Goal: Task Accomplishment & Management: Manage account settings

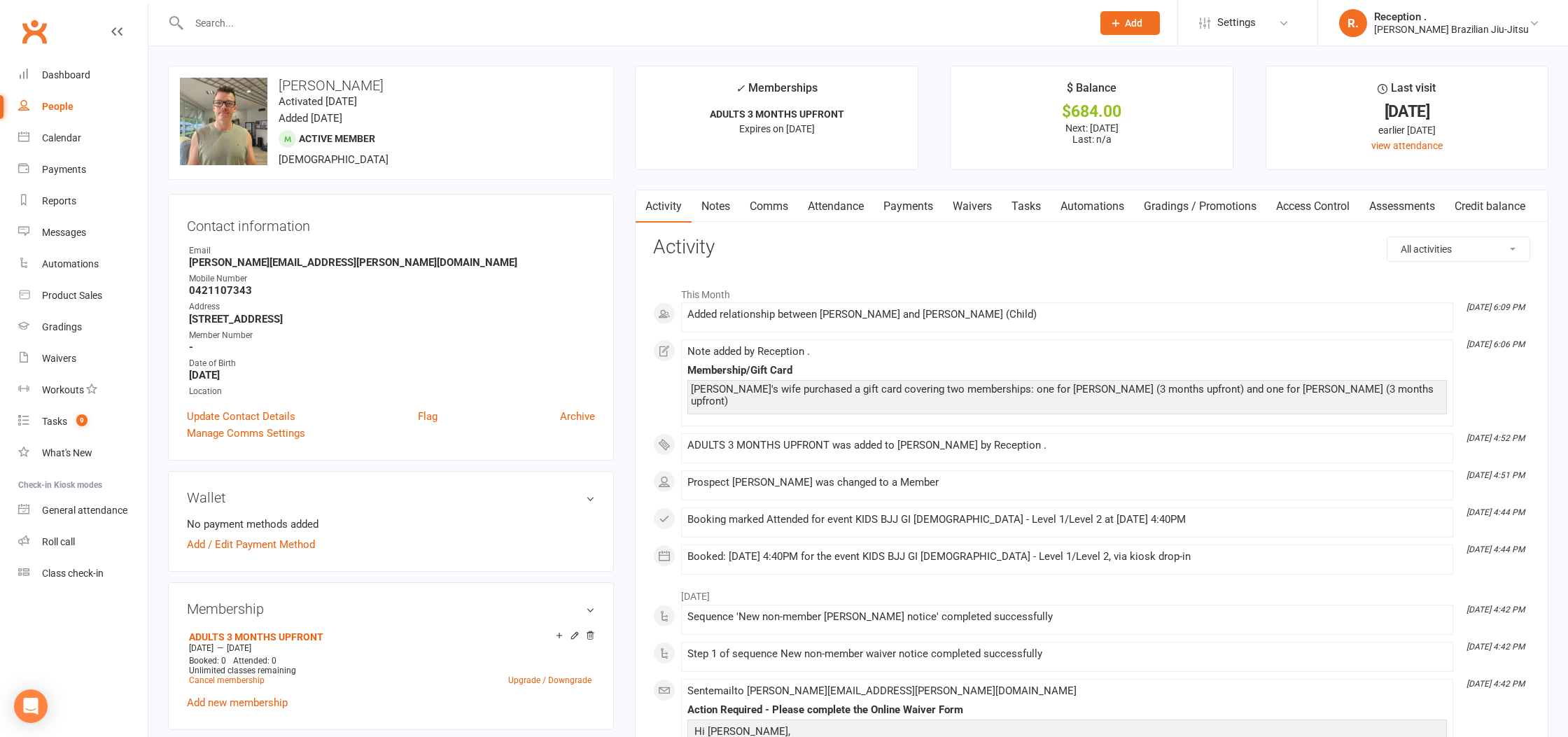
click at [287, 20] on input "text" at bounding box center [634, 23] width 898 height 20
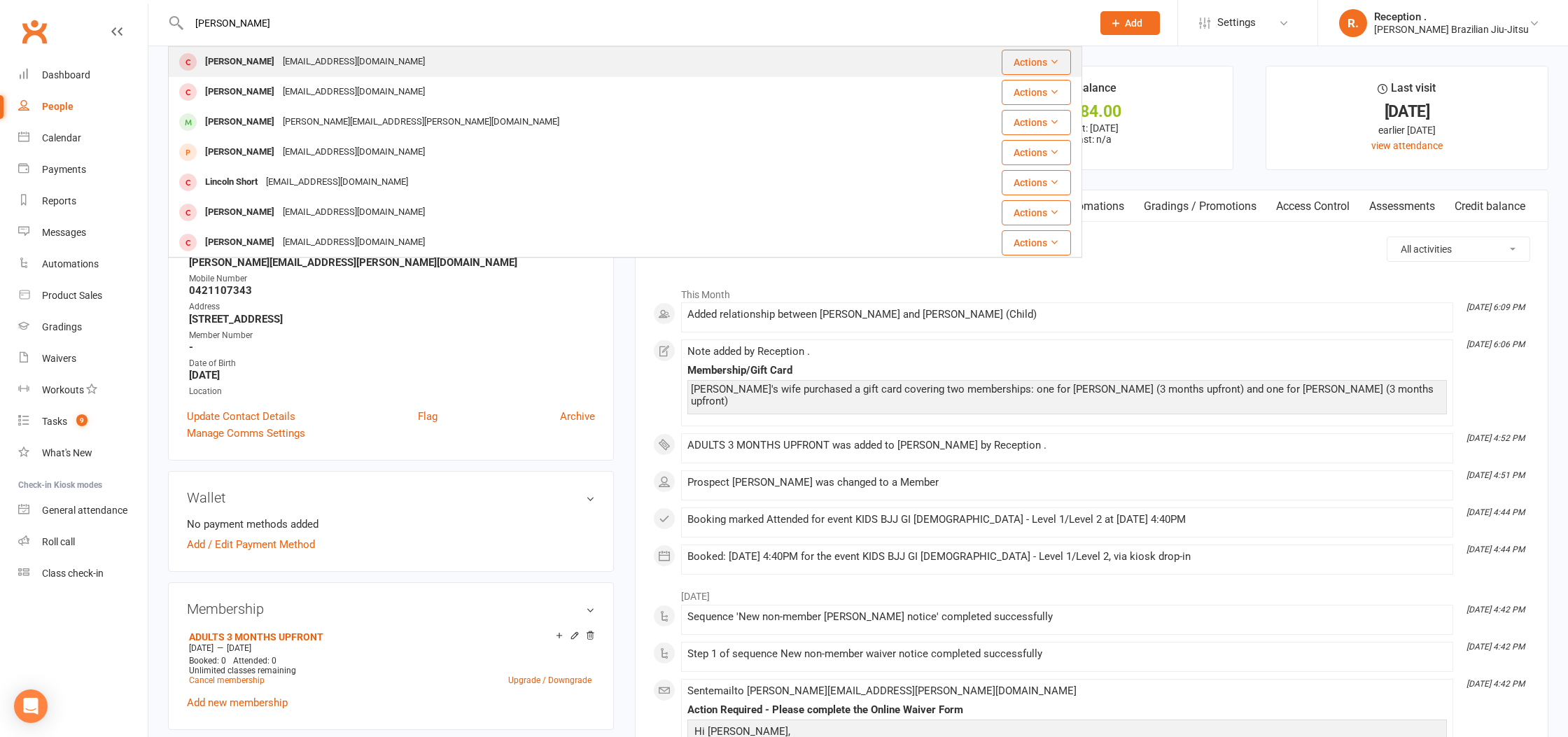
type input "[PERSON_NAME]"
click at [295, 54] on div "[EMAIL_ADDRESS][DOMAIN_NAME]" at bounding box center [354, 62] width 151 height 20
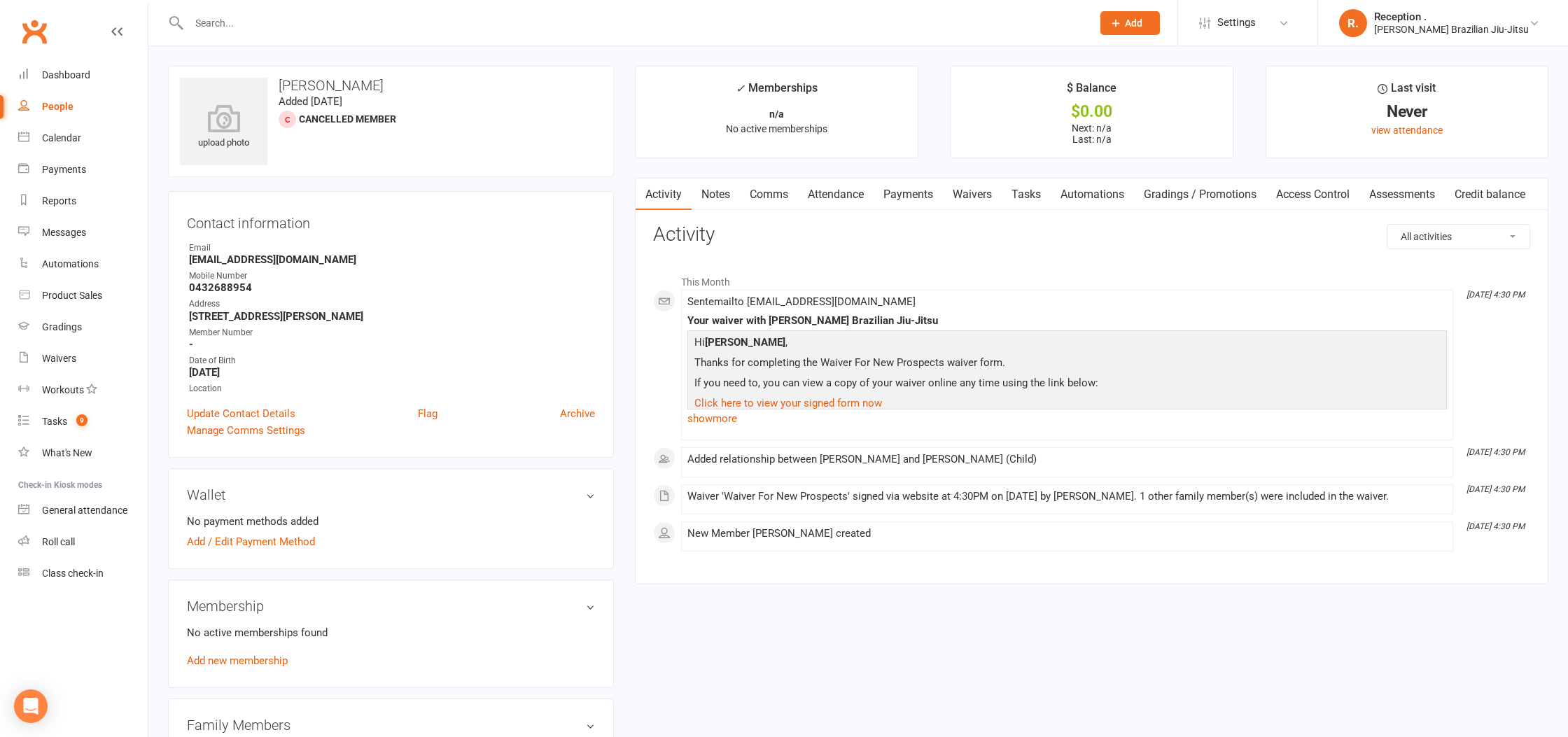
click at [220, 28] on input "text" at bounding box center [634, 23] width 898 height 20
click at [50, 21] on link "Clubworx" at bounding box center [34, 31] width 35 height 35
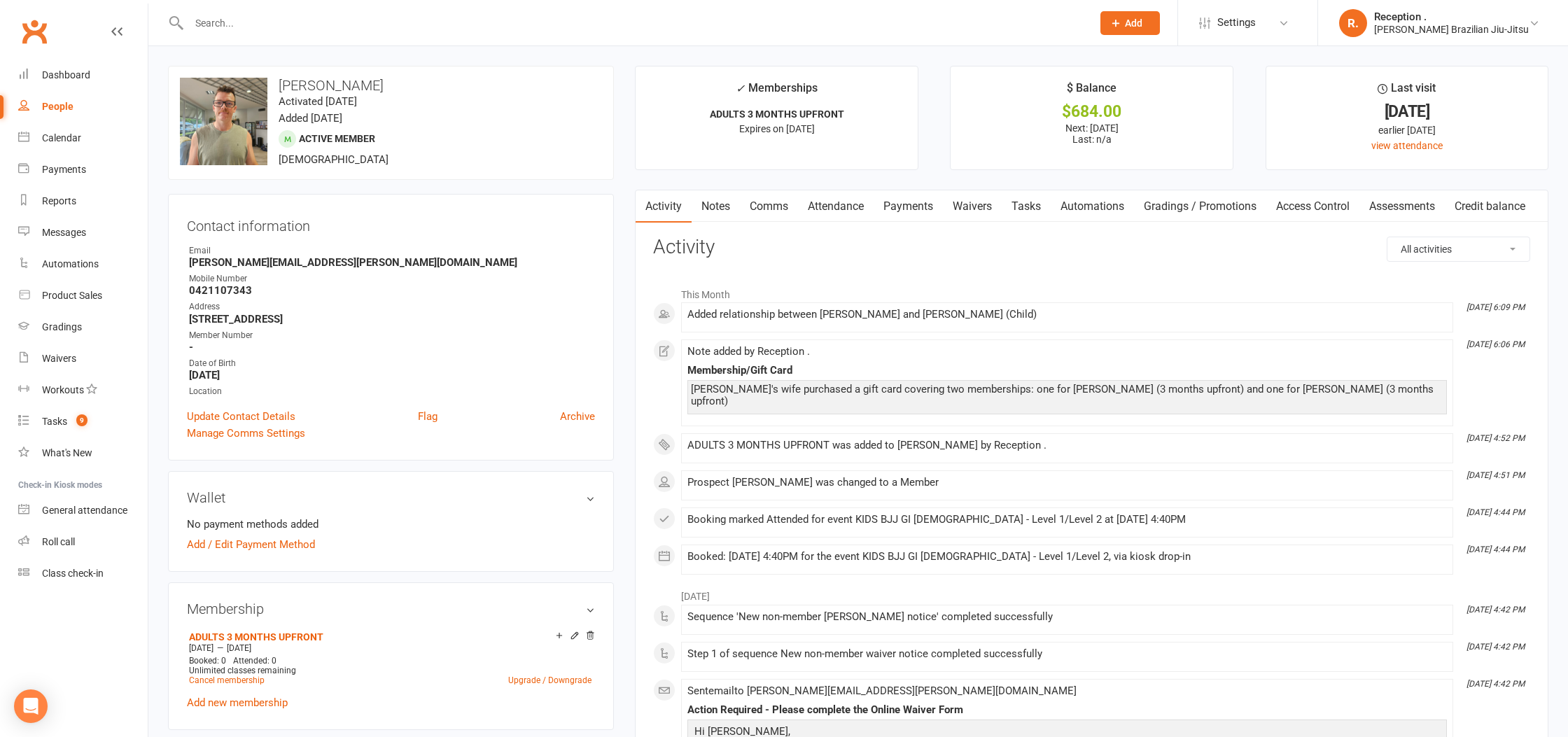
click at [904, 212] on link "Payments" at bounding box center [908, 206] width 70 height 32
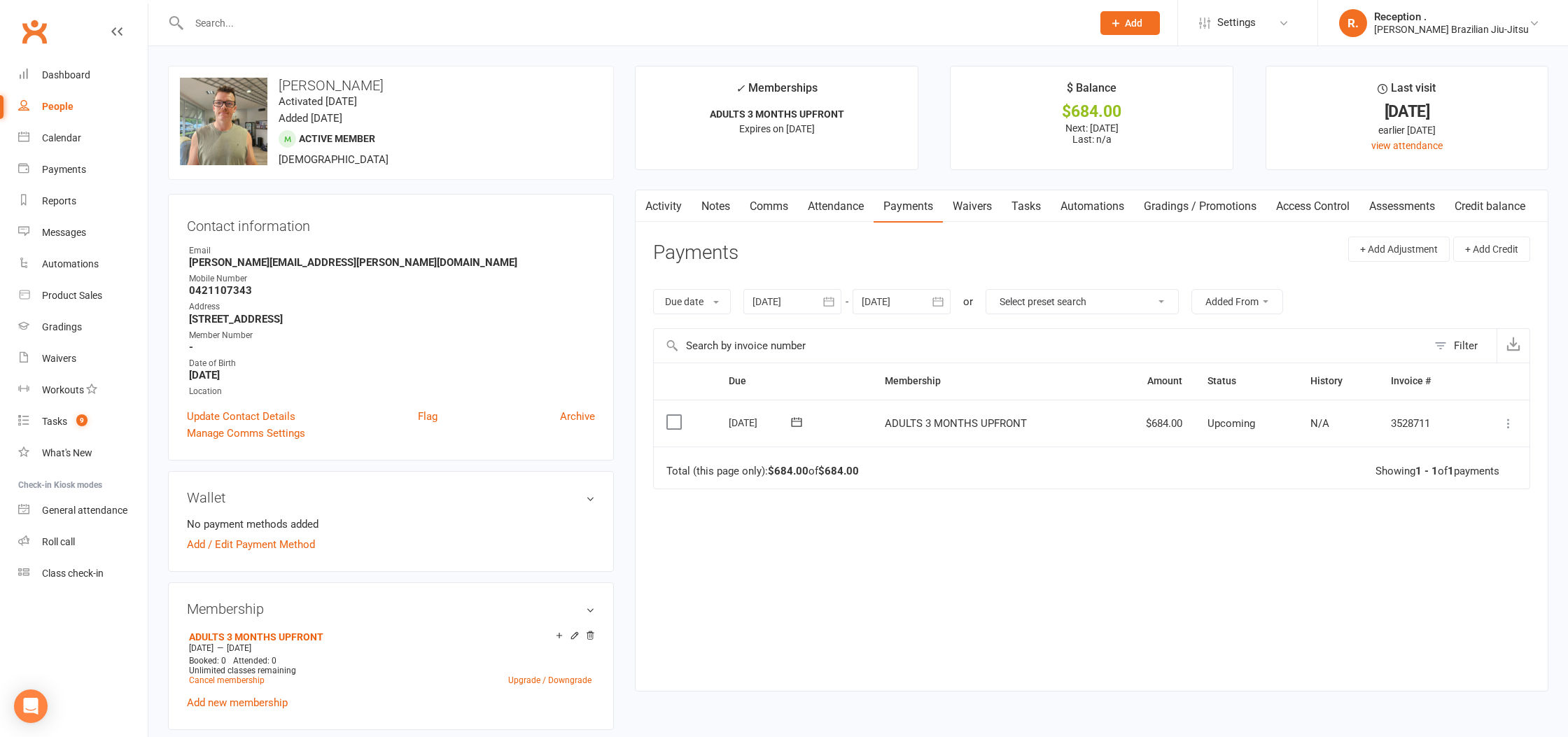
click at [1515, 428] on icon at bounding box center [1509, 424] width 14 height 14
click at [1442, 508] on link "Mark as Paid (Other)" at bounding box center [1446, 507] width 138 height 28
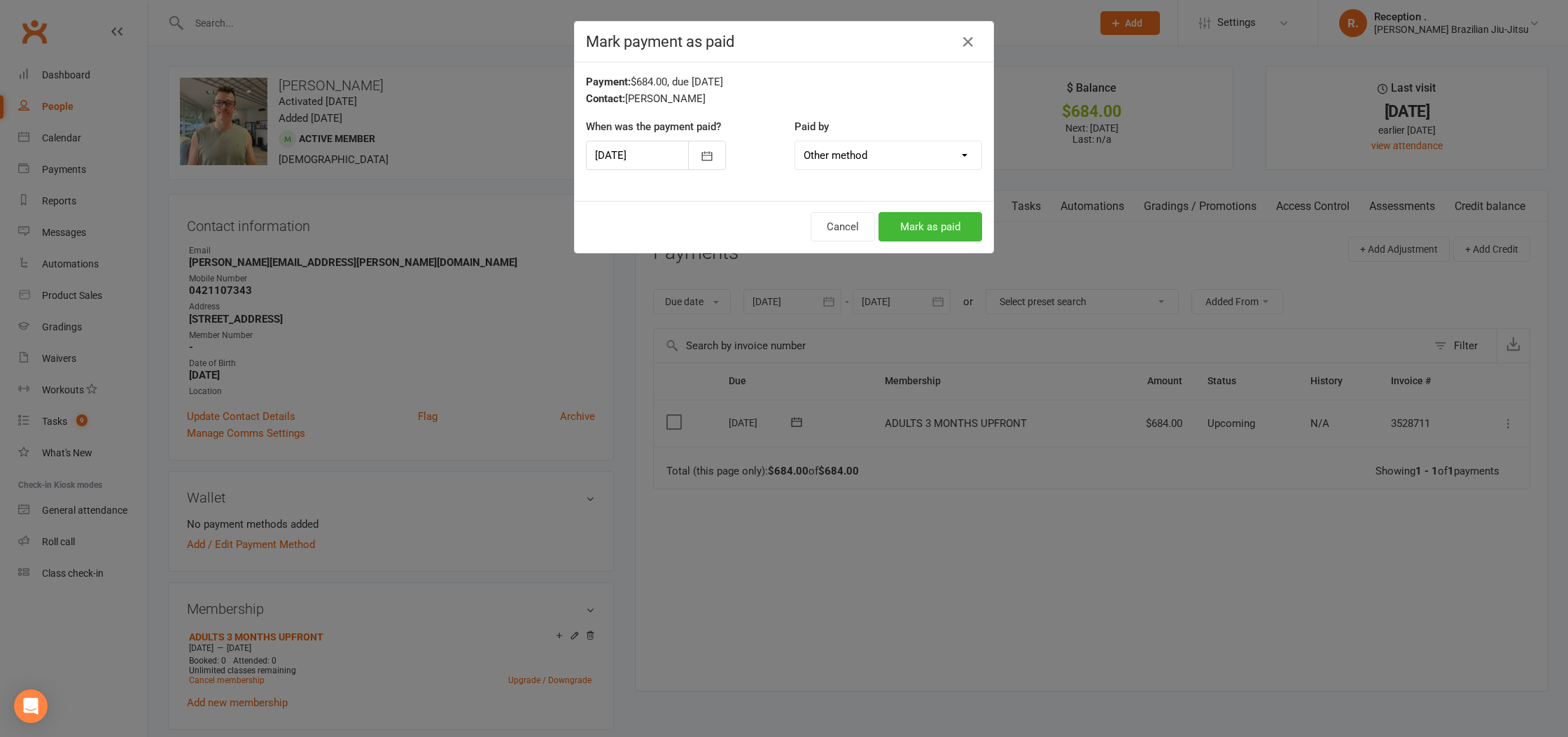
click at [875, 143] on select "Cash POS Other method" at bounding box center [888, 156] width 186 height 28
click at [642, 149] on div at bounding box center [655, 156] width 140 height 30
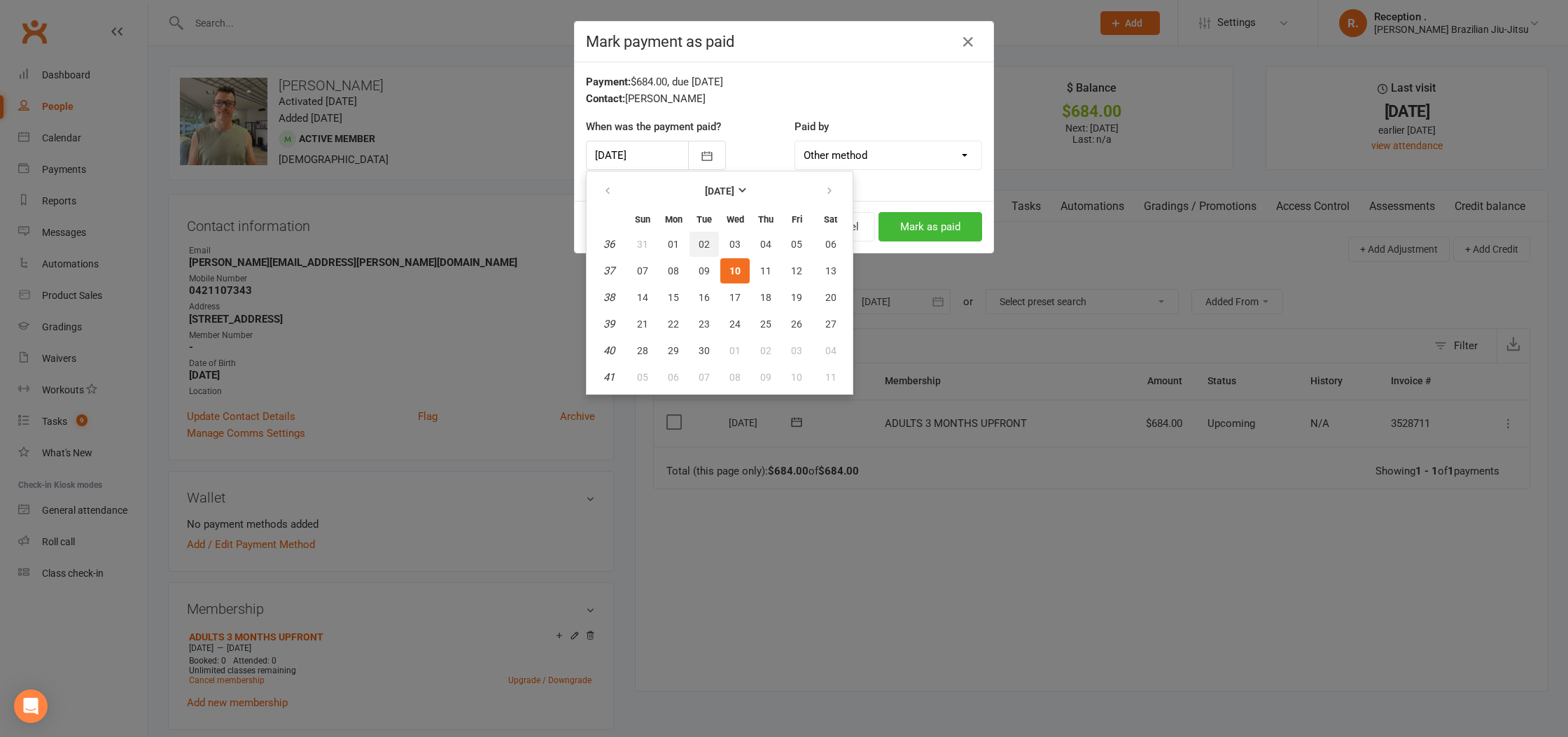
click at [696, 241] on button "02" at bounding box center [704, 245] width 30 height 25
type input "02 Sep 2025"
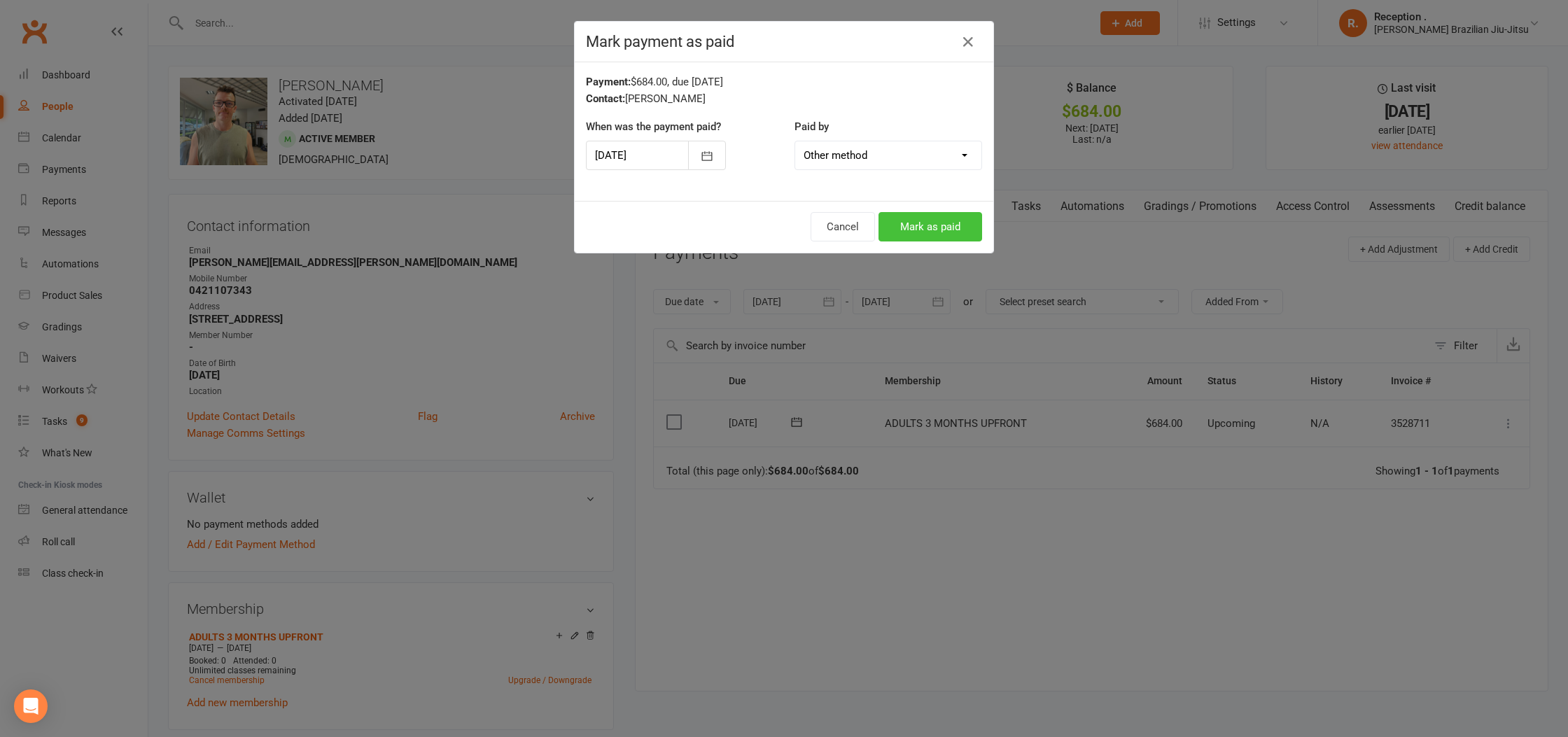
click at [932, 225] on button "Mark as paid" at bounding box center [930, 227] width 104 height 30
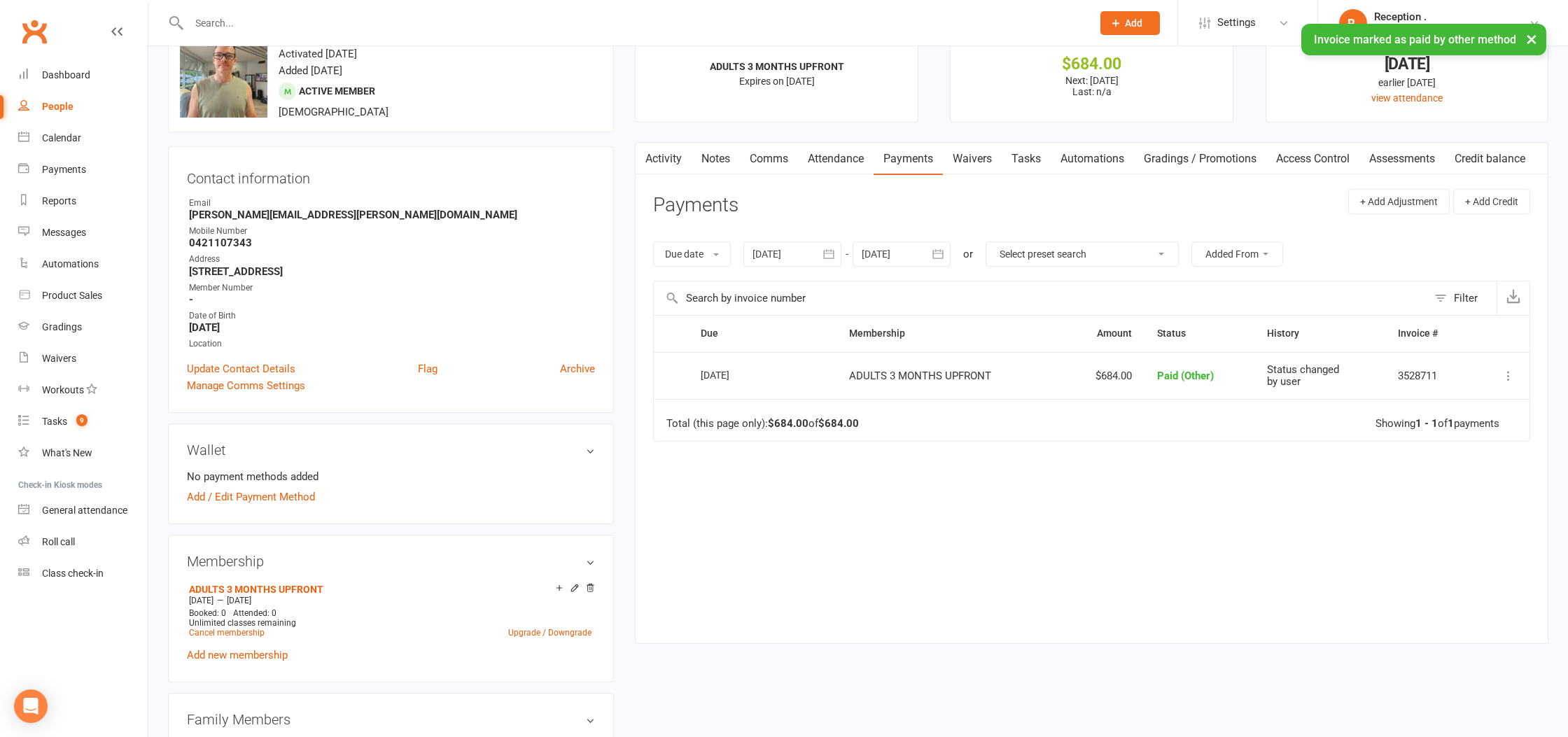
scroll to position [37, 0]
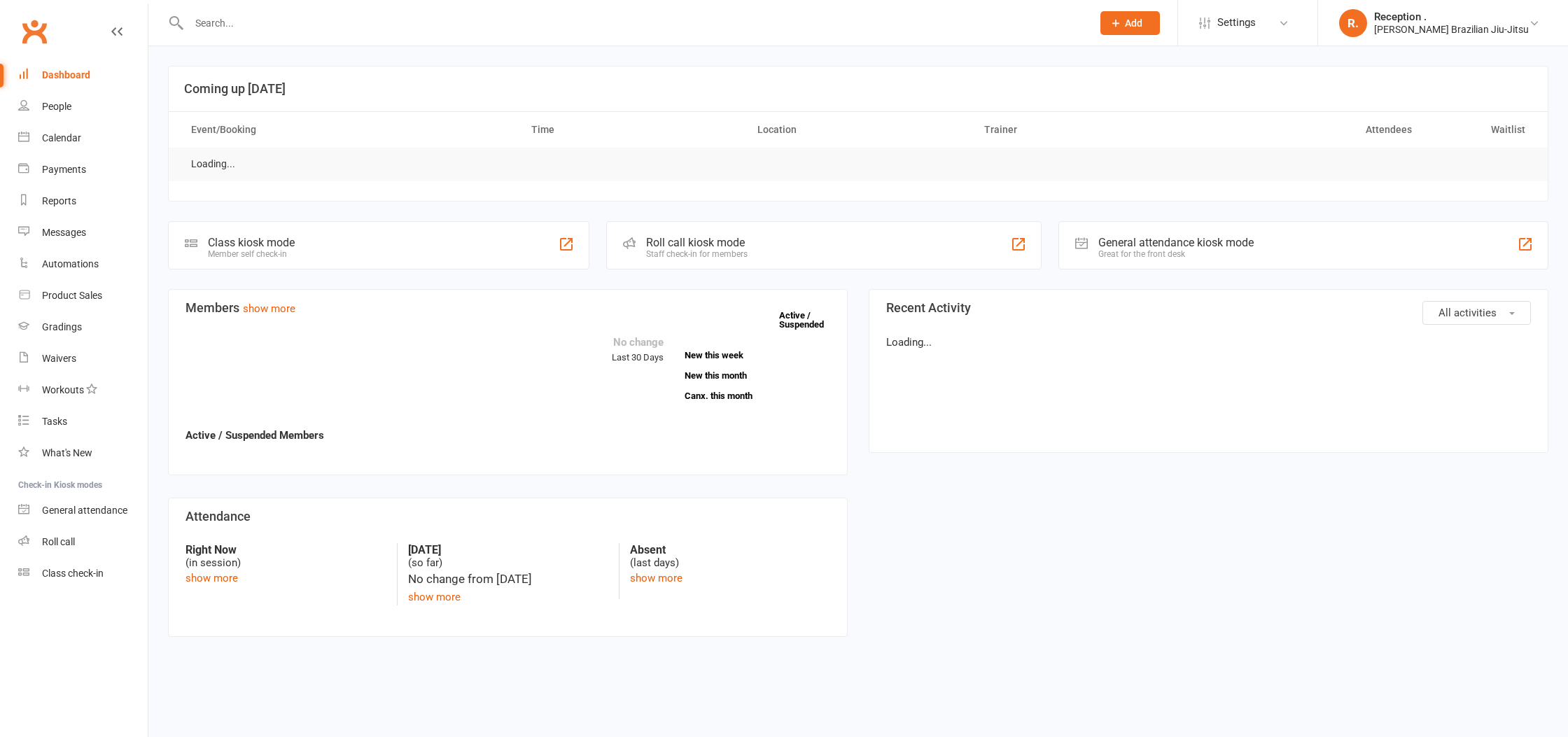
click at [273, 21] on input "text" at bounding box center [634, 23] width 898 height 20
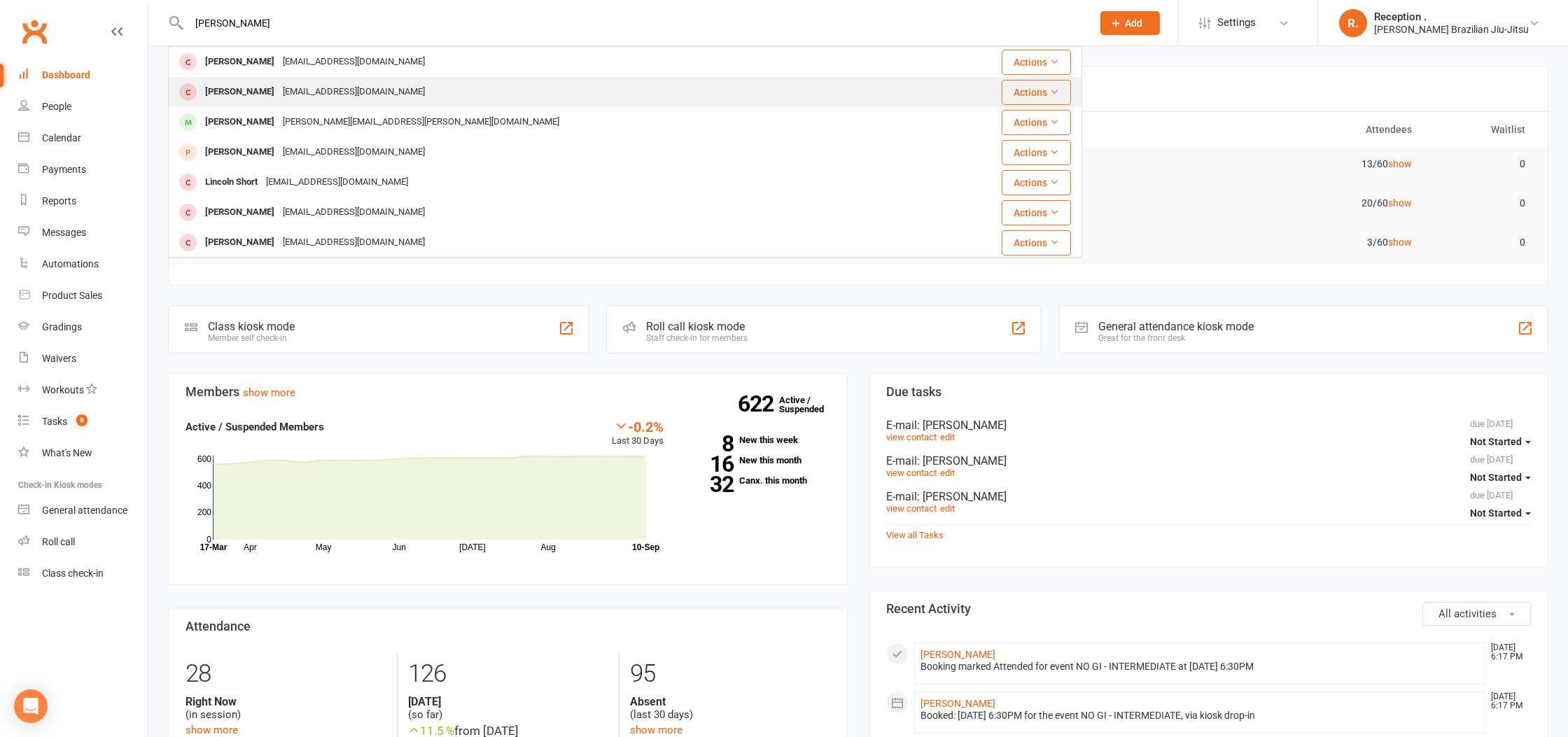
type input "samuel short"
click at [286, 84] on div "[EMAIL_ADDRESS][DOMAIN_NAME]" at bounding box center [354, 92] width 151 height 20
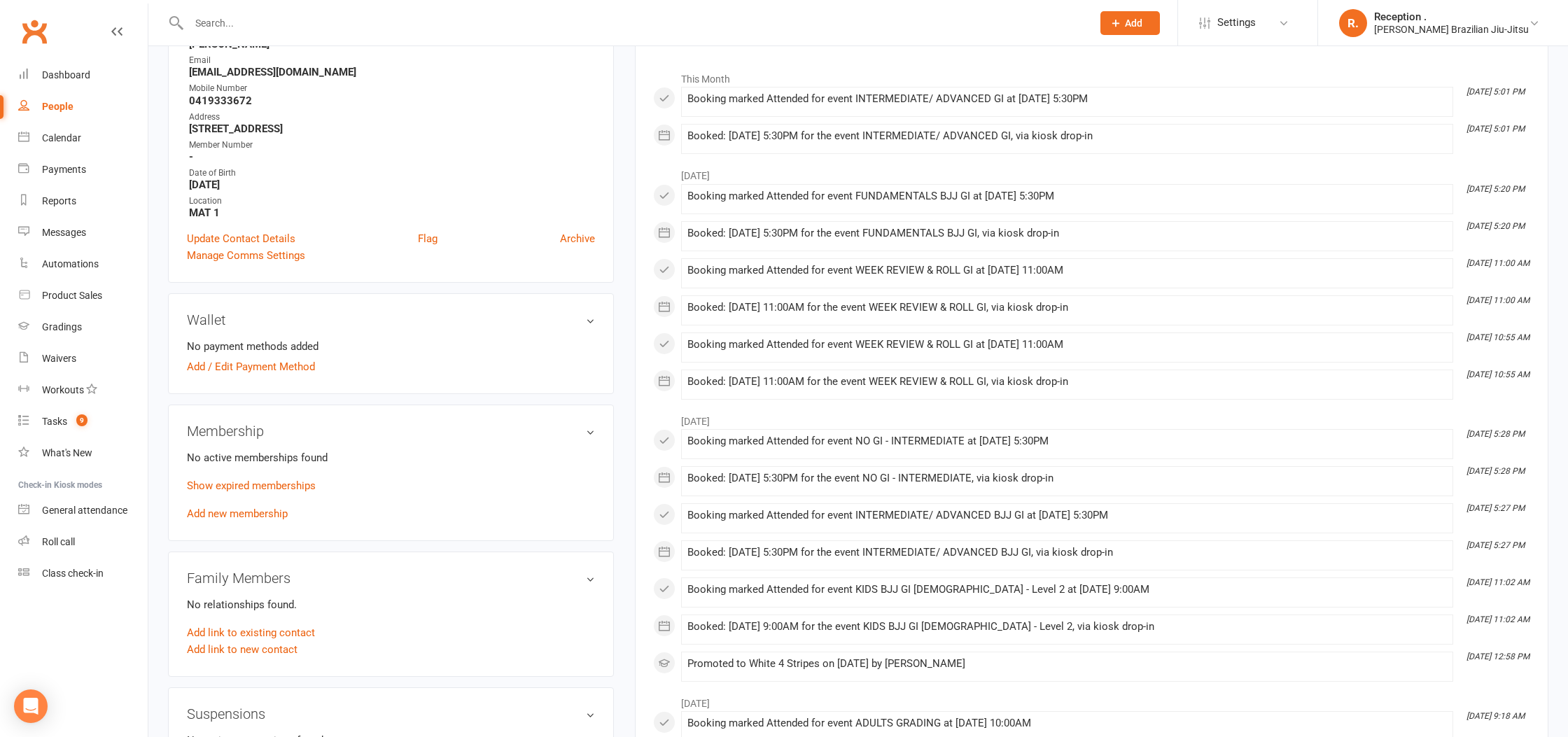
scroll to position [237, 0]
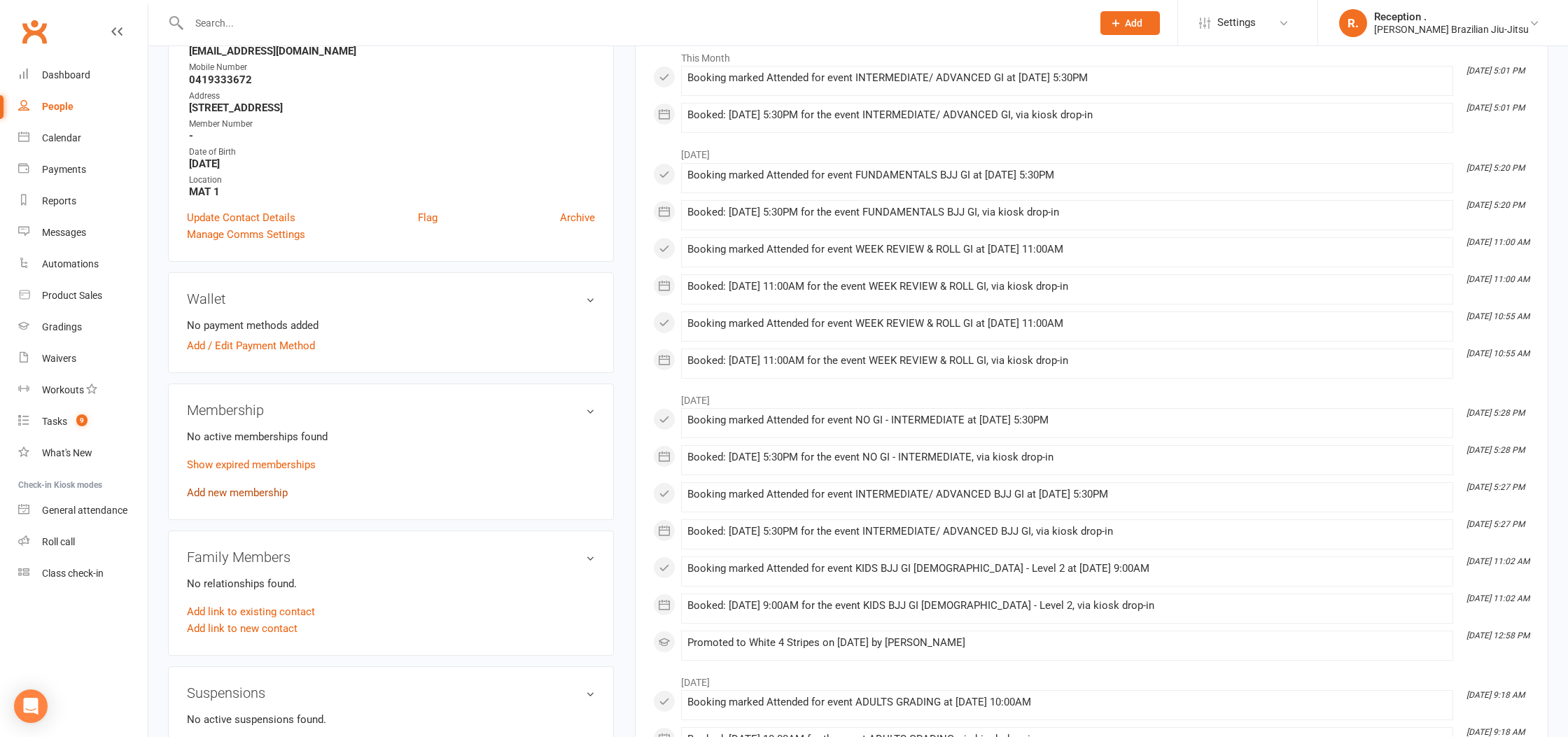
click at [245, 492] on link "Add new membership" at bounding box center [237, 493] width 101 height 13
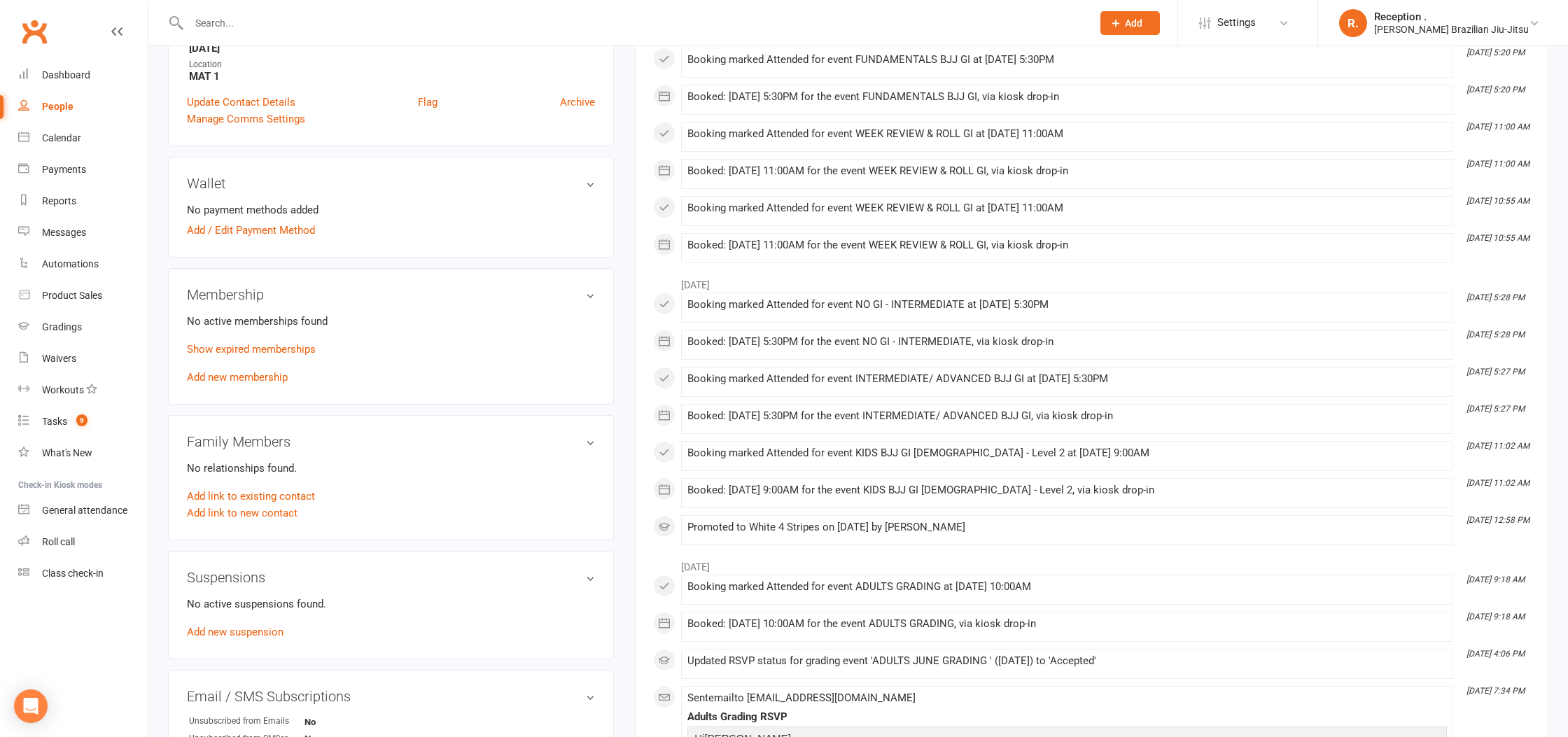
scroll to position [354, 0]
drag, startPoint x: 484, startPoint y: 345, endPoint x: 593, endPoint y: 286, distance: 123.9
click at [486, 344] on p "Show expired memberships" at bounding box center [391, 348] width 408 height 17
click at [198, 381] on div "No active memberships found Show expired memberships Add new membership" at bounding box center [391, 347] width 408 height 73
click at [214, 374] on link "Add new membership" at bounding box center [237, 375] width 101 height 13
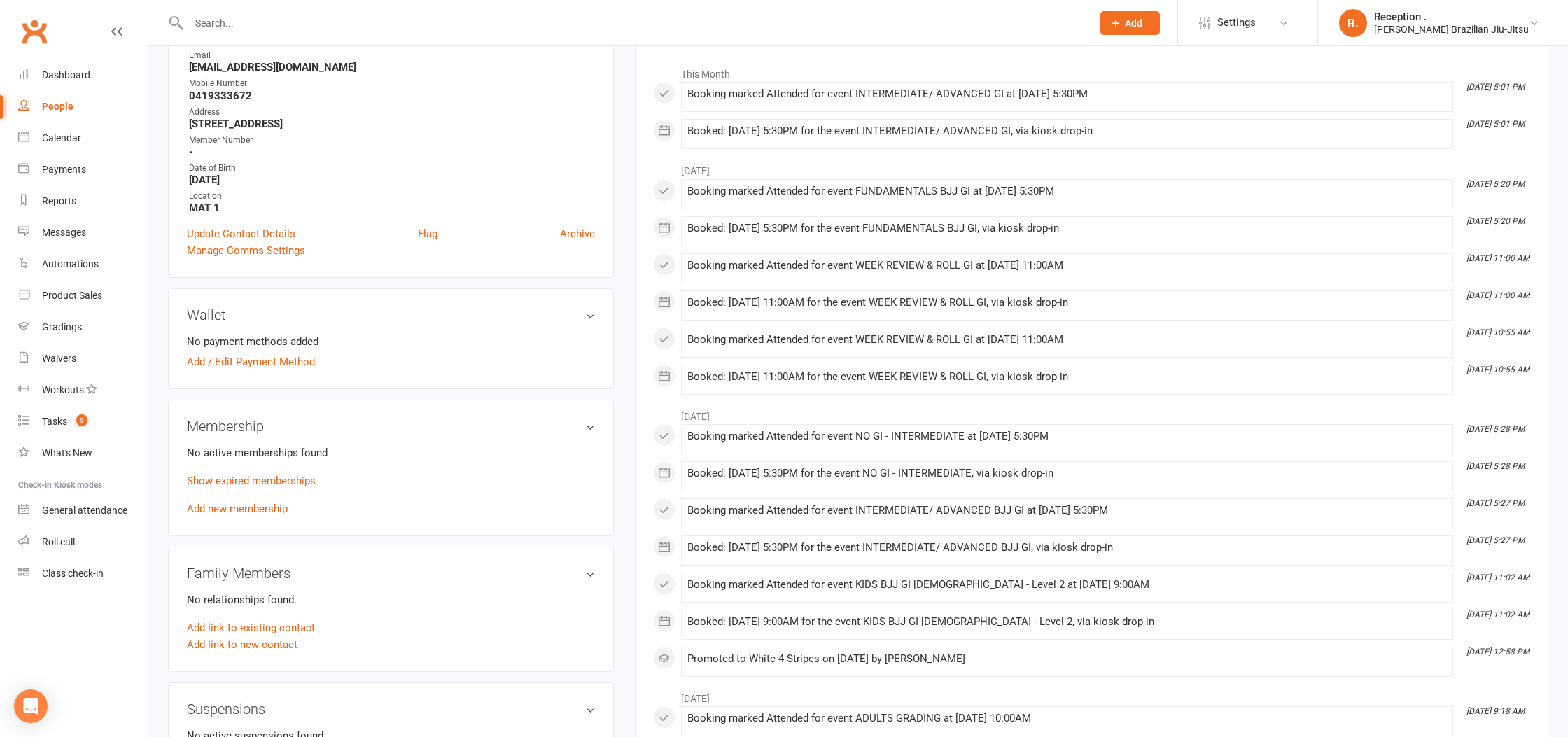
scroll to position [219, 0]
click at [234, 510] on link "Add new membership" at bounding box center [237, 511] width 101 height 13
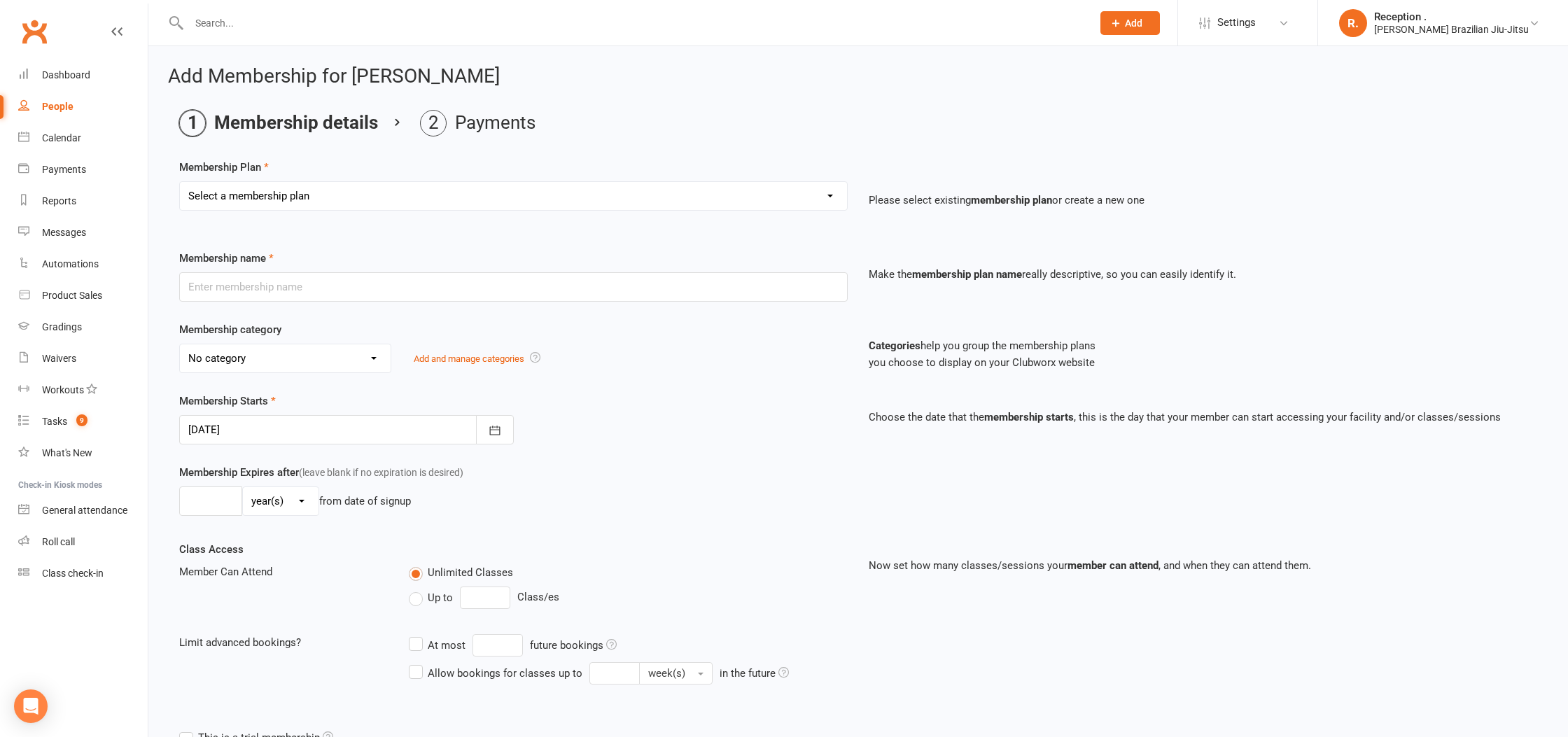
click at [323, 204] on select "Select a membership plan Create new Membership Plan FREE ADULTS 12 MONTH CONTRA…" at bounding box center [513, 196] width 667 height 28
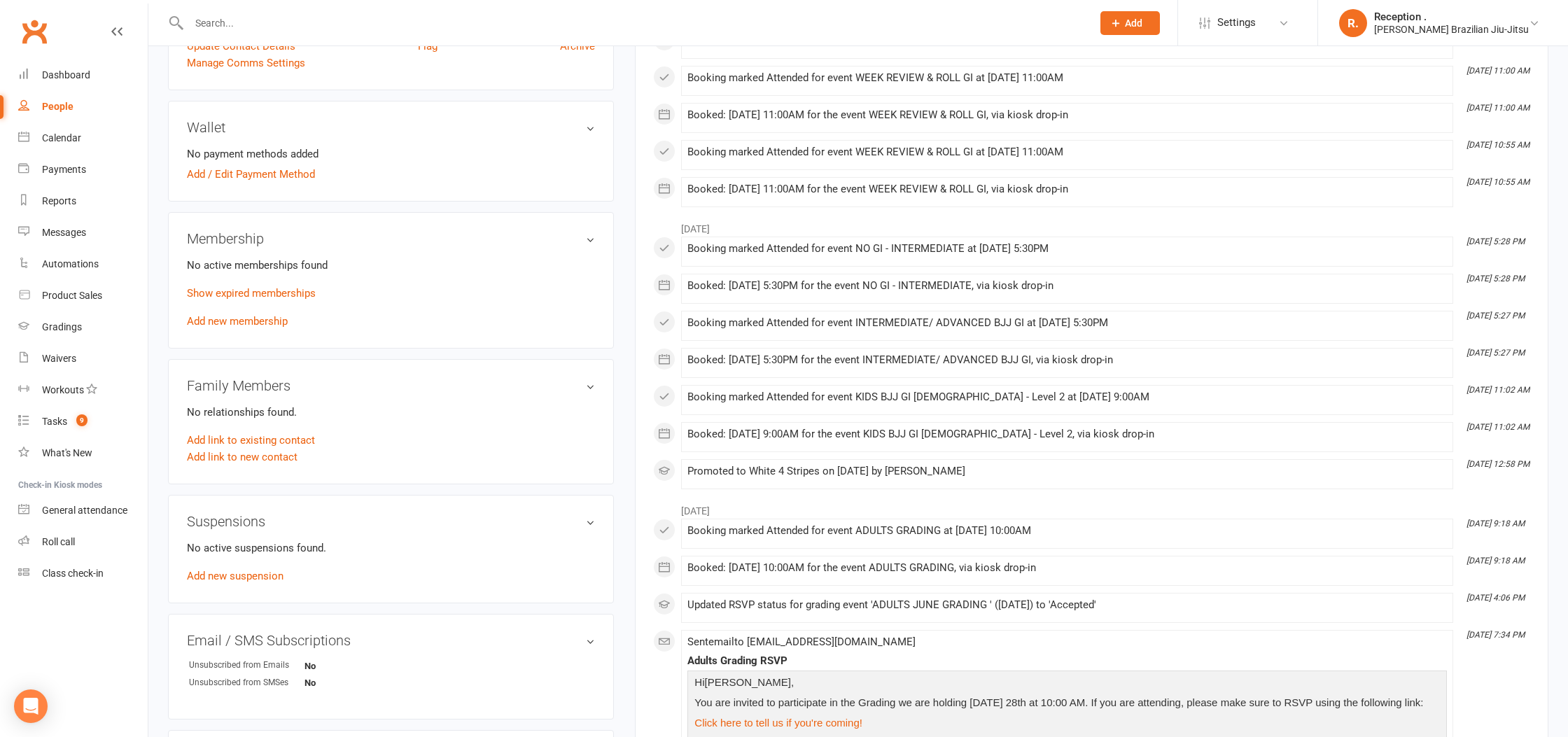
scroll to position [410, 0]
click at [227, 320] on link "Add new membership" at bounding box center [237, 320] width 101 height 13
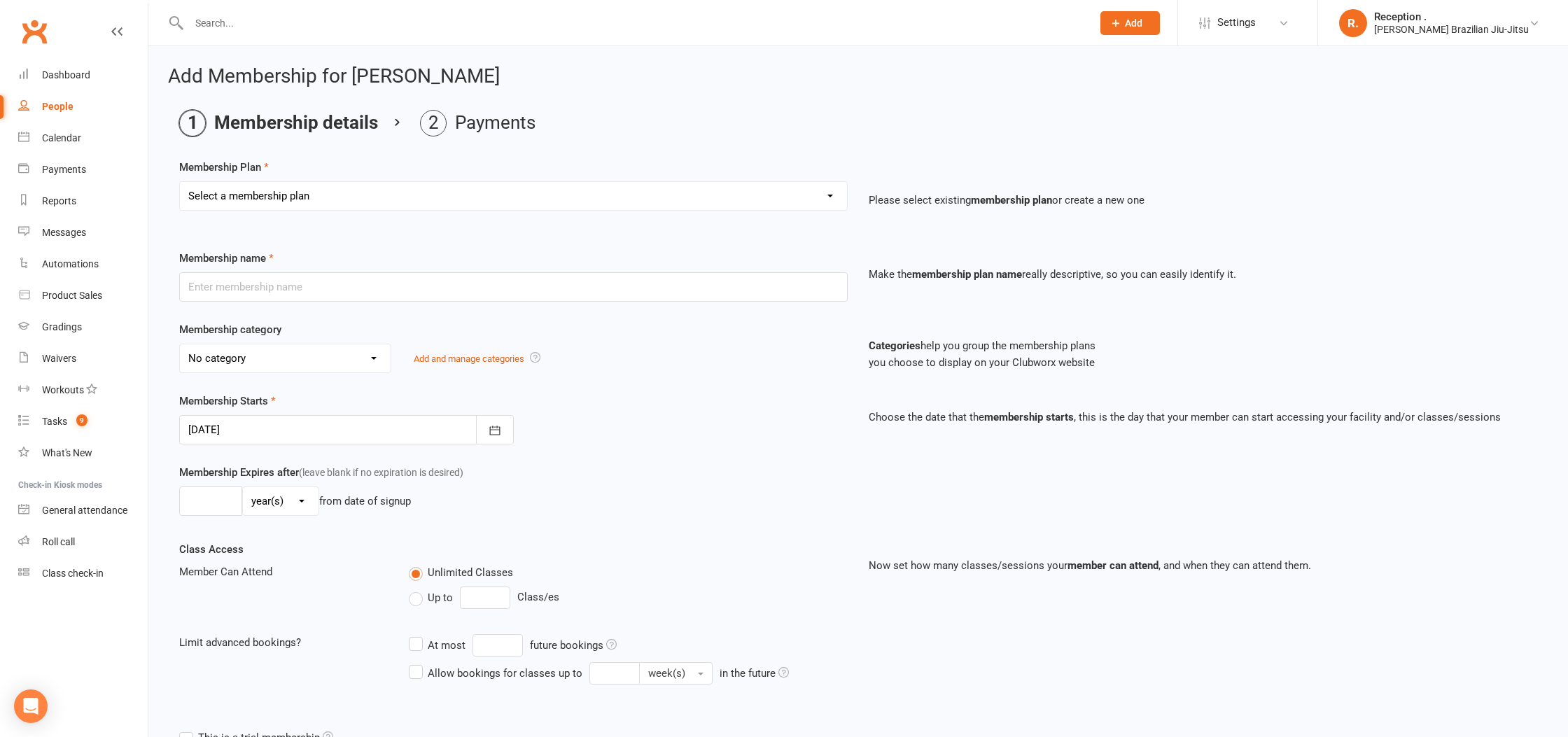
click at [291, 212] on div "Select a membership plan Create new Membership Plan FREE ADULTS 12 MONTH CONTRA…" at bounding box center [513, 206] width 689 height 49
click at [289, 196] on select "Select a membership plan Create new Membership Plan FREE ADULTS 12 MONTH CONTRA…" at bounding box center [513, 196] width 667 height 28
select select "23"
click at [180, 182] on select "Select a membership plan Create new Membership Plan FREE ADULTS 12 MONTH CONTRA…" at bounding box center [513, 196] width 667 height 28
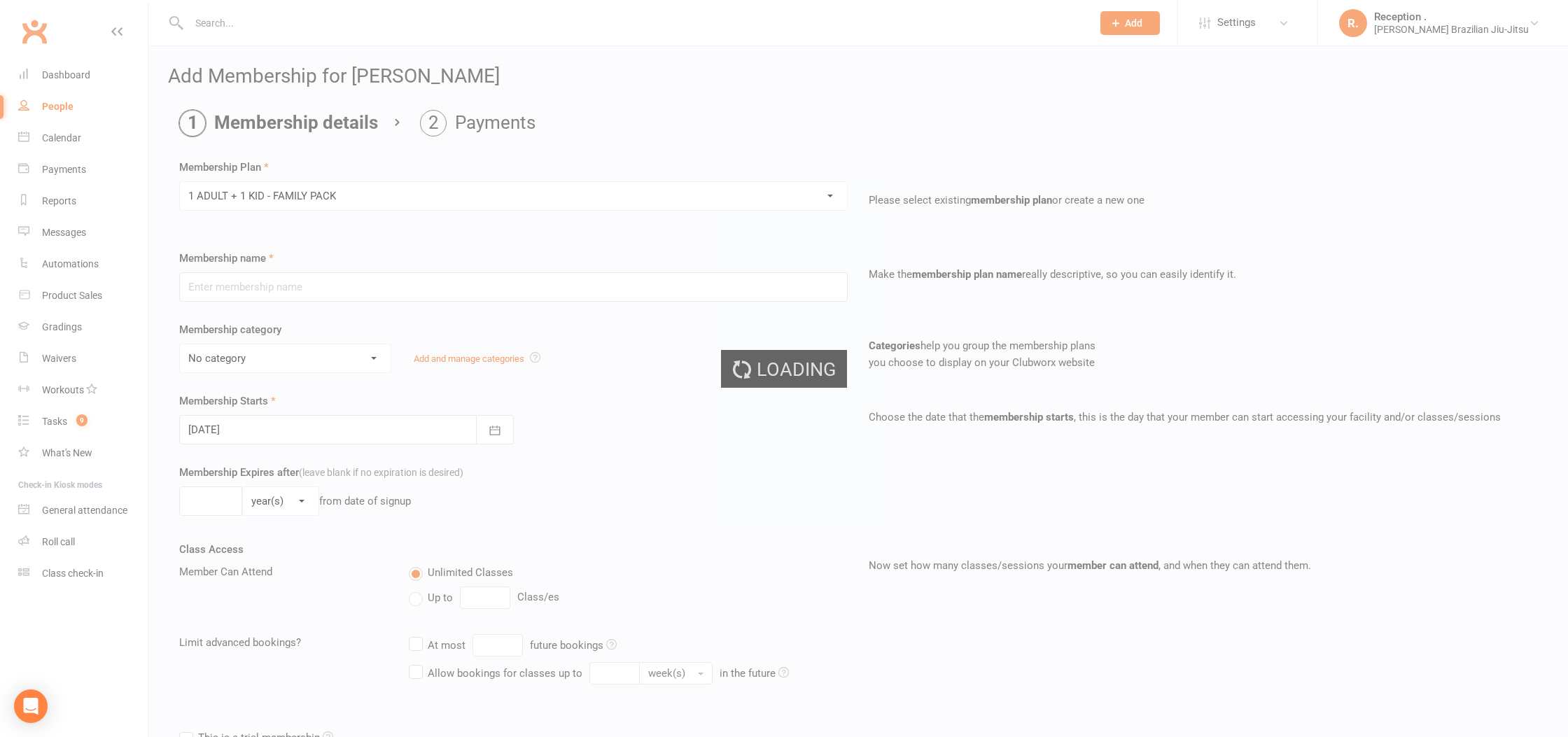
type input "1 ADULT + 1 KID - FAMILY PACK"
select select "5"
type input "0"
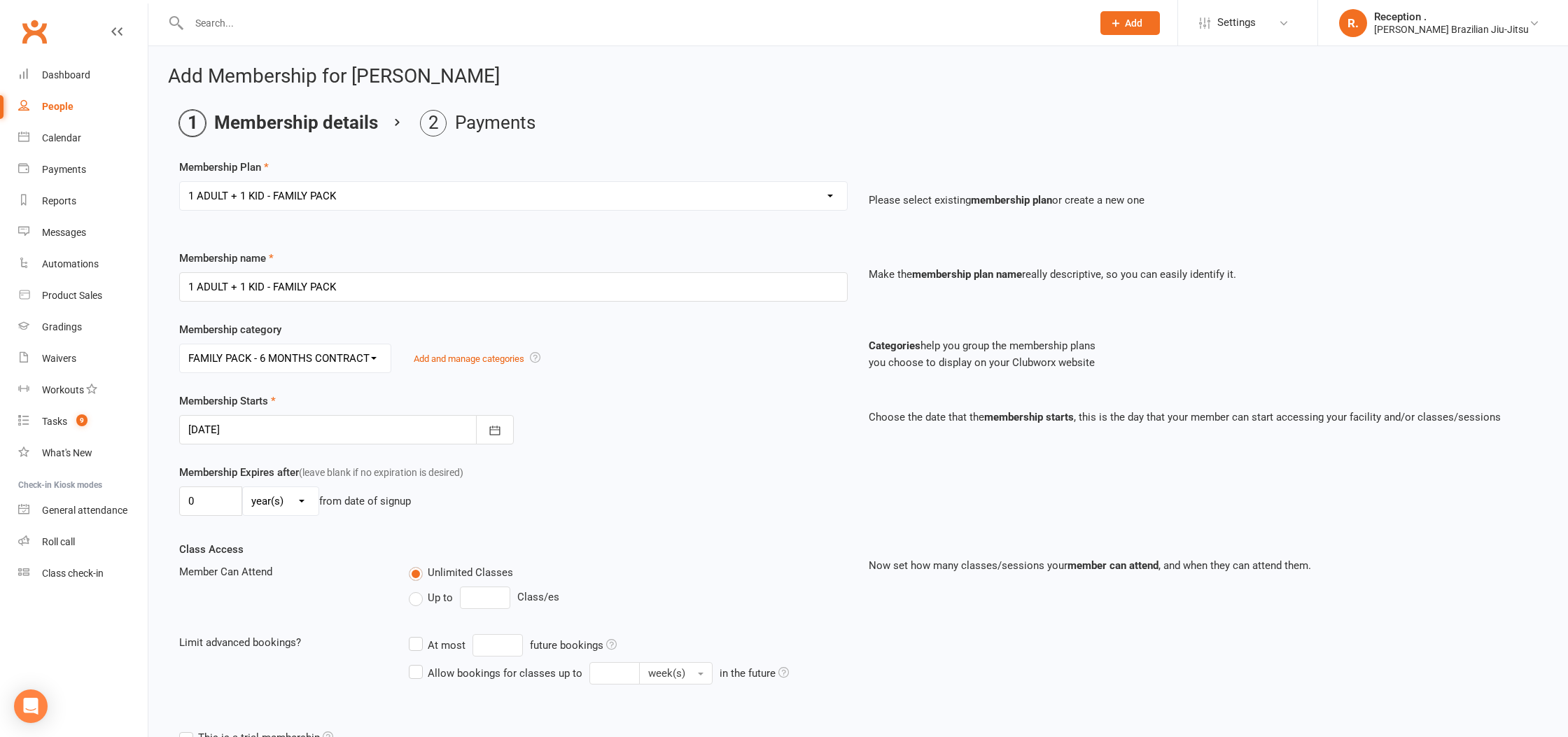
scroll to position [1, 0]
click at [296, 431] on div at bounding box center [346, 429] width 334 height 30
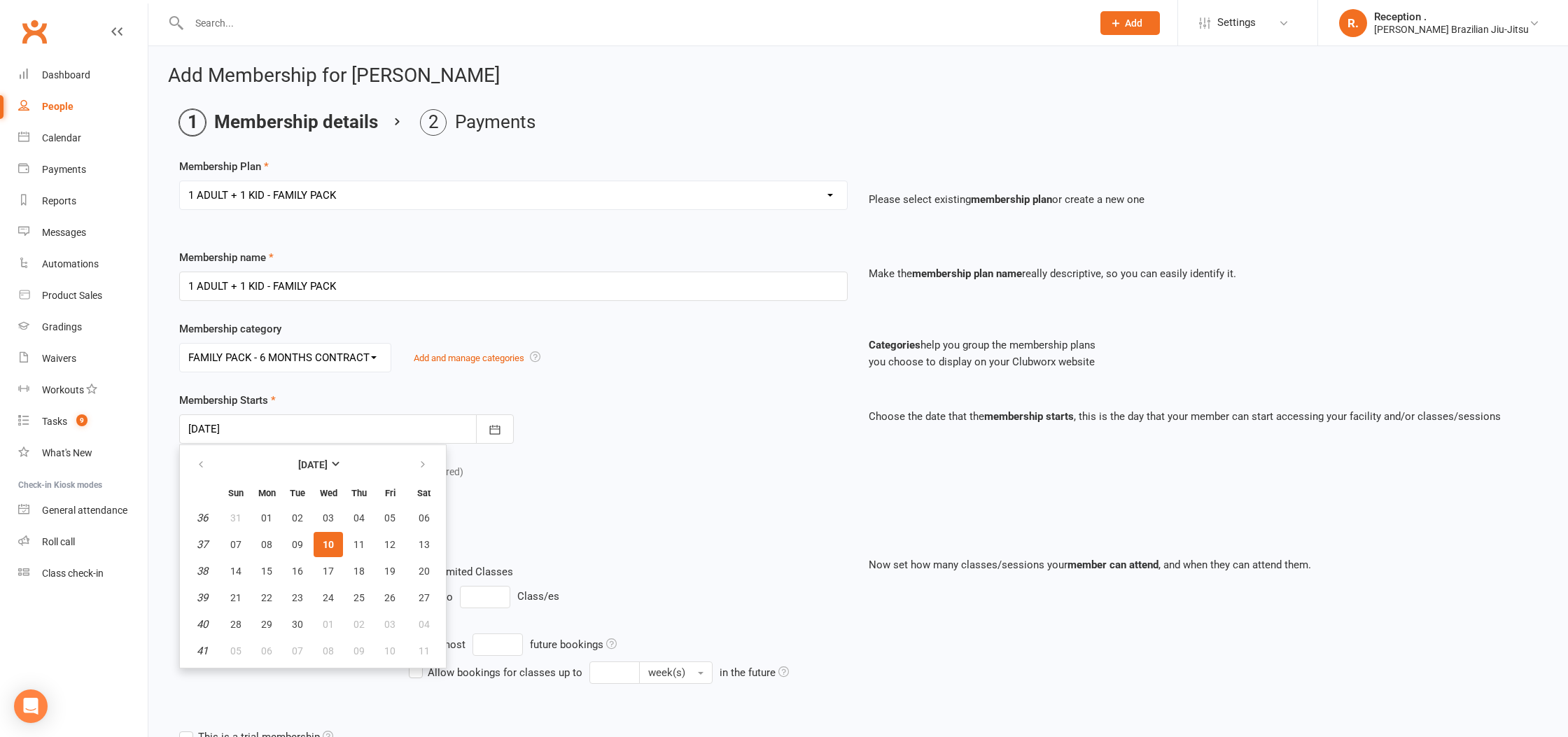
click at [330, 542] on span "10" at bounding box center [328, 545] width 11 height 11
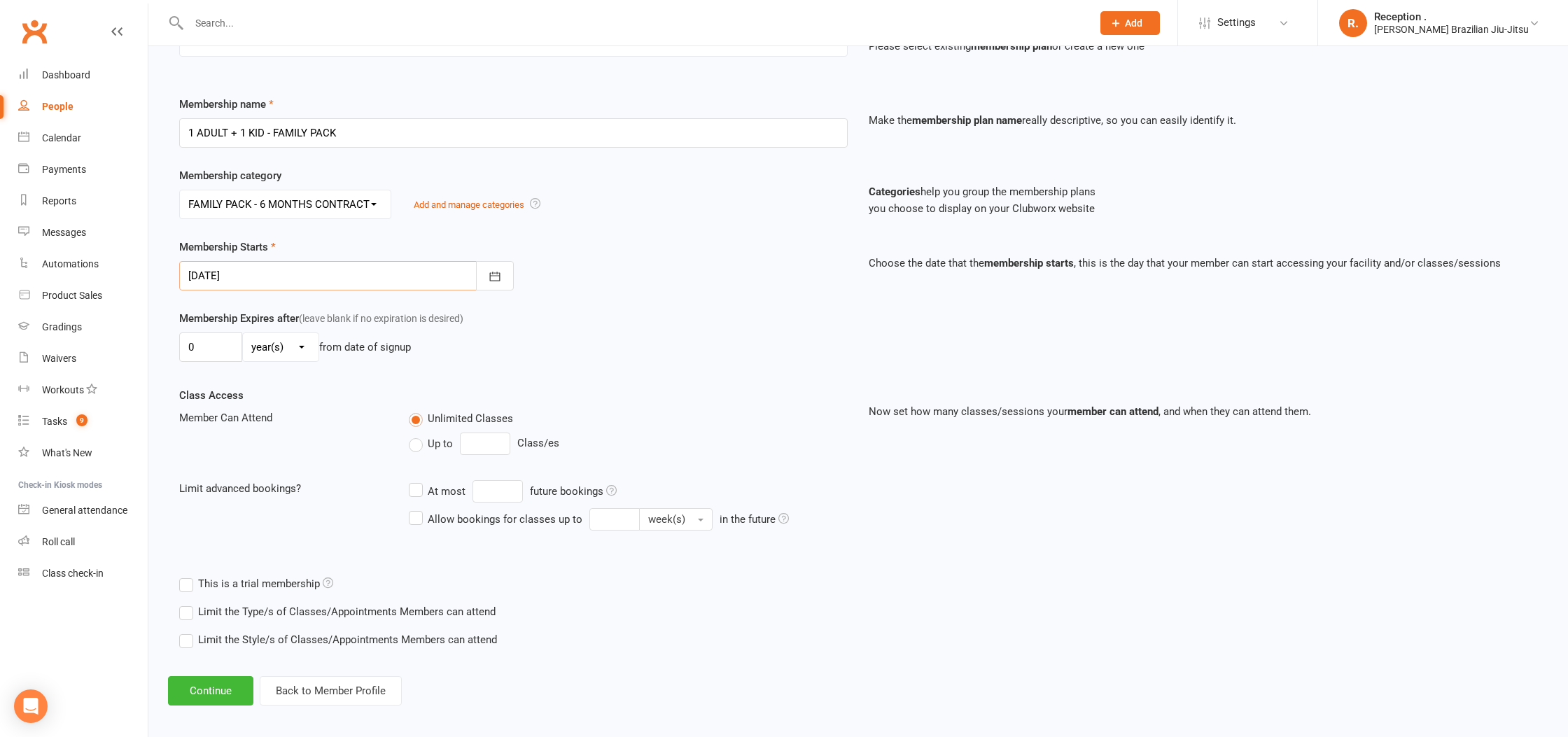
scroll to position [163, 0]
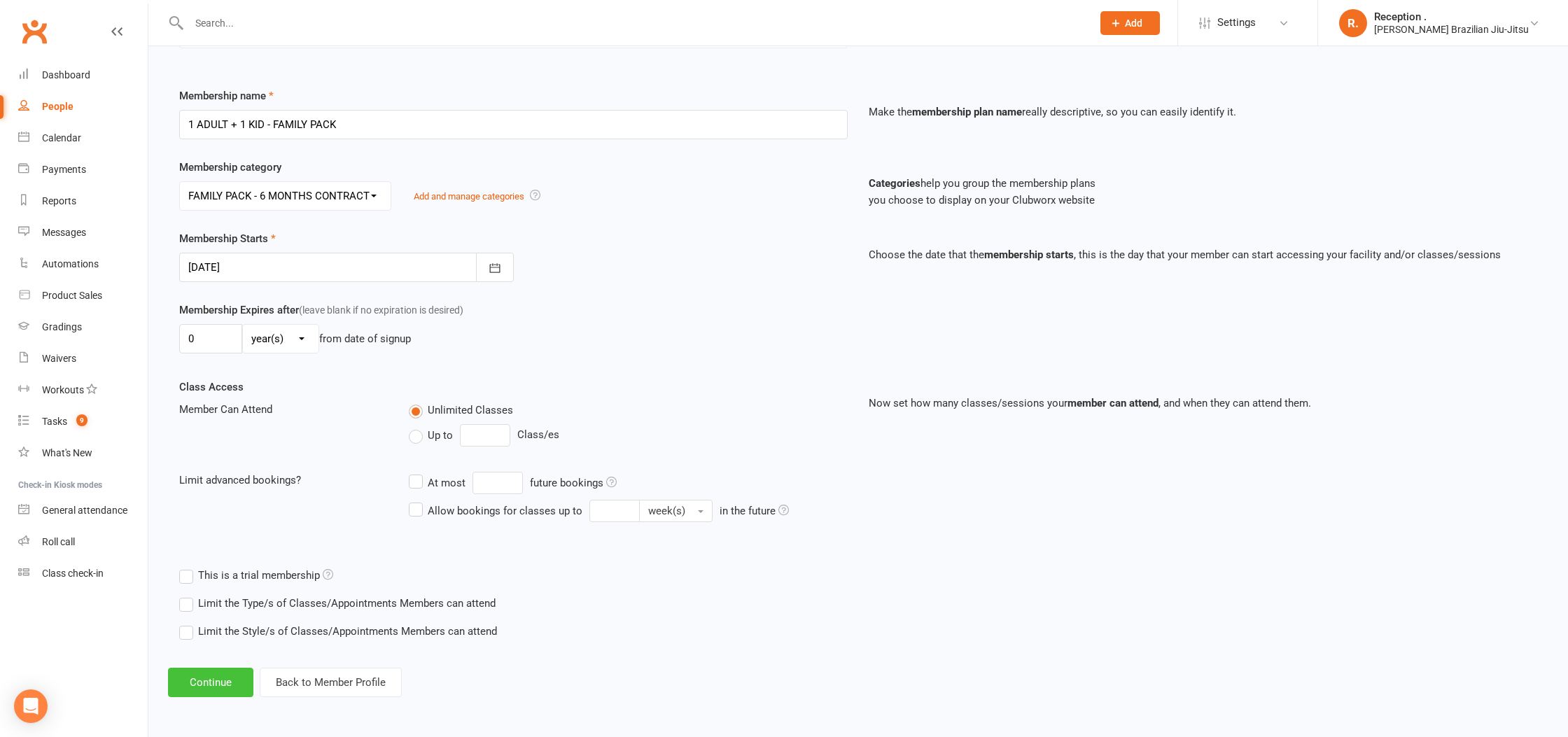
click at [184, 683] on button "Continue" at bounding box center [210, 683] width 85 height 30
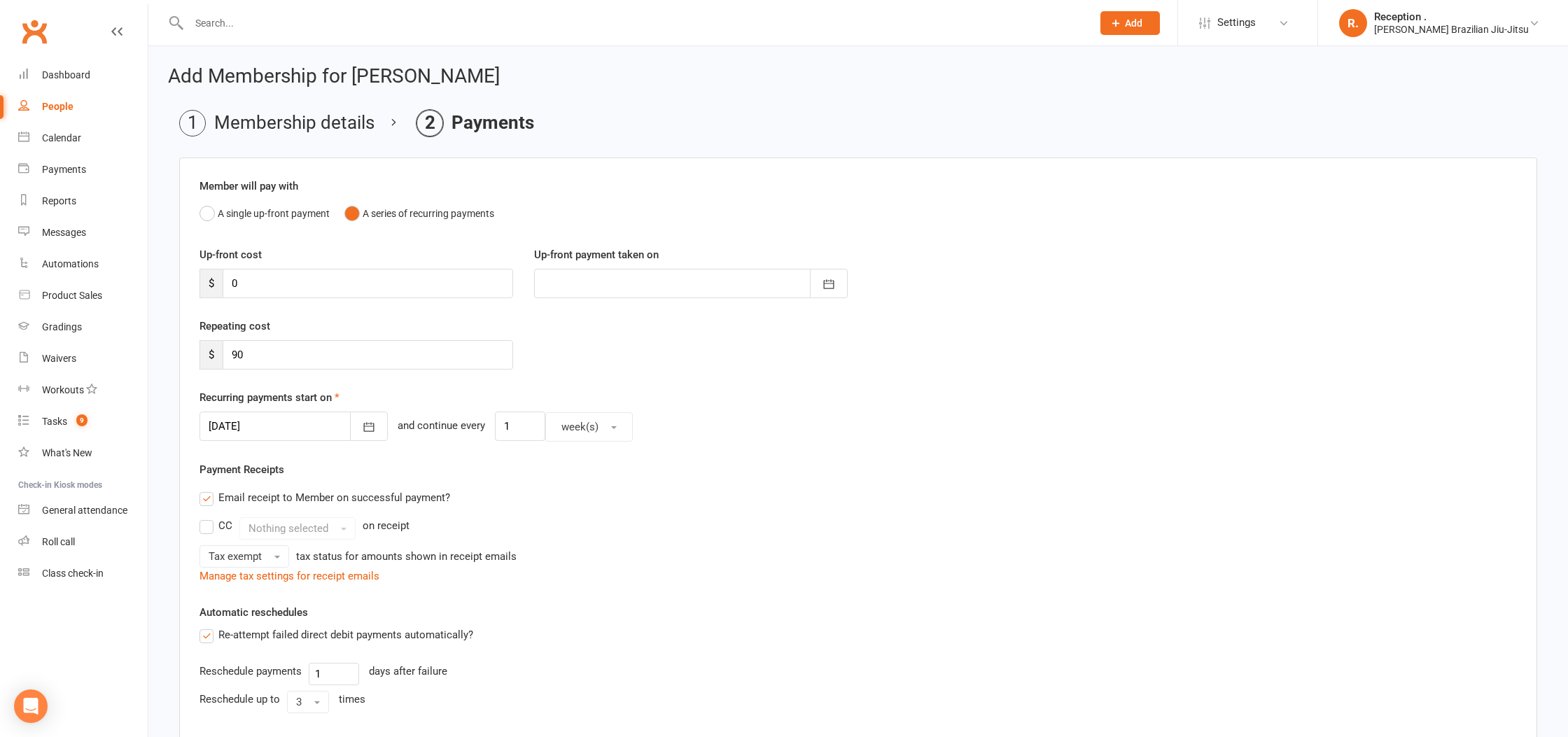
scroll to position [5, 0]
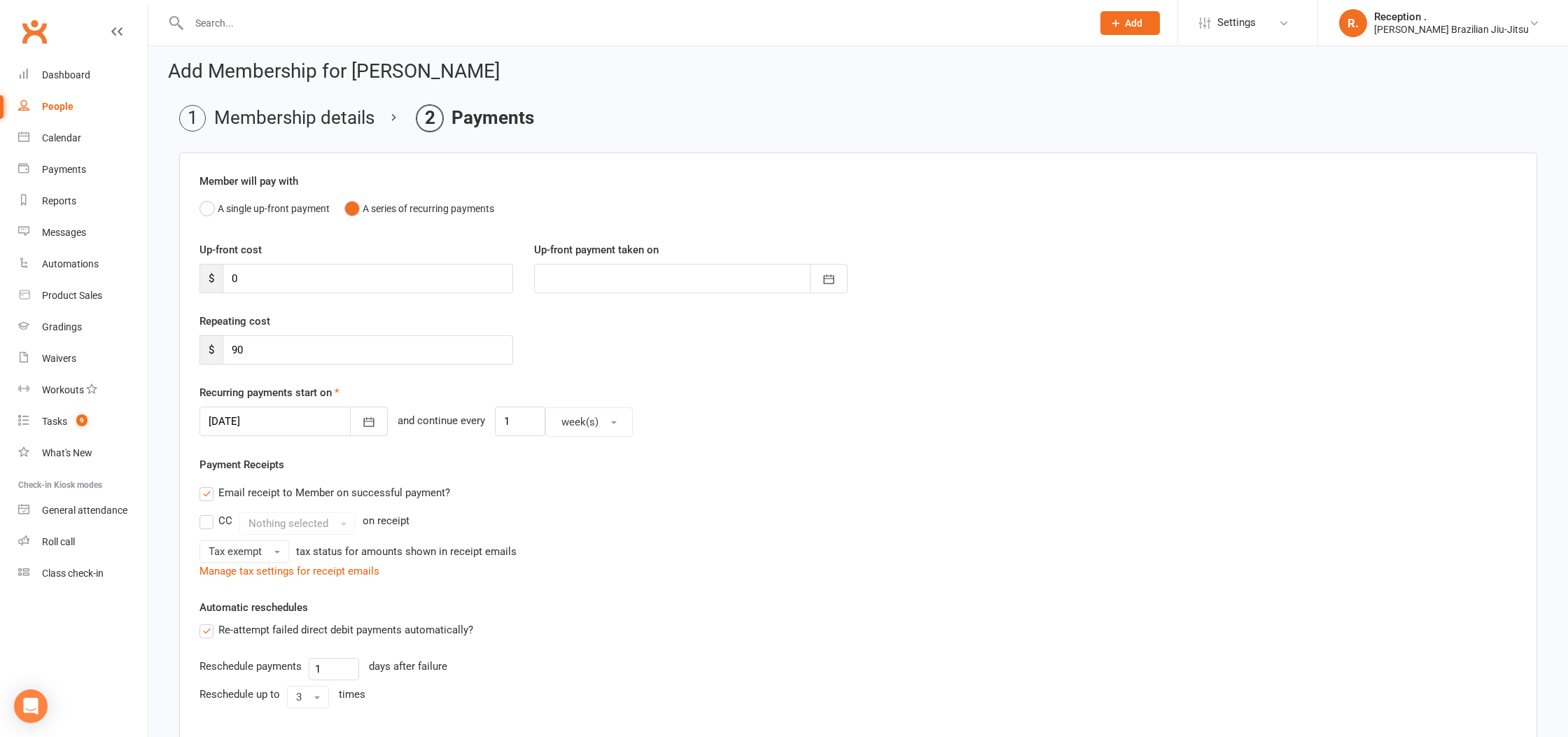
click at [216, 286] on span "$" at bounding box center [211, 279] width 23 height 30
click at [285, 274] on input "0" at bounding box center [368, 279] width 291 height 30
click at [718, 274] on div at bounding box center [691, 279] width 313 height 30
click at [330, 285] on input "0" at bounding box center [368, 279] width 291 height 30
drag, startPoint x: 376, startPoint y: 284, endPoint x: 265, endPoint y: 290, distance: 111.2
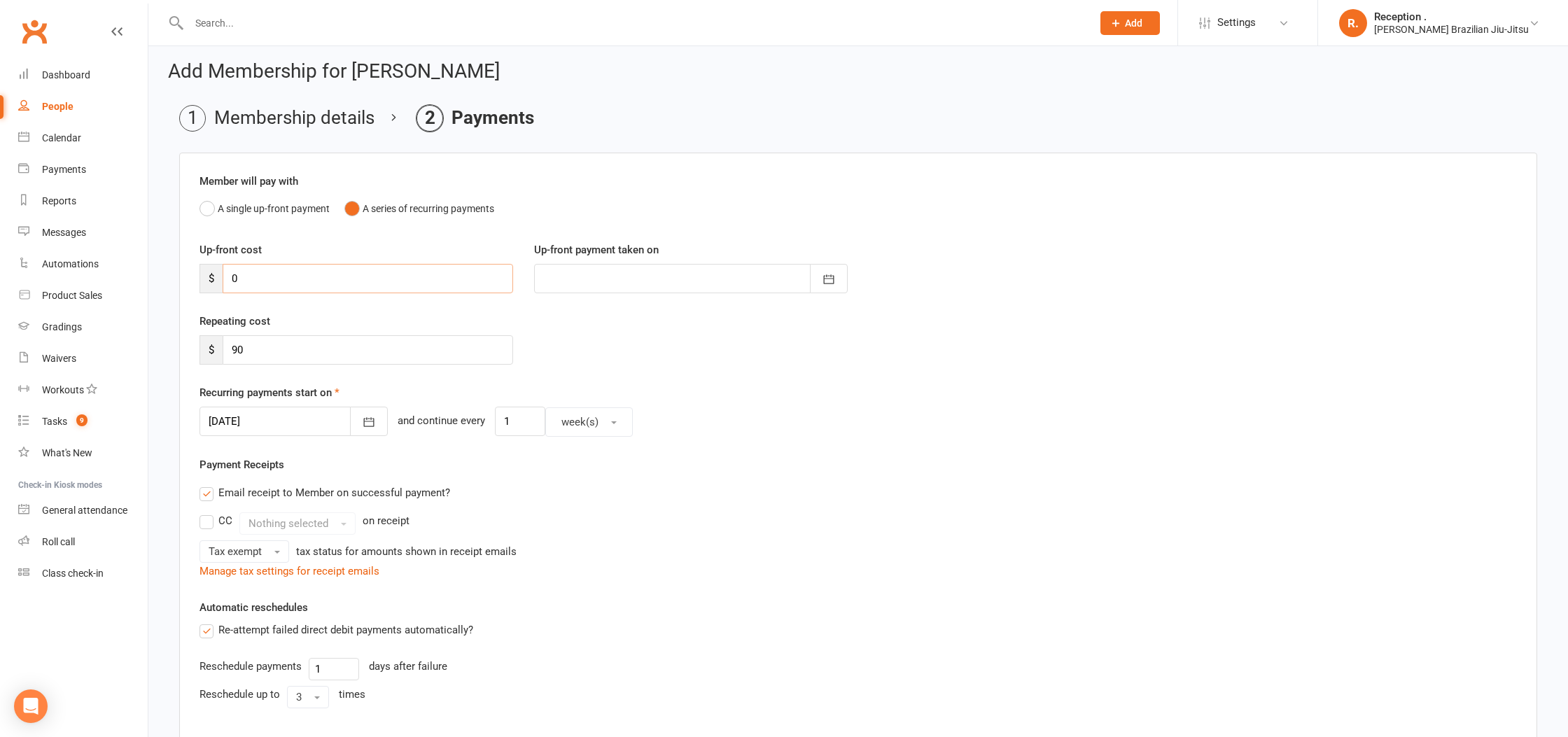
click at [261, 287] on input "0" at bounding box center [368, 279] width 291 height 30
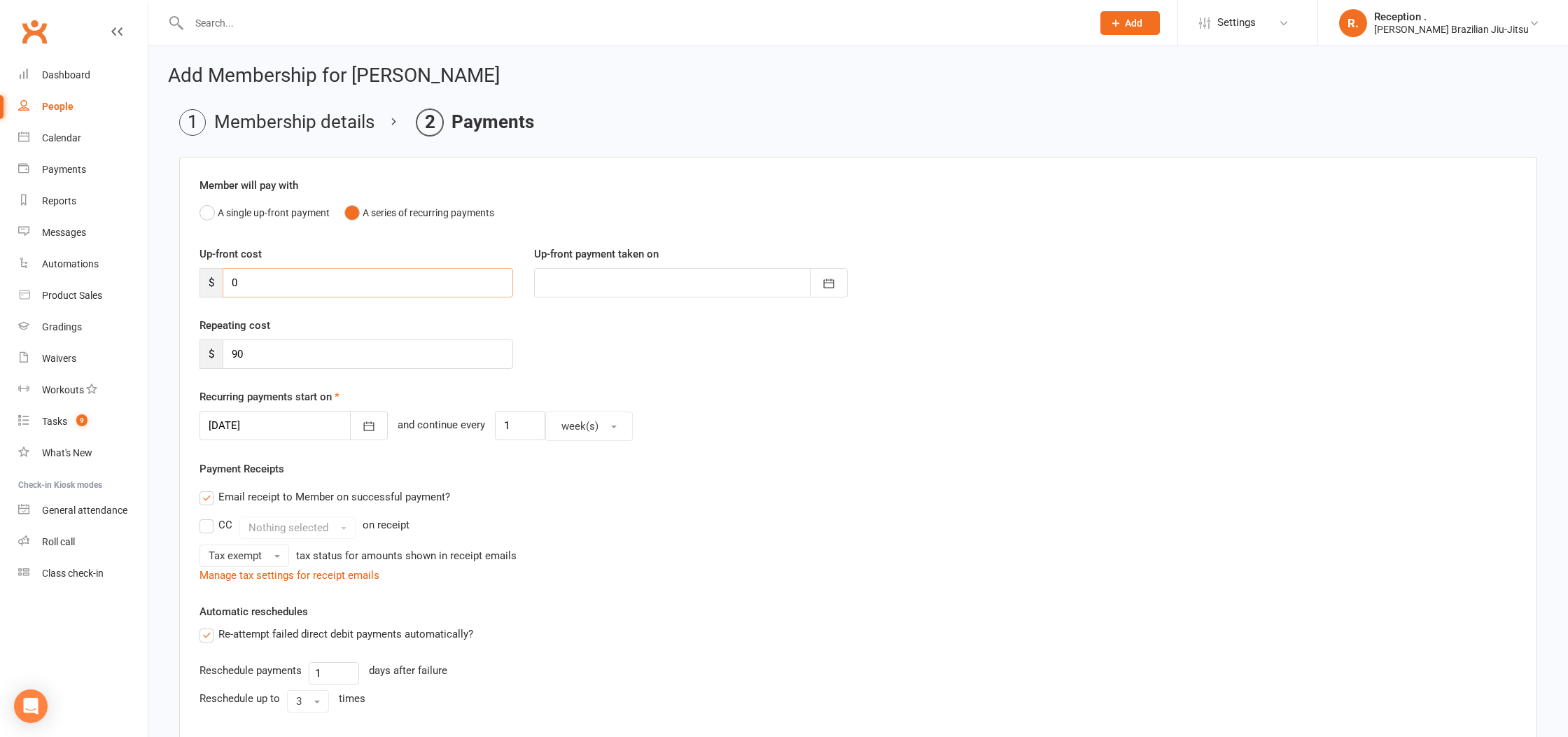
scroll to position [0, 0]
click at [362, 420] on icon "button" at bounding box center [369, 428] width 14 height 14
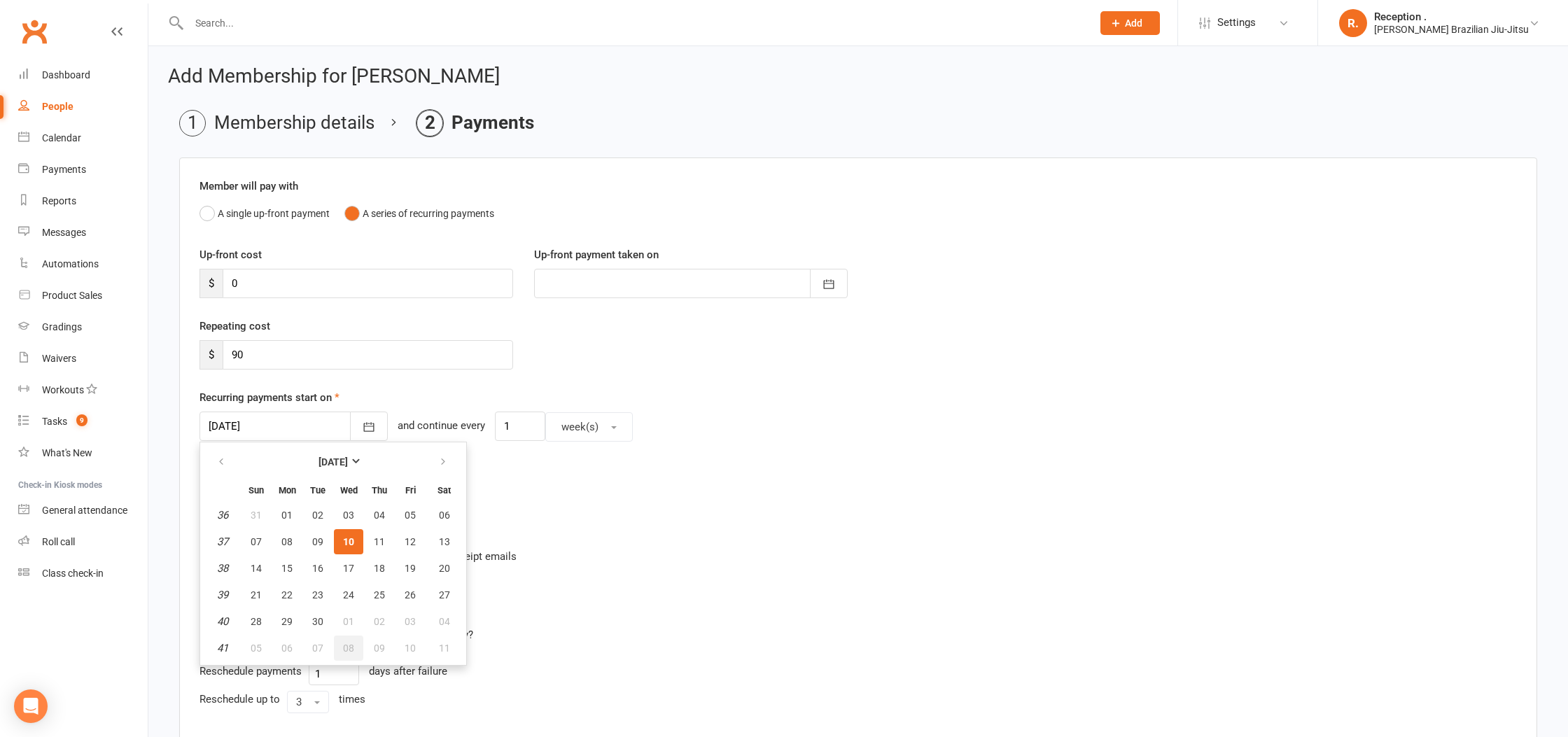
click at [354, 650] on button "08" at bounding box center [348, 648] width 30 height 25
type input "[DATE]"
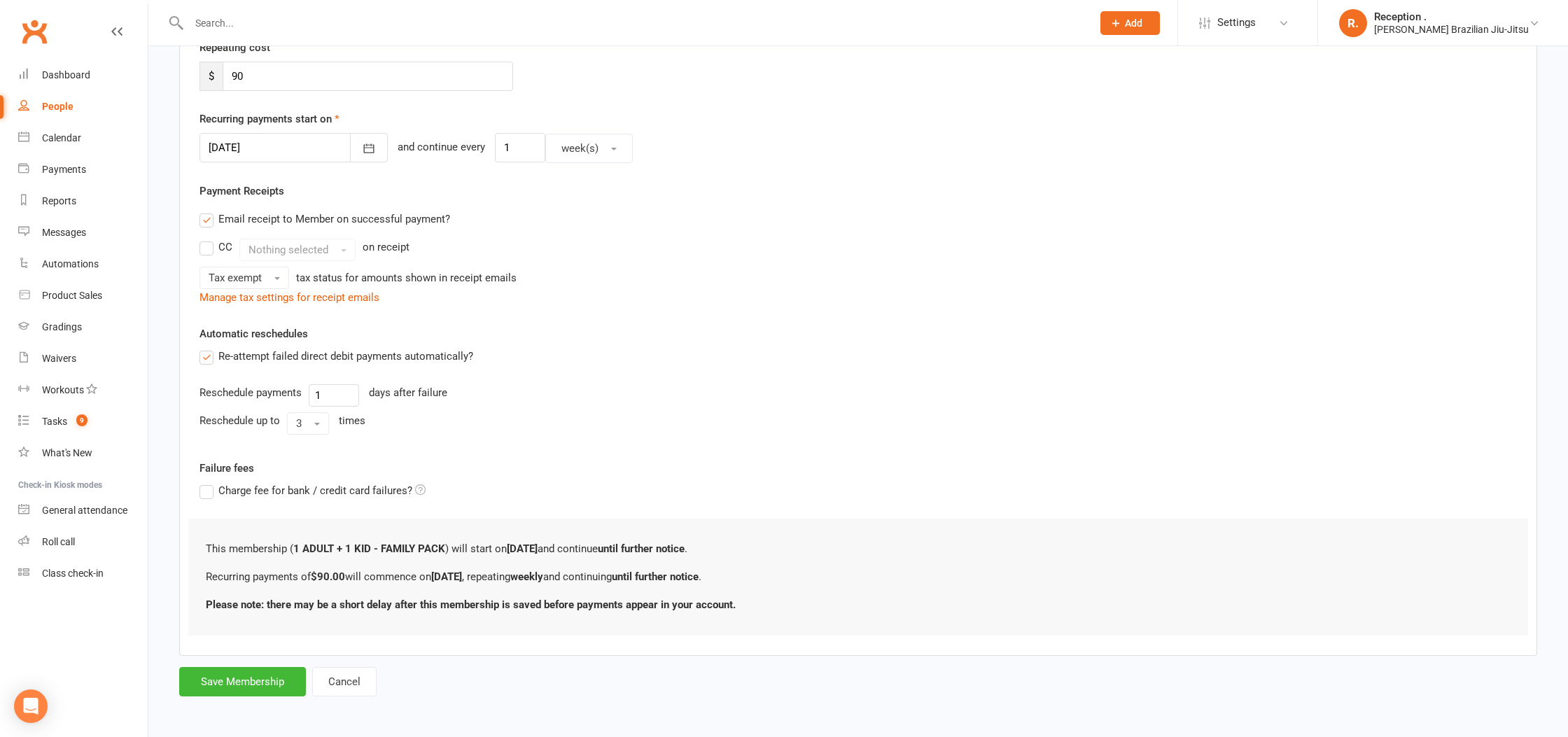
scroll to position [281, 0]
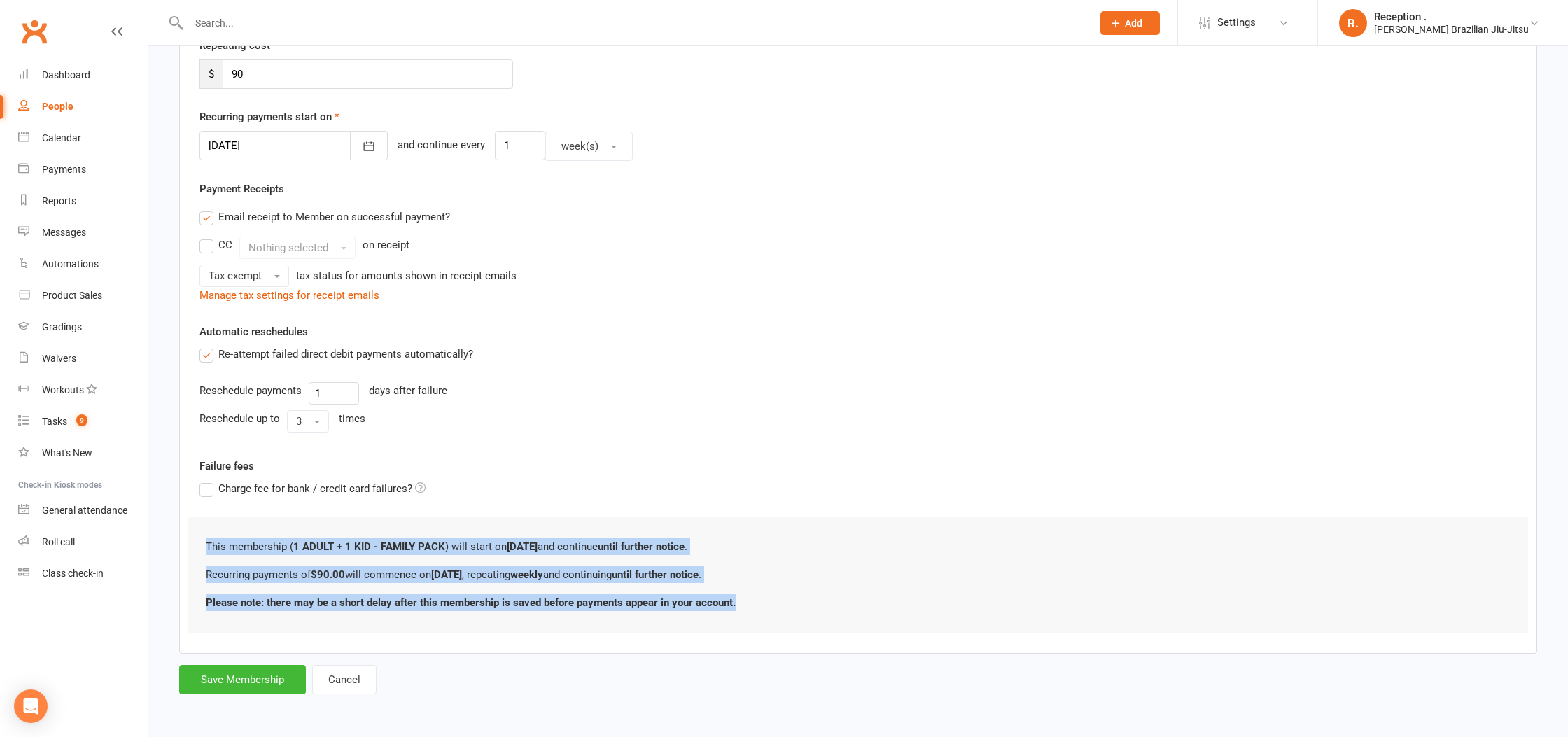
drag, startPoint x: 203, startPoint y: 546, endPoint x: 736, endPoint y: 614, distance: 537.3
click at [736, 614] on div "This membership ( 1 ADULT + 1 KID - FAMILY PACK ) will start on 10 September an…" at bounding box center [858, 575] width 1340 height 117
click at [216, 541] on p "This membership ( 1 ADULT + 1 KID - FAMILY PACK ) will start on 10 September an…" at bounding box center [858, 547] width 1305 height 17
drag, startPoint x: 204, startPoint y: 545, endPoint x: 723, endPoint y: 602, distance: 522.1
click at [797, 606] on div "This membership ( 1 ADULT + 1 KID - FAMILY PACK ) will start on 10 September an…" at bounding box center [858, 575] width 1340 height 117
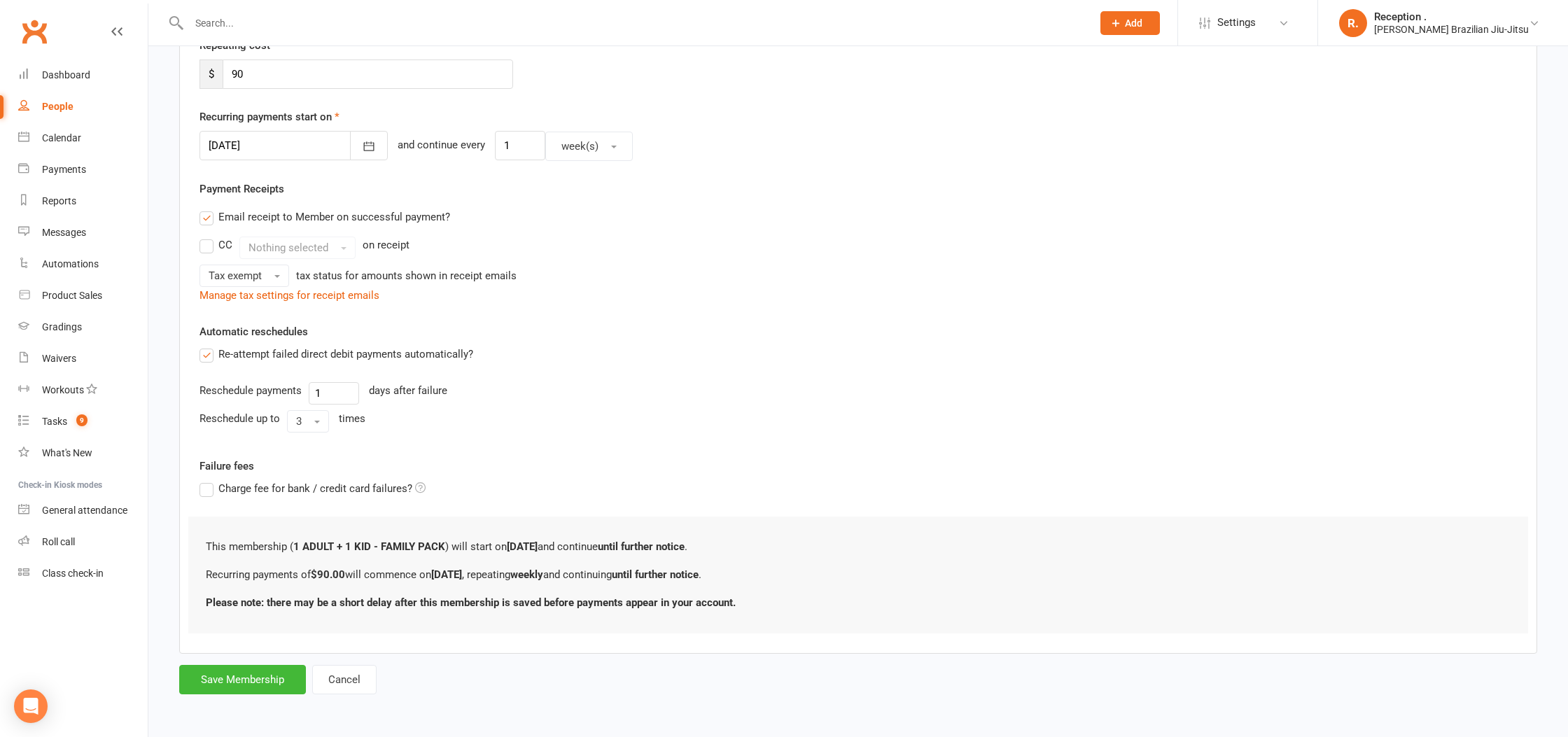
click at [258, 141] on div at bounding box center [293, 146] width 188 height 30
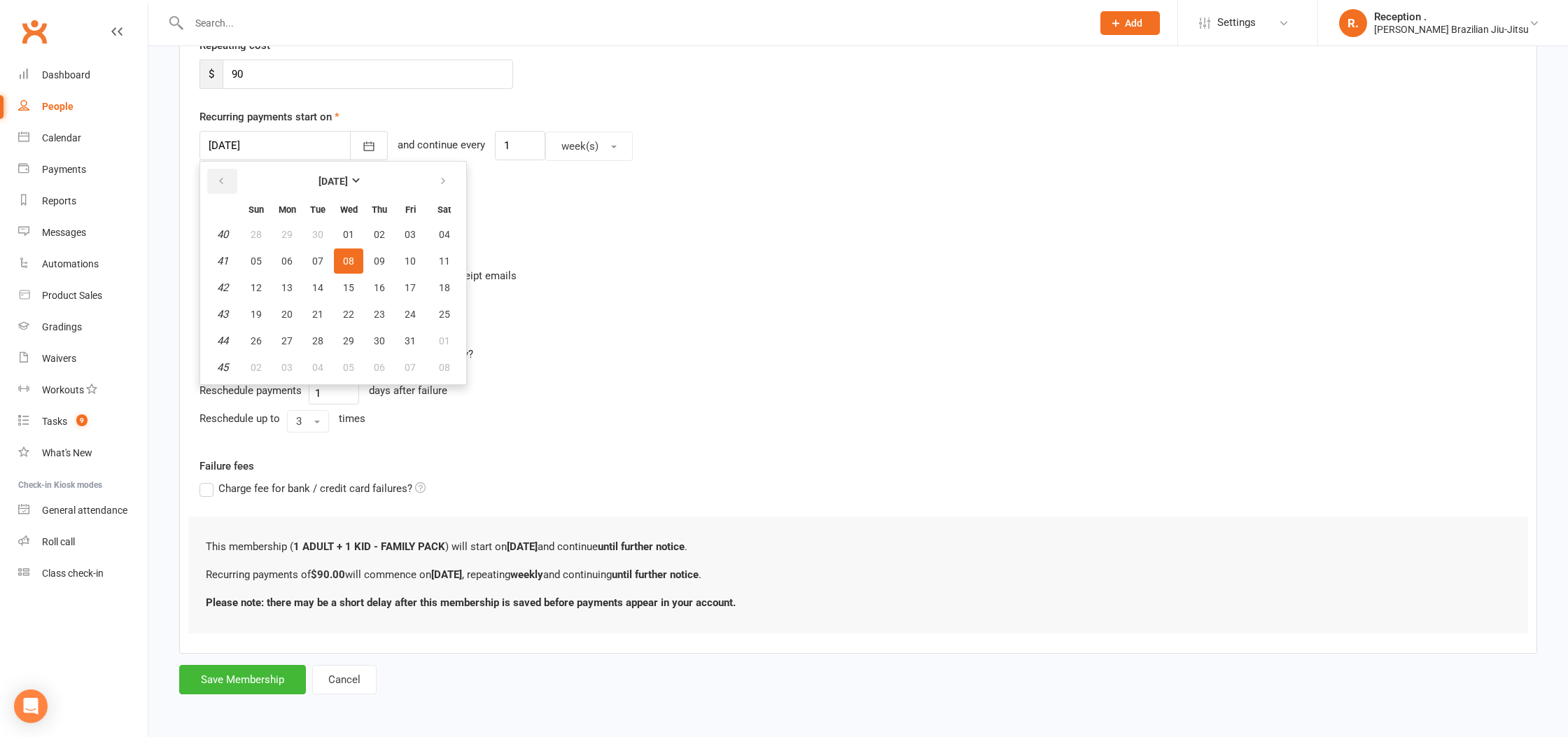
click at [210, 174] on button "button" at bounding box center [222, 181] width 30 height 25
click at [353, 364] on span "08" at bounding box center [348, 367] width 11 height 11
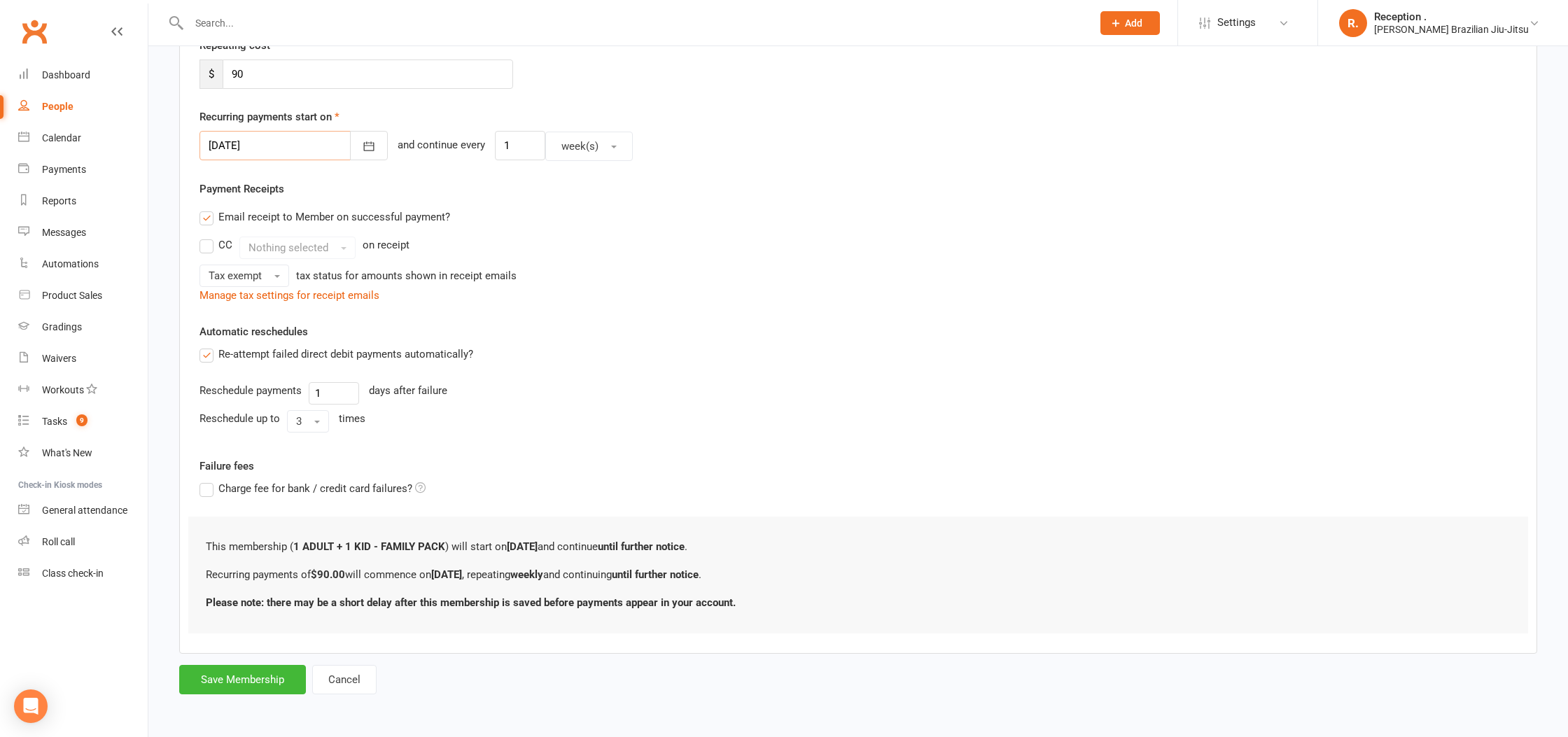
scroll to position [266, 0]
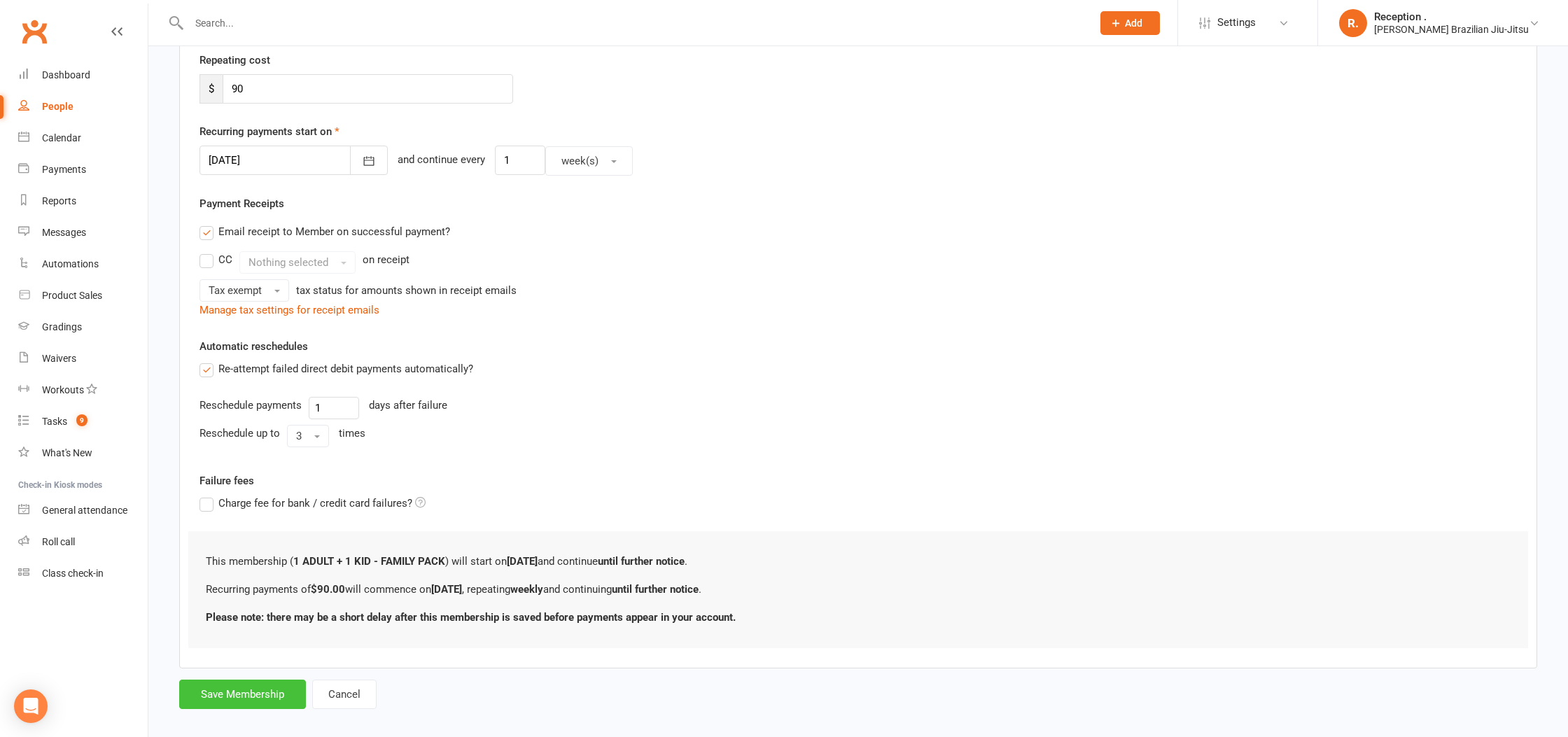
click at [247, 690] on button "Save Membership" at bounding box center [242, 695] width 127 height 30
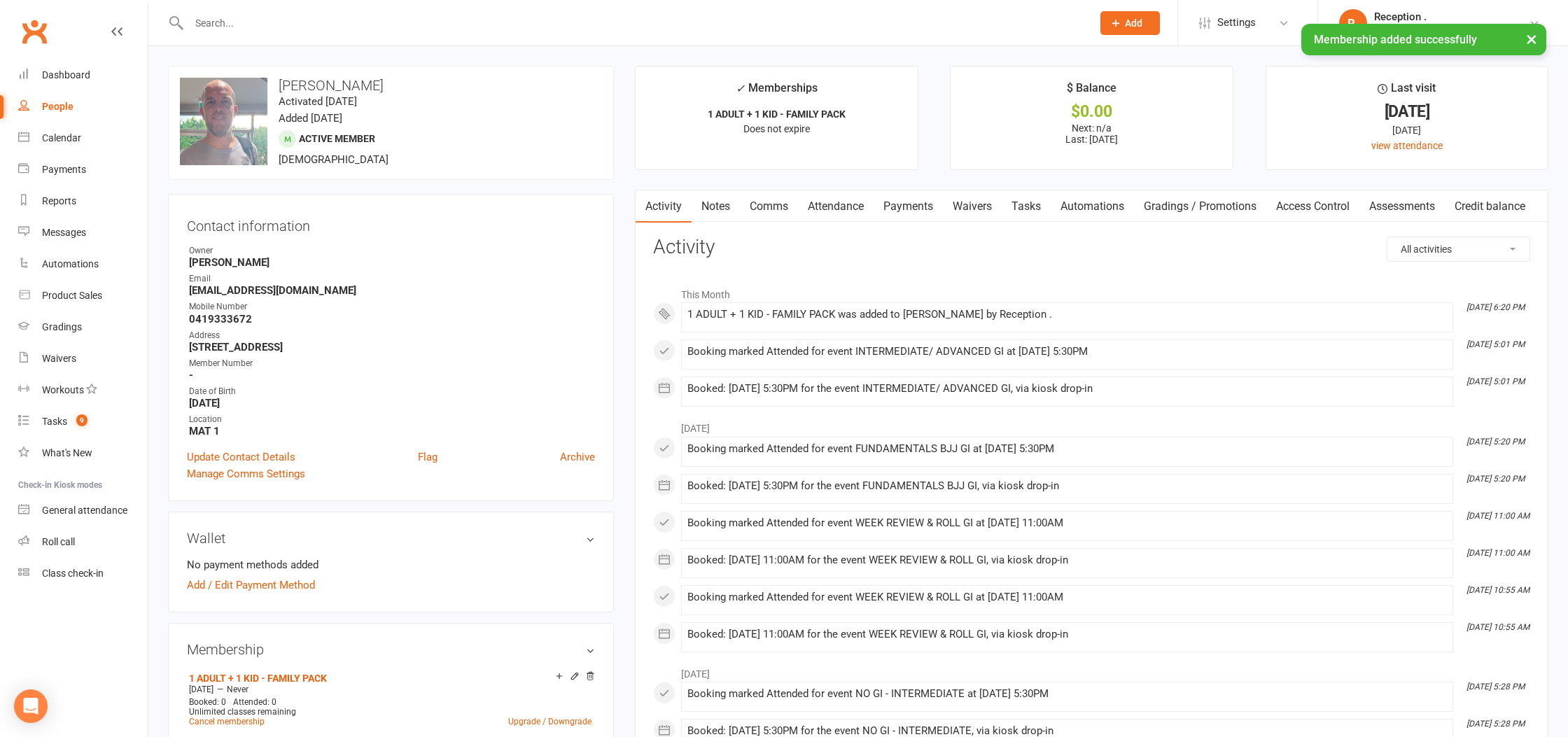
click at [901, 209] on link "Payments" at bounding box center [908, 206] width 70 height 32
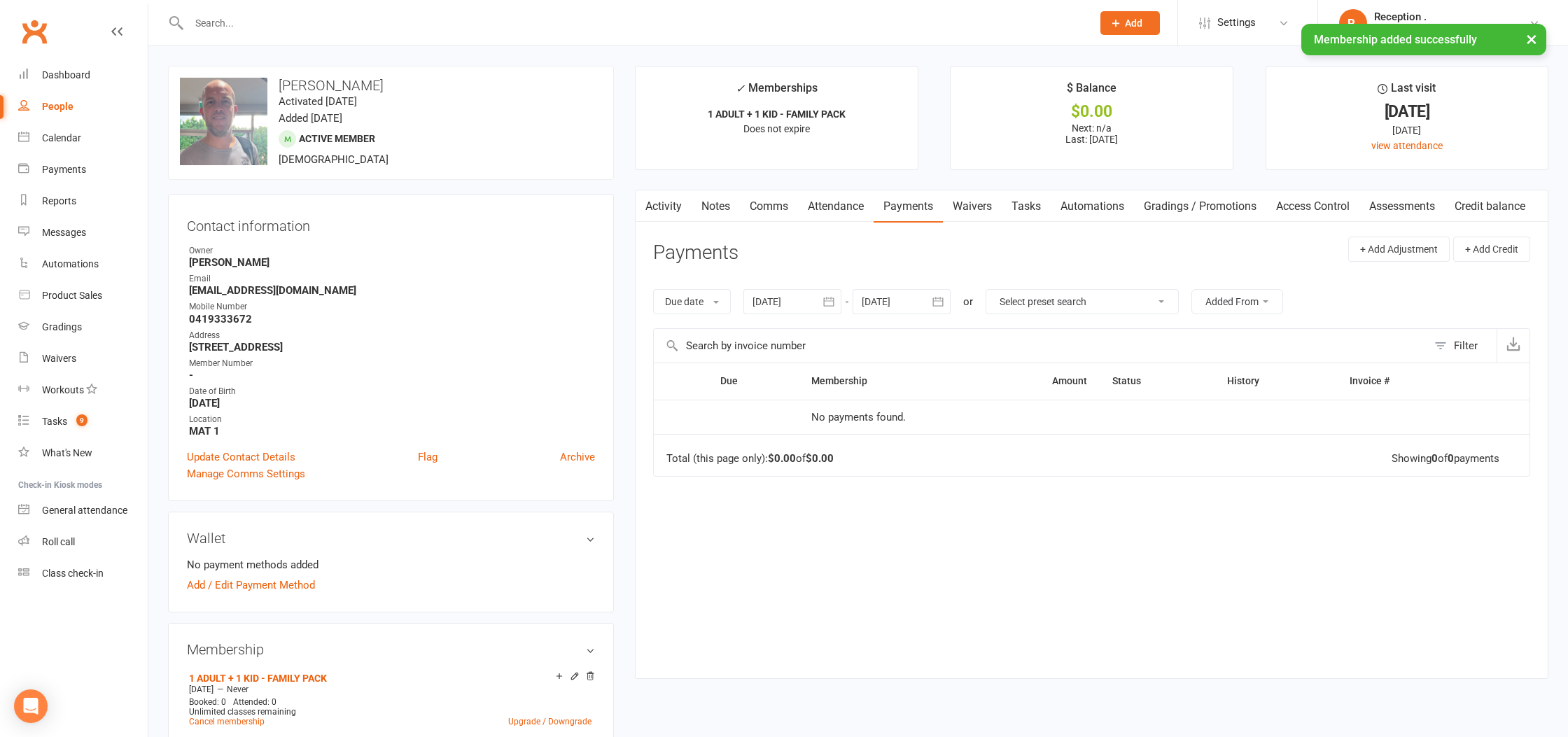
click at [904, 301] on div at bounding box center [901, 302] width 98 height 25
click at [1079, 327] on table "[DATE] Sun Mon Tue Wed Thu Fri Sat 40 28 29 30 01 02 03 04 41 05 06 07 08 09 10…" at bounding box center [986, 428] width 260 height 217
click at [1089, 330] on button "button" at bounding box center [1097, 335] width 30 height 25
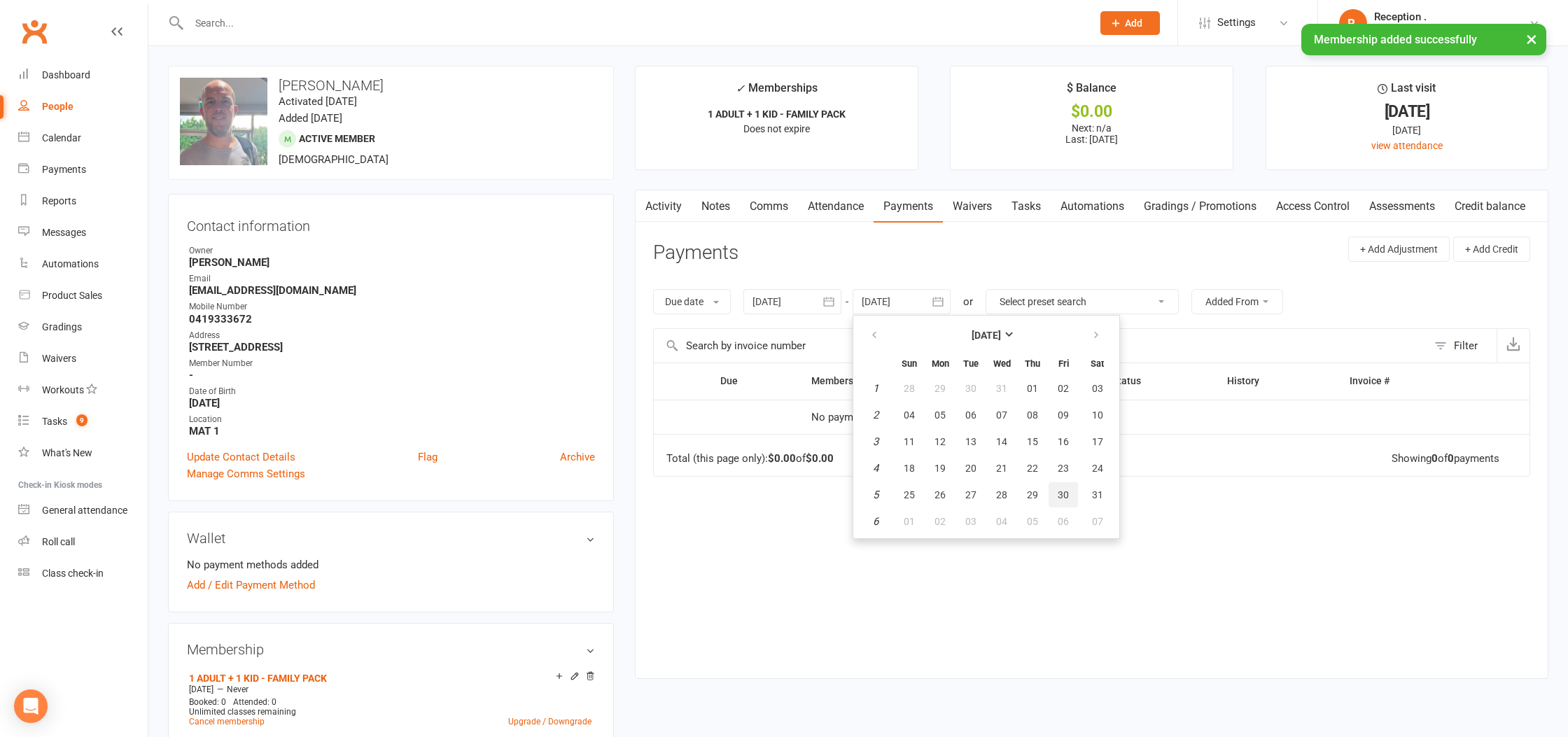
click at [1054, 489] on button "30" at bounding box center [1063, 495] width 30 height 25
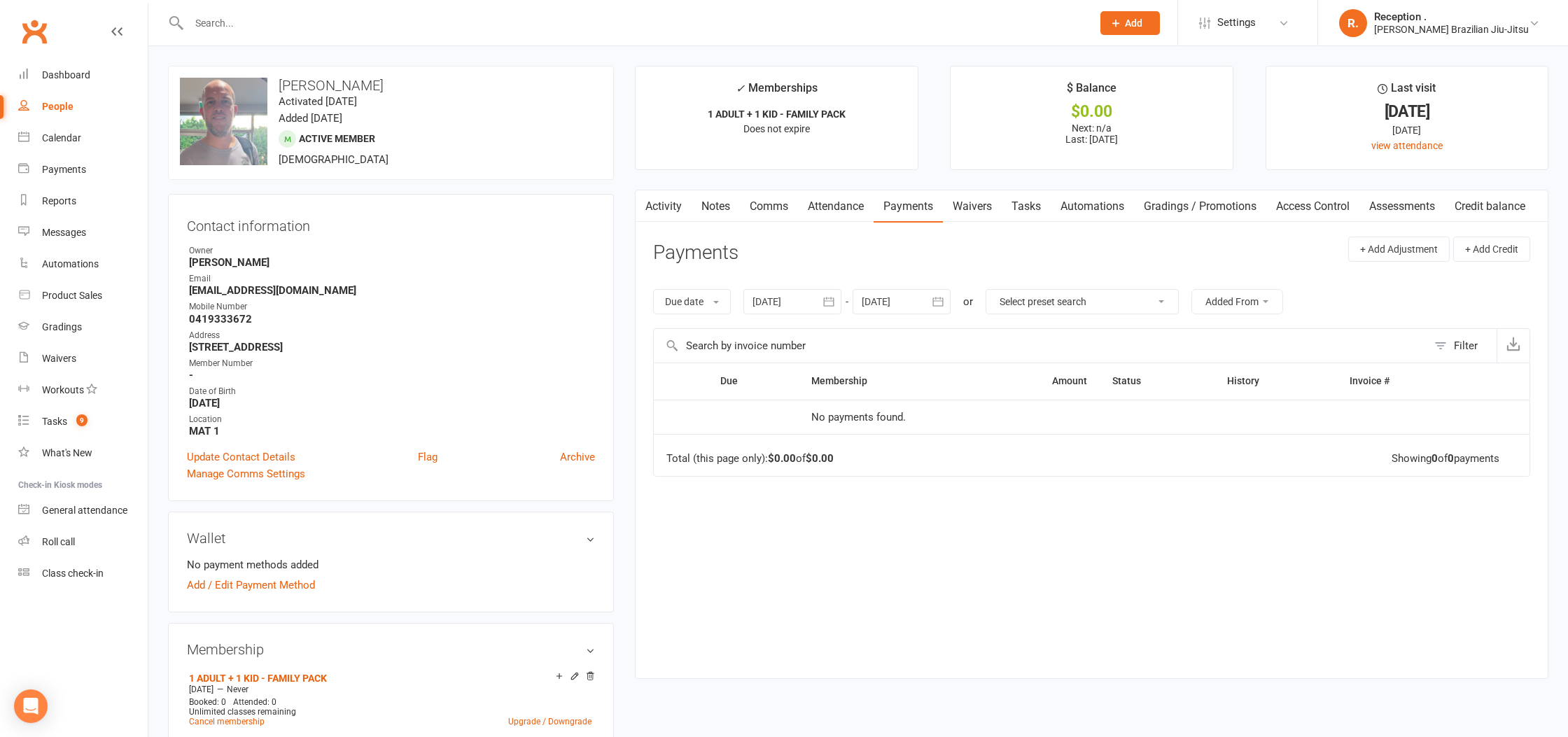
drag, startPoint x: 915, startPoint y: 304, endPoint x: 1058, endPoint y: 340, distance: 147.5
click div
click button "button"
click table "February 2026 Sun Mon Tue Wed Thu Fri Sat 6 01 02 03 04 05 06 07 7 08 09 10 11 …"
click button "12"
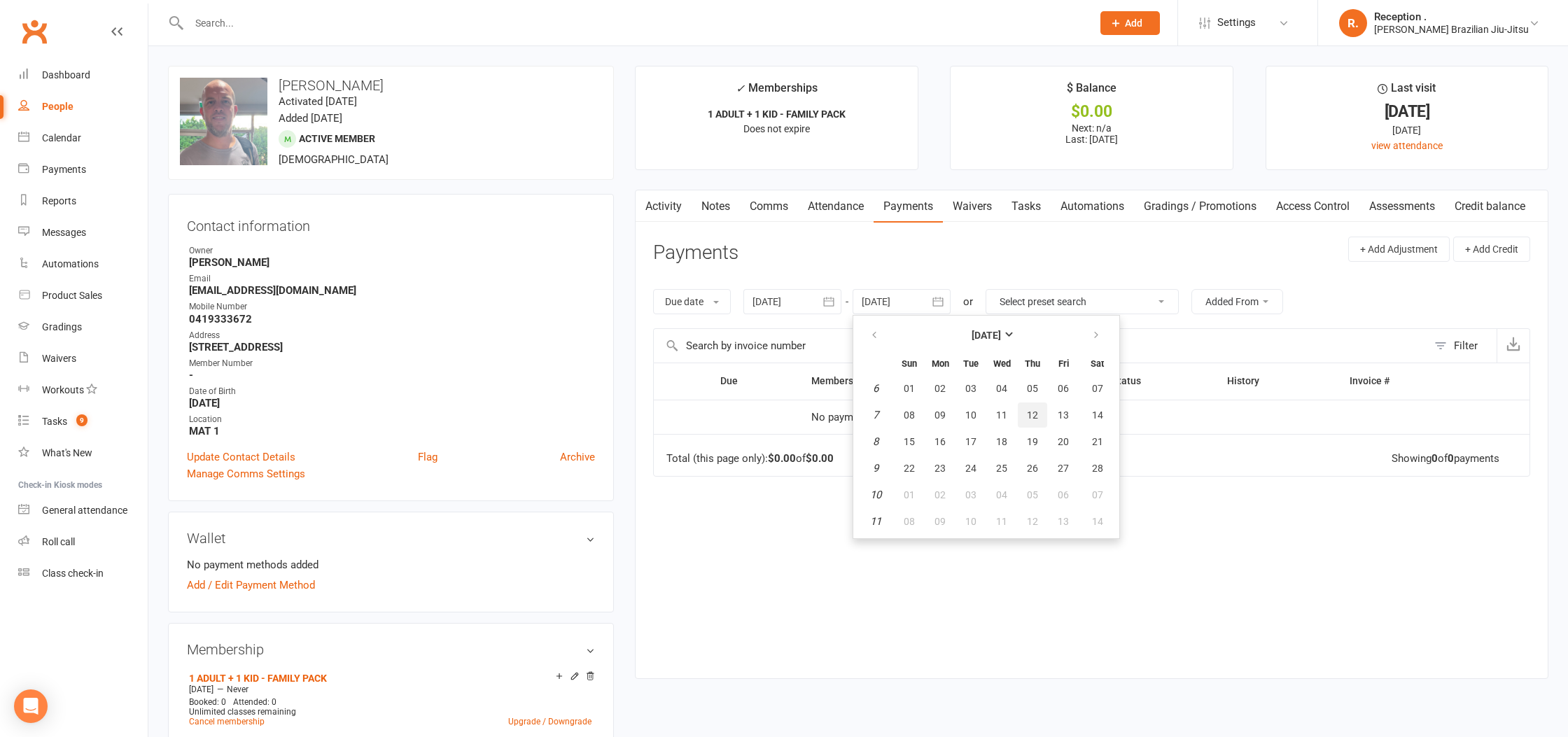
type input "12 Feb 2026"
click div
click icon "button"
click button "06"
type input "06 Jul 2025"
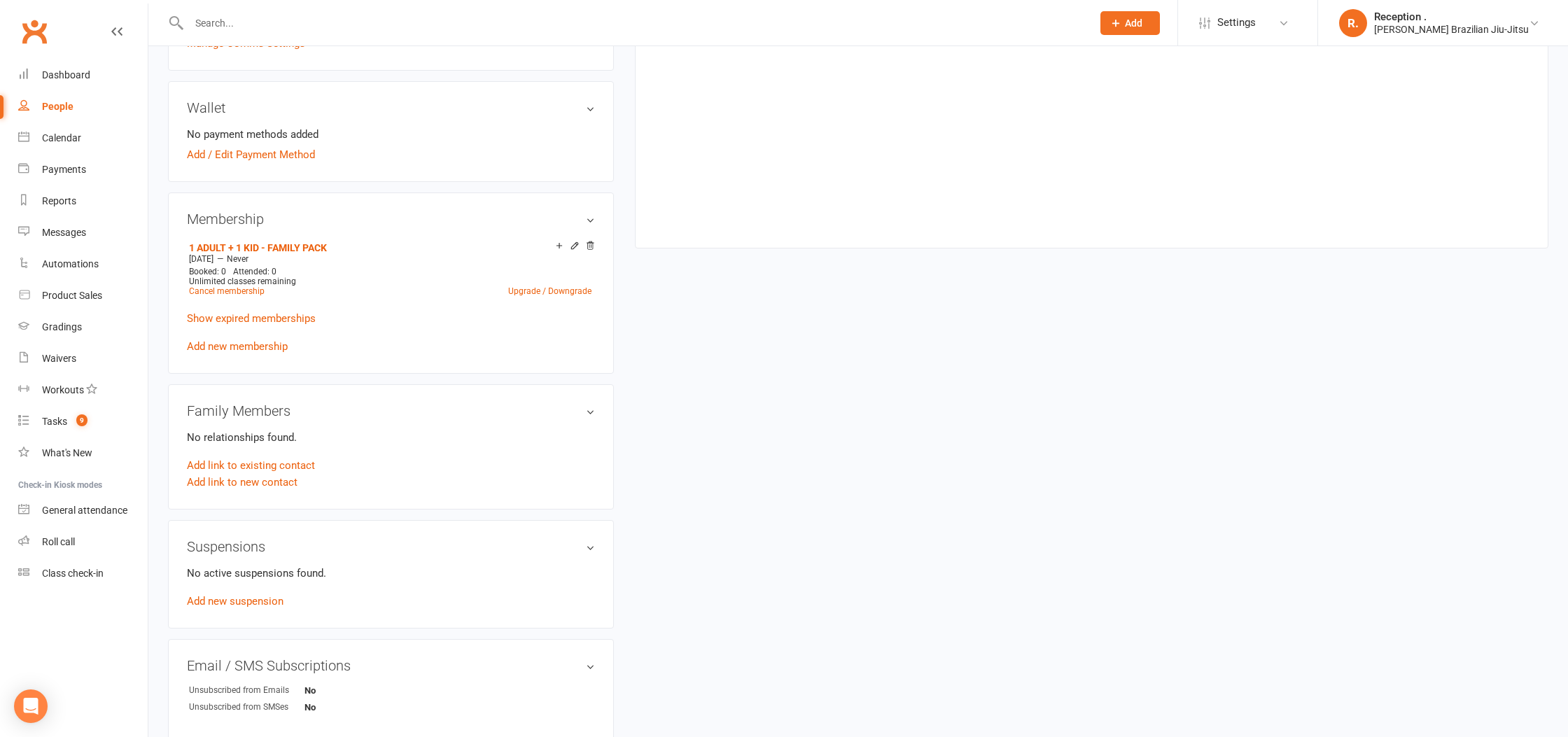
scroll to position [435, 0]
click link "Add link to existing contact"
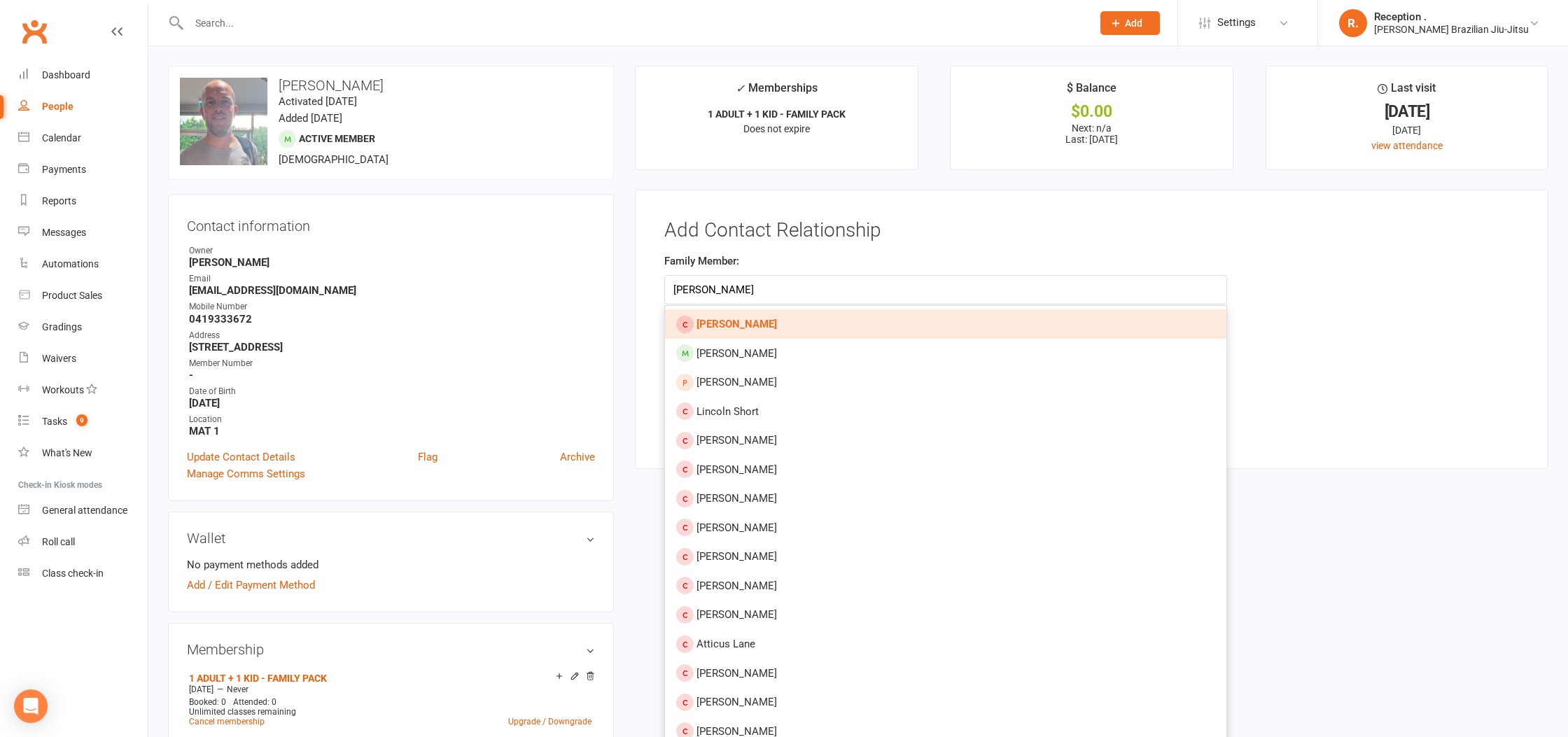
type input "samuel short"
click link "Samuel Short"
type input "Samuel Short"
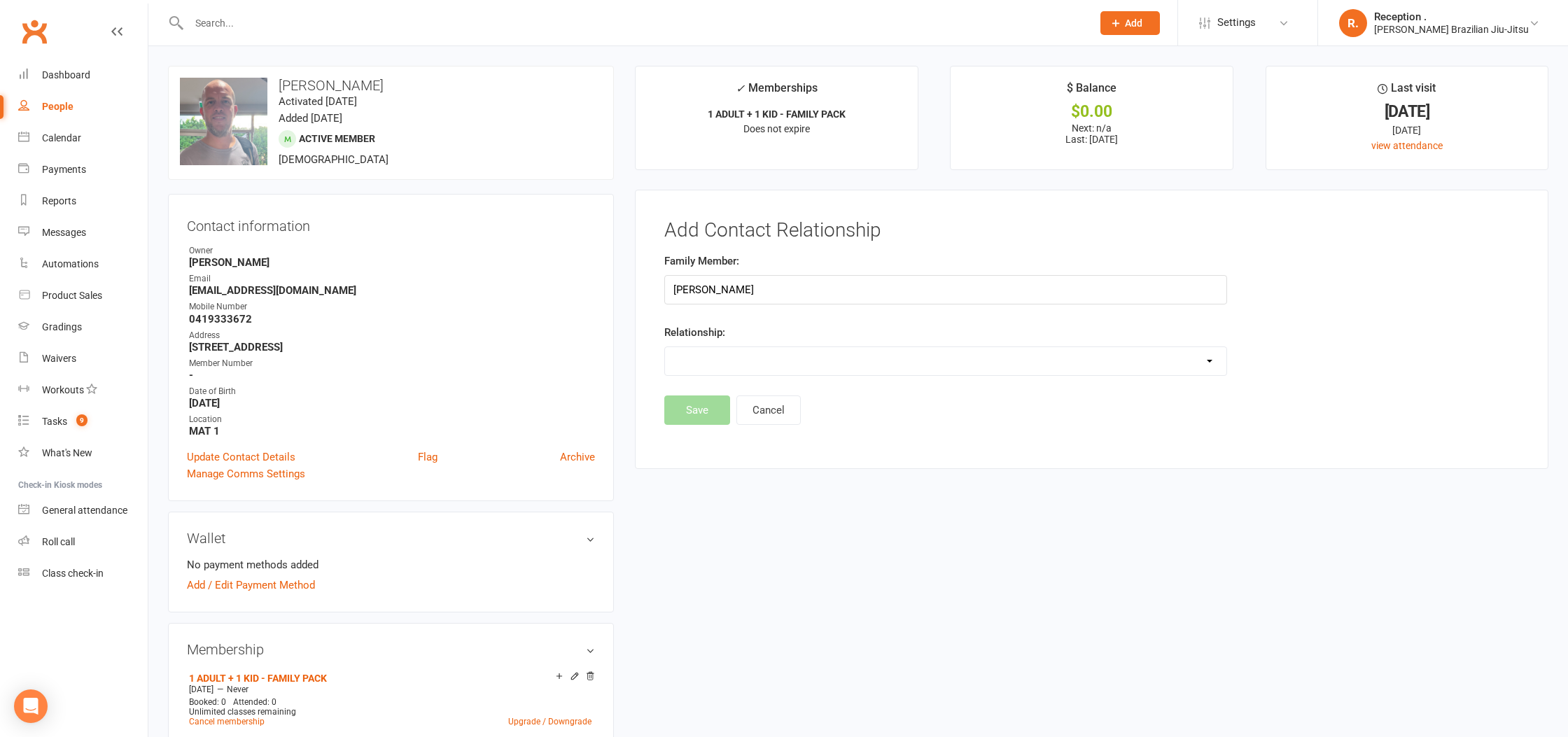
click select "Parent / Guardian Child Sibling (parent not in system) Spouse / Partner Cousin …"
select select "1"
click select "Parent / Guardian Child Sibling (parent not in system) Spouse / Partner Cousin …"
click button "Save"
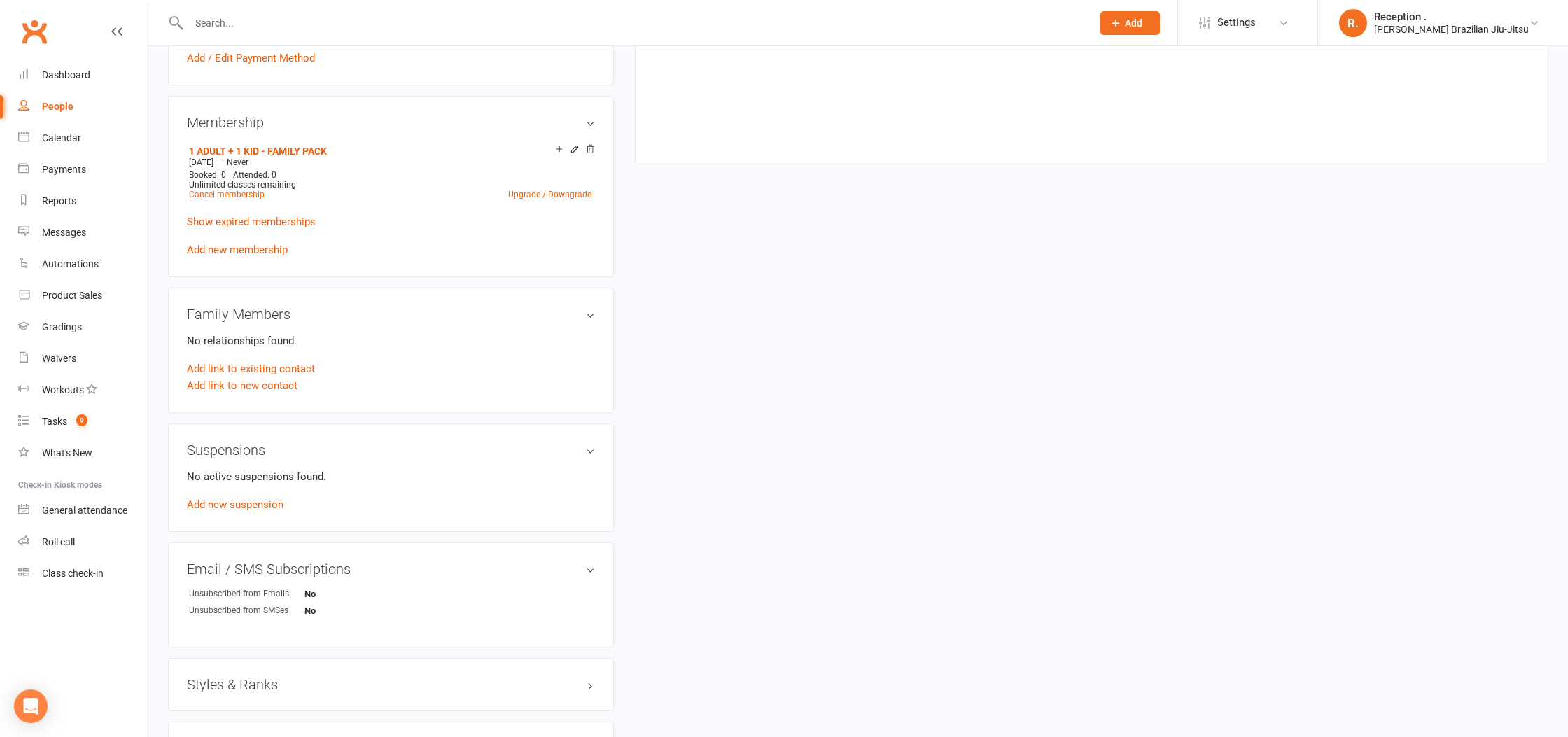
scroll to position [530, 0]
click at [340, 320] on div "Family Members No relationships found. Add link to existing contact Add link to…" at bounding box center [391, 348] width 446 height 125
click at [370, 309] on h3 "Family Members" at bounding box center [391, 312] width 408 height 16
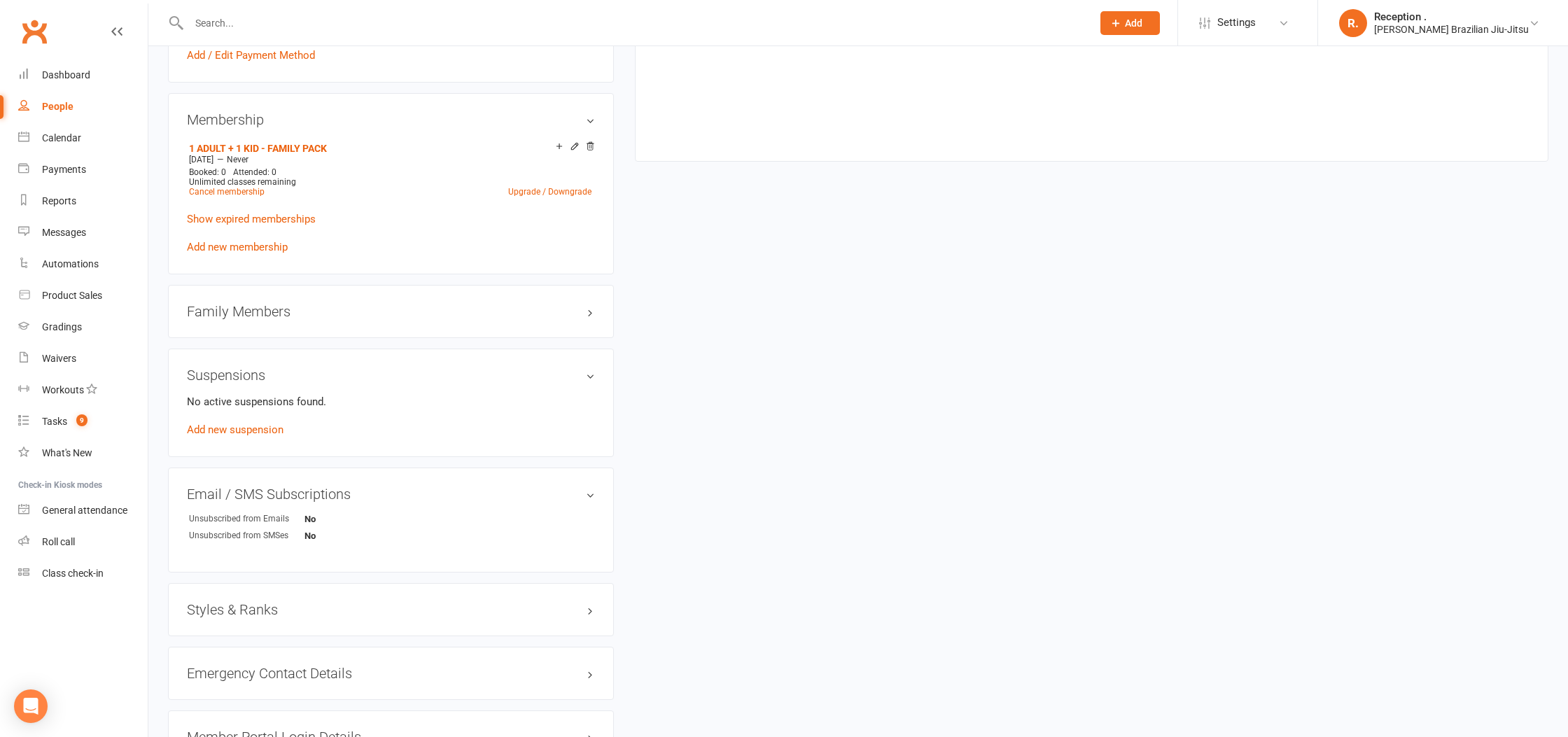
click at [563, 306] on h3 "Family Members" at bounding box center [391, 312] width 408 height 16
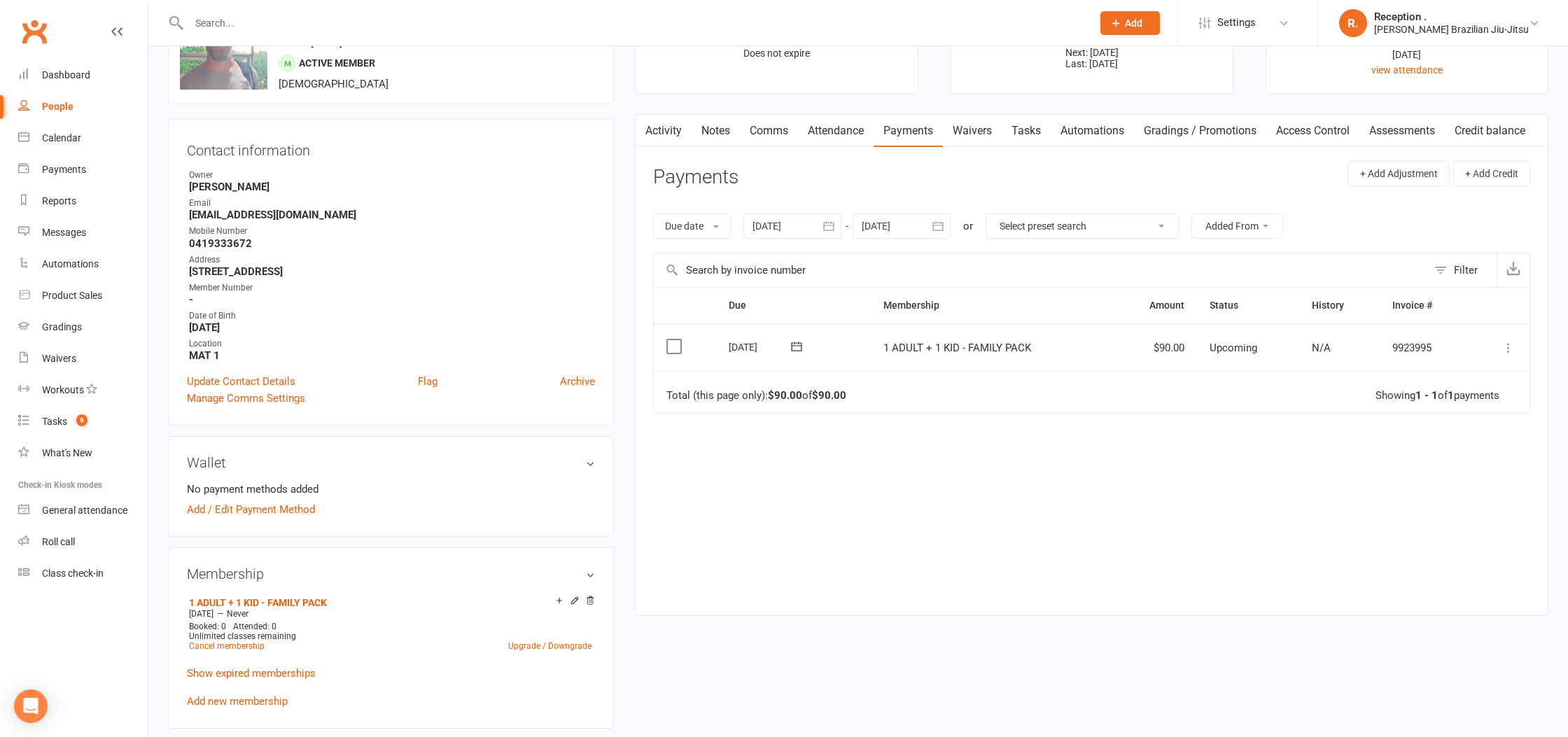
scroll to position [0, 0]
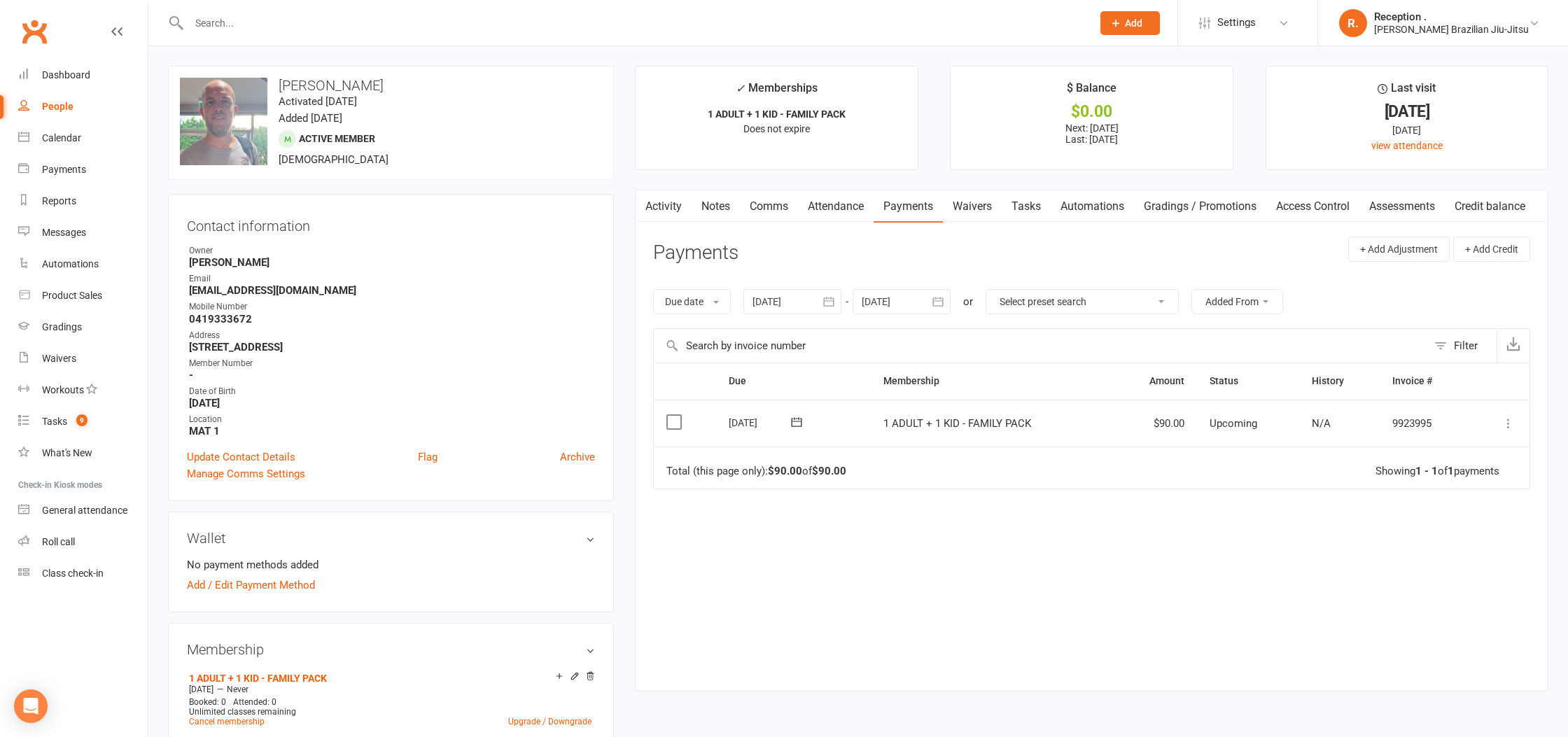
click at [924, 299] on div at bounding box center [901, 302] width 98 height 25
click at [1099, 336] on icon "button" at bounding box center [1096, 335] width 10 height 11
drag, startPoint x: 1099, startPoint y: 336, endPoint x: 1093, endPoint y: 346, distance: 11.7
click at [1099, 336] on icon "button" at bounding box center [1096, 335] width 10 height 11
click at [1056, 434] on button "19" at bounding box center [1063, 442] width 30 height 25
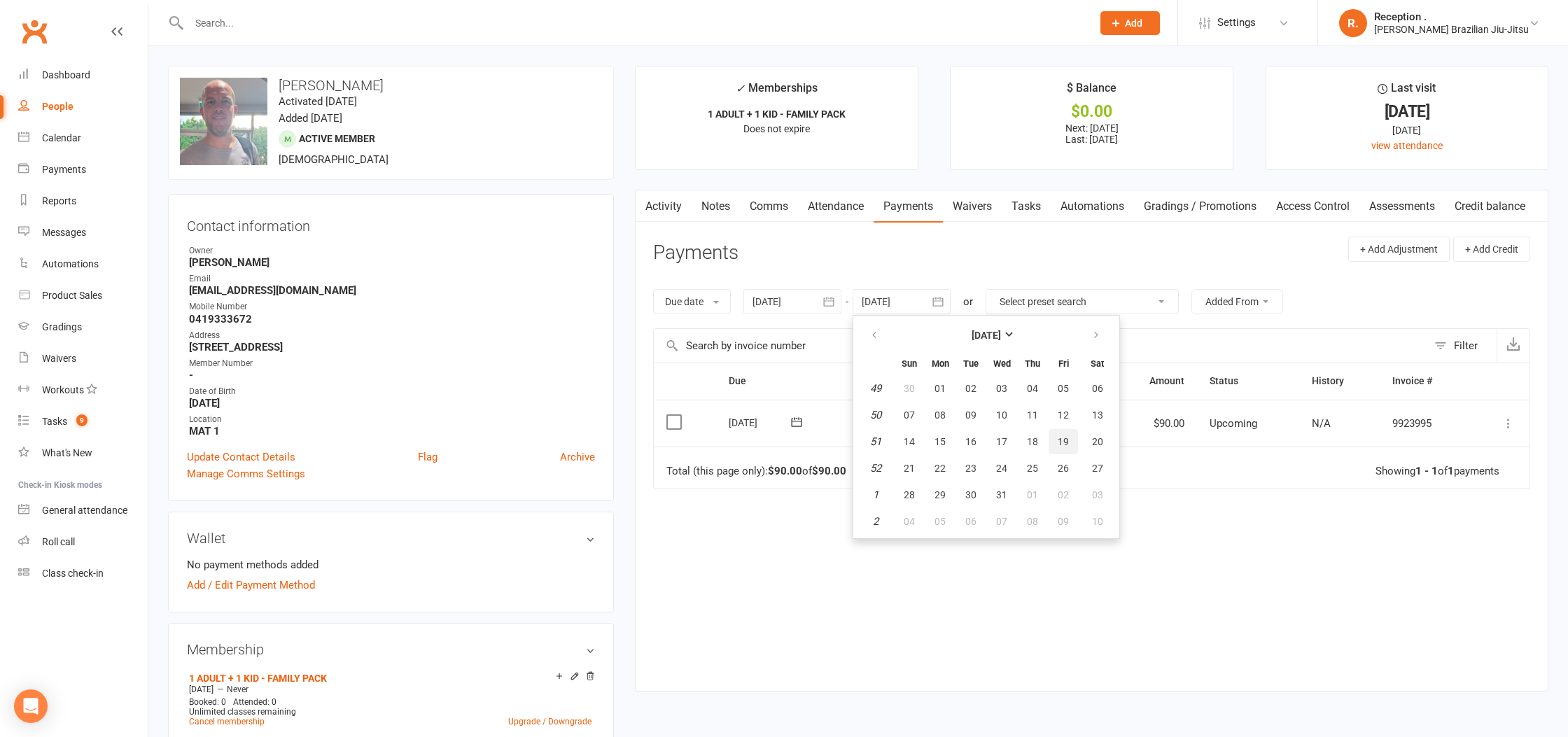
type input "19 Dec 2025"
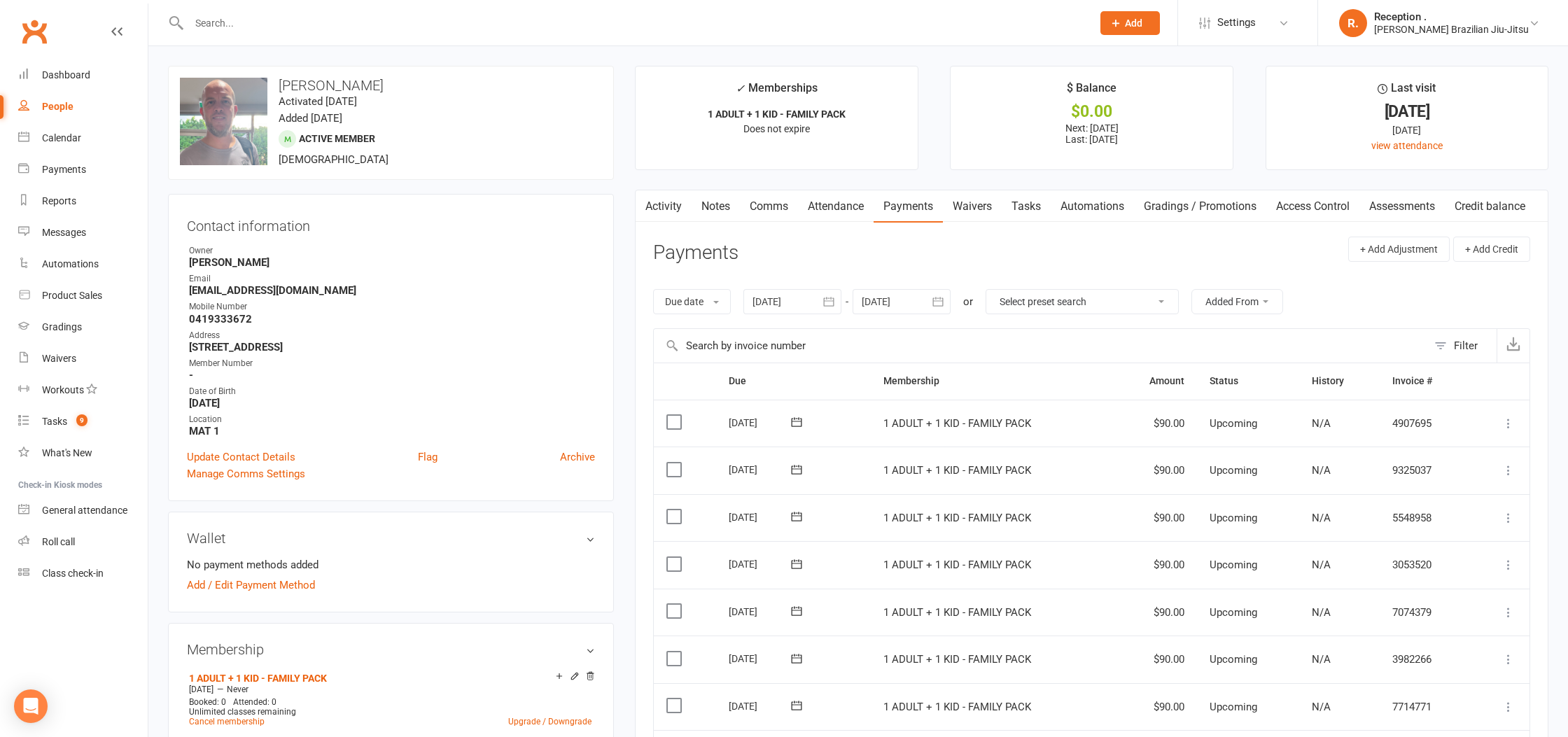
click at [659, 206] on link "Activity" at bounding box center [663, 206] width 56 height 32
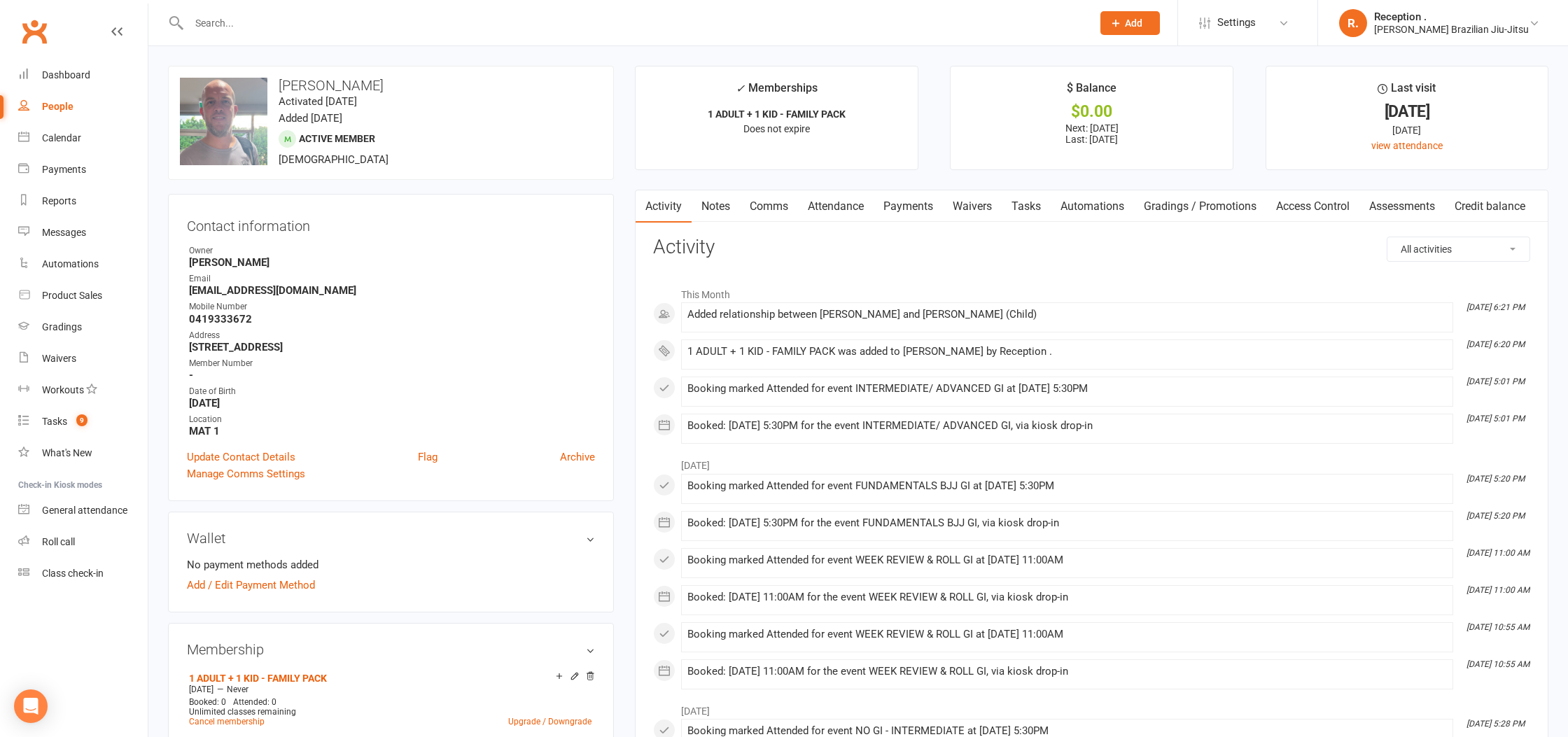
click at [723, 209] on link "Notes" at bounding box center [716, 206] width 48 height 32
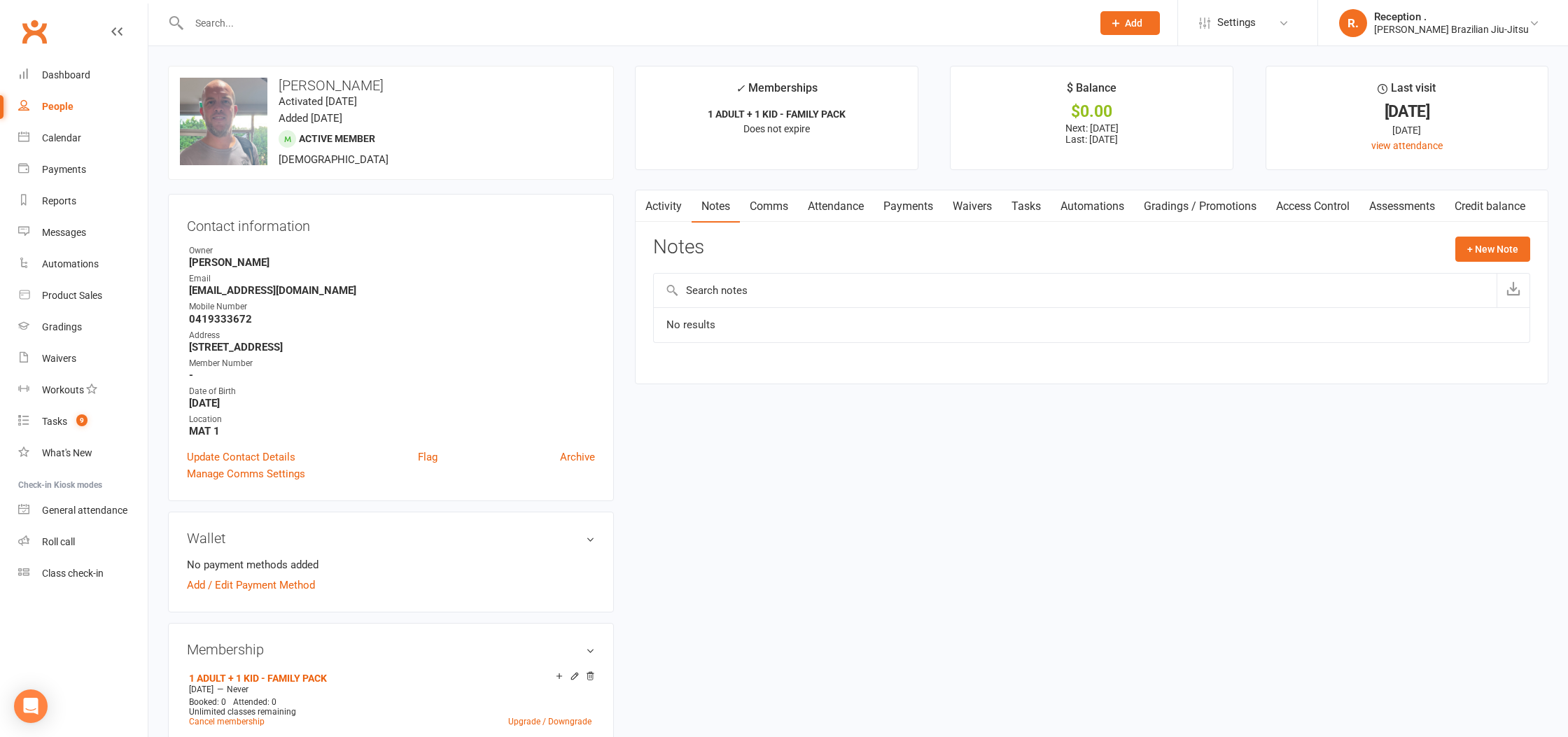
click at [749, 286] on input "text" at bounding box center [1075, 290] width 843 height 34
click at [1506, 263] on div "Notes + New Note" at bounding box center [1091, 255] width 877 height 37
click at [1503, 259] on button "+ New Note" at bounding box center [1493, 249] width 75 height 25
click at [802, 316] on div "New Note Subject Body Add tag Save Note Cancel" at bounding box center [1091, 372] width 877 height 271
click at [789, 367] on textarea at bounding box center [1091, 386] width 877 height 46
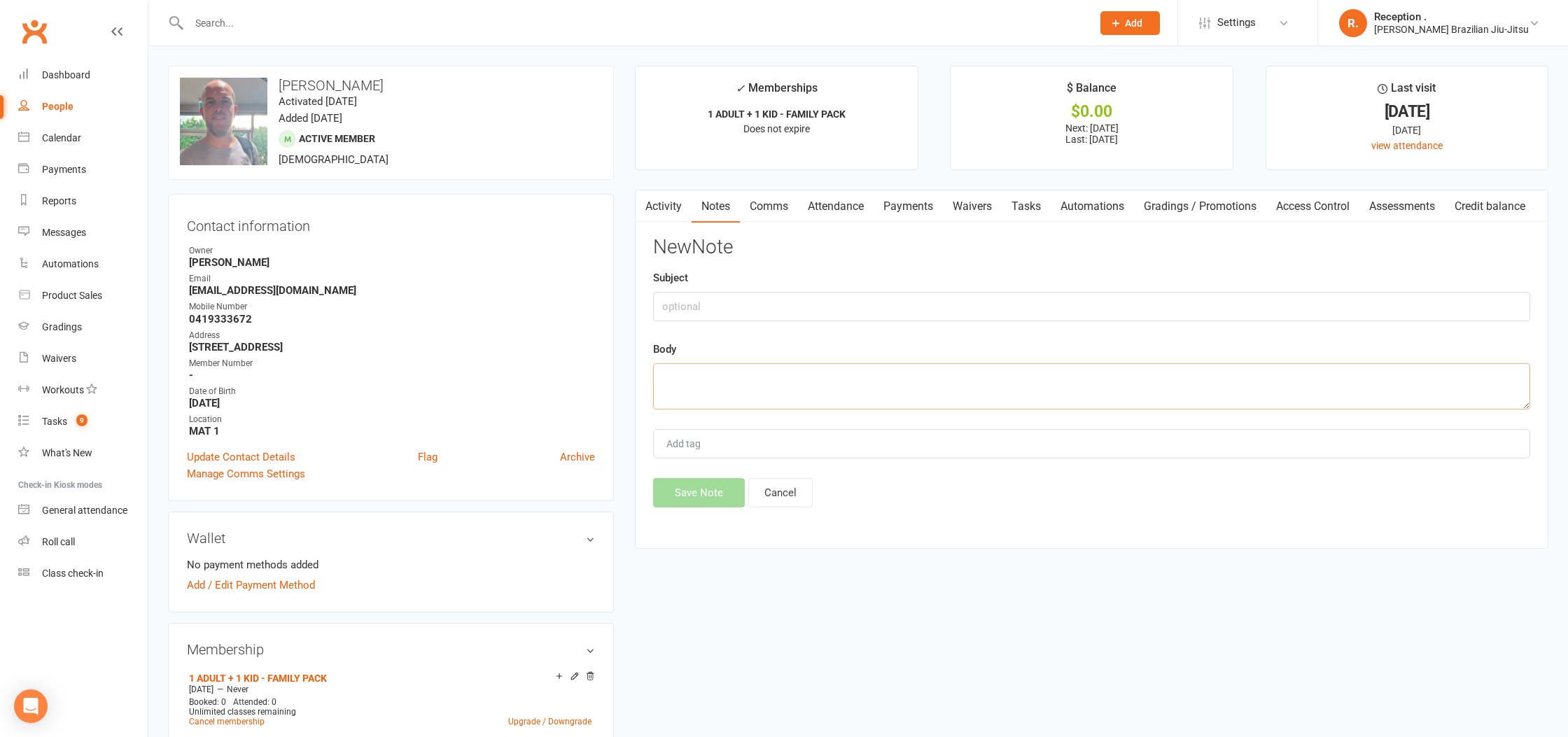
paste textarea "Samuel paid 4 weeks of his and his son's membership in advance"
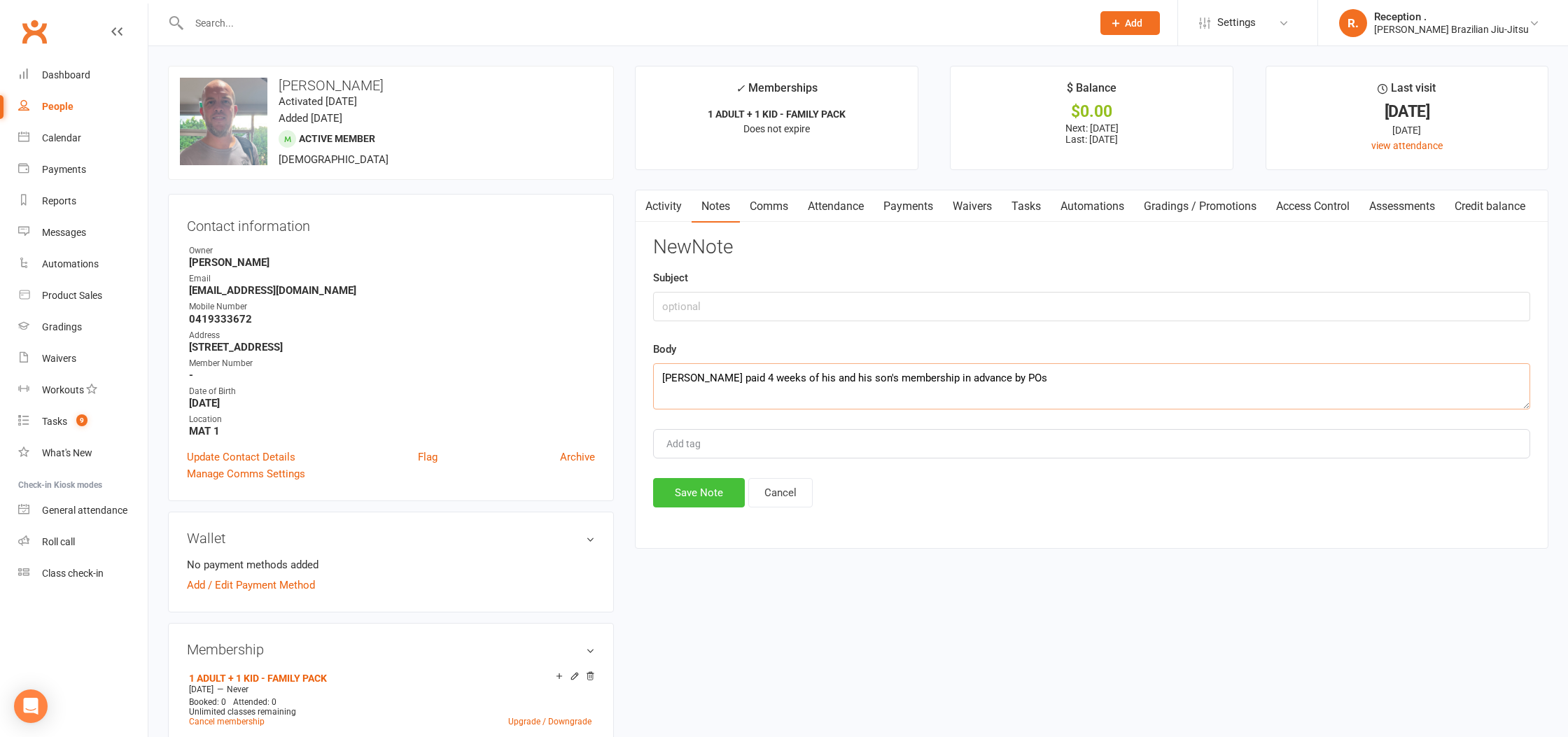
type textarea "Samuel paid 4 weeks of his and his son's membership in advance by POs"
click at [702, 497] on button "Save Note" at bounding box center [698, 493] width 91 height 30
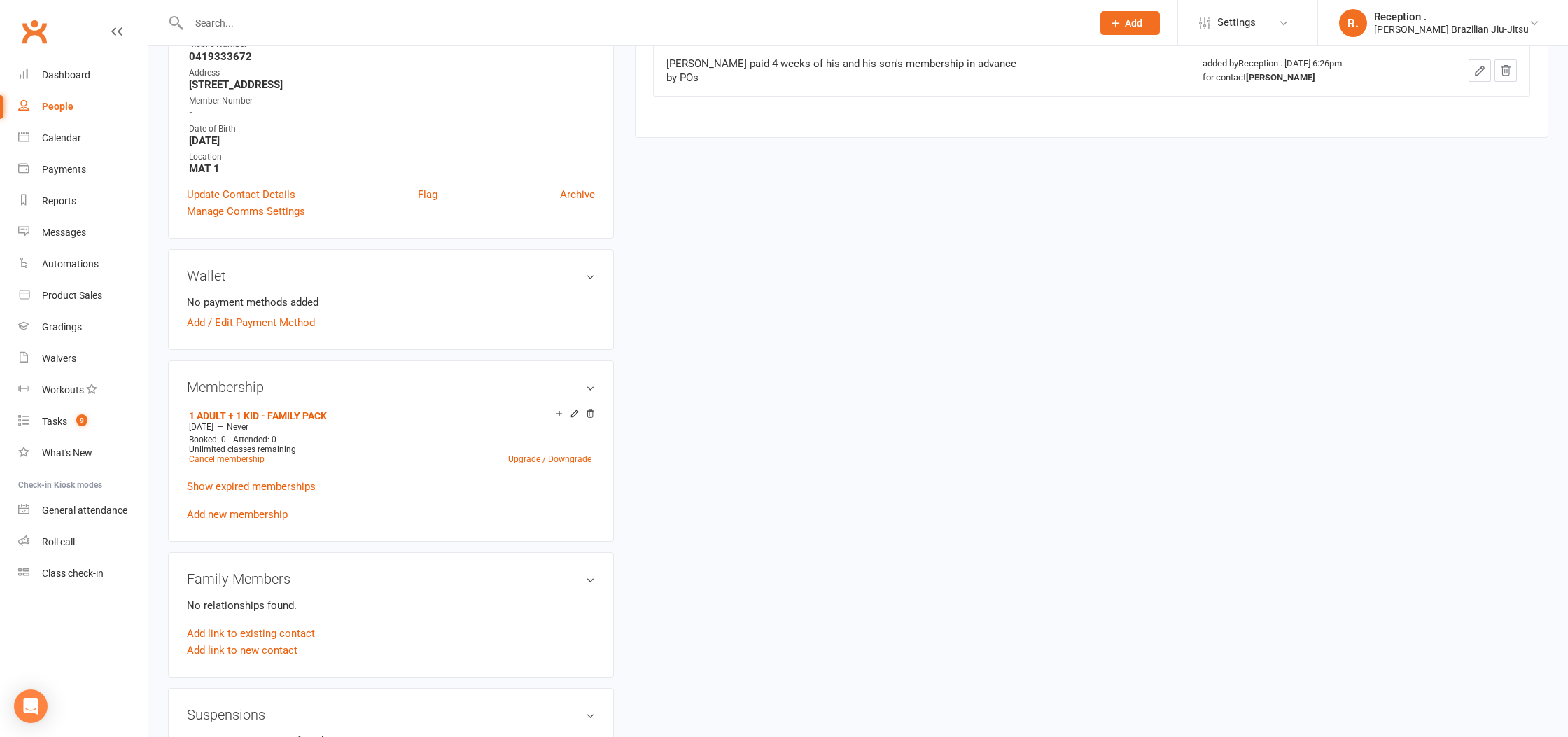
scroll to position [262, 0]
click at [276, 627] on link "Add link to existing contact" at bounding box center [251, 631] width 128 height 17
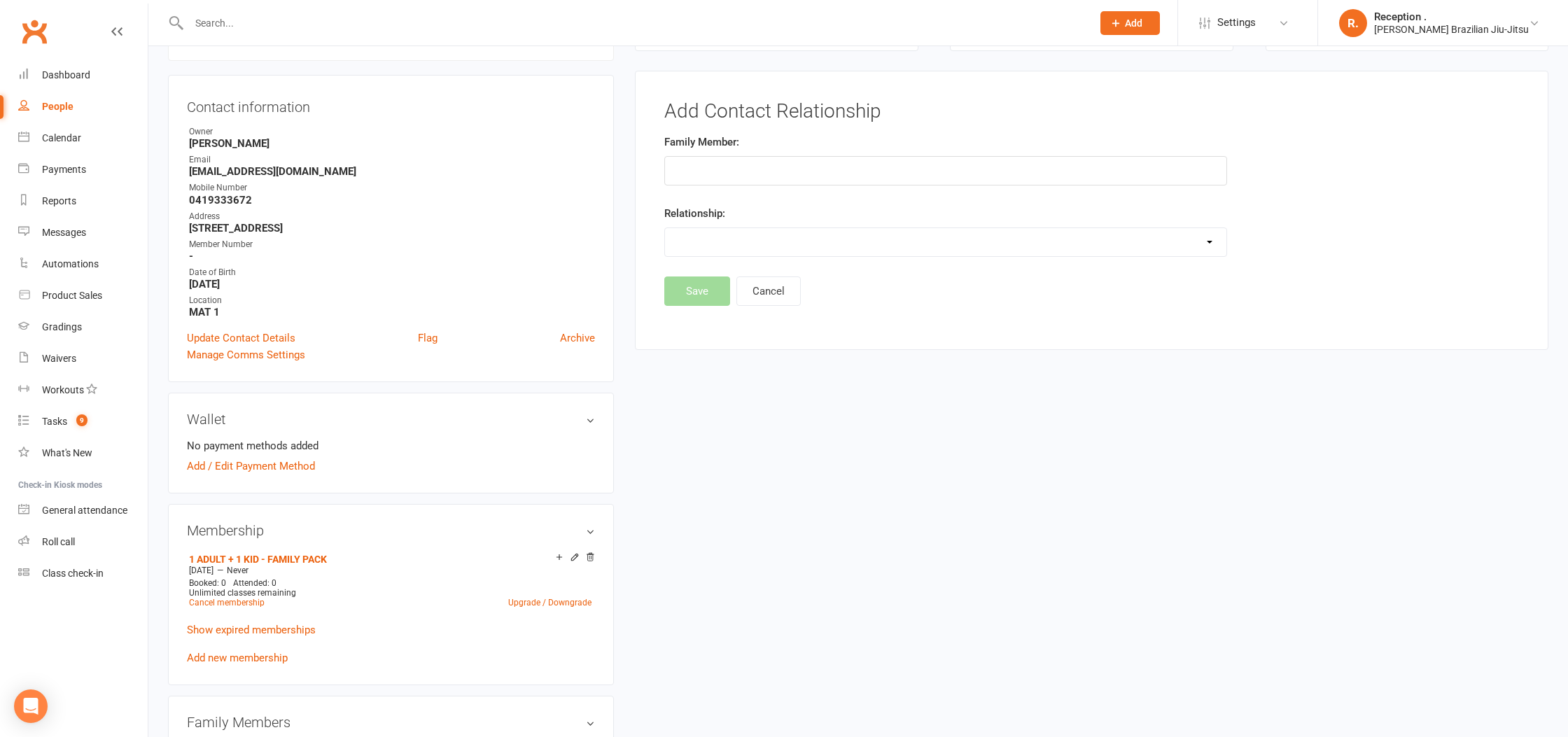
scroll to position [118, 0]
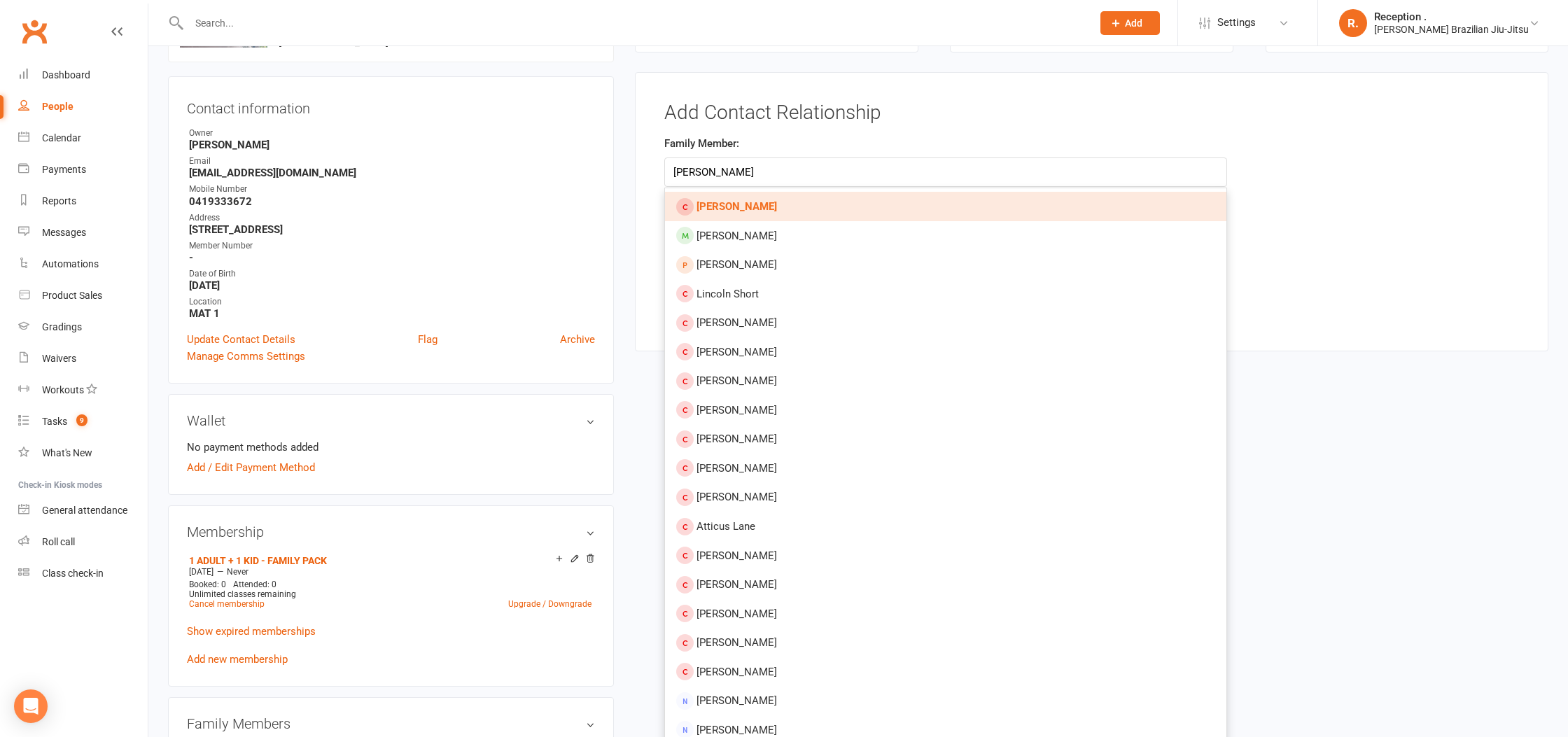
type input "samuel short"
click at [763, 202] on link "Samuel Short" at bounding box center [945, 206] width 562 height 30
type input "Samuel Short"
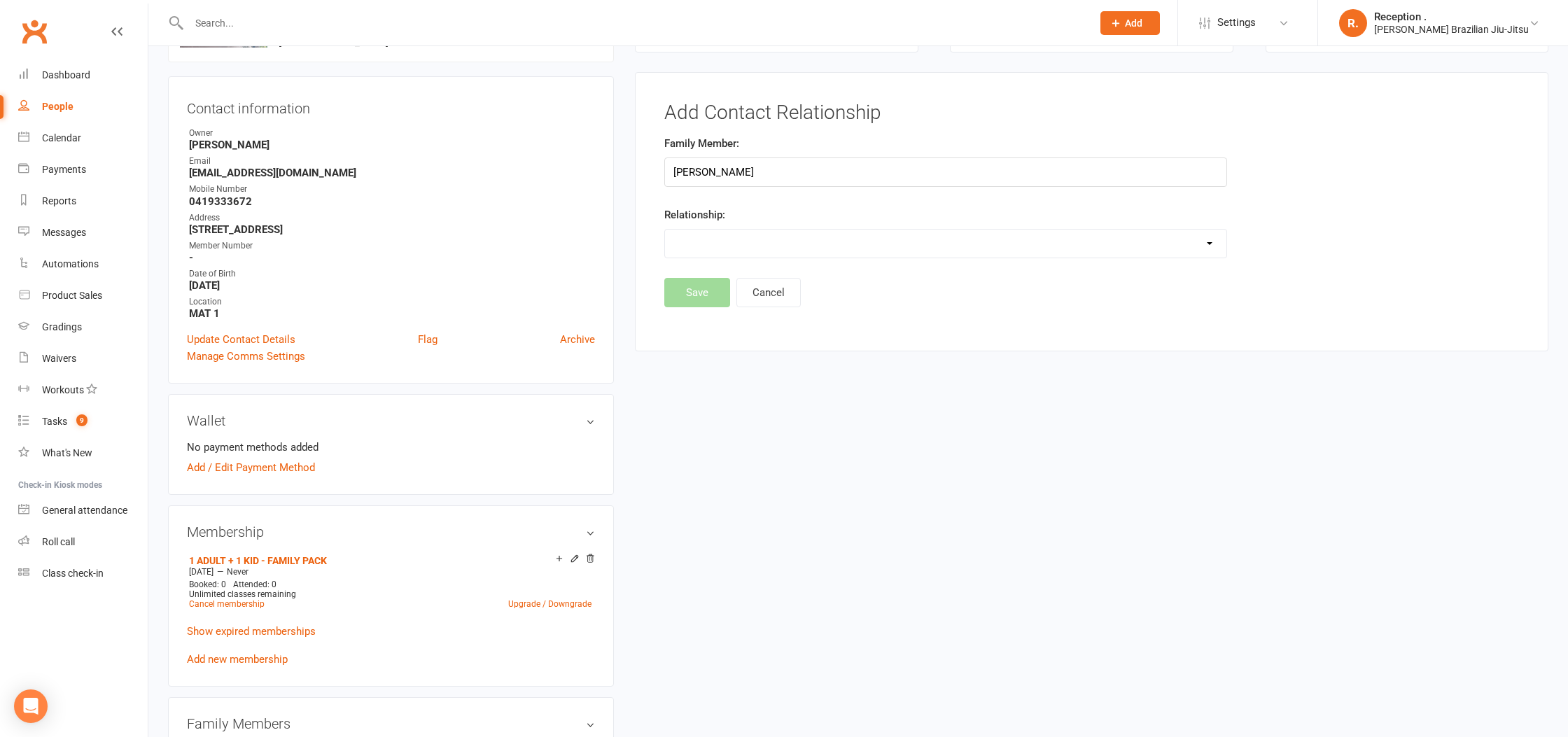
click at [743, 234] on select "Parent / Guardian Child Sibling (parent not in system) Spouse / Partner Cousin …" at bounding box center [945, 244] width 562 height 28
select select "1"
click at [665, 230] on select "Parent / Guardian Child Sibling (parent not in system) Spouse / Partner Cousin …" at bounding box center [945, 244] width 562 height 28
click at [700, 334] on button "Save" at bounding box center [697, 329] width 66 height 30
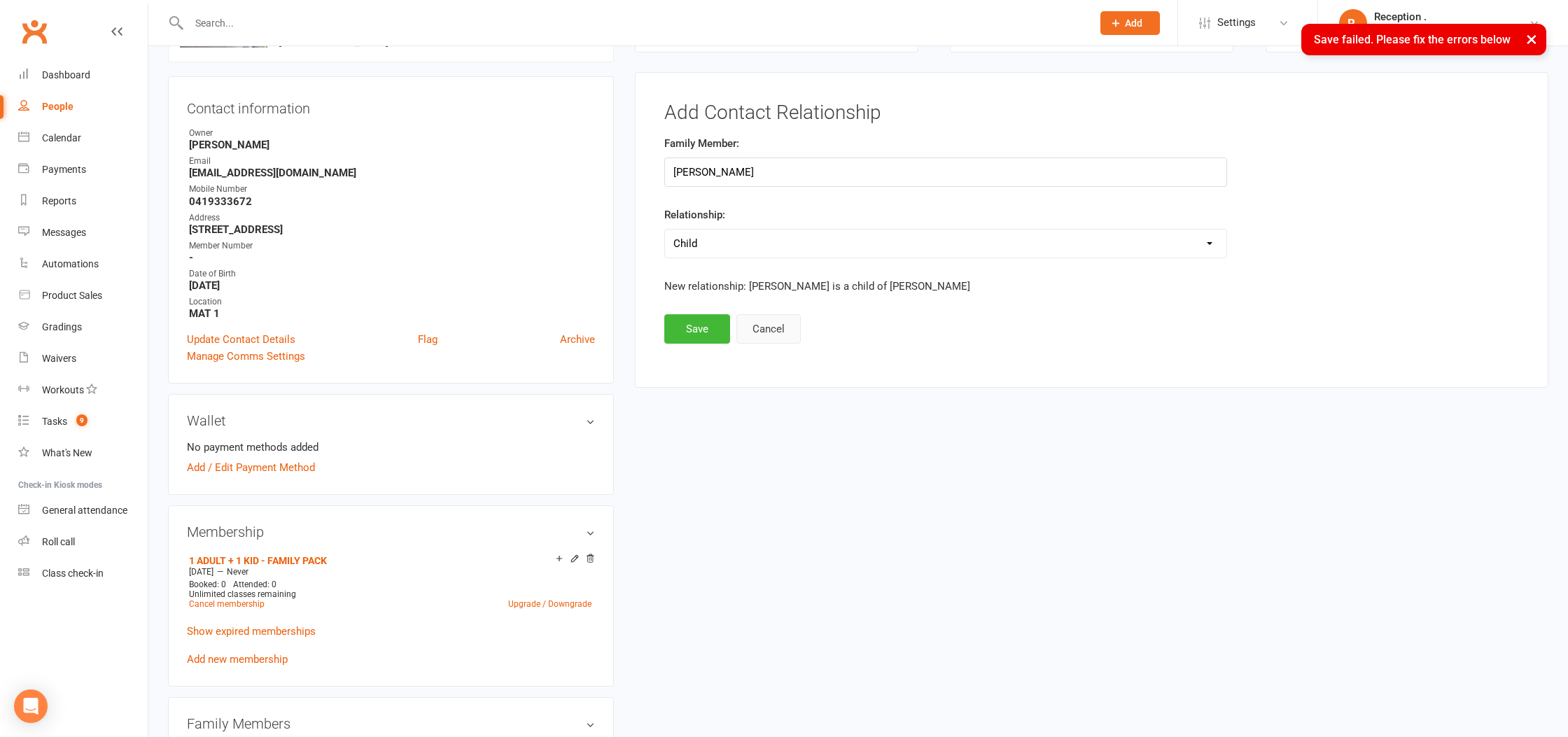
click at [784, 335] on button "Cancel" at bounding box center [768, 329] width 64 height 30
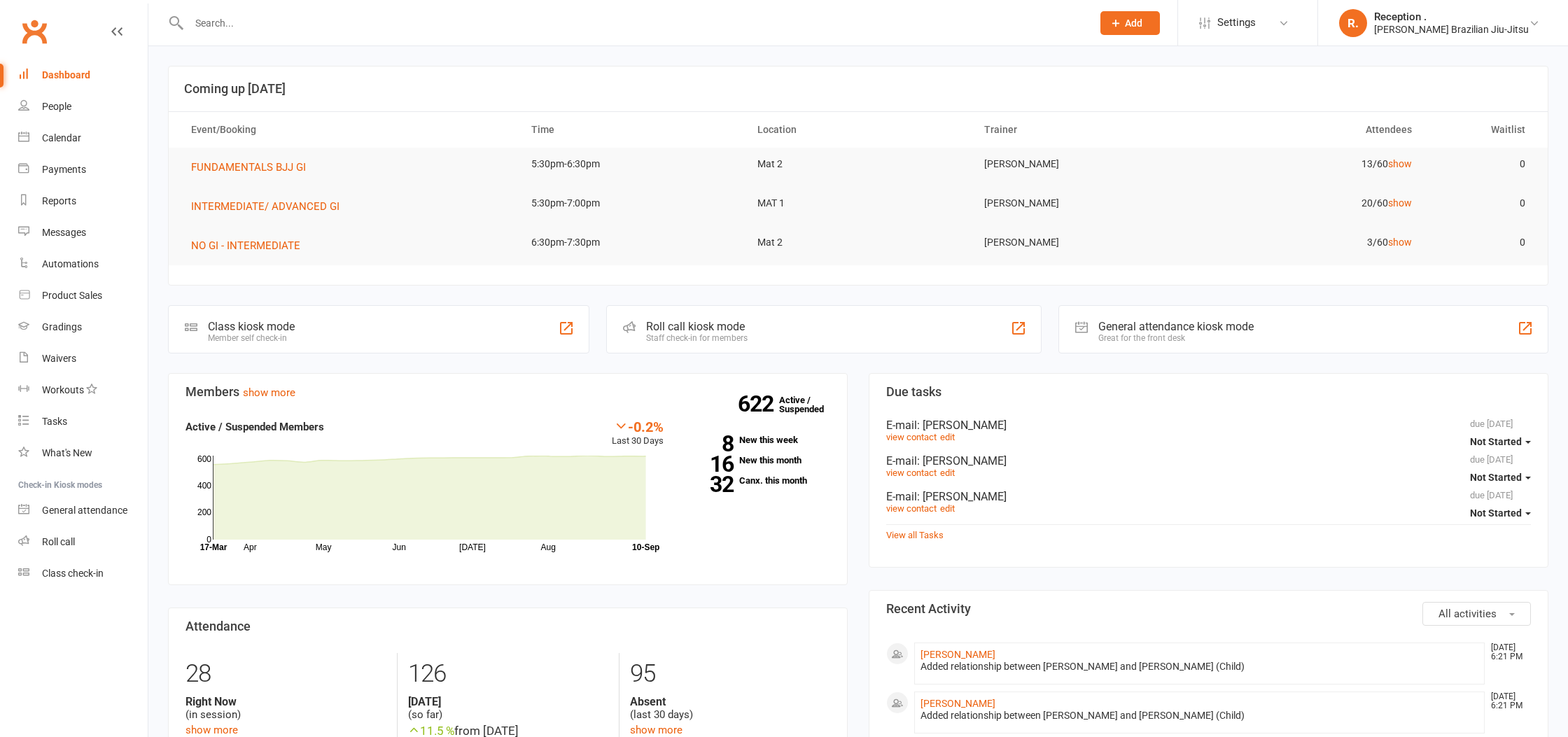
click at [324, 33] on div at bounding box center [625, 23] width 914 height 45
drag, startPoint x: 327, startPoint y: 23, endPoint x: 318, endPoint y: 20, distance: 9.5
click at [326, 23] on input "text" at bounding box center [634, 23] width 898 height 20
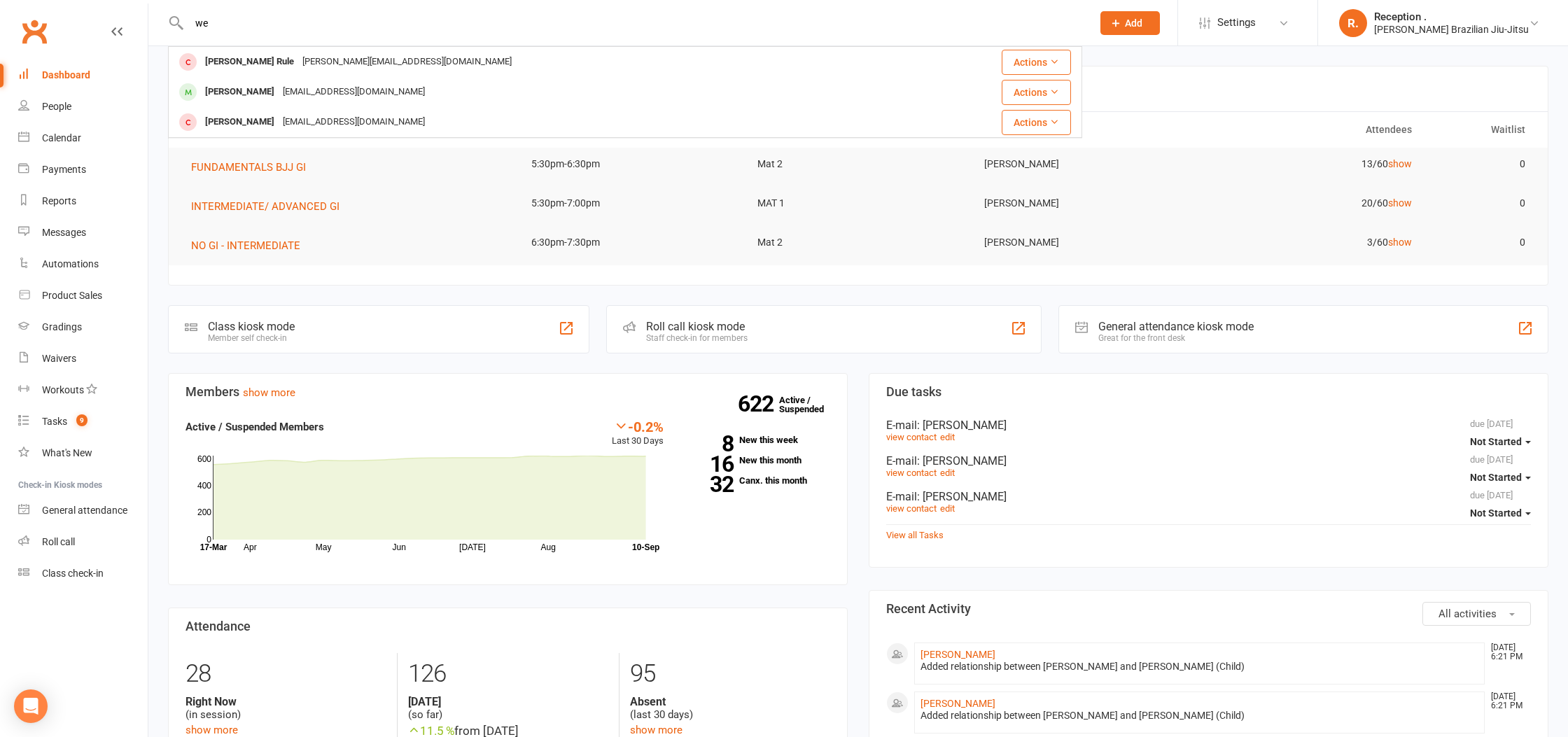
type input "w"
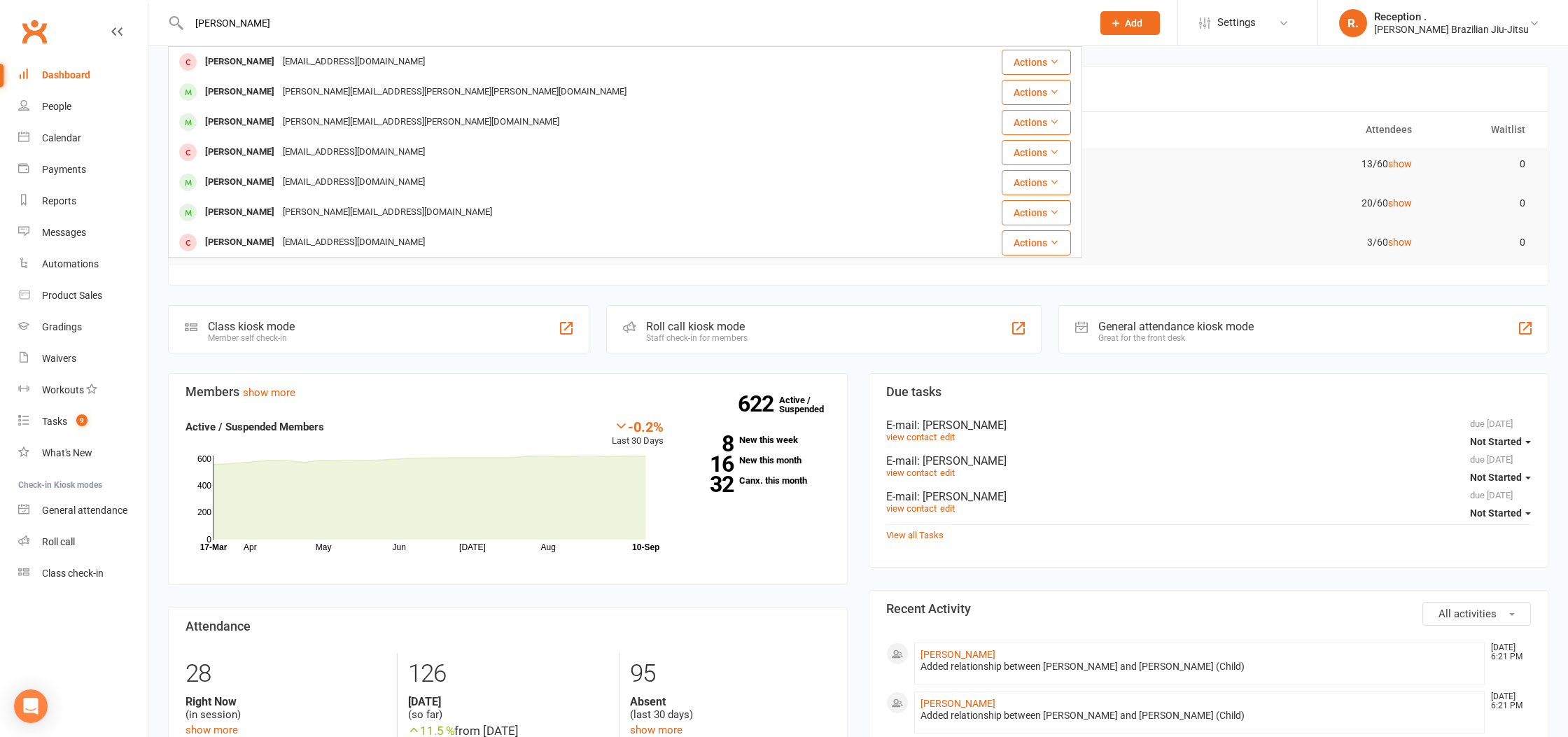
type input "[PERSON_NAME]"
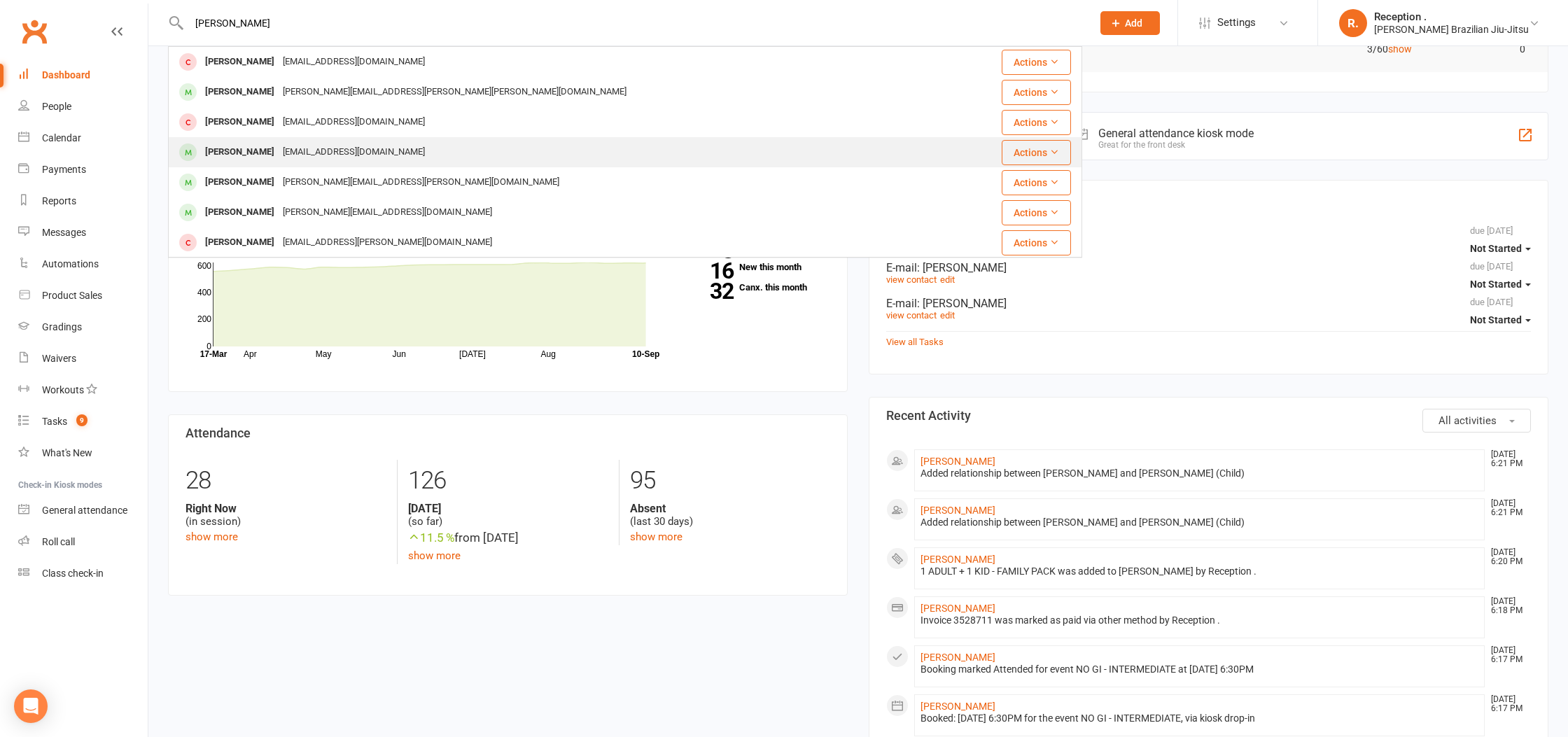
click at [290, 152] on div "dragoncanfly@outlook.com" at bounding box center [354, 152] width 151 height 20
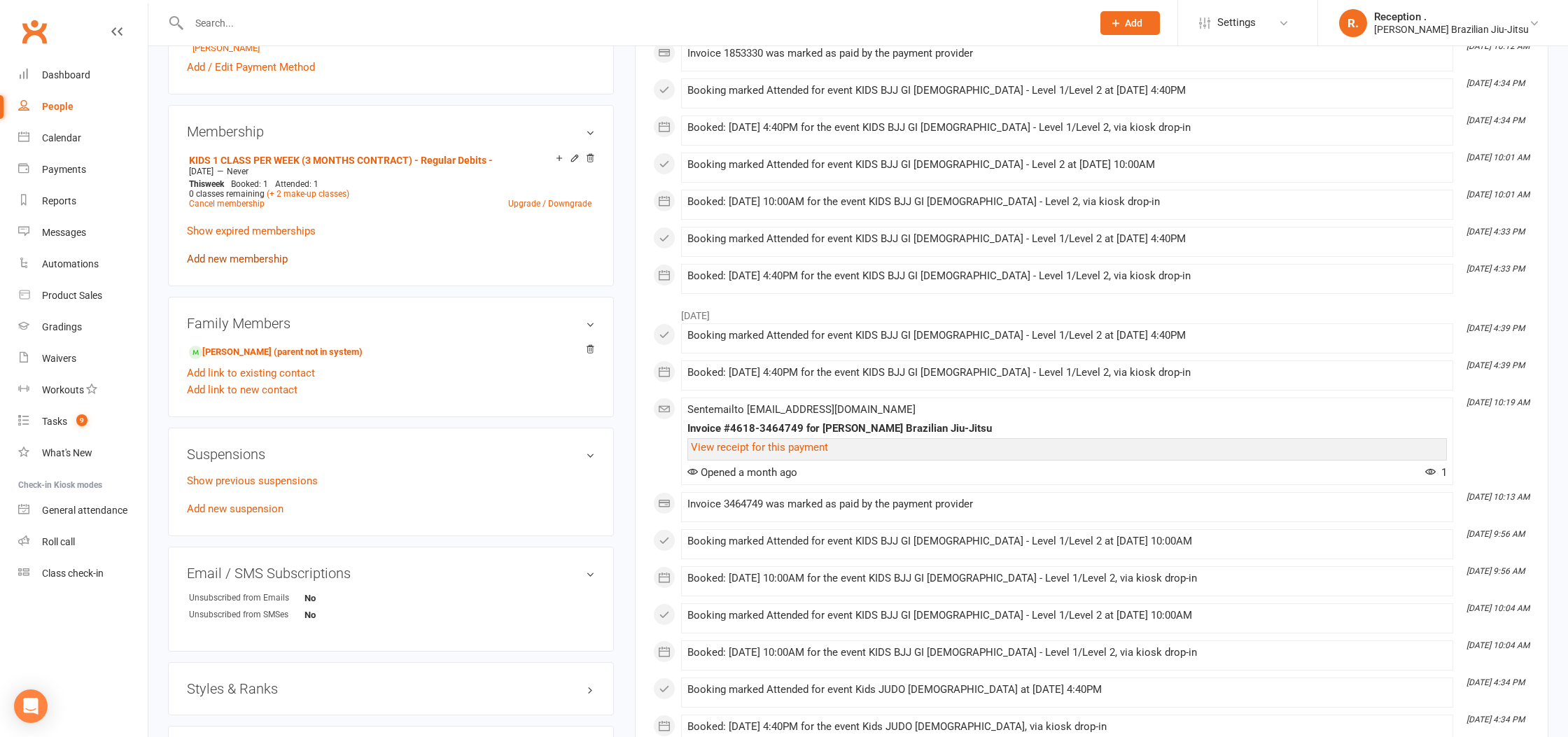
scroll to position [542, 0]
click at [251, 506] on link "Add new suspension" at bounding box center [235, 506] width 97 height 13
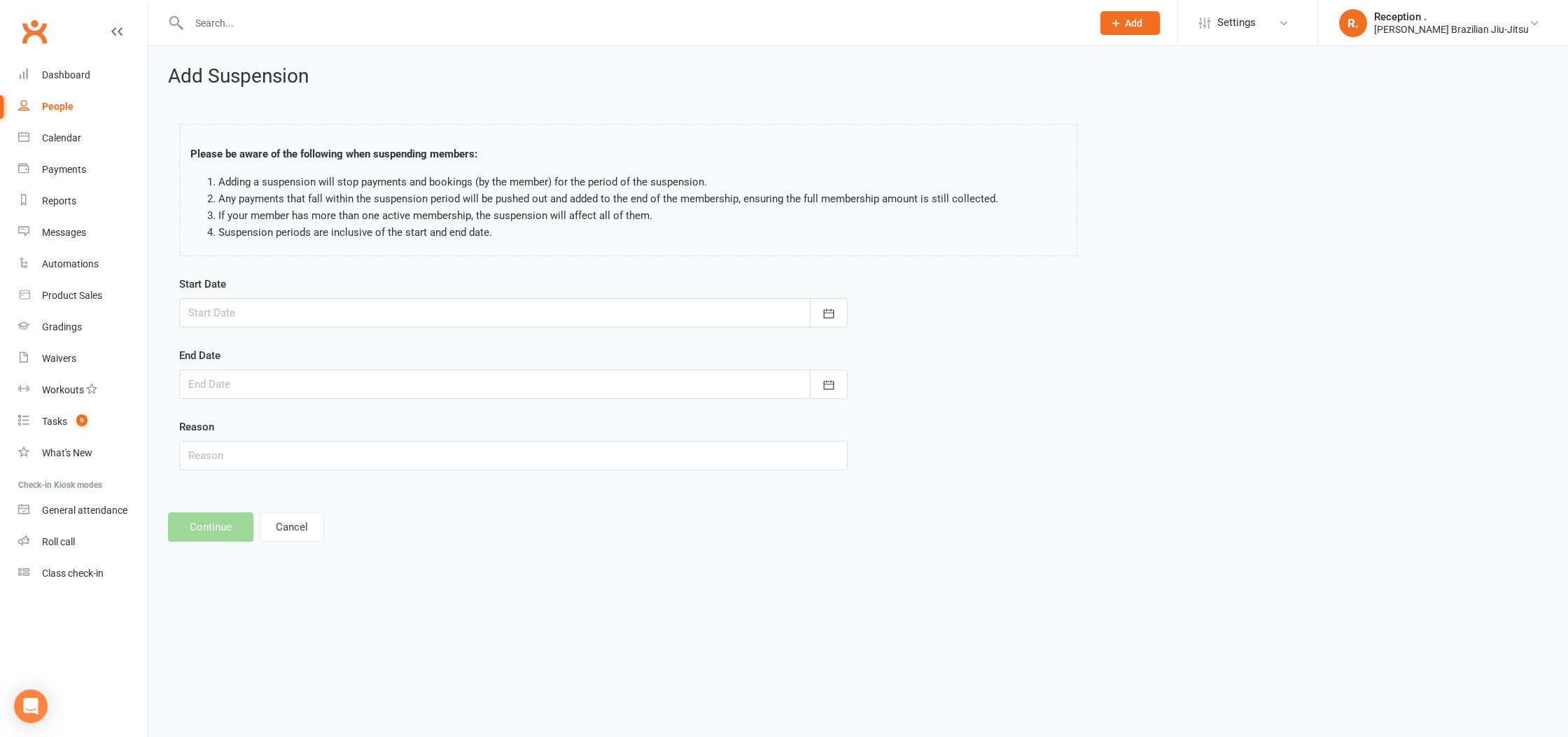
click at [425, 302] on div at bounding box center [513, 313] width 669 height 30
click at [265, 483] on span "22" at bounding box center [266, 481] width 11 height 11
type input "22 Sep 2025"
click at [222, 377] on div at bounding box center [513, 385] width 669 height 30
click at [419, 414] on icon "button" at bounding box center [423, 420] width 10 height 11
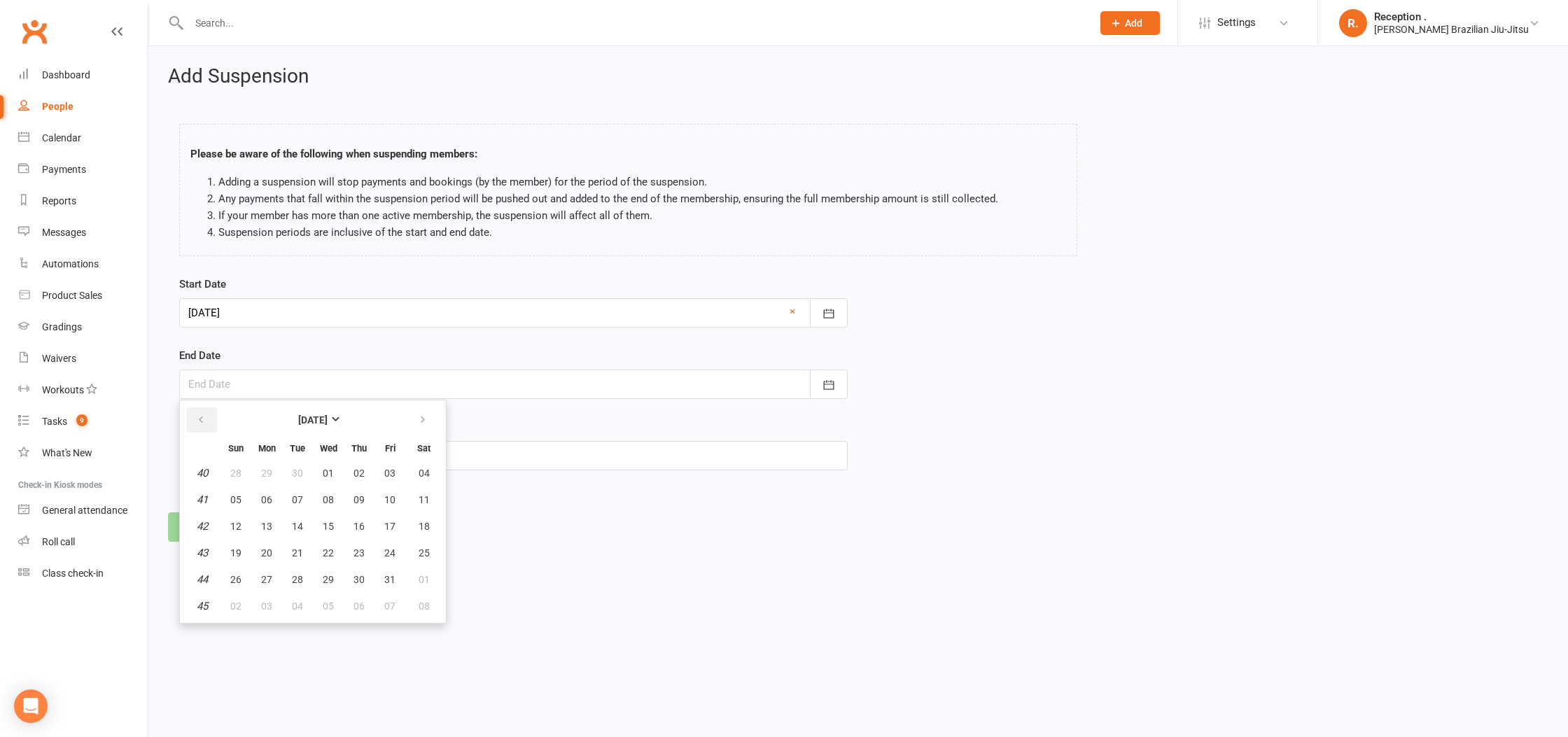
click at [198, 420] on icon "button" at bounding box center [201, 420] width 10 height 11
click at [267, 607] on span "06" at bounding box center [266, 606] width 11 height 11
click at [238, 377] on div at bounding box center [513, 385] width 669 height 30
click at [234, 503] on span "05" at bounding box center [236, 500] width 11 height 11
type input "05 Oct 2025"
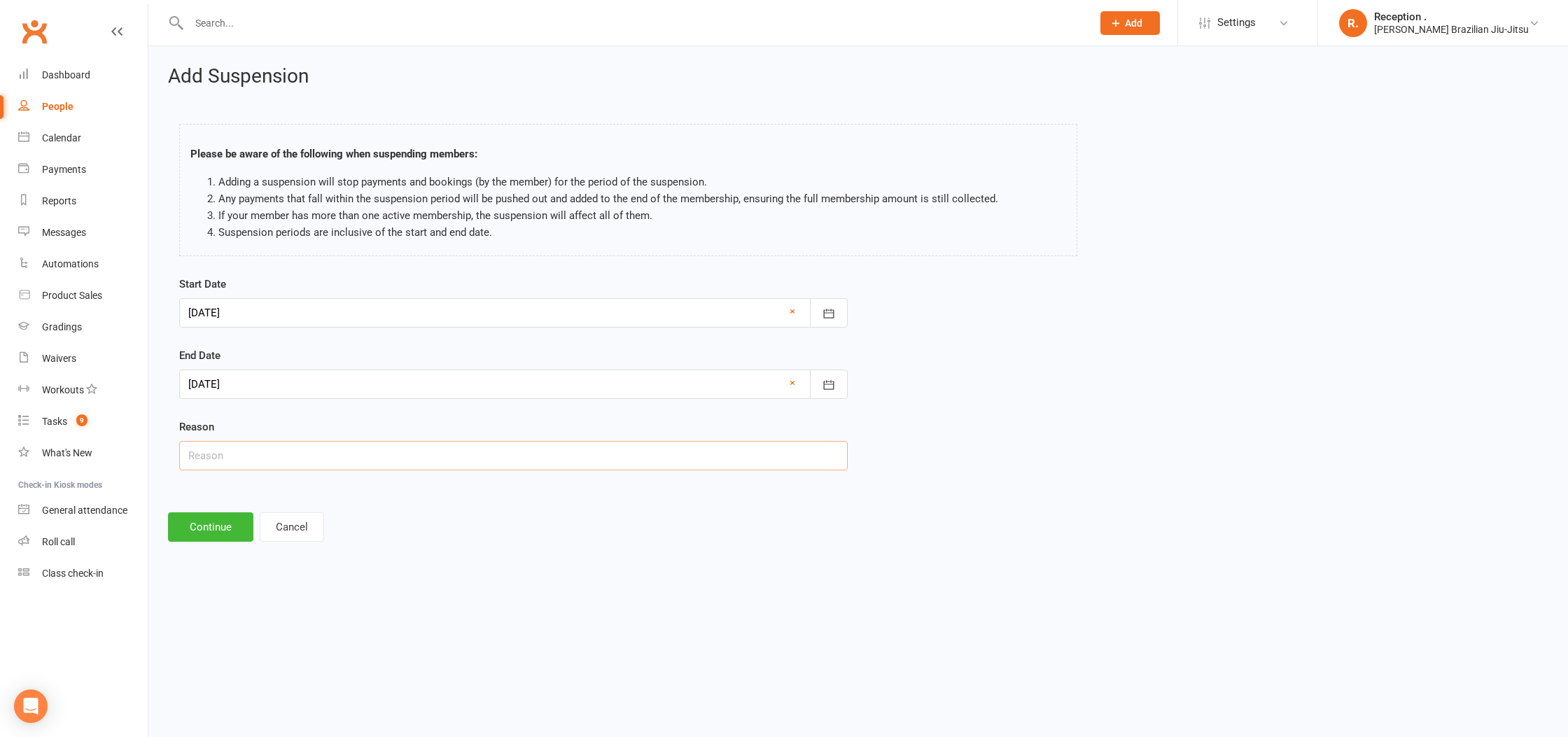
click at [224, 448] on input "text" at bounding box center [513, 456] width 669 height 30
type input "Holiday"
click at [191, 517] on button "Continue" at bounding box center [210, 528] width 85 height 30
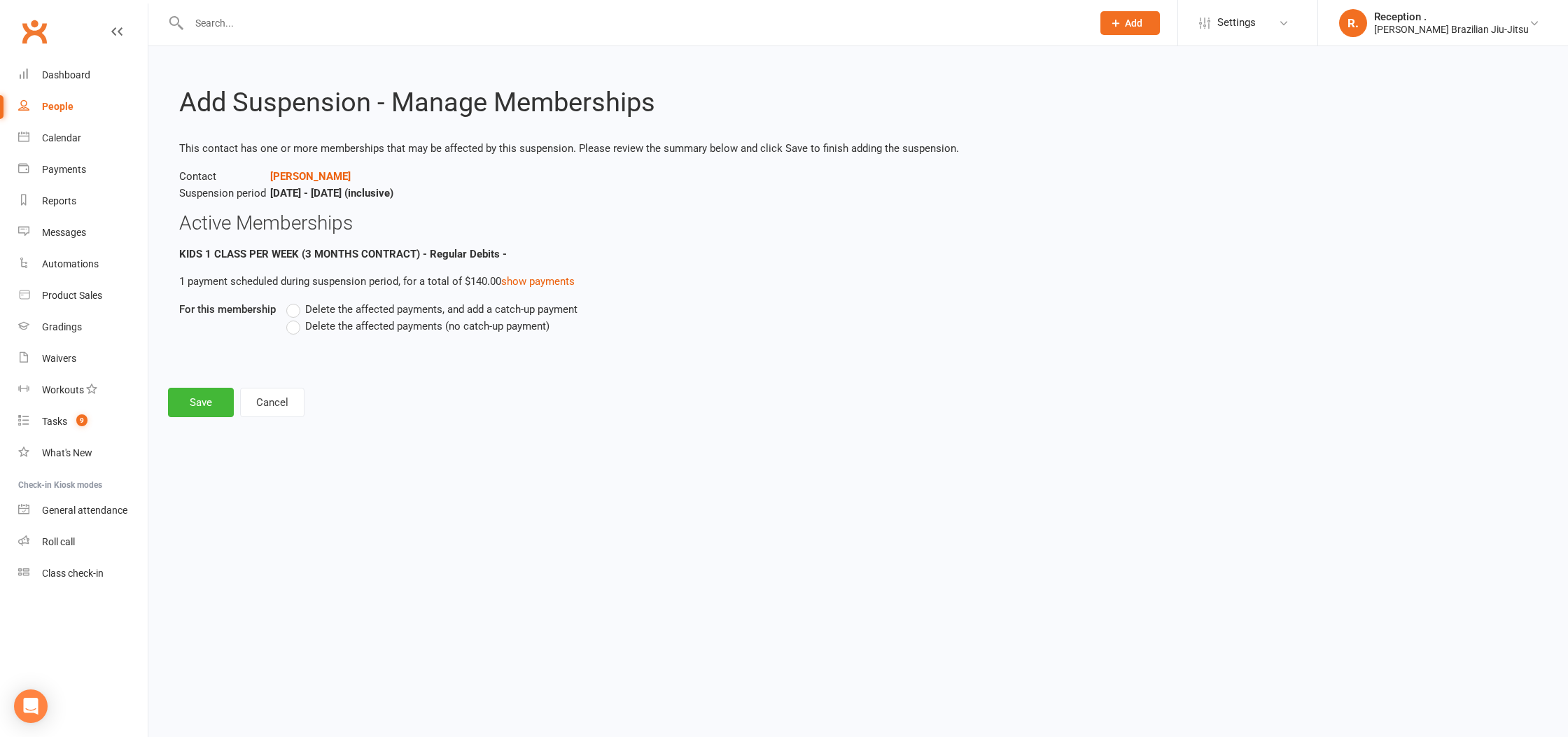
click at [377, 332] on label "Delete the affected payments (no catch-up payment)" at bounding box center [417, 327] width 263 height 17
click at [295, 318] on input "Delete the affected payments (no catch-up payment)" at bounding box center [291, 318] width 9 height 0
click at [211, 400] on button "Save" at bounding box center [201, 402] width 66 height 30
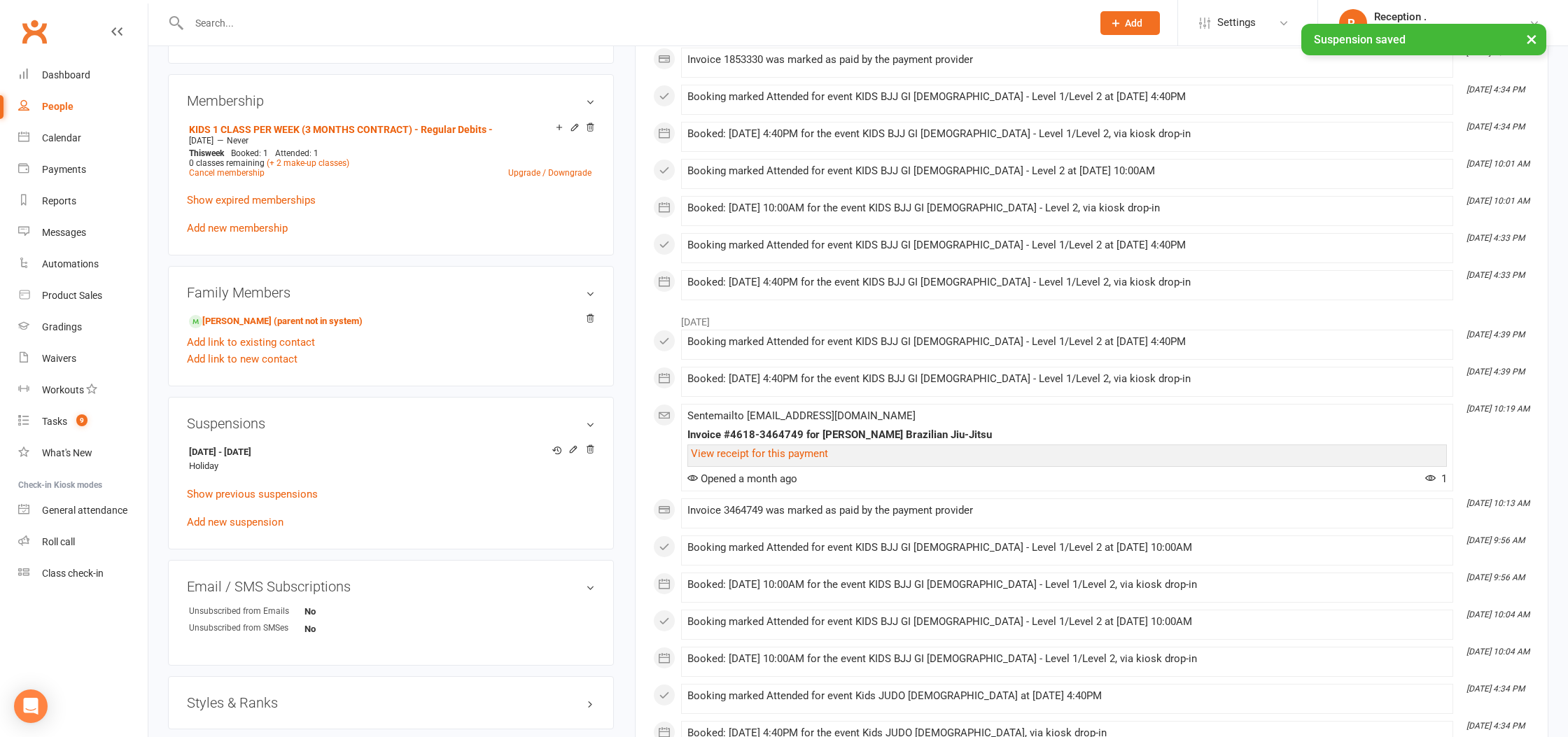
scroll to position [570, 0]
click at [277, 319] on link "Hannah Lin - Sibling (parent not in system)" at bounding box center [276, 320] width 173 height 15
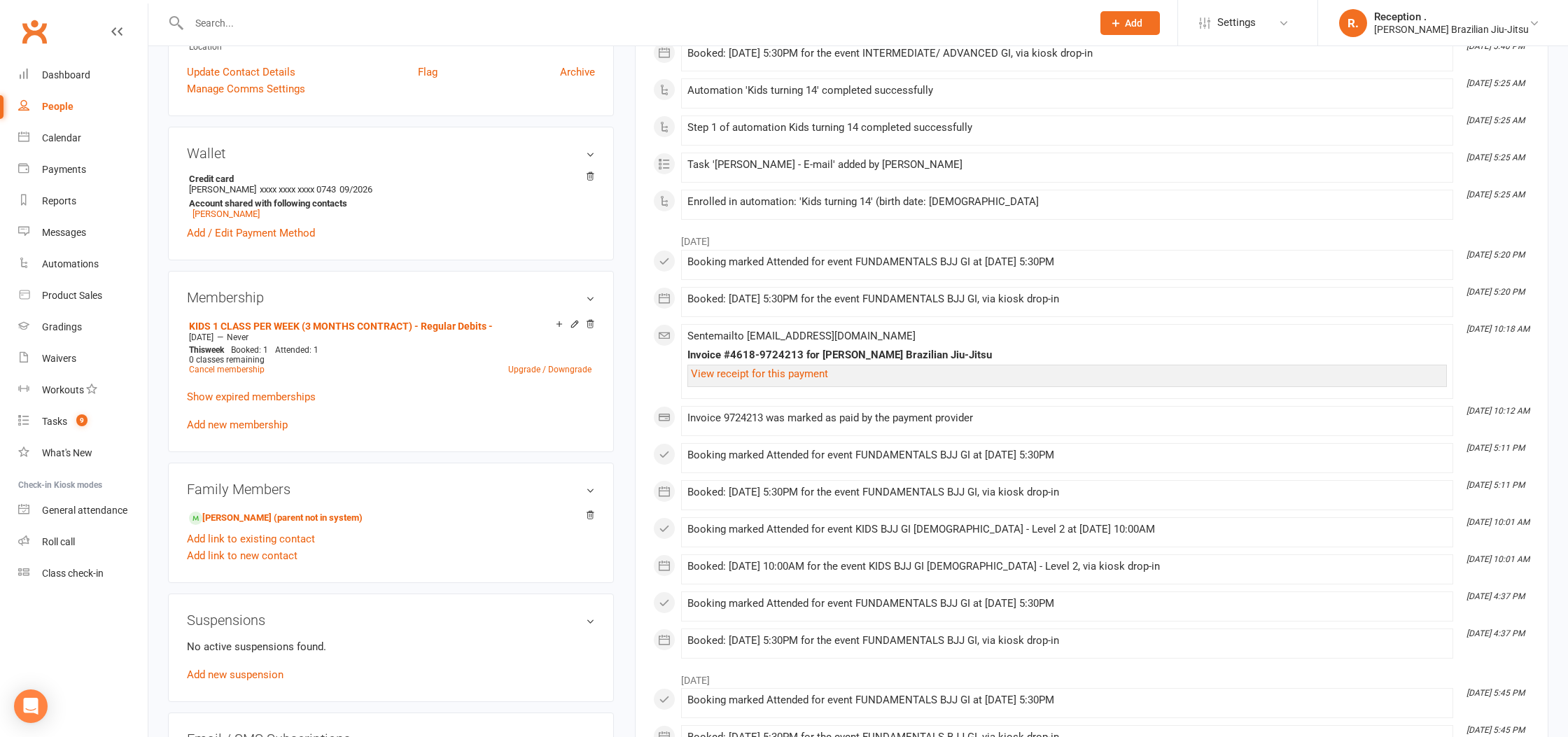
scroll to position [374, 0]
click at [259, 675] on div "No active suspensions found. Add new suspension" at bounding box center [391, 658] width 408 height 45
click at [258, 672] on link "Add new suspension" at bounding box center [235, 673] width 97 height 13
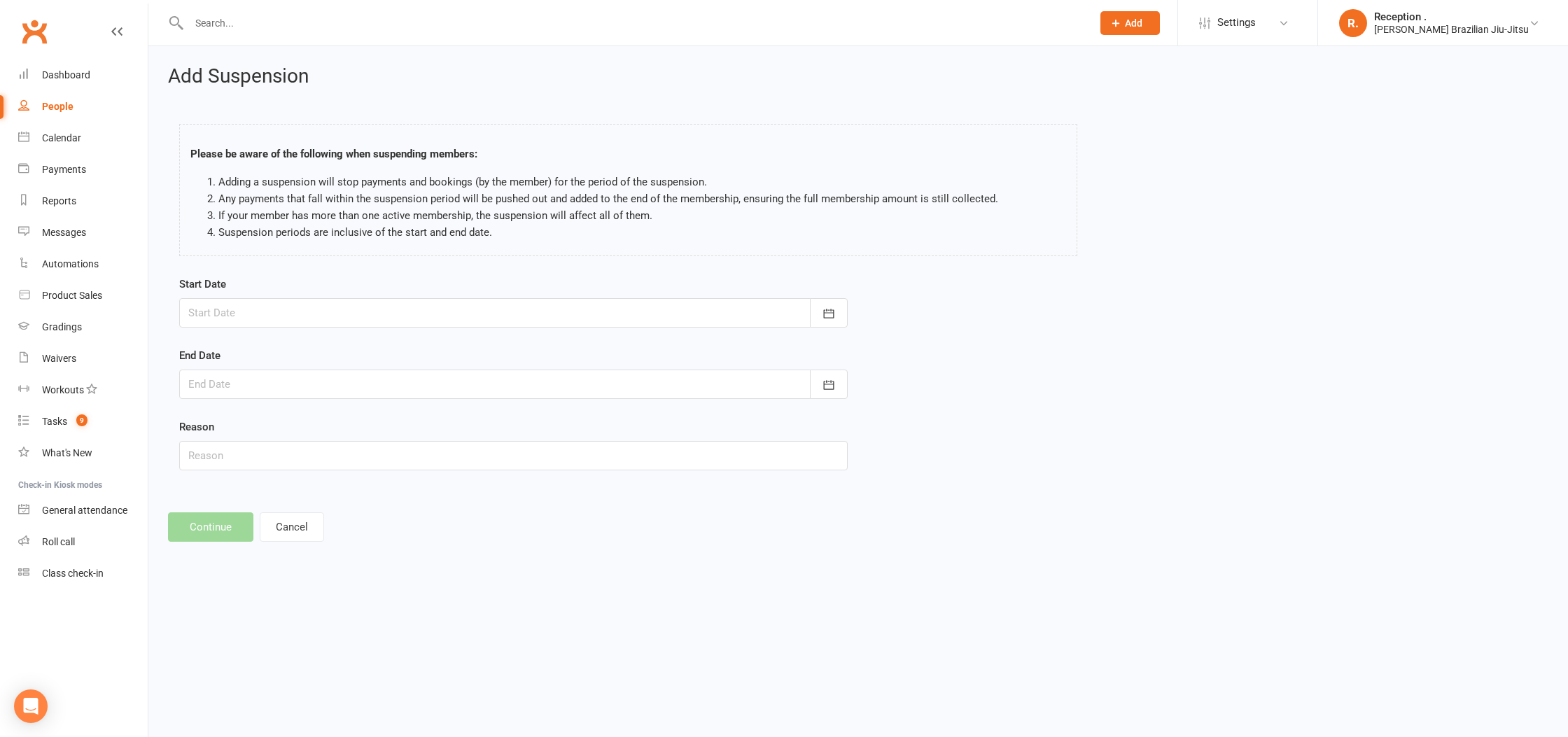
click at [245, 302] on div at bounding box center [513, 313] width 669 height 30
click at [266, 484] on span "22" at bounding box center [266, 481] width 11 height 11
type input "22 Sep 2025"
click at [230, 376] on div at bounding box center [513, 385] width 669 height 30
click at [239, 608] on span "05" at bounding box center [236, 606] width 11 height 11
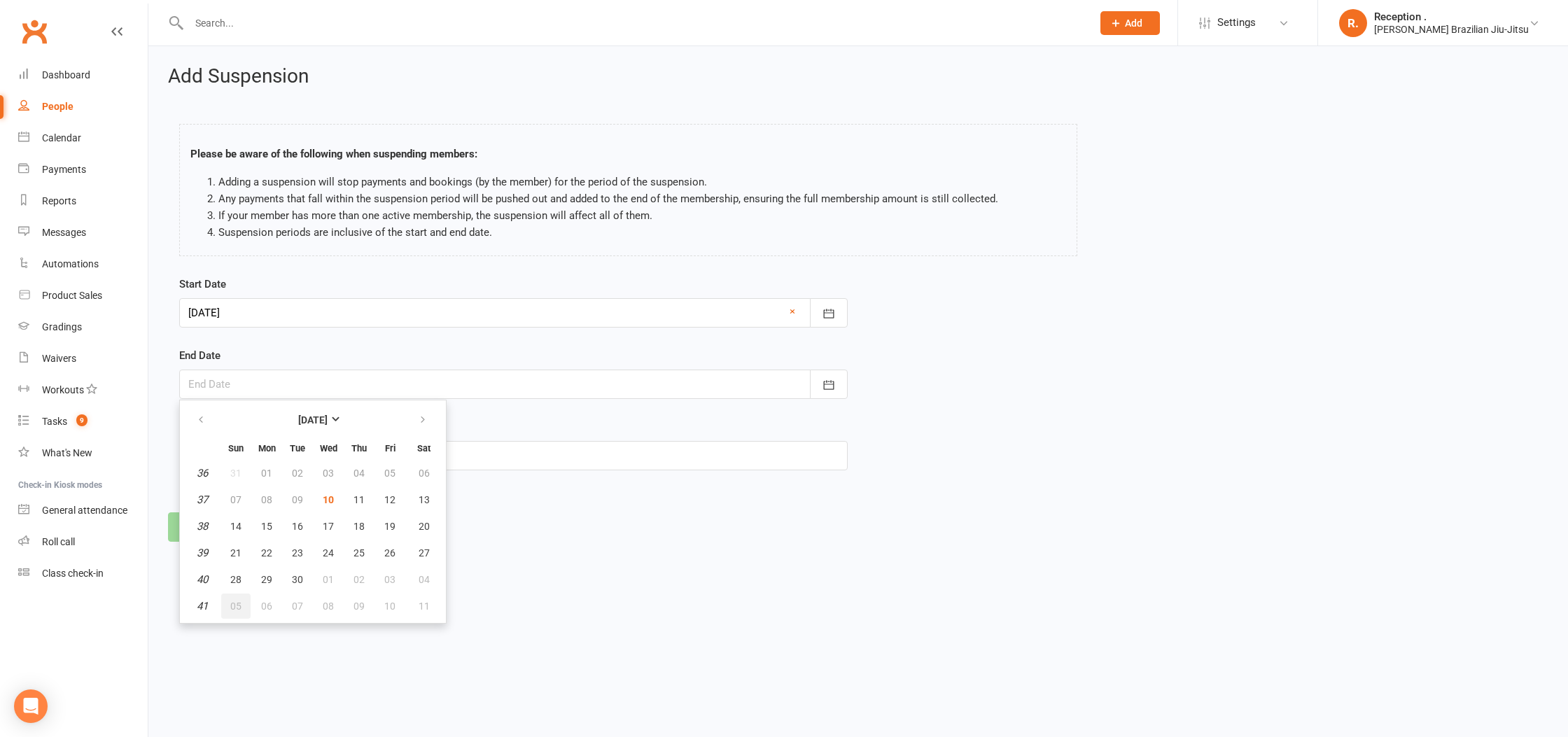
type input "05 Oct 2025"
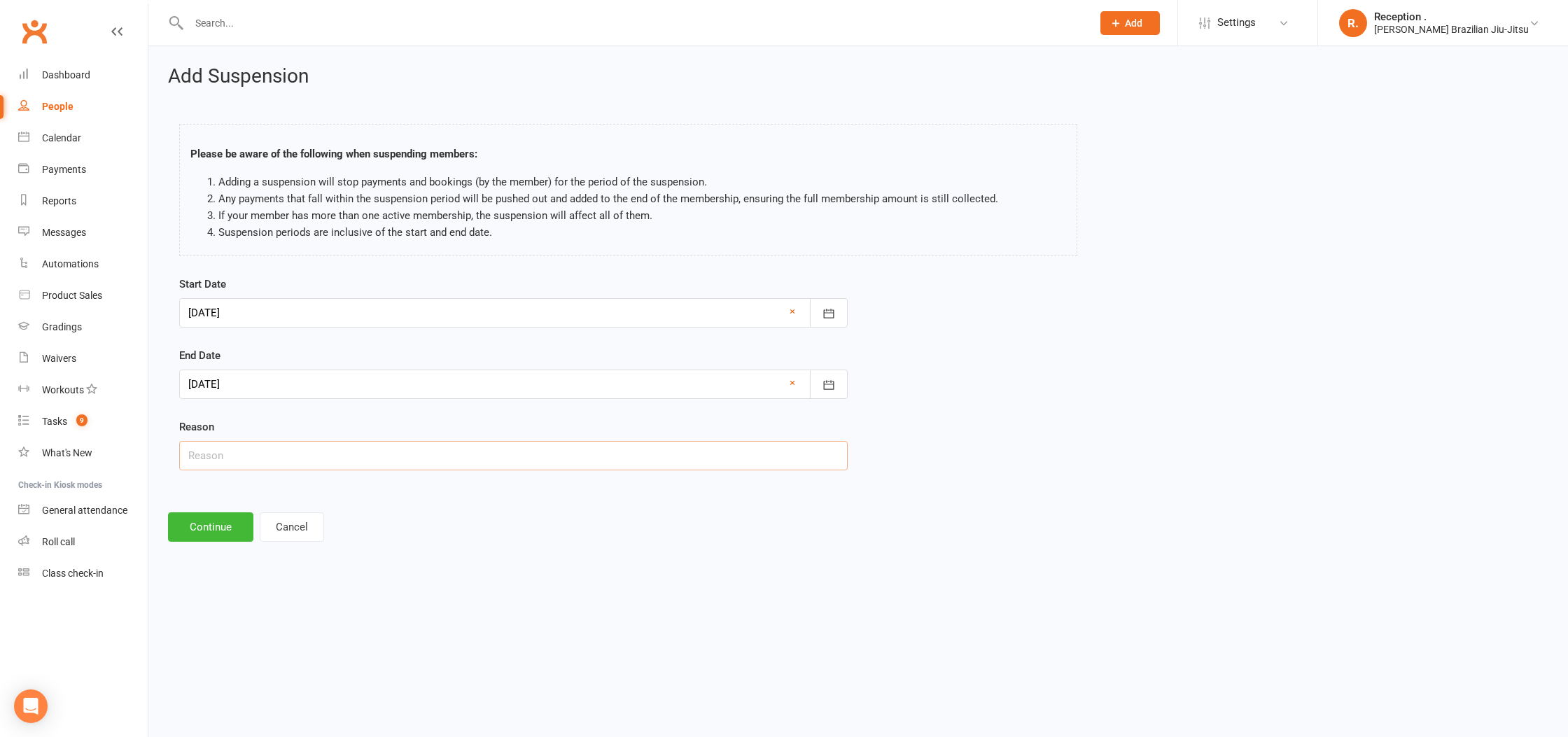
drag, startPoint x: 279, startPoint y: 447, endPoint x: 275, endPoint y: 461, distance: 14.6
click at [279, 448] on input "text" at bounding box center [513, 456] width 669 height 30
type input "Holiday"
click at [213, 528] on button "Continue" at bounding box center [210, 528] width 85 height 30
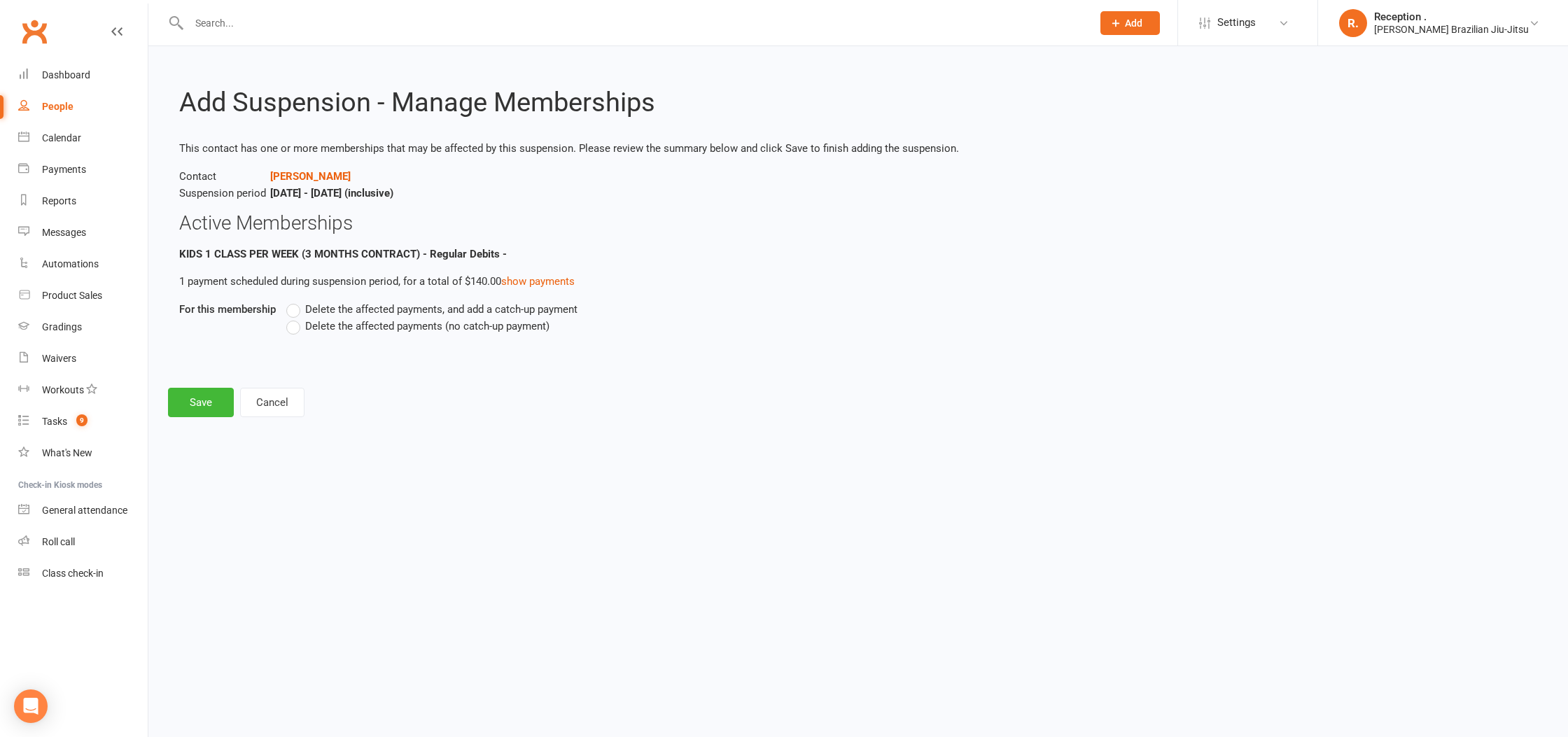
drag, startPoint x: 355, startPoint y: 319, endPoint x: 348, endPoint y: 321, distance: 7.3
click at [355, 319] on span "Delete the affected payments (no catch-up payment)" at bounding box center [427, 325] width 245 height 15
click at [295, 318] on input "Delete the affected payments (no catch-up payment)" at bounding box center [291, 318] width 9 height 0
click at [195, 415] on button "Save" at bounding box center [201, 402] width 66 height 30
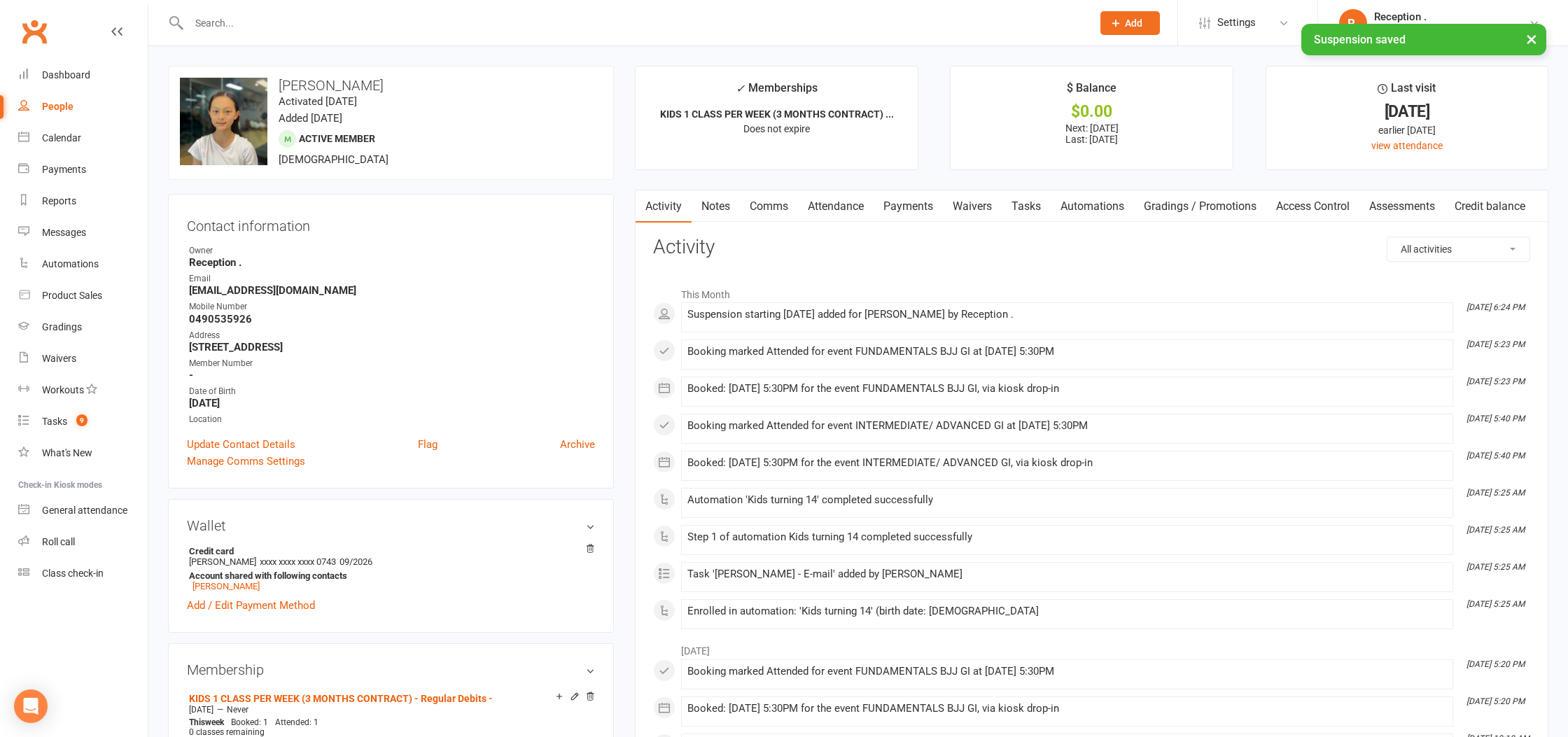
click at [928, 203] on link "Payments" at bounding box center [908, 206] width 70 height 32
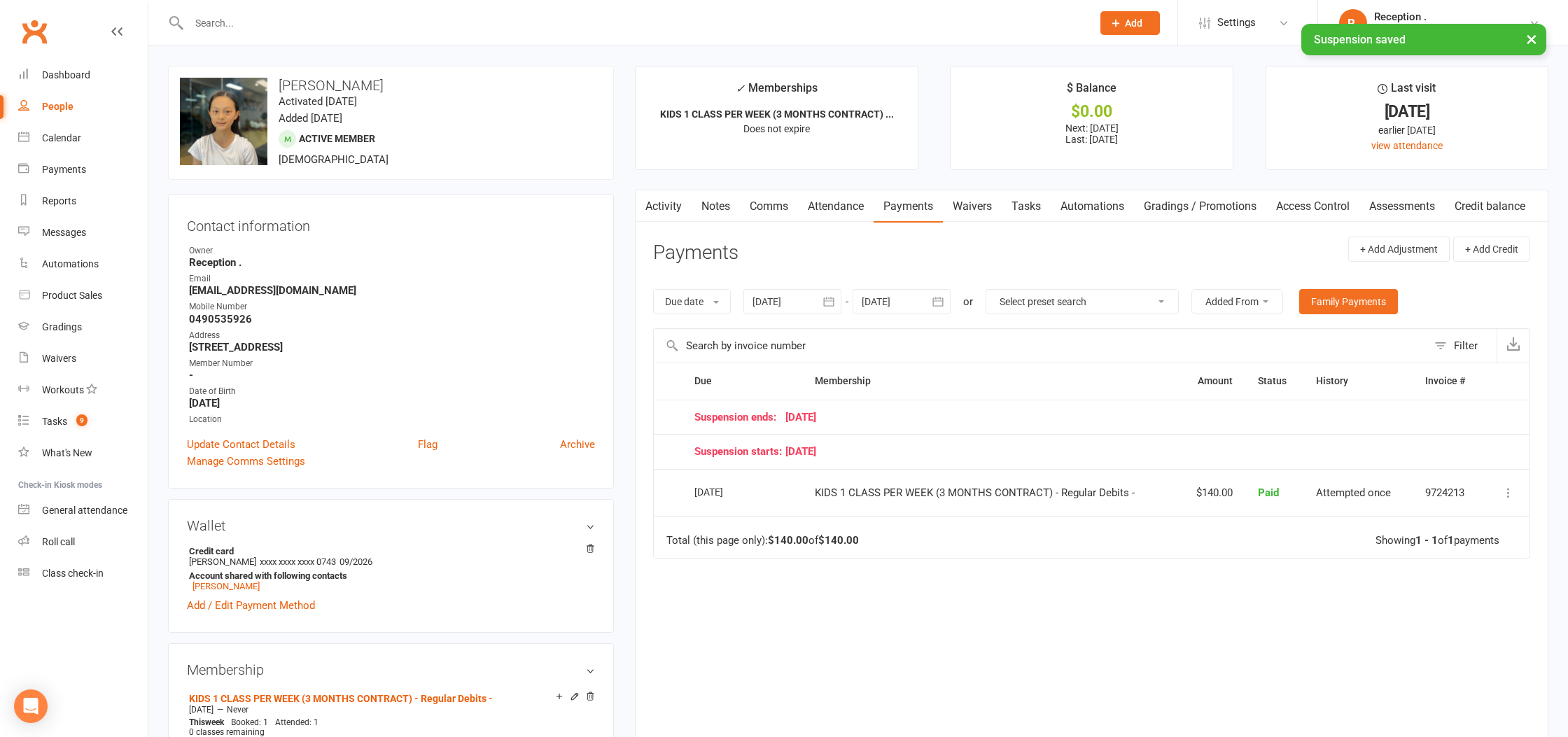
click at [891, 308] on div at bounding box center [901, 302] width 98 height 25
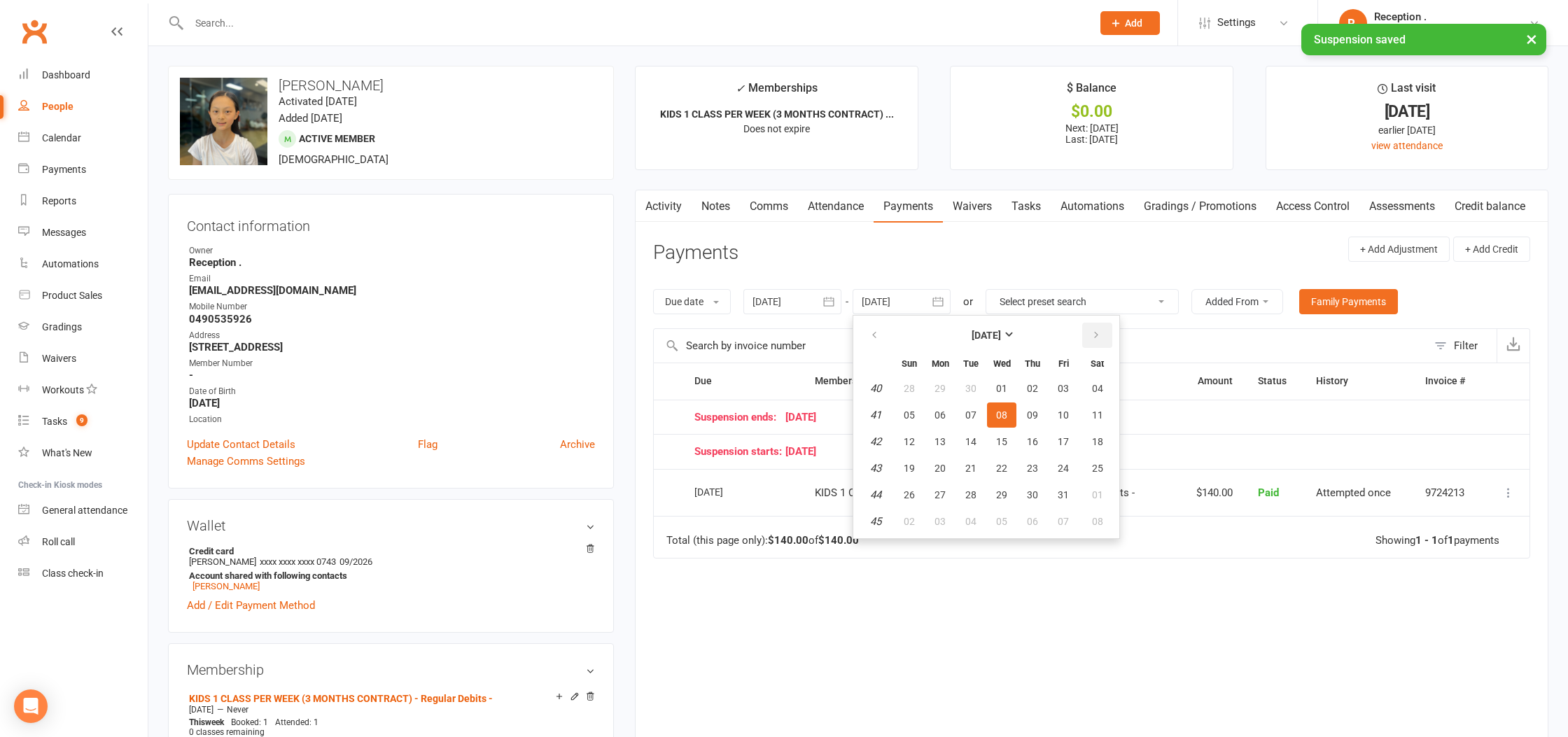
click at [1099, 338] on icon "button" at bounding box center [1096, 335] width 10 height 11
click at [1032, 454] on button "18" at bounding box center [1033, 442] width 30 height 25
type input "18 Dec 2025"
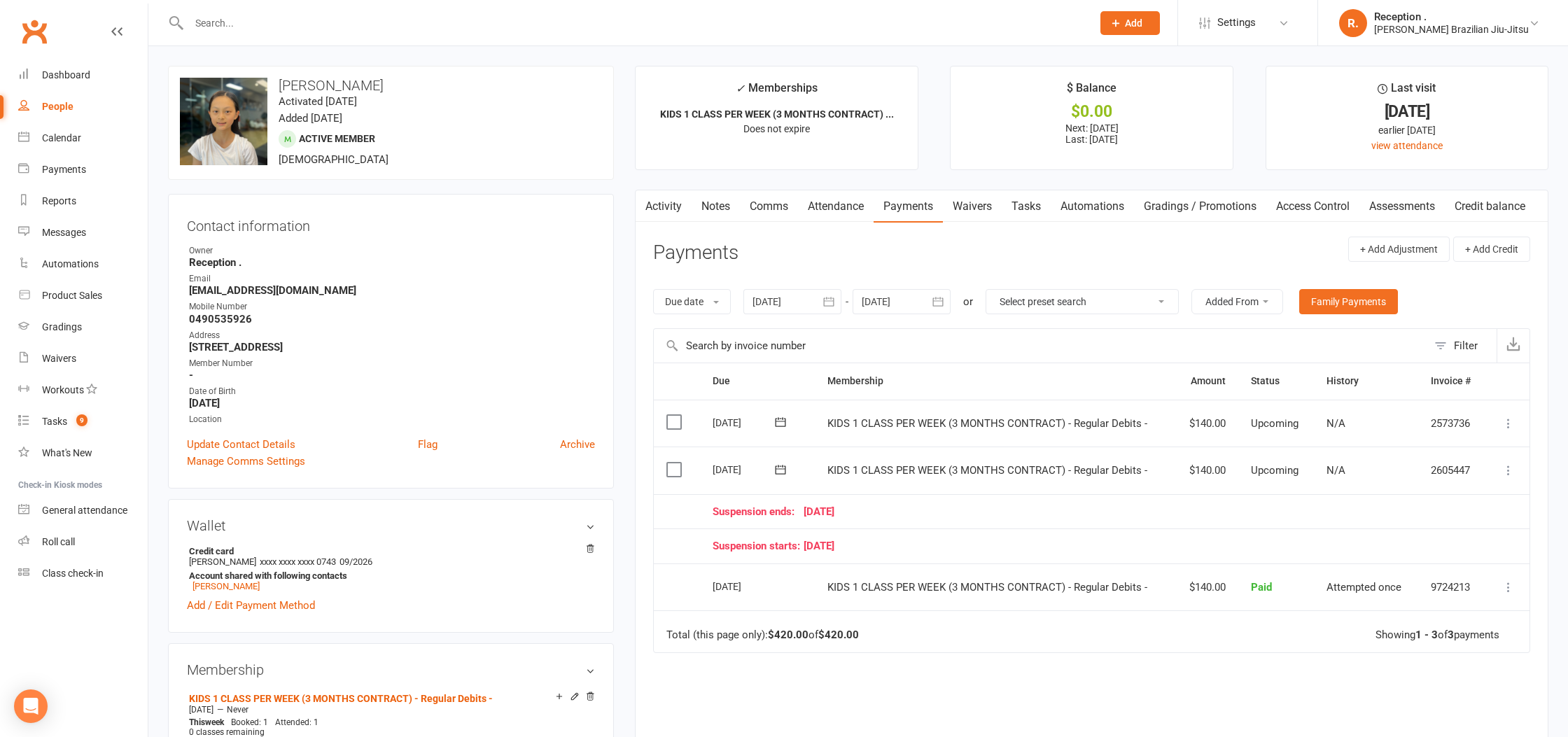
drag, startPoint x: 880, startPoint y: 538, endPoint x: 698, endPoint y: 504, distance: 185.1
click at [698, 504] on table "Due Contact Membership Amount Status History Invoice # Select this 22 Nov 2025 …" at bounding box center [1091, 507] width 877 height 290
click at [981, 549] on div "Suspension starts: 22 September 25" at bounding box center [1093, 546] width 761 height 12
drag, startPoint x: 977, startPoint y: 542, endPoint x: 712, endPoint y: 512, distance: 266.7
click at [712, 512] on table "Due Contact Membership Amount Status History Invoice # Select this 22 Nov 2025 …" at bounding box center [1091, 507] width 877 height 290
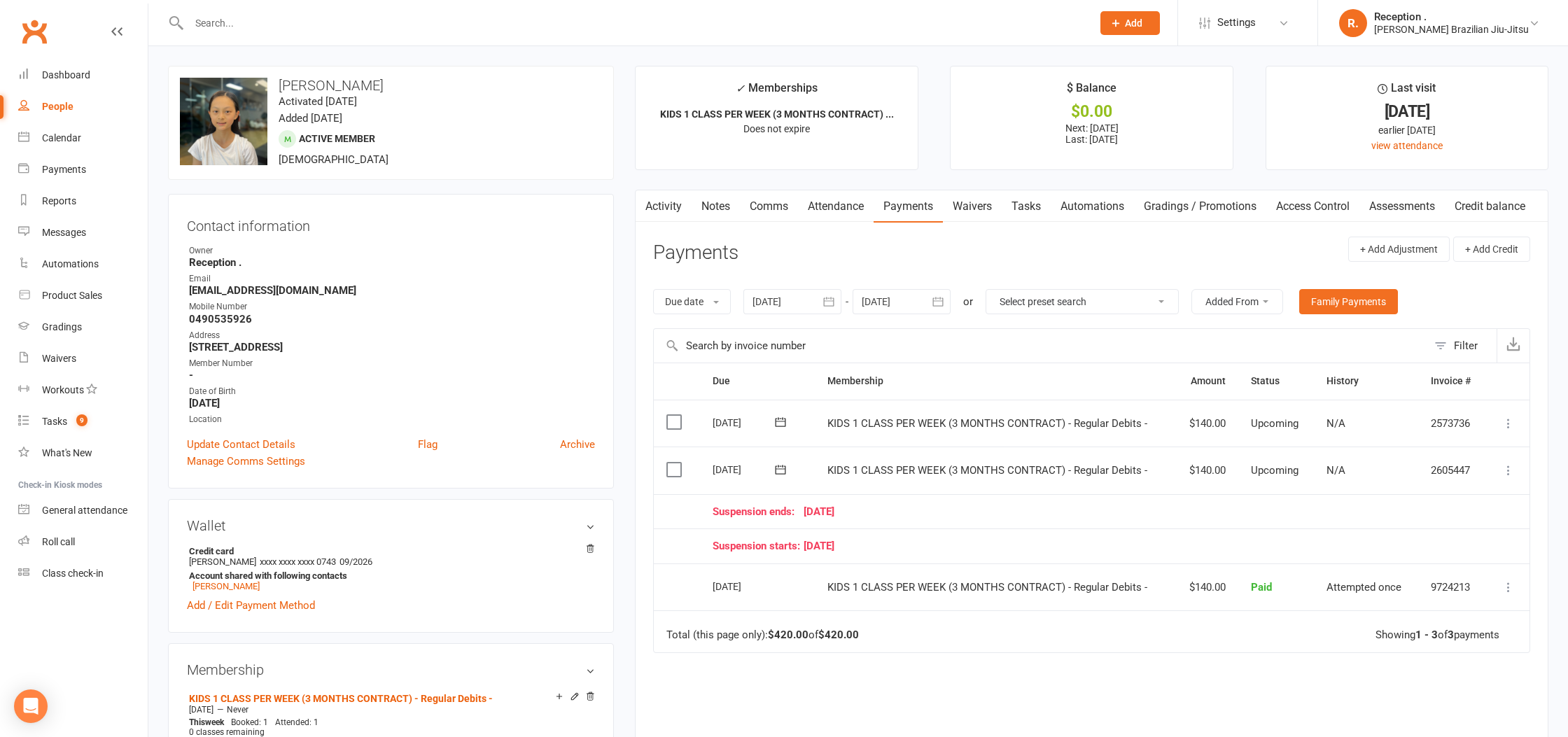
click at [977, 555] on td "Suspension starts: 22 September 25" at bounding box center [1093, 546] width 786 height 35
drag, startPoint x: 1028, startPoint y: 544, endPoint x: 703, endPoint y: 510, distance: 326.8
click at [703, 510] on table "Due Contact Membership Amount Status History Invoice # Select this 22 Nov 2025 …" at bounding box center [1091, 507] width 877 height 290
click at [942, 535] on td "Suspension starts: 22 September 25" at bounding box center [1093, 546] width 786 height 35
drag, startPoint x: 998, startPoint y: 557, endPoint x: 695, endPoint y: 512, distance: 306.3
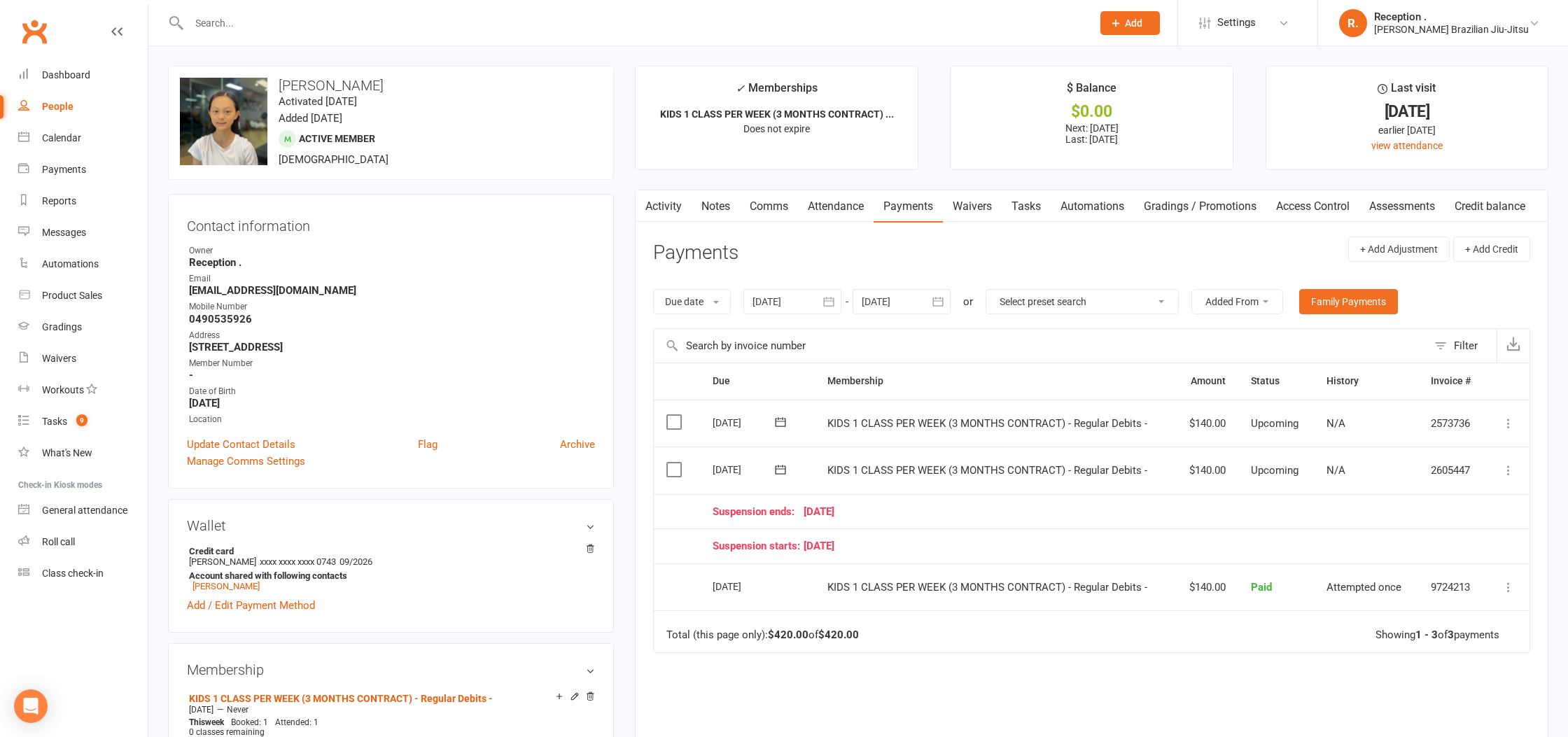
click at [695, 512] on table "Due Contact Membership Amount Status History Invoice # Select this 22 Nov 2025 …" at bounding box center [1091, 507] width 877 height 290
click at [959, 548] on div "Suspension starts: 22 September 25" at bounding box center [1093, 546] width 761 height 12
drag, startPoint x: 931, startPoint y: 555, endPoint x: 707, endPoint y: 512, distance: 228.1
click at [707, 512] on table "Due Contact Membership Amount Status History Invoice # Select this 22 Nov 2025 …" at bounding box center [1091, 507] width 877 height 290
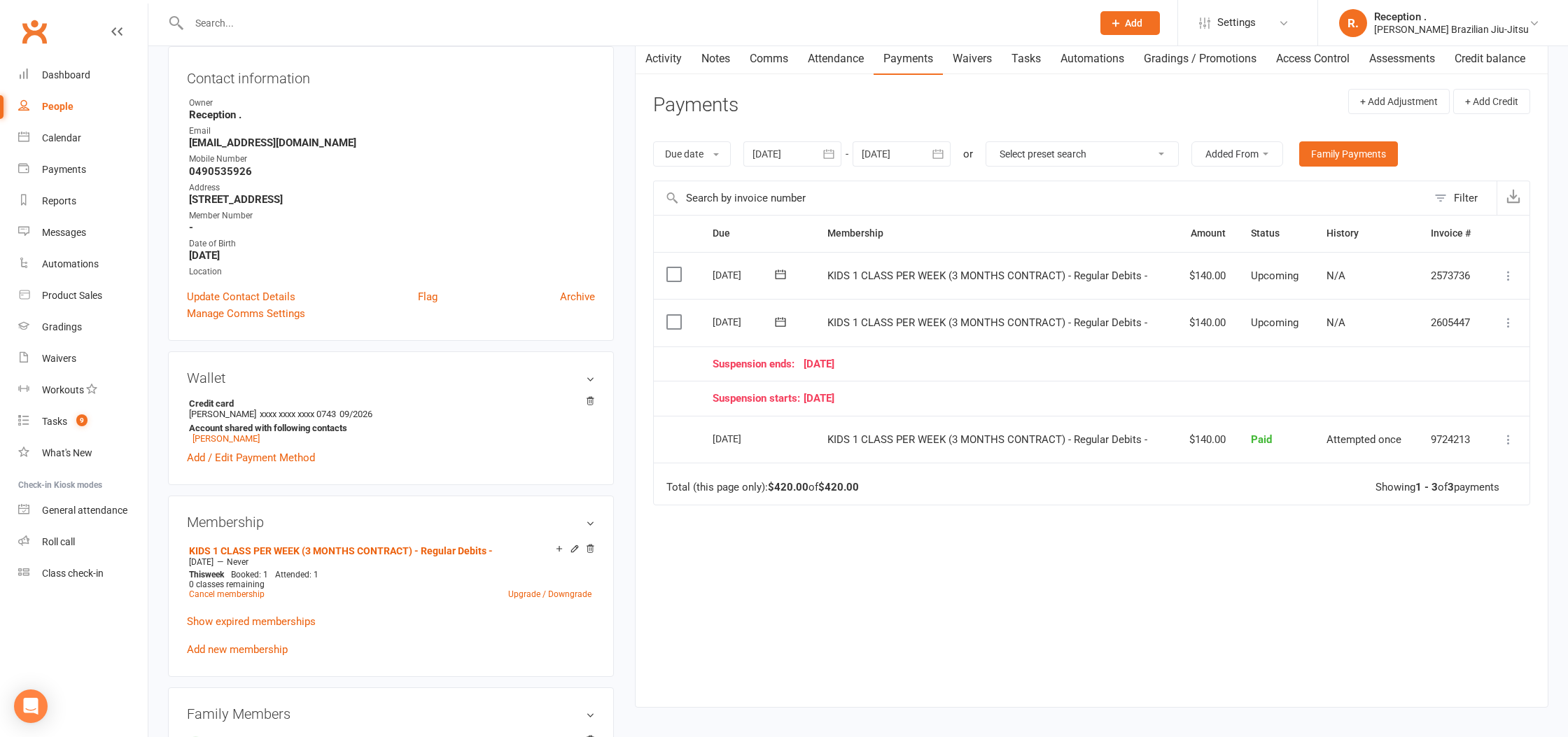
scroll to position [149, 0]
drag, startPoint x: 703, startPoint y: 441, endPoint x: 803, endPoint y: 441, distance: 100.0
click at [822, 441] on tr "Select this 22 Aug 2025 Hannah Lin KIDS 1 CLASS PER WEEK (3 MONTHS CONTRACT) - …" at bounding box center [1091, 438] width 876 height 48
drag, startPoint x: 702, startPoint y: 443, endPoint x: 775, endPoint y: 437, distance: 73.2
click at [775, 437] on td "22 Aug 2025" at bounding box center [757, 438] width 115 height 48
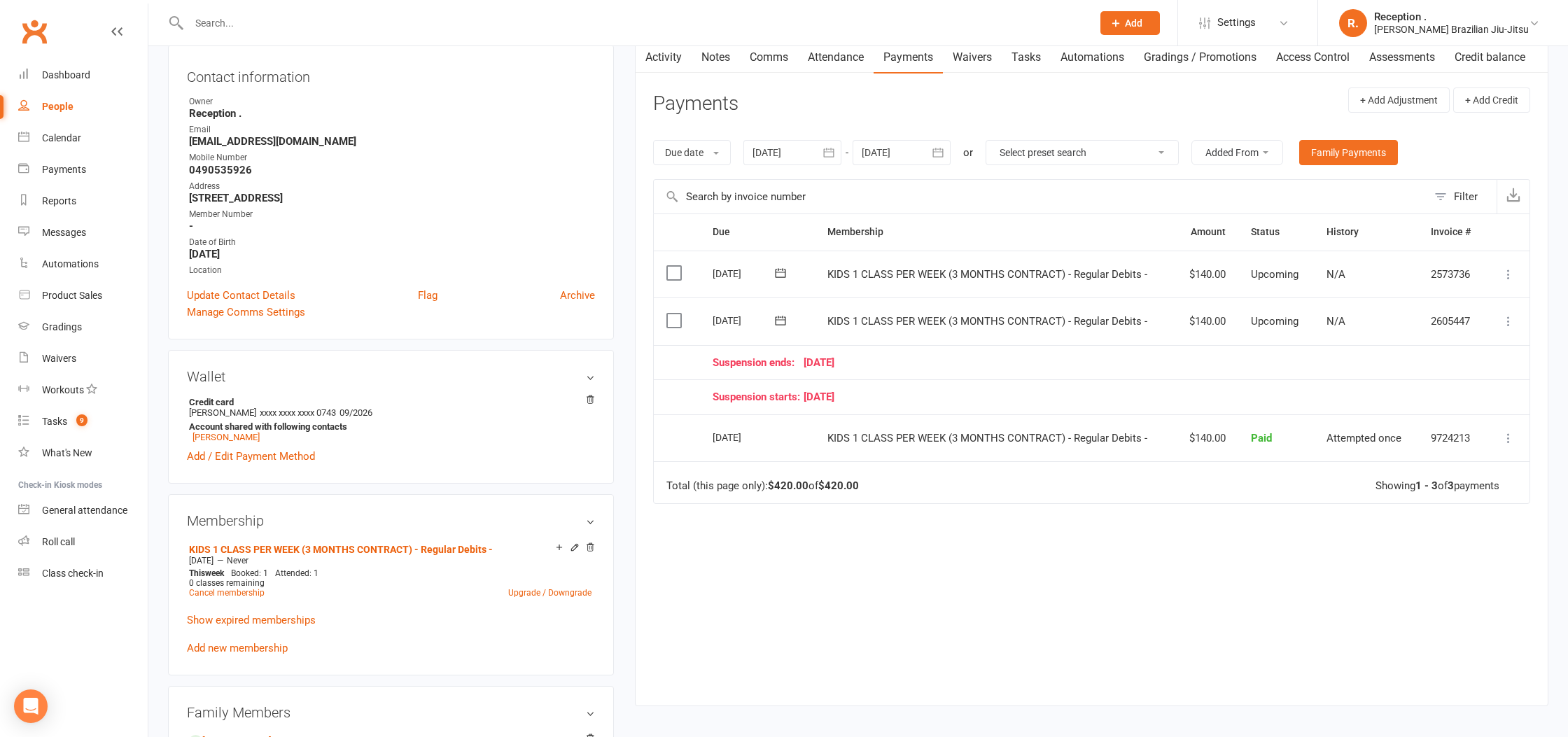
drag, startPoint x: 709, startPoint y: 402, endPoint x: 908, endPoint y: 402, distance: 199.0
click at [908, 402] on td "Suspension starts: 22 September 25" at bounding box center [1093, 397] width 786 height 35
drag, startPoint x: 713, startPoint y: 367, endPoint x: 945, endPoint y: 367, distance: 232.0
click at [945, 367] on td "Suspension ends: 05 October 25" at bounding box center [1093, 363] width 786 height 35
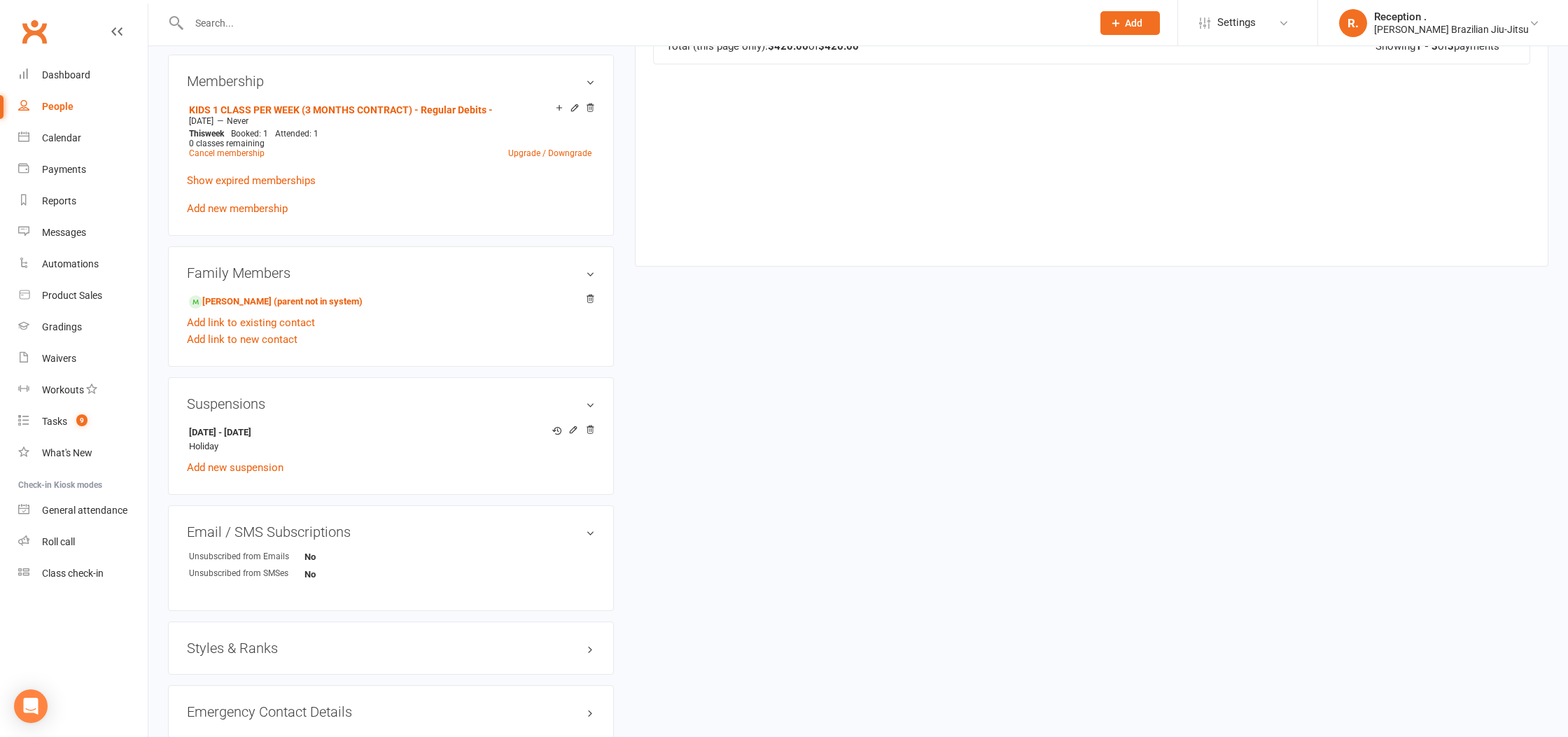
scroll to position [565, 0]
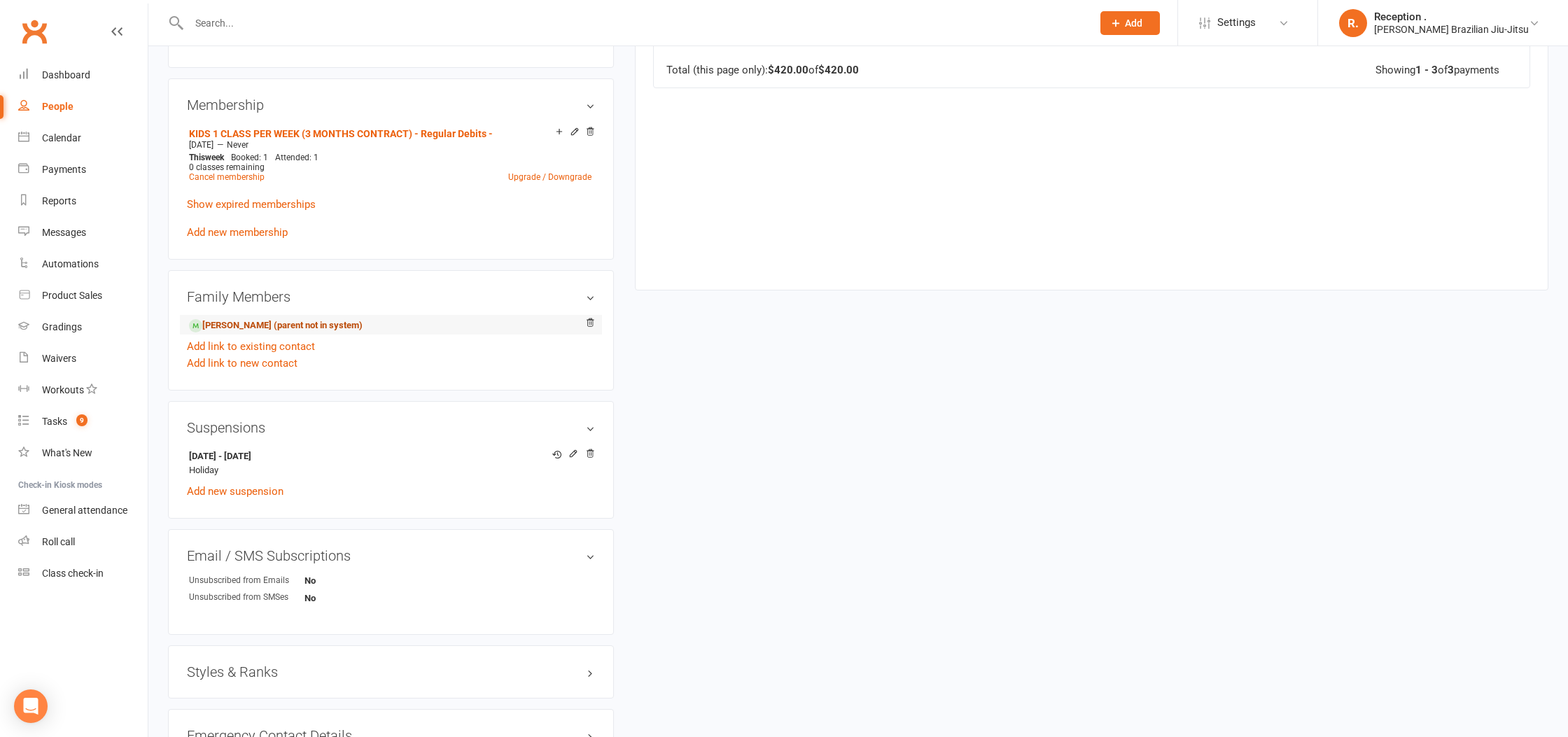
click at [283, 323] on link "Isaac Lin - Sibling (parent not in system)" at bounding box center [276, 326] width 173 height 15
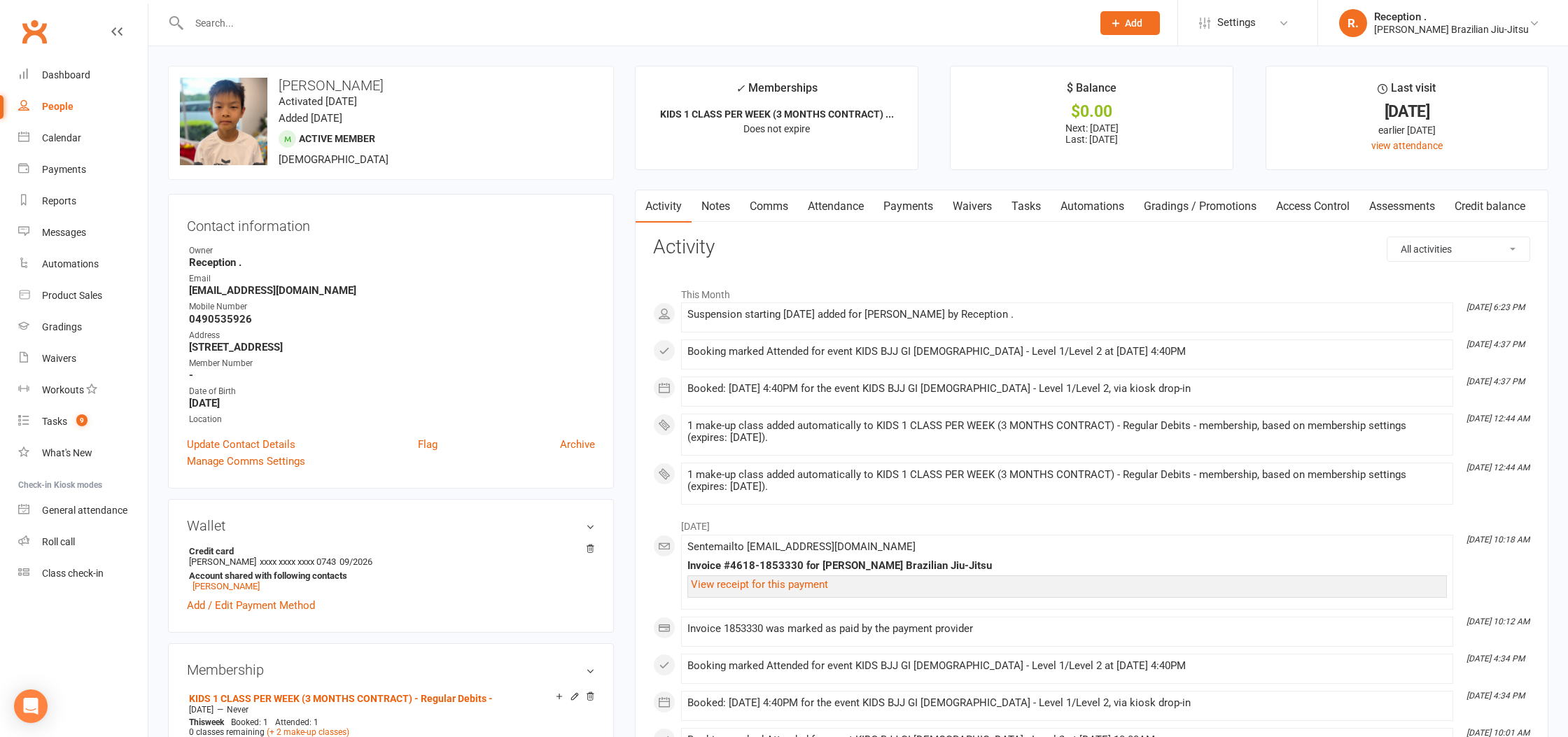
click at [914, 205] on link "Payments" at bounding box center [908, 206] width 70 height 32
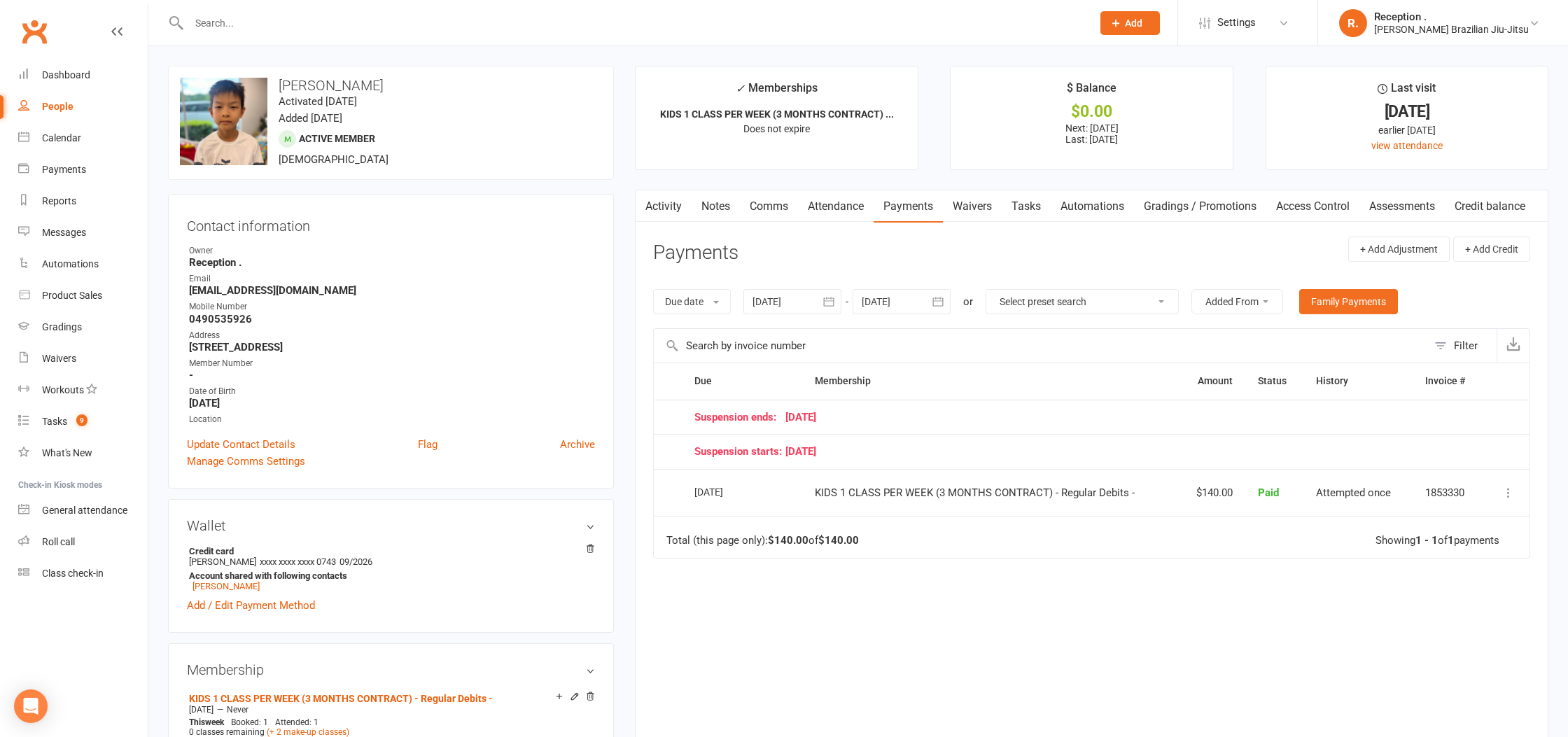
click at [933, 302] on icon "button" at bounding box center [938, 302] width 14 height 14
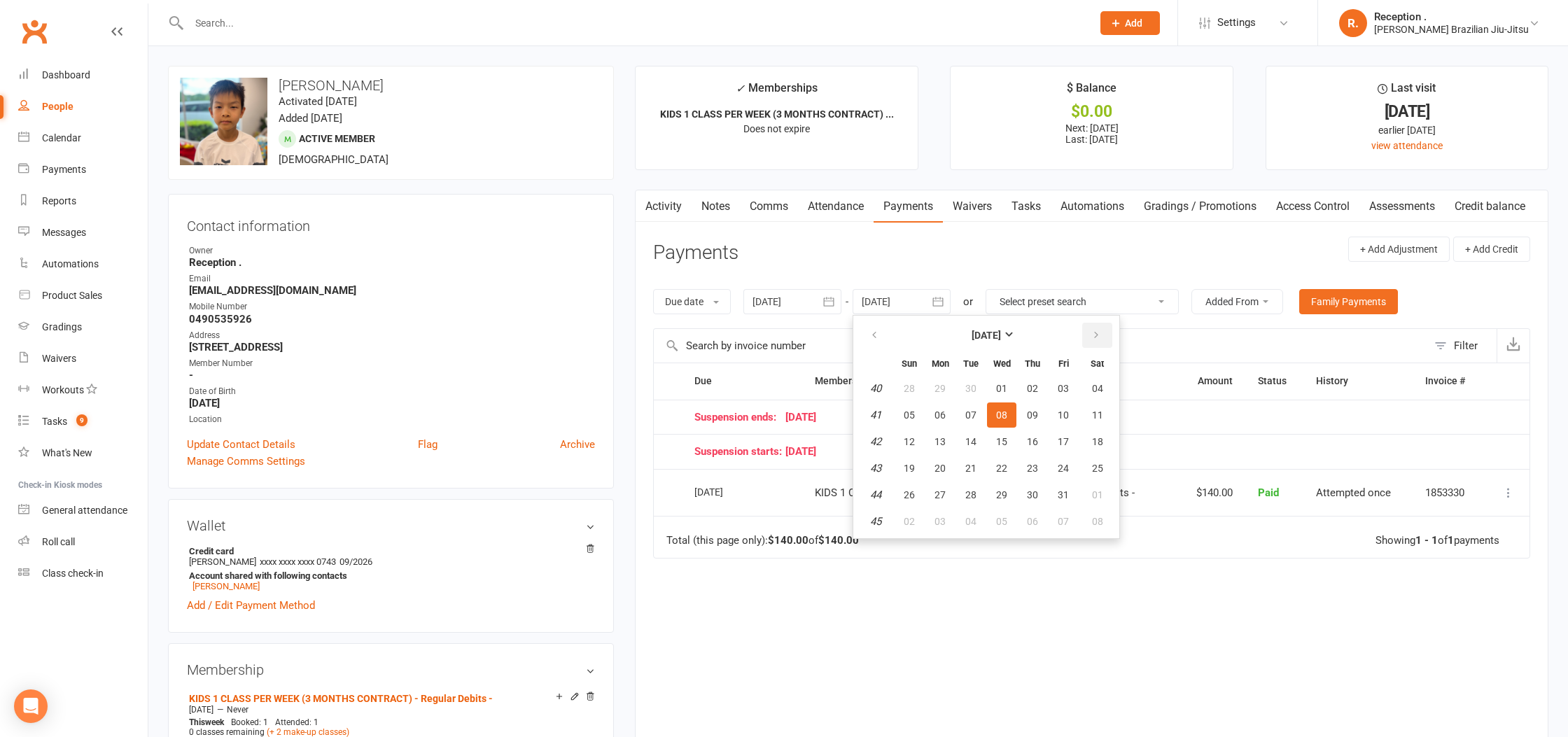
click at [1098, 342] on button "button" at bounding box center [1097, 335] width 30 height 25
click at [1035, 440] on span "18" at bounding box center [1032, 442] width 11 height 11
type input "18 Dec 2025"
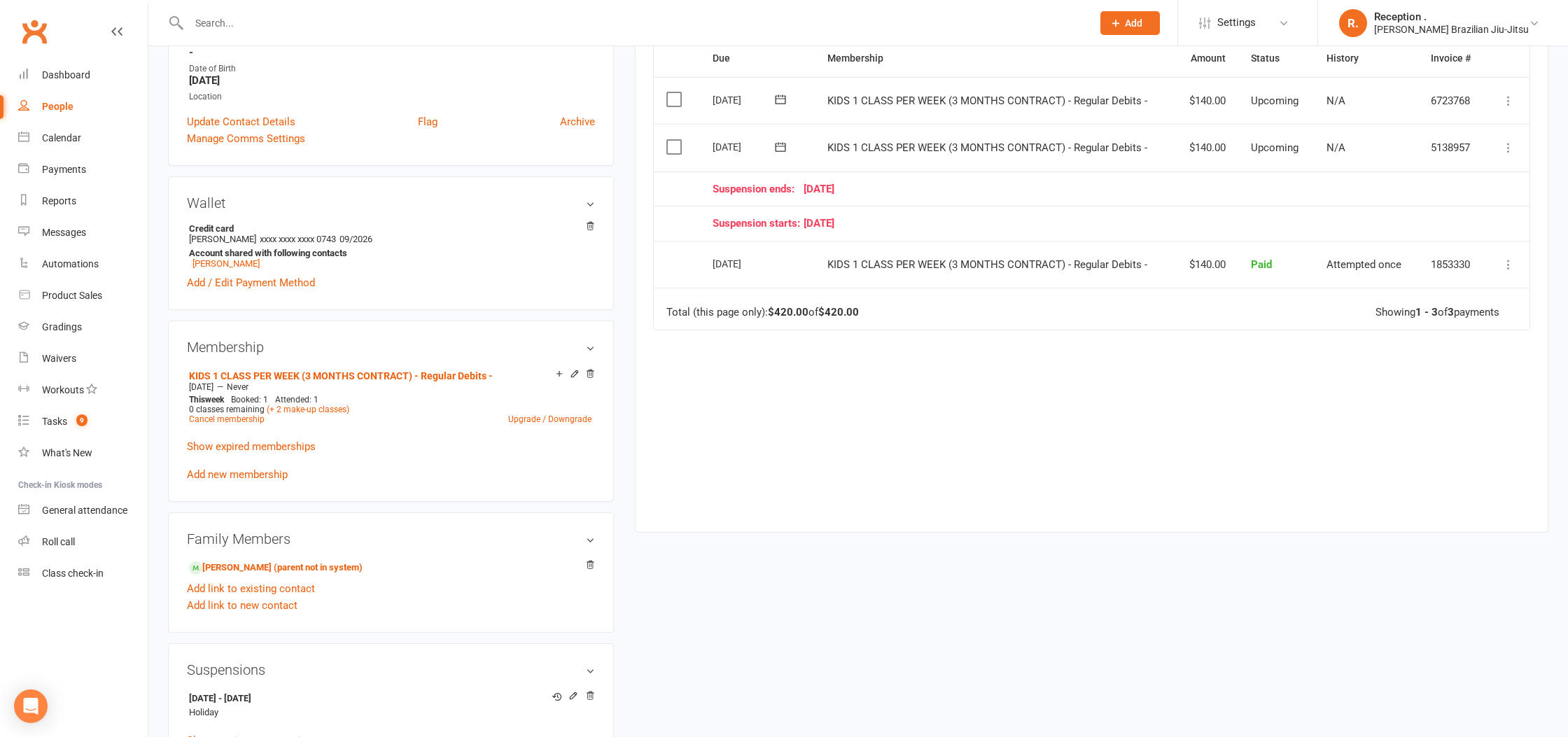
scroll to position [326, 0]
click at [241, 557] on link "Hannah Lin - Sibling (parent not in system)" at bounding box center [276, 564] width 173 height 15
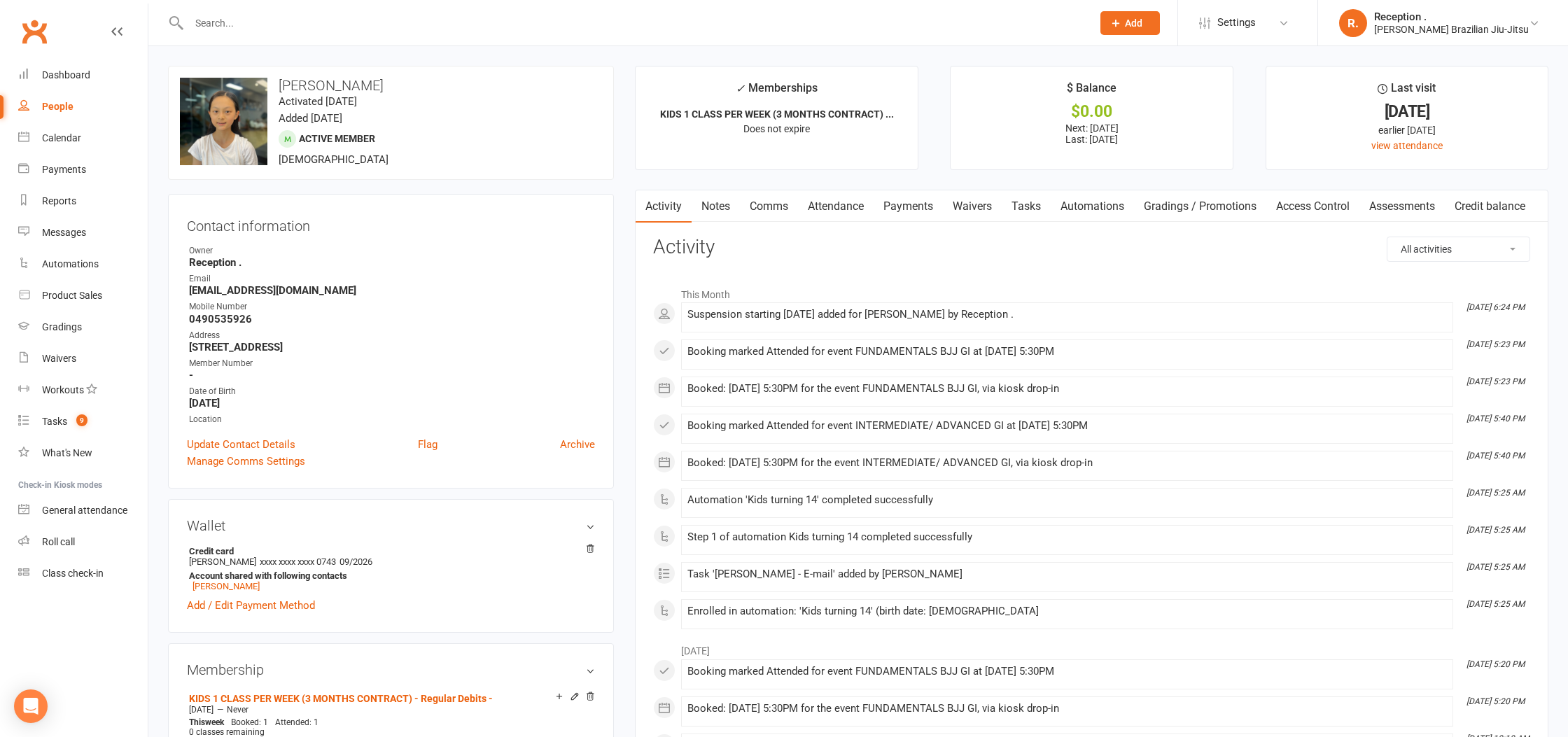
click at [905, 212] on link "Payments" at bounding box center [908, 206] width 70 height 32
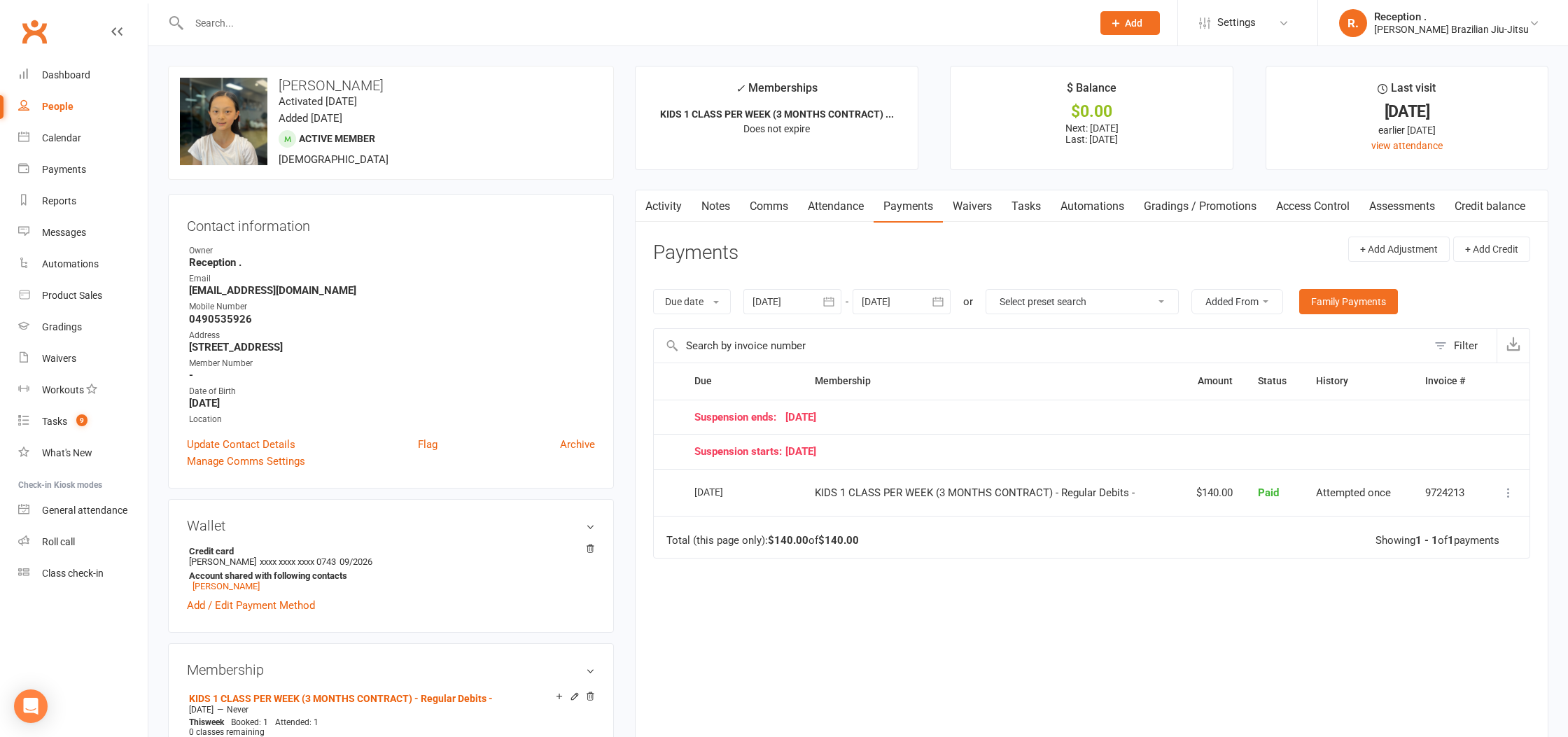
drag, startPoint x: 924, startPoint y: 295, endPoint x: 1009, endPoint y: 314, distance: 87.1
click at [924, 295] on div at bounding box center [901, 302] width 98 height 25
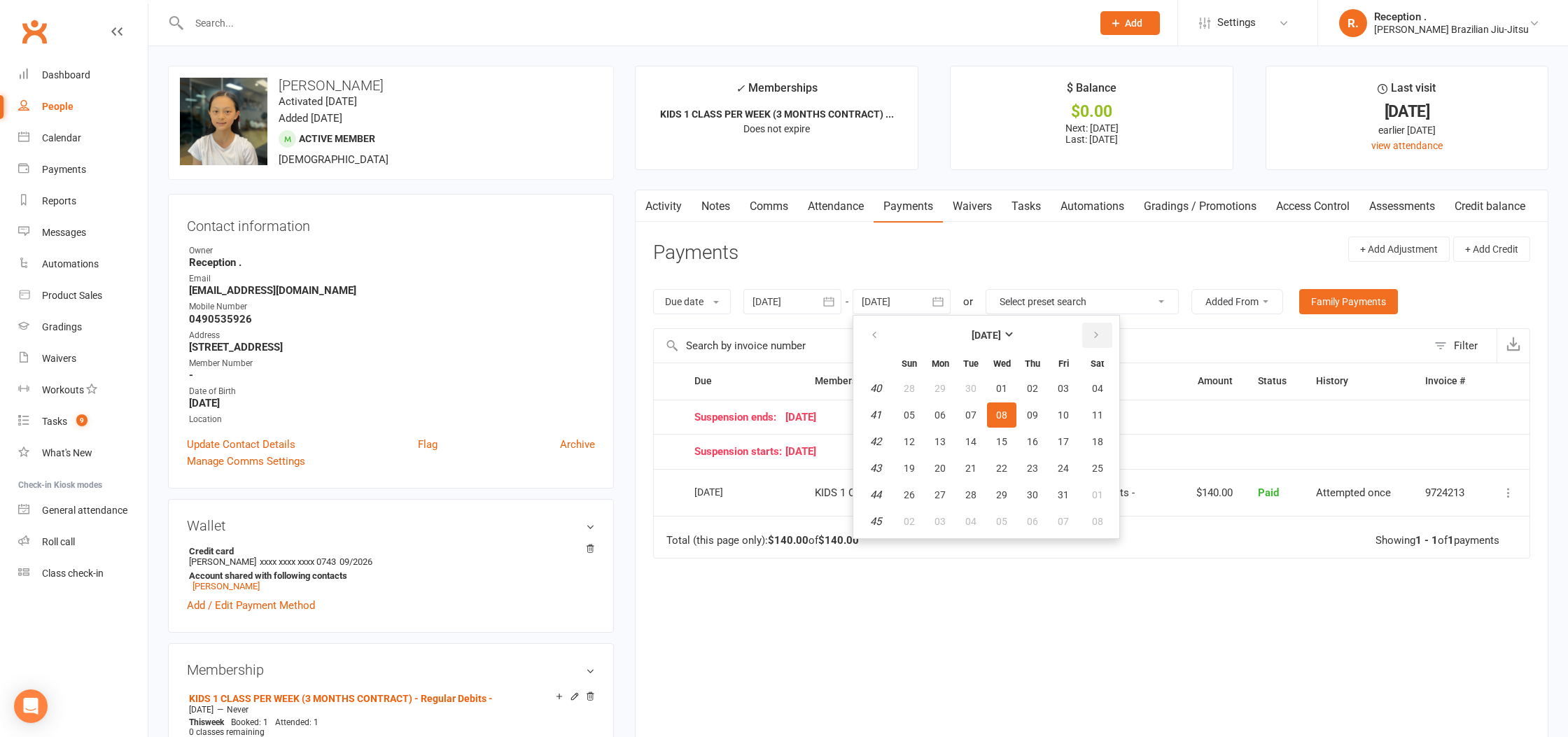
click at [1088, 326] on button "button" at bounding box center [1097, 335] width 30 height 25
drag, startPoint x: 1045, startPoint y: 441, endPoint x: 1061, endPoint y: 442, distance: 16.0
click at [1045, 441] on button "13" at bounding box center [1033, 442] width 30 height 25
type input "13 Nov 2025"
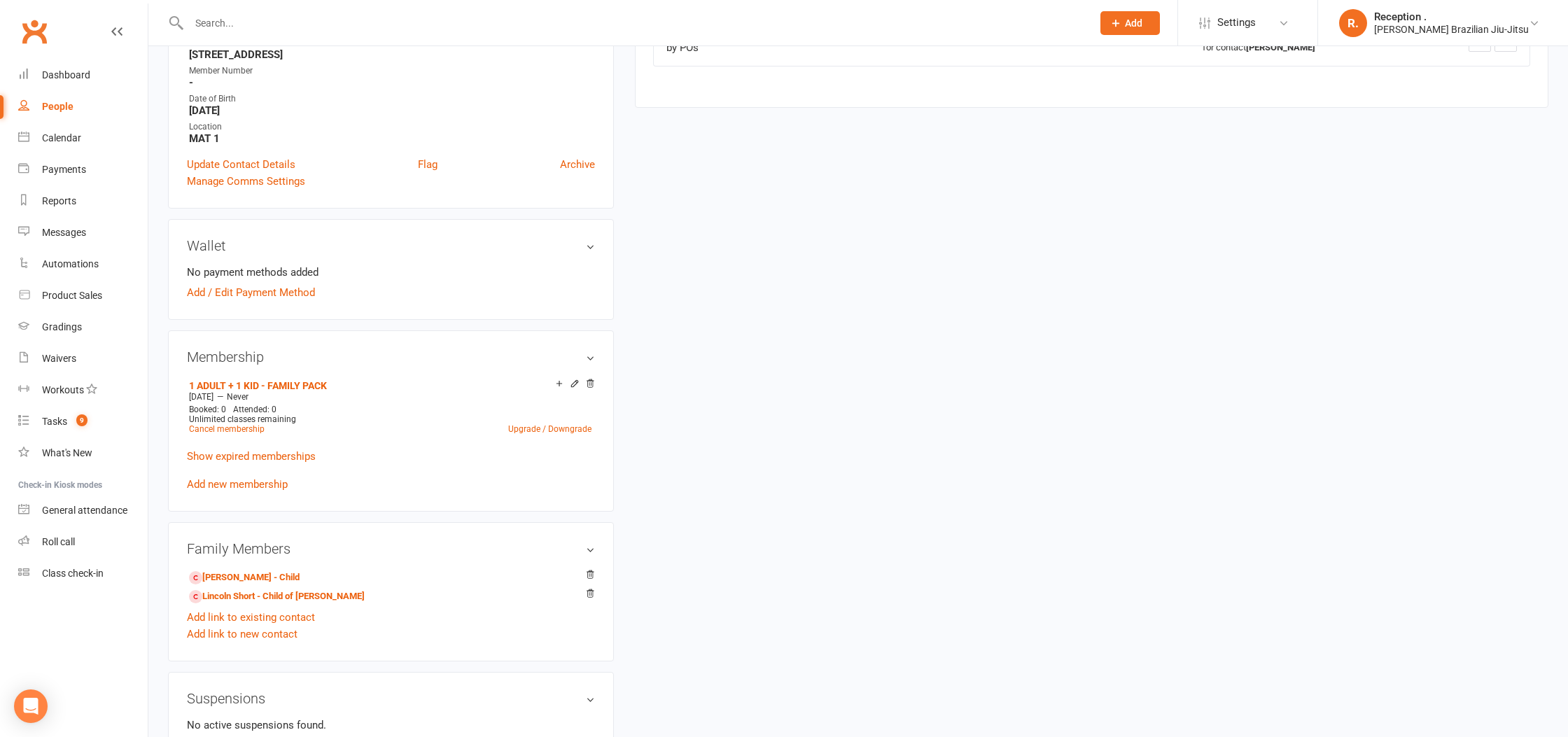
scroll to position [300, 0]
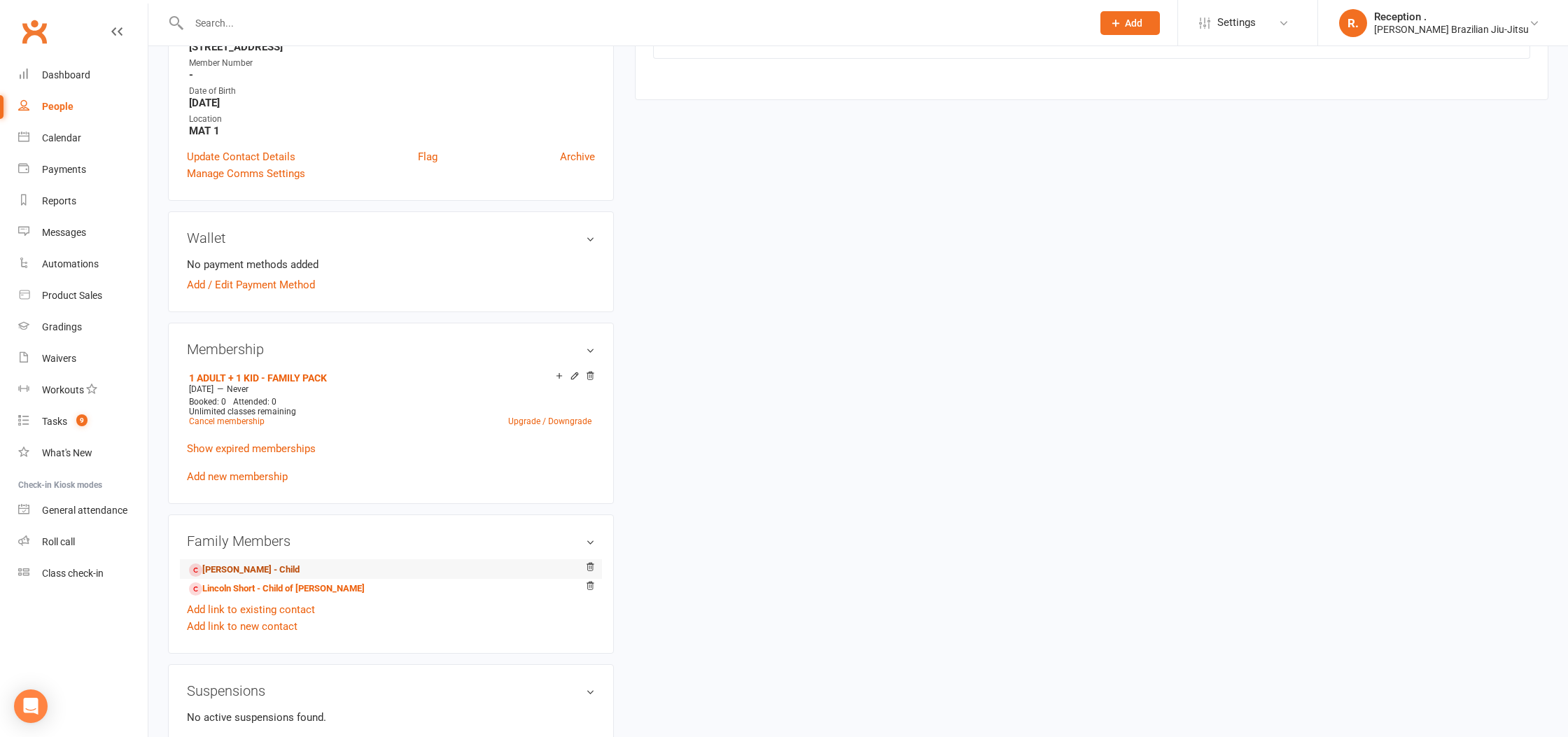
click at [277, 571] on link "[PERSON_NAME] - Child" at bounding box center [245, 570] width 111 height 15
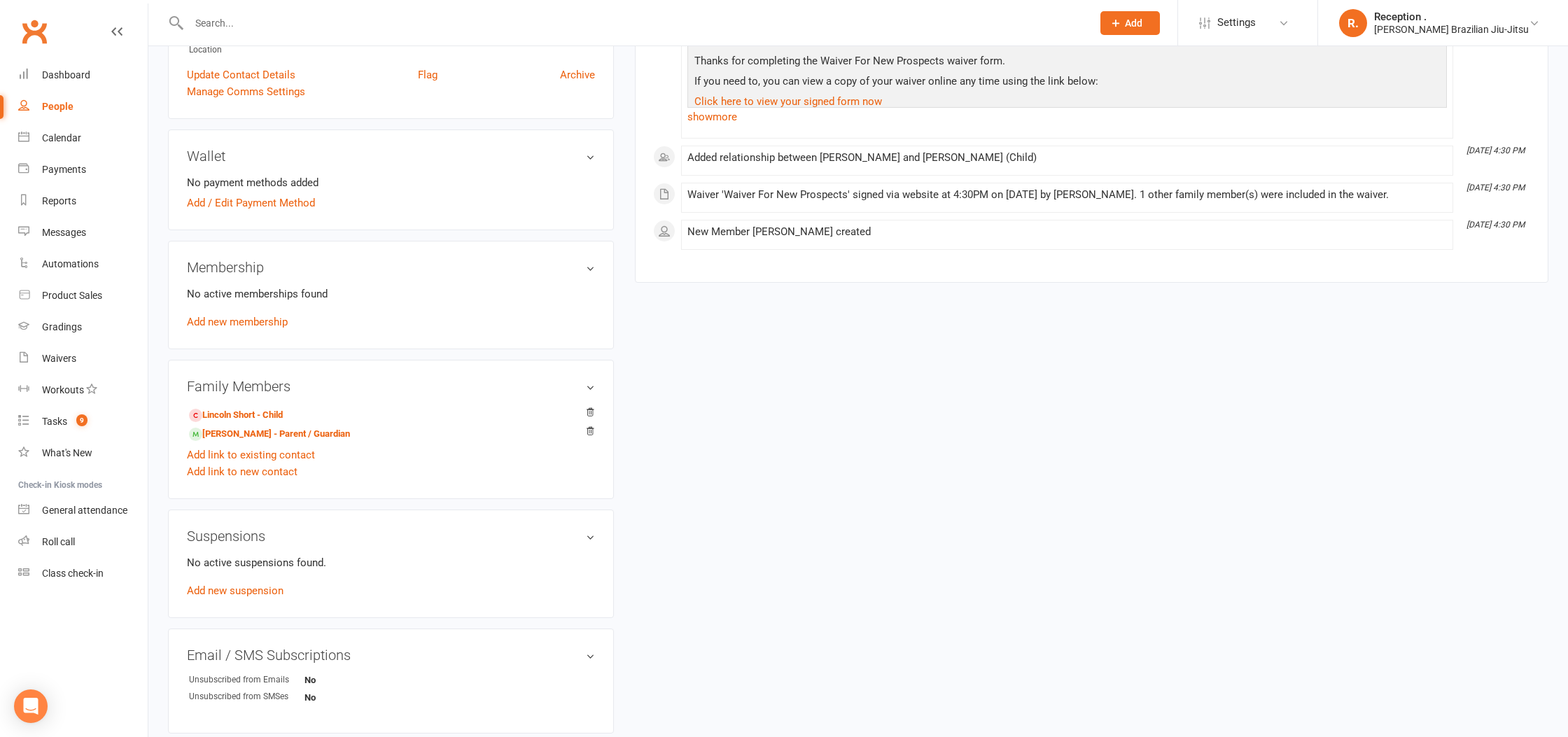
scroll to position [350, 0]
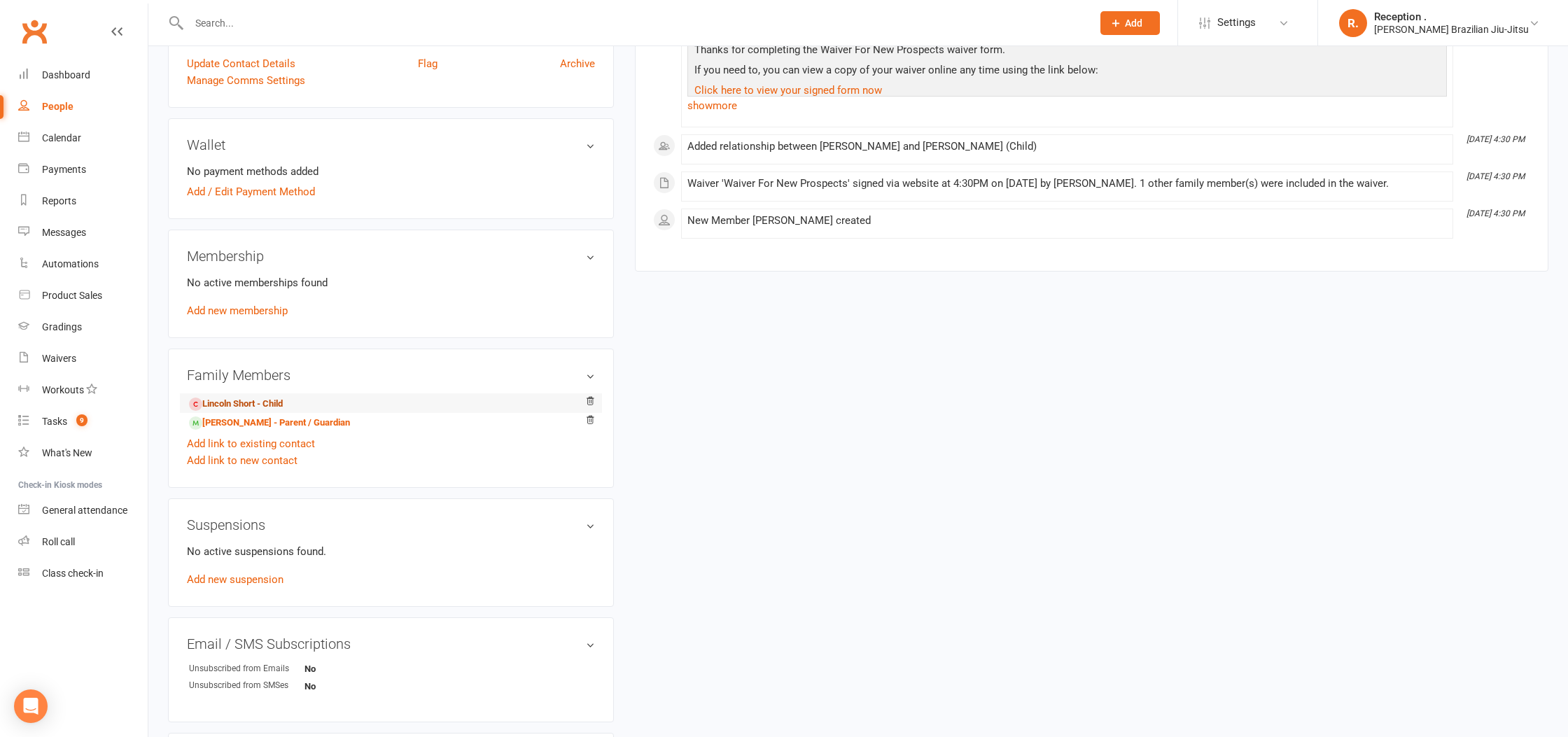
click at [255, 404] on link "Lincoln Short - Child" at bounding box center [236, 404] width 94 height 15
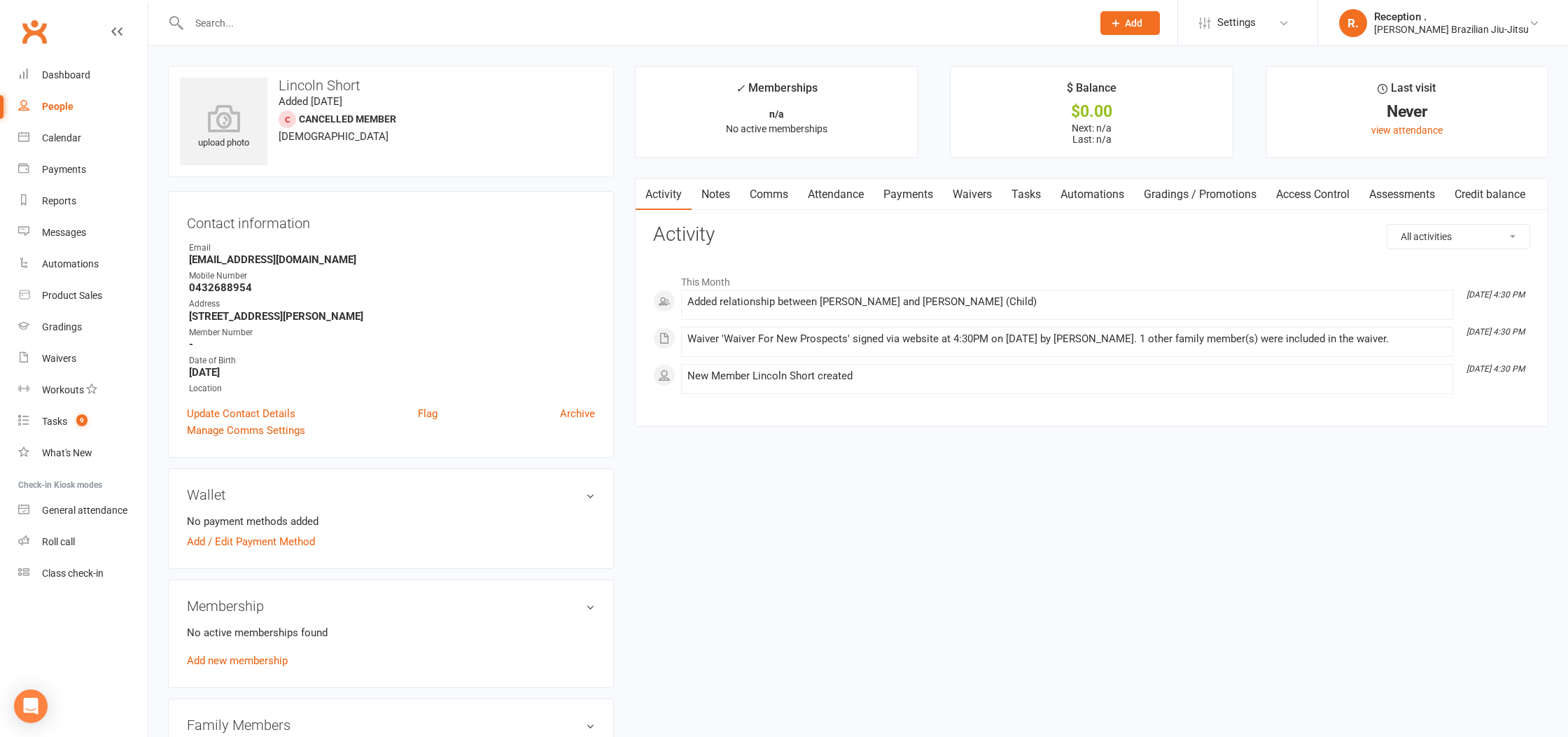
click at [992, 200] on link "Waivers" at bounding box center [972, 194] width 59 height 32
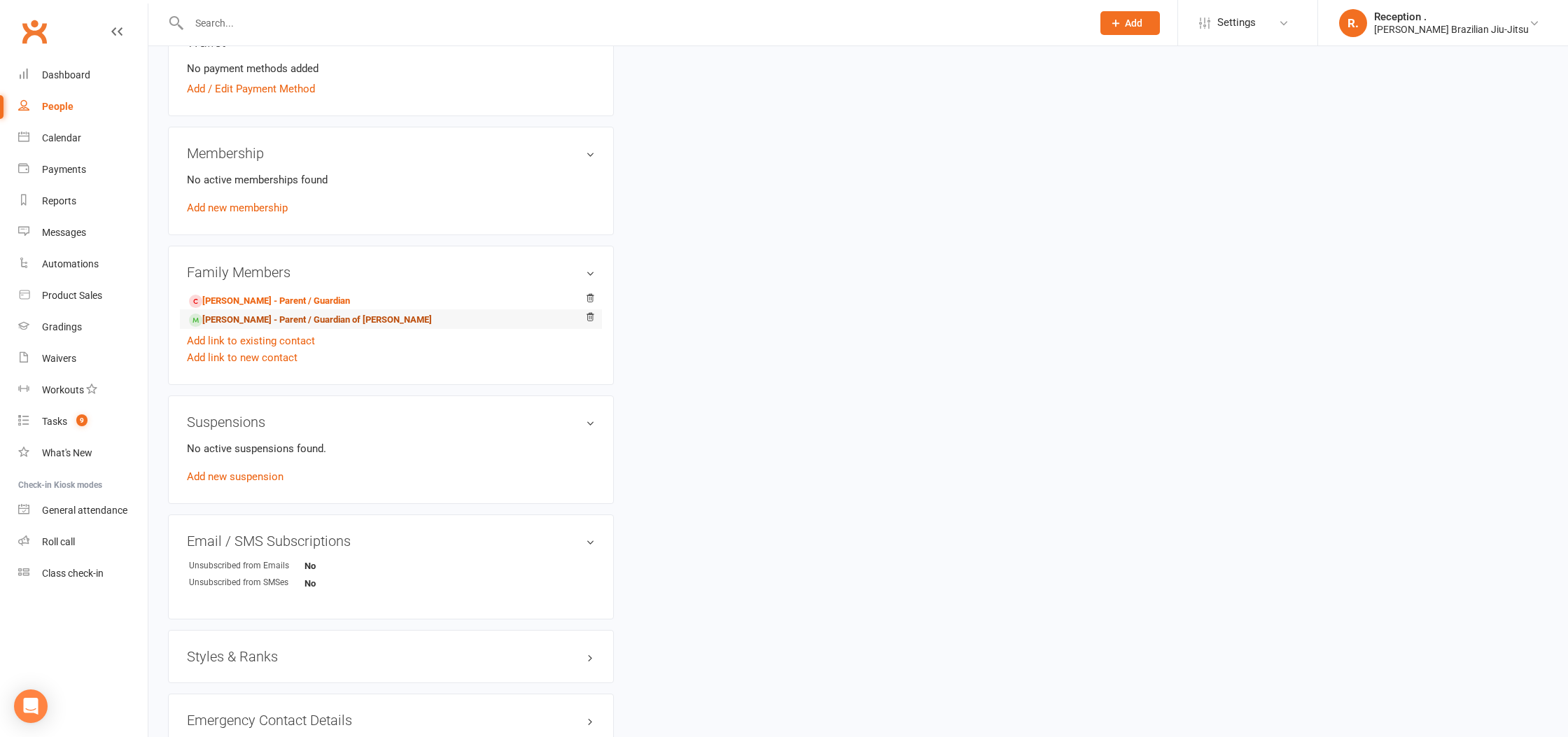
scroll to position [474, 0]
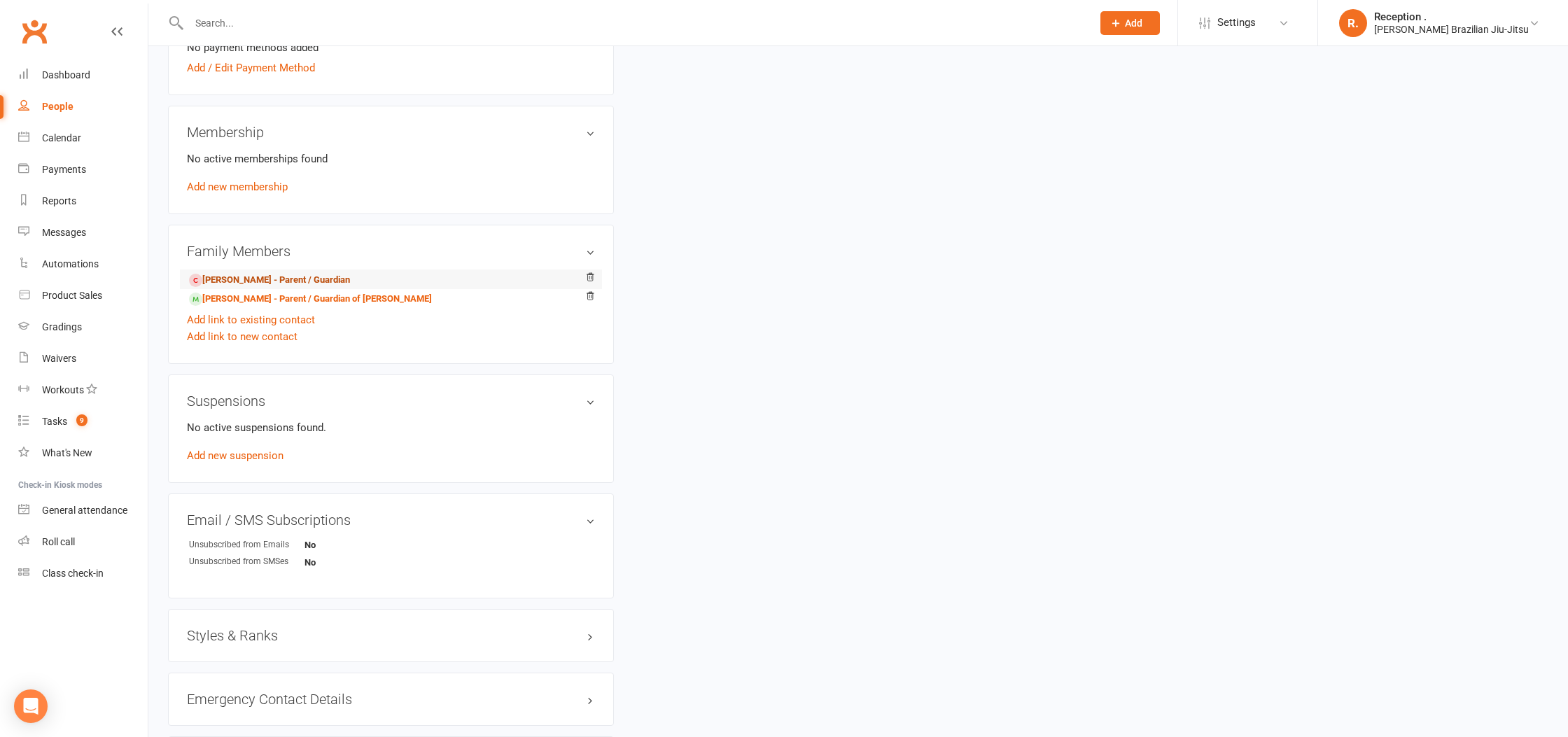
click at [288, 282] on link "Samuel Short - Parent / Guardian" at bounding box center [270, 280] width 161 height 15
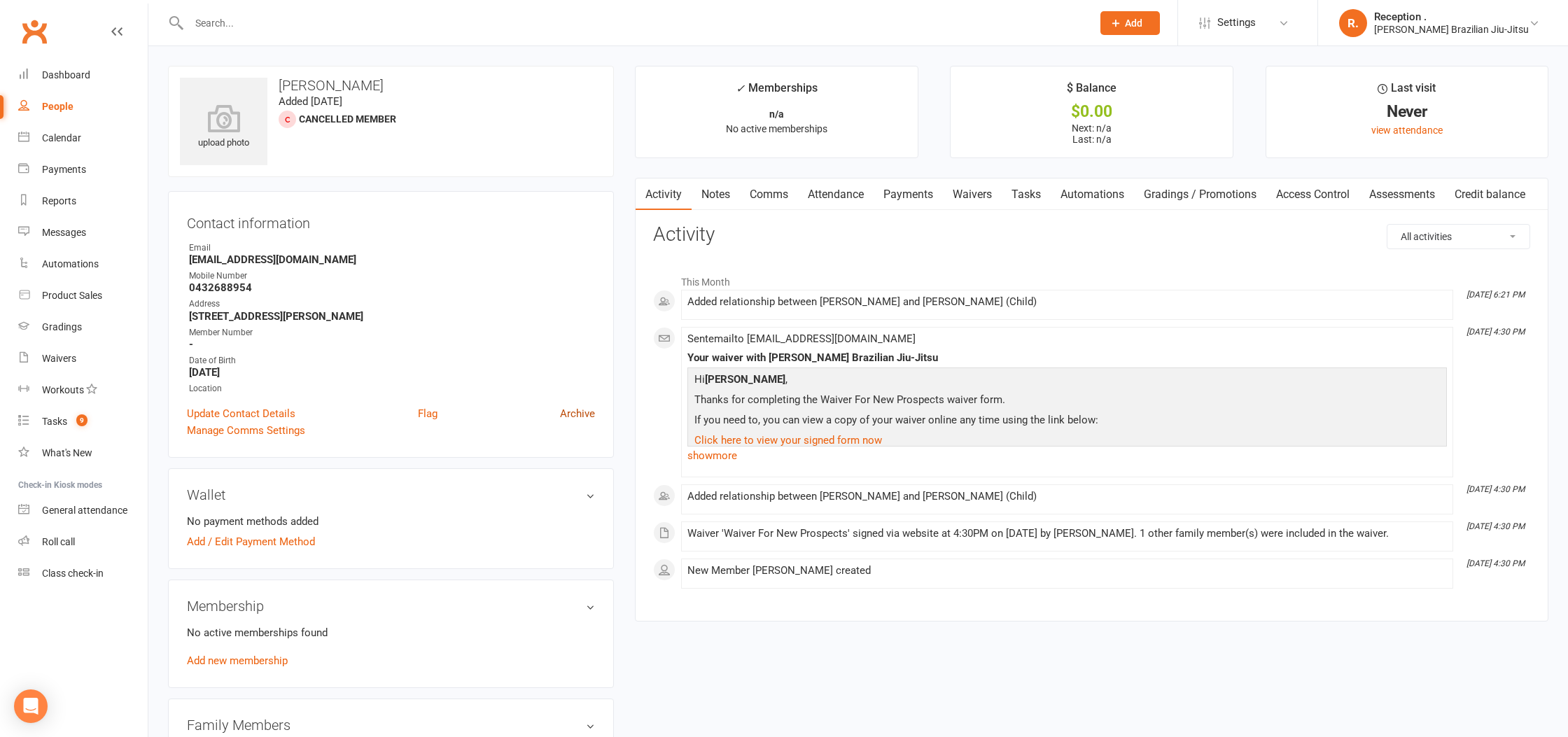
click at [575, 416] on link "Archive" at bounding box center [577, 414] width 35 height 17
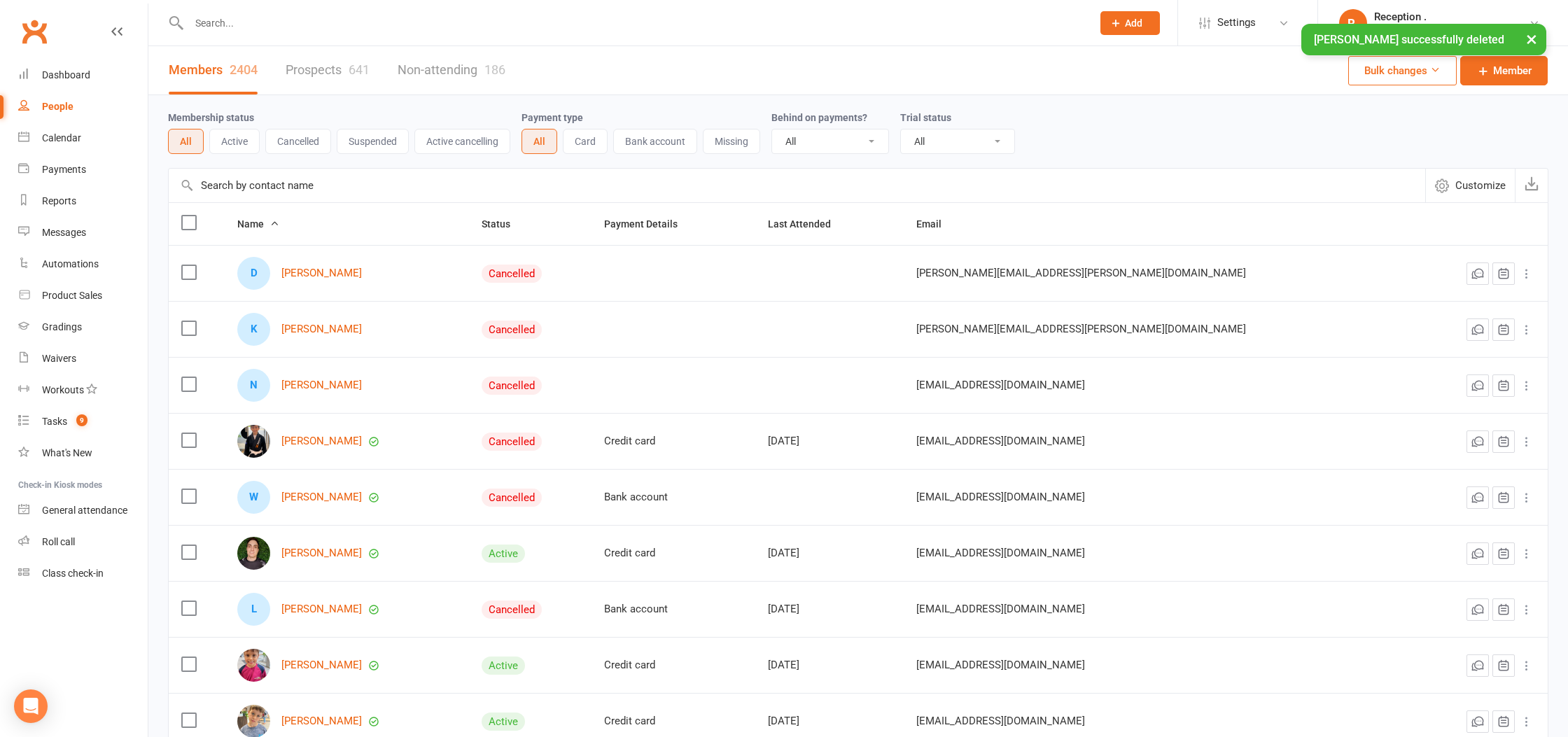
click at [315, 20] on input "text" at bounding box center [634, 23] width 898 height 20
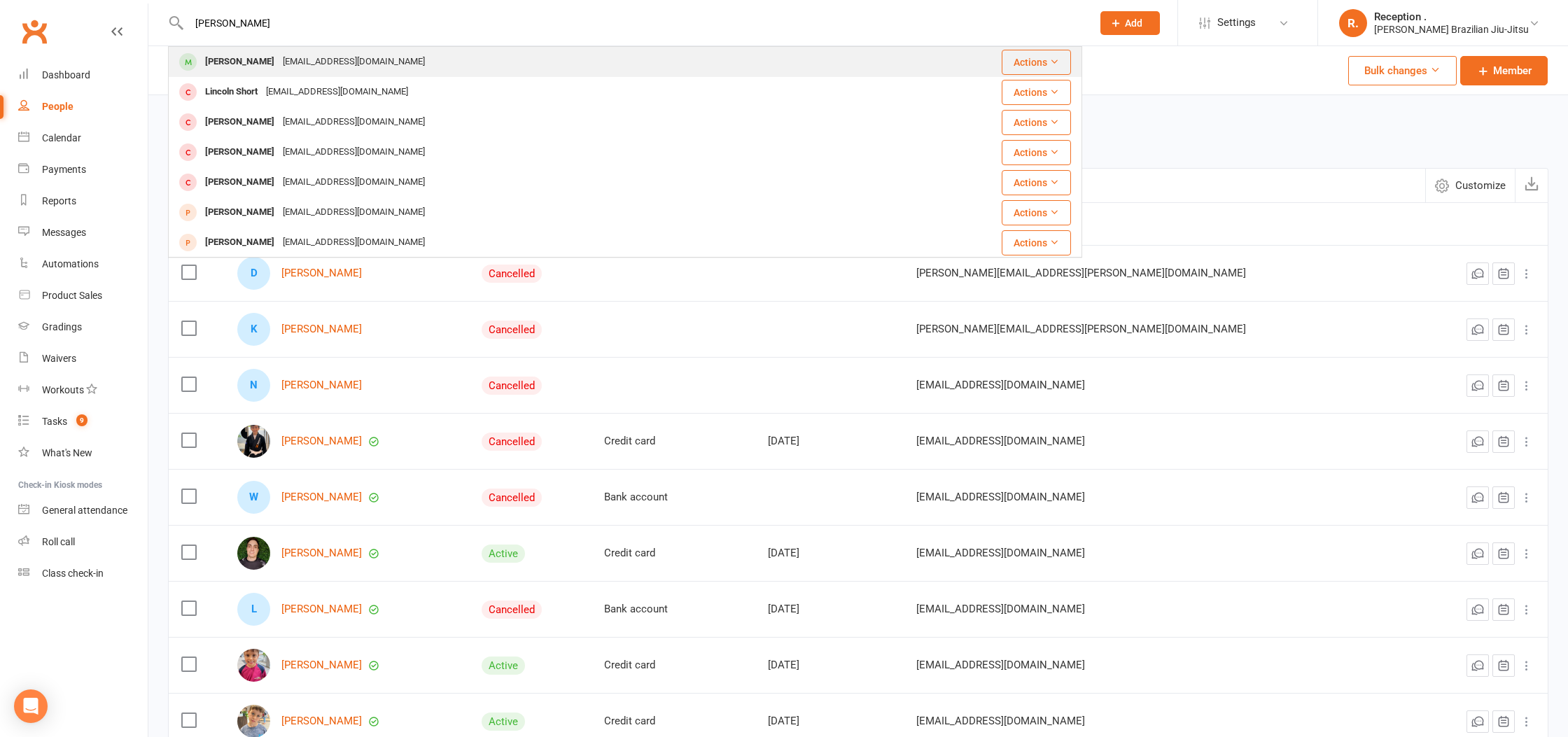
type input "[PERSON_NAME]"
click at [279, 59] on div "[EMAIL_ADDRESS][DOMAIN_NAME]" at bounding box center [354, 62] width 151 height 20
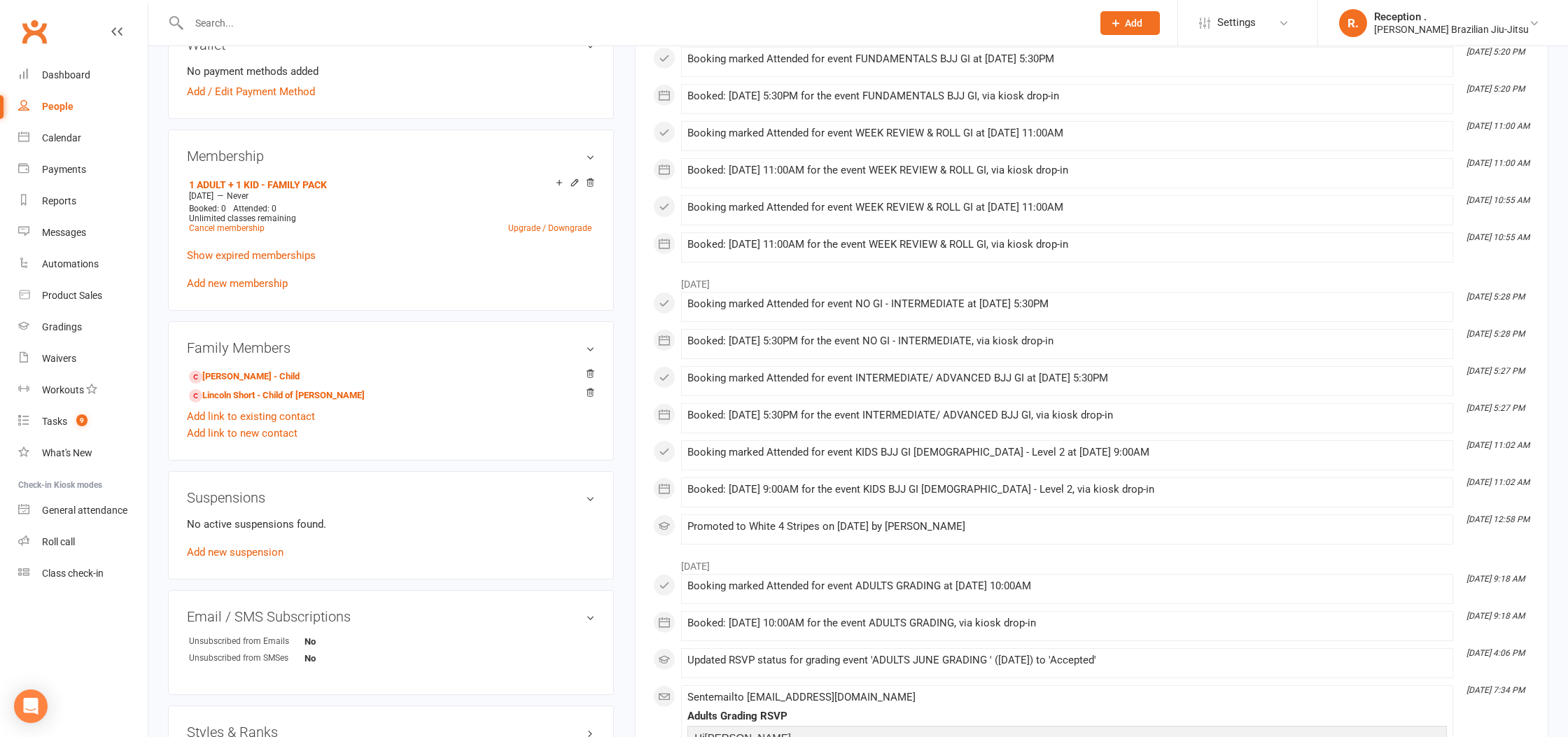
scroll to position [498, 0]
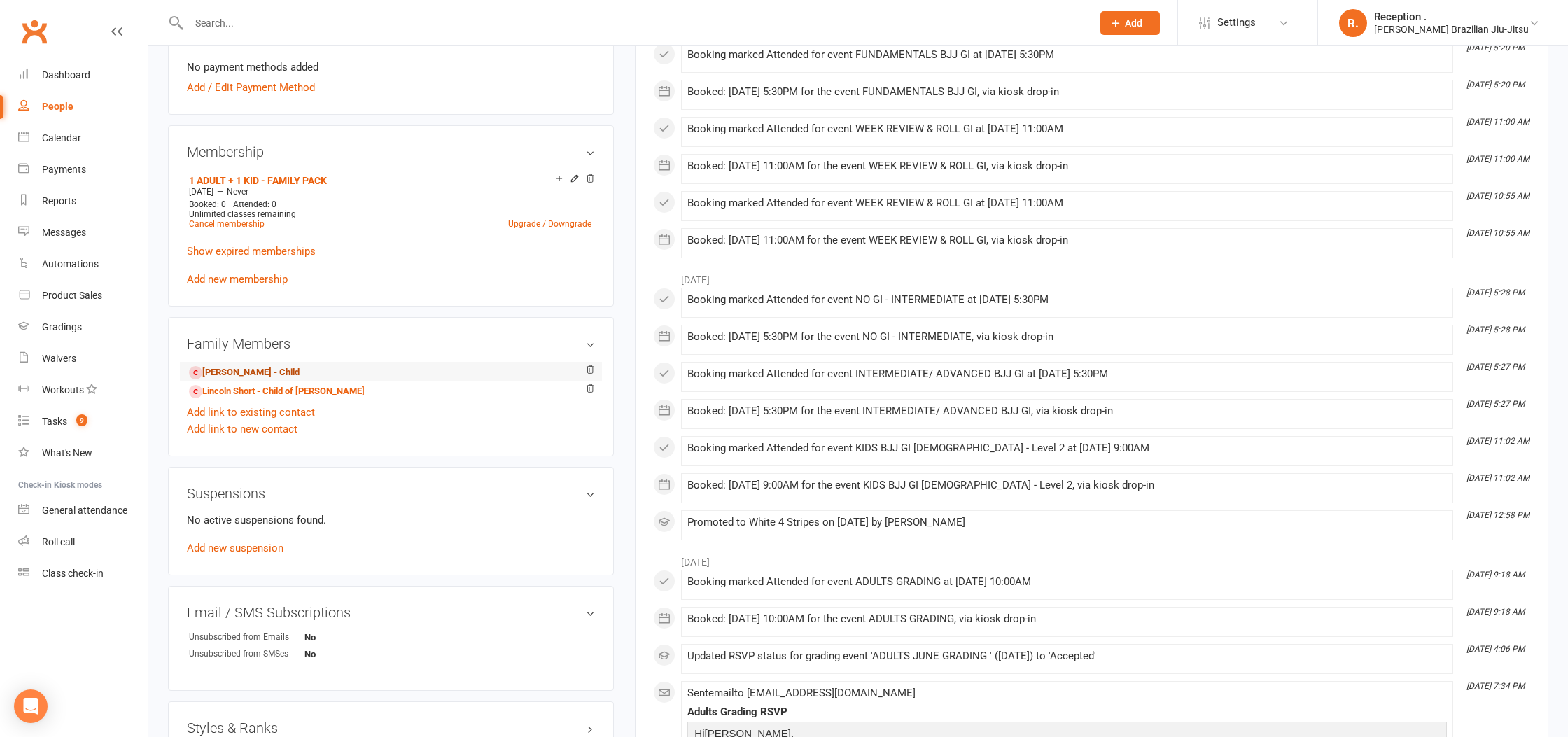
click at [273, 374] on link "Samuel Short - Child" at bounding box center [245, 373] width 111 height 15
click at [262, 388] on link "Lincoln Short - Child of Samuel Short" at bounding box center [277, 392] width 176 height 15
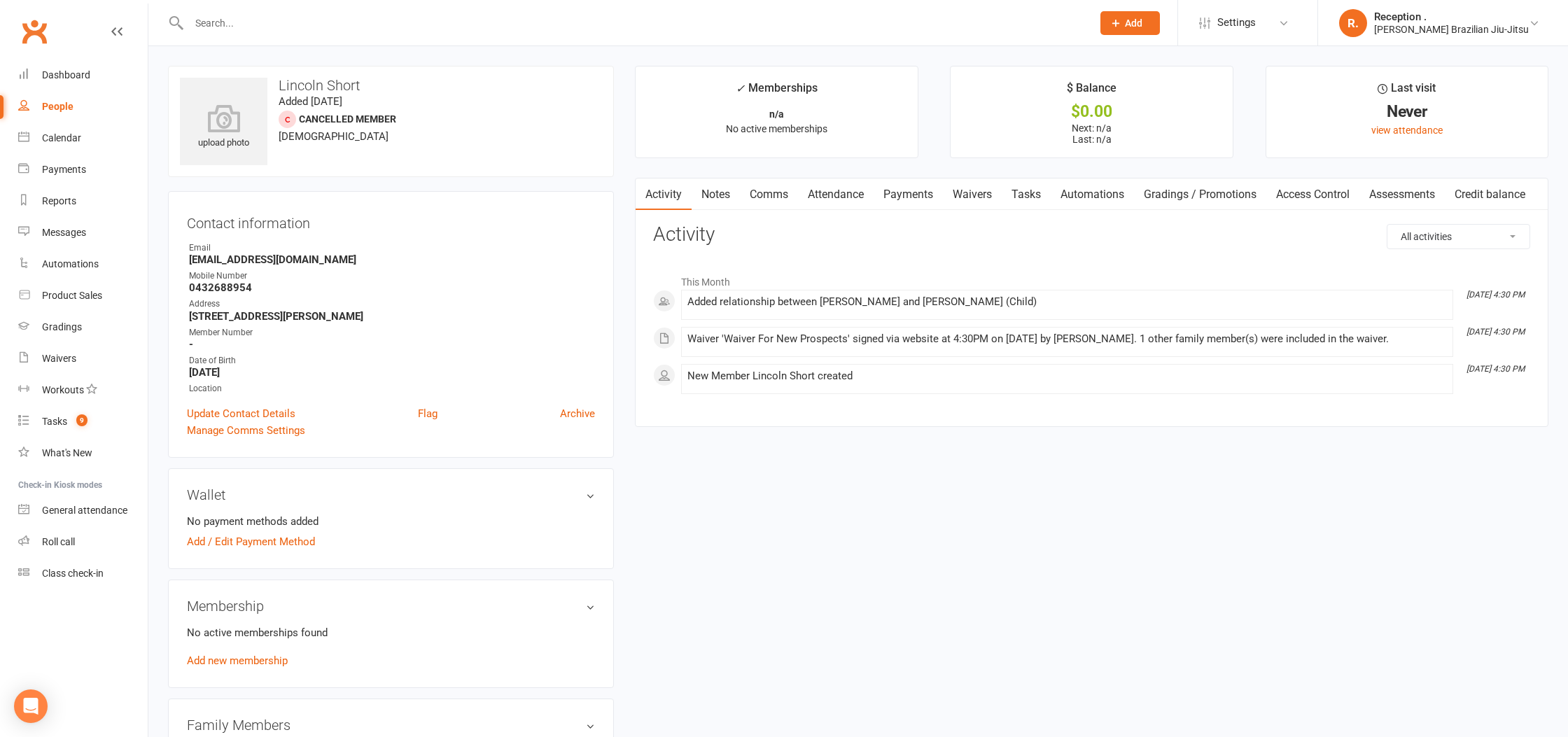
click at [1005, 186] on link "Tasks" at bounding box center [1026, 194] width 49 height 32
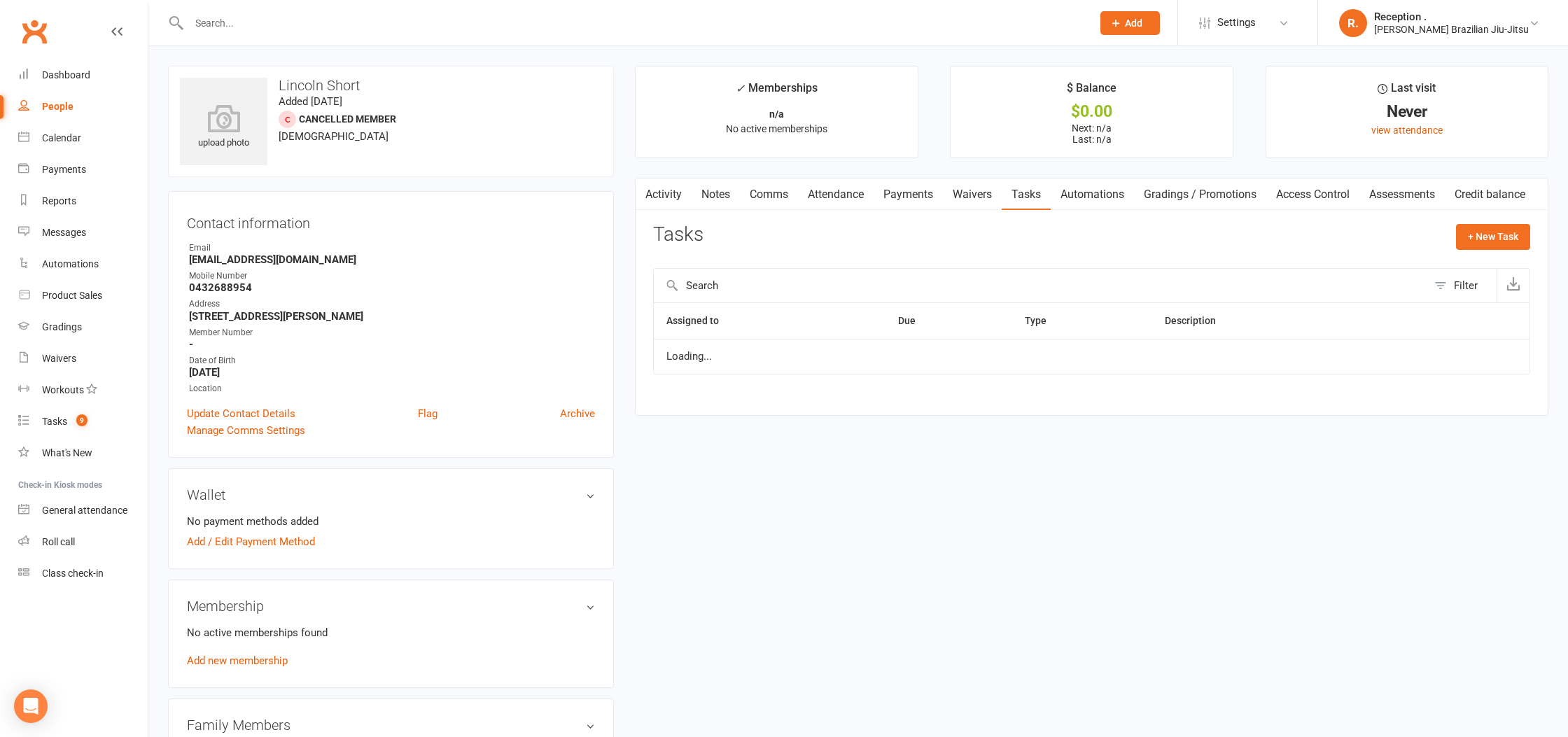
click at [984, 191] on link "Waivers" at bounding box center [972, 194] width 59 height 32
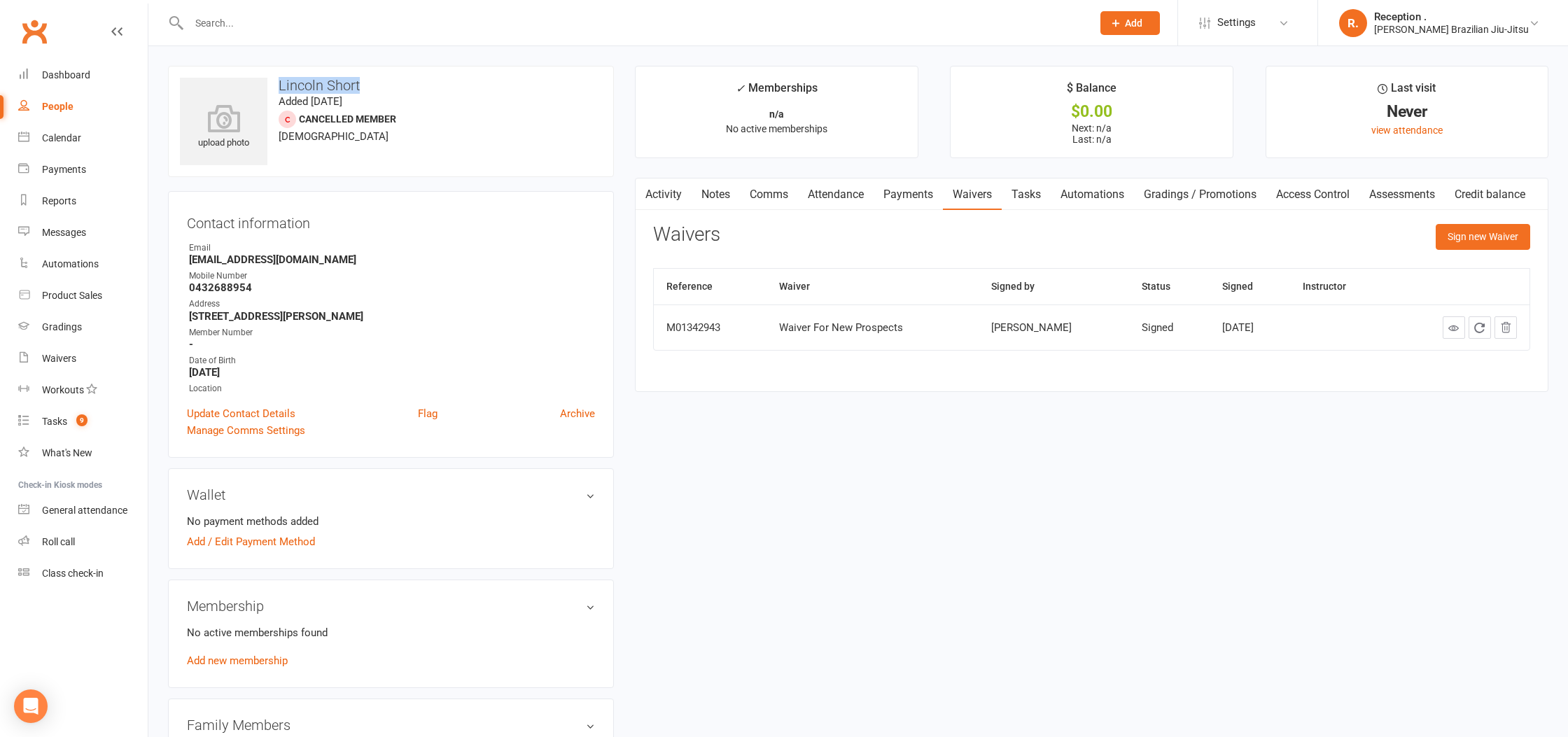
drag, startPoint x: 394, startPoint y: 90, endPoint x: 273, endPoint y: 88, distance: 121.0
click at [273, 88] on h3 "Lincoln Short" at bounding box center [391, 85] width 422 height 16
copy h3 "Lincoln Short"
click at [224, 116] on icon at bounding box center [224, 118] width 97 height 30
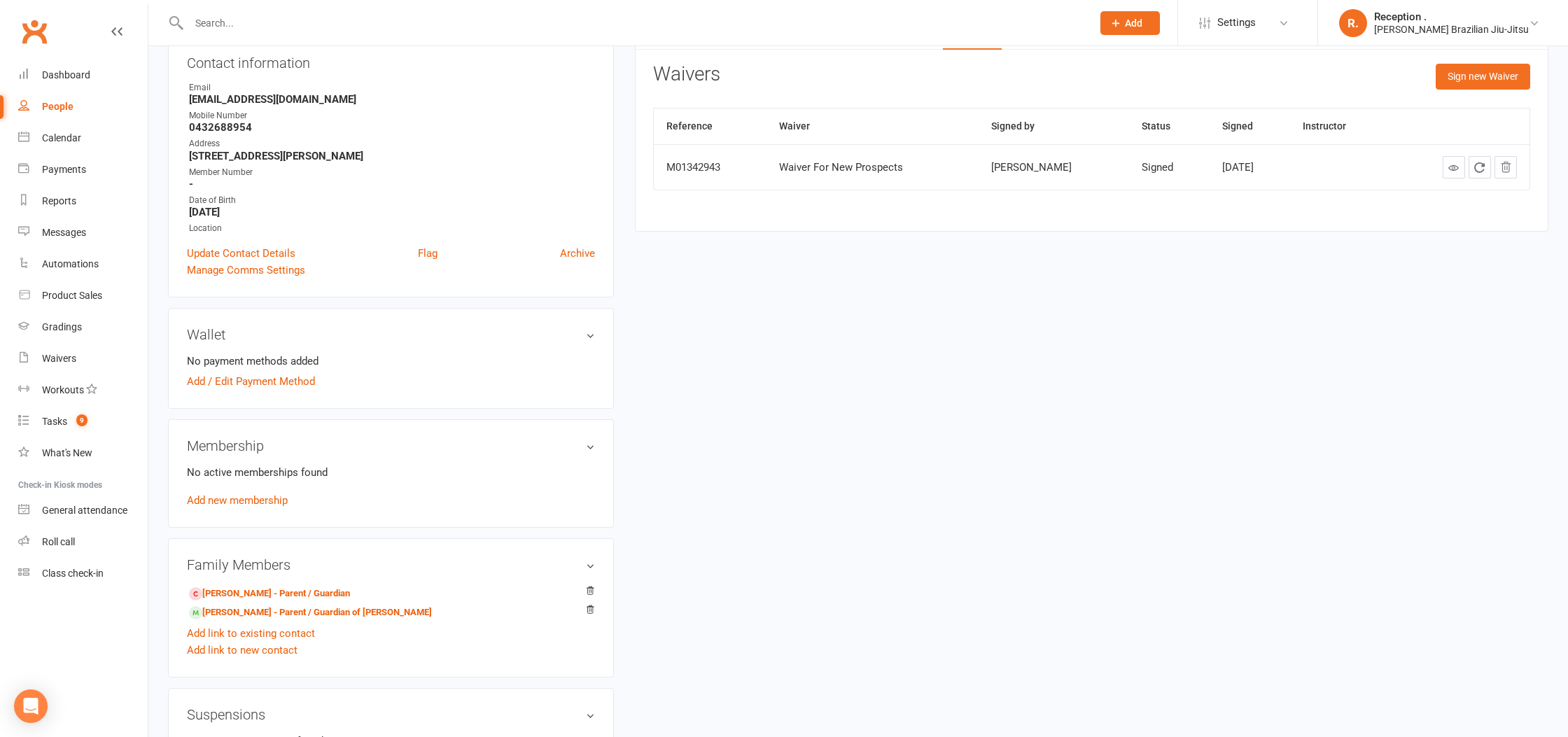
scroll to position [162, 0]
click at [244, 500] on link "Add new membership" at bounding box center [237, 499] width 101 height 13
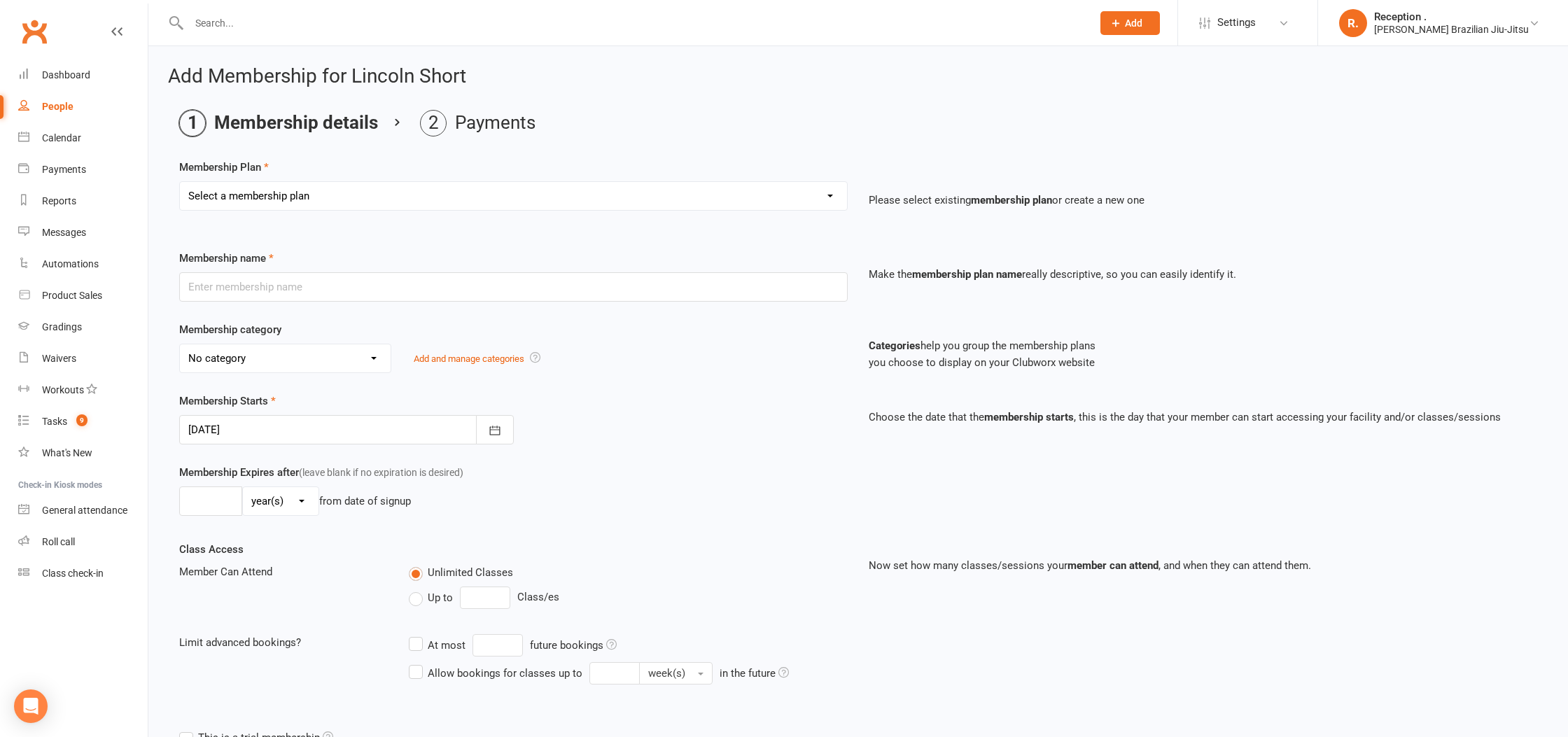
click at [279, 194] on select "Select a membership plan Create new Membership Plan FREE ADULTS 12 MONTH CONTRA…" at bounding box center [513, 196] width 667 height 28
select select "23"
click at [180, 182] on select "Select a membership plan Create new Membership Plan FREE ADULTS 12 MONTH CONTRA…" at bounding box center [513, 196] width 667 height 28
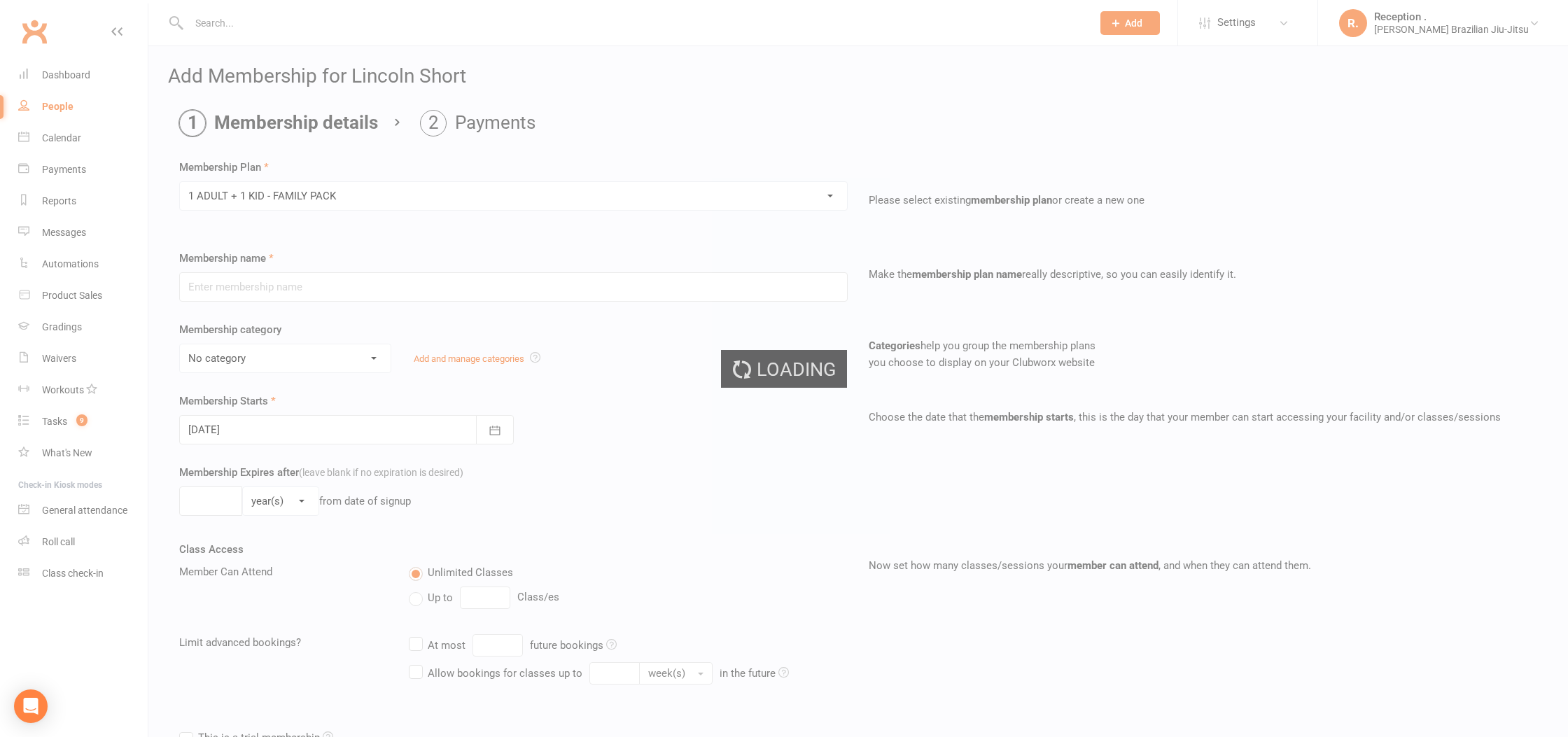
type input "1 ADULT + 1 KID - FAMILY PACK"
select select "5"
type input "0"
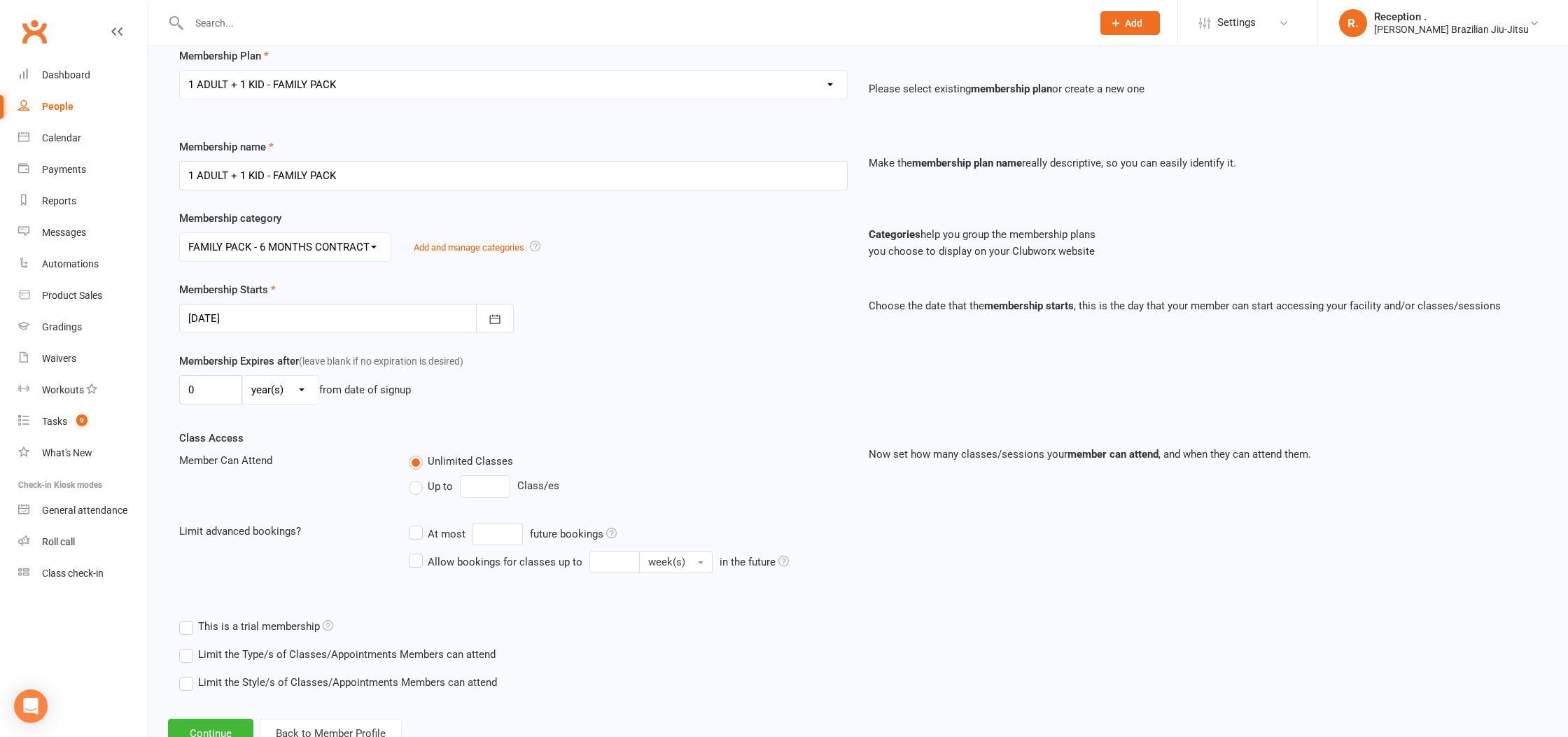
scroll to position [163, 0]
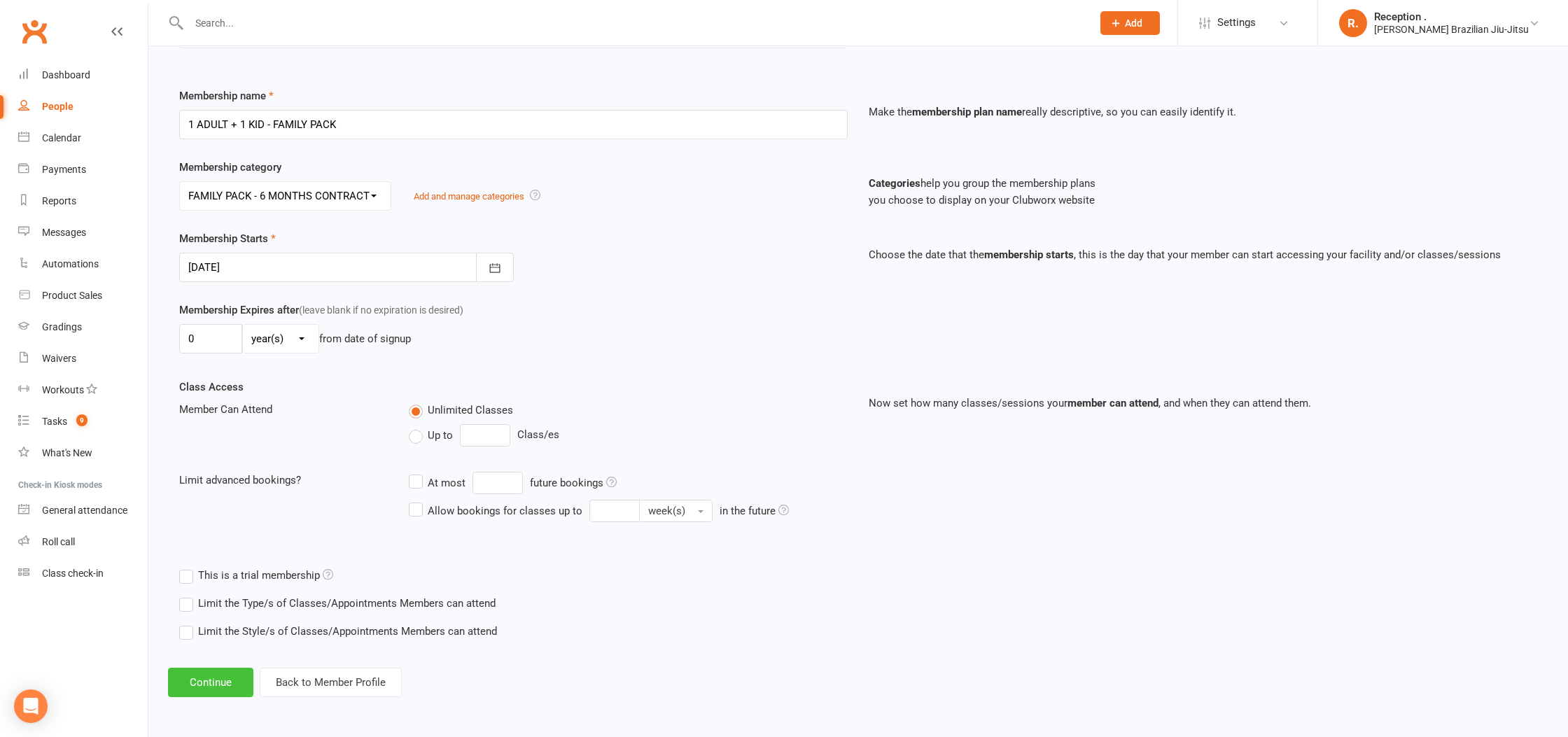
click at [219, 695] on button "Continue" at bounding box center [210, 683] width 85 height 30
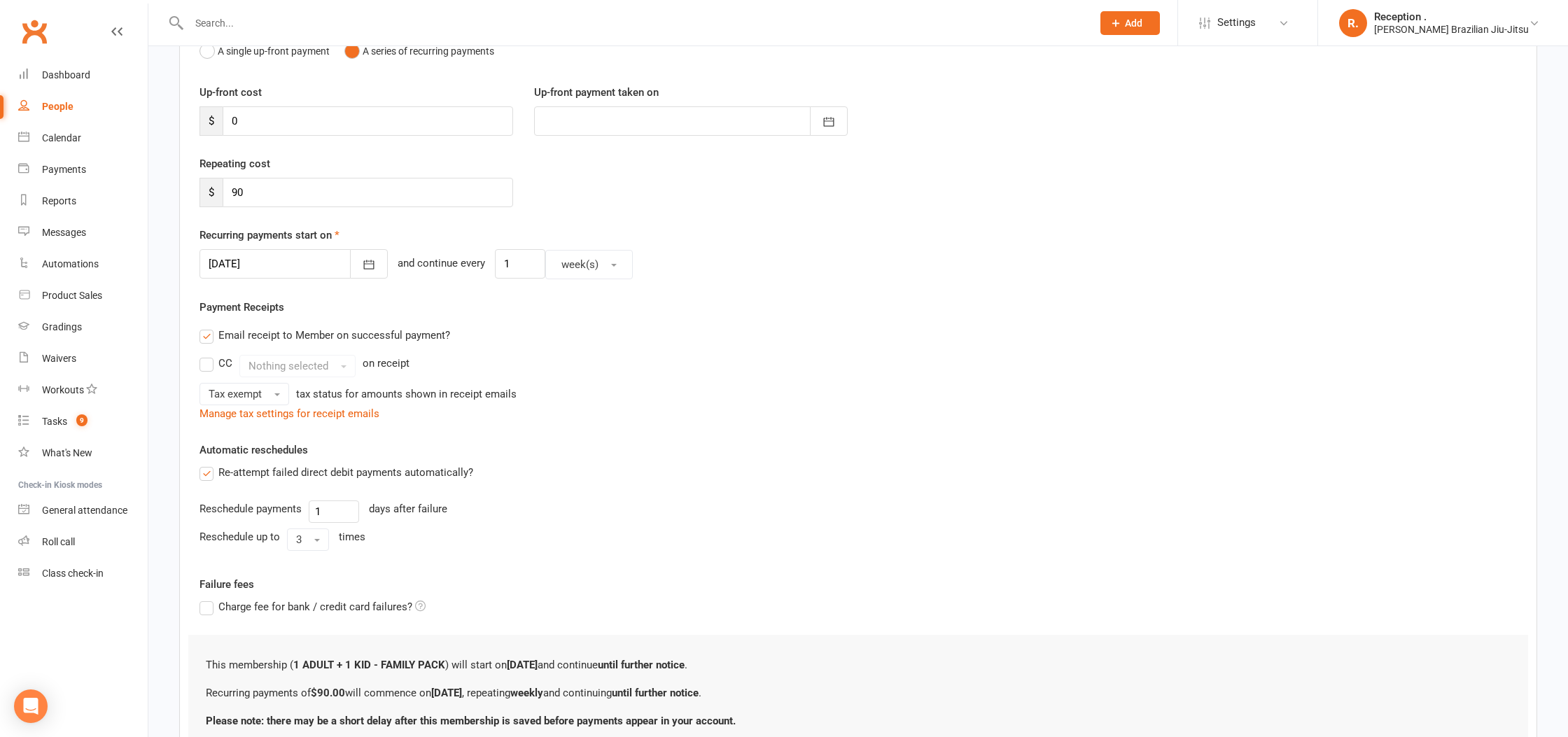
scroll to position [0, 0]
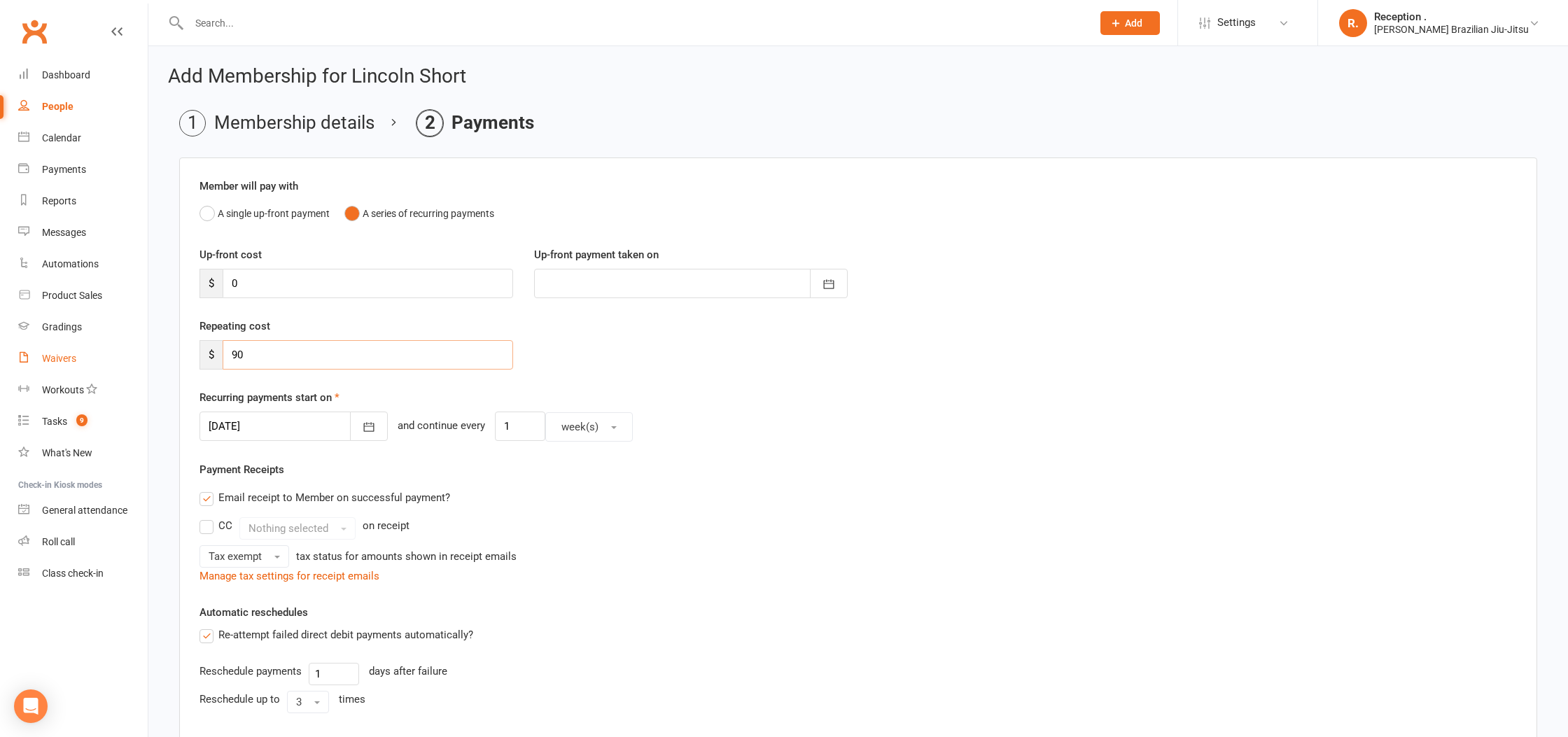
drag, startPoint x: 207, startPoint y: 353, endPoint x: 130, endPoint y: 345, distance: 77.4
click at [130, 345] on ui-view "Prospect Member Non-attending contact Class / event Appointment Grading event T…" at bounding box center [784, 500] width 1568 height 994
click at [503, 474] on div "Payment Receipts Email receipt to Member on successful payment? CC Nothing sele…" at bounding box center [858, 523] width 1317 height 123
click at [297, 353] on input "00" at bounding box center [368, 355] width 291 height 30
type input "0"
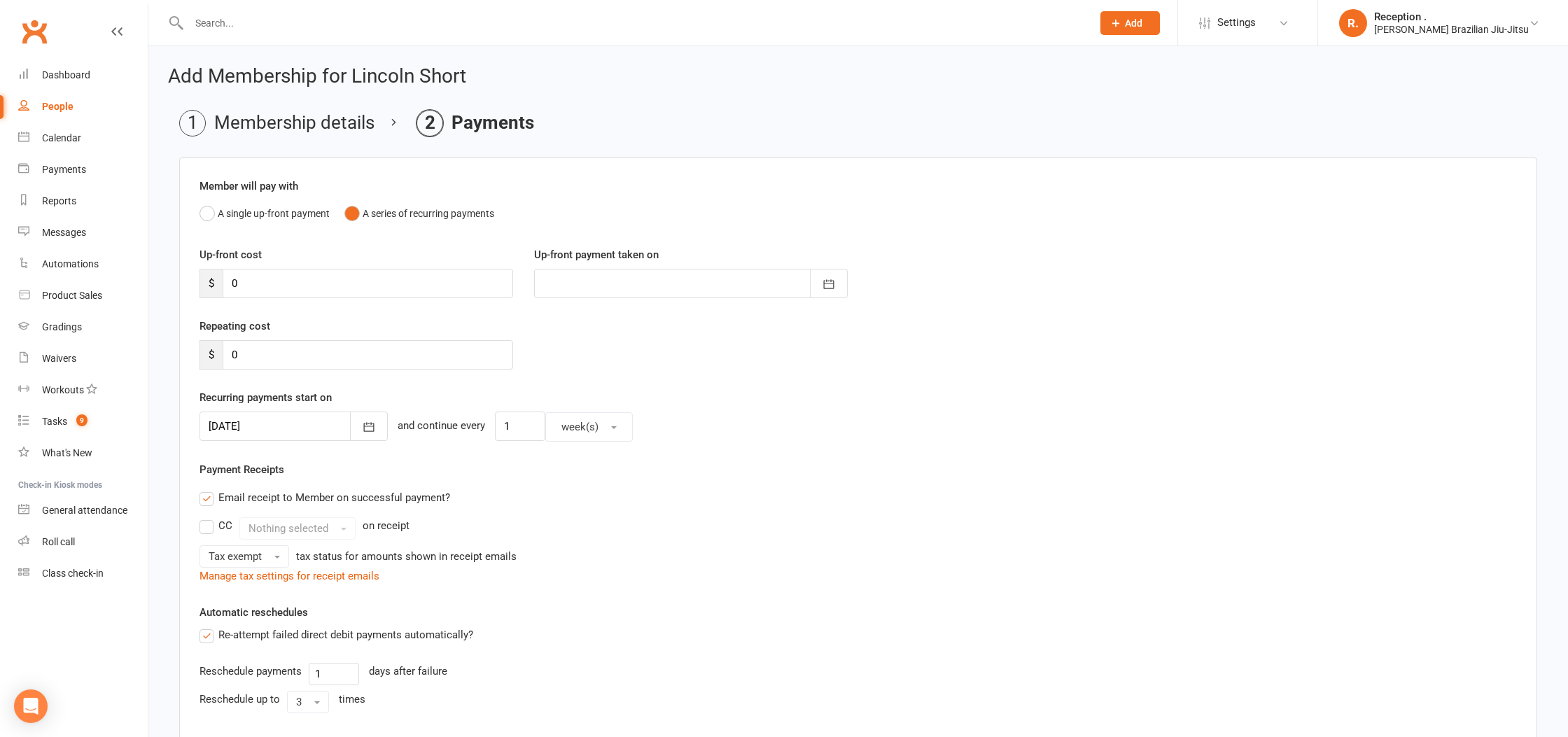
click at [296, 431] on div at bounding box center [293, 427] width 188 height 30
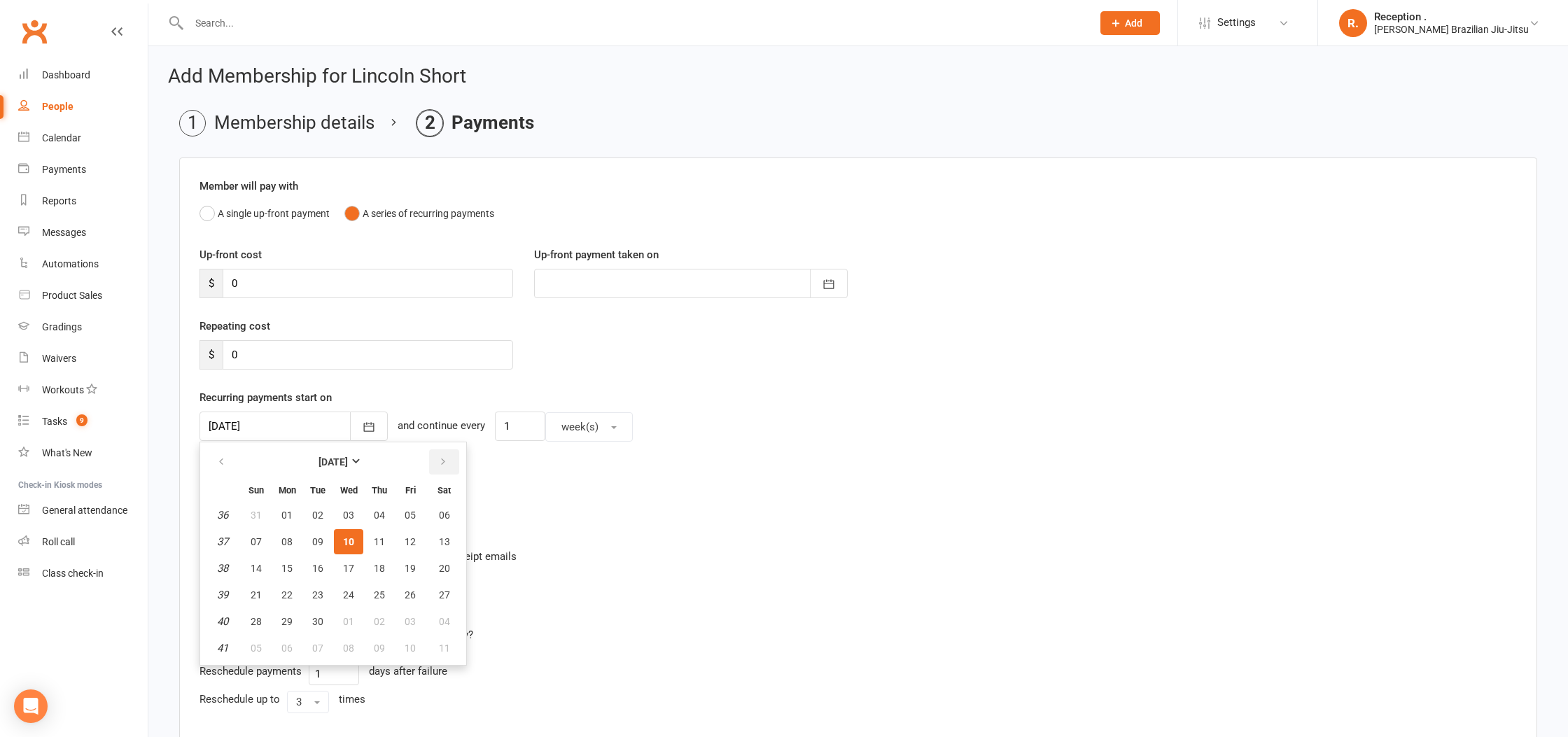
scroll to position [3, 0]
click at [438, 461] on icon "button" at bounding box center [443, 459] width 10 height 11
drag, startPoint x: 217, startPoint y: 460, endPoint x: 246, endPoint y: 476, distance: 33.1
click at [217, 460] on icon "button" at bounding box center [221, 459] width 10 height 11
click at [345, 535] on span "10" at bounding box center [348, 538] width 11 height 11
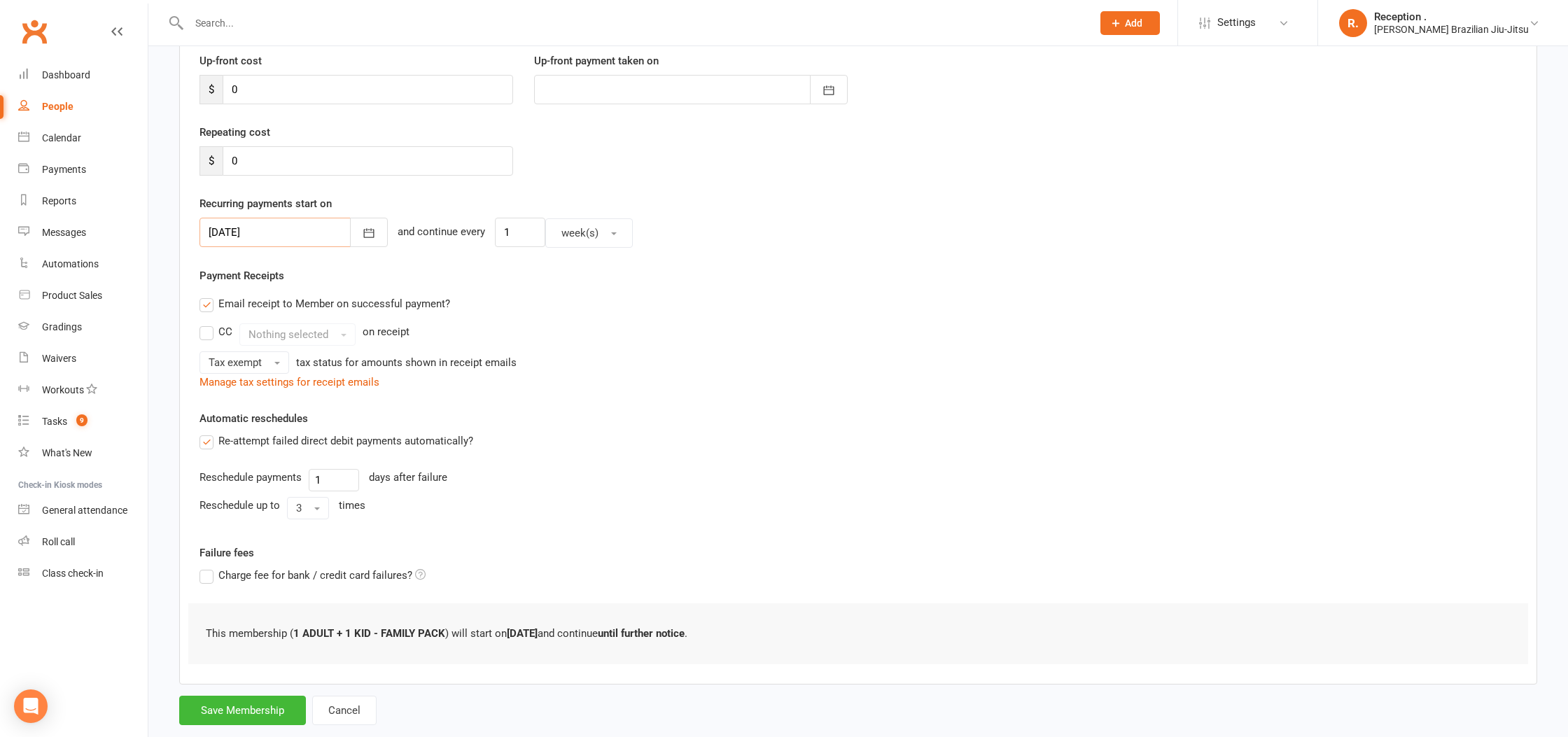
scroll to position [225, 0]
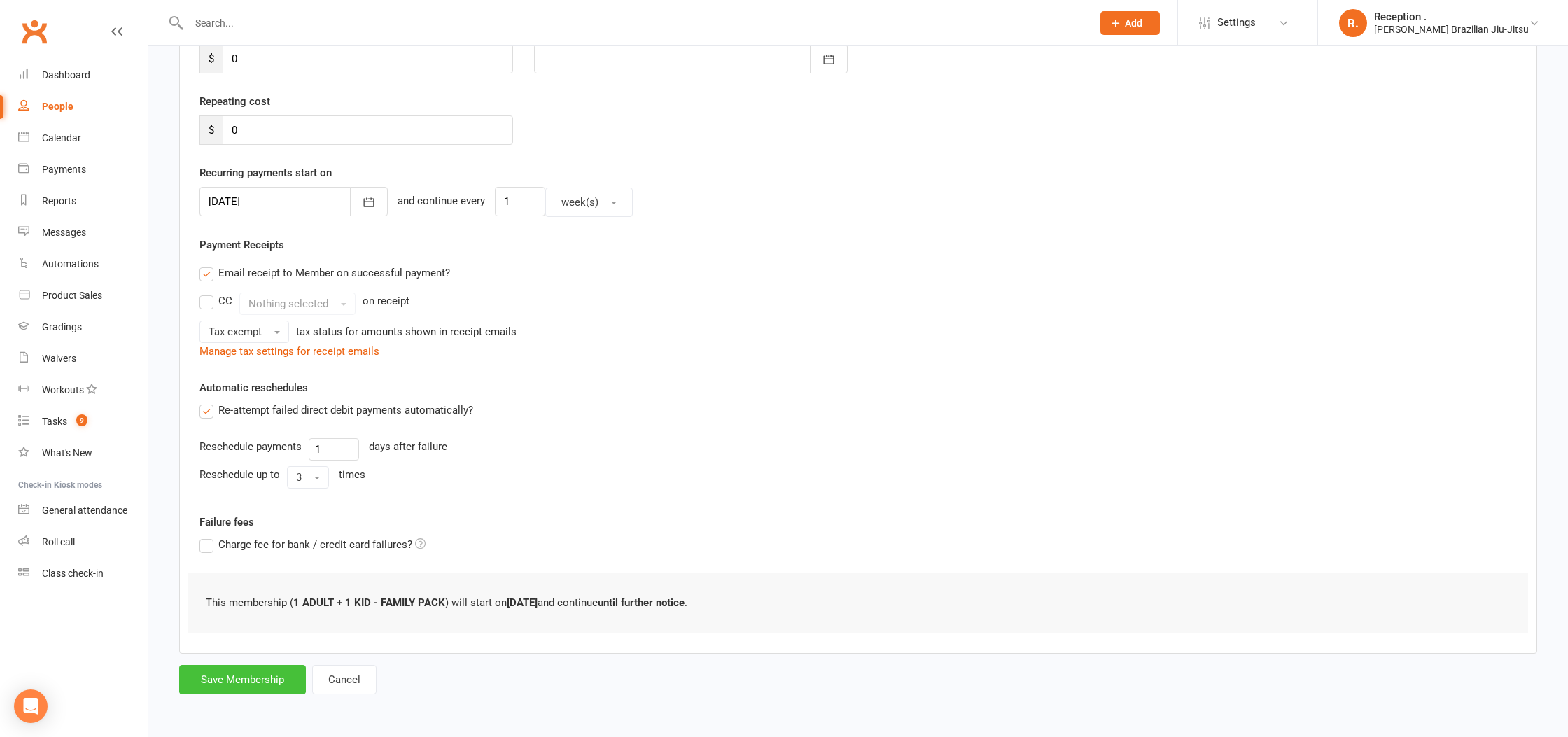
click at [237, 678] on button "Save Membership" at bounding box center [242, 680] width 127 height 30
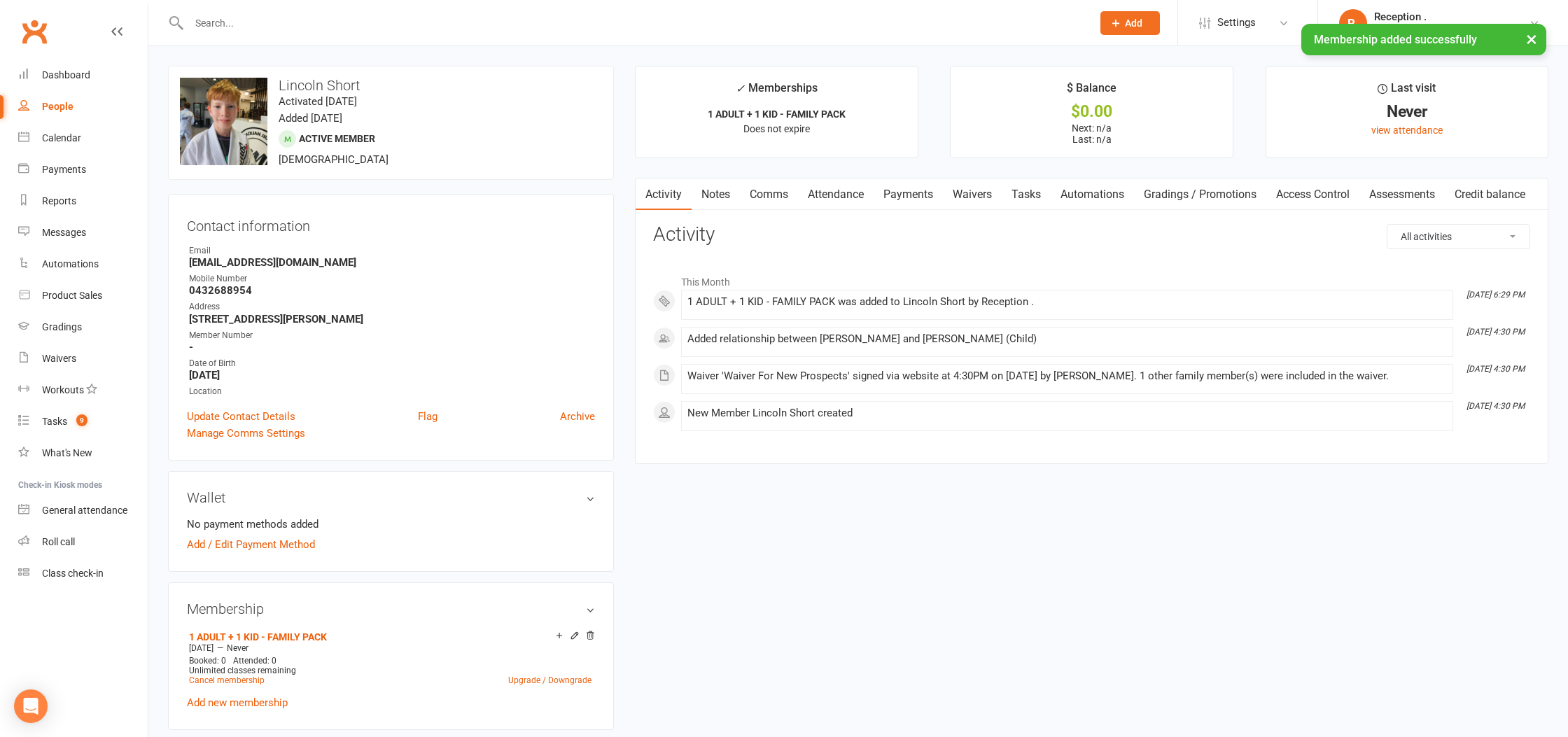
click link "Payments"
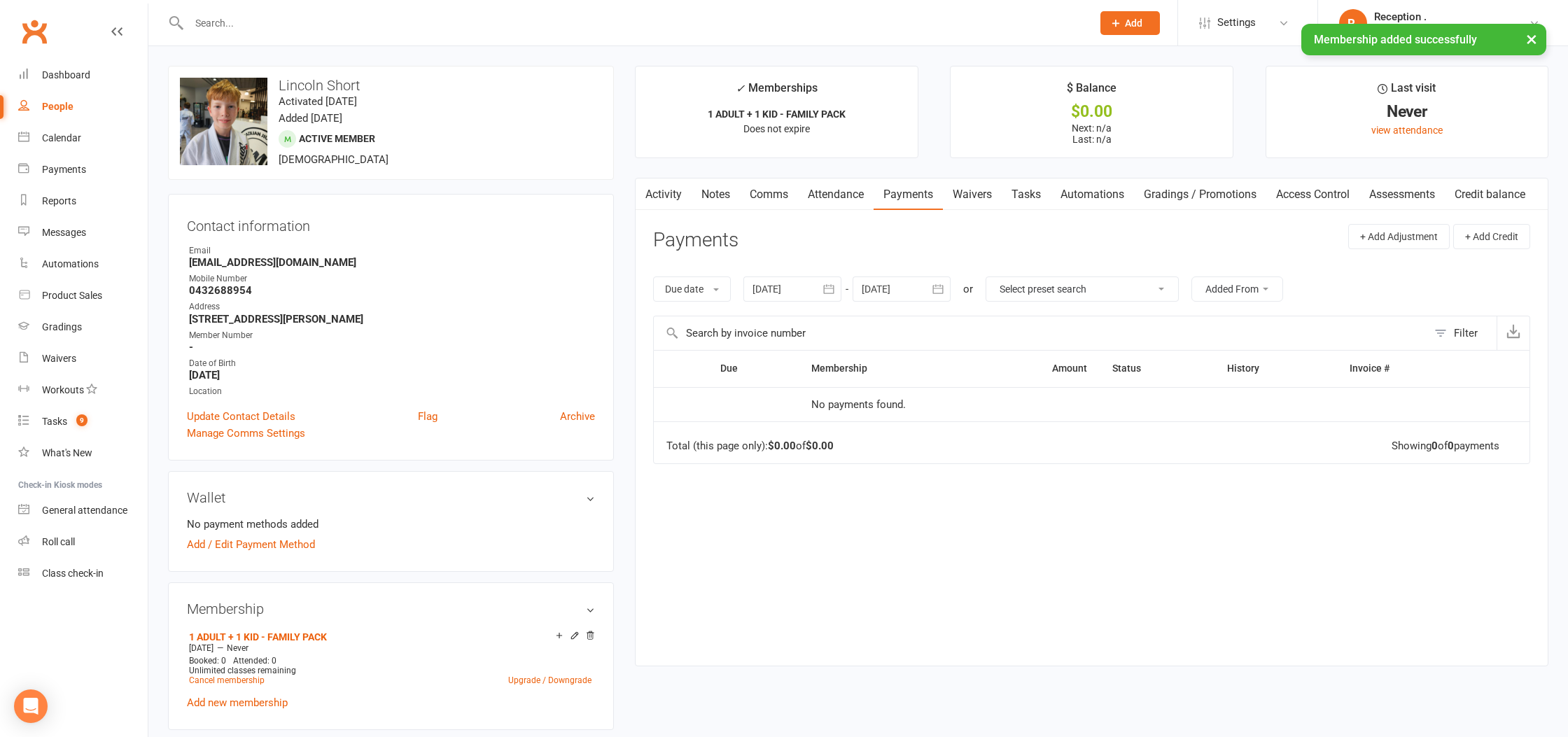
click div
click button "button"
click span "25"
type input "25 Dec 2025"
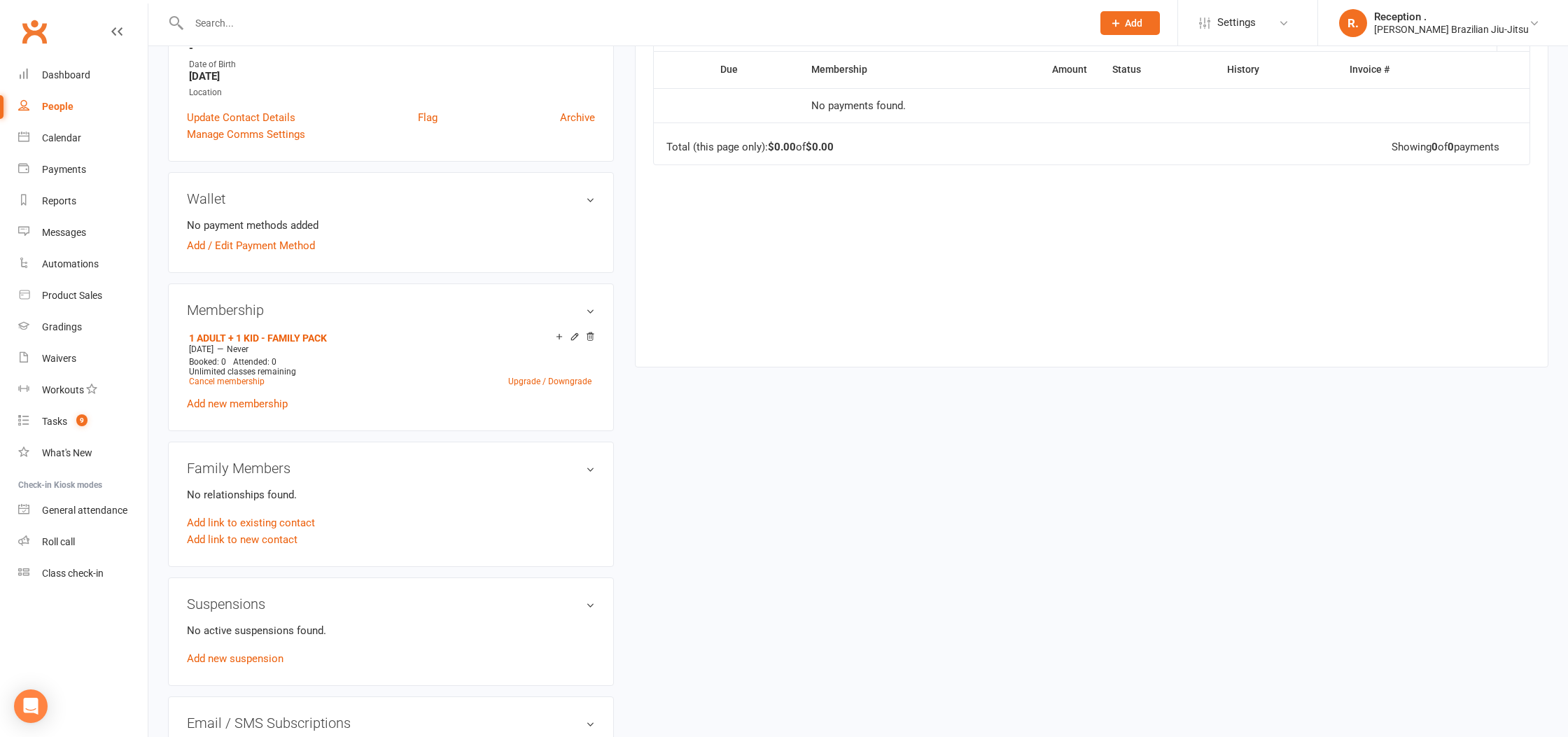
scroll to position [302, 0]
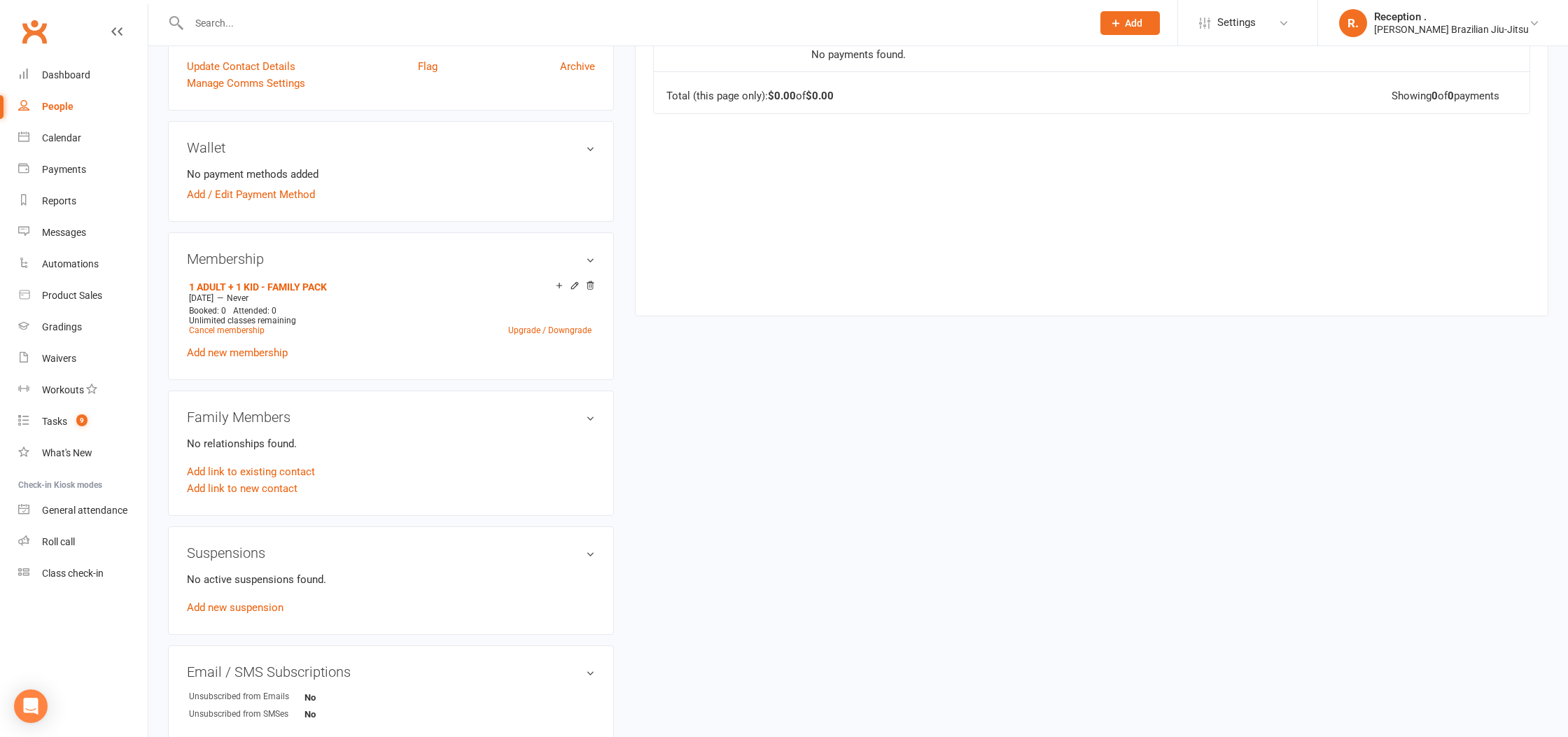
scroll to position [351, 0]
click at [257, 471] on link "Add link to existing contact" at bounding box center [251, 471] width 128 height 17
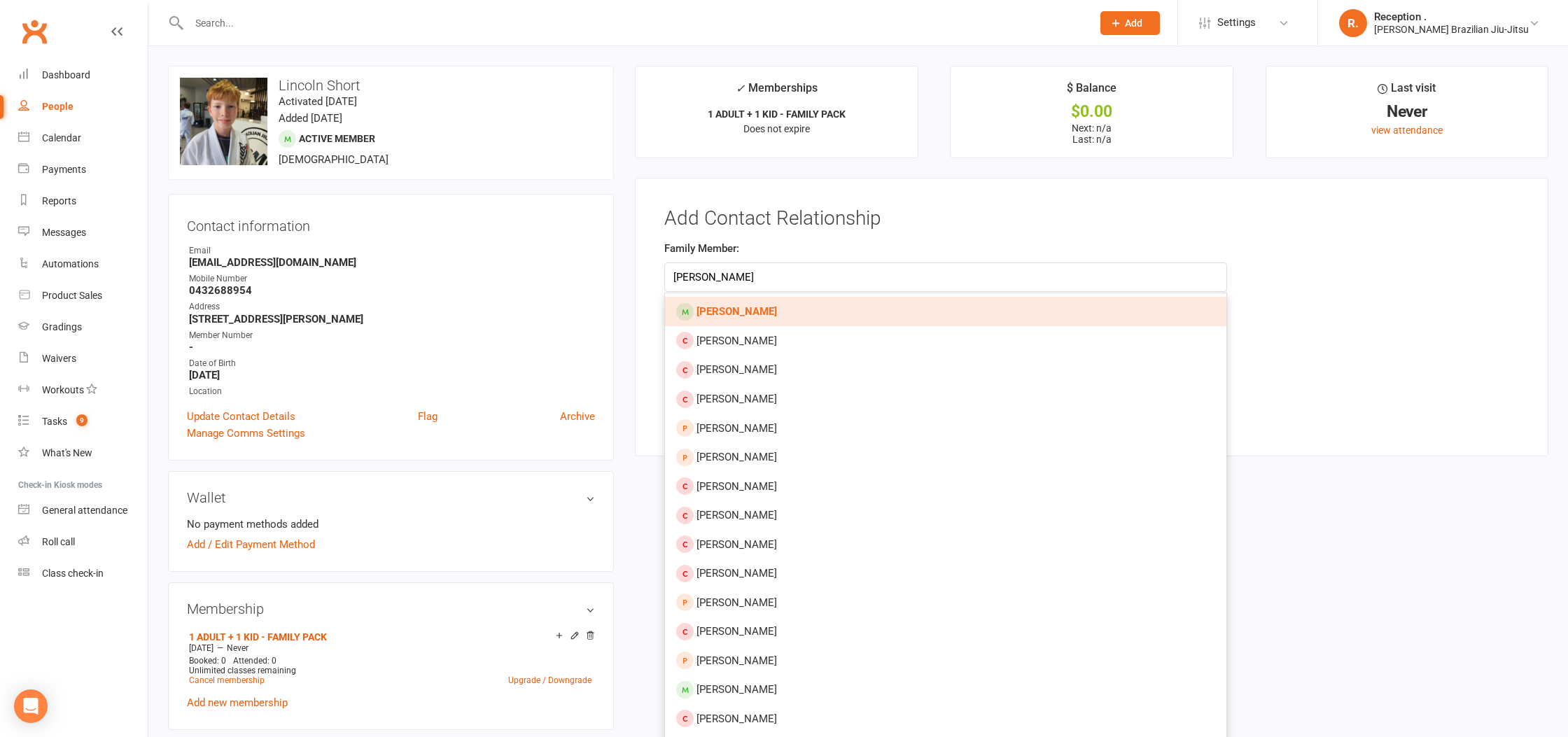
type input "[PERSON_NAME]"
click at [905, 308] on link "[PERSON_NAME]" at bounding box center [945, 312] width 562 height 30
type input "[PERSON_NAME]"
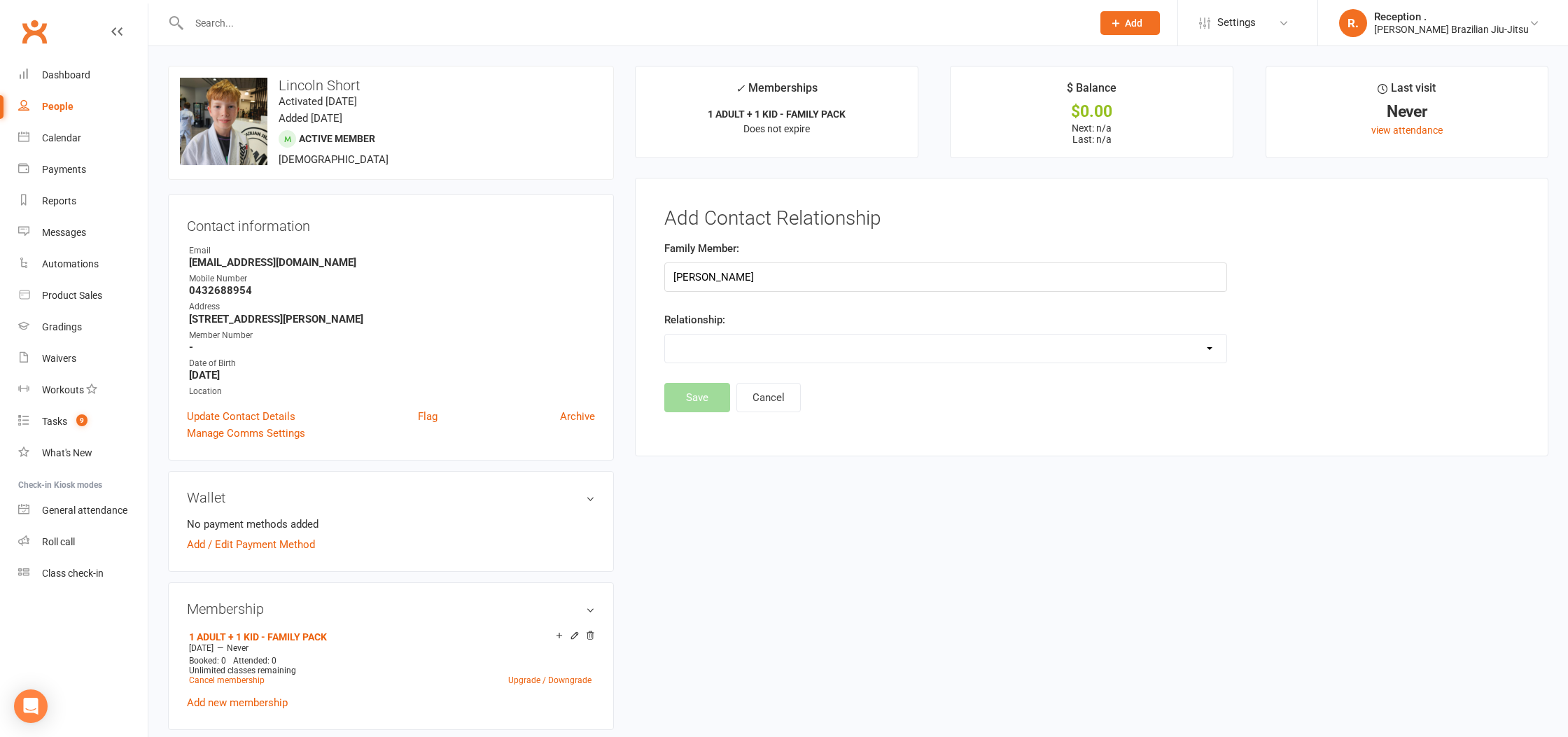
click at [776, 352] on select "Parent / Guardian Child Sibling (parent not in system) Spouse / Partner Cousin …" at bounding box center [945, 349] width 562 height 28
select select "0"
click at [665, 335] on select "Parent / Guardian Child Sibling (parent not in system) Spouse / Partner Cousin …" at bounding box center [945, 349] width 562 height 28
click at [734, 351] on select "Parent / Guardian Child Sibling (parent not in system) Spouse / Partner Cousin …" at bounding box center [945, 349] width 562 height 28
click at [665, 335] on select "Parent / Guardian Child Sibling (parent not in system) Spouse / Partner Cousin …" at bounding box center [945, 349] width 562 height 28
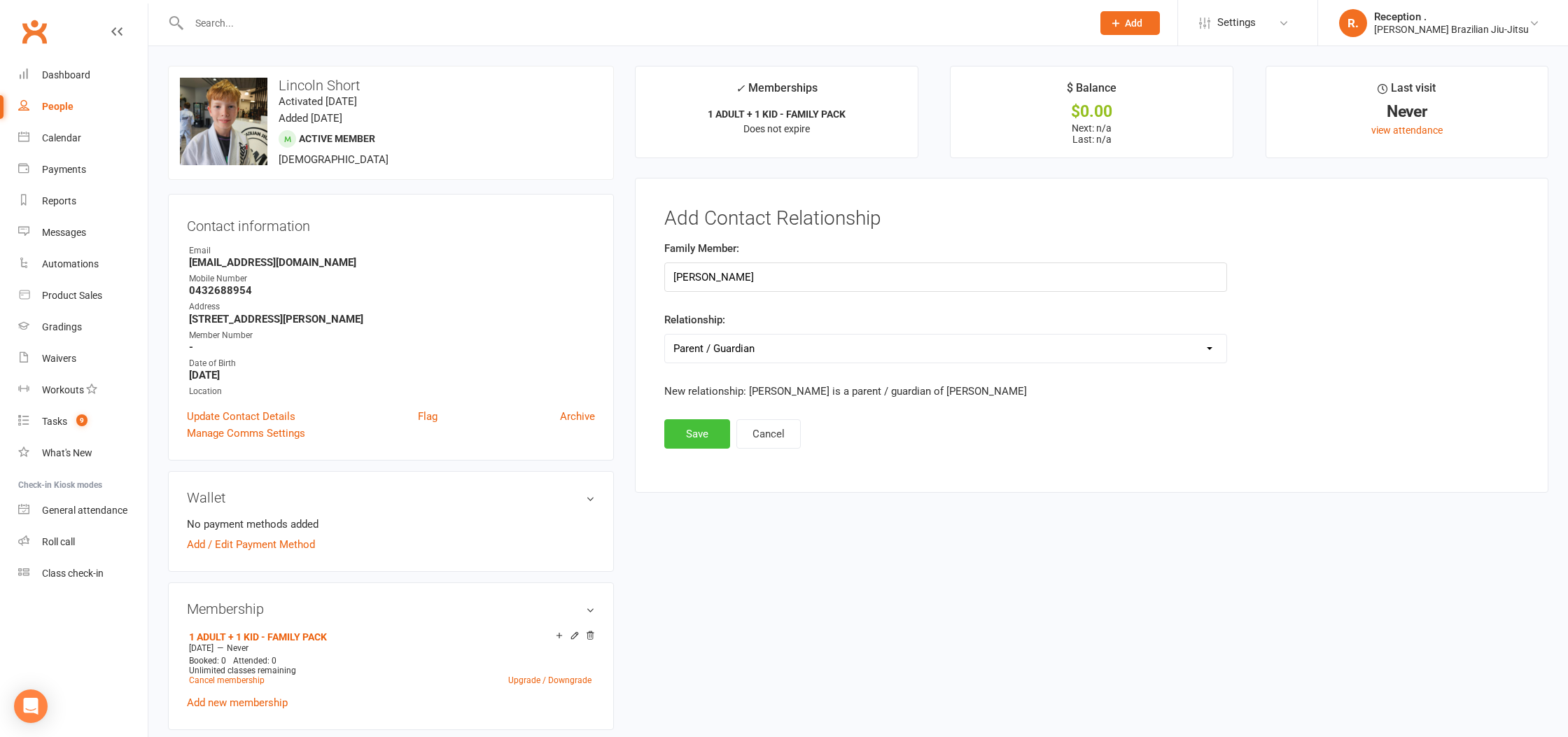
click at [694, 431] on button "Save" at bounding box center [697, 435] width 66 height 30
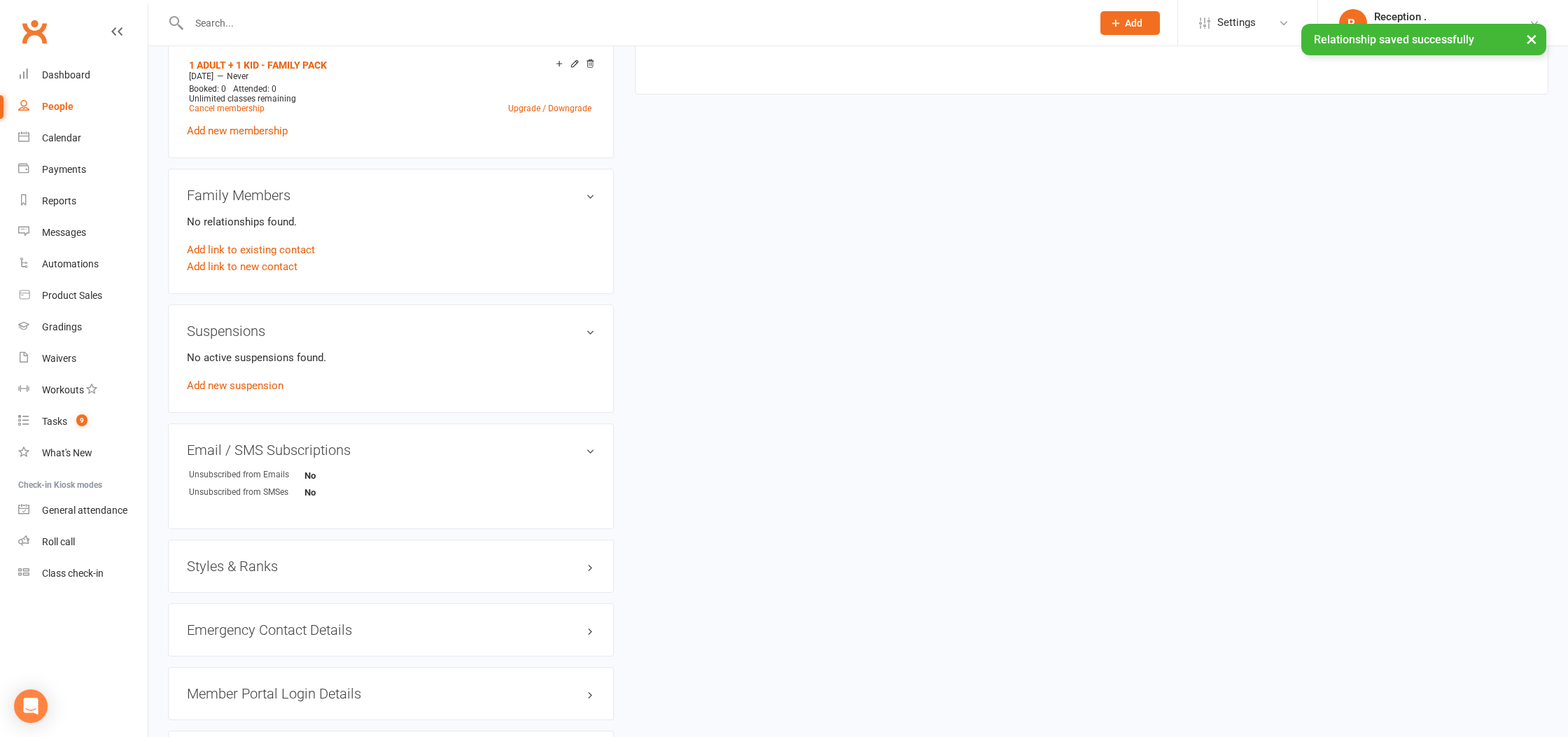
scroll to position [576, 0]
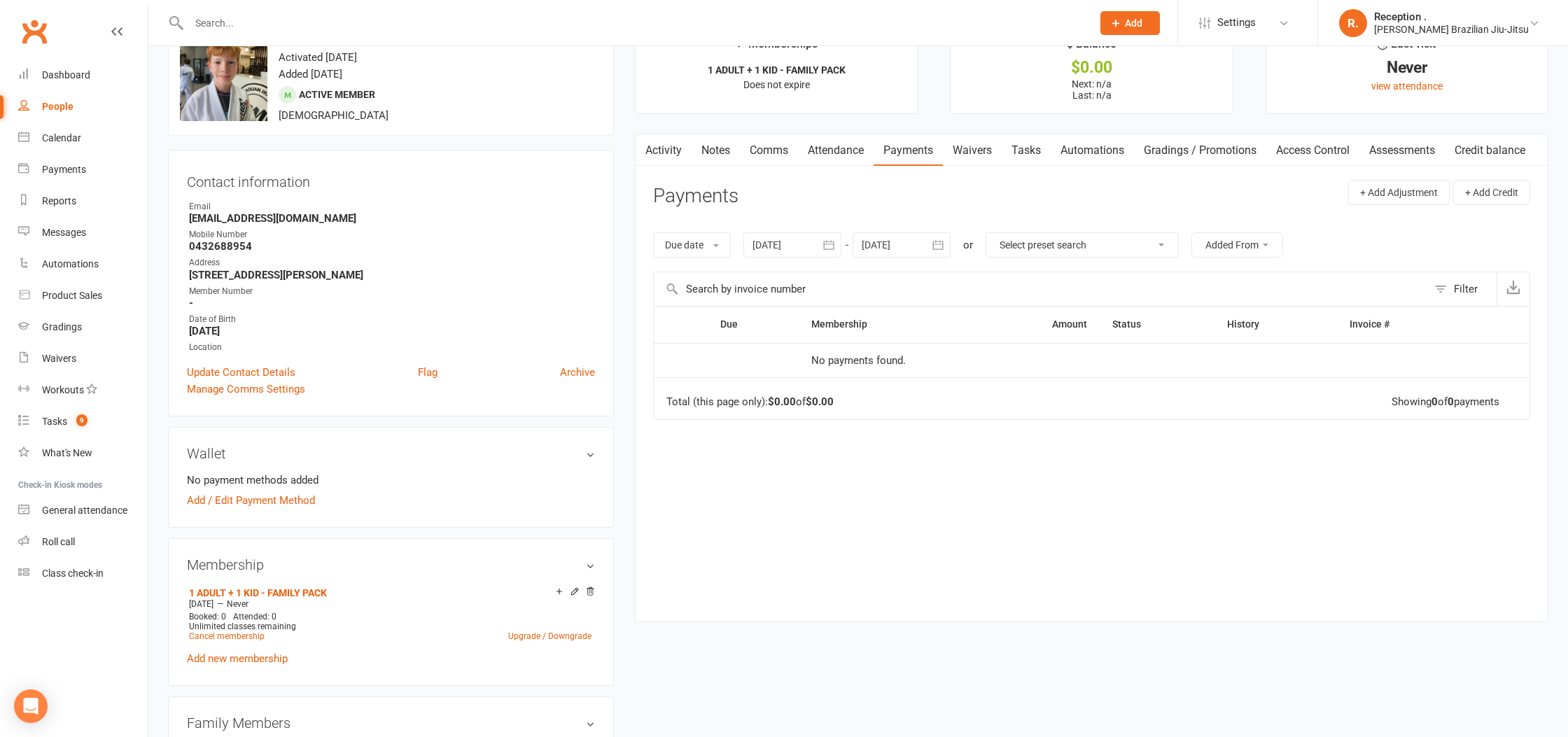
scroll to position [45, 0]
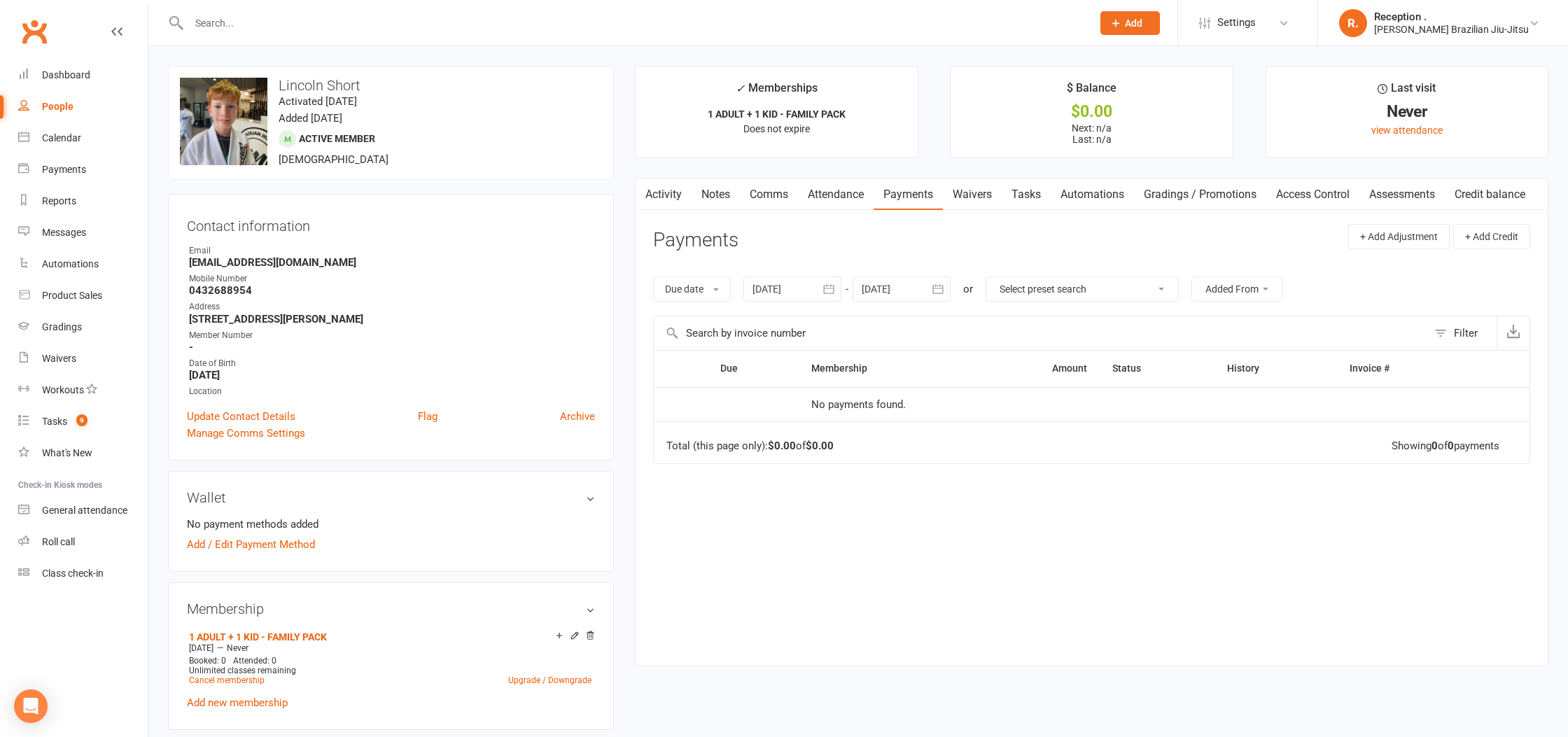
scroll to position [717, 0]
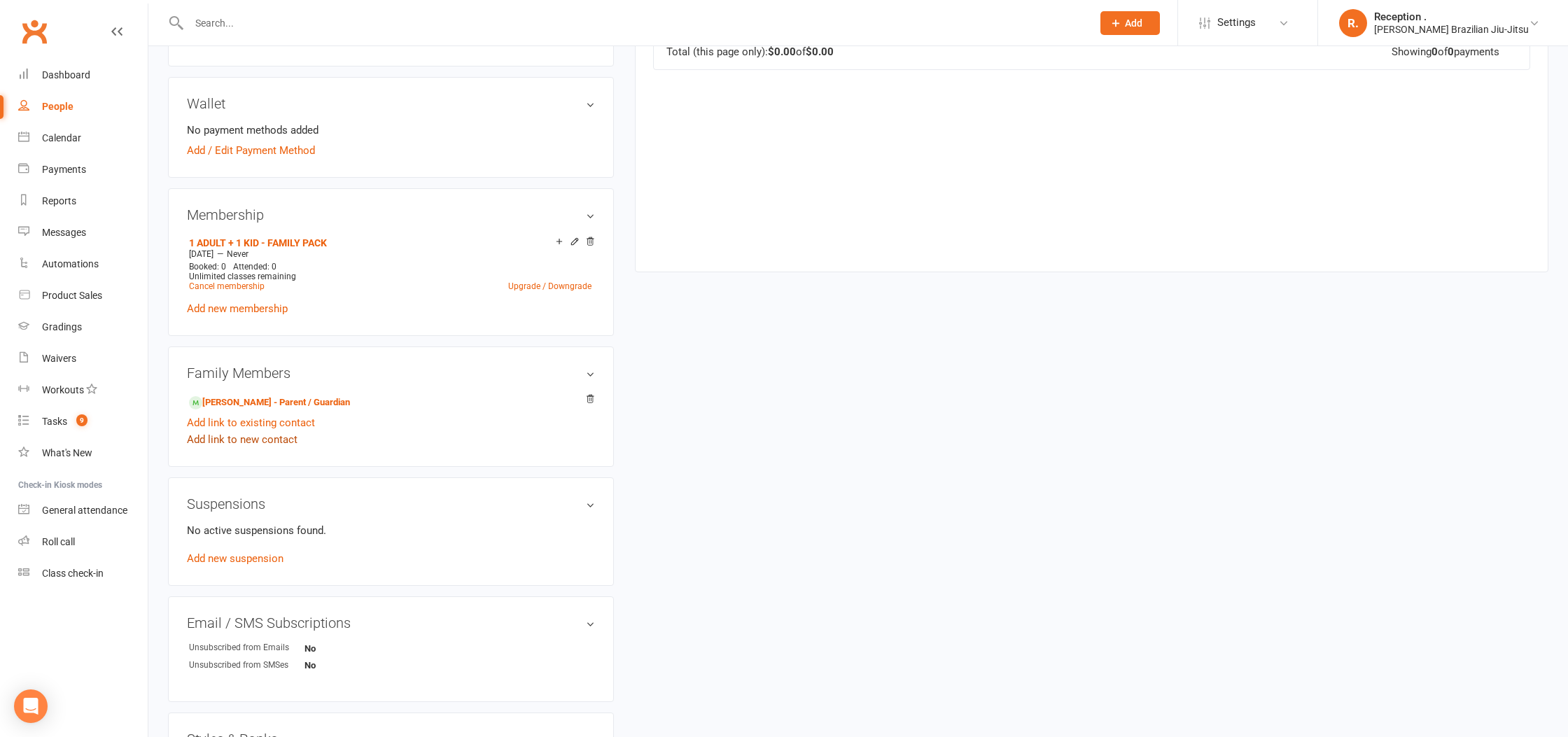
scroll to position [399, 0]
click at [276, 399] on link "[PERSON_NAME] - Parent / Guardian" at bounding box center [270, 399] width 161 height 15
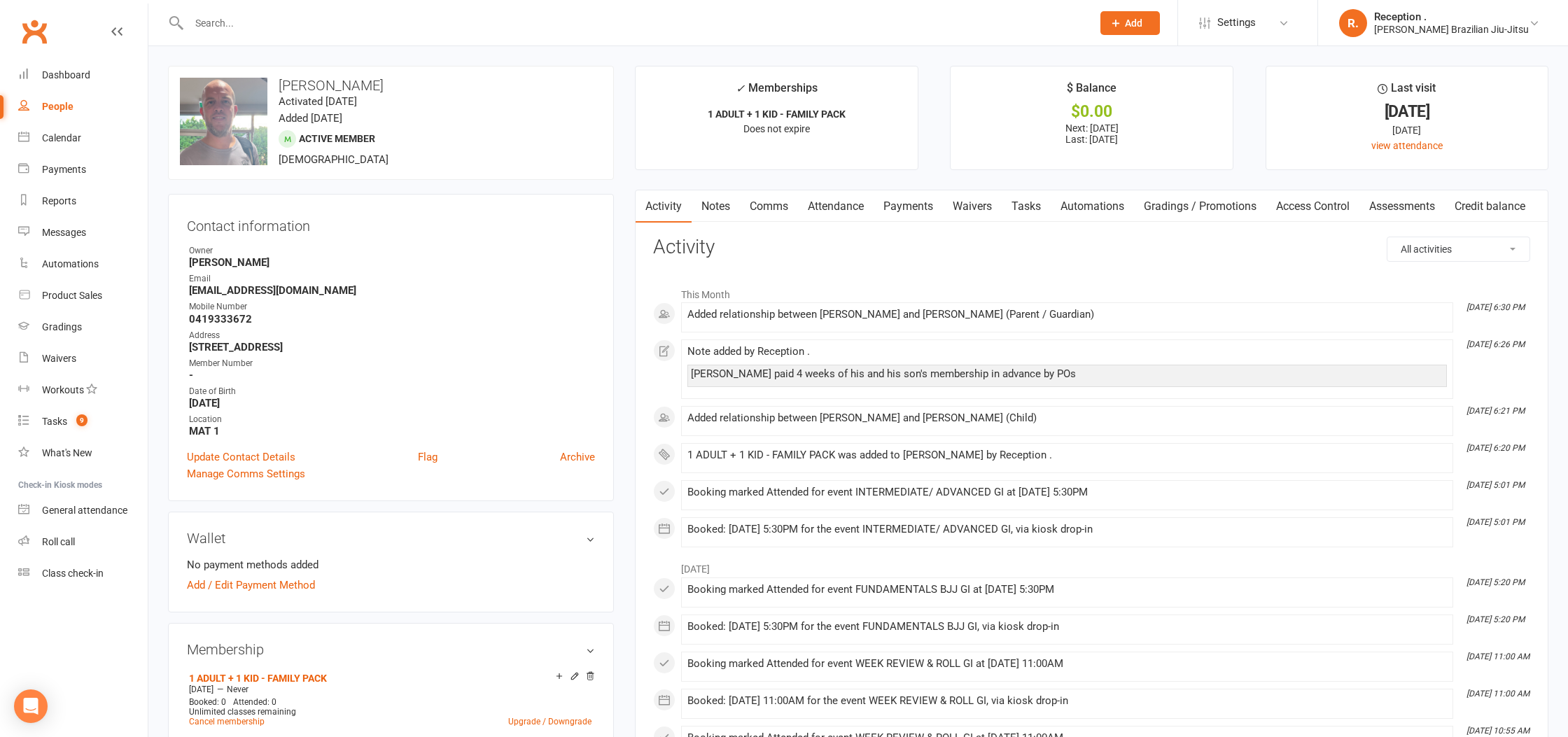
click at [923, 204] on link "Payments" at bounding box center [908, 206] width 70 height 32
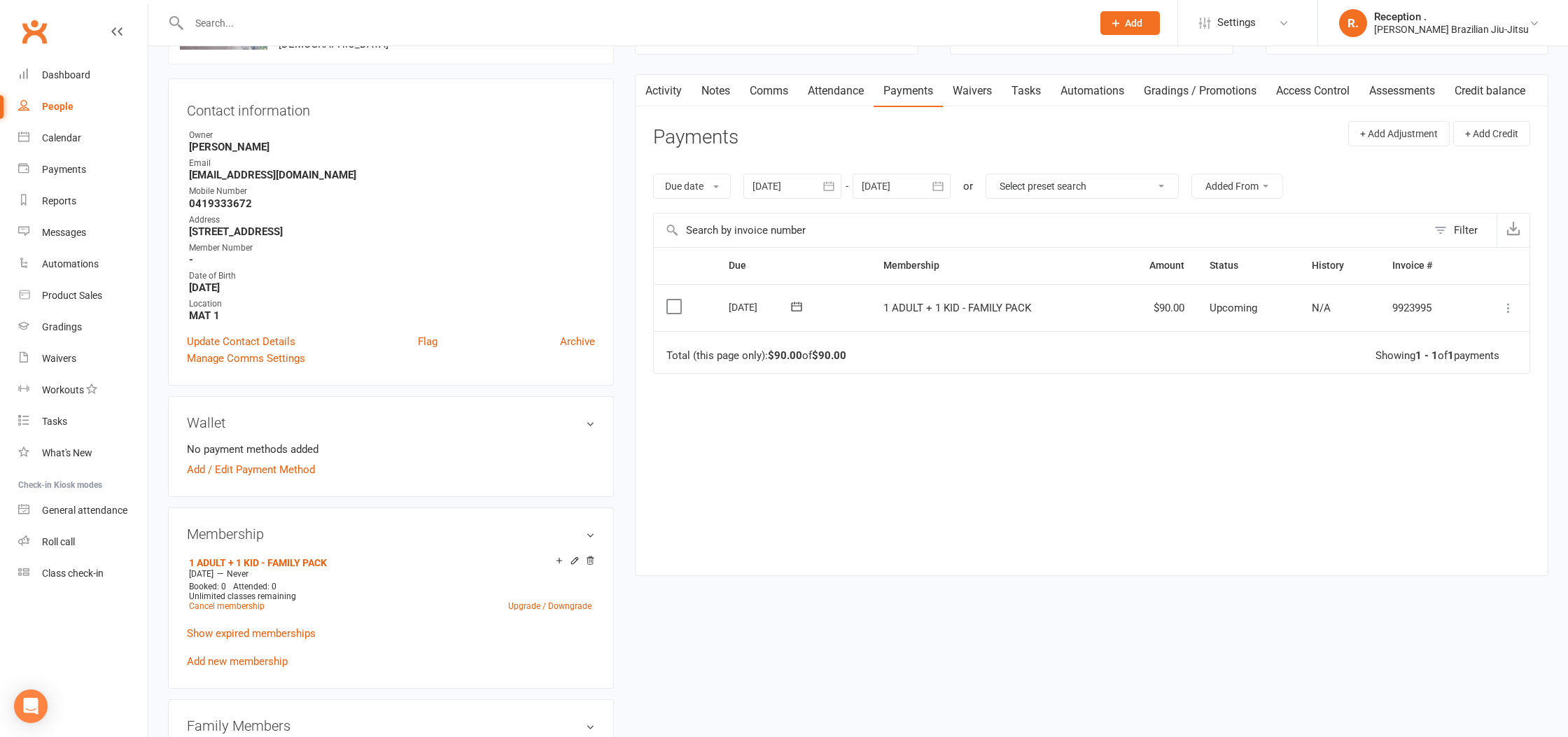
scroll to position [120, 0]
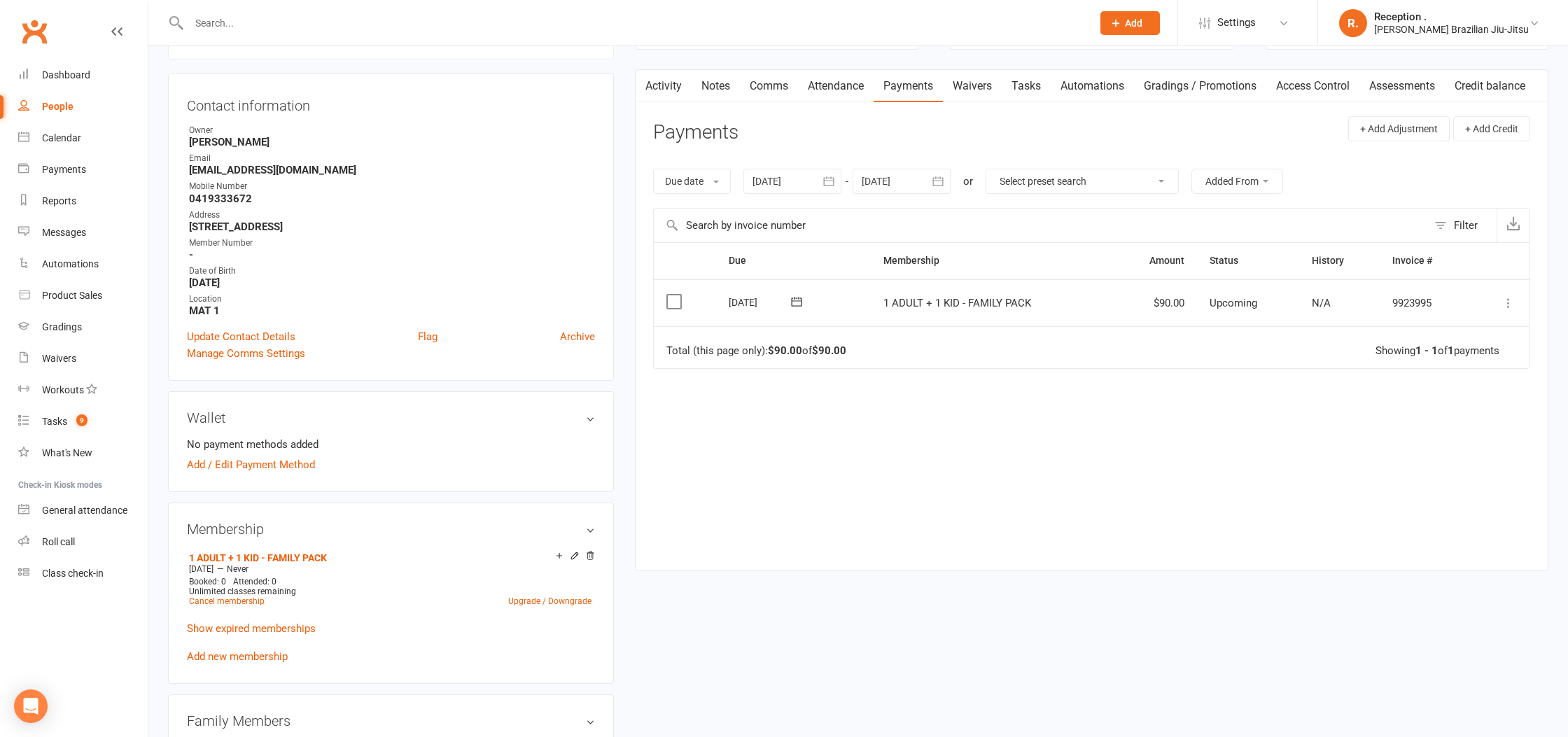
click at [794, 188] on div at bounding box center [791, 181] width 98 height 25
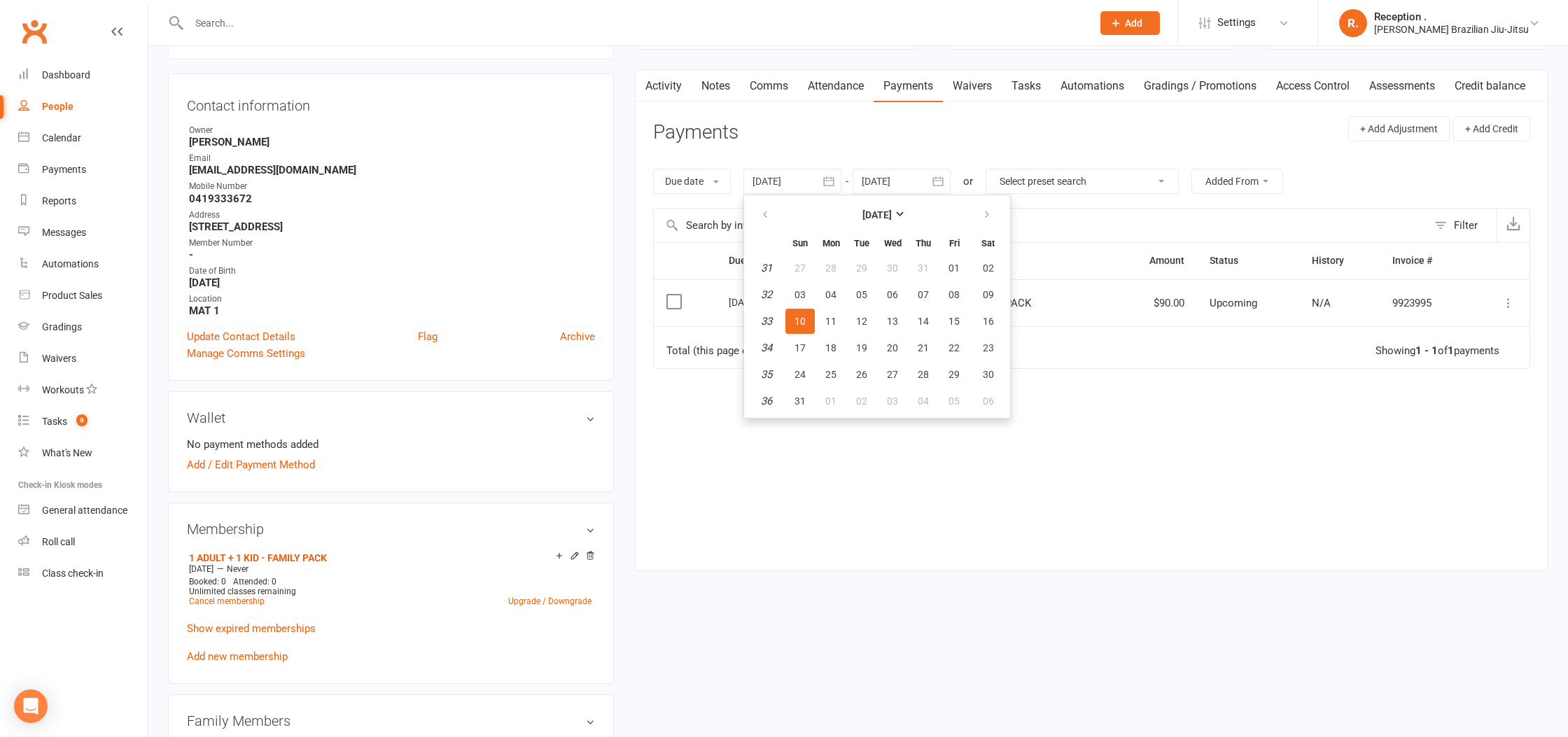
click at [1170, 304] on td "$90.00" at bounding box center [1155, 302] width 84 height 48
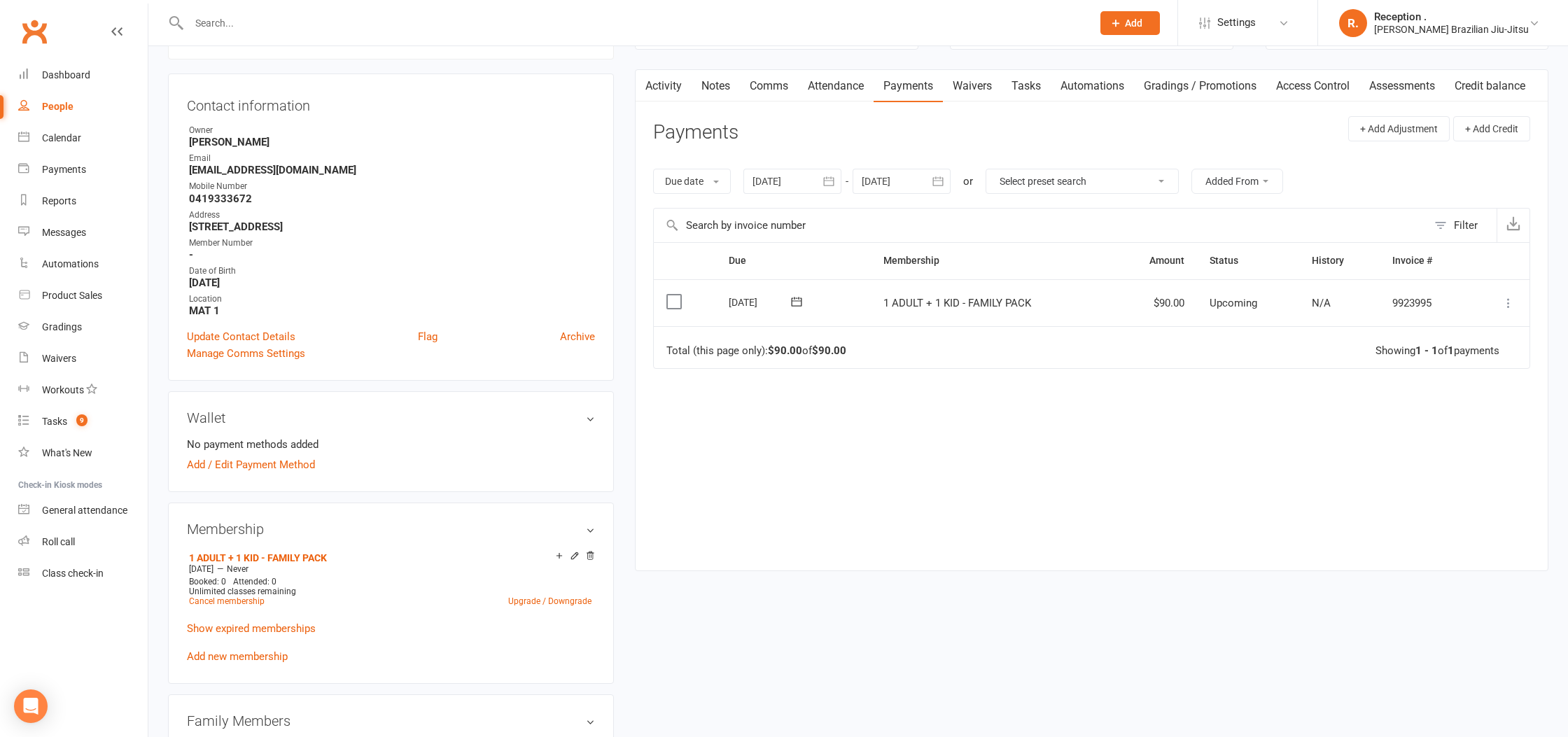
click at [793, 178] on div at bounding box center [791, 181] width 98 height 25
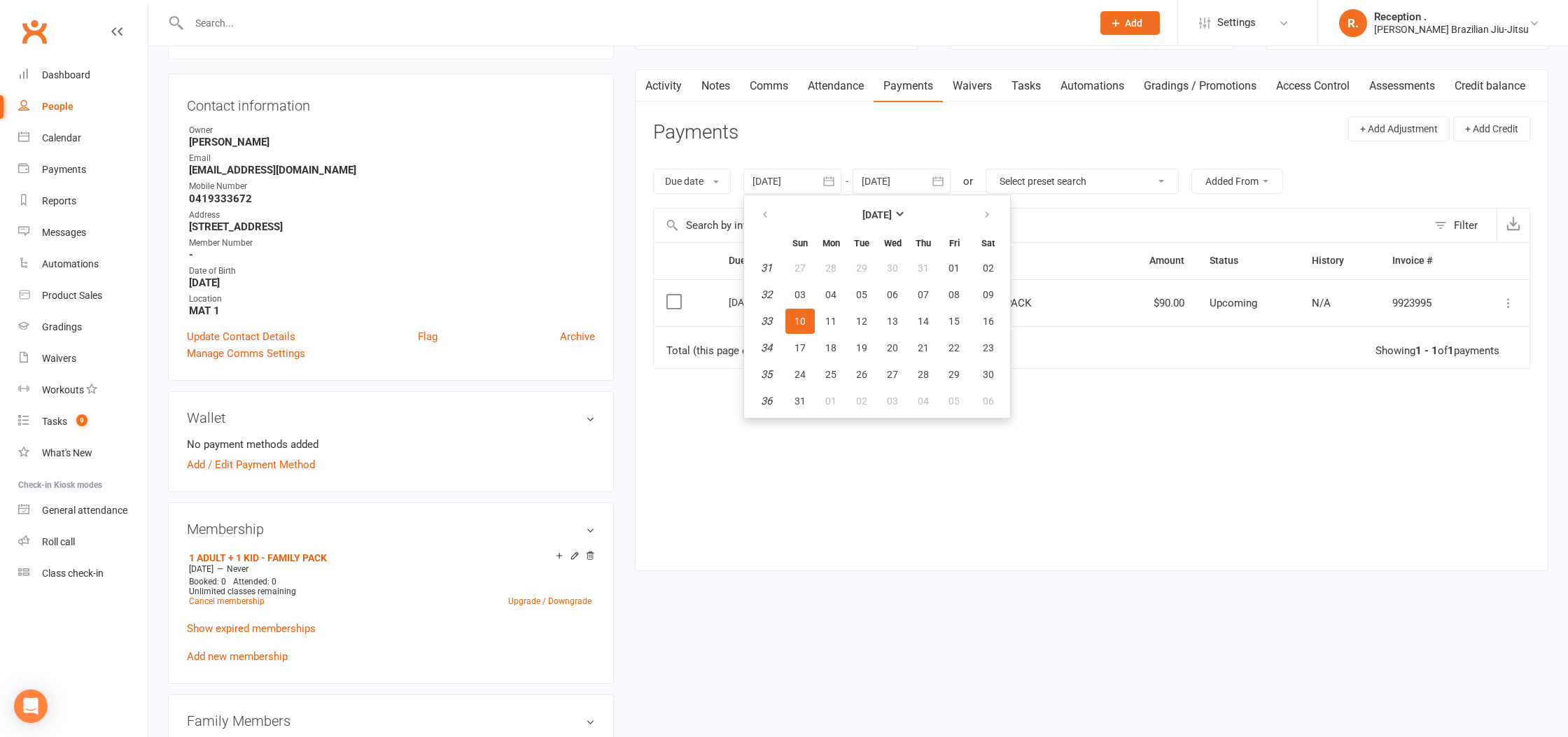
click at [498, 392] on div "Wallet No payment methods added Add / Edit Payment Method" at bounding box center [391, 442] width 446 height 101
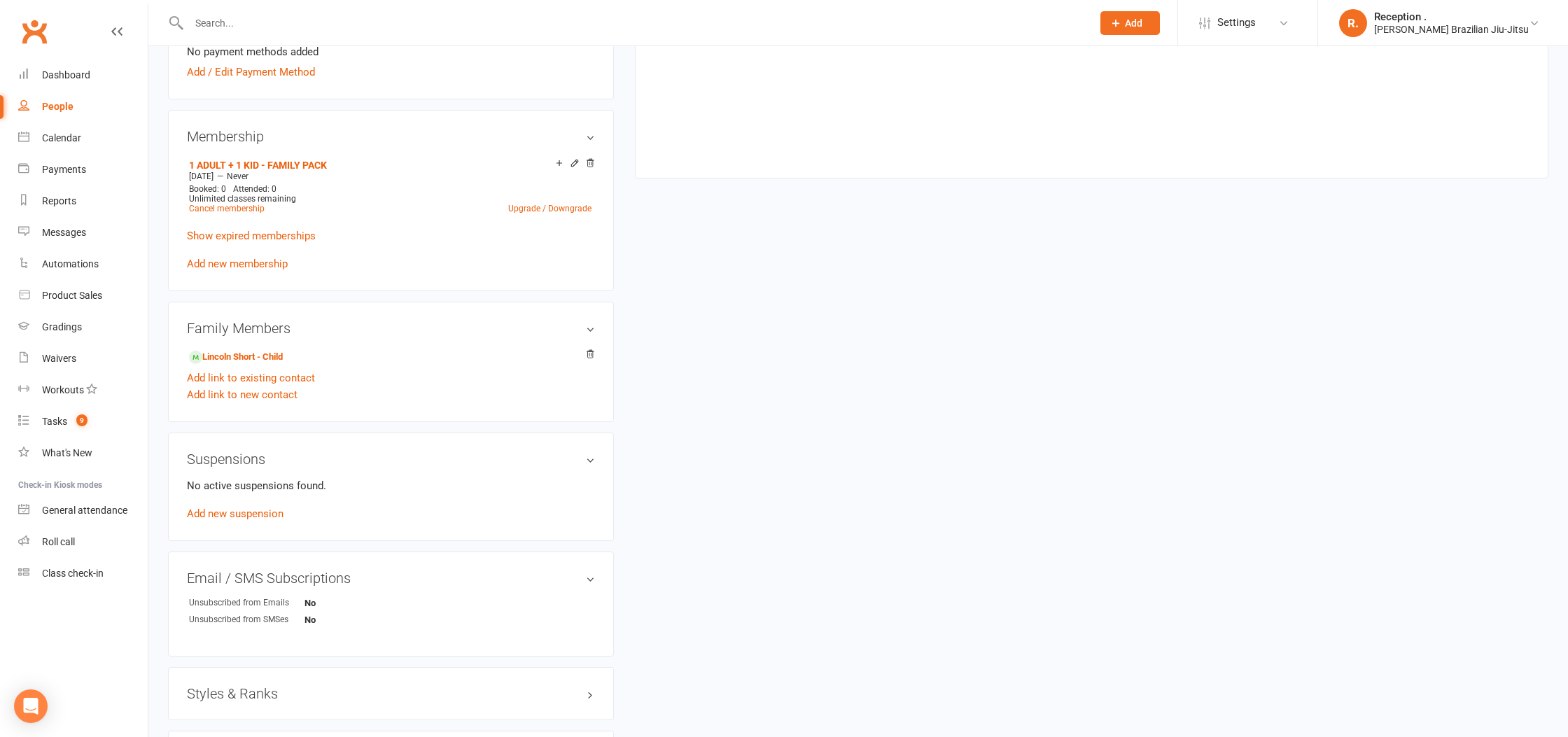
scroll to position [515, 0]
click at [239, 355] on link "Lincoln Short - Child" at bounding box center [236, 355] width 94 height 15
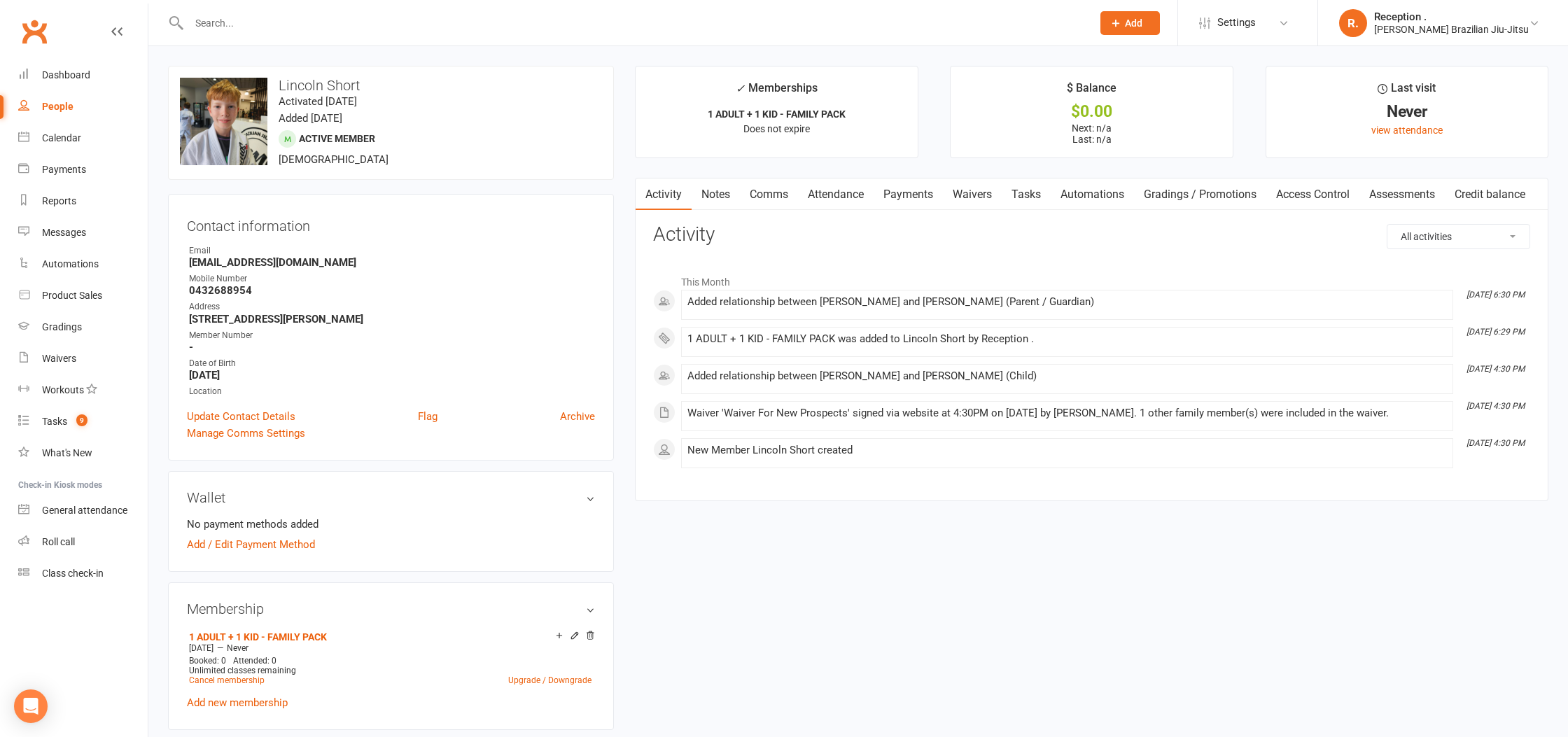
click at [886, 191] on link "Payments" at bounding box center [908, 194] width 70 height 32
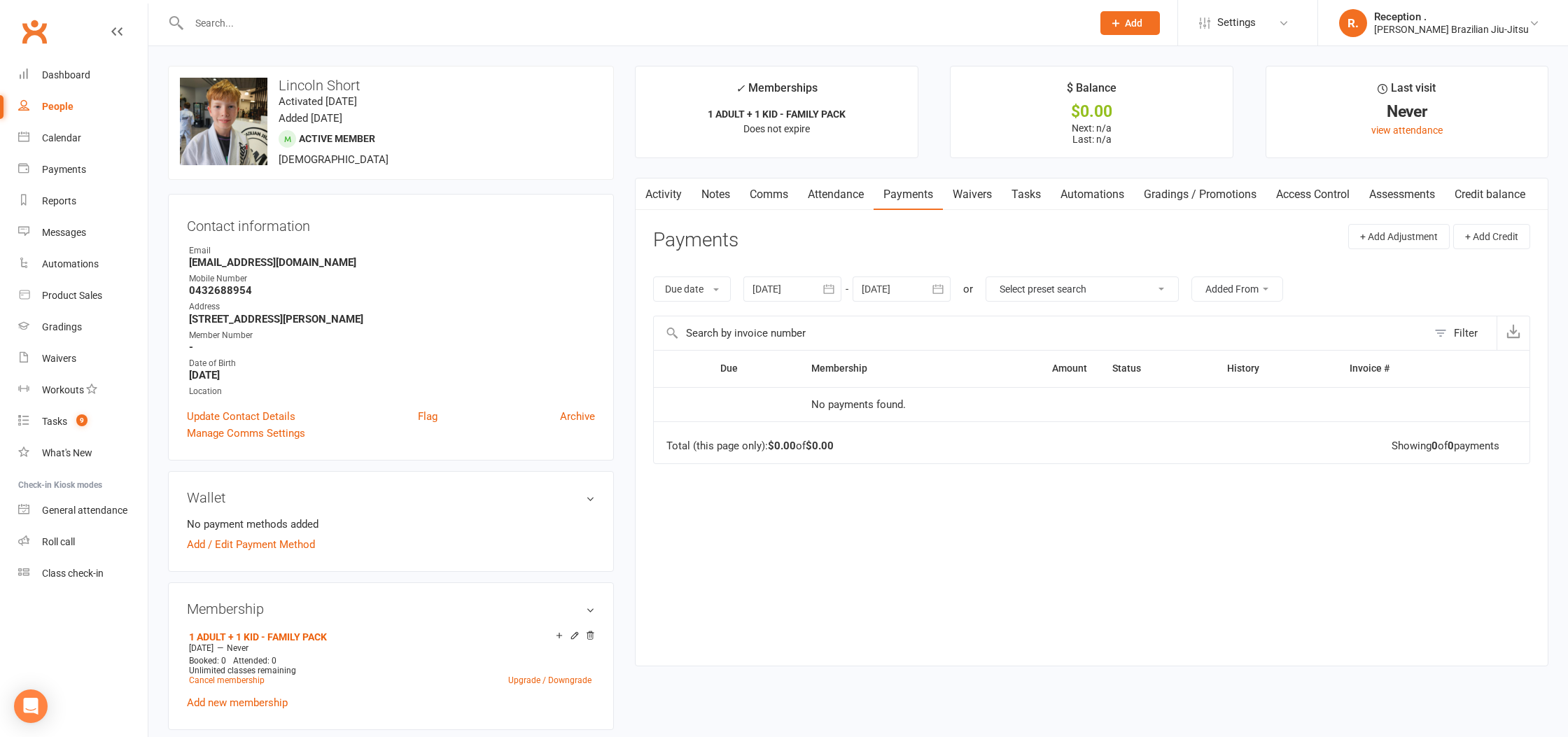
drag, startPoint x: 905, startPoint y: 296, endPoint x: 1019, endPoint y: 309, distance: 114.7
click at [905, 296] on div at bounding box center [901, 289] width 98 height 25
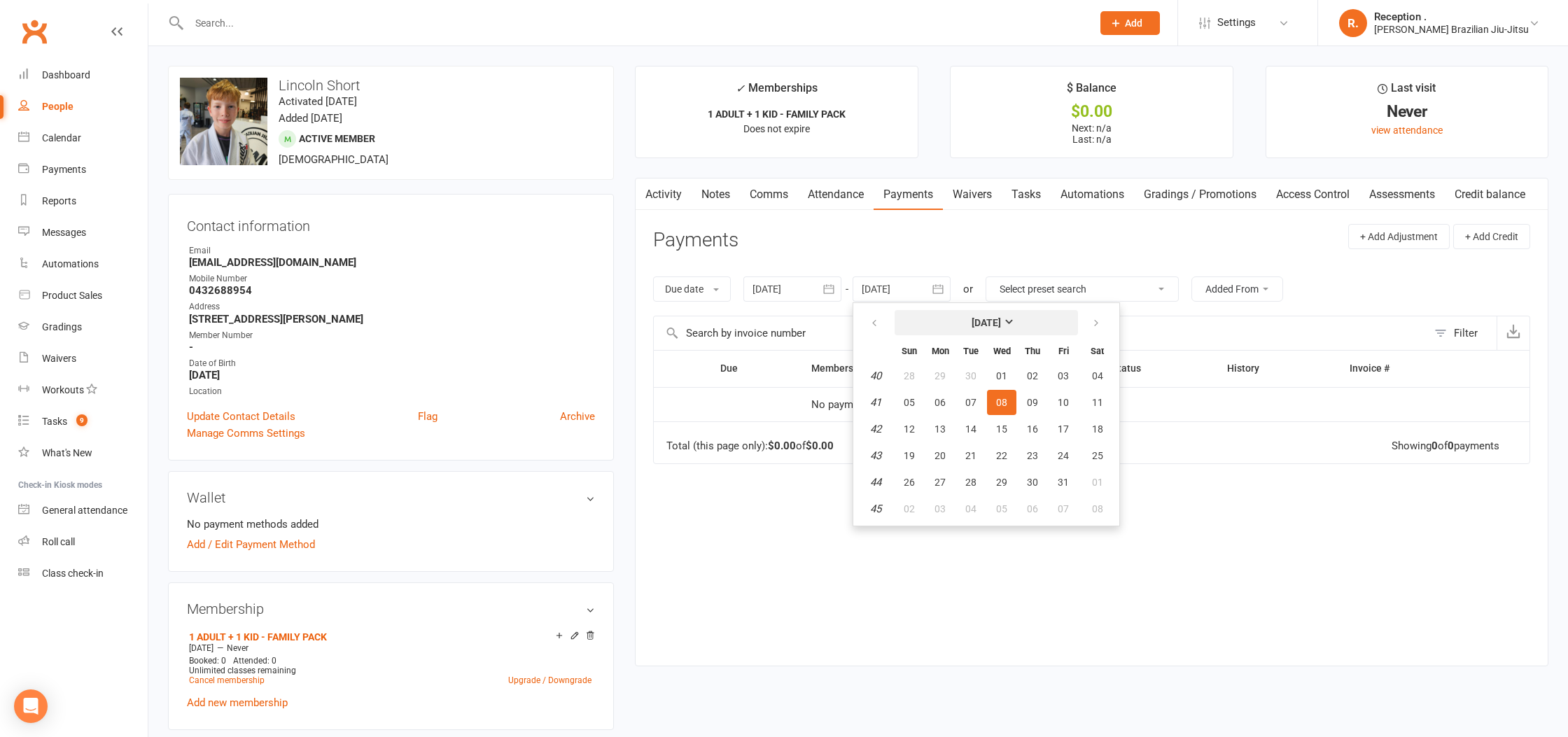
click at [1078, 320] on button "[DATE]" at bounding box center [986, 323] width 184 height 25
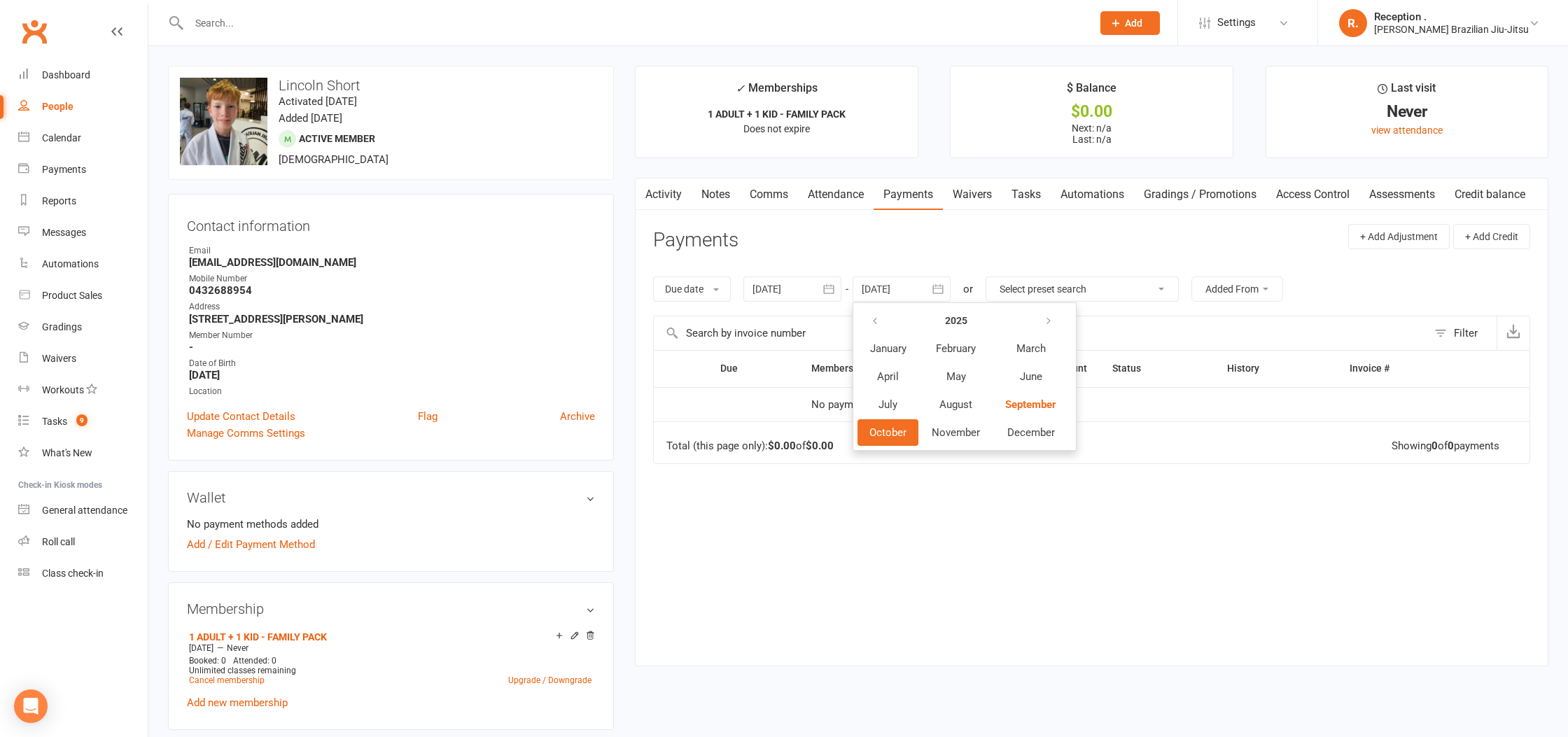
click at [1077, 320] on ul "[DATE] February March April May June July August September October November Dec…" at bounding box center [964, 377] width 224 height 148
click at [898, 292] on div at bounding box center [901, 289] width 98 height 25
click at [933, 288] on icon "button" at bounding box center [938, 289] width 14 height 14
click at [1059, 318] on button "button" at bounding box center [1049, 320] width 30 height 25
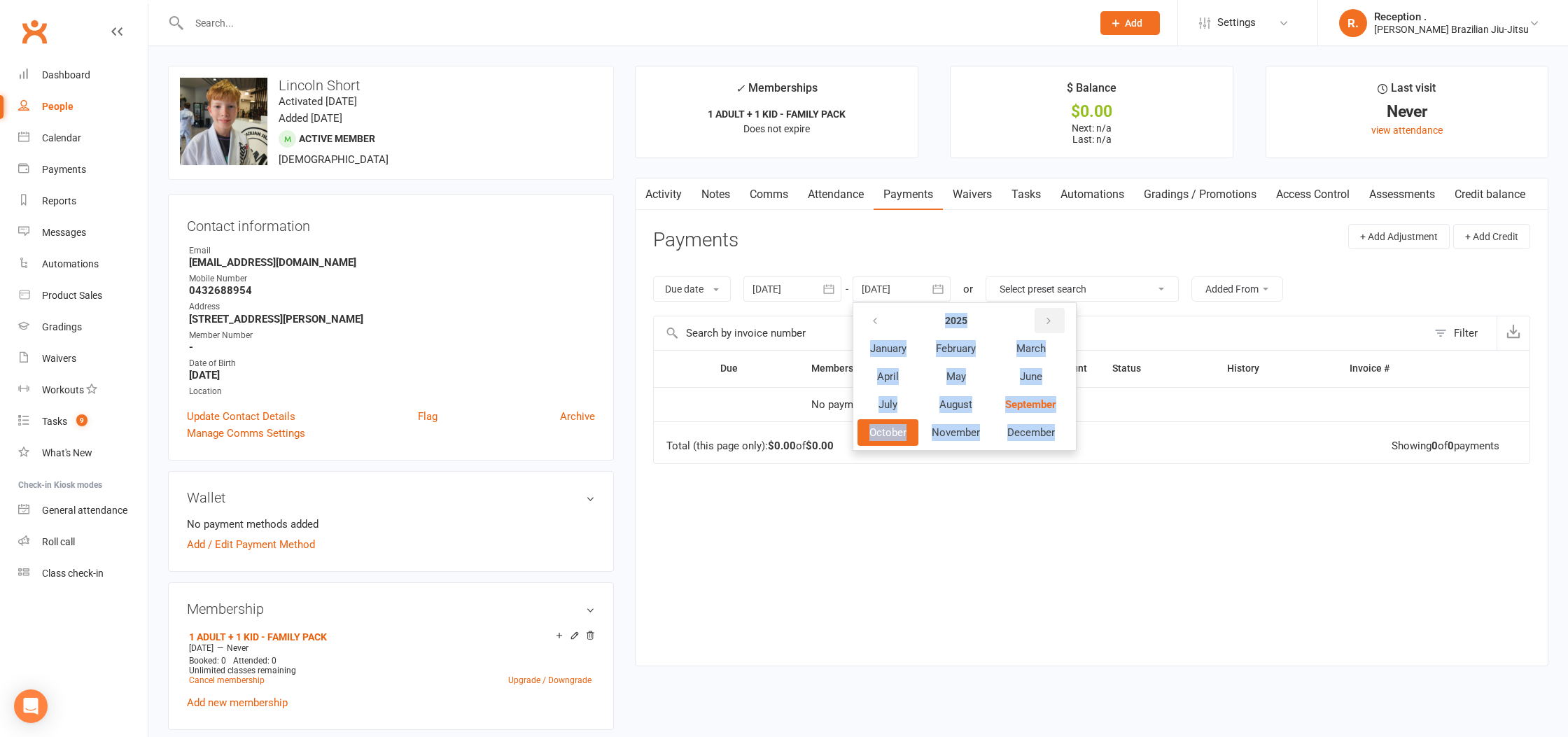
click at [1059, 318] on button "button" at bounding box center [1049, 320] width 30 height 25
click at [1059, 318] on button "button" at bounding box center [1048, 320] width 30 height 25
drag, startPoint x: 1059, startPoint y: 318, endPoint x: 1052, endPoint y: 333, distance: 16.6
click at [1059, 319] on button "button" at bounding box center [1048, 320] width 30 height 25
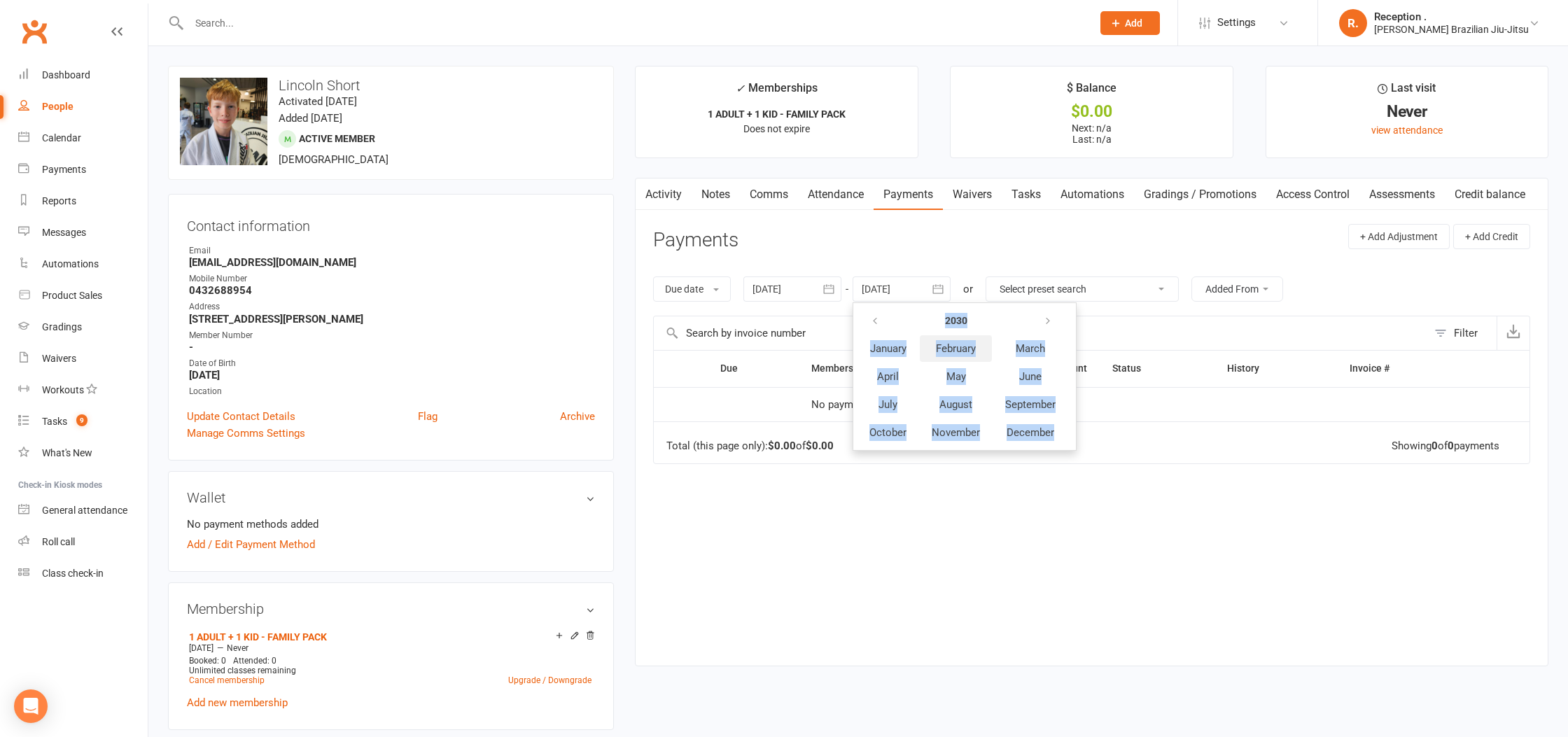
click at [964, 356] on button "February" at bounding box center [955, 349] width 72 height 27
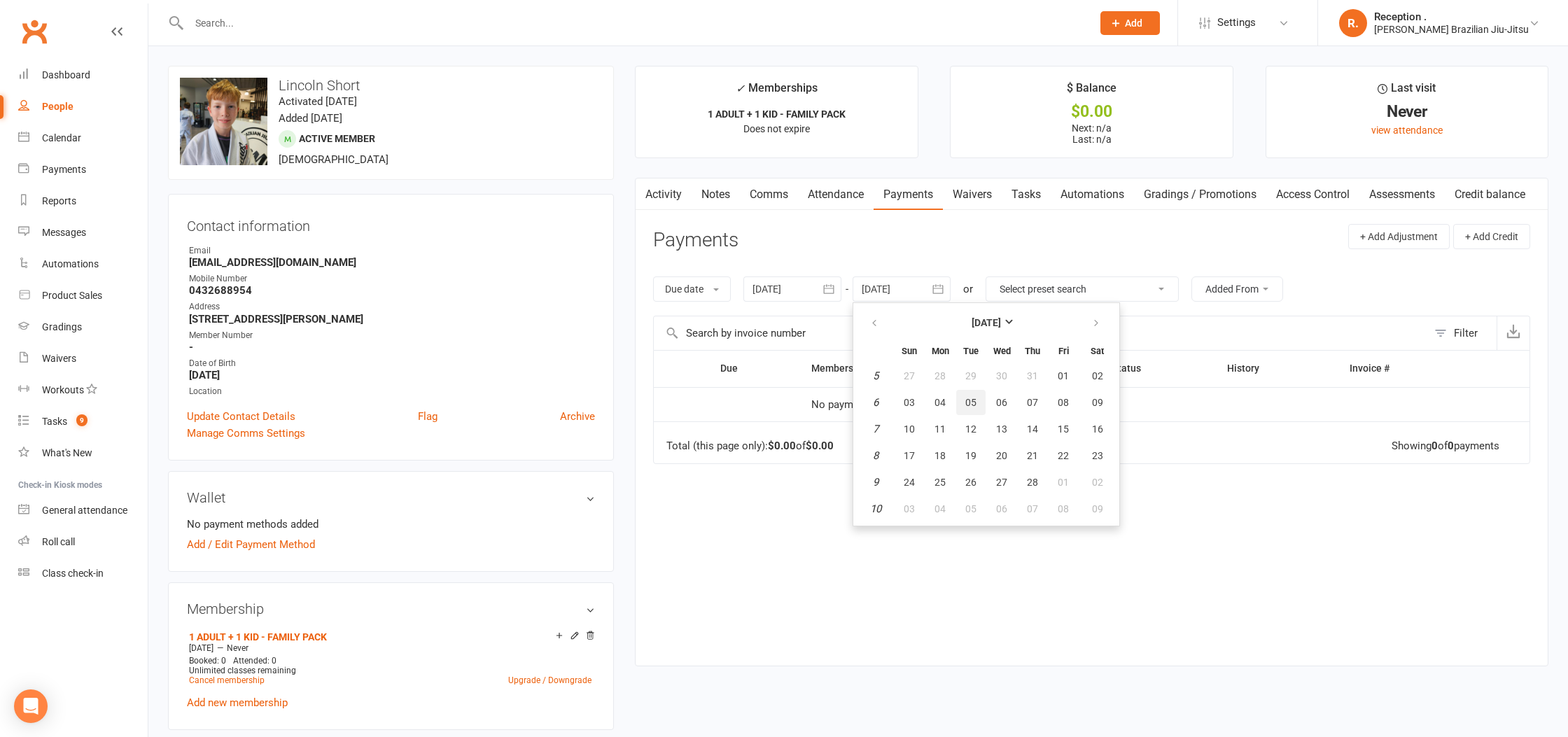
click at [973, 412] on button "05" at bounding box center [971, 402] width 30 height 25
type input "[DATE]"
click at [991, 201] on link "Waivers" at bounding box center [972, 194] width 59 height 32
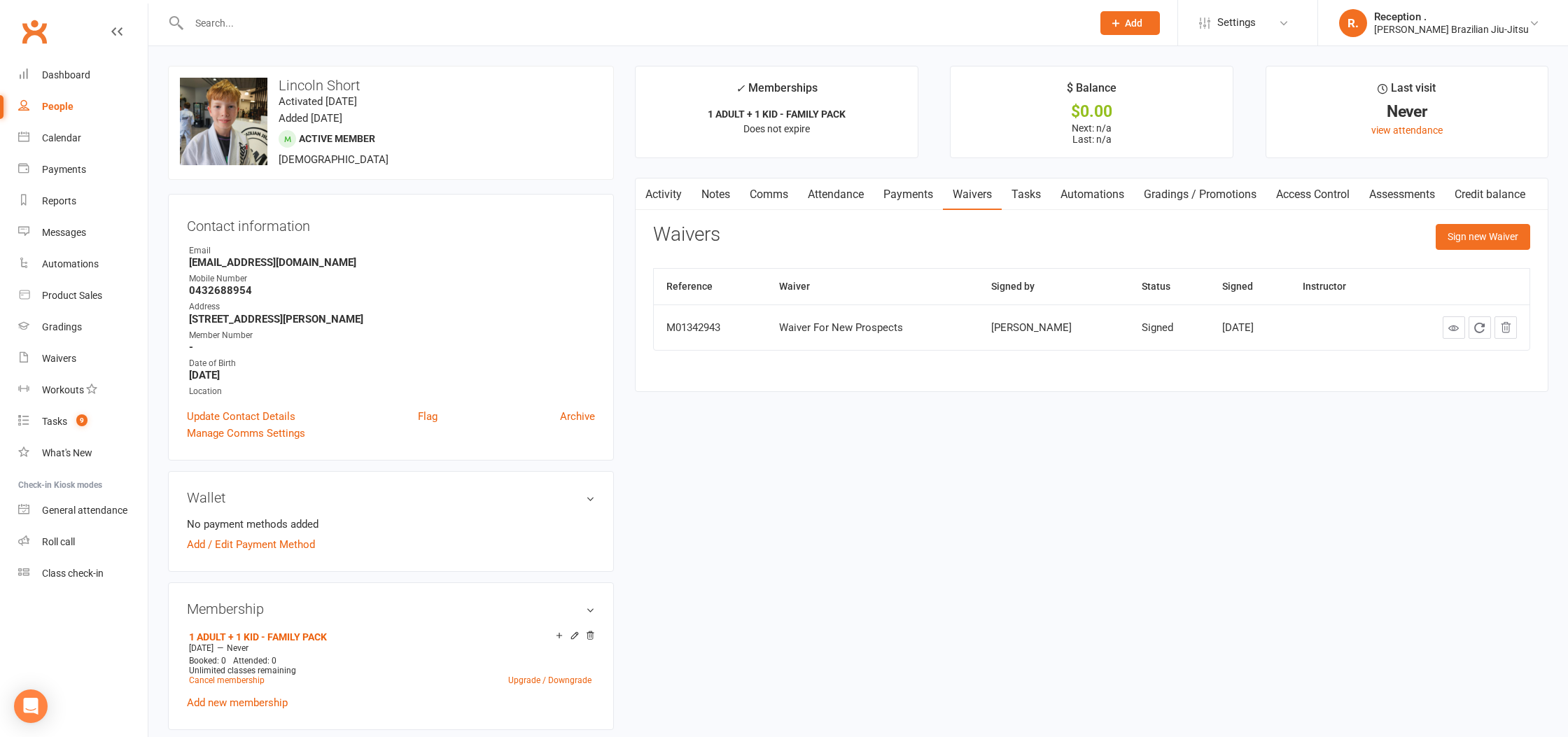
click at [885, 206] on link "Payments" at bounding box center [908, 194] width 70 height 32
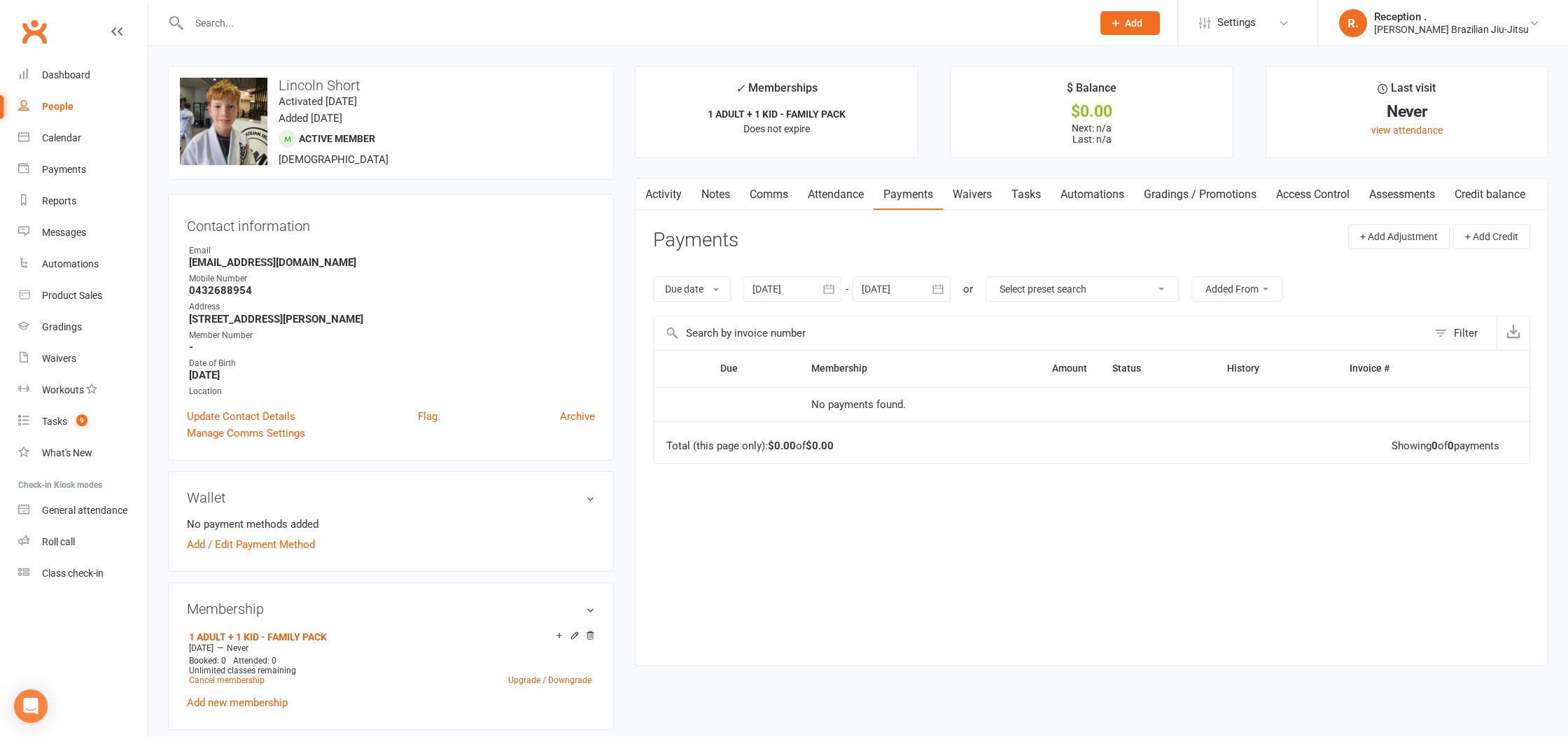
click at [827, 200] on link "Attendance" at bounding box center [835, 194] width 76 height 32
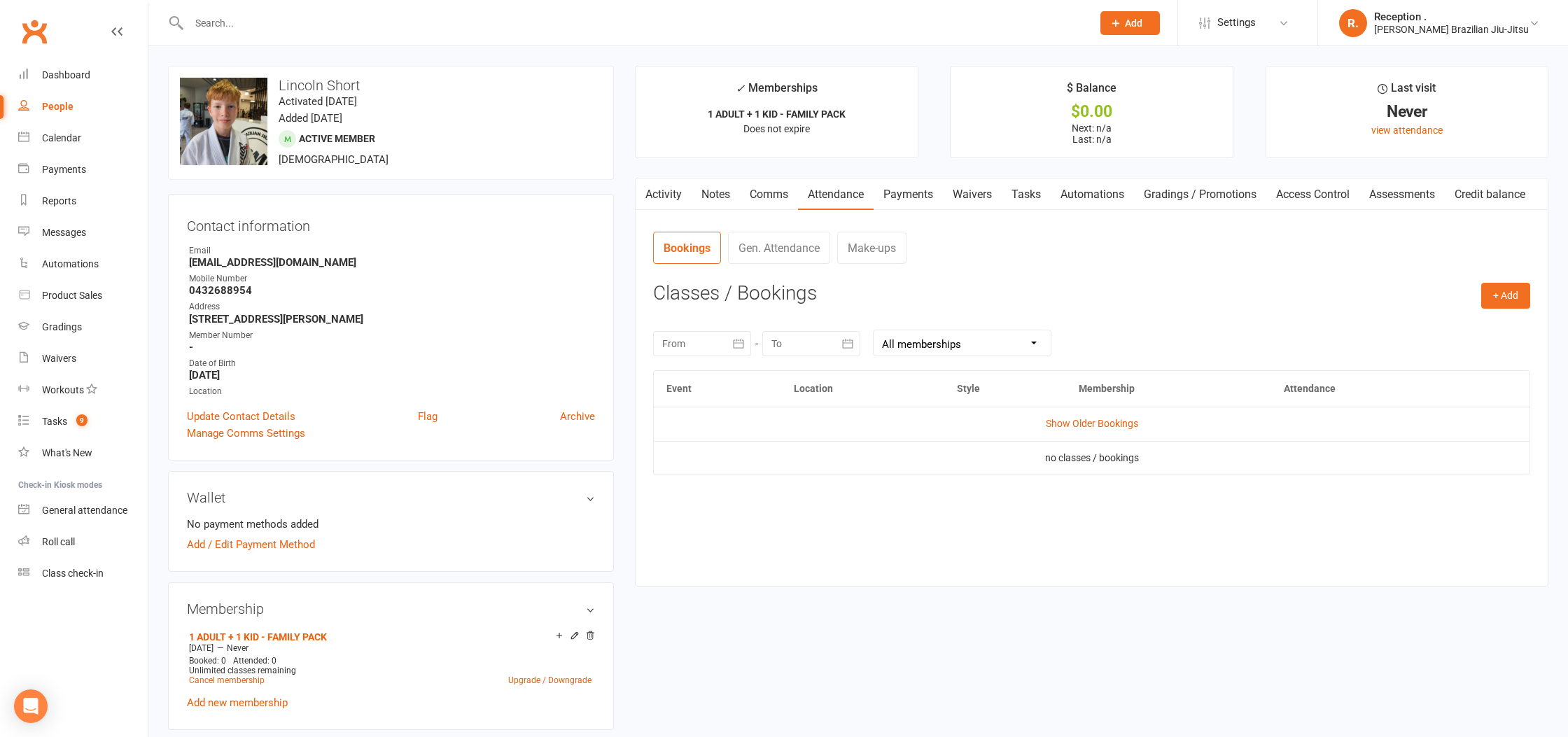
click at [776, 201] on link "Comms" at bounding box center [769, 194] width 58 height 32
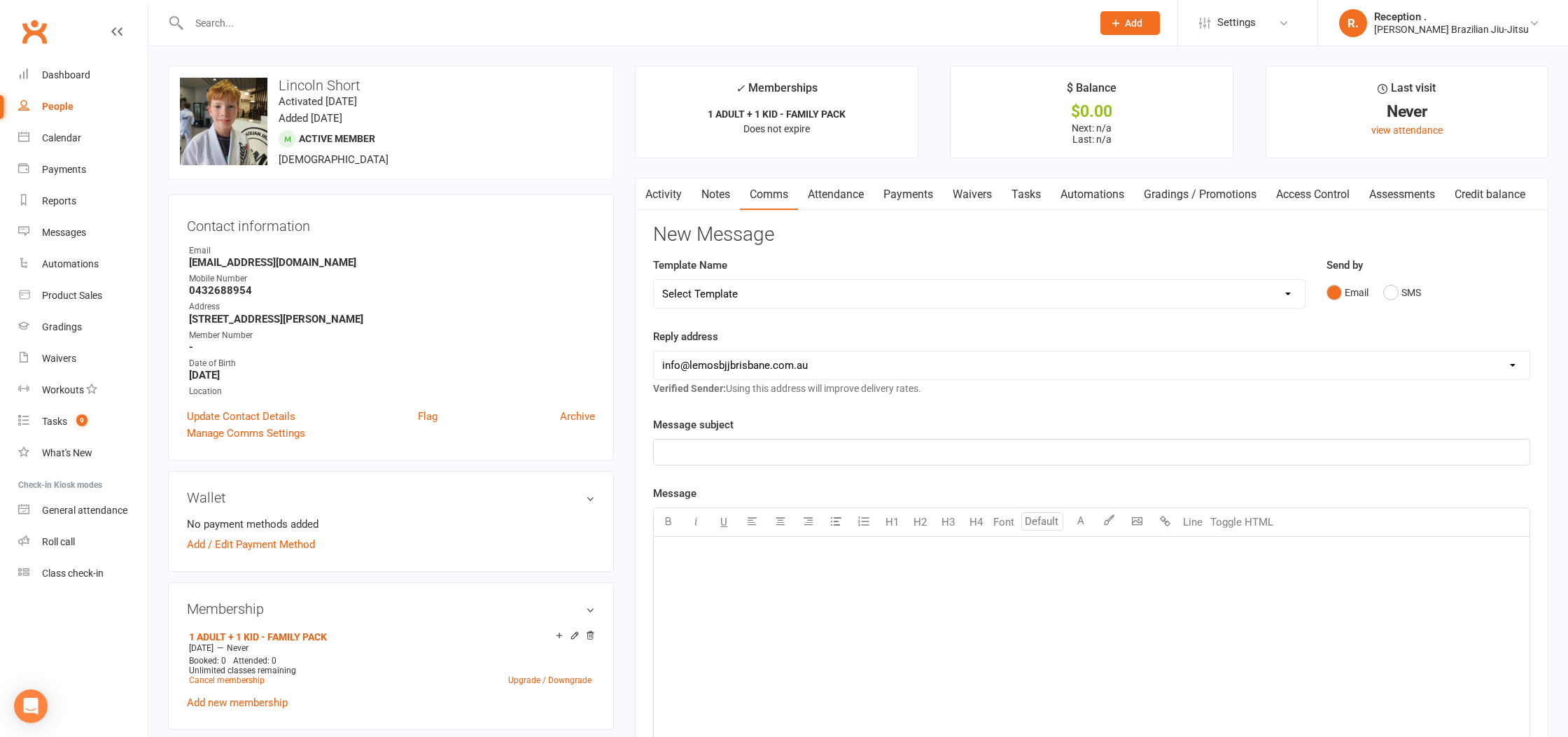
click at [716, 202] on link "Notes" at bounding box center [716, 194] width 48 height 32
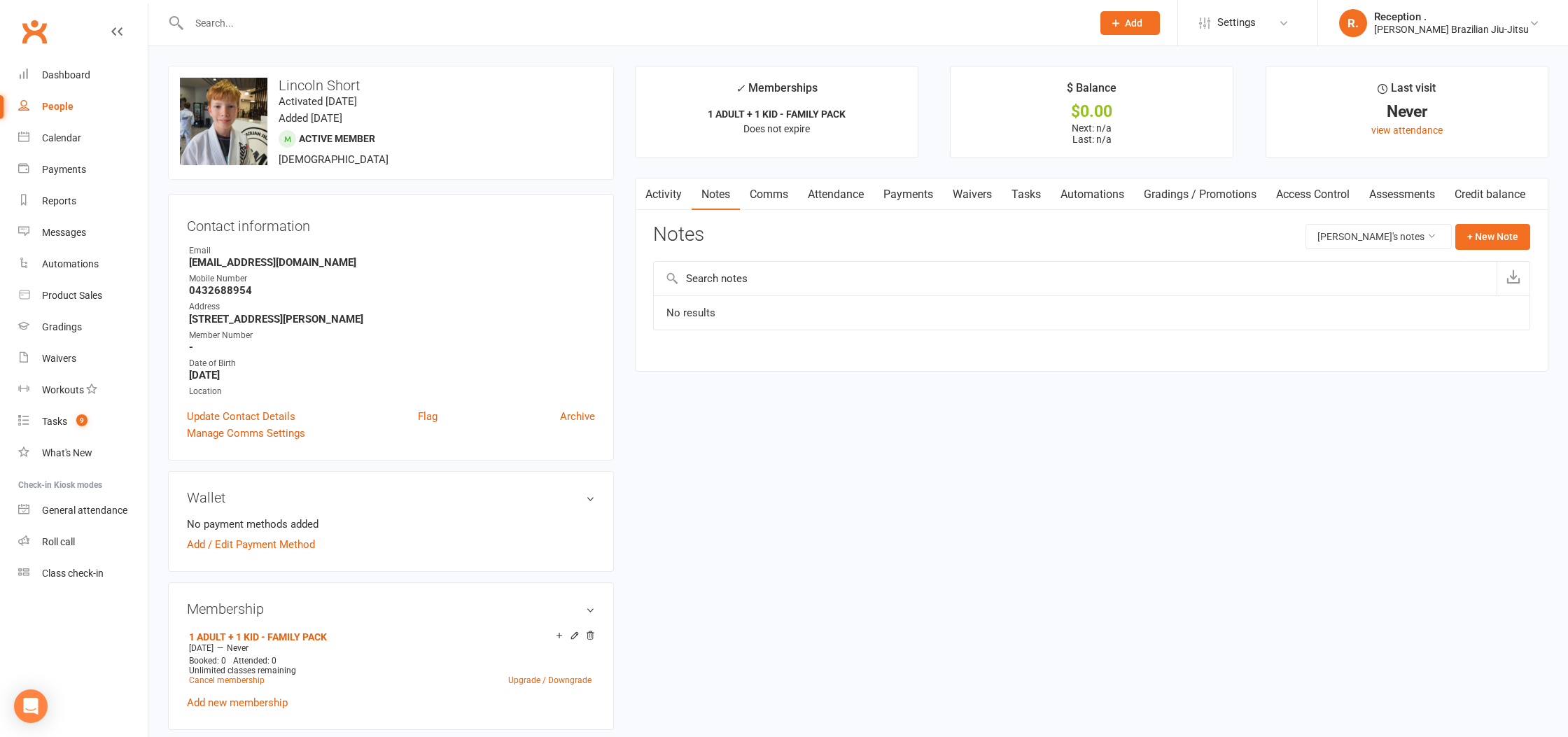
click at [665, 202] on link "Activity" at bounding box center [663, 194] width 56 height 32
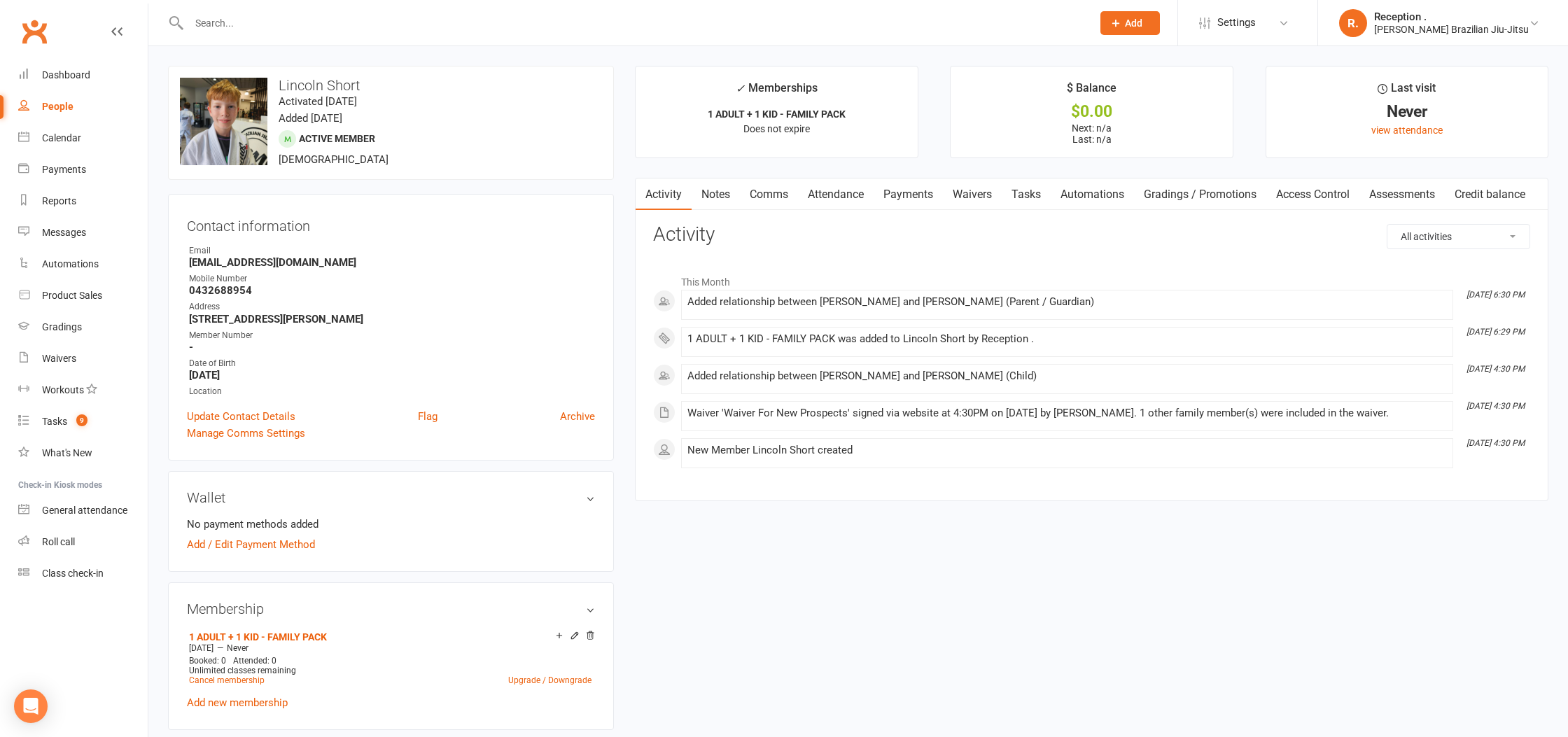
click at [726, 202] on link "Notes" at bounding box center [716, 194] width 48 height 32
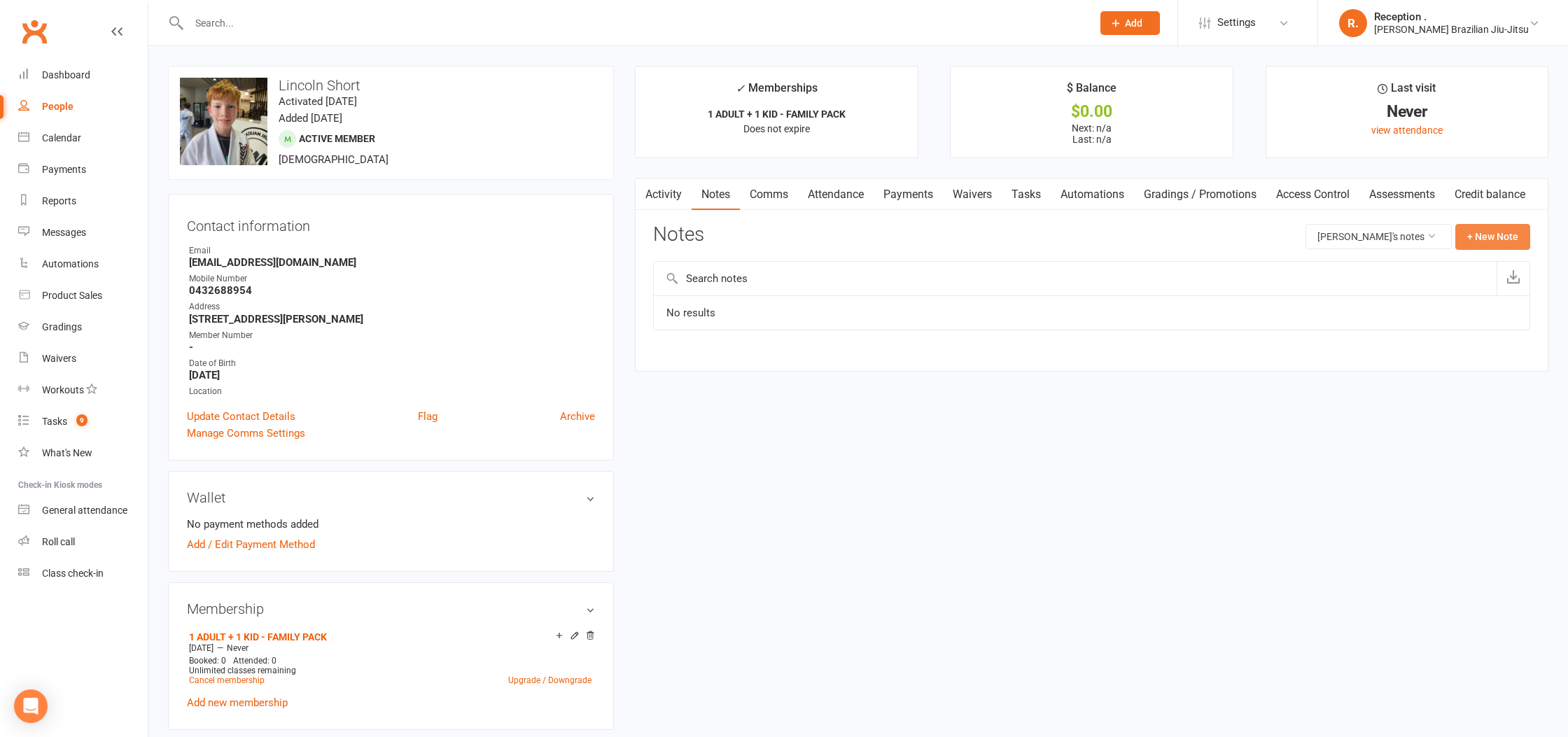
click at [1486, 237] on button "+ New Note" at bounding box center [1493, 237] width 75 height 25
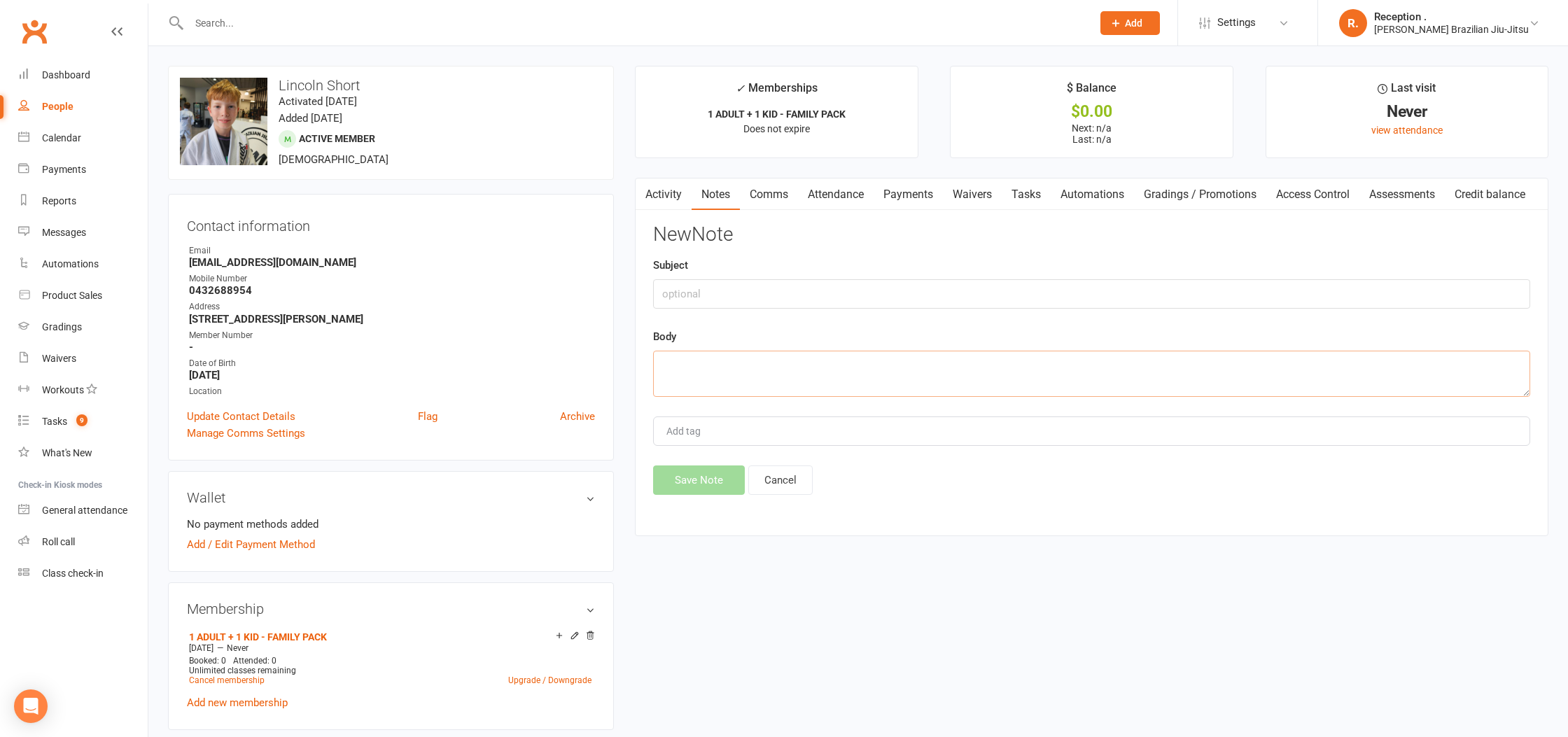
click at [805, 383] on textarea at bounding box center [1091, 374] width 877 height 46
paste textarea "[PERSON_NAME] paid 4 weeks of his and his son's membership in advance"
type textarea "[PERSON_NAME] paid 4 weeks of his and his son's membership in advance"
click at [709, 478] on button "Save Note" at bounding box center [698, 479] width 91 height 30
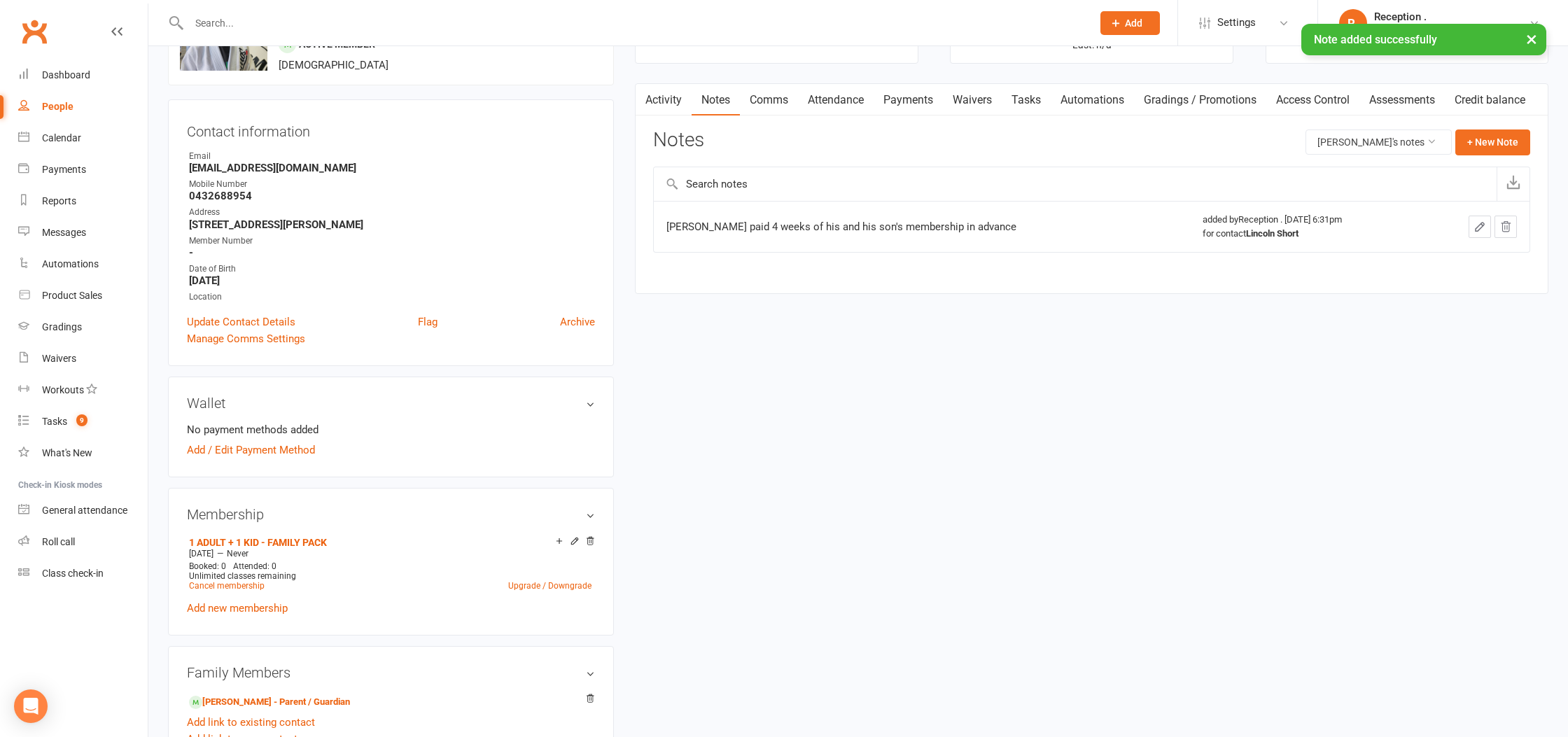
scroll to position [0, 0]
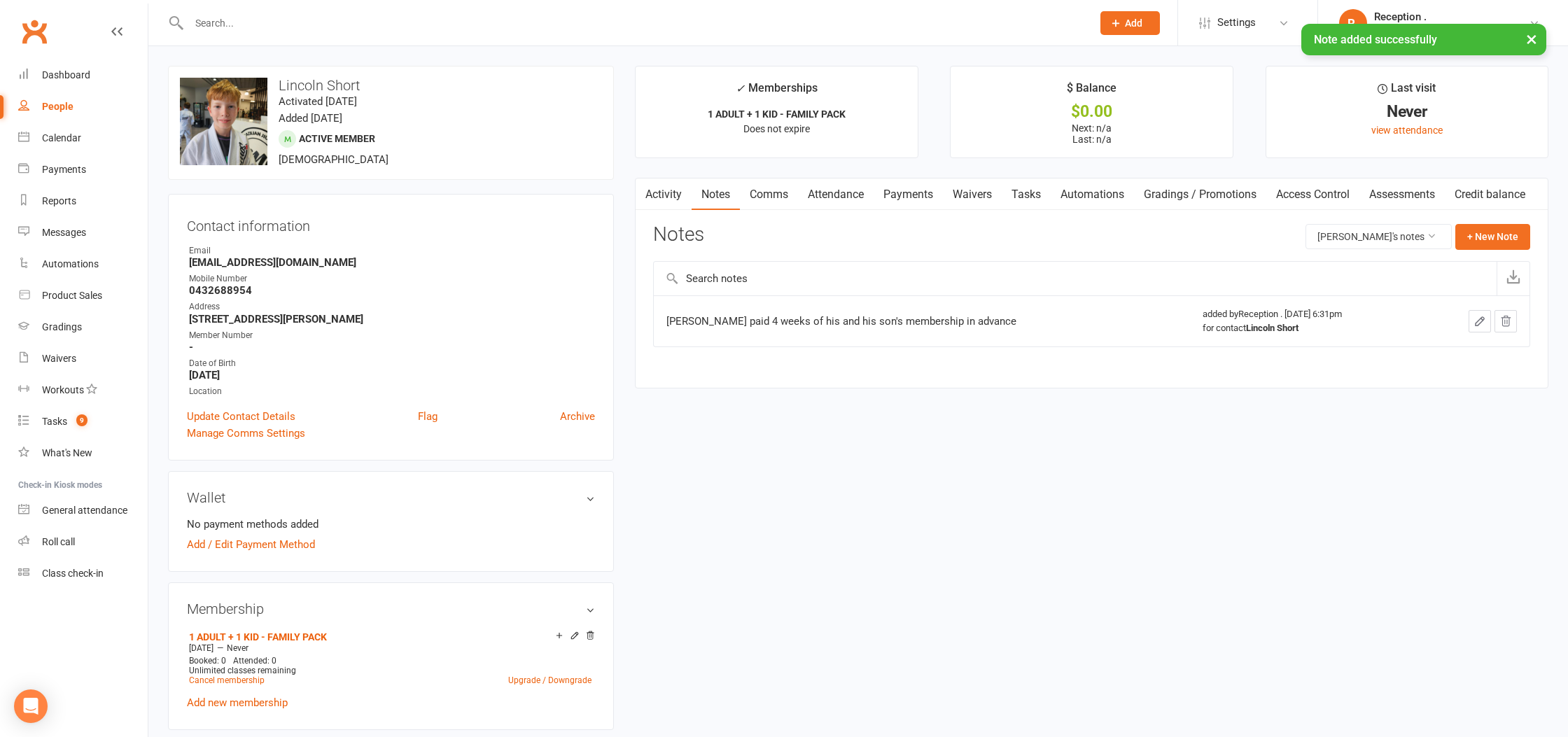
click at [646, 190] on icon "button" at bounding box center [645, 191] width 9 height 15
click at [655, 199] on link "Activity" at bounding box center [663, 194] width 56 height 32
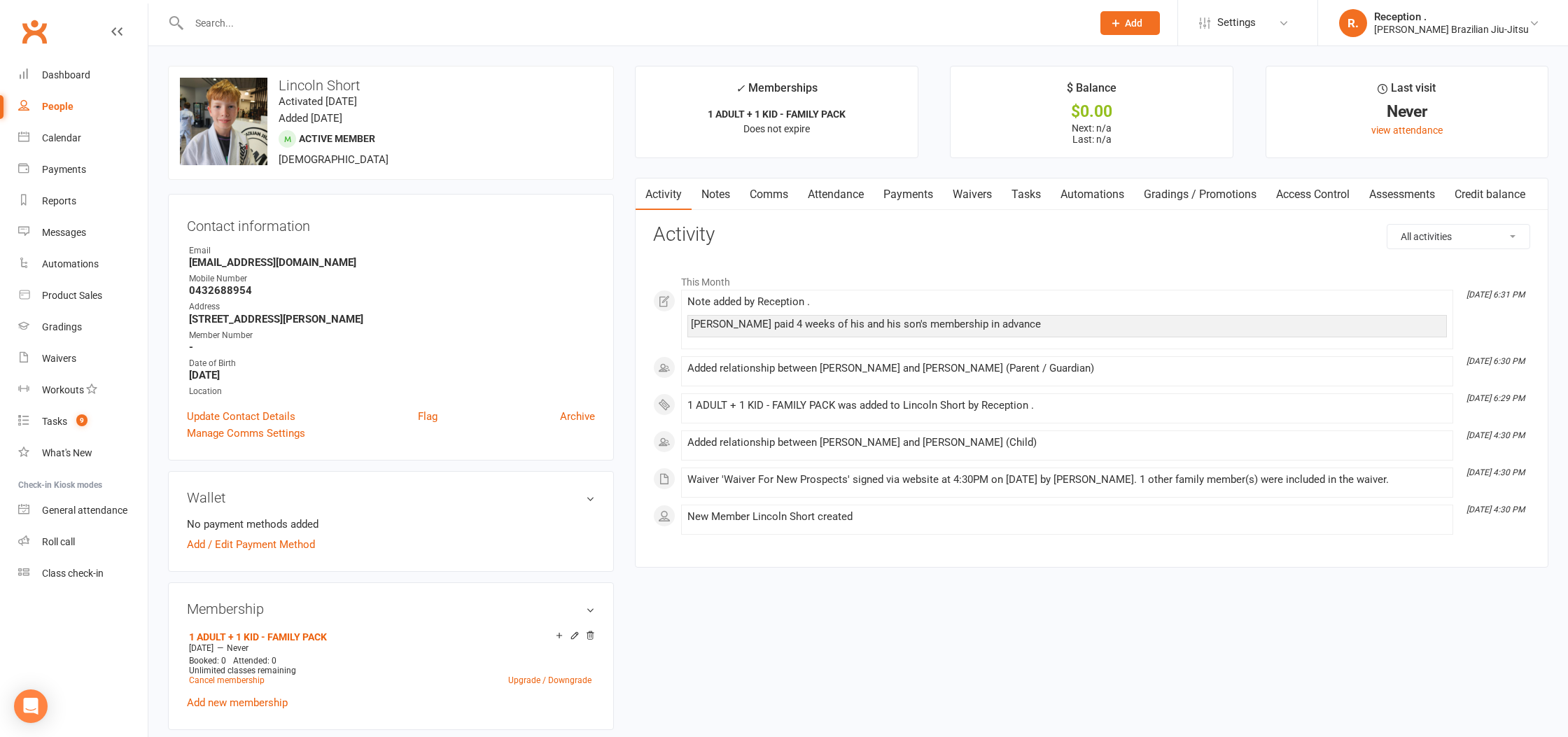
click at [720, 198] on link "Notes" at bounding box center [716, 194] width 48 height 32
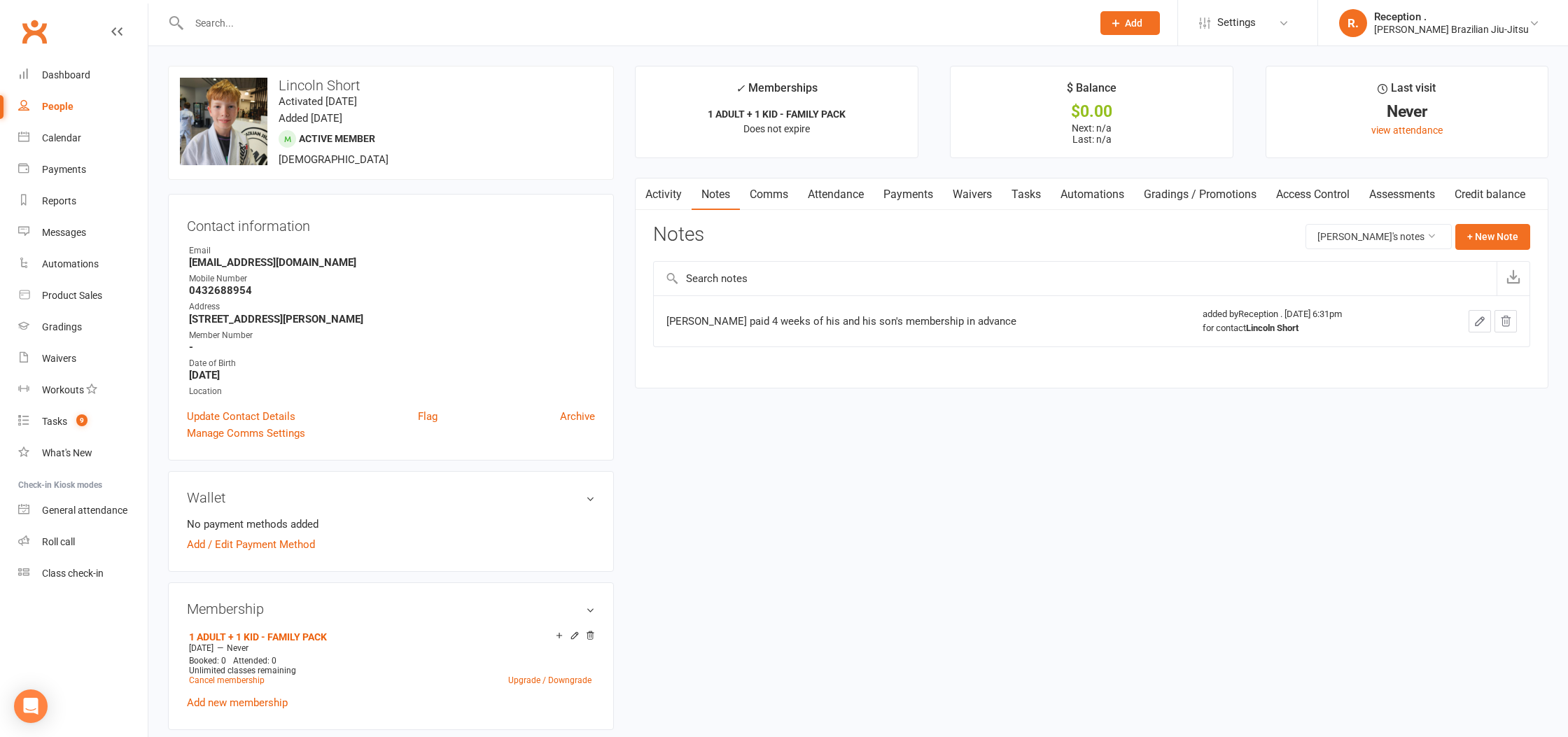
click at [789, 199] on link "Comms" at bounding box center [769, 194] width 58 height 32
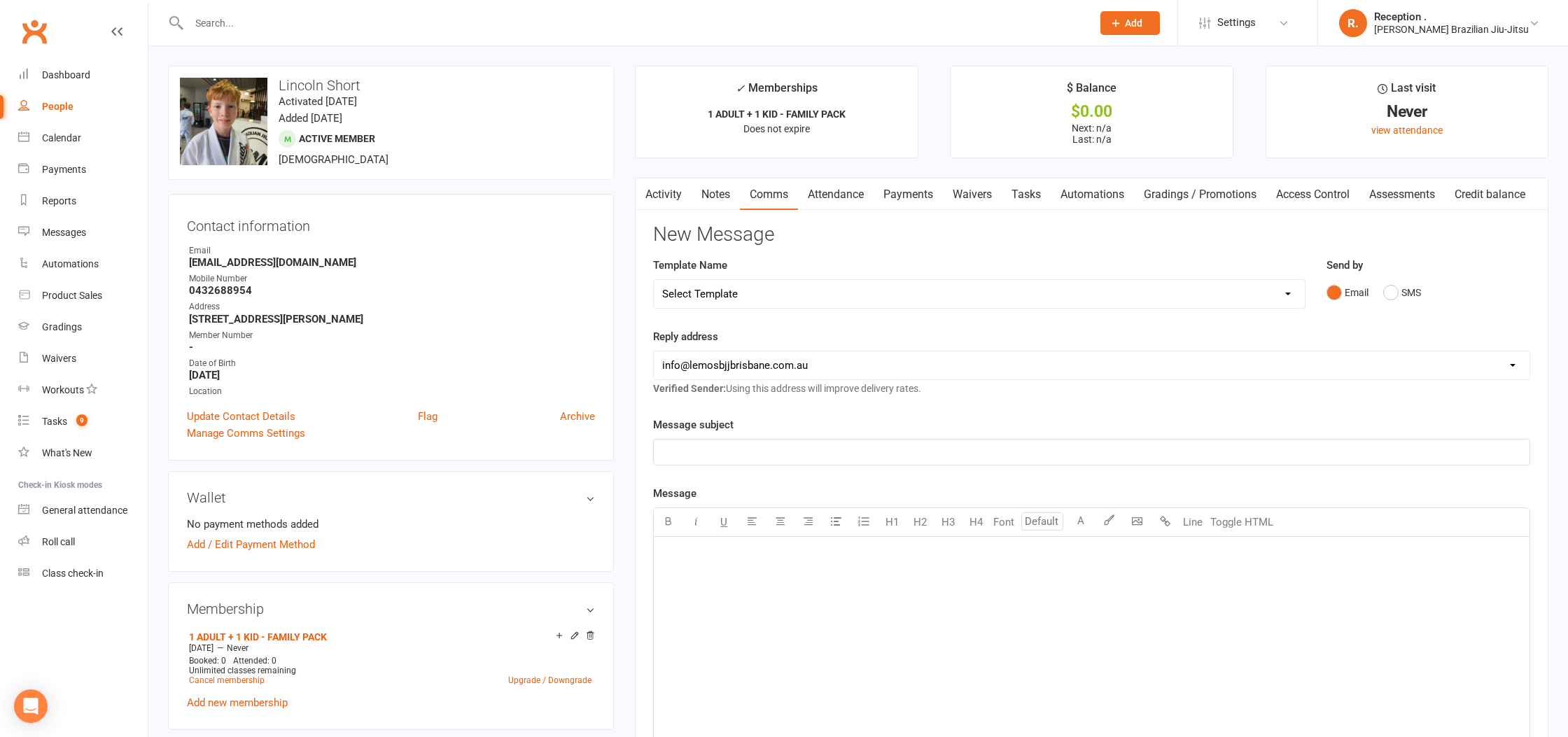
click at [836, 195] on link "Attendance" at bounding box center [835, 194] width 76 height 32
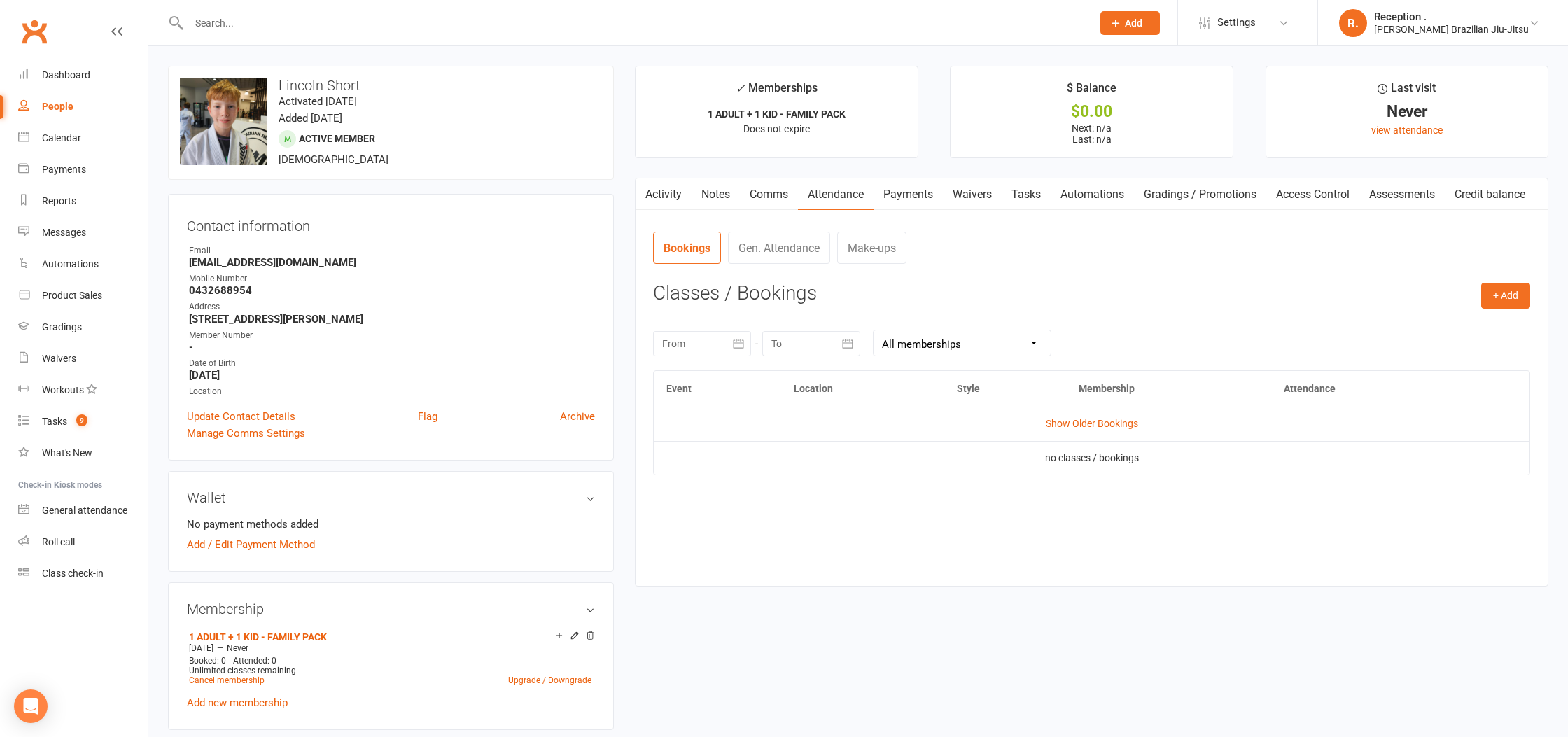
click at [934, 200] on link "Payments" at bounding box center [908, 194] width 70 height 32
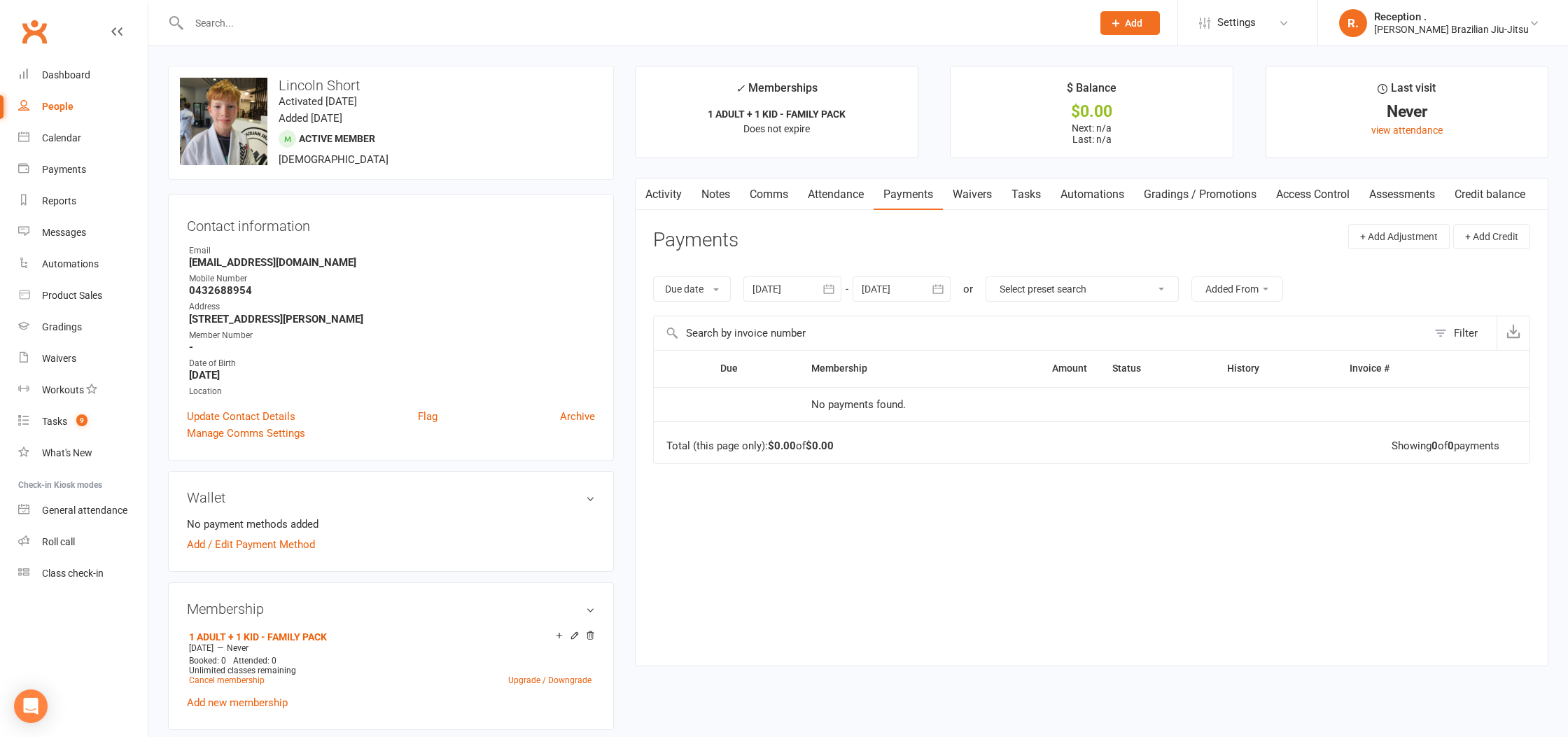
click at [978, 194] on link "Waivers" at bounding box center [972, 194] width 59 height 32
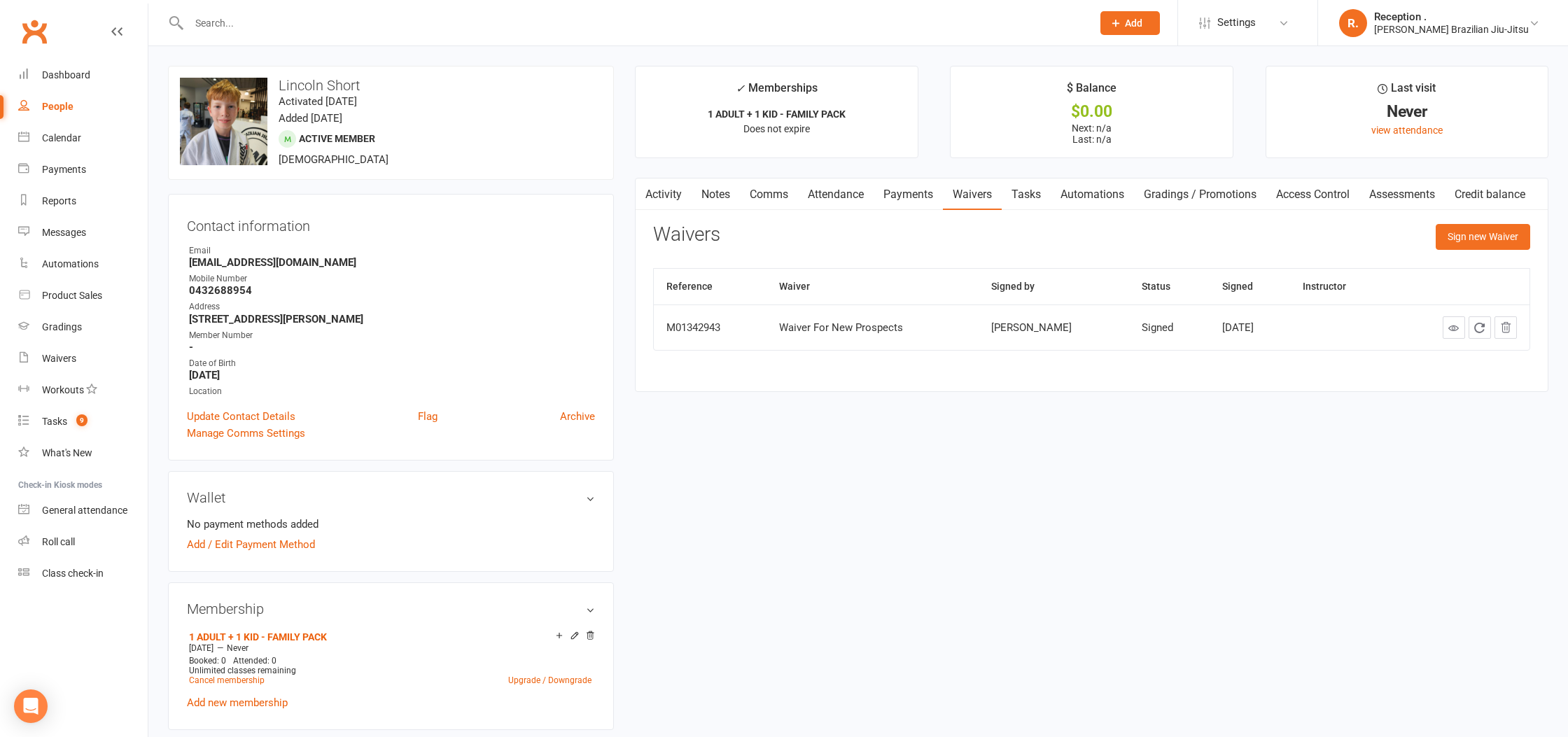
click at [1025, 201] on link "Tasks" at bounding box center [1026, 194] width 49 height 32
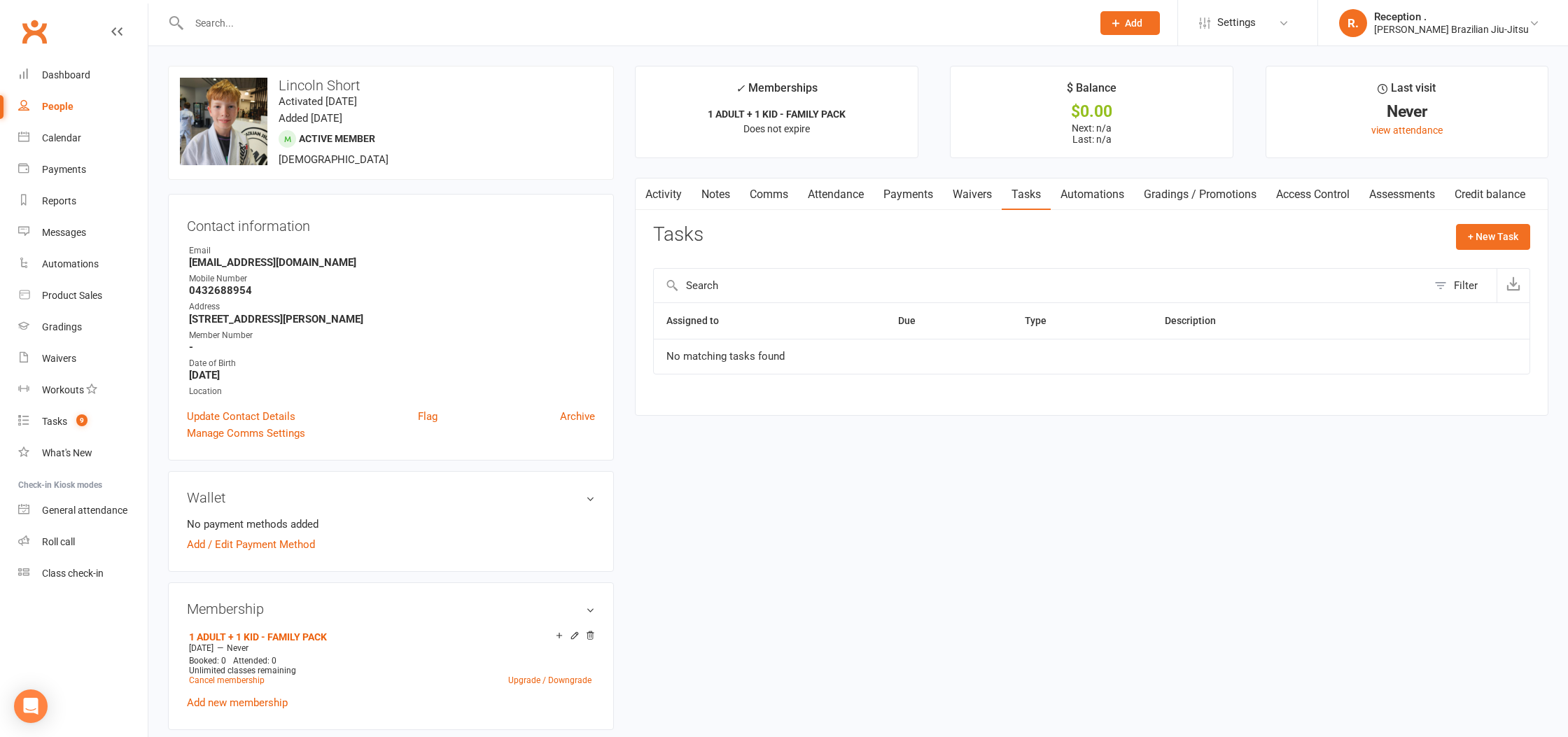
click at [1093, 199] on link "Automations" at bounding box center [1092, 194] width 84 height 32
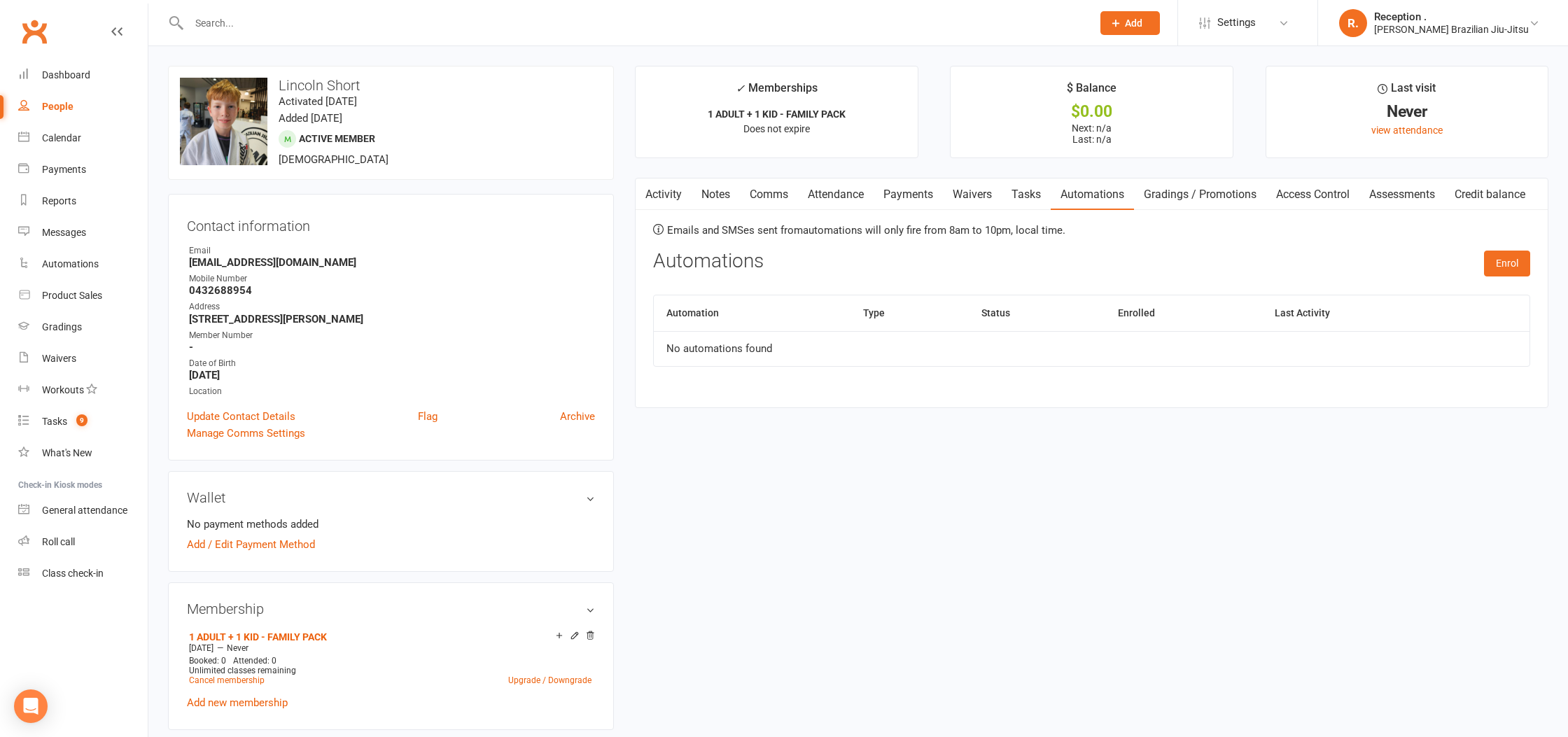
click at [1242, 209] on link "Gradings / Promotions" at bounding box center [1199, 194] width 132 height 32
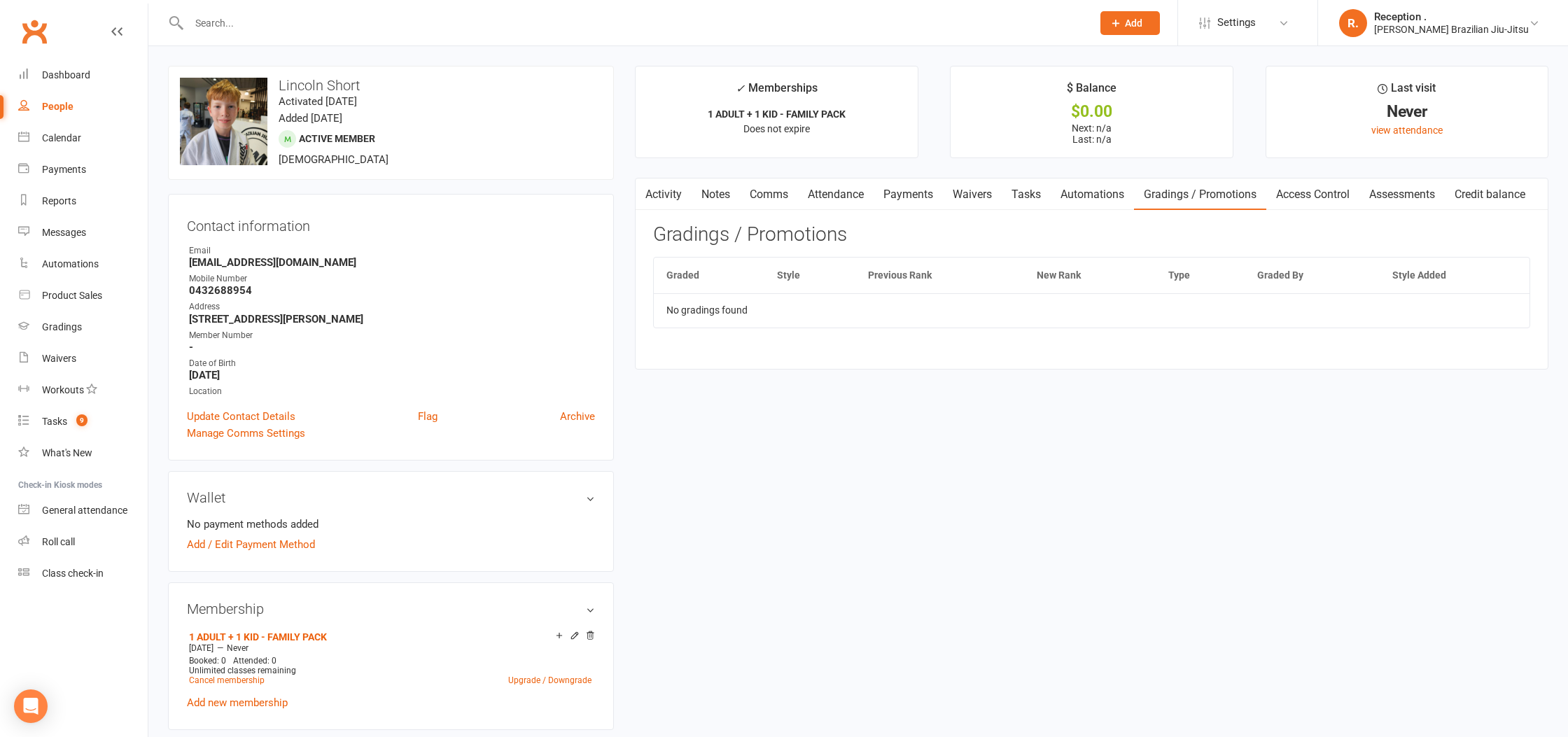
click at [1338, 199] on link "Access Control" at bounding box center [1313, 194] width 93 height 32
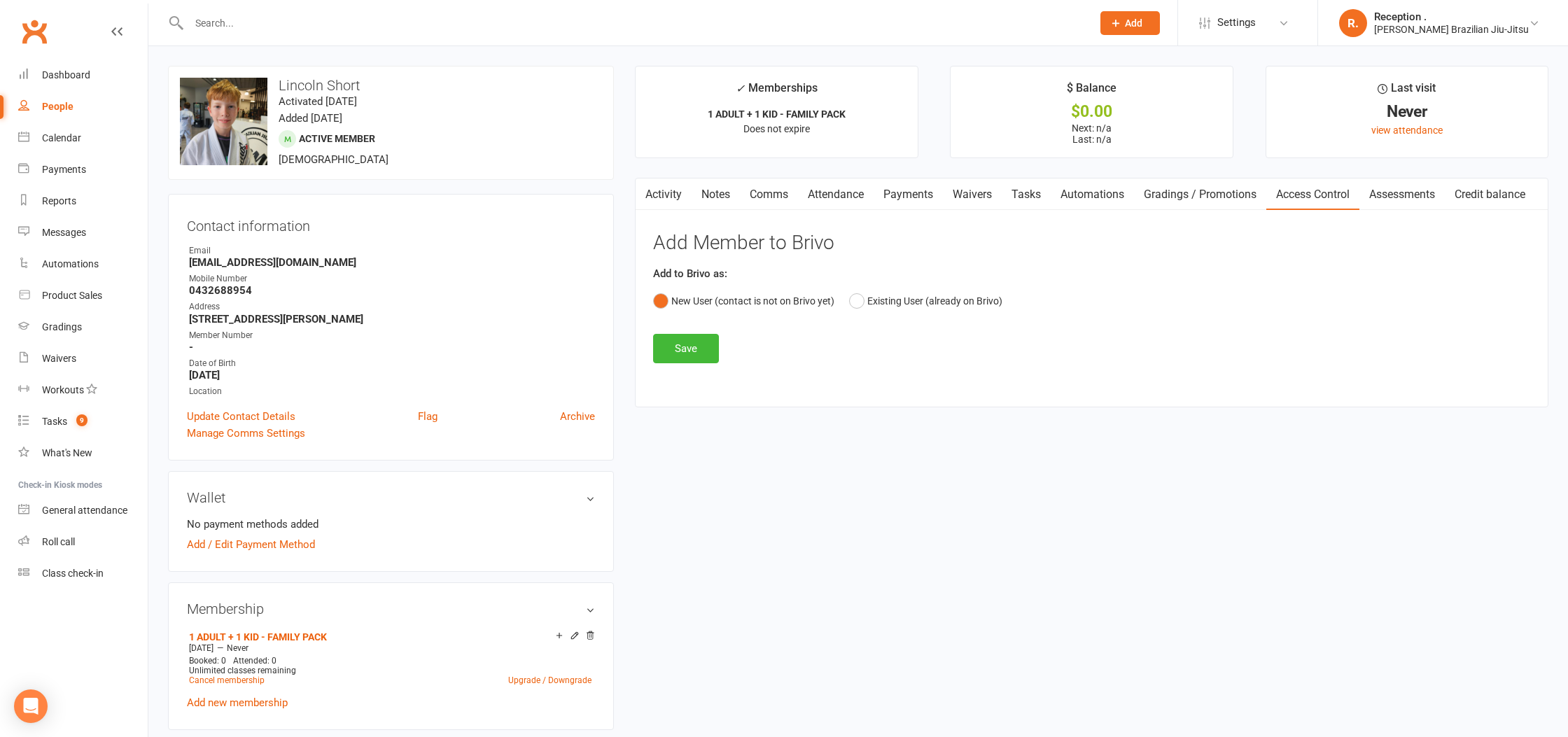
drag, startPoint x: 1430, startPoint y: 201, endPoint x: 1509, endPoint y: 198, distance: 79.1
click at [1430, 201] on link "Assessments" at bounding box center [1402, 194] width 85 height 32
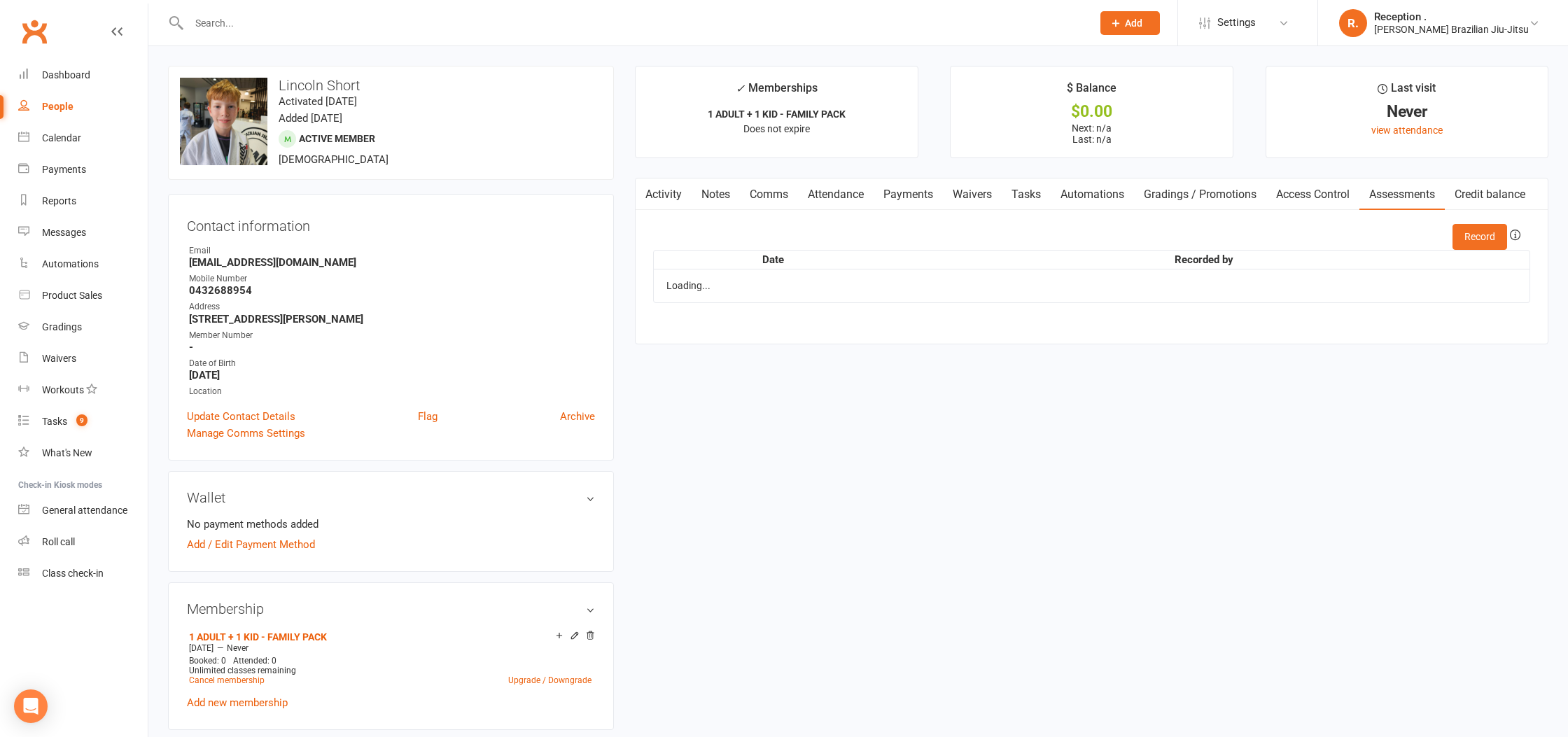
drag, startPoint x: 1534, startPoint y: 196, endPoint x: 1495, endPoint y: 209, distance: 41.1
click at [1525, 199] on scrollable-tabs "Activity Notes Comms Attendance Payments Waivers Tasks Automations Gradings / P…" at bounding box center [1091, 194] width 912 height 32
click at [677, 193] on link "Activity" at bounding box center [663, 194] width 56 height 32
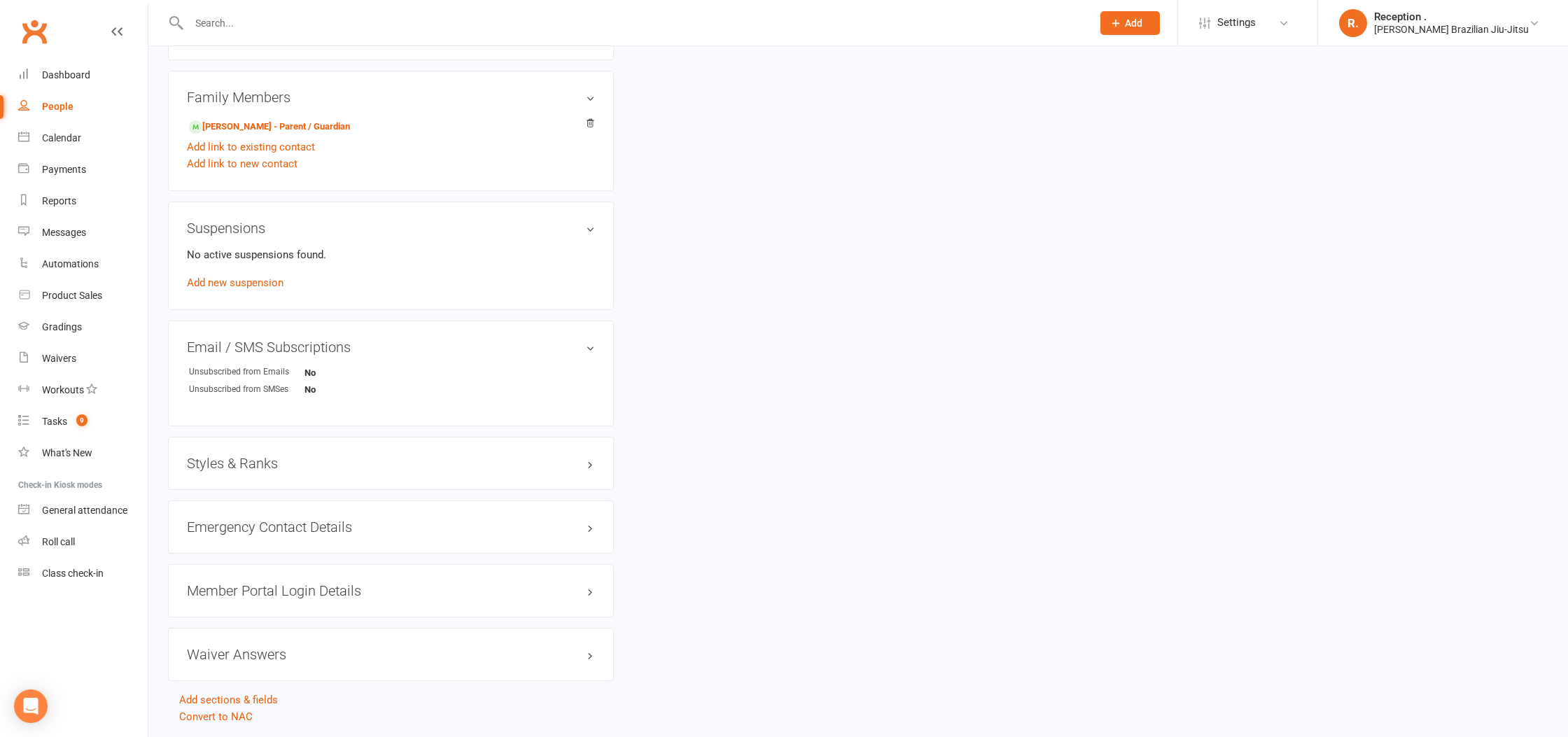
scroll to position [711, 0]
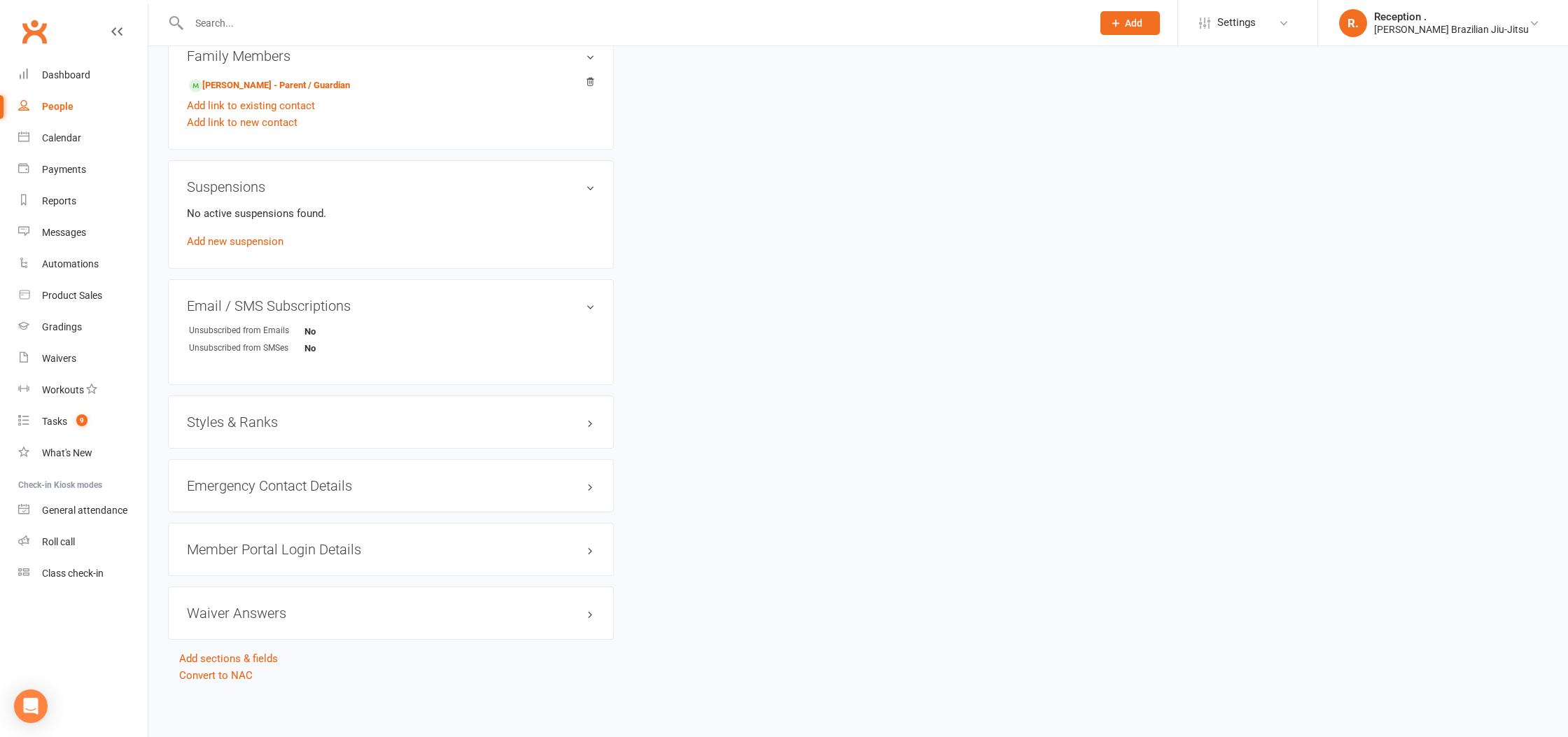
drag, startPoint x: 338, startPoint y: 422, endPoint x: 327, endPoint y: 417, distance: 12.1
click at [334, 420] on h3 "Styles & Ranks" at bounding box center [391, 422] width 408 height 16
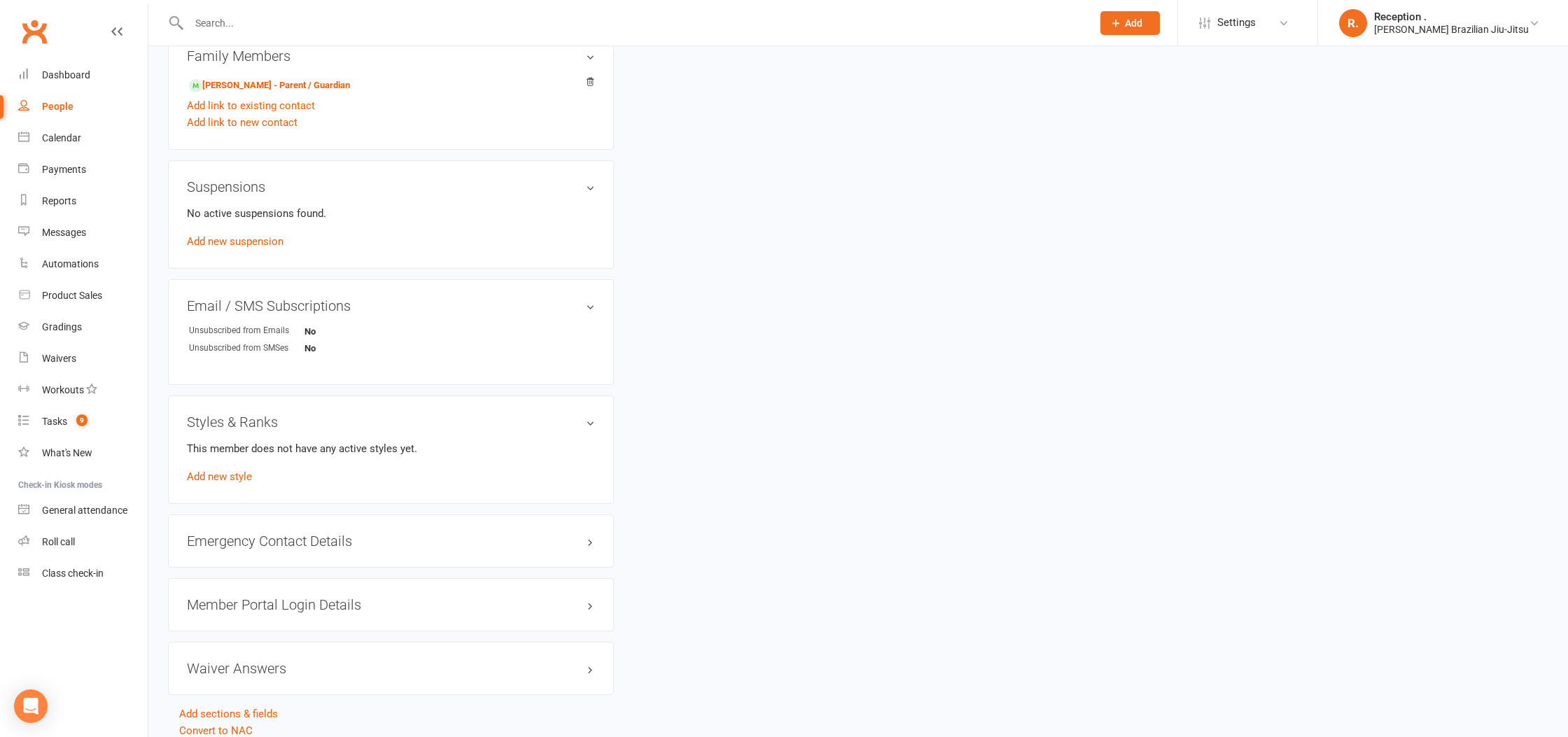
click at [243, 463] on div "This member does not have any active styles yet. Add new style" at bounding box center [391, 463] width 408 height 45
click at [234, 470] on link "Add new style" at bounding box center [219, 477] width 65 height 13
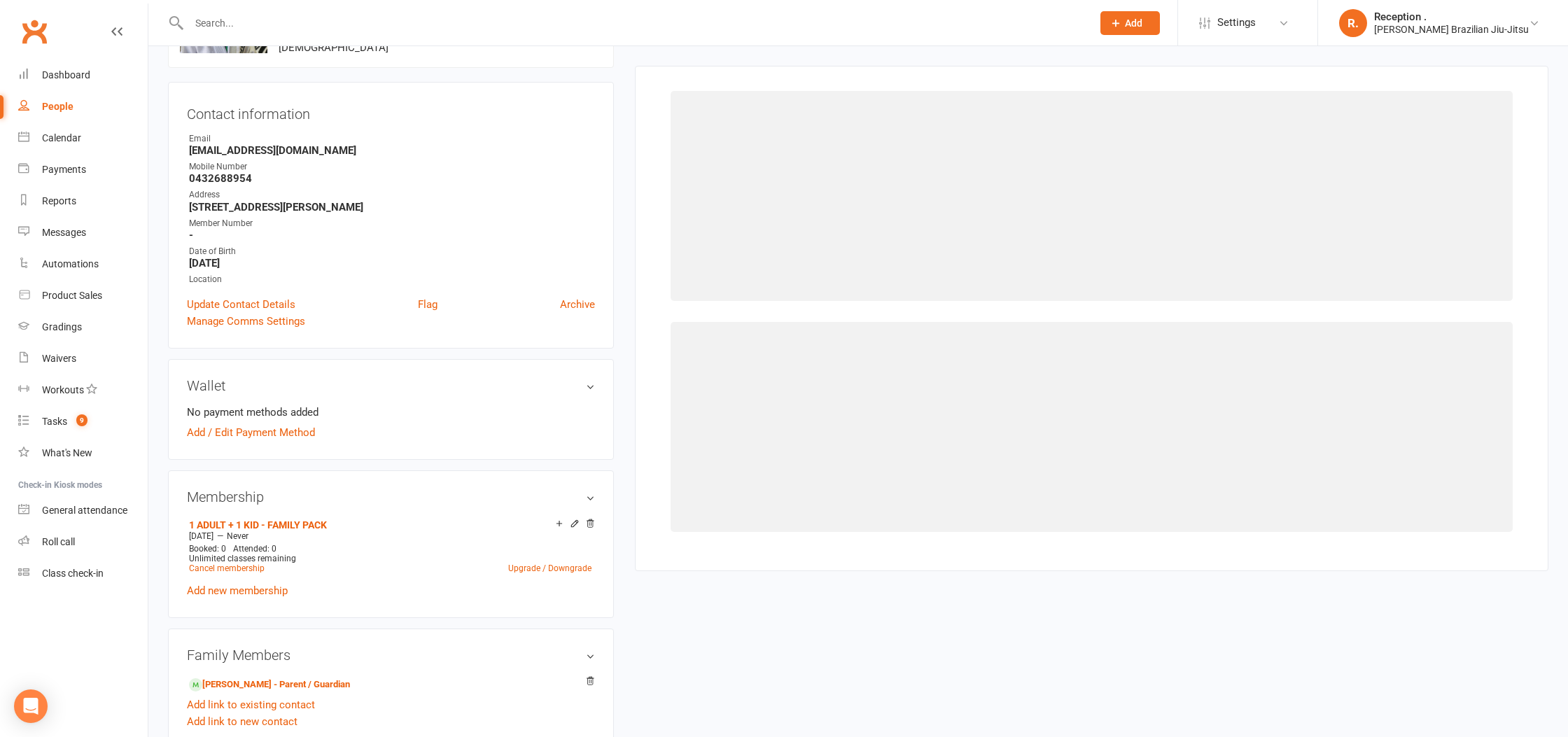
scroll to position [107, 0]
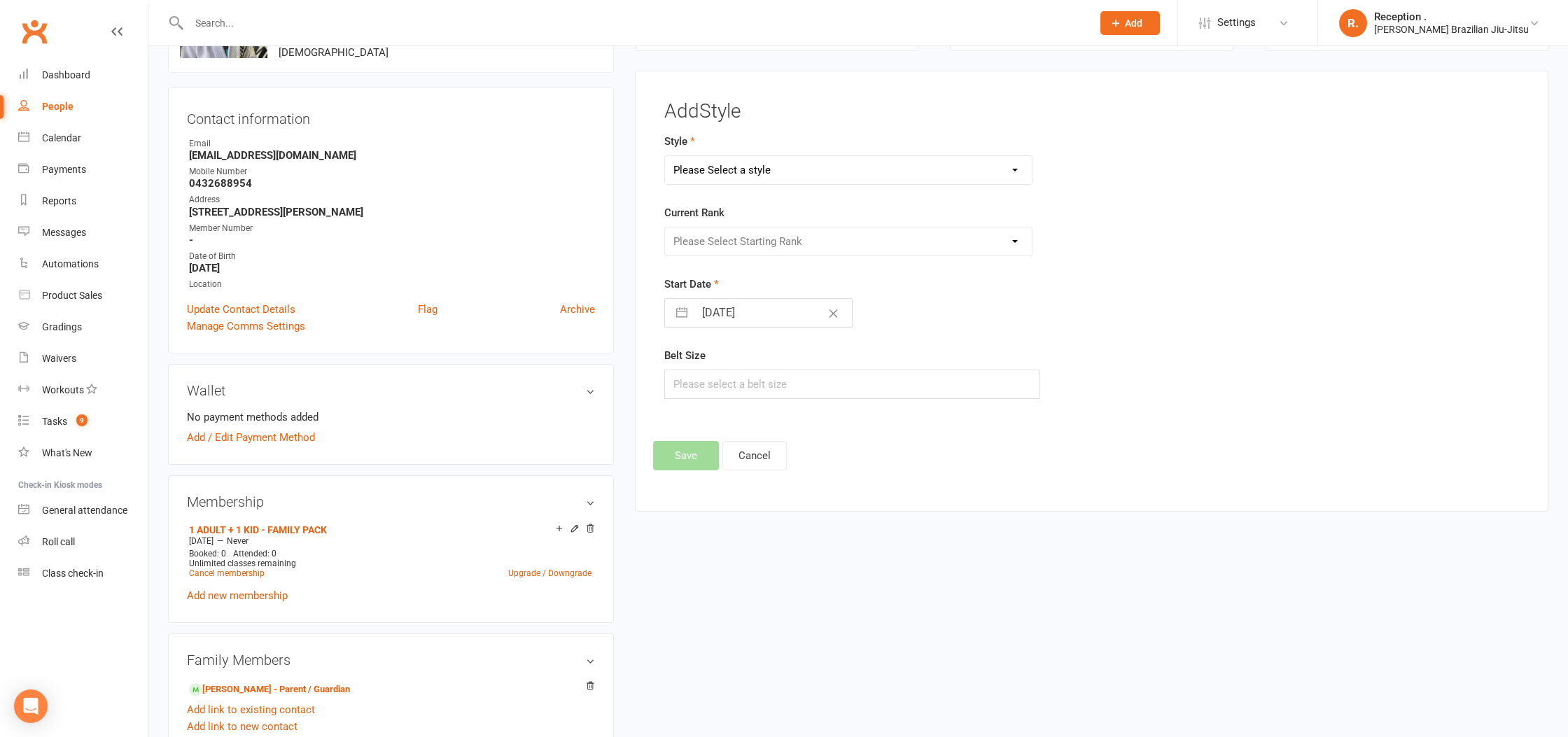
click at [713, 161] on select "Please Select a style Brazilian Jiu-Jitsu Adults Brazilian Jiu-Jitsu Kids" at bounding box center [848, 170] width 366 height 28
select select "2244"
click at [665, 156] on select "Please Select a style Brazilian Jiu-Jitsu Adults Brazilian Jiu-Jitsu Kids" at bounding box center [848, 170] width 366 height 28
click at [724, 247] on select "Please Select Starting Rank" at bounding box center [848, 241] width 366 height 28
select select "22133"
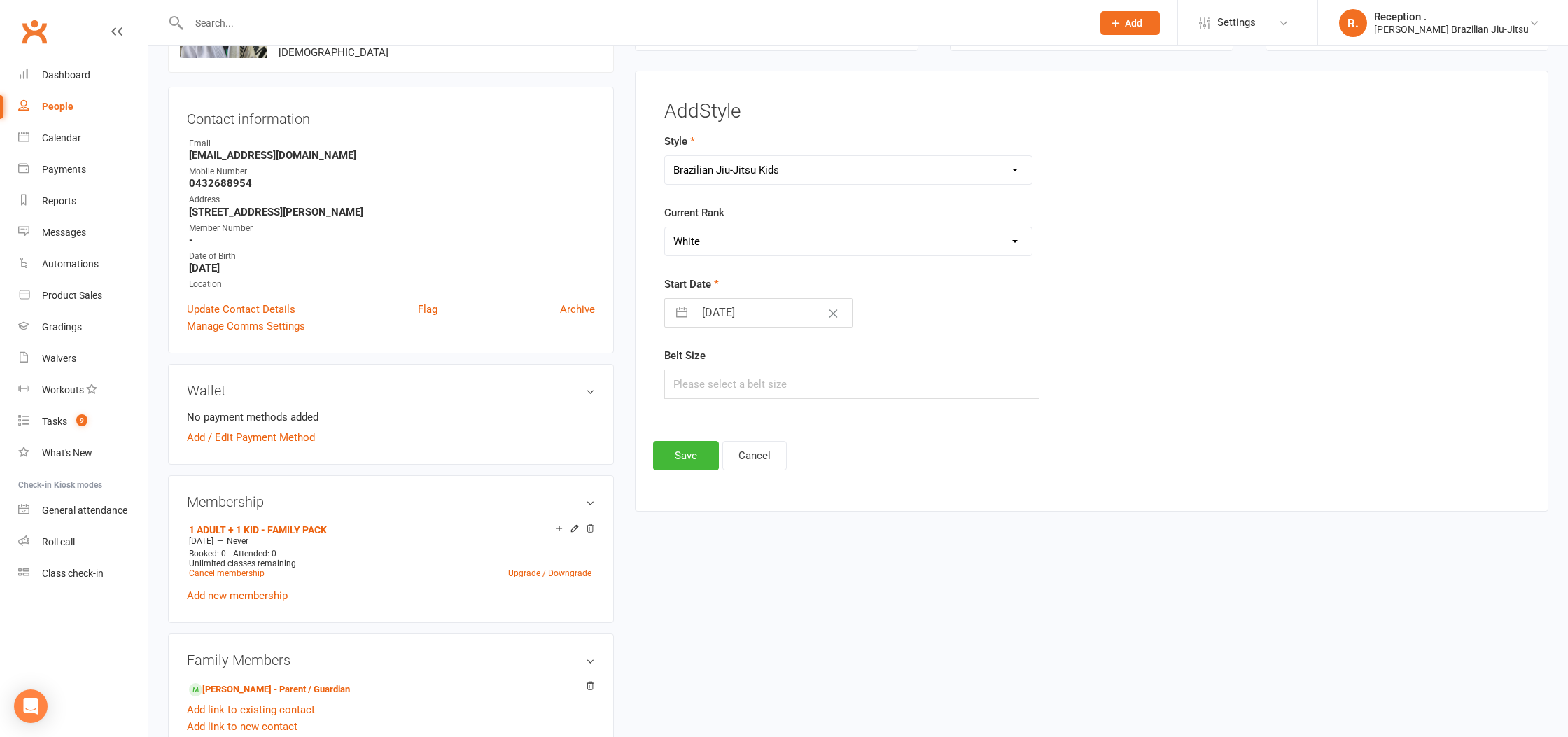
click at [665, 227] on select "Please Select Starting Rank White White 1 Stripe White 2 Stripes White 3 Stripe…" at bounding box center [848, 241] width 366 height 28
click at [698, 464] on button "Save" at bounding box center [686, 456] width 66 height 30
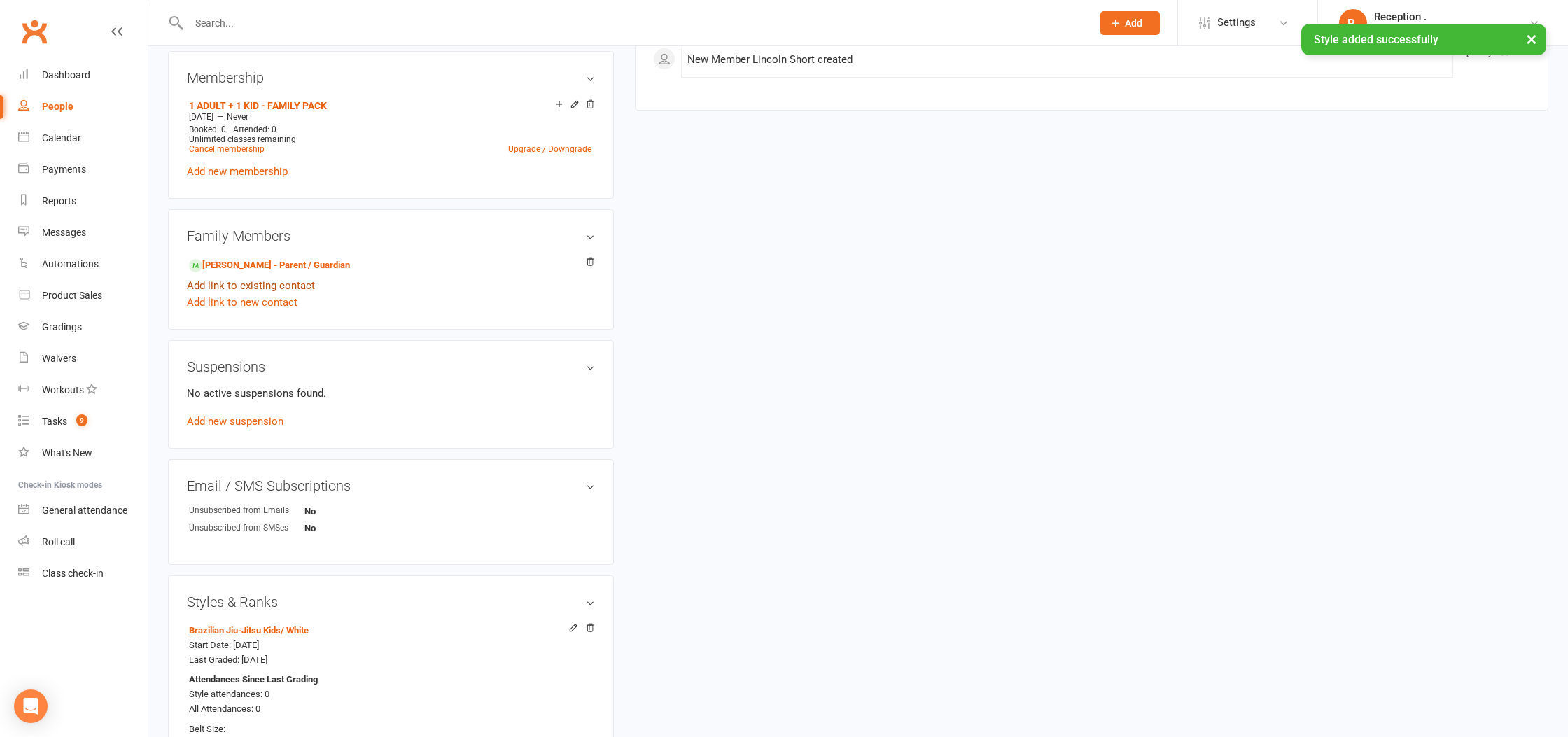
scroll to position [536, 0]
click at [304, 260] on link "[PERSON_NAME] - Parent / Guardian" at bounding box center [270, 260] width 161 height 15
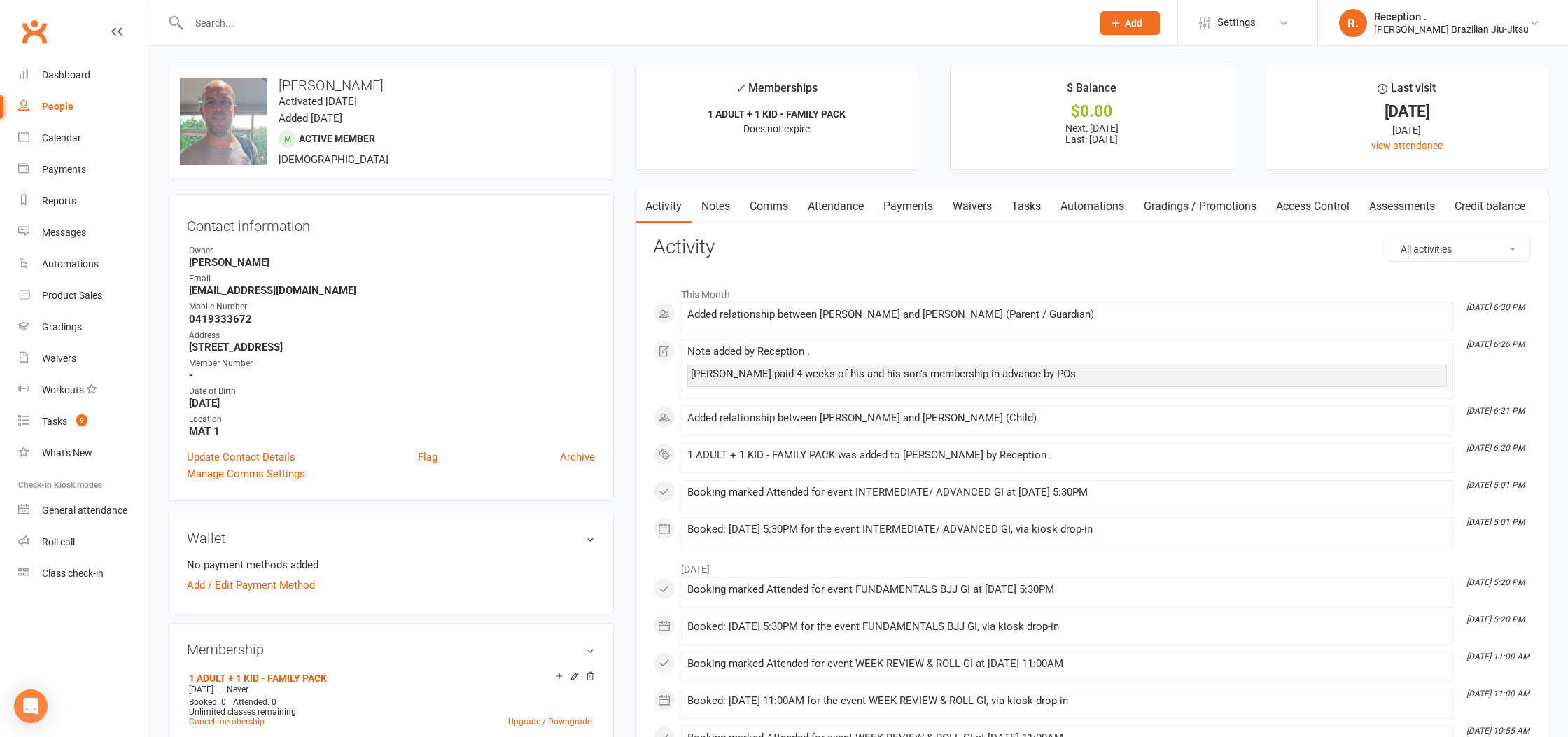
click at [899, 202] on link "Payments" at bounding box center [908, 206] width 70 height 32
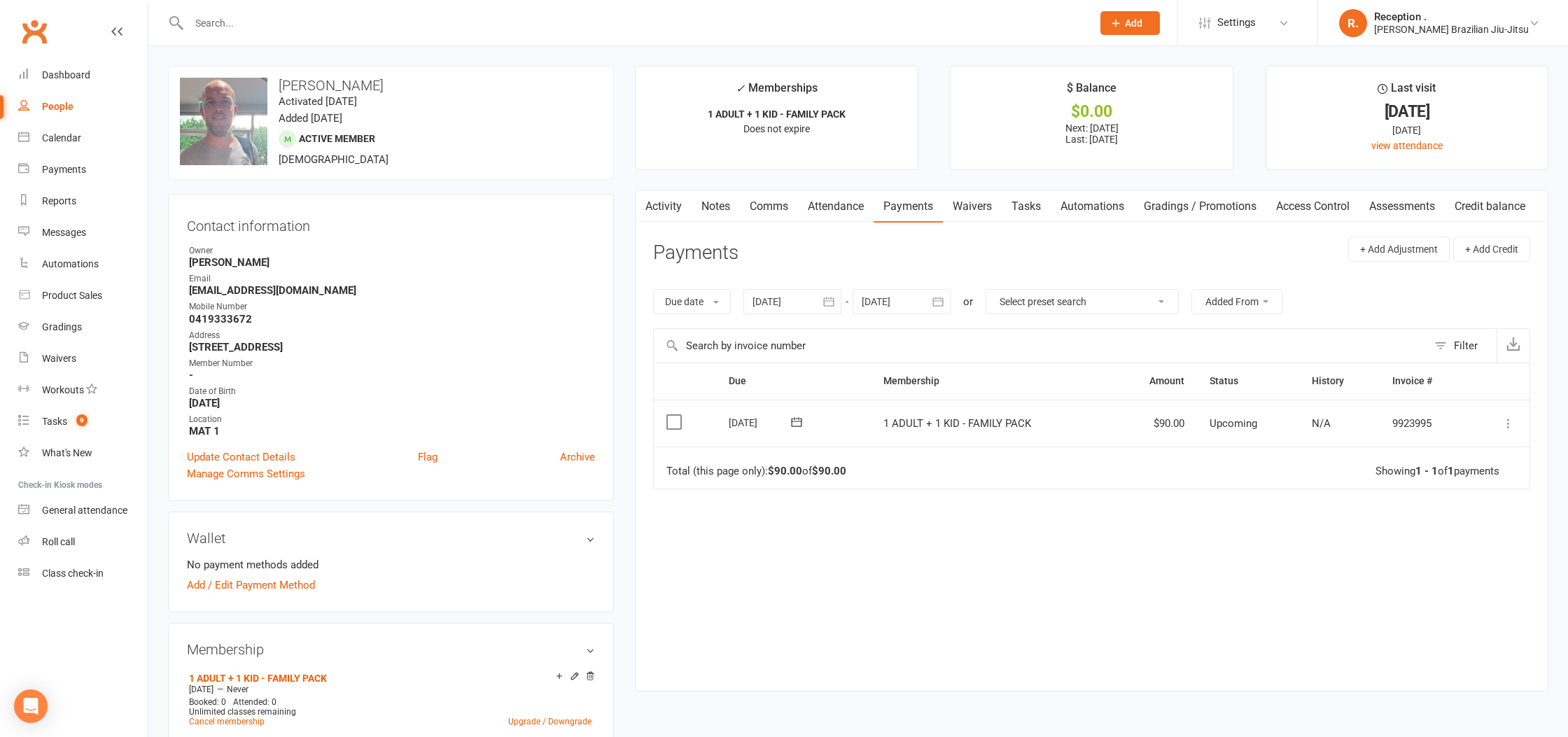
click at [938, 307] on icon "button" at bounding box center [938, 302] width 14 height 14
click at [1073, 468] on button "24" at bounding box center [1063, 468] width 30 height 25
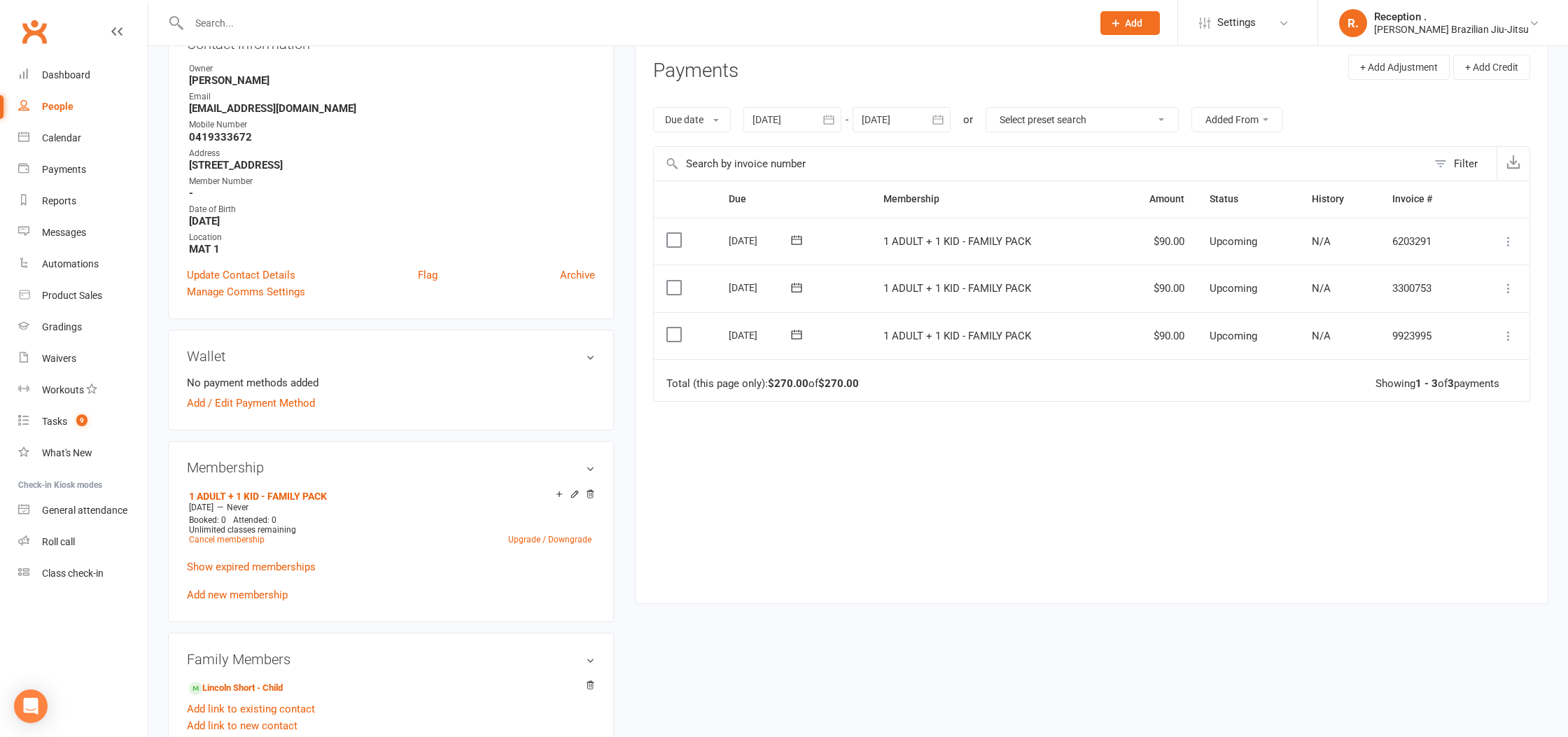
scroll to position [196, 0]
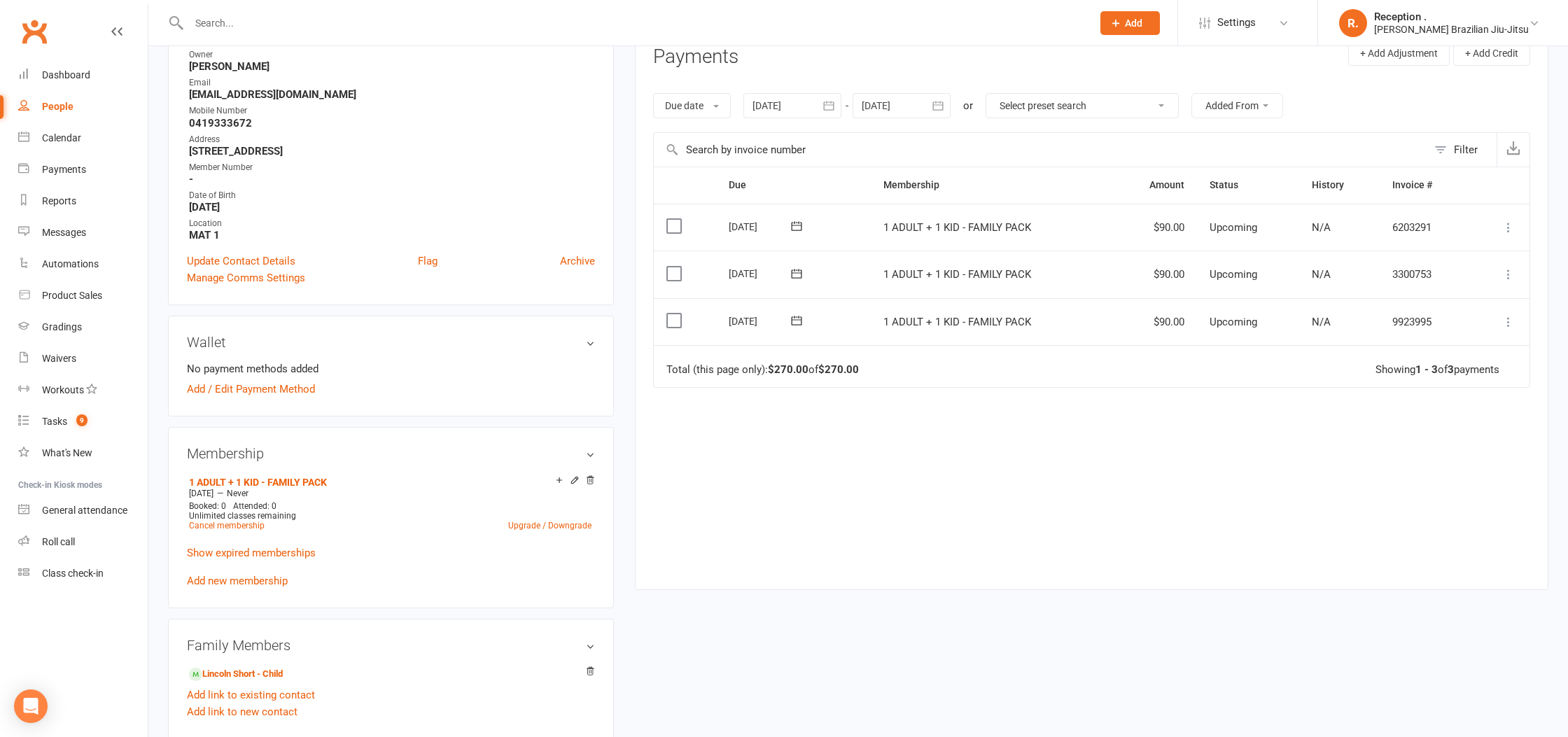
click at [904, 118] on div "Due date Due date Date paid Date failed Date settled 10 Aug 2025 August 2025 Su…" at bounding box center [1091, 106] width 877 height 53
click at [909, 100] on div at bounding box center [901, 106] width 98 height 25
click at [1061, 307] on button "31" at bounding box center [1063, 299] width 30 height 25
type input "31 Oct 2025"
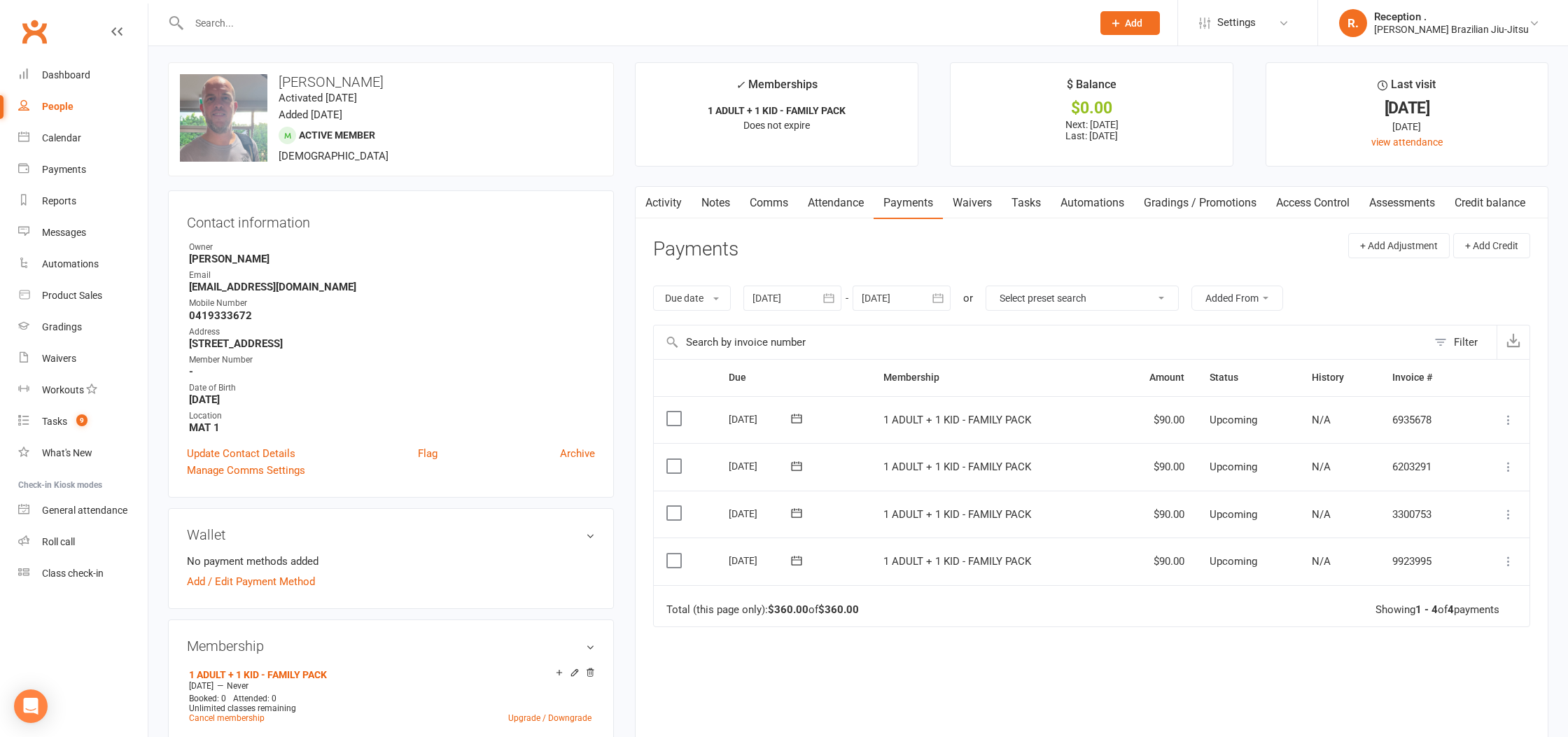
scroll to position [0, 0]
click at [790, 310] on div at bounding box center [791, 302] width 98 height 25
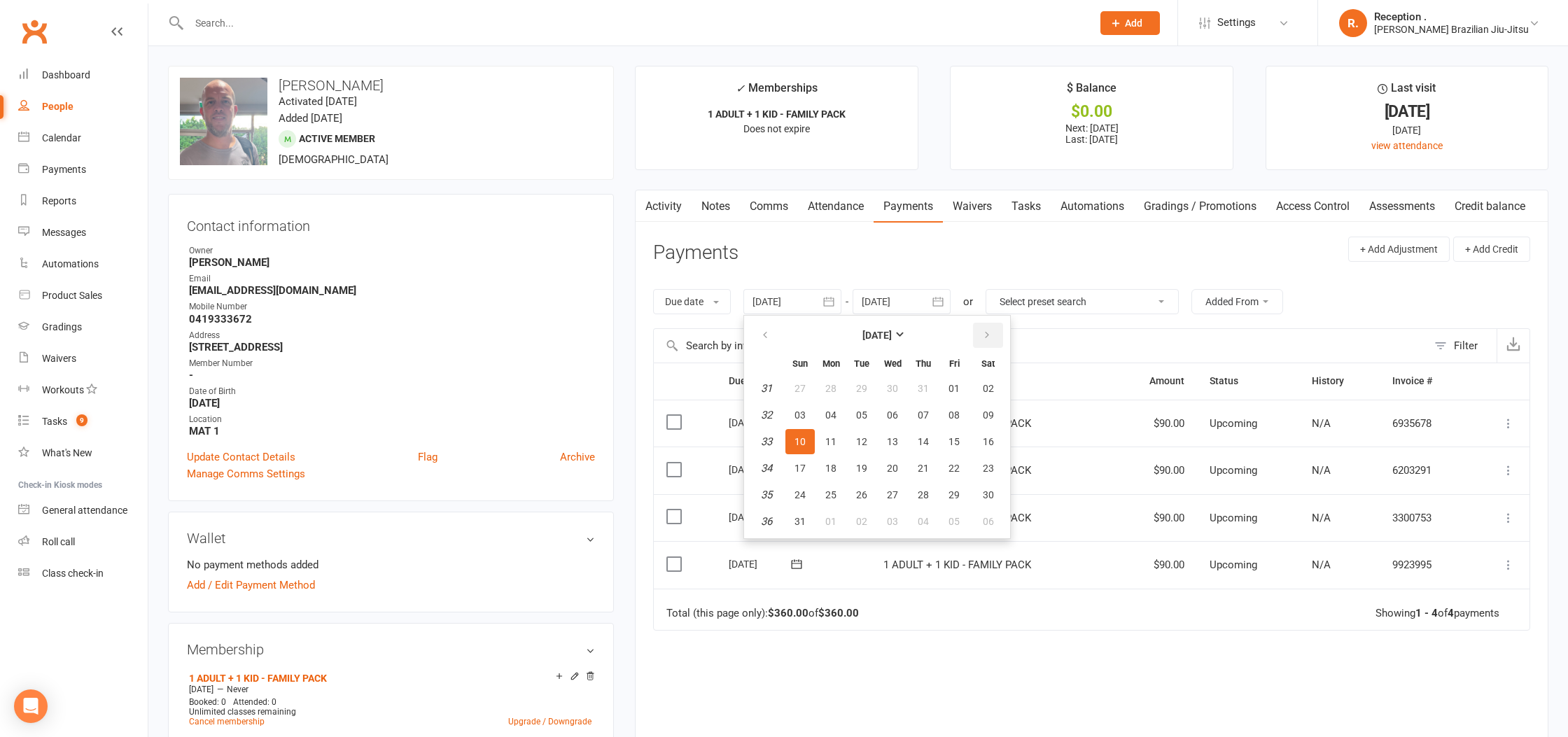
click at [984, 340] on icon "button" at bounding box center [987, 335] width 10 height 11
drag, startPoint x: 998, startPoint y: 664, endPoint x: 985, endPoint y: 654, distance: 16.4
click at [998, 663] on div "Due Contact Membership Amount Status History Invoice # Select this 29 Oct 2025 …" at bounding box center [1091, 587] width 877 height 449
click at [645, 199] on icon "button" at bounding box center [645, 203] width 8 height 13
click at [684, 206] on link "Activity" at bounding box center [663, 206] width 56 height 32
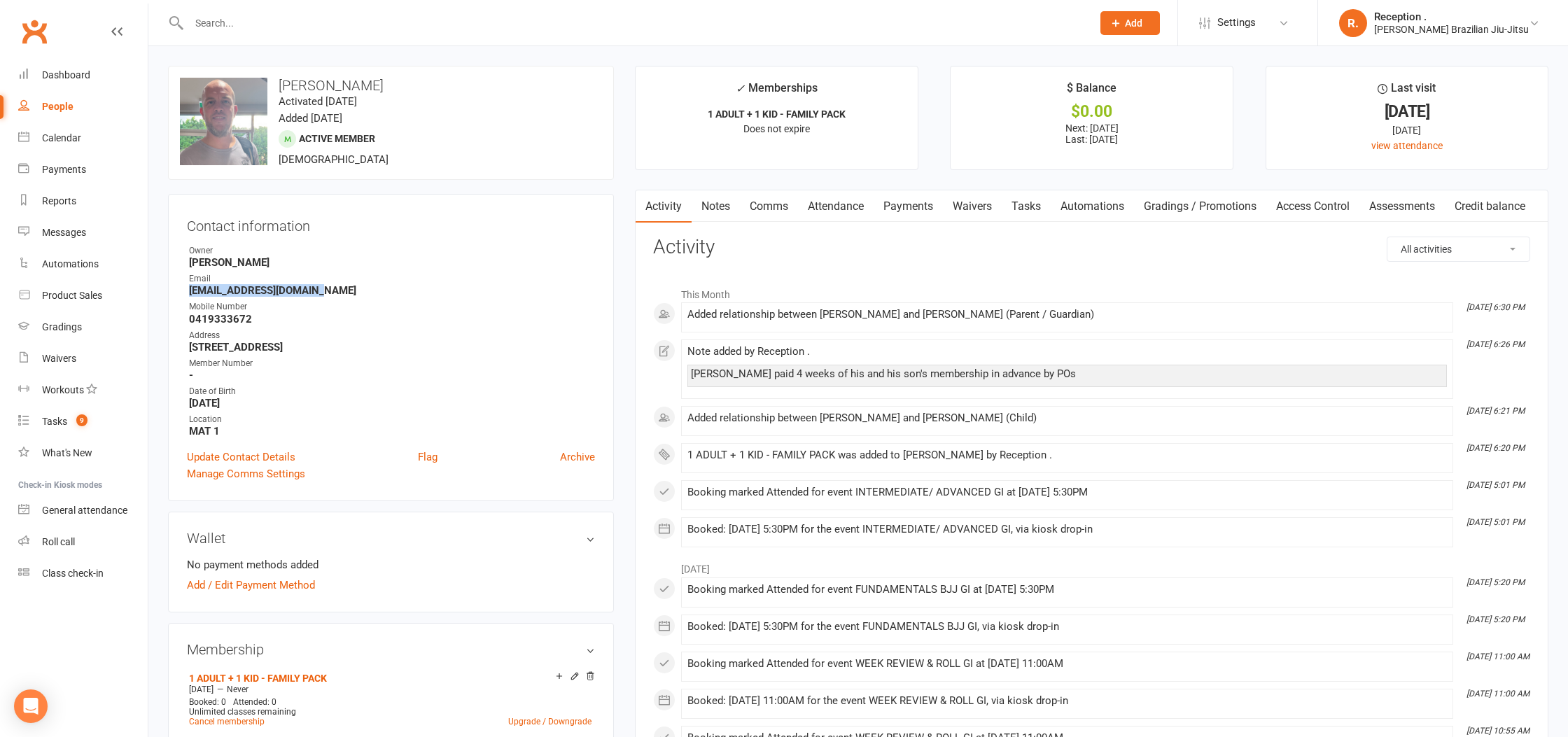
drag, startPoint x: 352, startPoint y: 290, endPoint x: 187, endPoint y: 294, distance: 165.0
click at [187, 294] on li "Email sam_j_short@hotmail.com" at bounding box center [391, 284] width 408 height 24
copy strong "[EMAIL_ADDRESS][DOMAIN_NAME]"
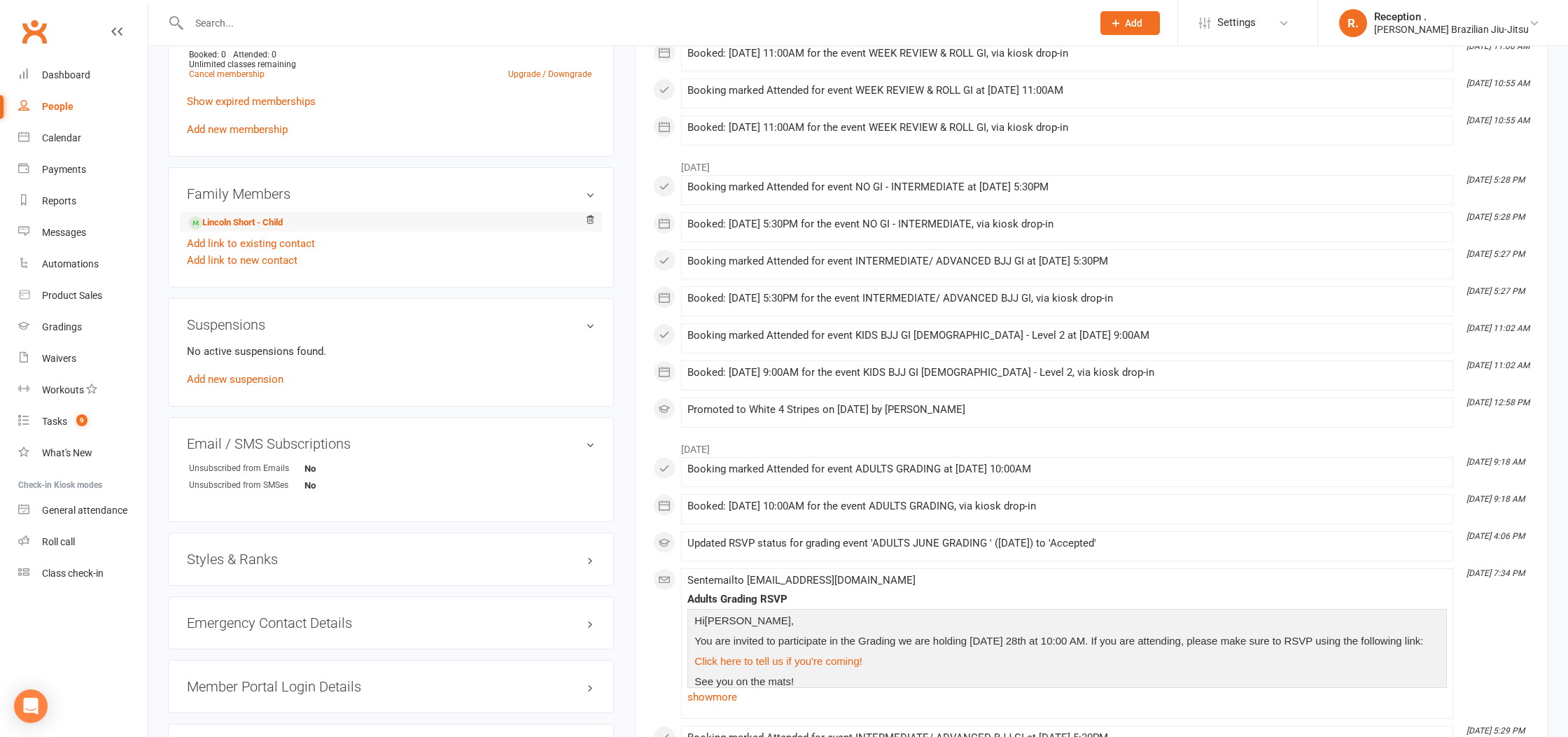
scroll to position [654, 0]
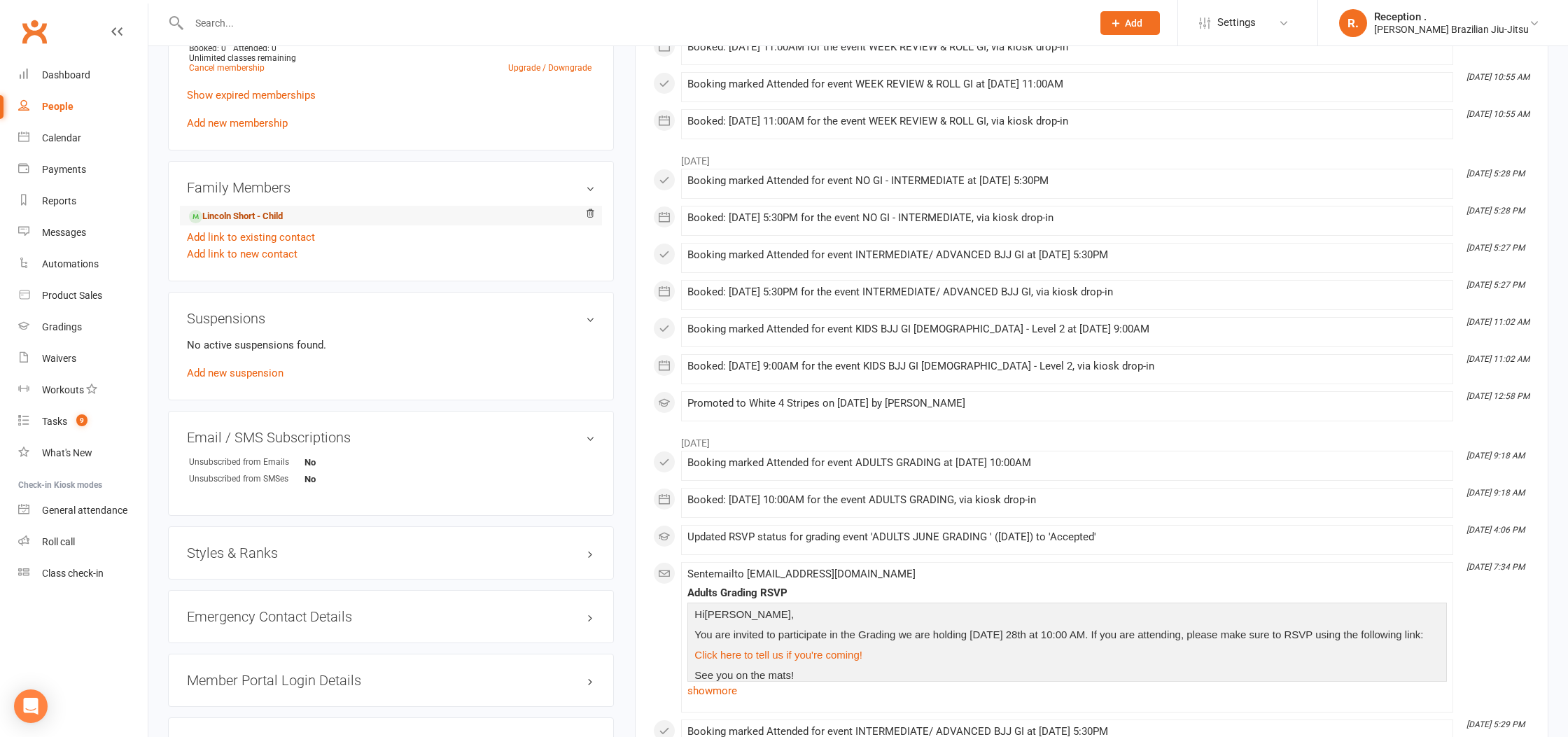
click at [262, 213] on link "Lincoln Short - Child" at bounding box center [236, 216] width 94 height 15
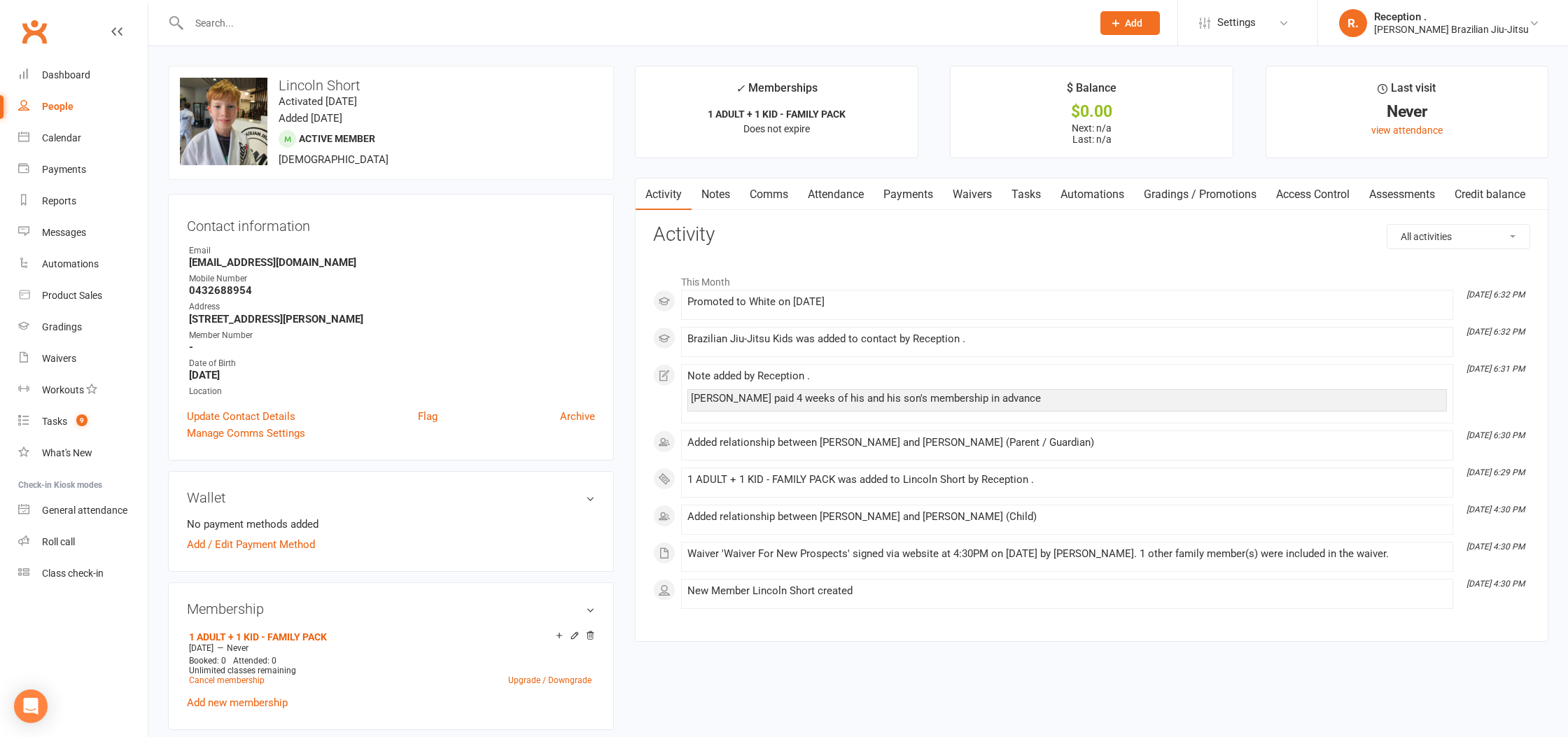
scroll to position [2, 0]
click at [731, 199] on link "Notes" at bounding box center [716, 192] width 48 height 32
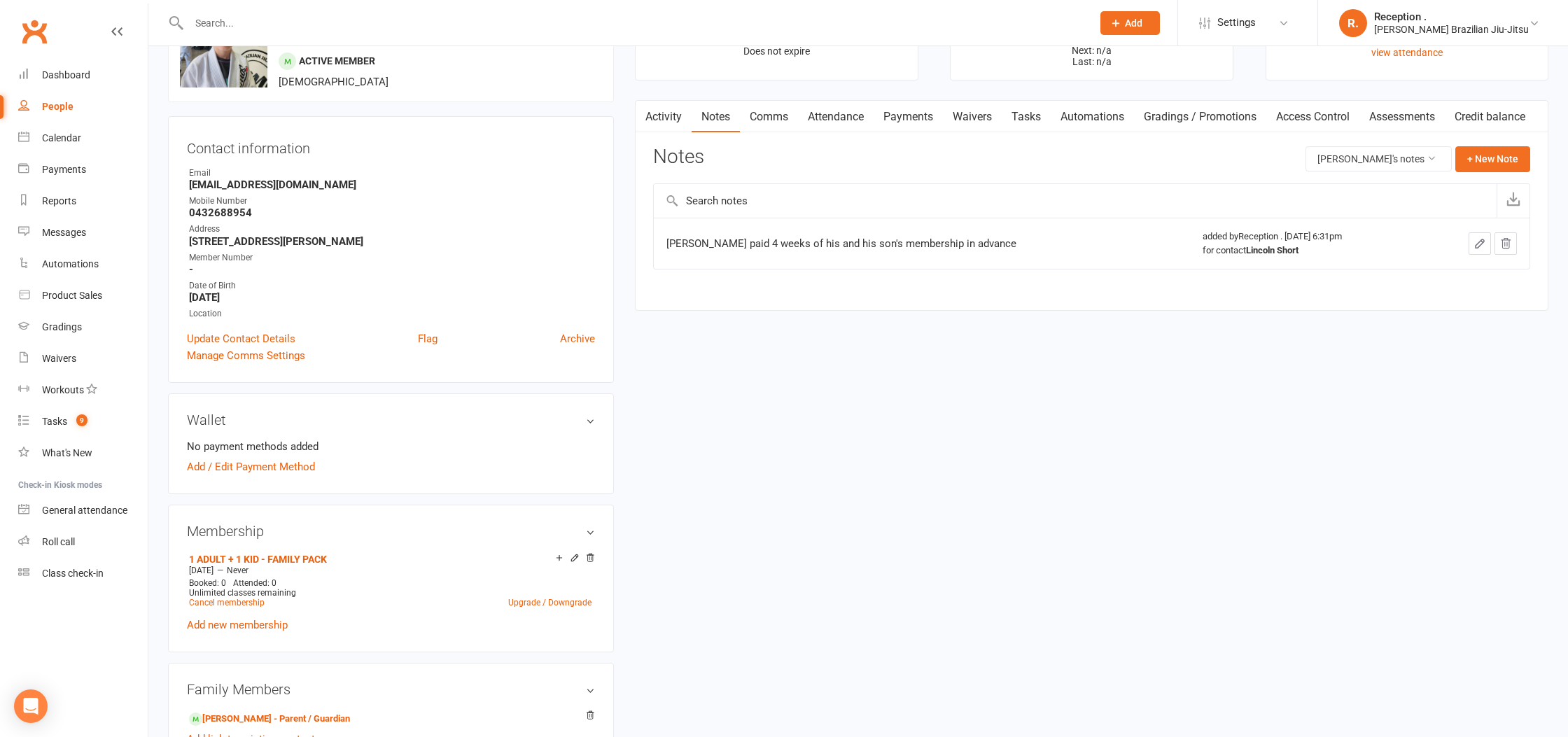
scroll to position [79, 0]
click at [663, 113] on link "Activity" at bounding box center [663, 115] width 56 height 32
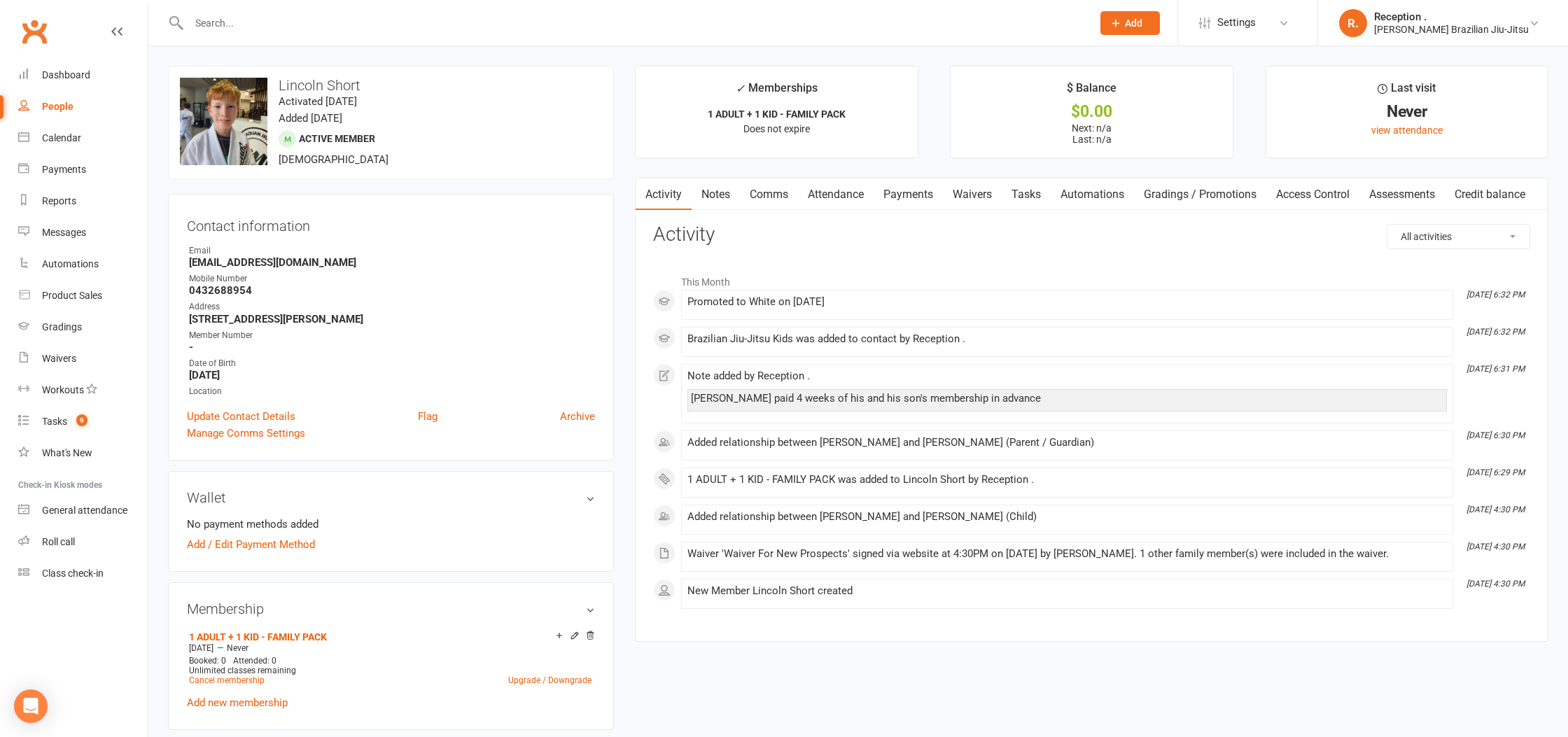
click at [327, 26] on input "text" at bounding box center [634, 23] width 898 height 20
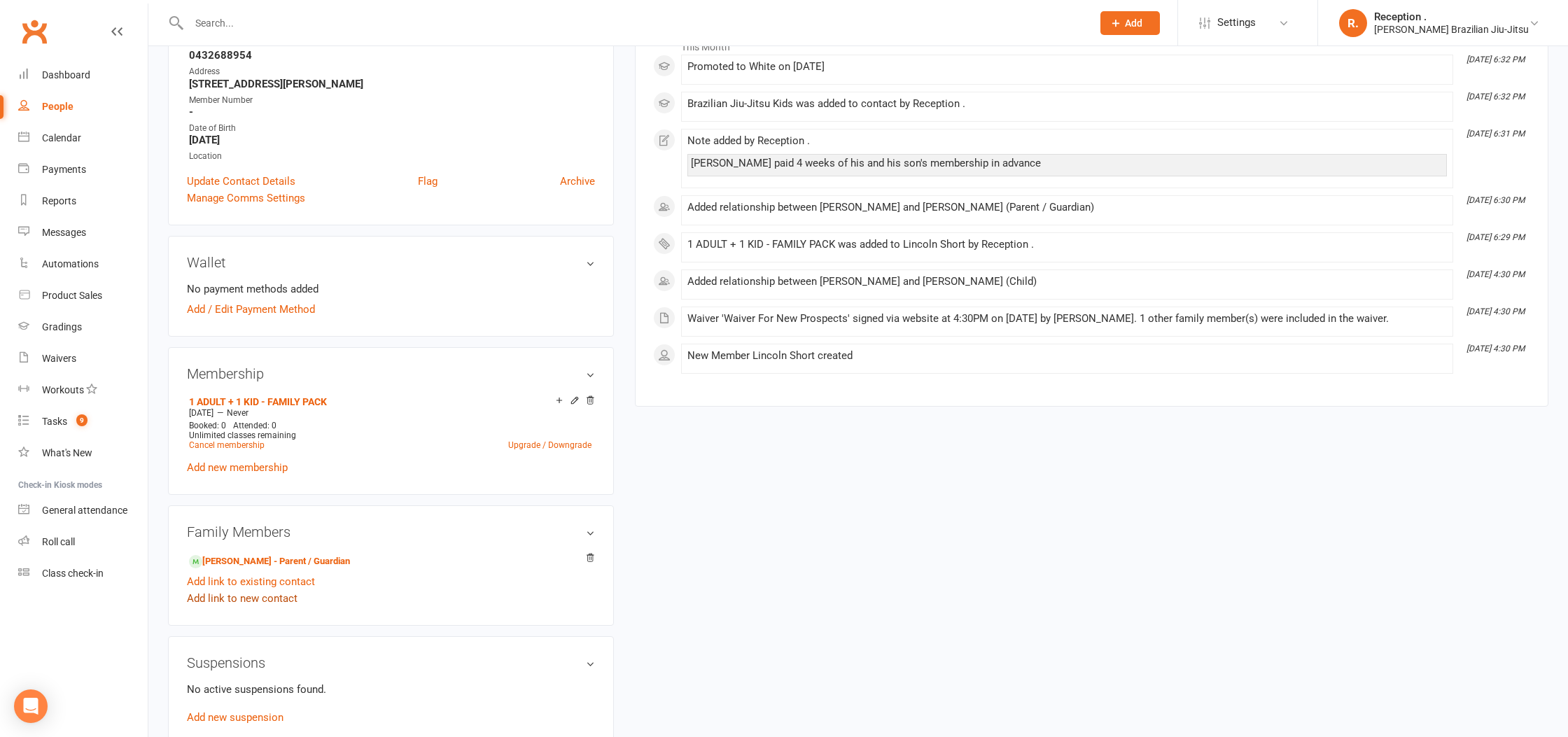
scroll to position [268, 0]
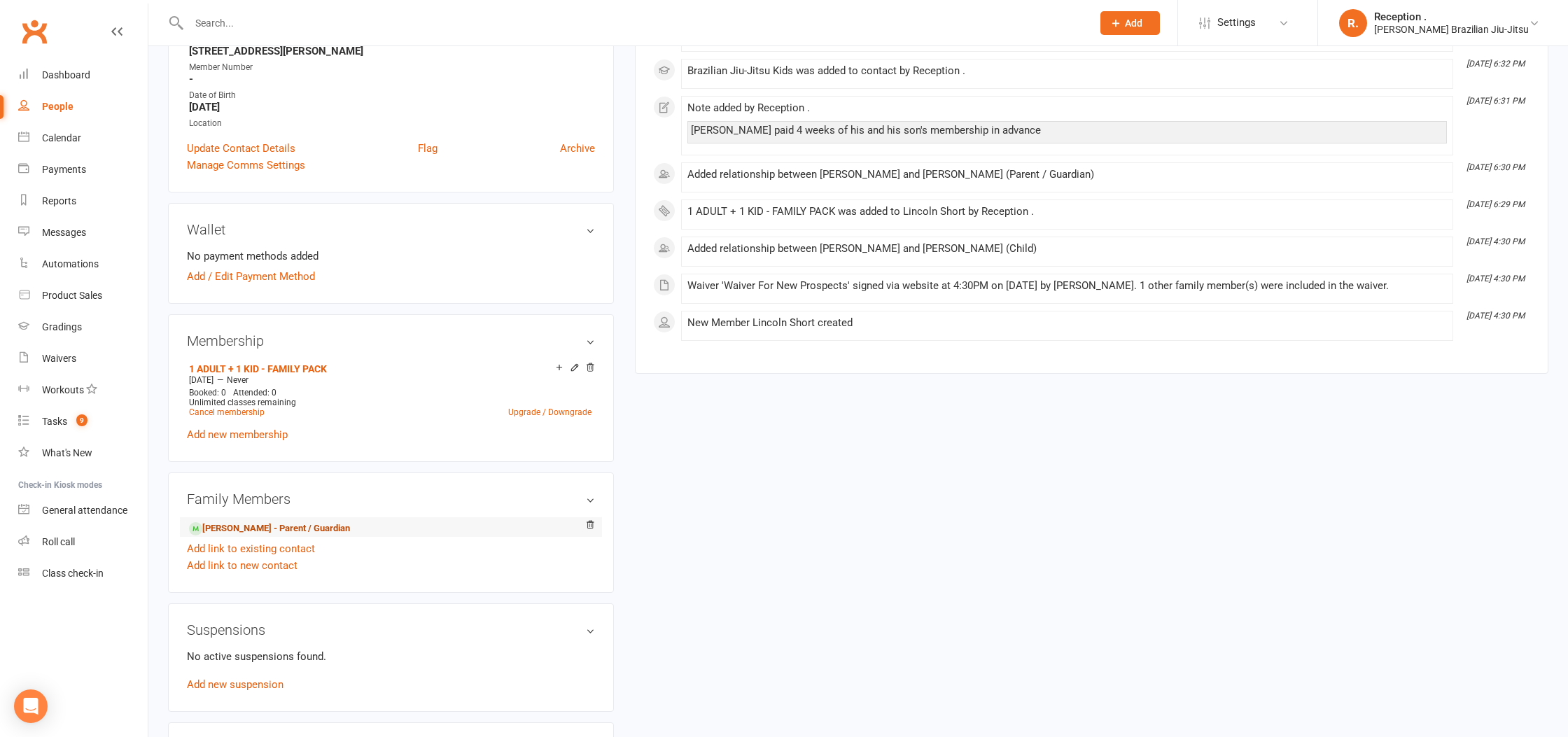
click at [267, 527] on link "[PERSON_NAME] - Parent / Guardian" at bounding box center [270, 528] width 161 height 15
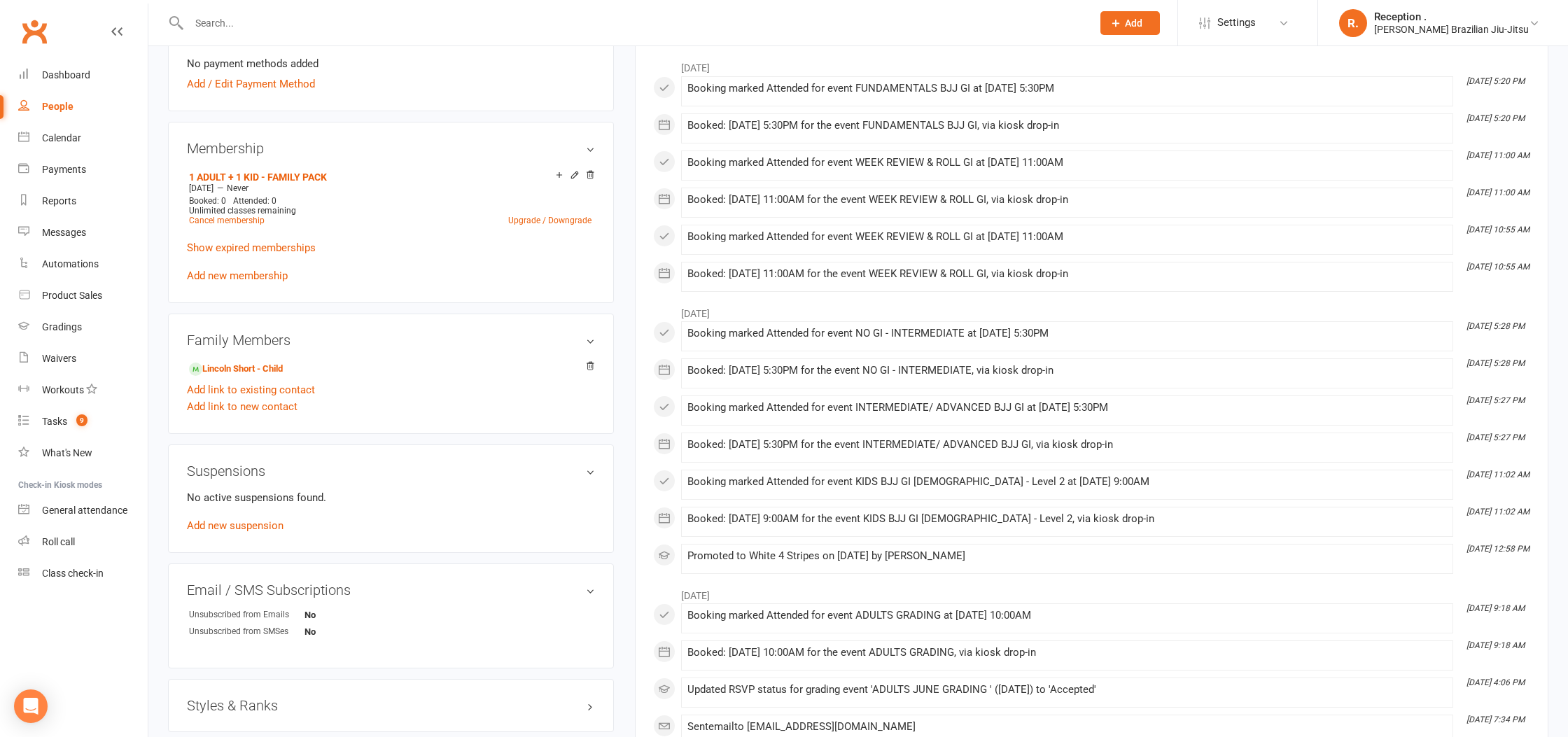
scroll to position [478, 0]
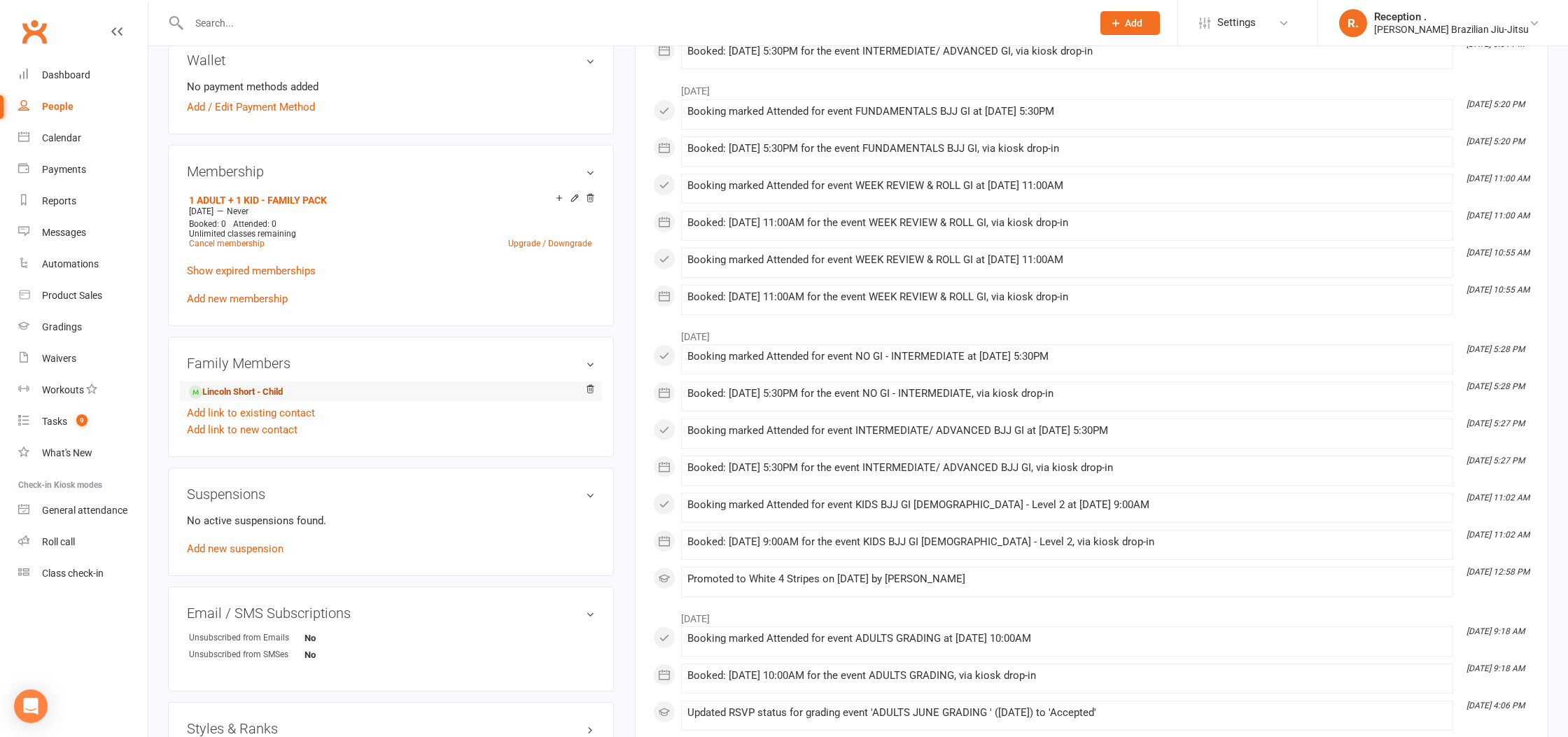
click at [263, 390] on link "Lincoln Short - Child" at bounding box center [236, 392] width 94 height 15
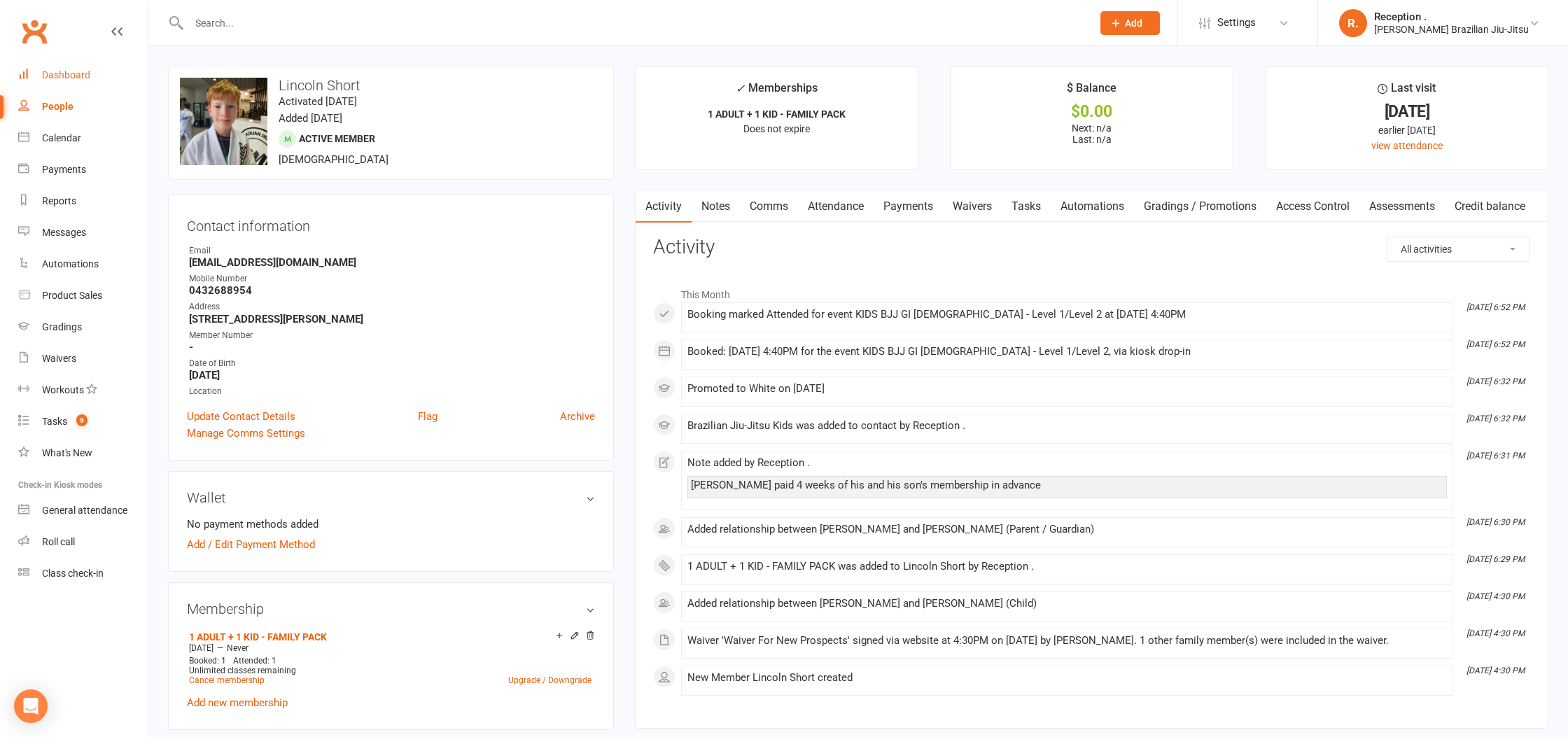
click at [37, 65] on link "Dashboard" at bounding box center [83, 75] width 130 height 31
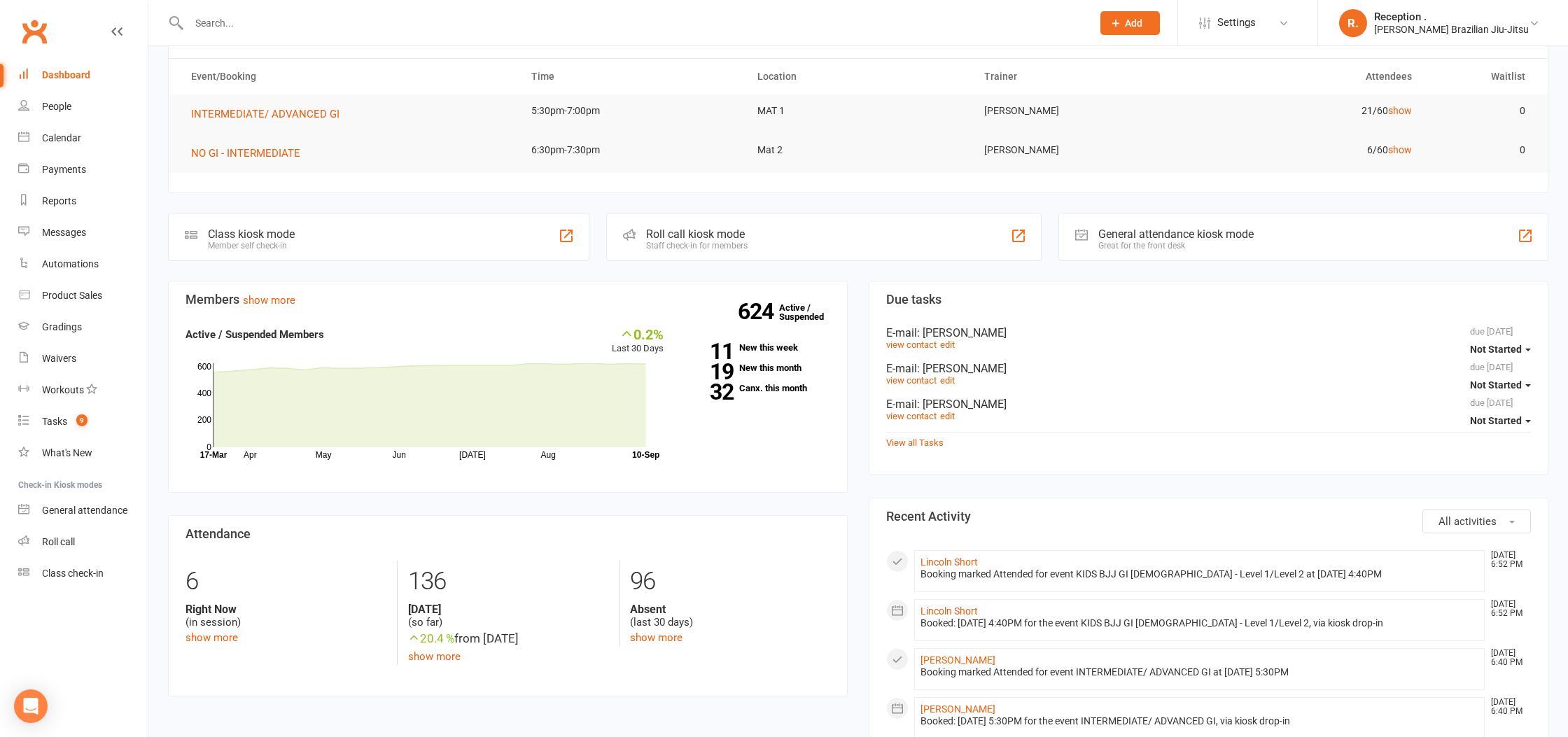
scroll to position [134, 0]
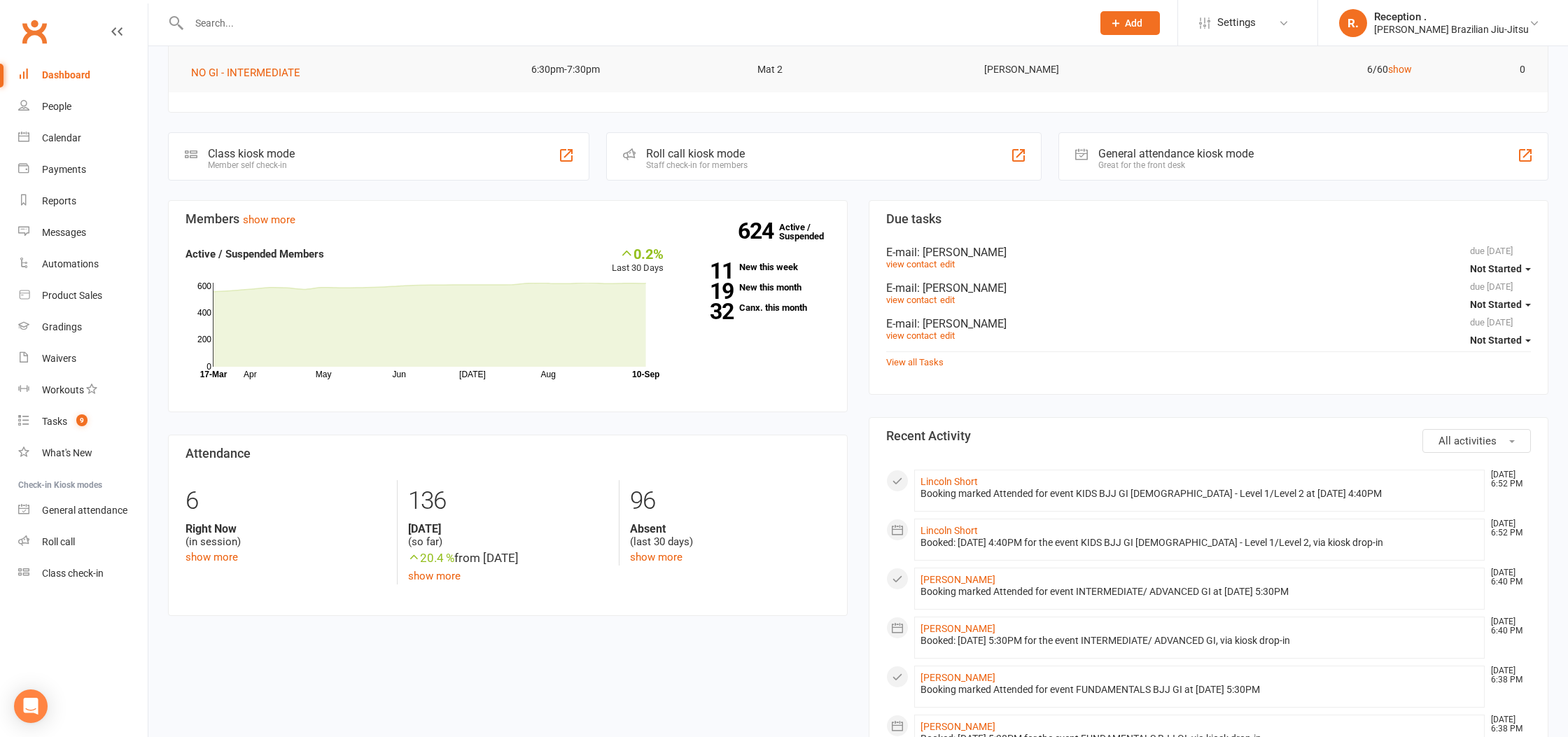
click at [570, 13] on input "text" at bounding box center [634, 23] width 898 height 20
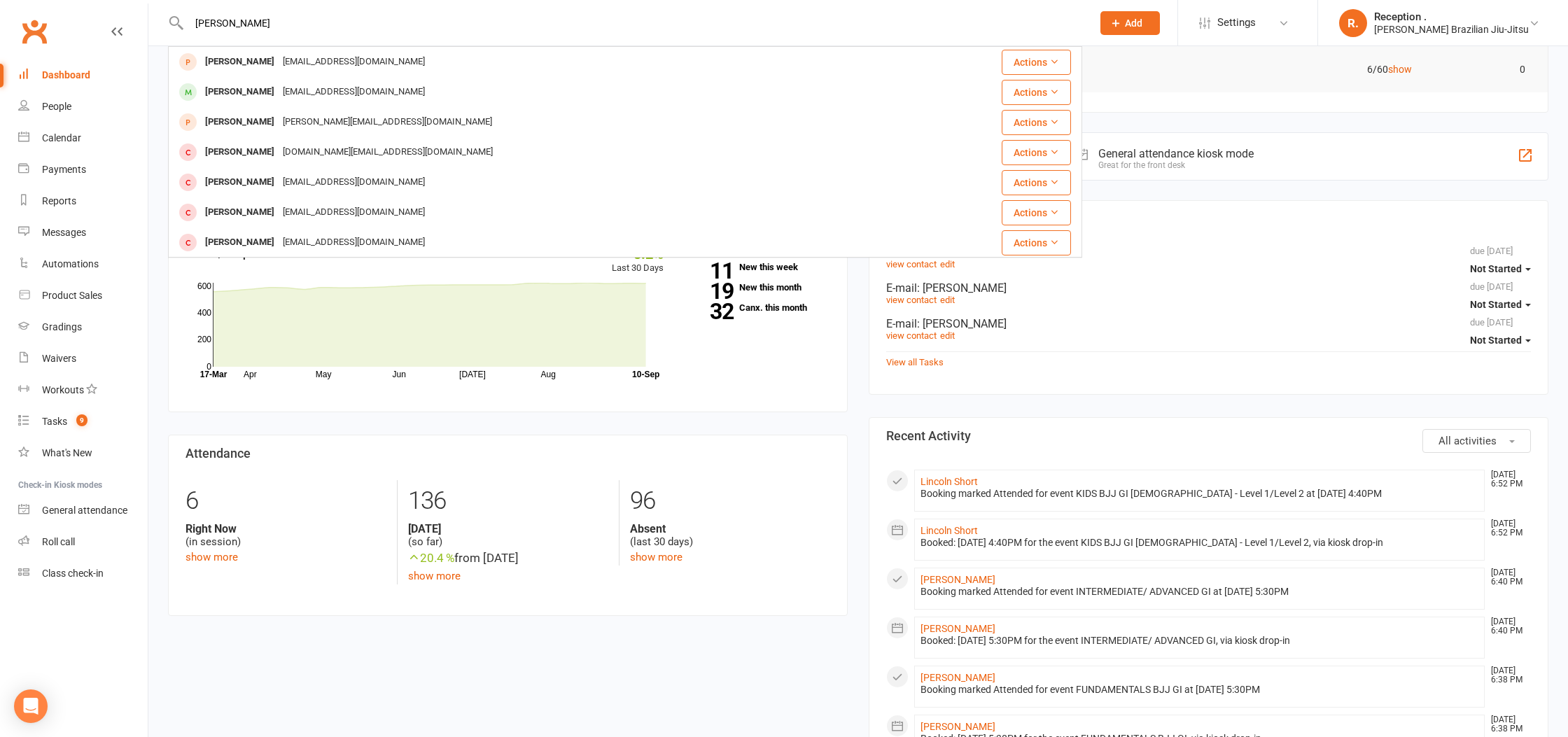
type input "[PERSON_NAME]"
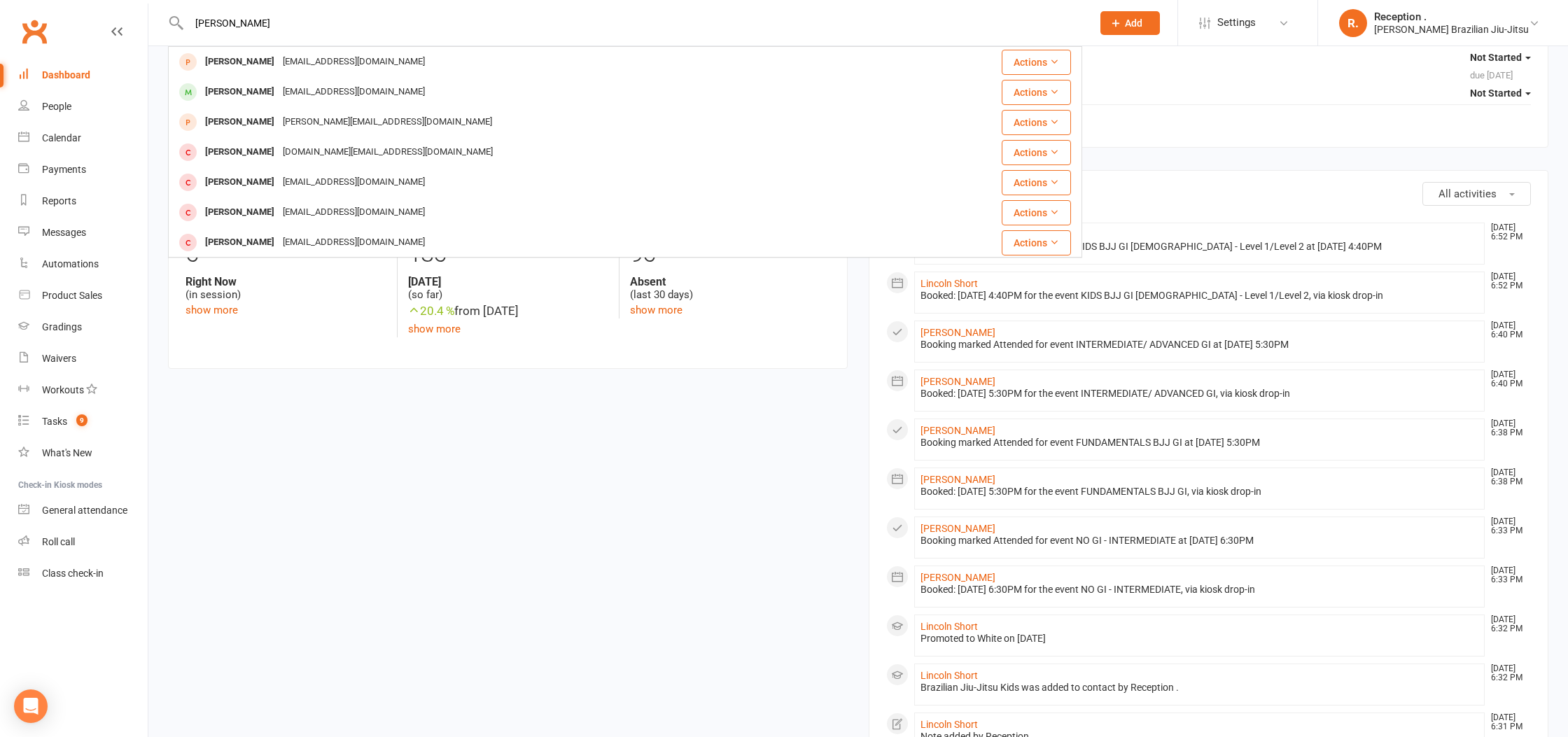
scroll to position [382, 0]
click at [253, 20] on input "[PERSON_NAME]" at bounding box center [634, 23] width 898 height 20
drag, startPoint x: 866, startPoint y: 401, endPoint x: 1200, endPoint y: 178, distance: 401.6
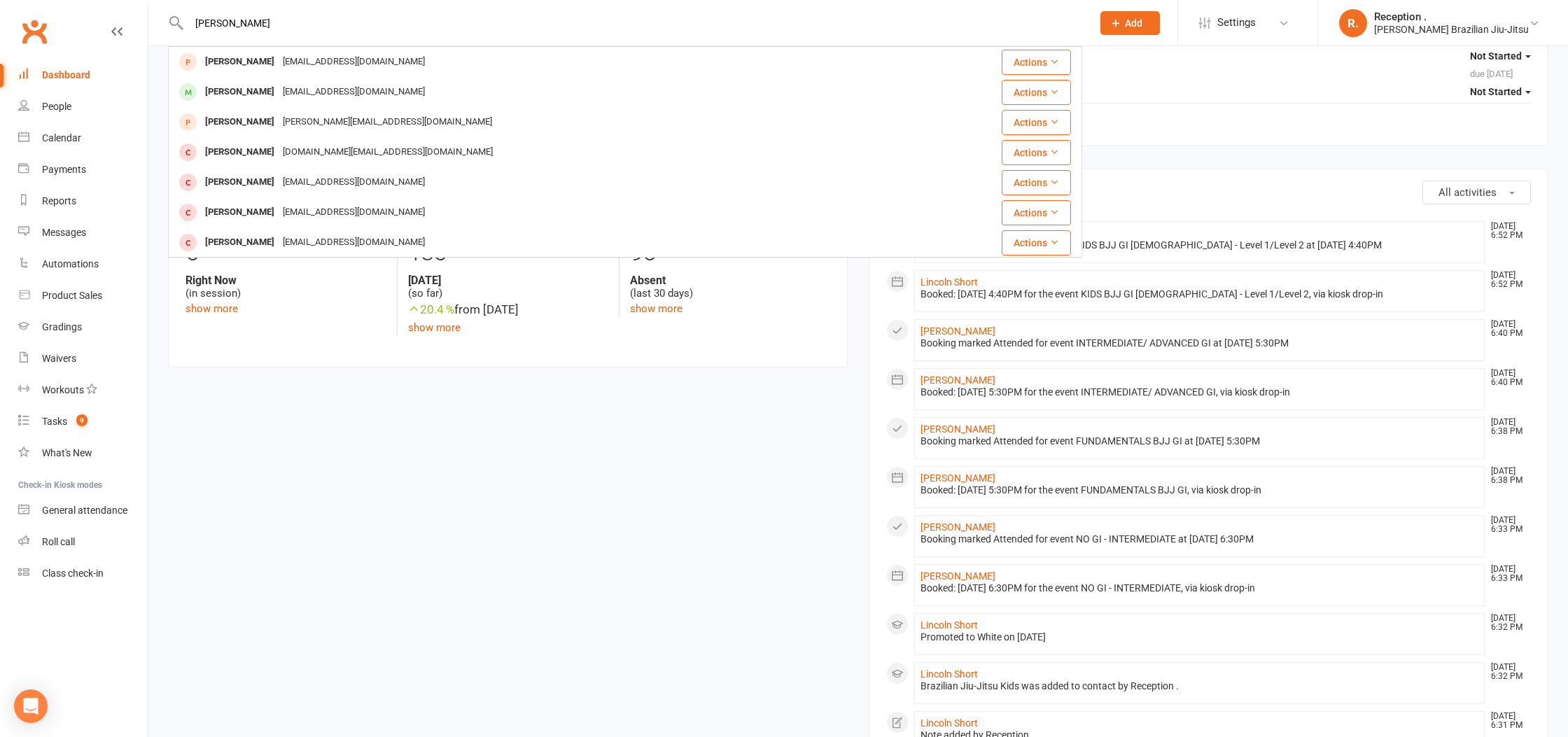
click at [871, 400] on div "Due tasks due [DATE] Not Started E-mail : [PERSON_NAME] view contact edit due […" at bounding box center [1208, 650] width 701 height 1398
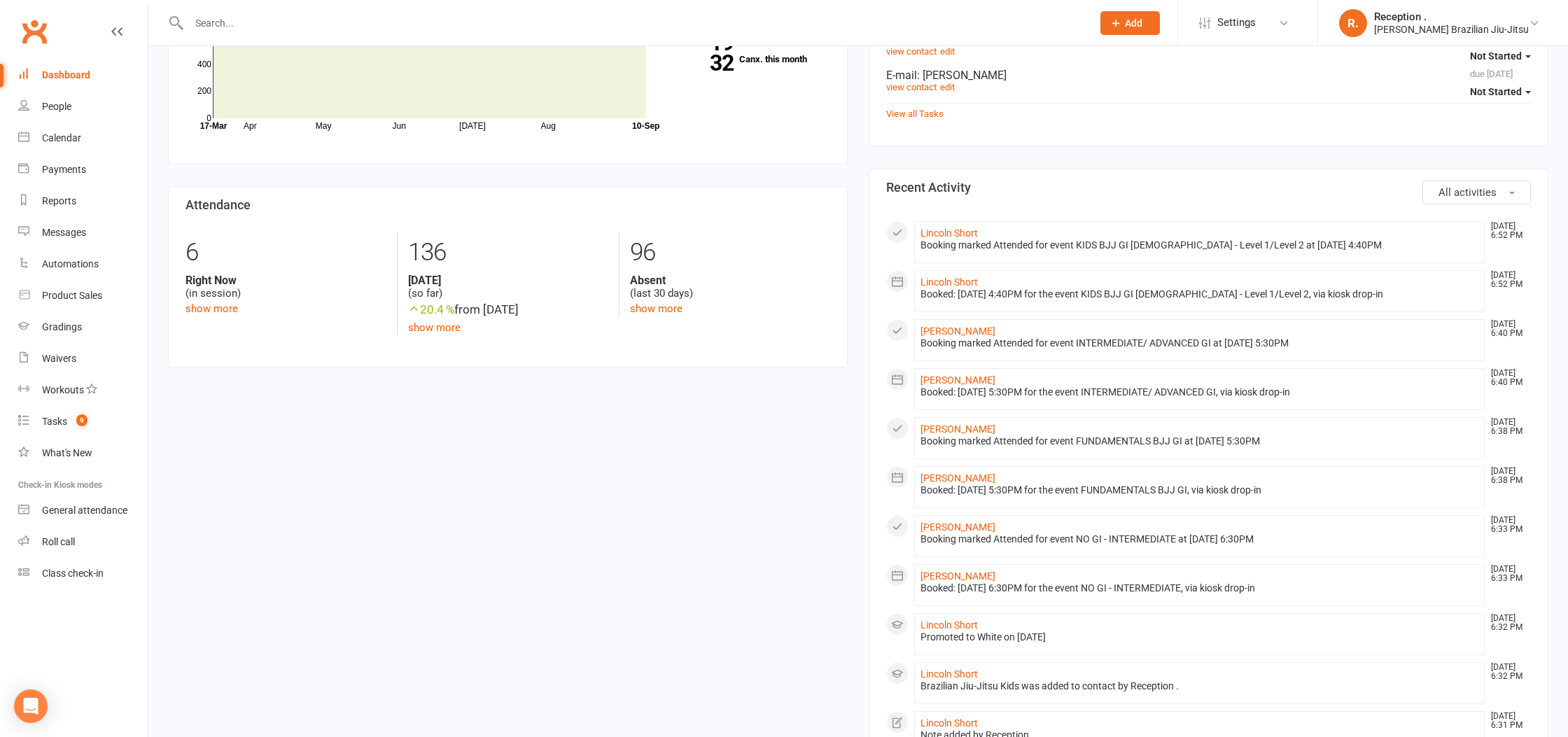
click at [1142, 17] on span "Add" at bounding box center [1134, 23] width 17 height 11
click at [1166, 91] on link "Member" at bounding box center [1114, 95] width 124 height 32
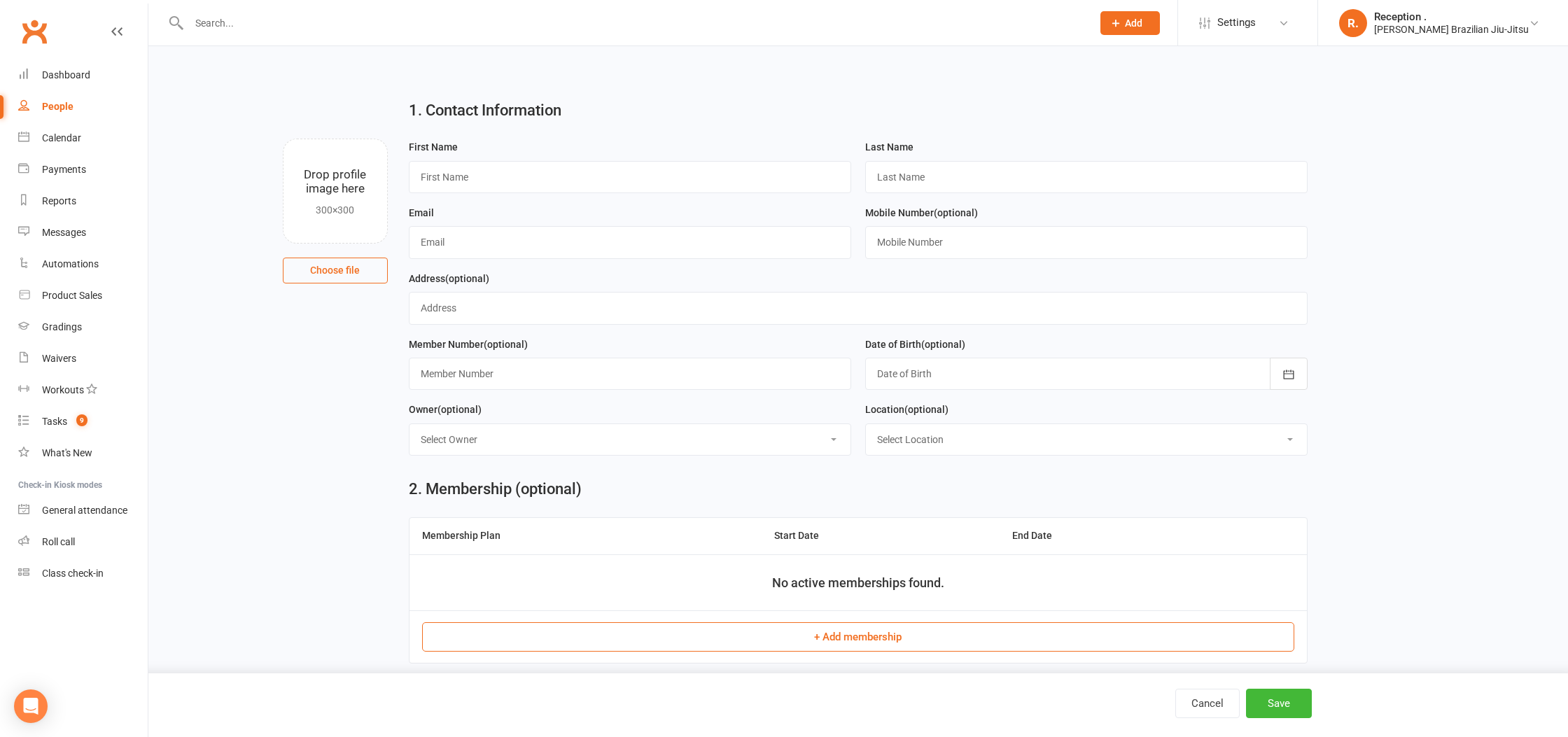
click at [306, 184] on input "file" at bounding box center [335, 191] width 104 height 104
click at [526, 170] on input "text" at bounding box center [630, 177] width 442 height 32
type input "Angus"
type input "[PERSON_NAME]"
click at [466, 227] on input "text" at bounding box center [630, 241] width 442 height 32
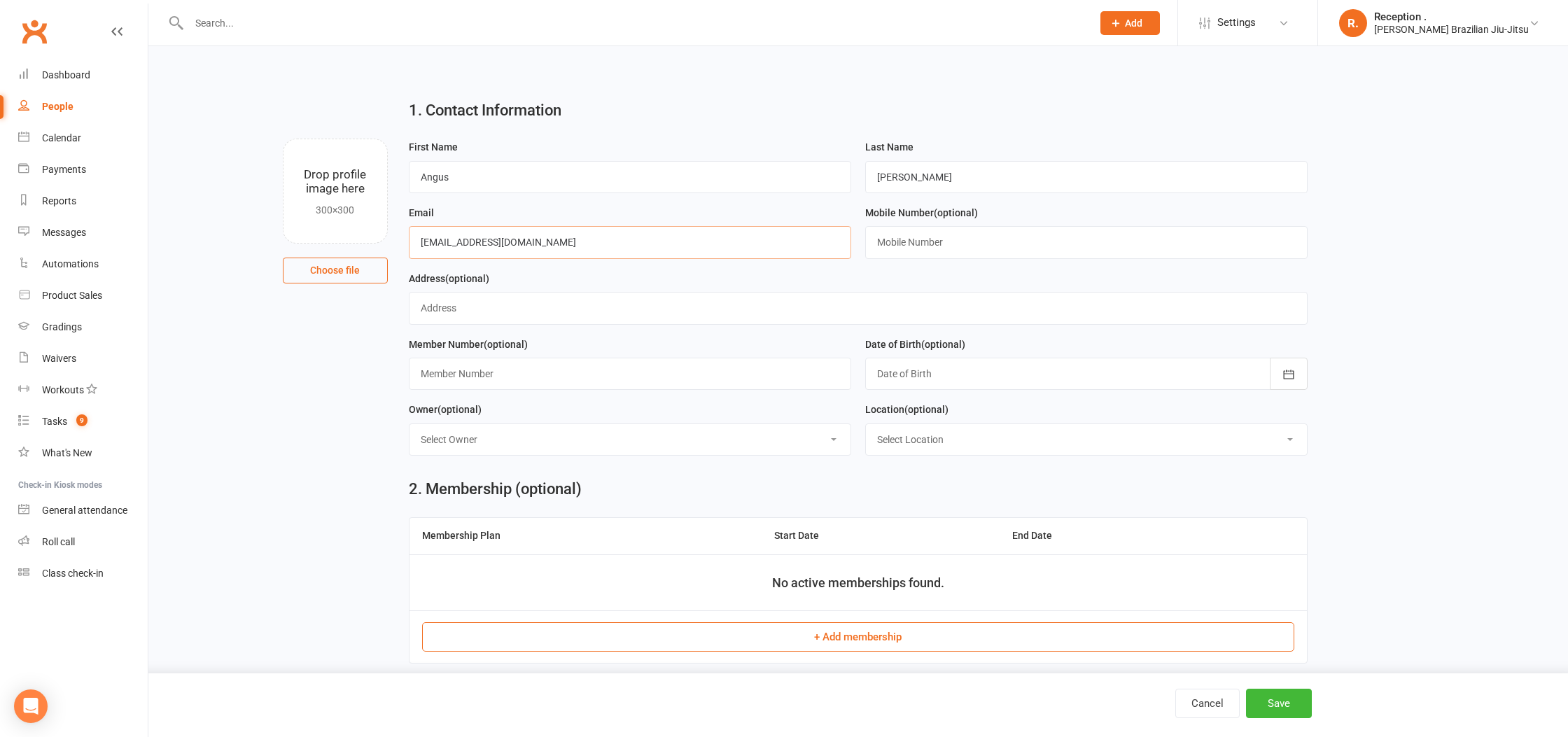
click at [435, 246] on input "[EMAIL_ADDRESS][DOMAIN_NAME]" at bounding box center [630, 241] width 442 height 32
type input "[EMAIL_ADDRESS][DOMAIN_NAME]"
click at [944, 252] on input "text" at bounding box center [1086, 241] width 442 height 32
type input "0488270430"
click at [603, 306] on input "text" at bounding box center [858, 308] width 899 height 32
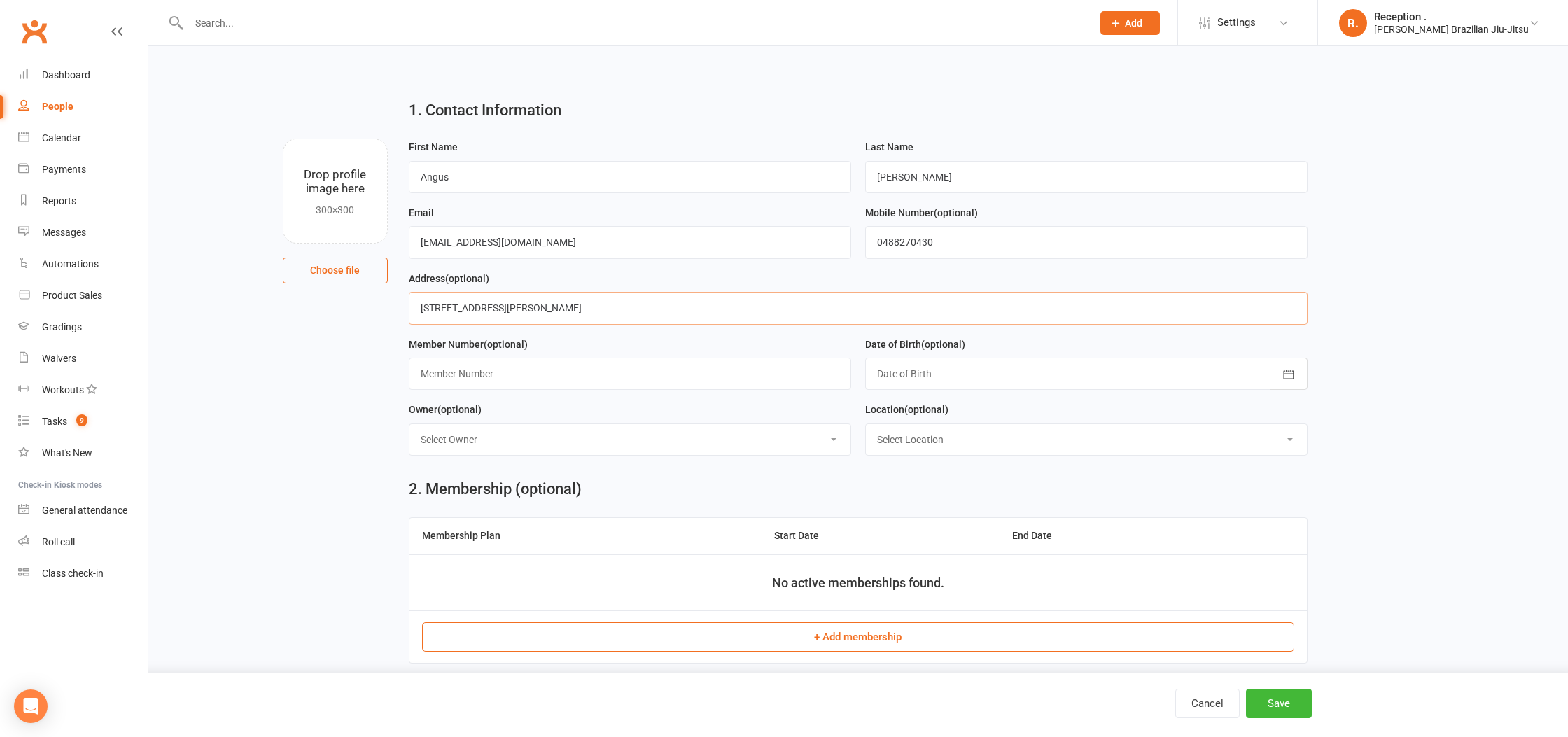
type input "[STREET_ADDRESS][PERSON_NAME]"
click at [572, 366] on input "text" at bounding box center [630, 374] width 442 height 32
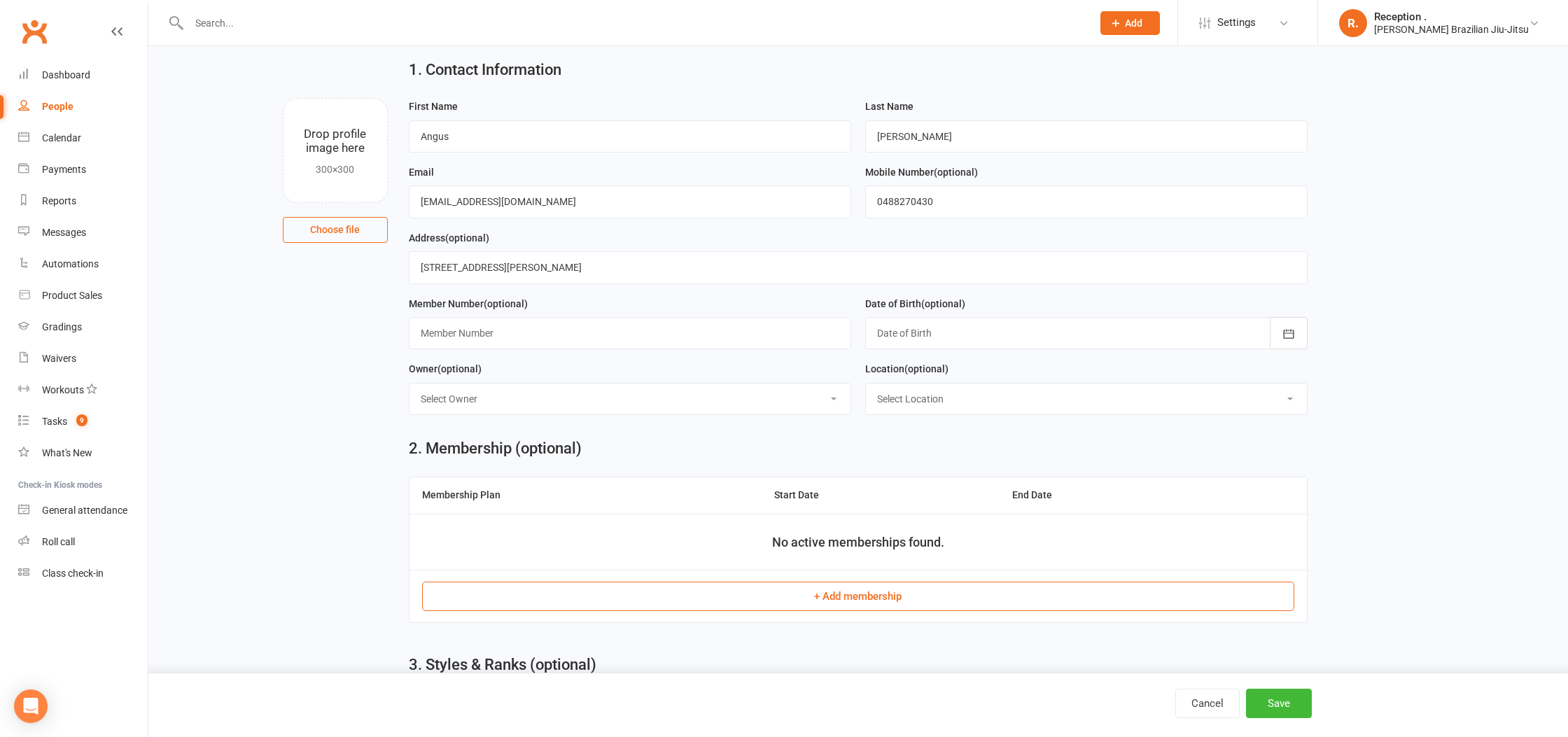
click at [1020, 331] on div at bounding box center [1086, 333] width 442 height 32
click at [876, 370] on button "button" at bounding box center [888, 368] width 30 height 25
click at [1028, 424] on span "2009" at bounding box center [1036, 424] width 23 height 13
click at [962, 424] on span "May" at bounding box center [968, 424] width 20 height 13
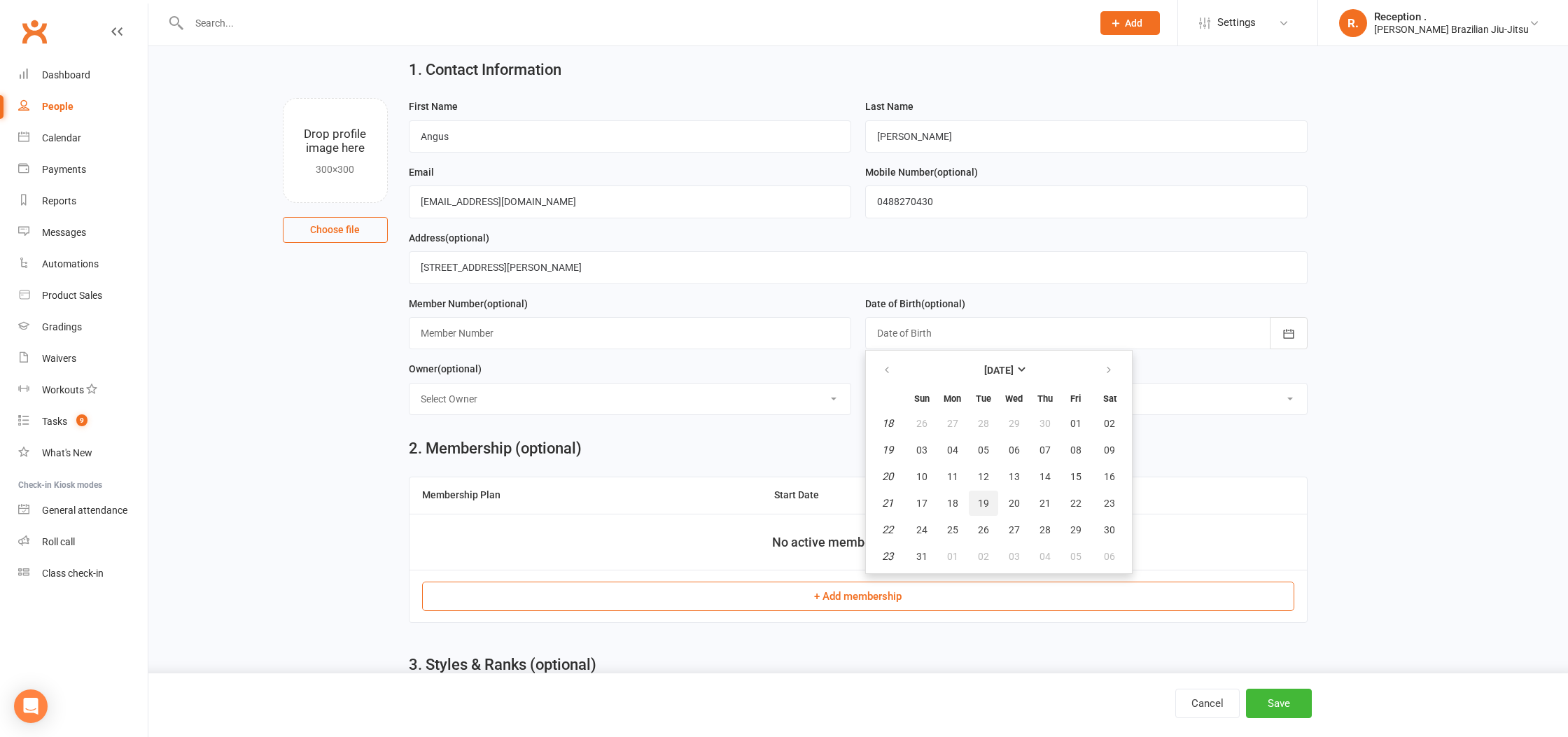
click at [978, 507] on span "19" at bounding box center [984, 503] width 11 height 11
type input "[DATE]"
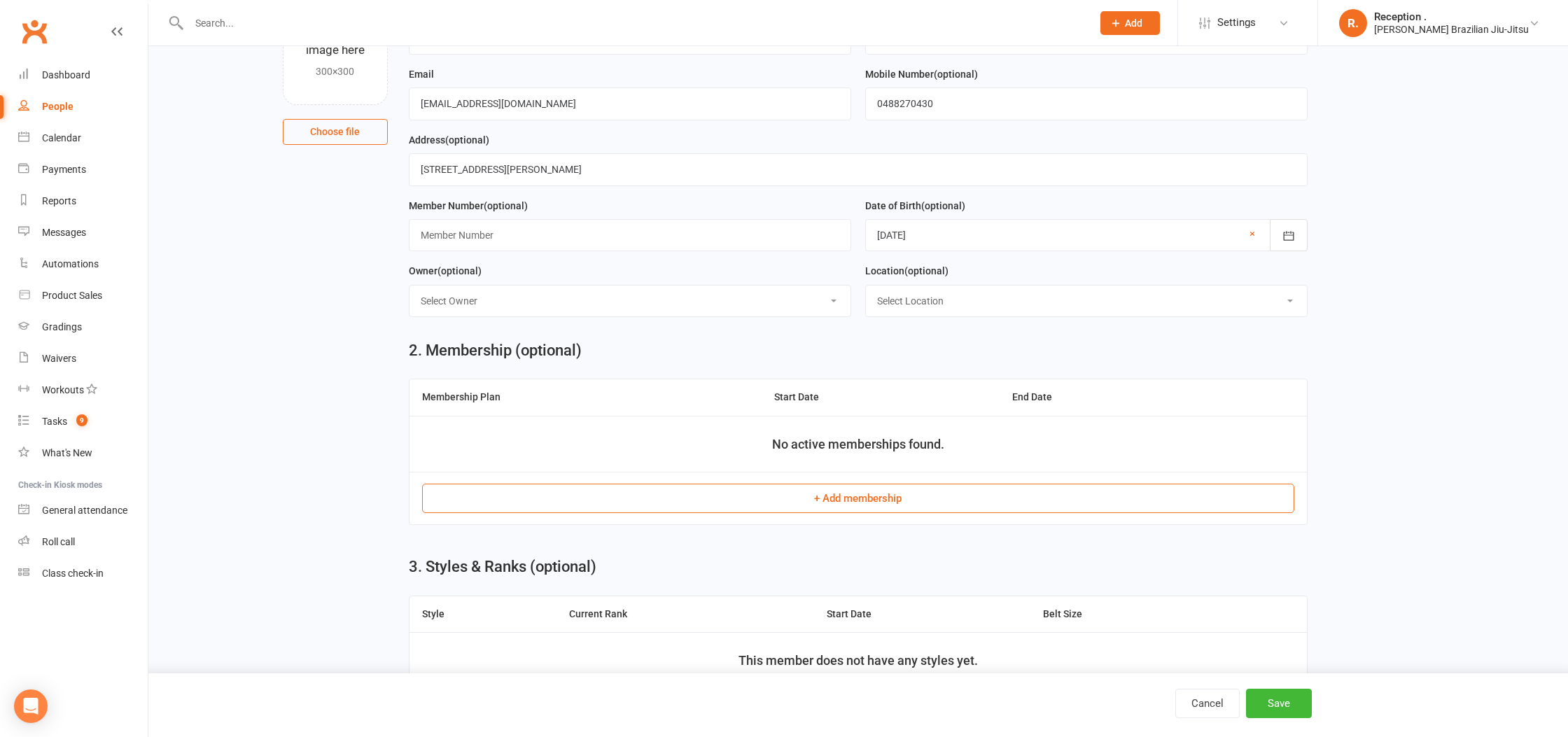
scroll to position [149, 0]
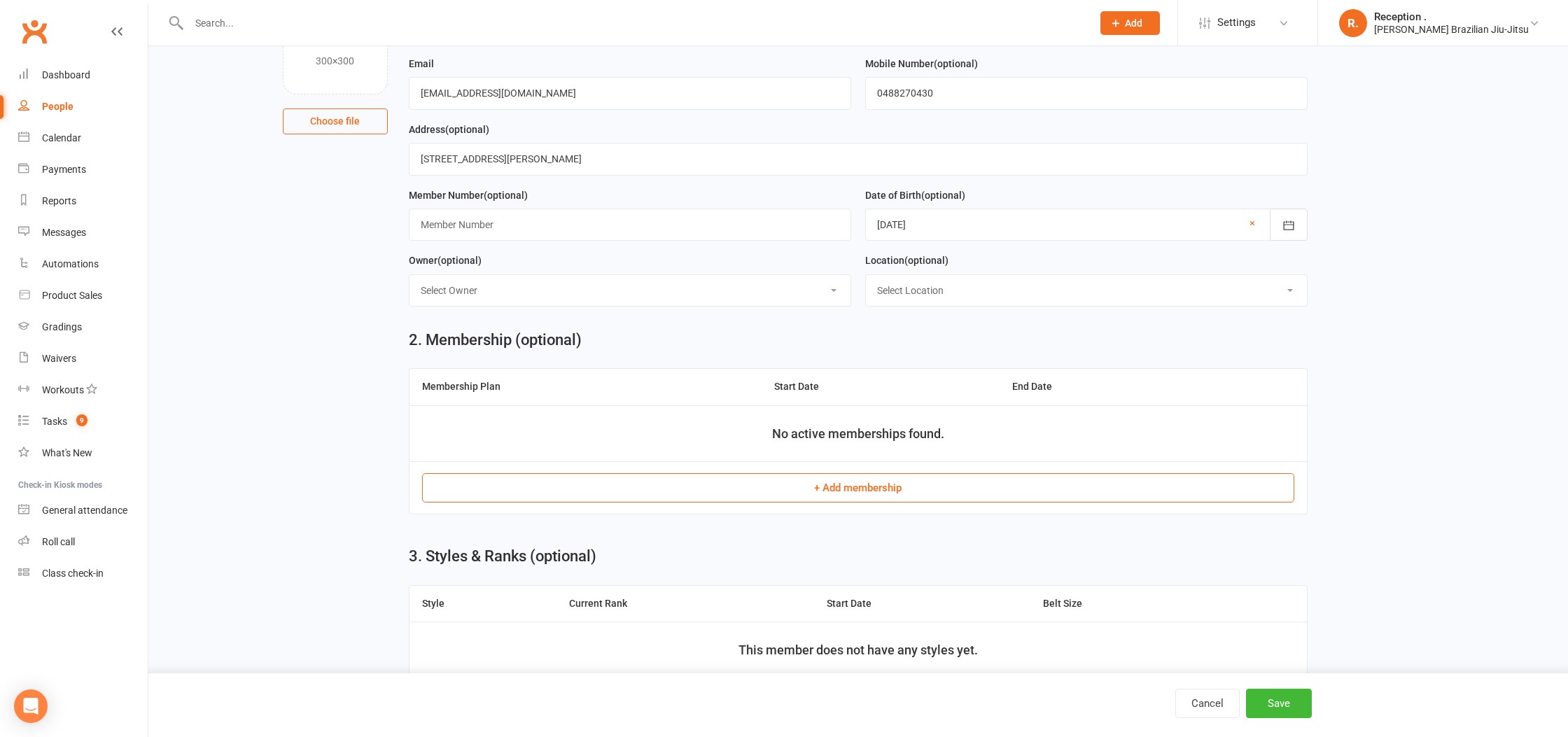
click at [682, 482] on button "+ Add membership" at bounding box center [858, 488] width 873 height 30
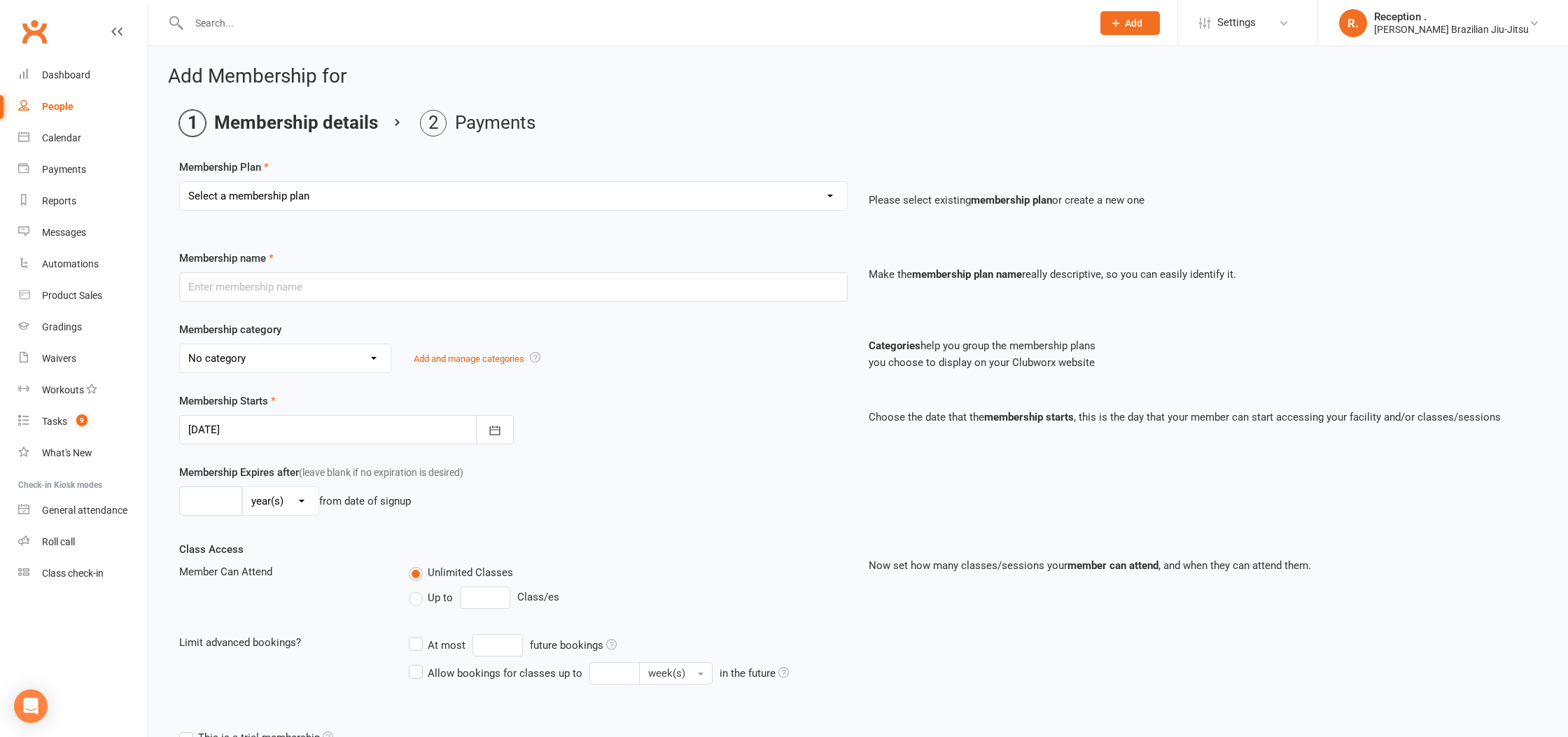
click at [348, 199] on select "Select a membership plan Create new Membership Plan FREE ADULTS 12 MONTH CONTRA…" at bounding box center [513, 196] width 667 height 28
select select "7"
click at [180, 182] on select "Select a membership plan Create new Membership Plan FREE ADULTS 12 MONTH CONTRA…" at bounding box center [513, 196] width 667 height 28
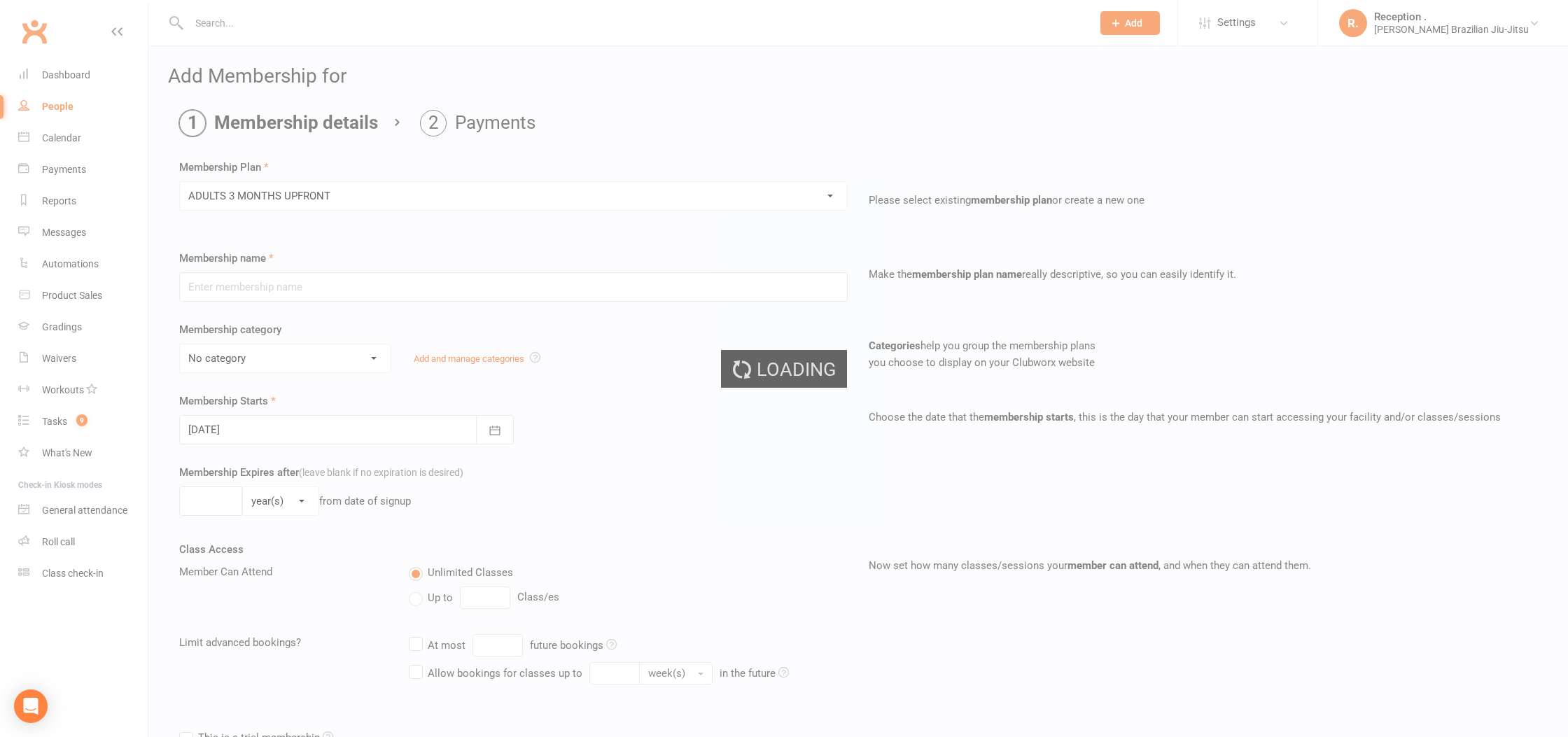
type input "ADULTS 3 MONTHS UPFRONT"
select select "7"
type input "3"
select select "2"
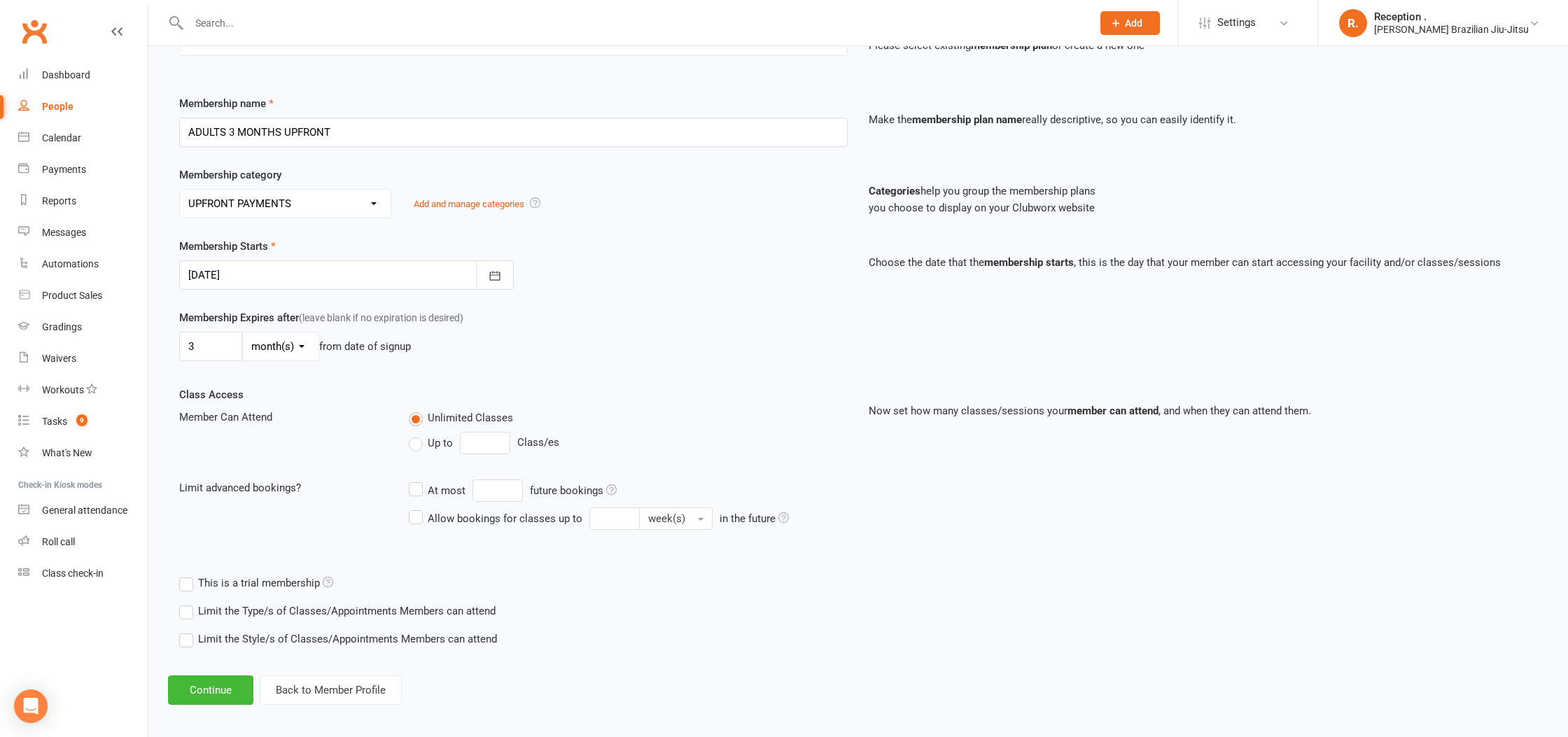
scroll to position [163, 0]
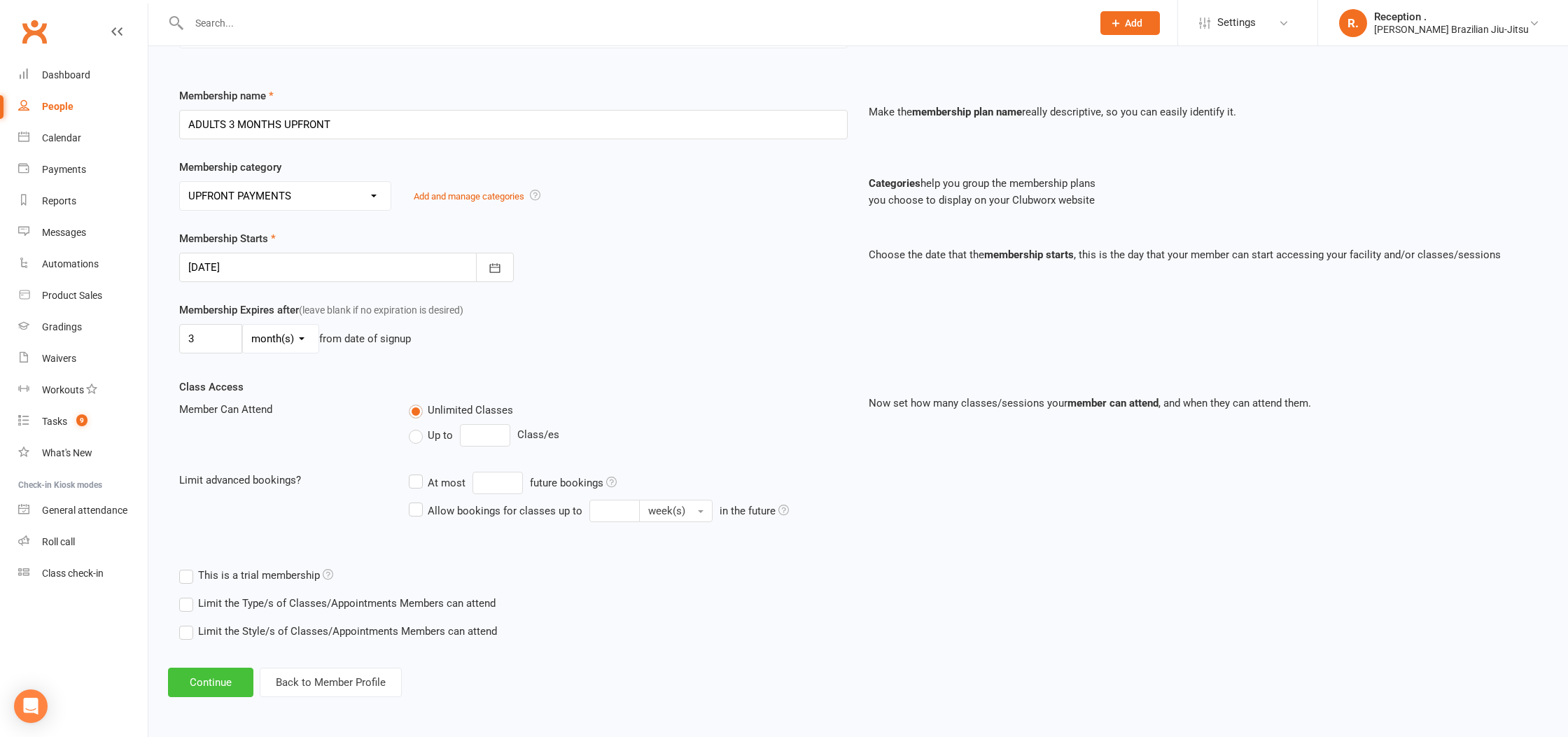
click at [224, 676] on button "Continue" at bounding box center [210, 683] width 85 height 30
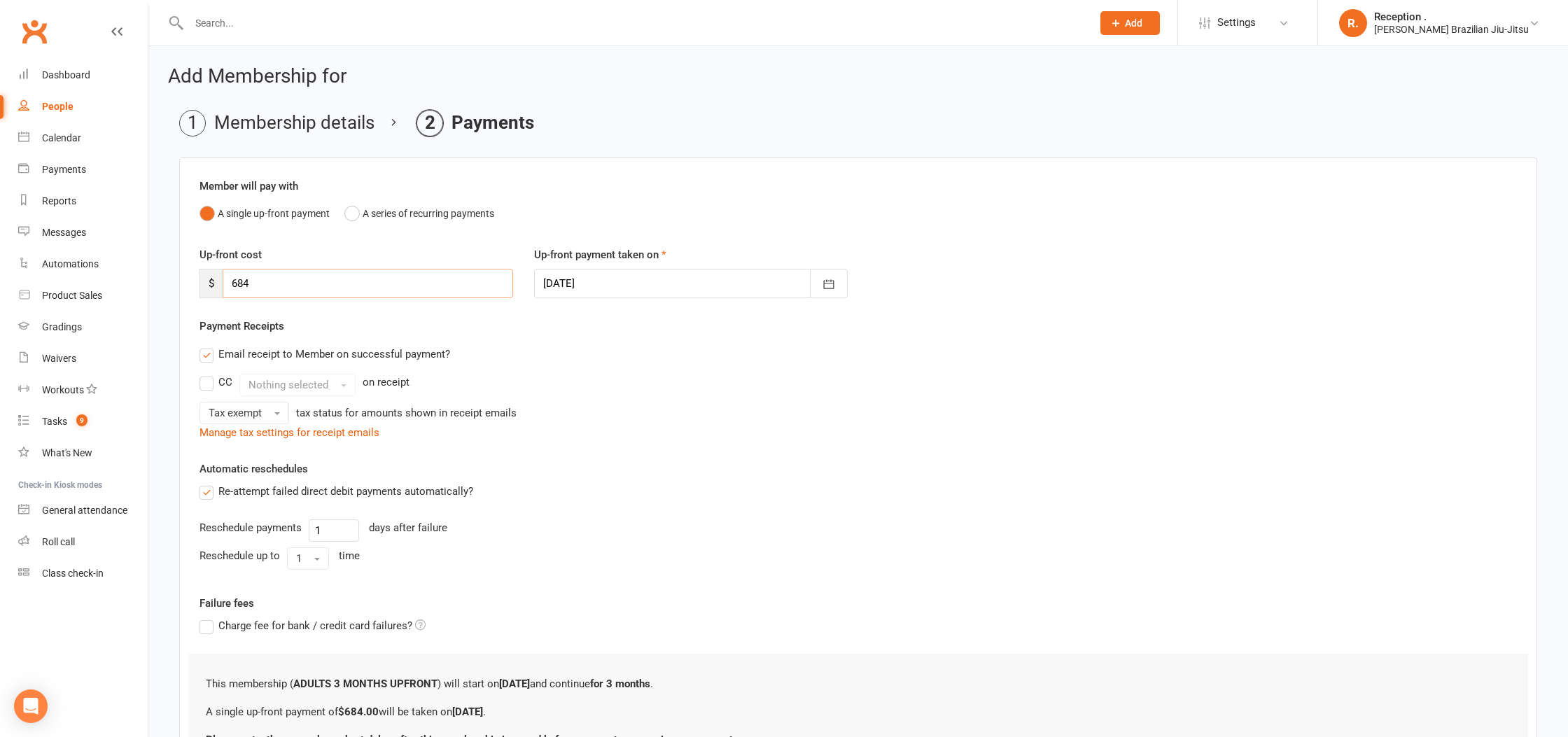
click at [238, 281] on input "684" at bounding box center [368, 284] width 291 height 30
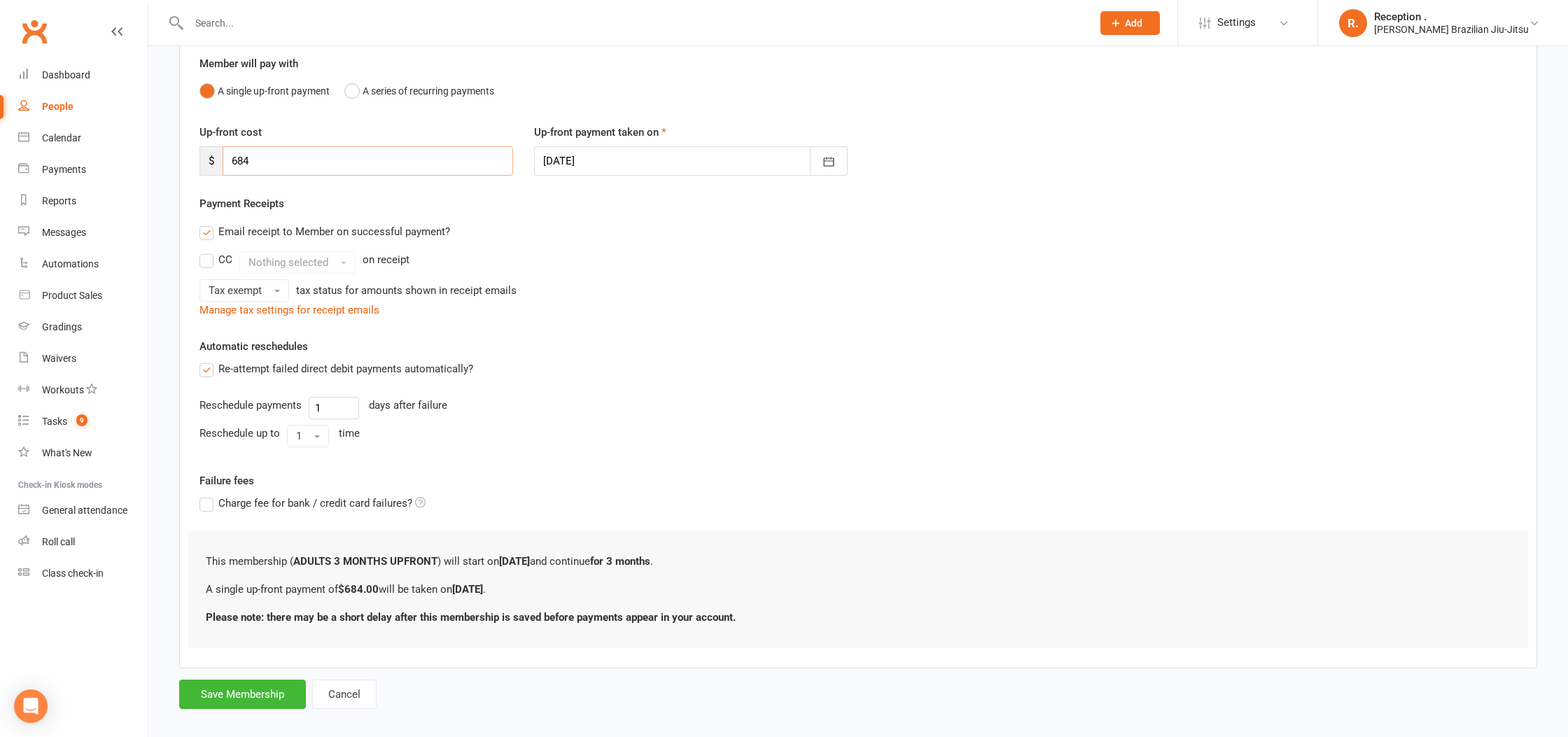
scroll to position [124, 0]
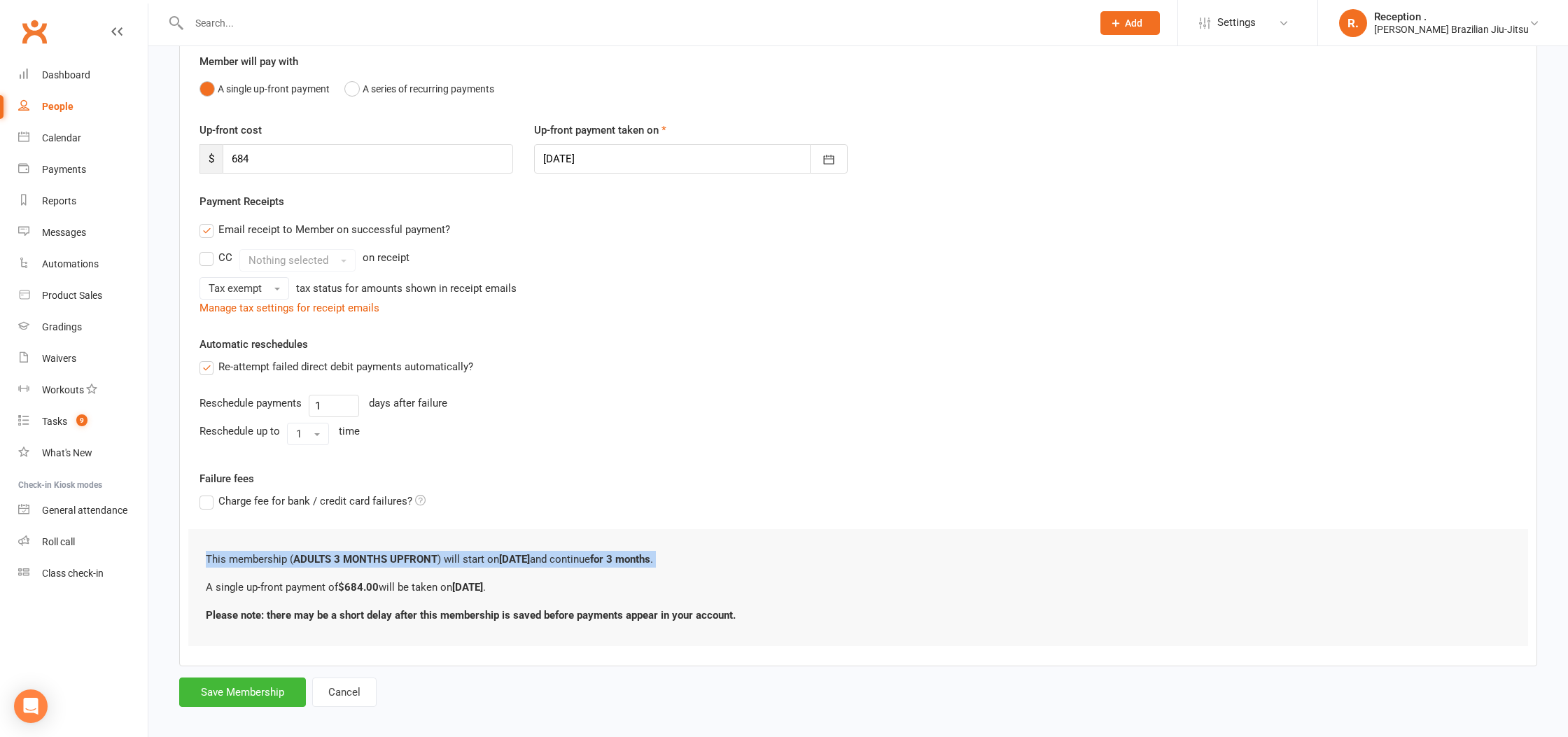
drag, startPoint x: 264, startPoint y: 567, endPoint x: 630, endPoint y: 567, distance: 366.0
click at [631, 568] on div "This membership ( ADULTS 3 MONTHS UPFRONT ) will start on [DATE] and continue f…" at bounding box center [858, 588] width 1340 height 117
click at [194, 542] on div "This membership ( ADULTS 3 MONTHS UPFRONT ) will start on [DATE] and continue f…" at bounding box center [858, 588] width 1340 height 117
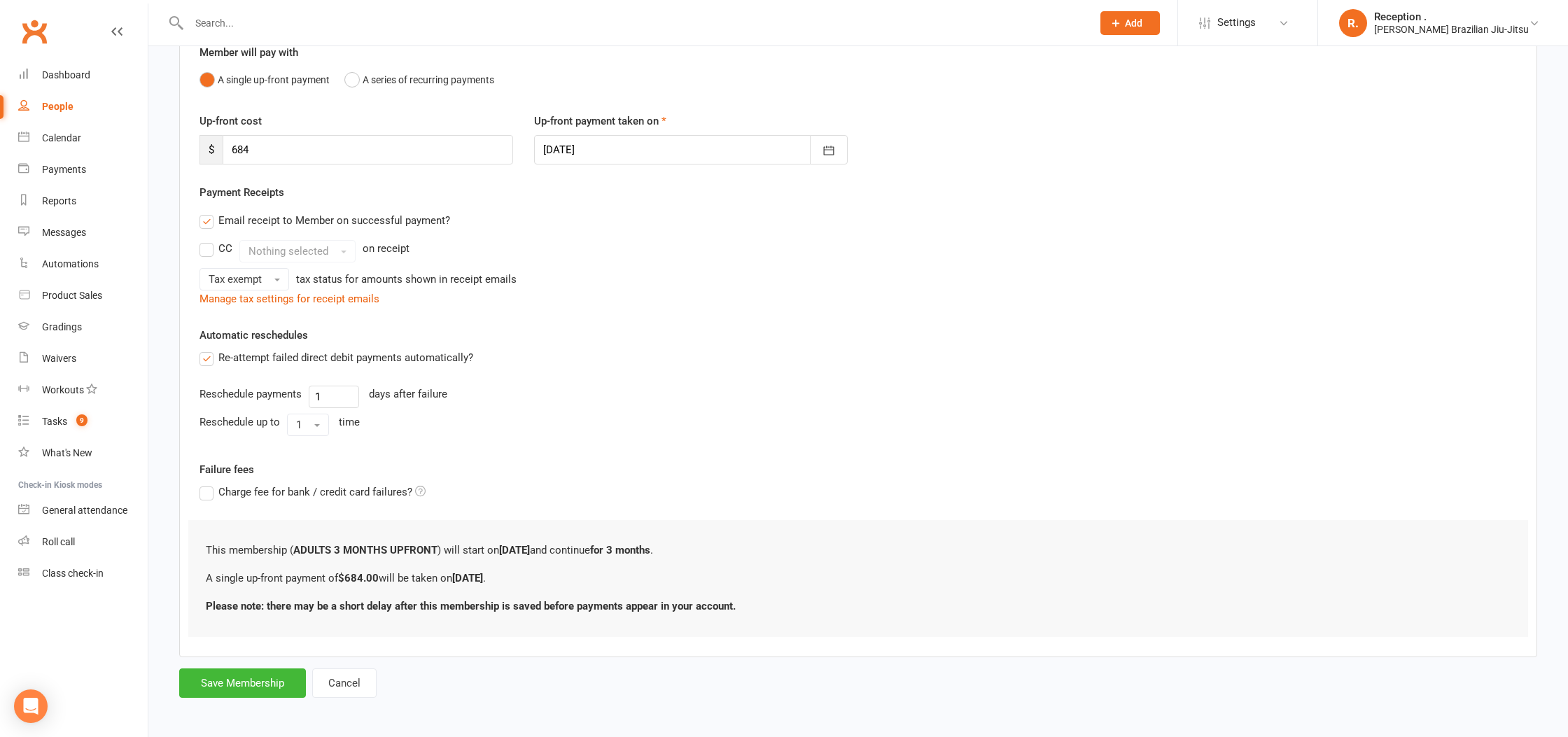
drag, startPoint x: 198, startPoint y: 553, endPoint x: 464, endPoint y: 540, distance: 266.3
click at [464, 540] on div "This membership ( ADULTS 3 MONTHS UPFRONT ) will start on [DATE] and continue f…" at bounding box center [858, 579] width 1340 height 117
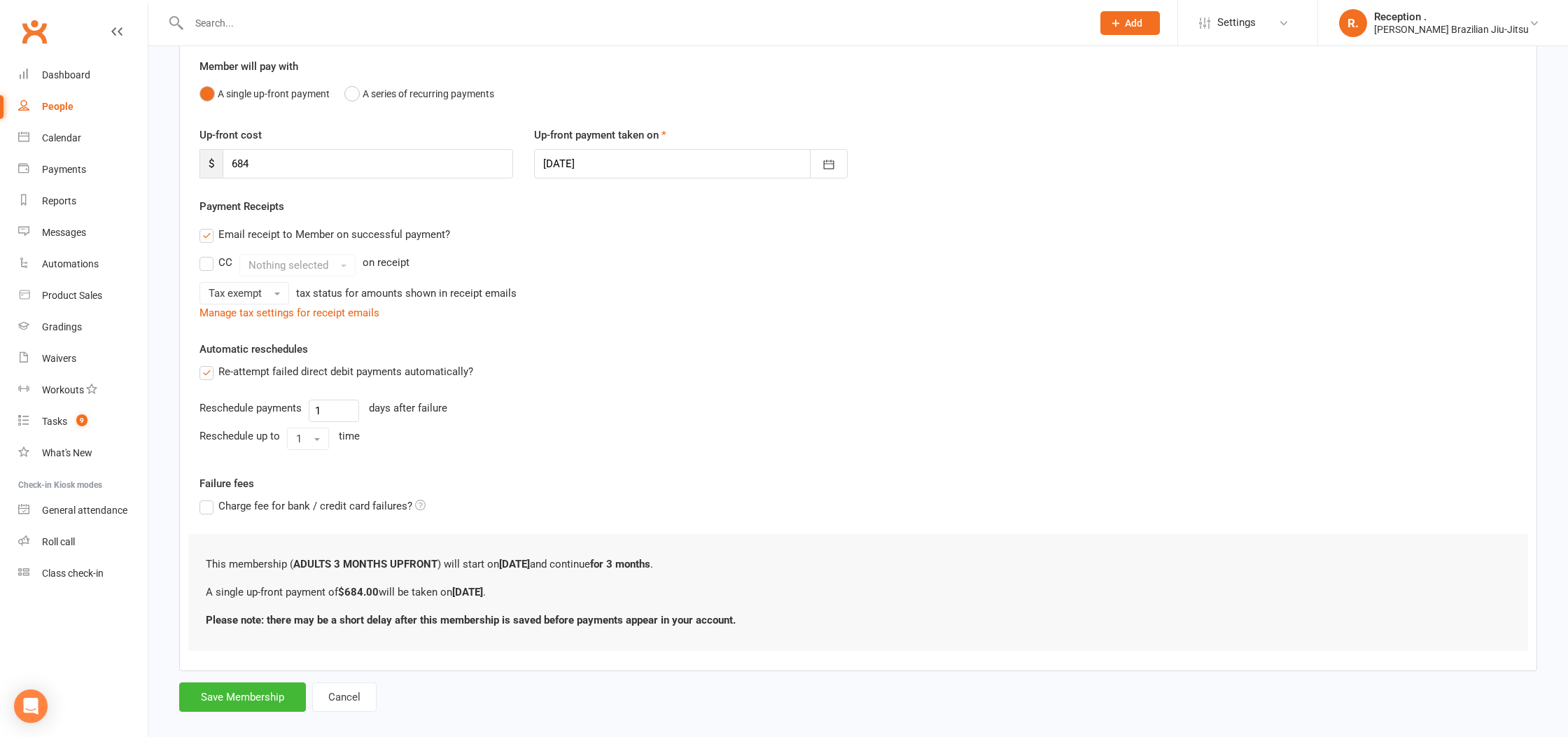
scroll to position [138, 0]
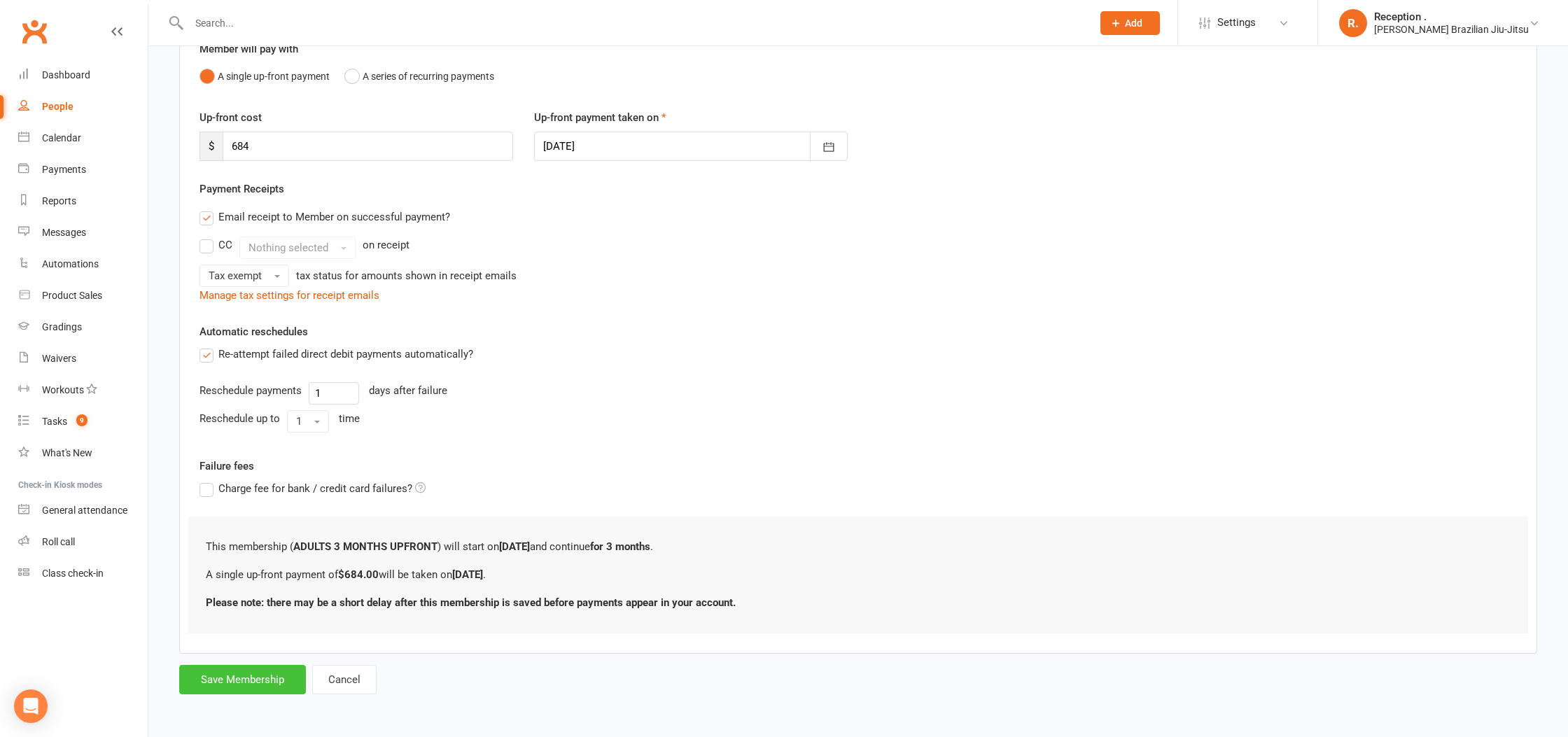
click at [263, 690] on button "Save Membership" at bounding box center [242, 680] width 127 height 30
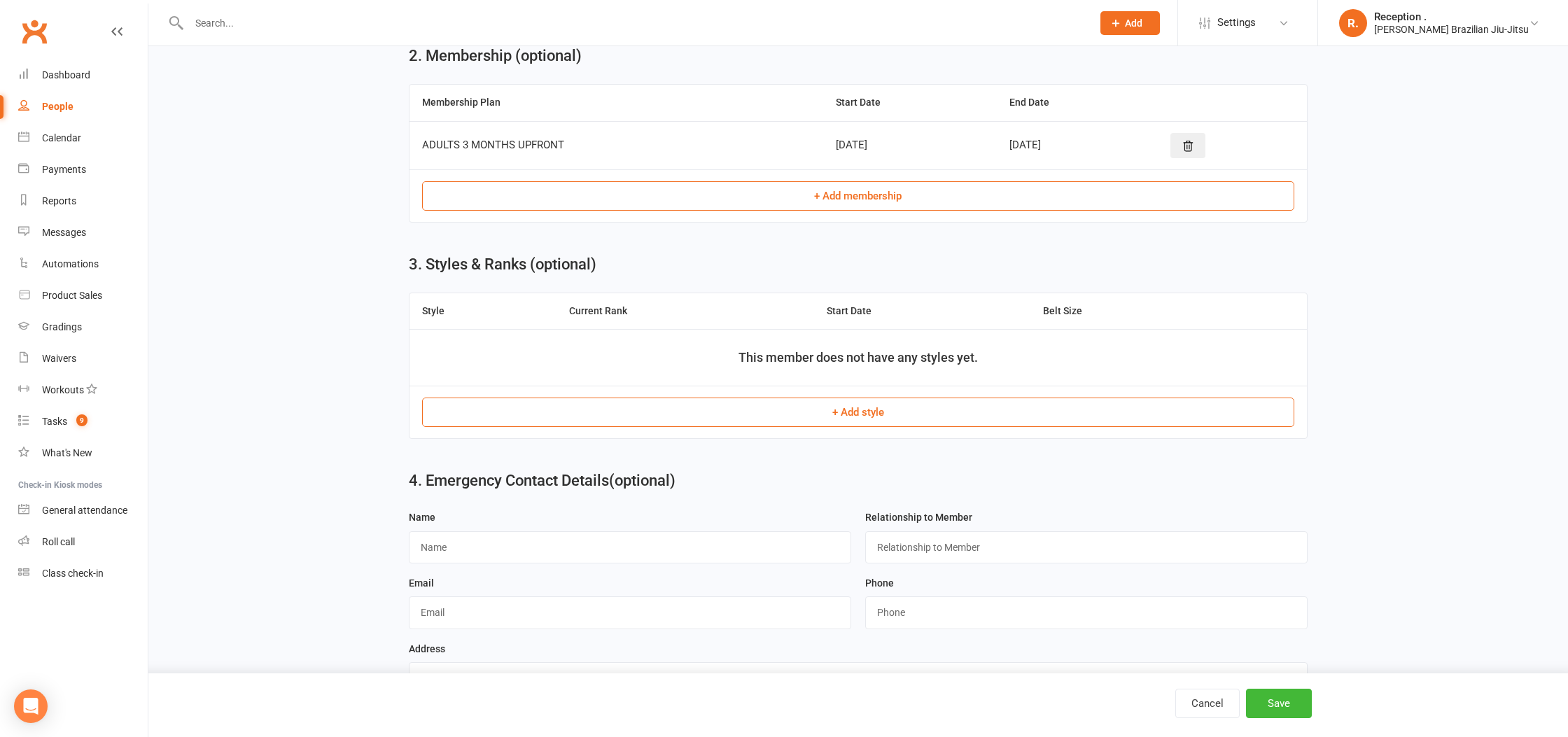
scroll to position [431, 0]
click at [681, 402] on button "+ Add style" at bounding box center [858, 415] width 873 height 30
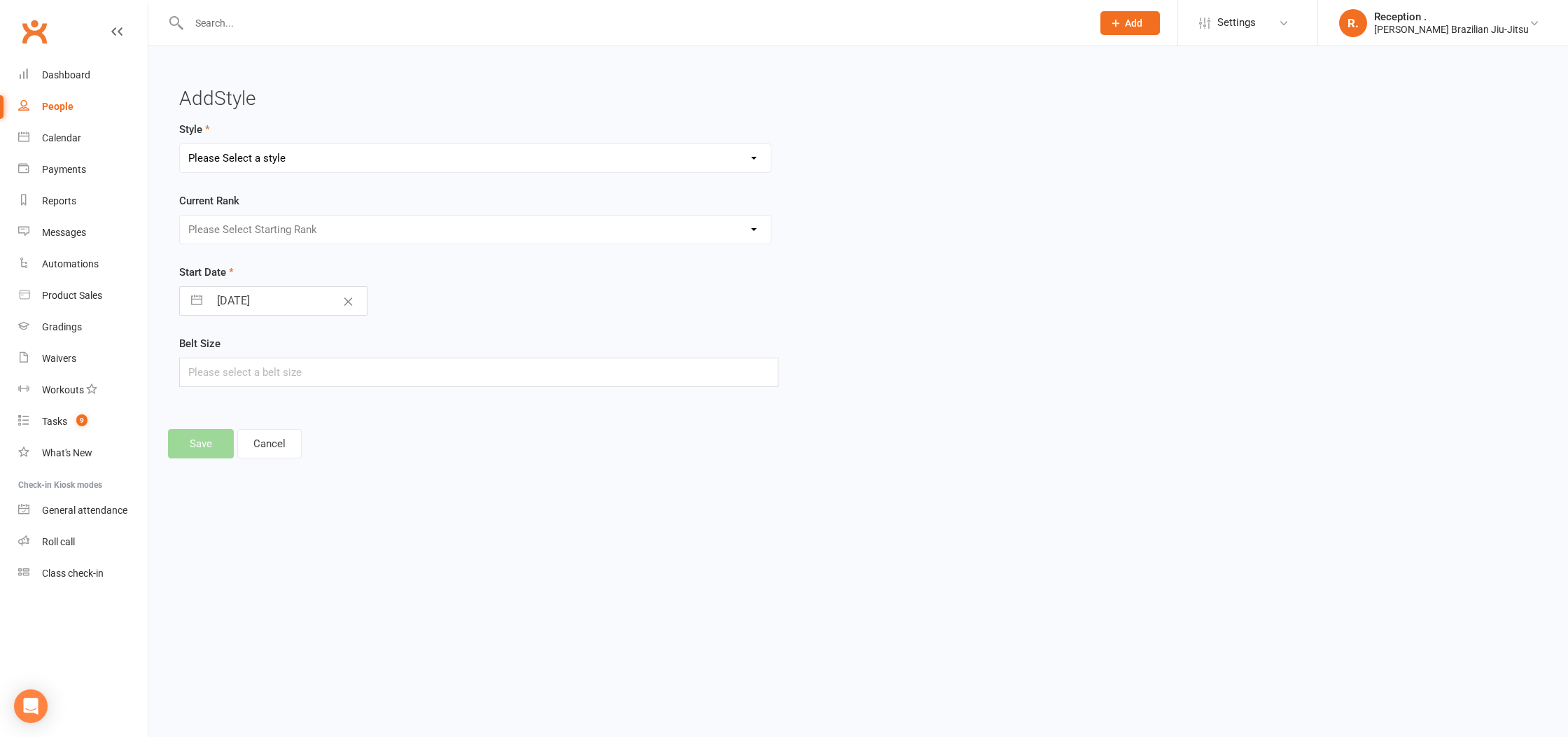
click at [288, 163] on select "Please Select a style Brazilian Jiu-Jitsu Adults Brazilian Jiu-Jitsu Kids" at bounding box center [475, 159] width 591 height 28
click at [180, 145] on select "Please Select a style Brazilian Jiu-Jitsu Adults Brazilian Jiu-Jitsu Kids" at bounding box center [475, 159] width 591 height 28
click at [284, 156] on select "Brazilian Jiu-Jitsu Adults Brazilian Jiu-Jitsu Kids" at bounding box center [475, 159] width 591 height 28
select select "1157"
click at [180, 145] on select "Brazilian Jiu-Jitsu Adults Brazilian Jiu-Jitsu Kids" at bounding box center [475, 159] width 591 height 28
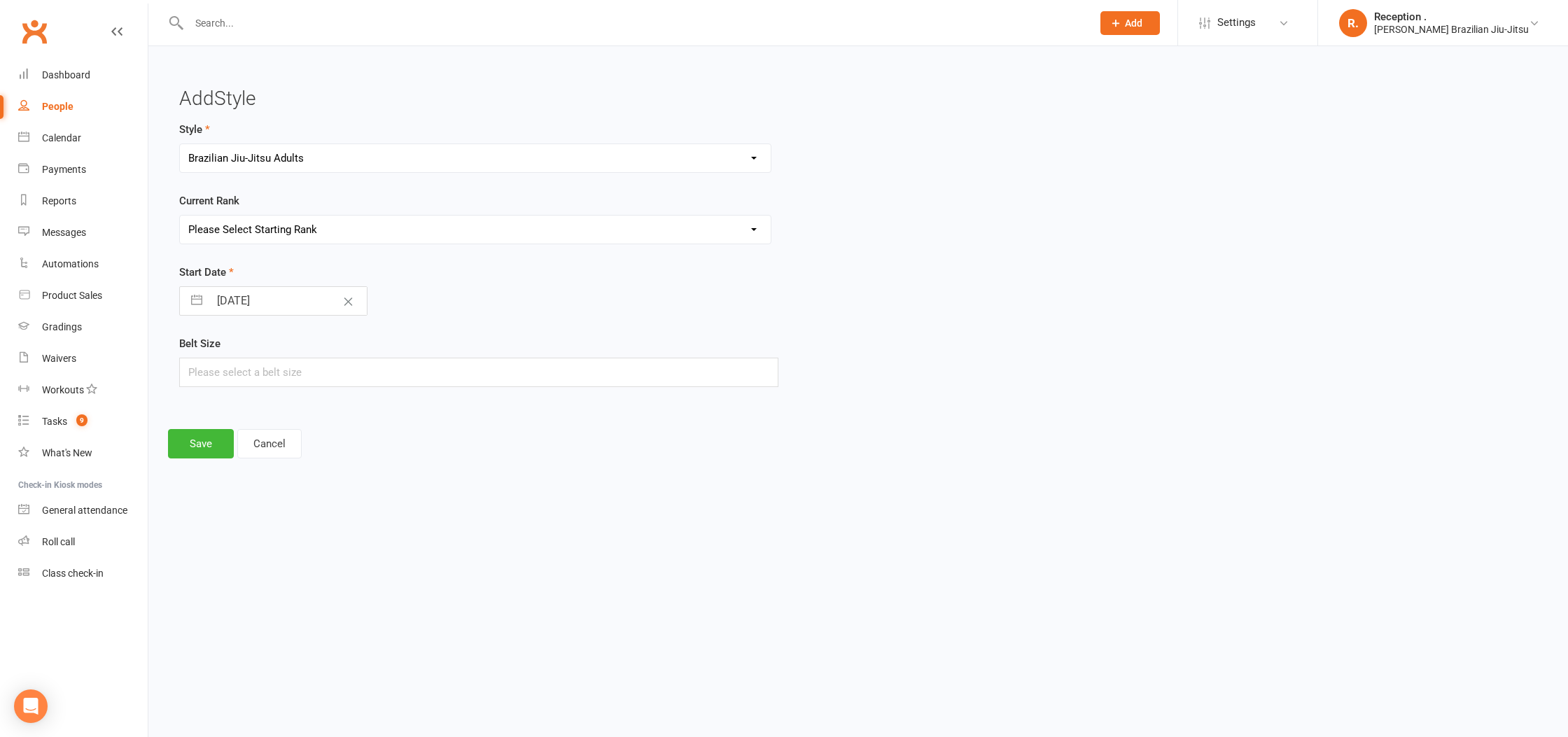
click at [239, 231] on select "Please Select Starting Rank White White 1 Stripe White 2 Stripes White 3 Stripe…" at bounding box center [475, 230] width 591 height 28
select select "17529"
click at [180, 216] on select "Please Select Starting Rank White White 1 Stripe White 2 Stripes White 3 Stripe…" at bounding box center [475, 230] width 591 height 28
click at [212, 449] on button "Save" at bounding box center [201, 444] width 66 height 30
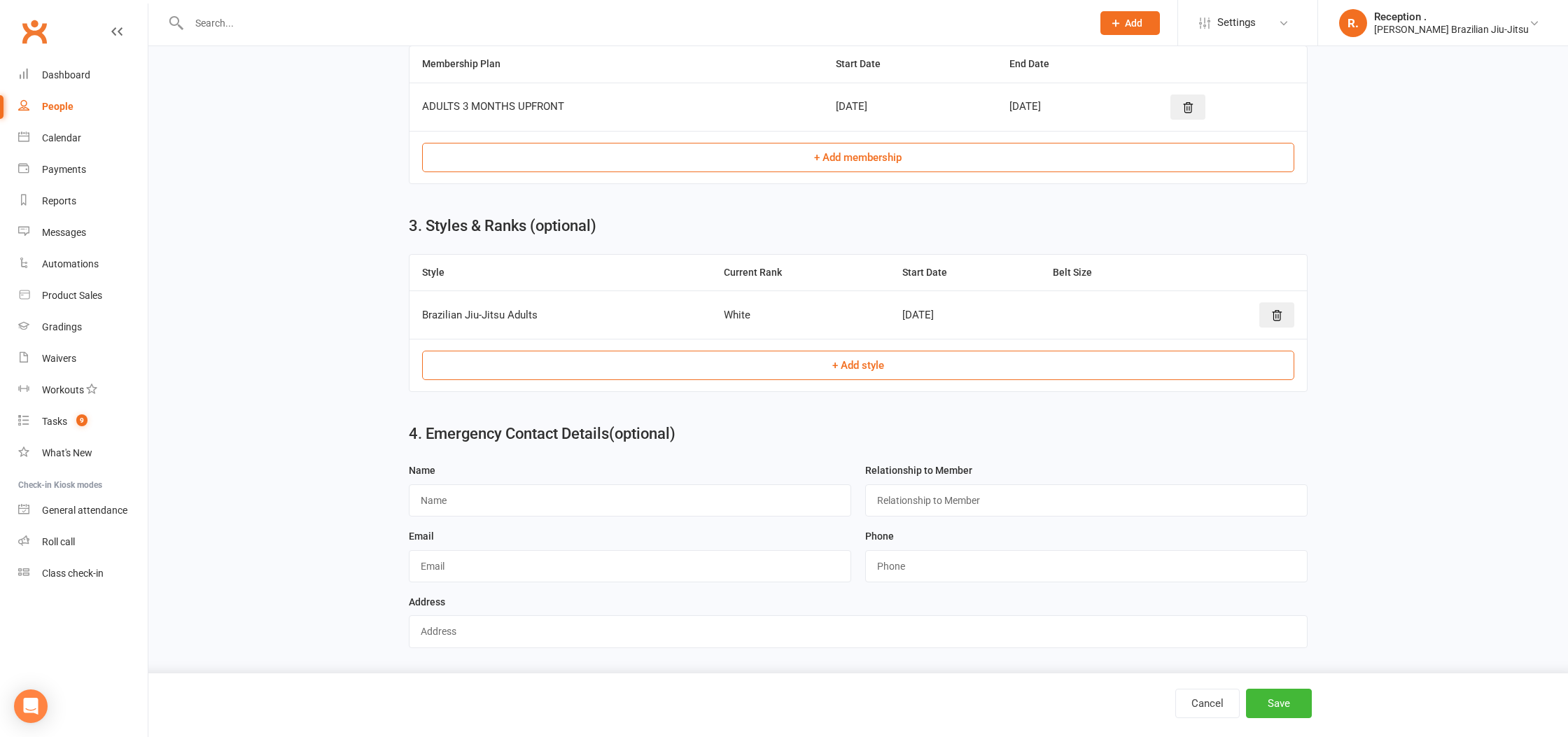
scroll to position [474, 0]
click at [495, 517] on div "Name" at bounding box center [630, 495] width 456 height 66
click at [495, 510] on input "text" at bounding box center [630, 500] width 442 height 32
type input "Sam"
type input "W"
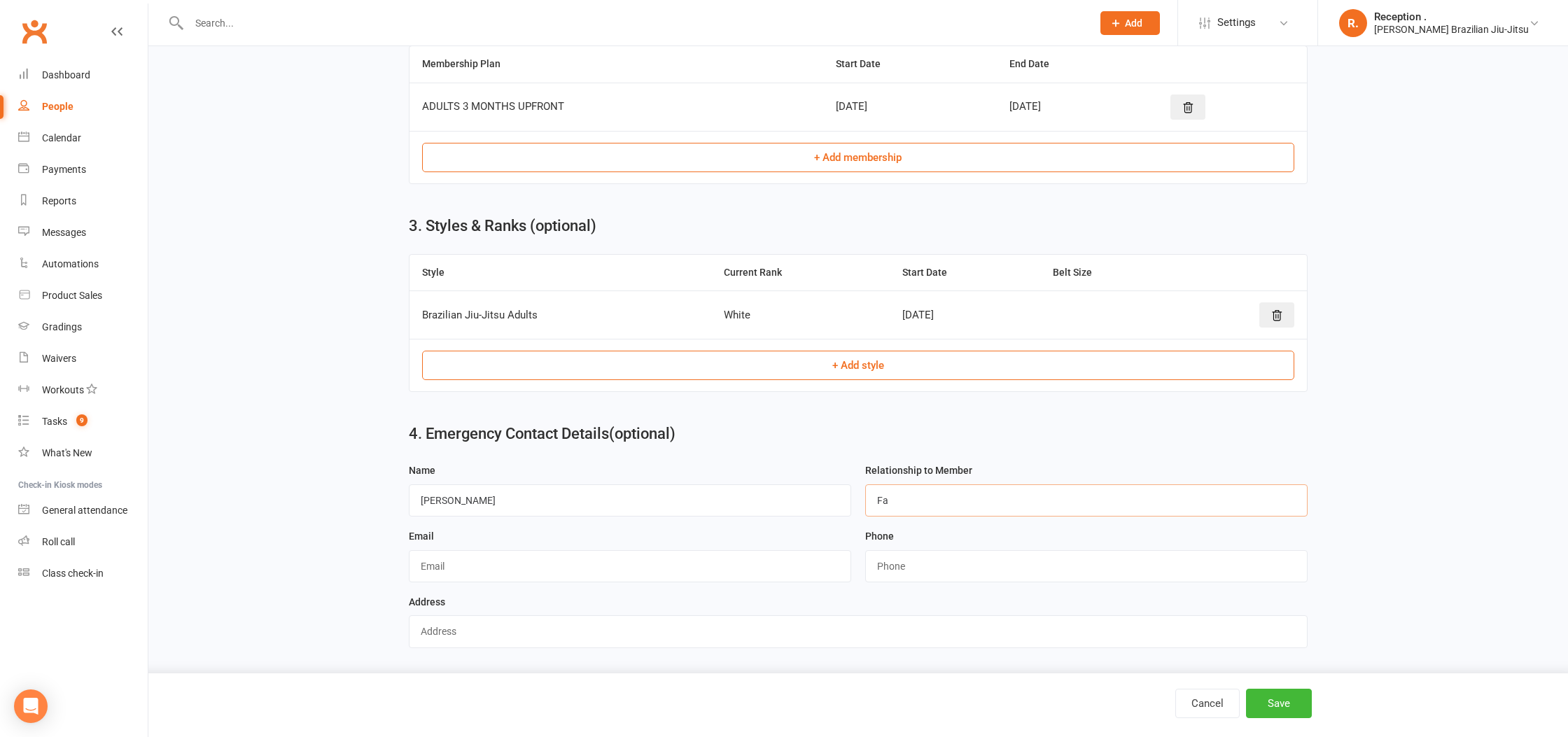
scroll to position [474, 0]
click at [942, 496] on input "Fa" at bounding box center [1086, 500] width 442 height 32
type input "Father"
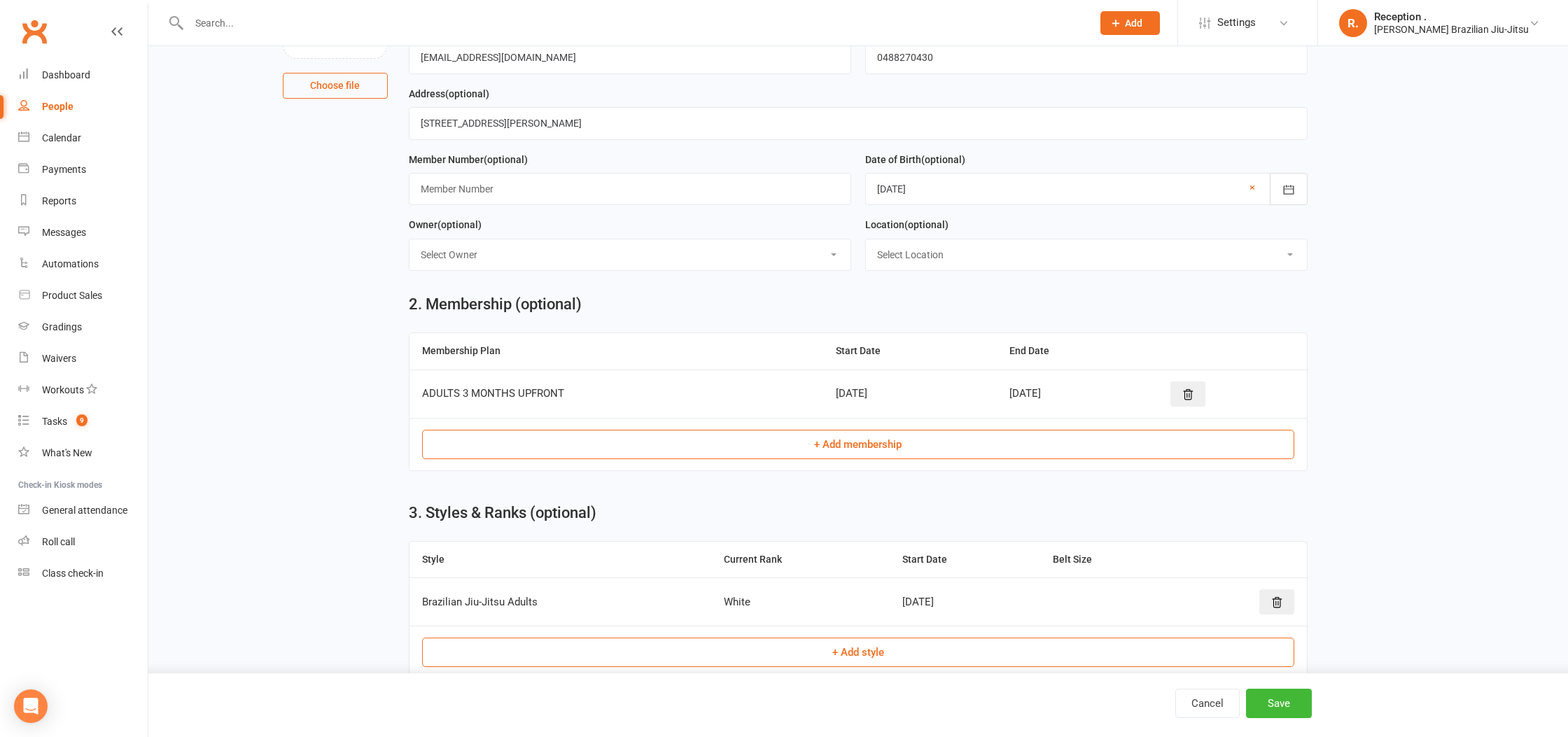
scroll to position [0, 0]
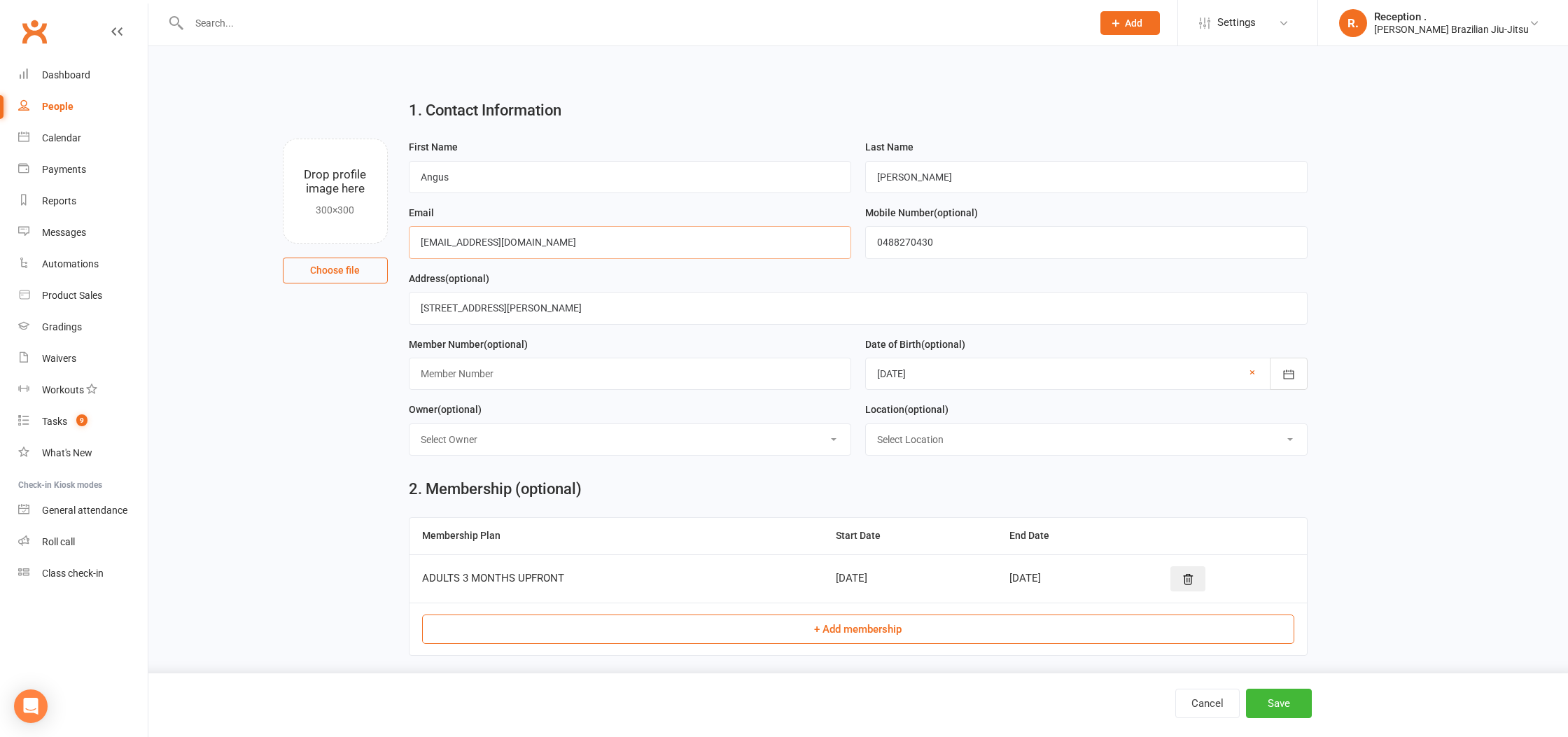
drag, startPoint x: 620, startPoint y: 247, endPoint x: 308, endPoint y: 232, distance: 312.4
click at [308, 138] on div "Drop profile image here 300×300 Choose file First Name Angus Last Name Whitehil…" at bounding box center [858, 138] width 1380 height 0
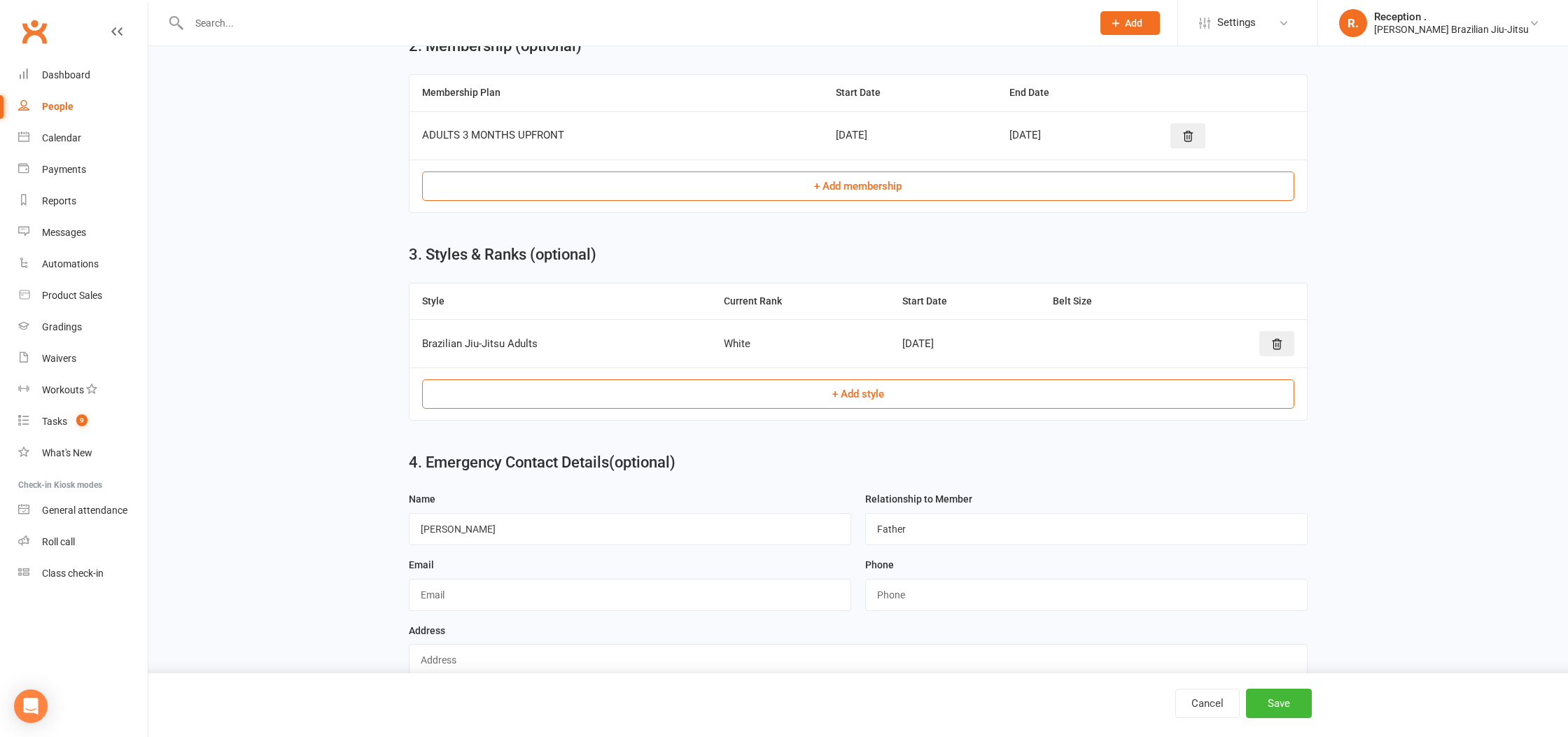
scroll to position [474, 0]
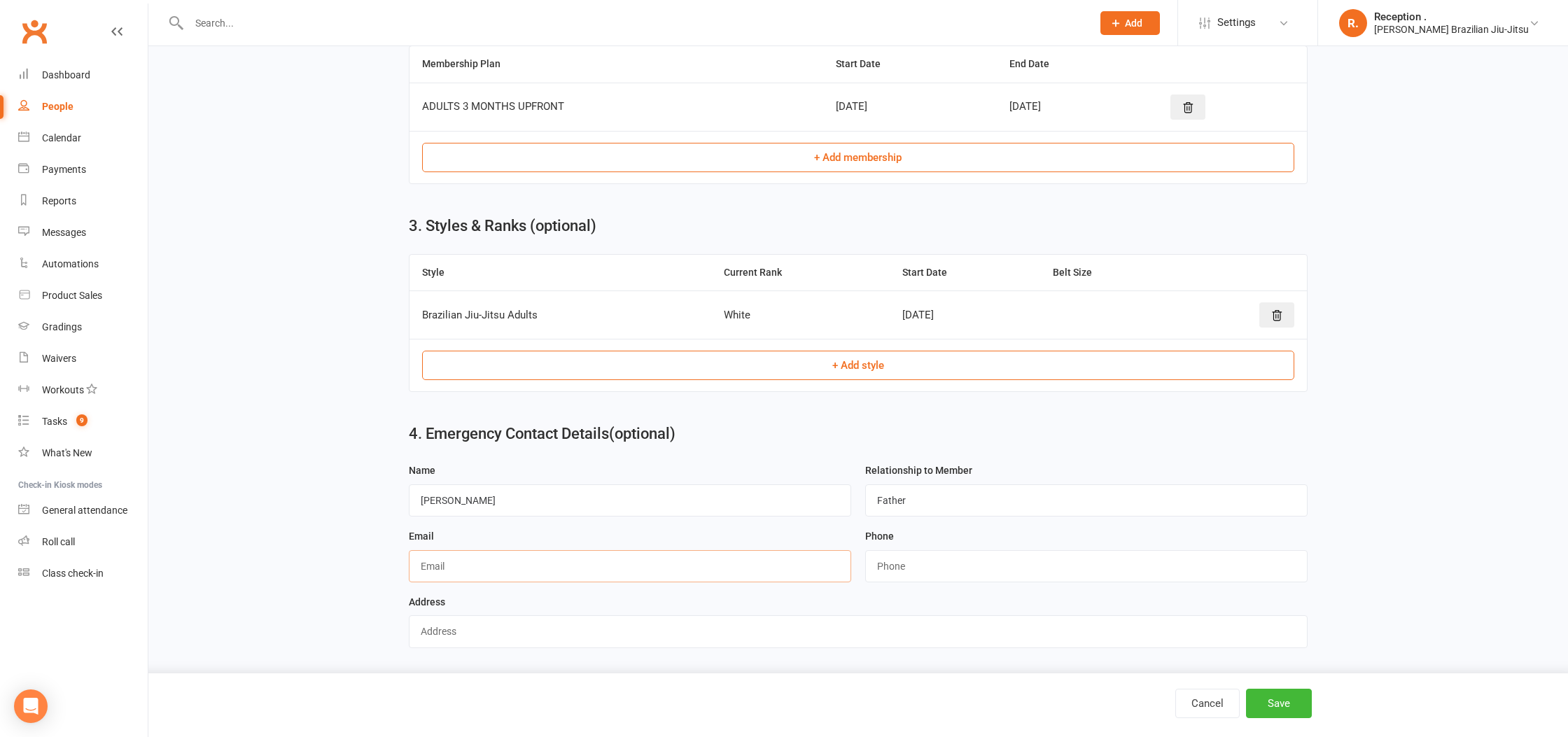
click at [467, 571] on input "text" at bounding box center [630, 566] width 442 height 32
paste input "samwhitehill@hotmail.com"
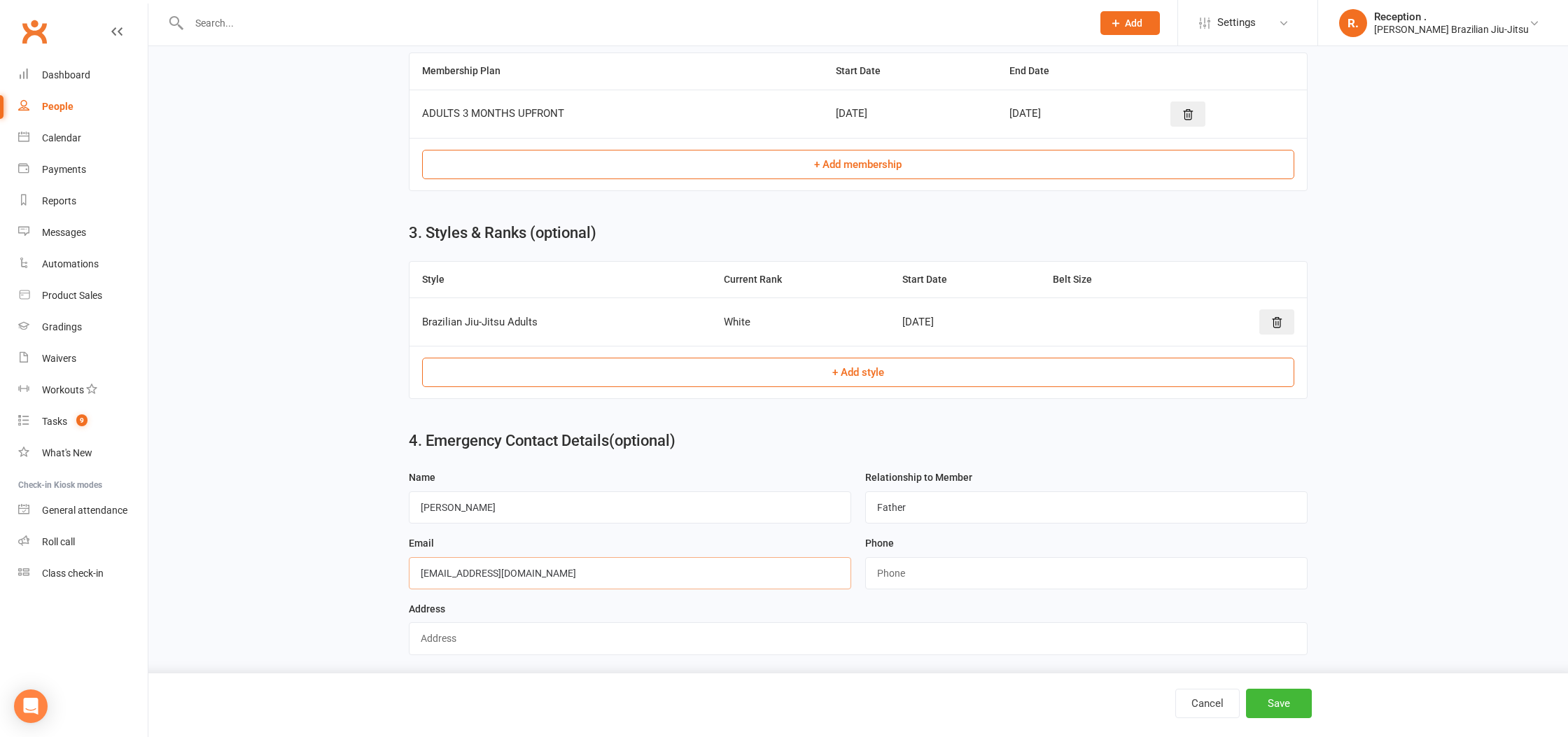
scroll to position [0, 0]
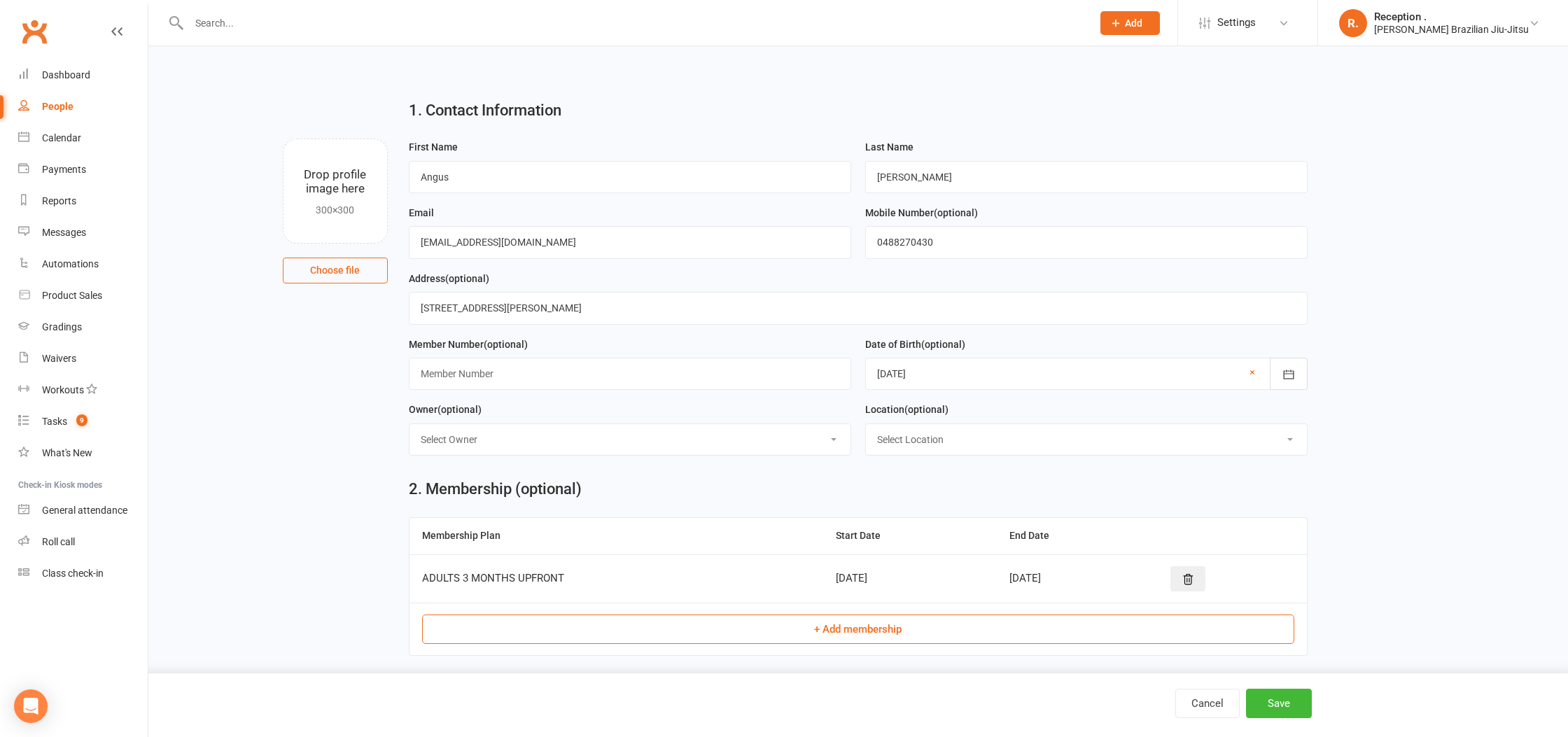
type input "samwhitehill@hotmail.com"
drag, startPoint x: 993, startPoint y: 252, endPoint x: 697, endPoint y: 245, distance: 296.1
click at [697, 245] on form "First Name Angus Last Name Whitehill Email samwhitehill@hotmail.com Mobile Numb…" at bounding box center [858, 302] width 913 height 328
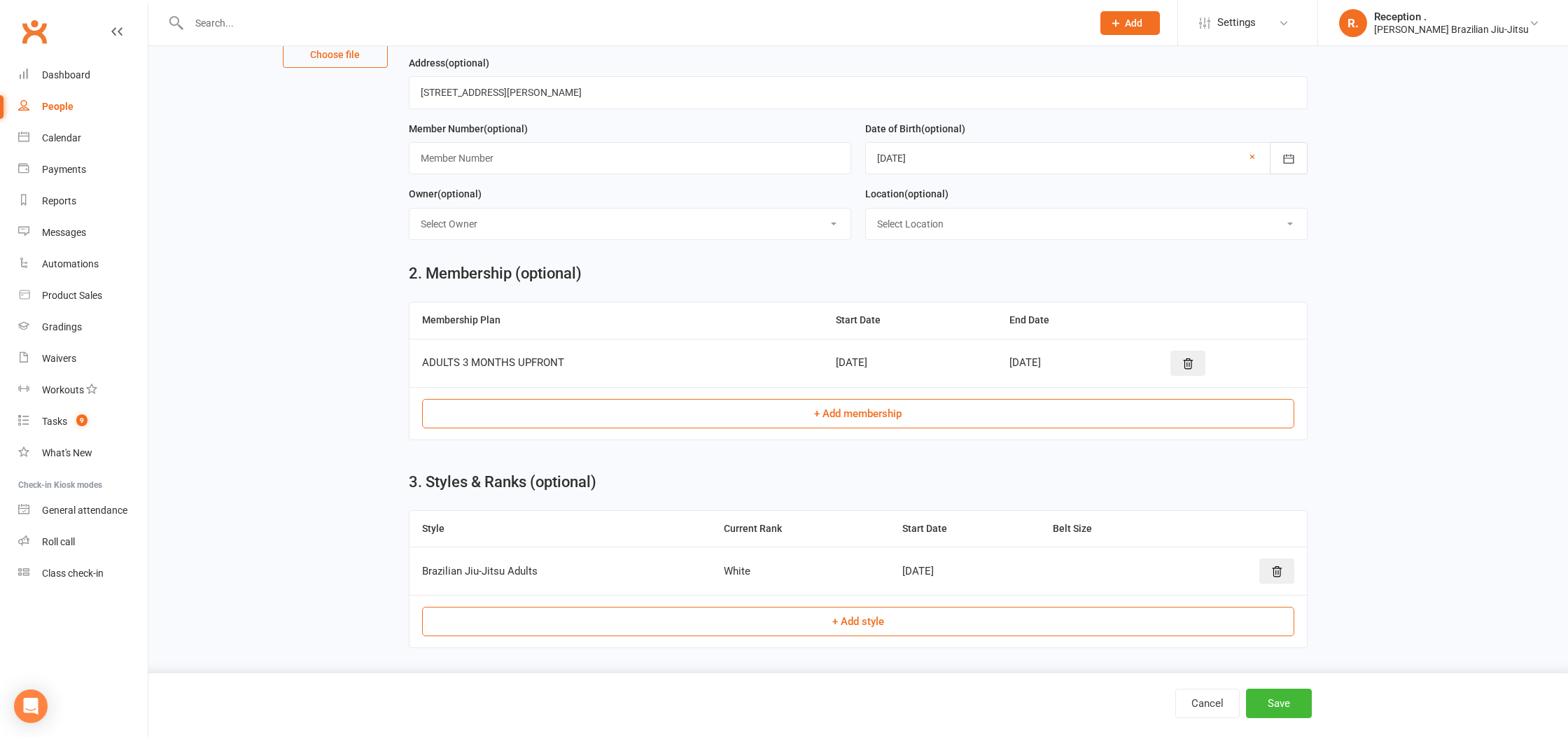
scroll to position [474, 0]
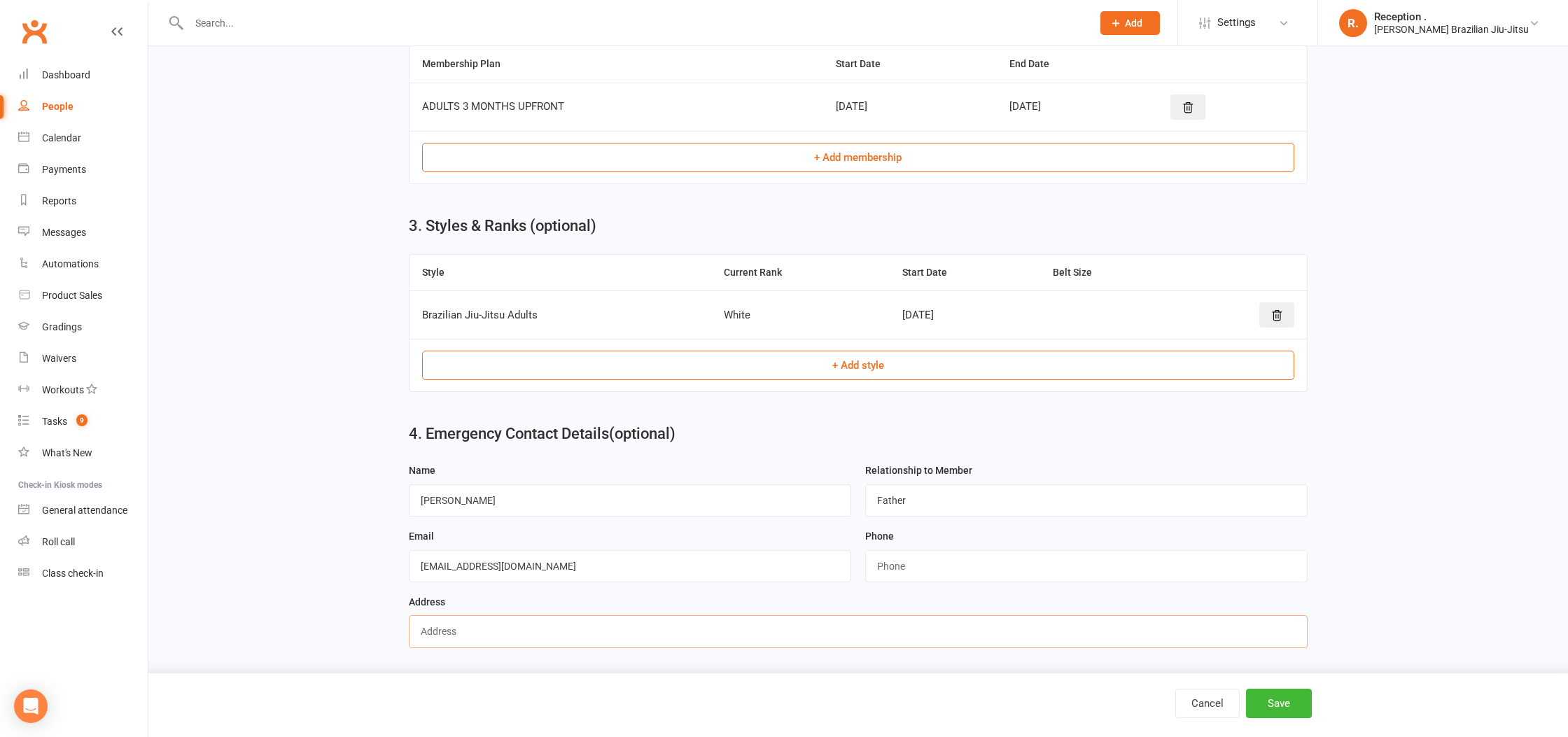
click at [491, 624] on input "text" at bounding box center [858, 631] width 899 height 32
paste input "0488270430"
type input "0488270430"
click at [1288, 705] on button "Save" at bounding box center [1279, 704] width 66 height 30
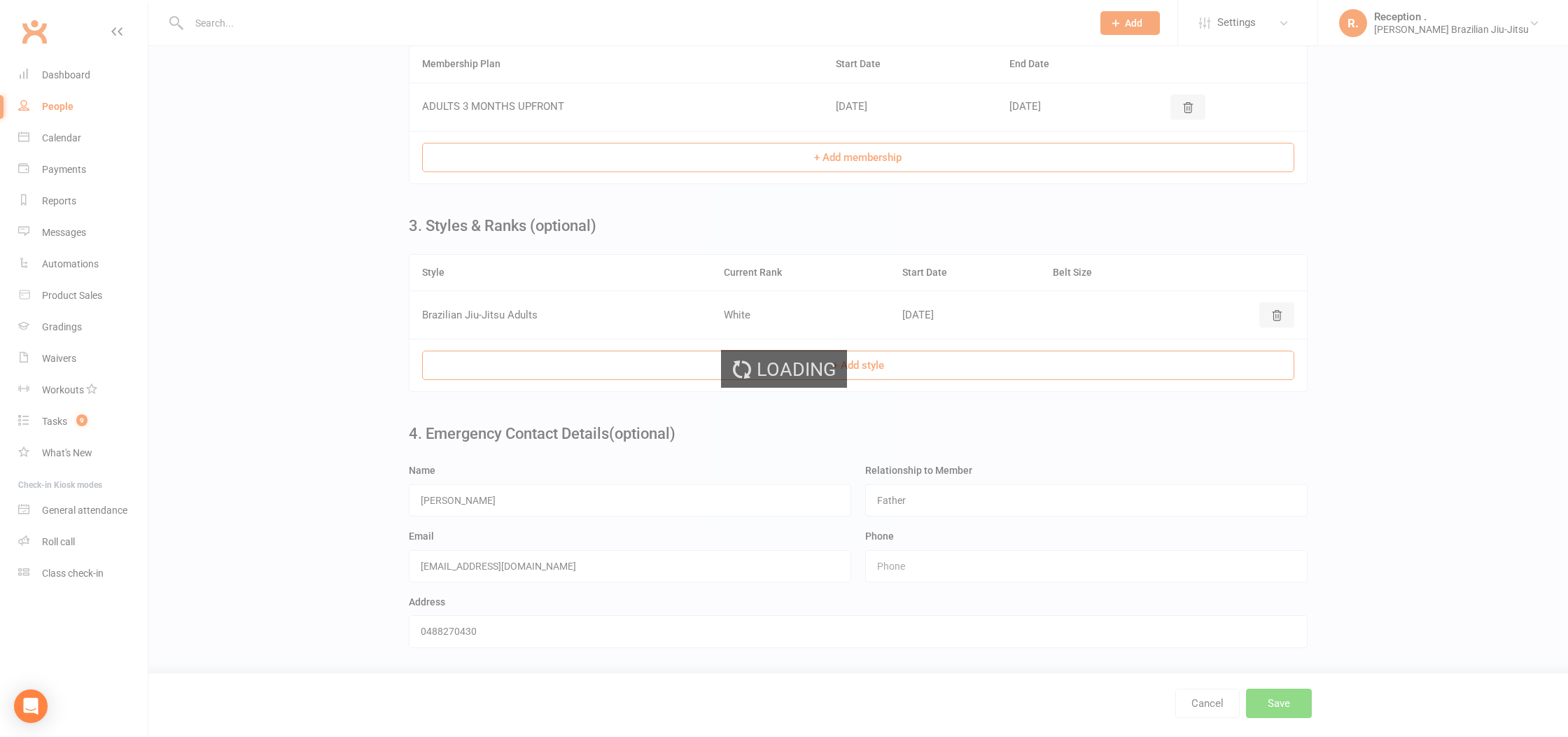
scroll to position [0, 0]
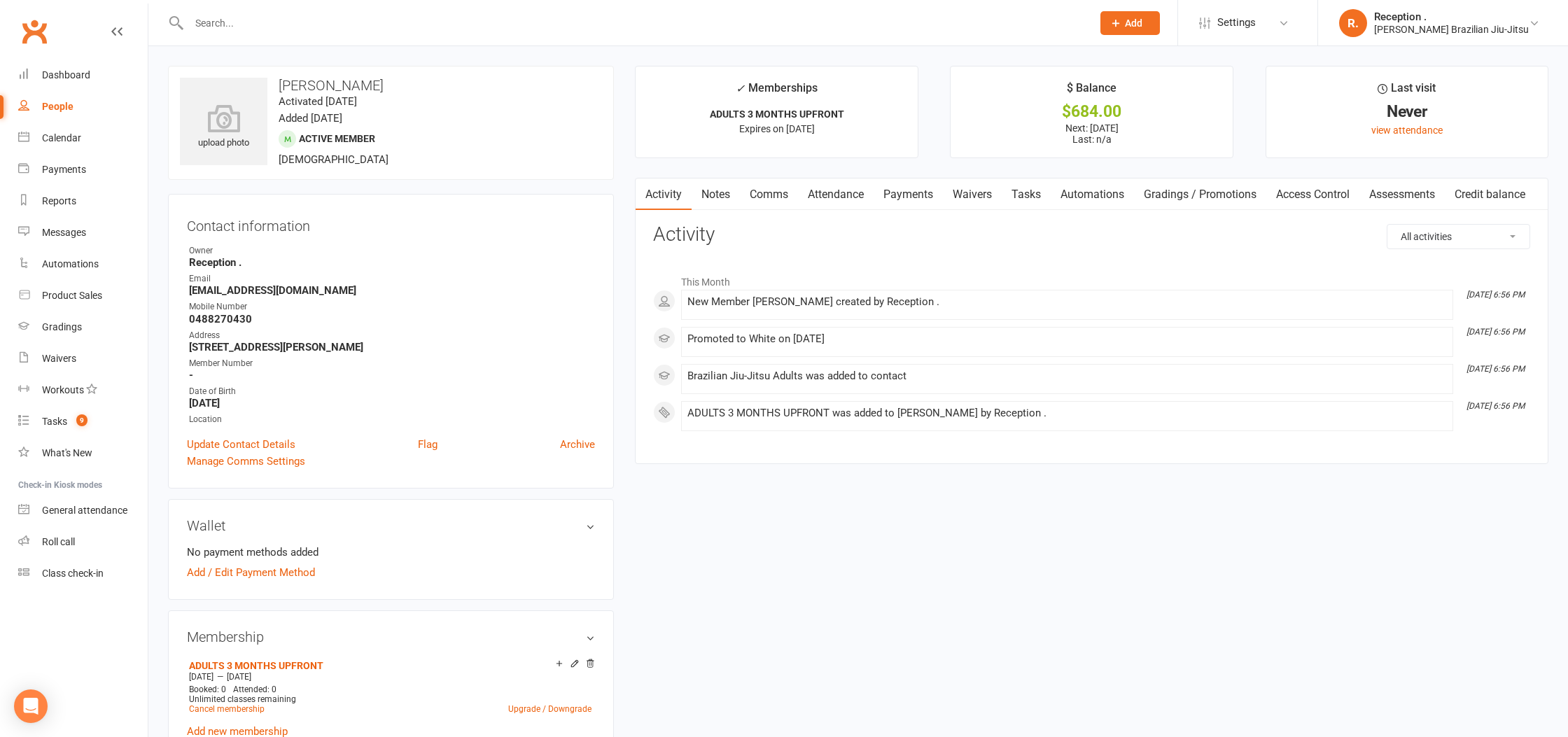
click at [899, 190] on link "Payments" at bounding box center [908, 194] width 70 height 32
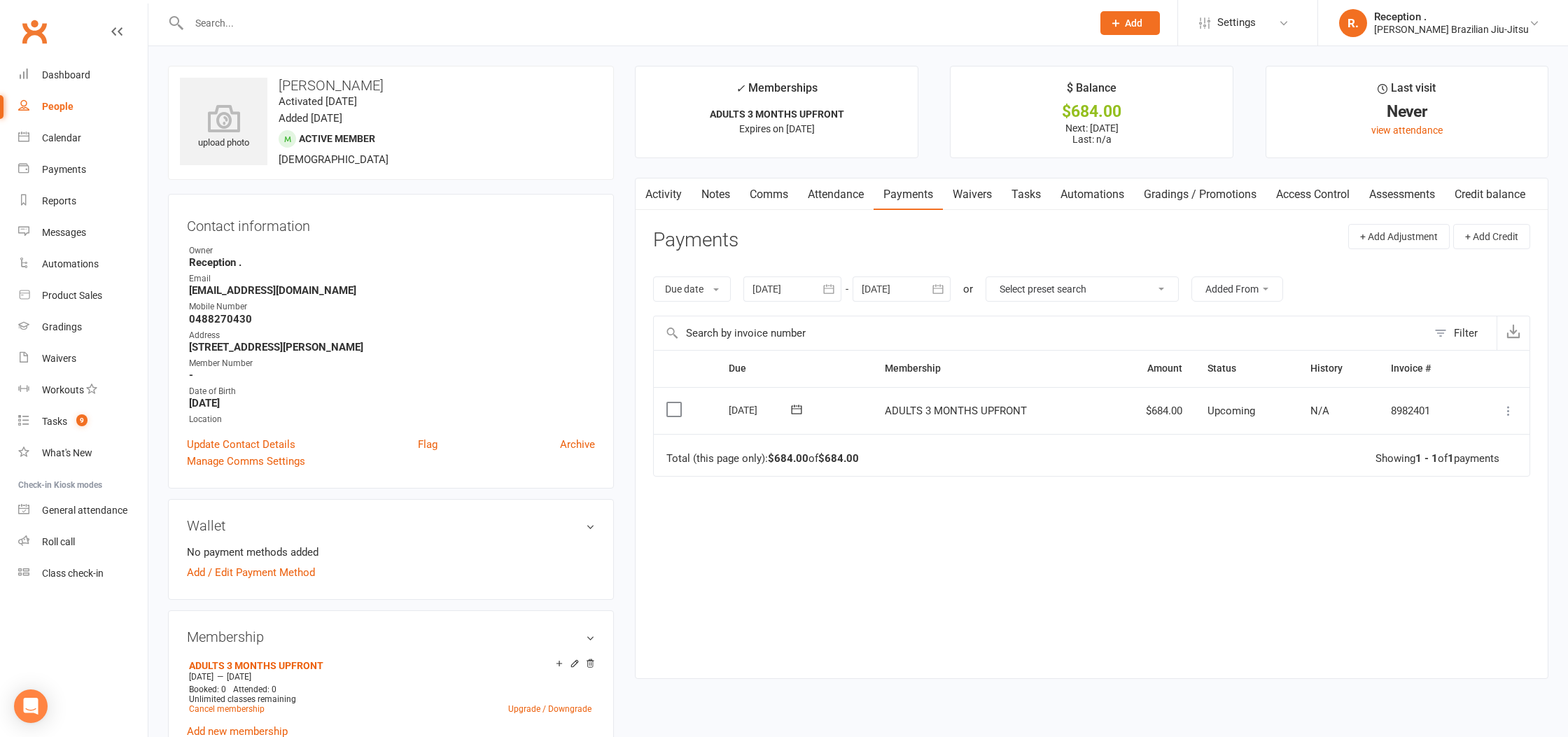
click at [1507, 407] on icon at bounding box center [1509, 411] width 14 height 14
click at [1489, 475] on link "Mark as Paid (POS)" at bounding box center [1446, 467] width 138 height 28
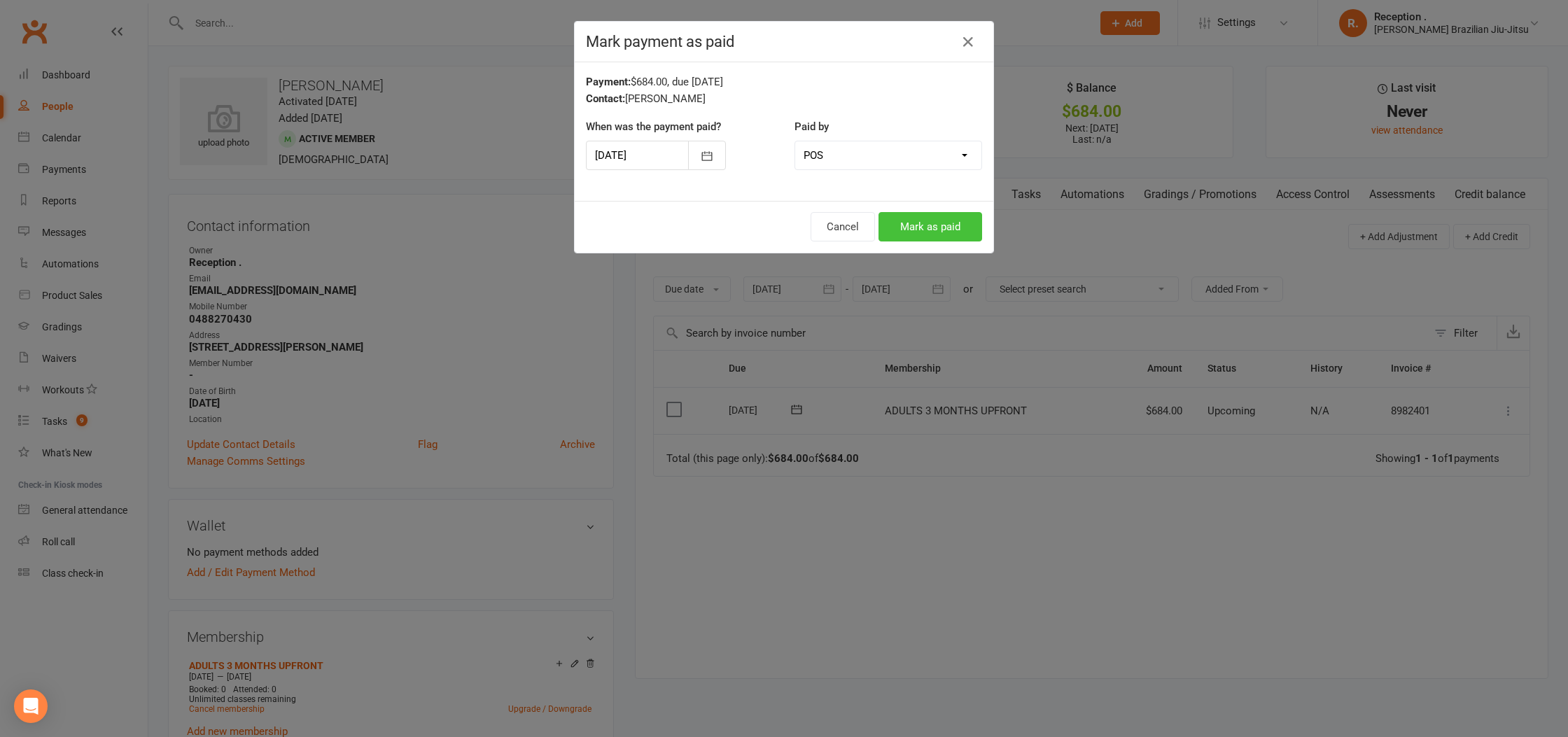
click at [959, 225] on button "Mark as paid" at bounding box center [930, 227] width 104 height 30
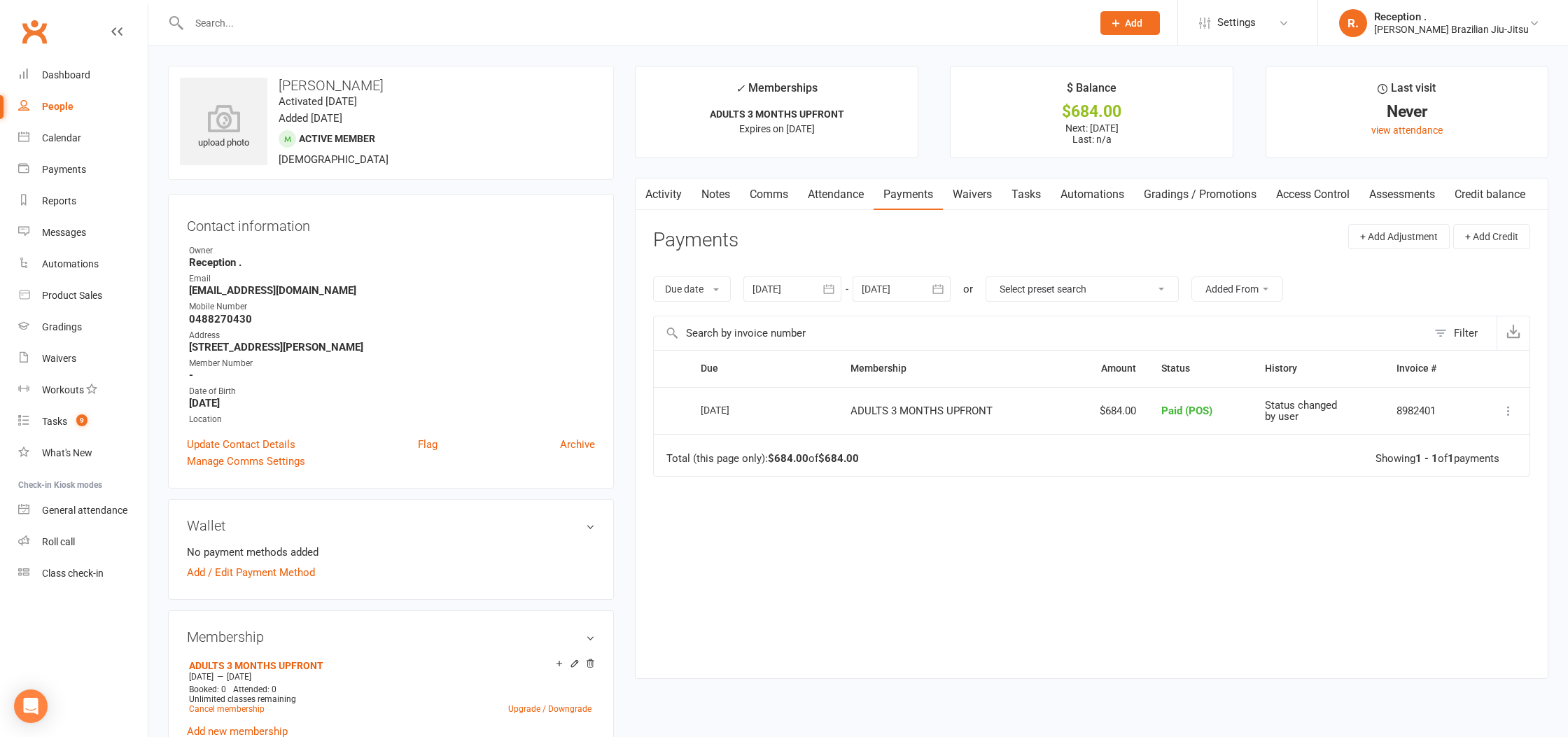
drag, startPoint x: 386, startPoint y: 84, endPoint x: 281, endPoint y: 88, distance: 105.1
click at [281, 88] on h3 "Angus Whitehill" at bounding box center [391, 85] width 422 height 16
copy h3 "Angus Whitehill"
click at [225, 123] on icon at bounding box center [224, 118] width 97 height 30
click at [723, 188] on link "Notes" at bounding box center [716, 194] width 48 height 32
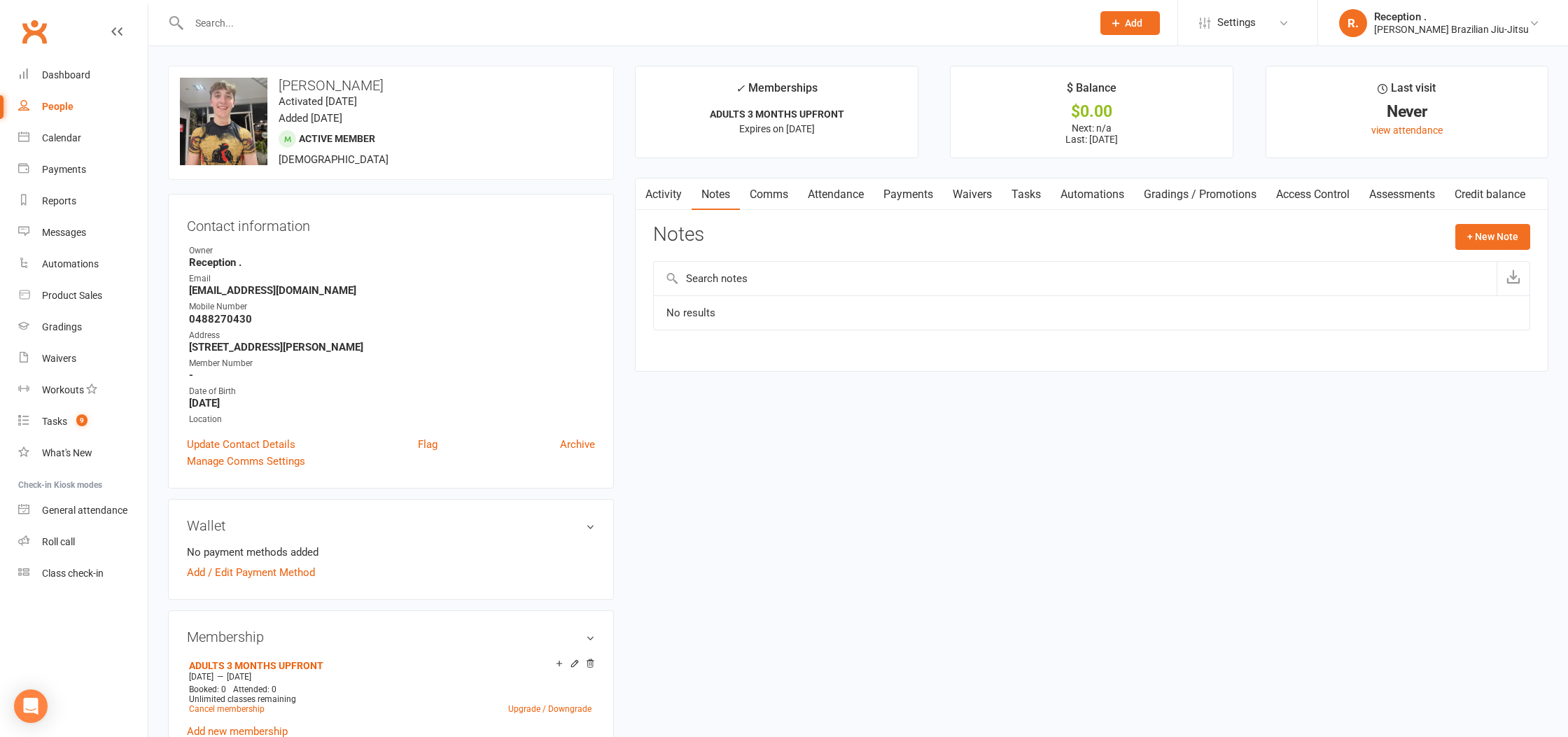
click at [654, 196] on link "Activity" at bounding box center [663, 194] width 56 height 32
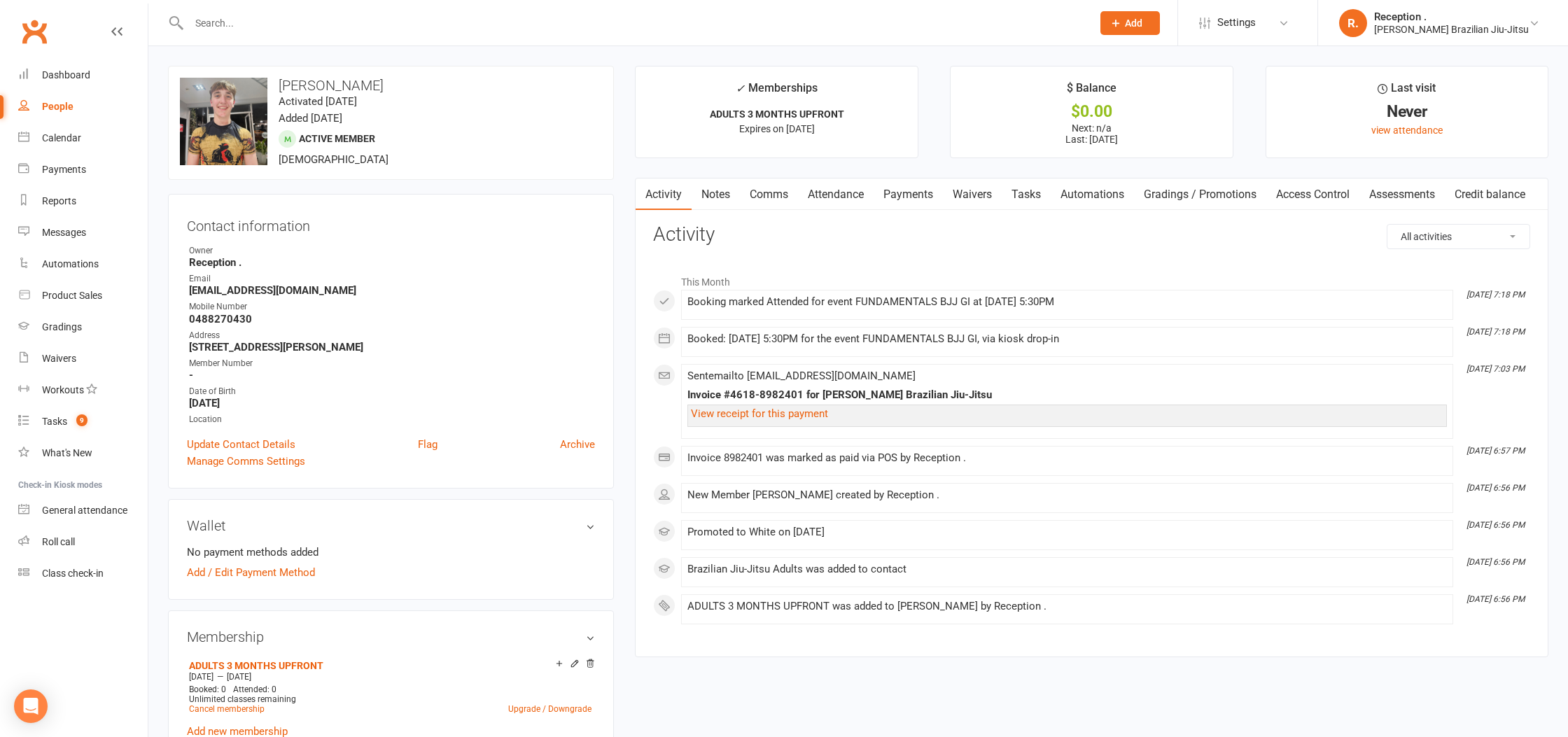
click at [705, 199] on link "Notes" at bounding box center [716, 194] width 48 height 32
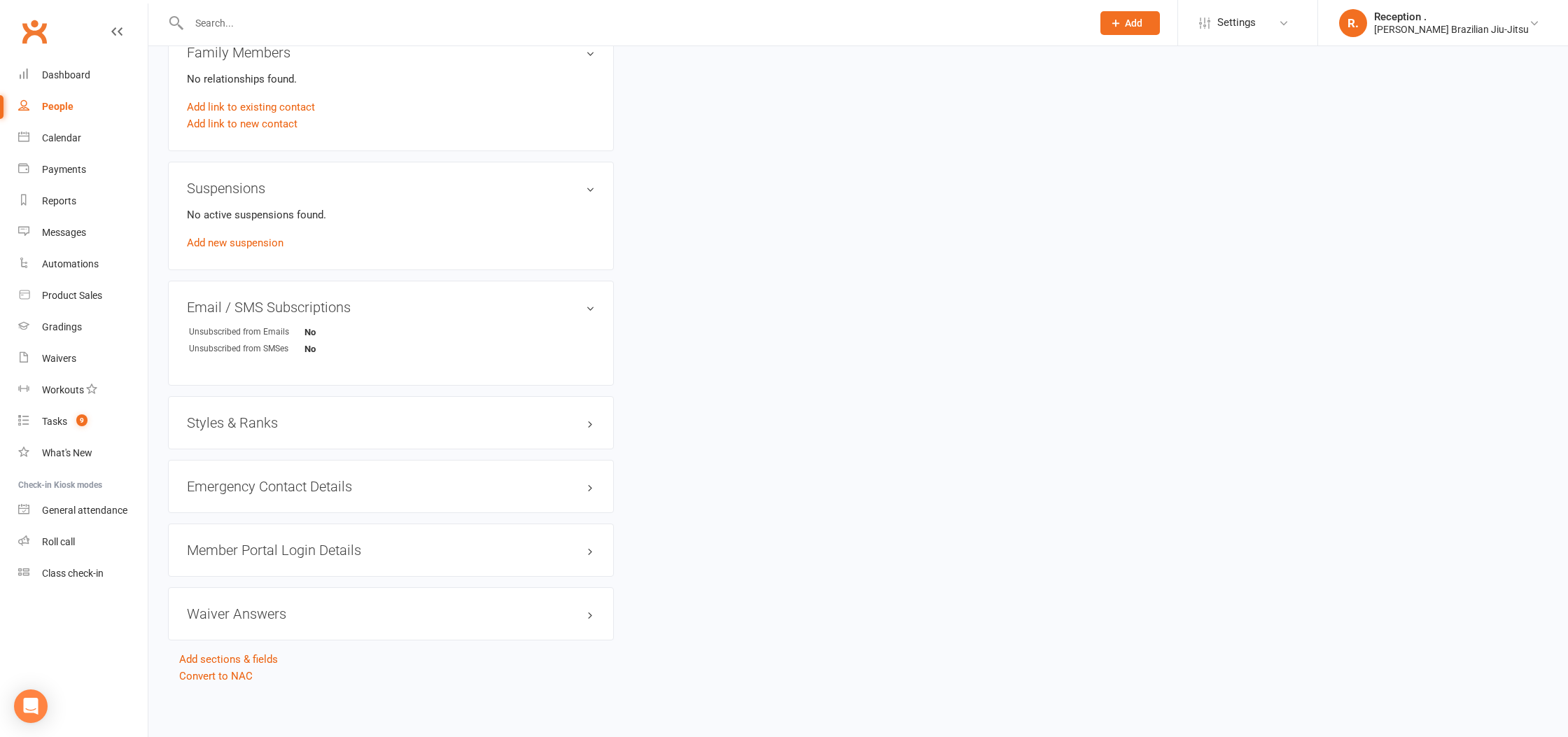
click at [286, 415] on h3 "Styles & Ranks" at bounding box center [391, 423] width 408 height 16
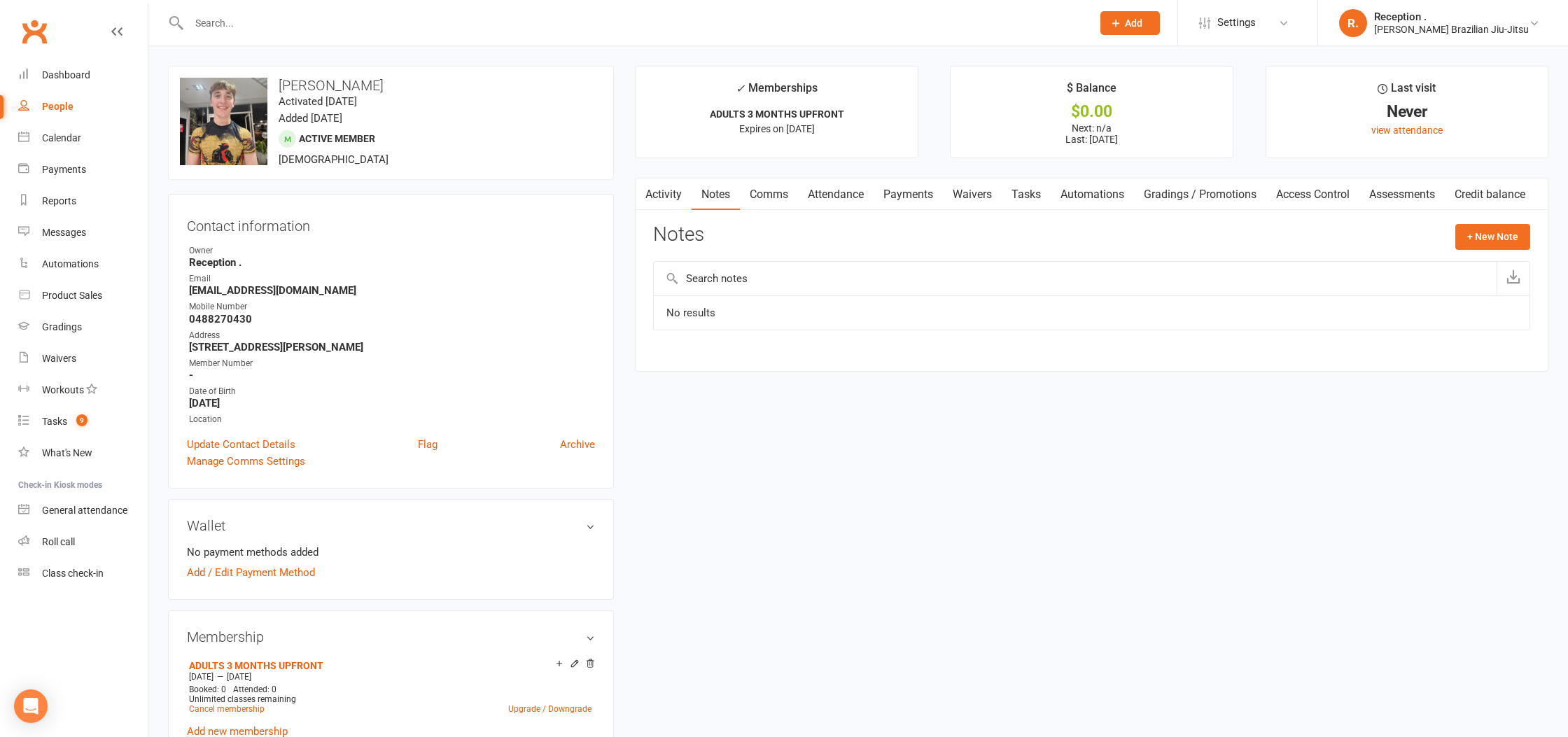
click at [278, 22] on input "text" at bounding box center [634, 23] width 898 height 20
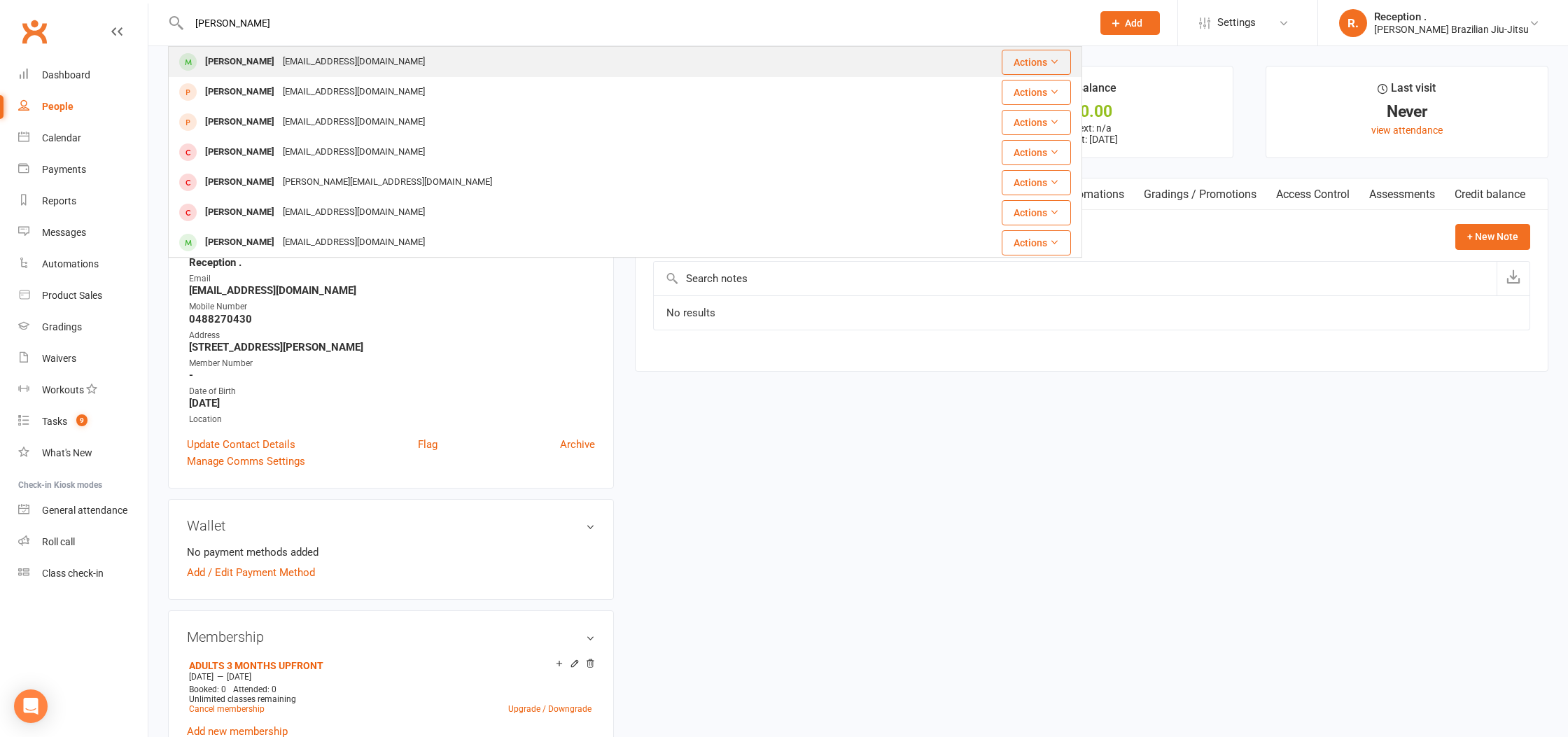
type input "sam"
click at [412, 68] on div "Sam Short sam_j_short@hotmail.com" at bounding box center [548, 62] width 759 height 29
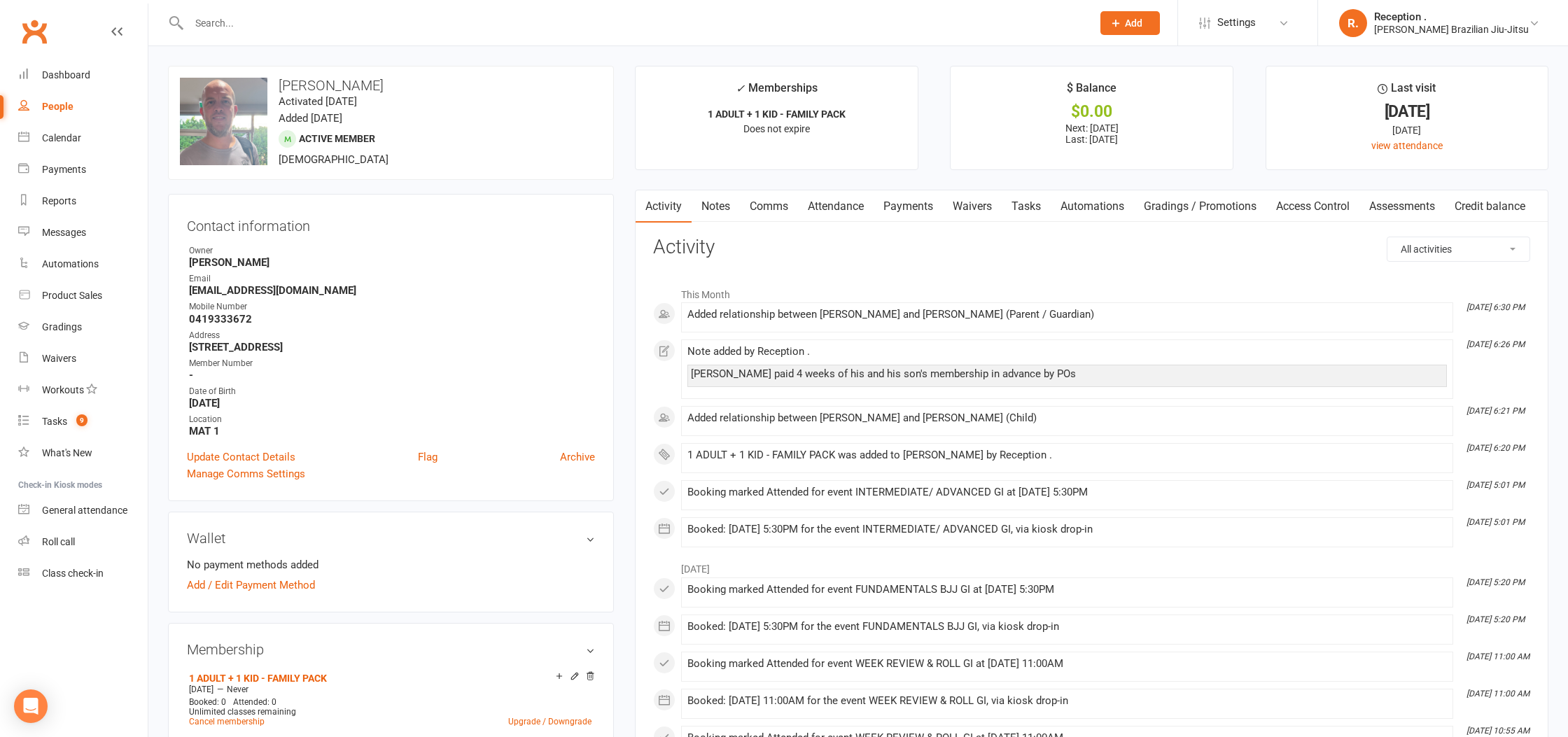
click at [894, 206] on link "Payments" at bounding box center [908, 206] width 70 height 32
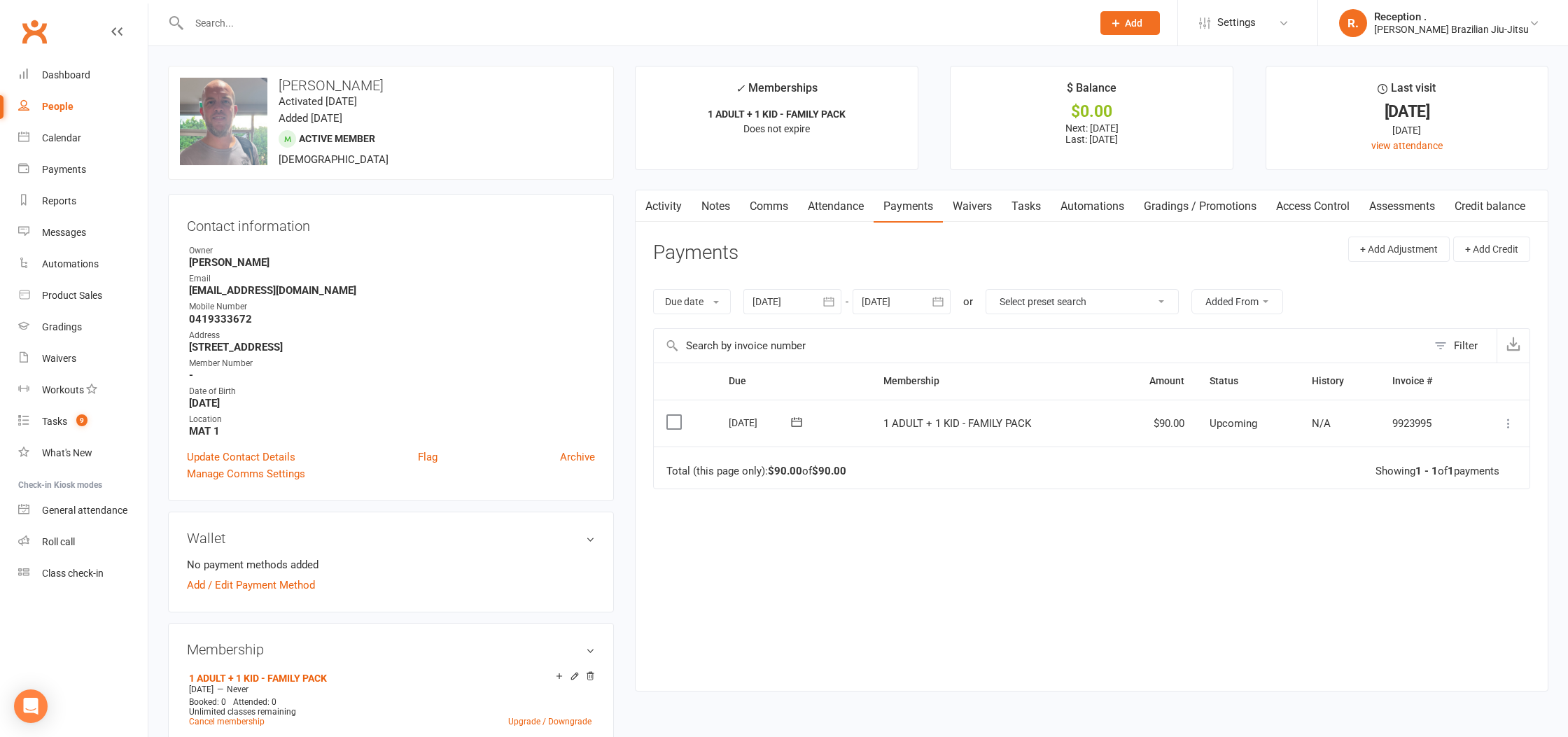
drag, startPoint x: 902, startPoint y: 309, endPoint x: 1003, endPoint y: 322, distance: 101.8
click at [903, 309] on div at bounding box center [901, 302] width 98 height 25
click at [1094, 336] on icon "button" at bounding box center [1096, 335] width 10 height 11
click at [1026, 418] on button "06" at bounding box center [1033, 415] width 30 height 25
type input "06 Nov 2025"
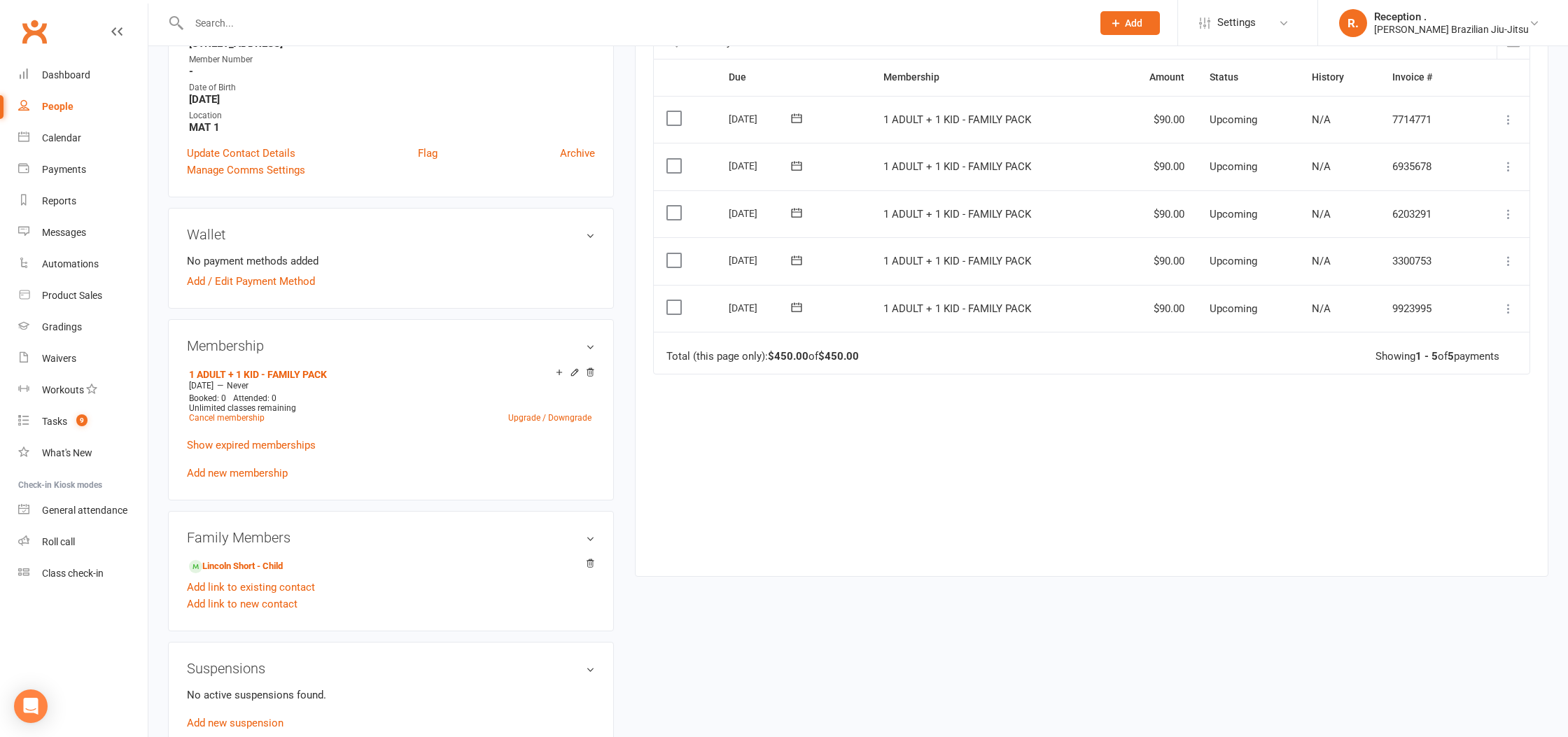
scroll to position [306, 0]
click at [259, 562] on link "Lincoln Short - Child" at bounding box center [236, 563] width 94 height 15
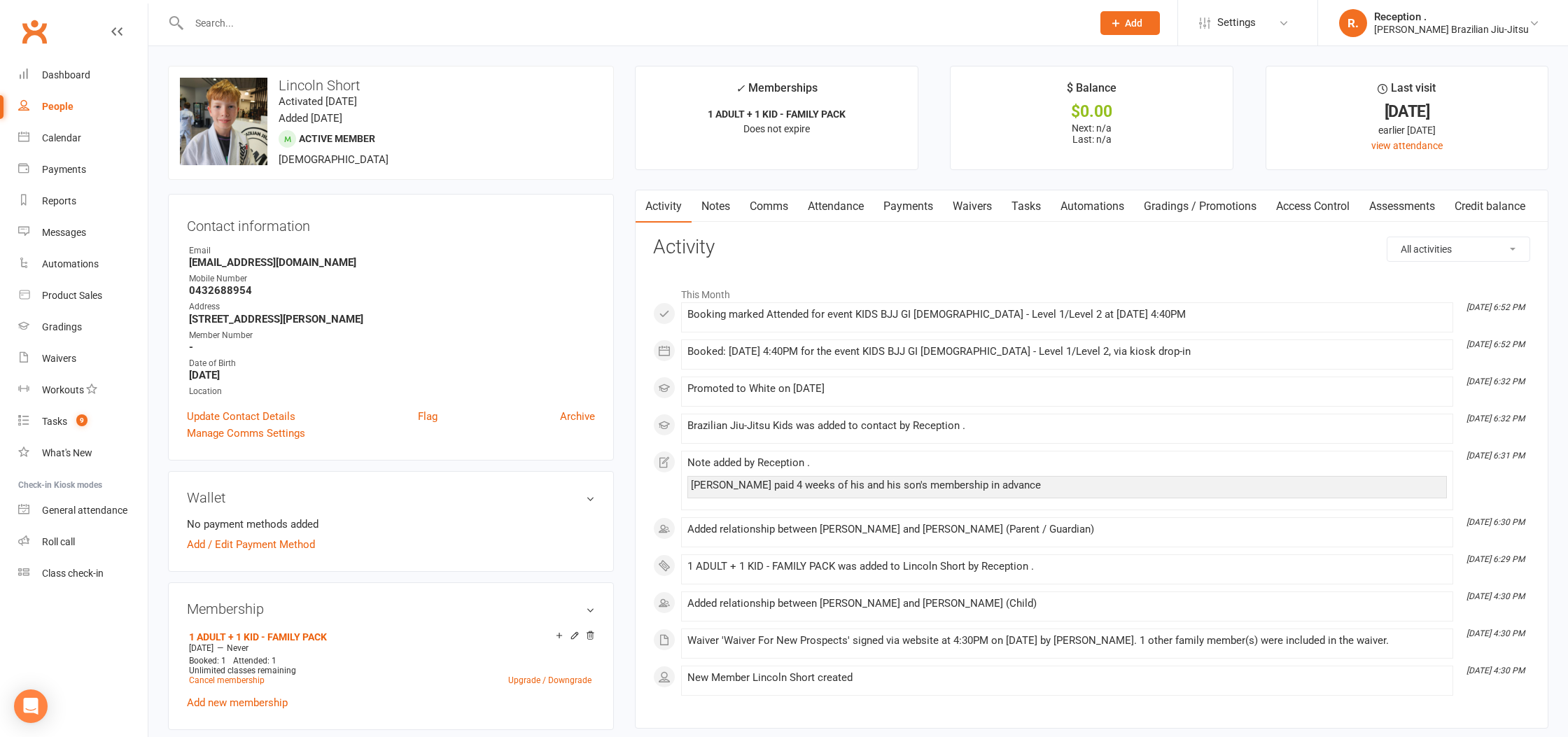
click at [946, 213] on link "Waivers" at bounding box center [972, 206] width 59 height 32
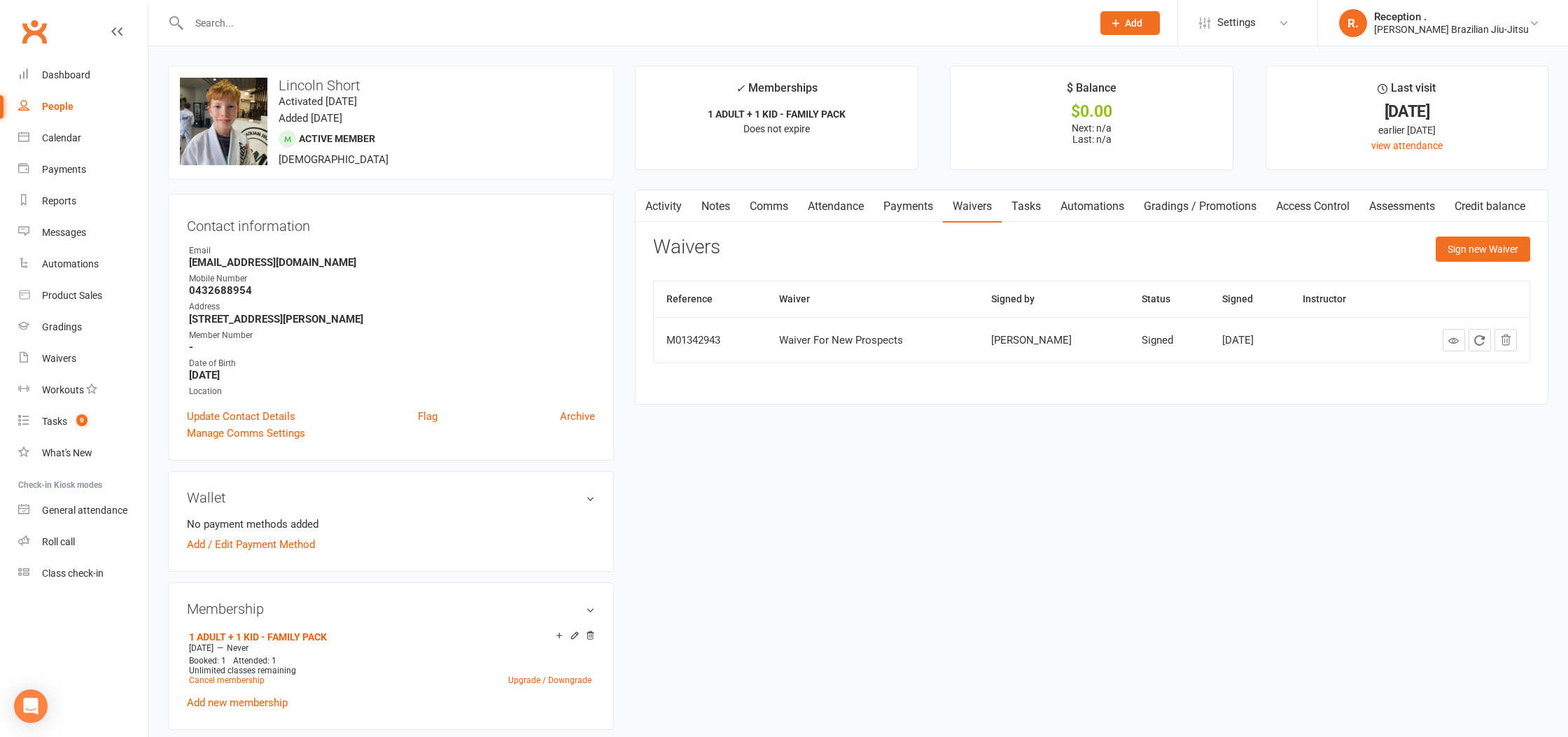
click at [920, 211] on link "Payments" at bounding box center [908, 206] width 70 height 32
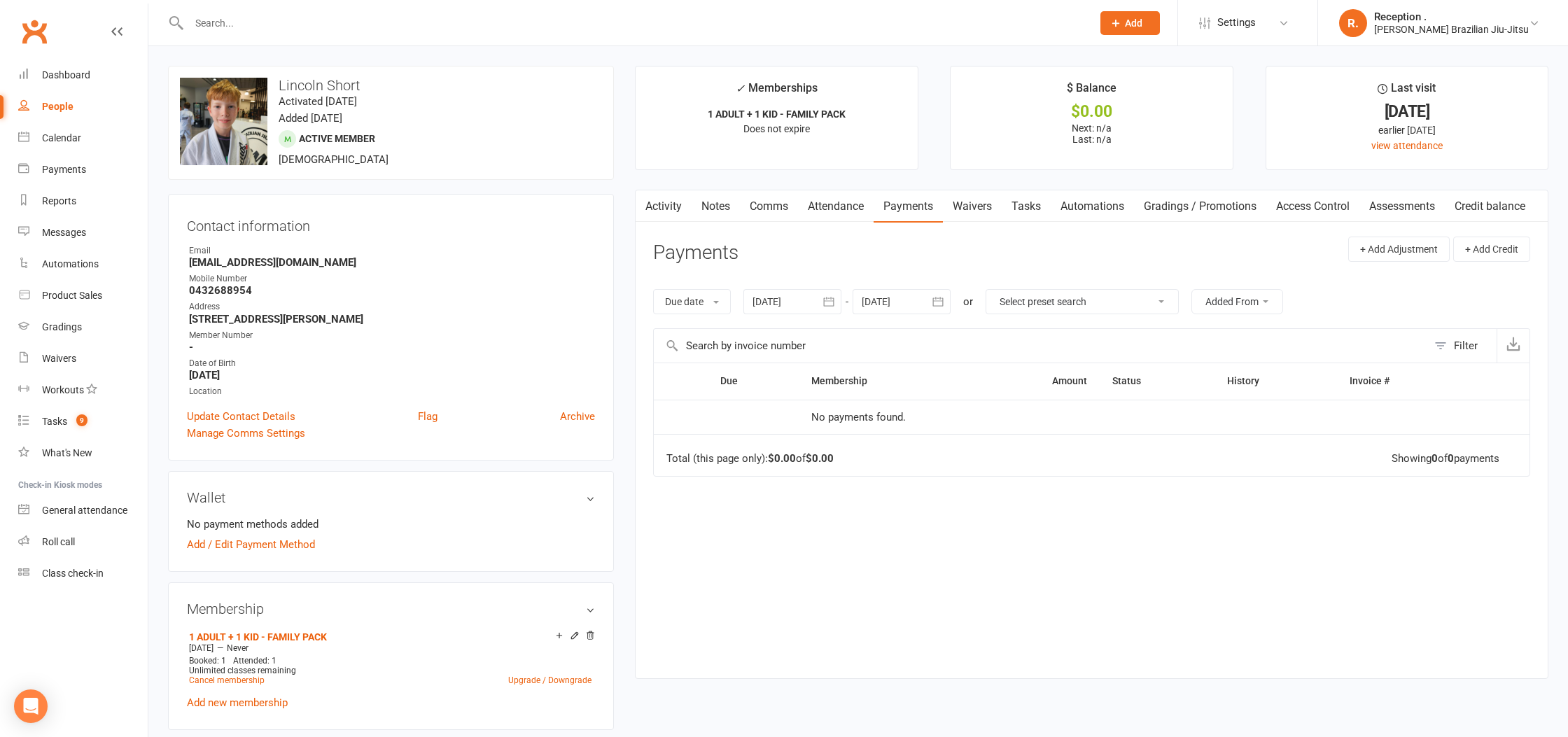
click at [918, 304] on div at bounding box center [901, 302] width 98 height 25
click at [1115, 333] on th at bounding box center [1097, 335] width 36 height 30
click at [1092, 335] on button "button" at bounding box center [1097, 335] width 30 height 25
click at [1052, 429] on button "19" at bounding box center [1063, 442] width 30 height 25
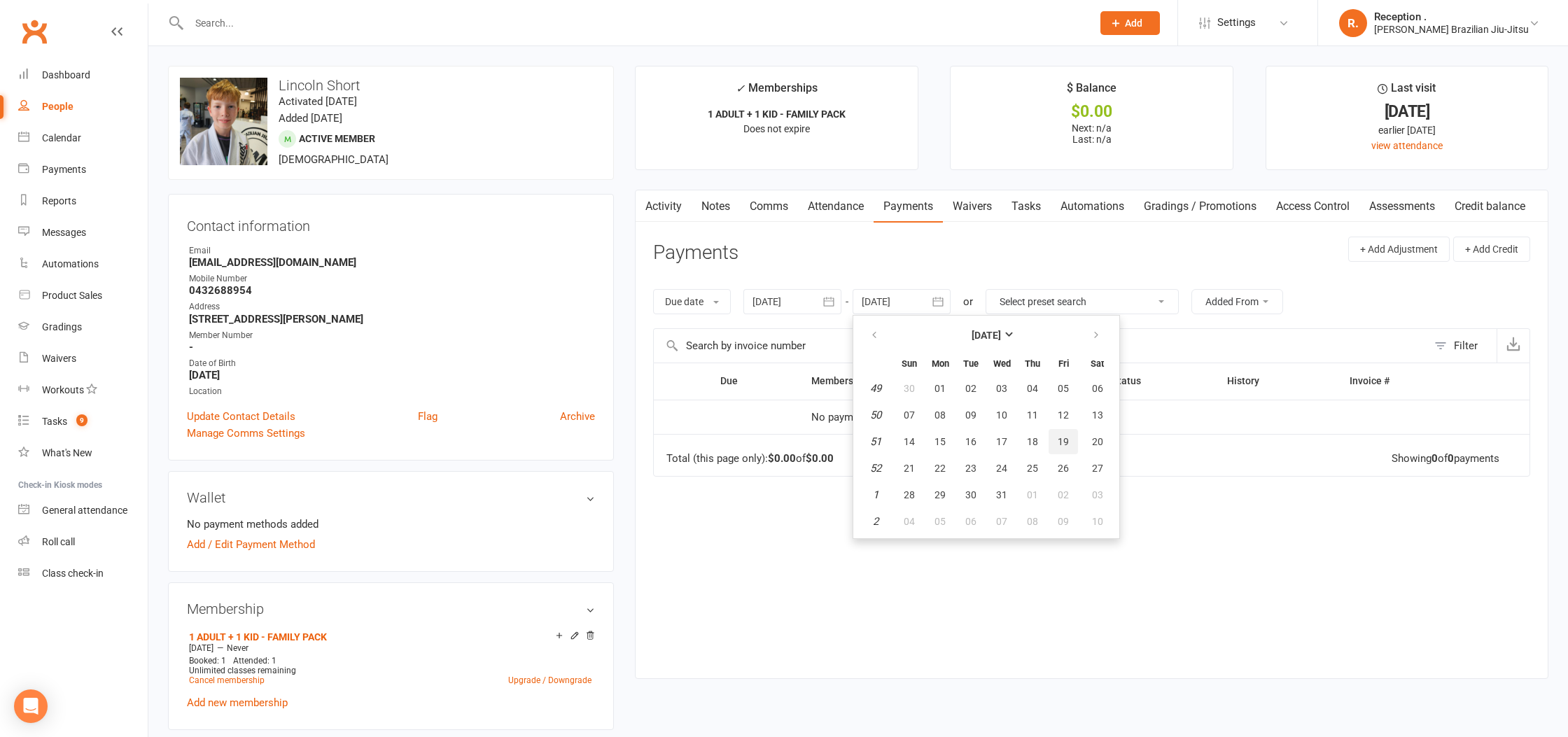
type input "19 Dec 2025"
click at [32, 30] on link "Clubworx" at bounding box center [34, 31] width 35 height 35
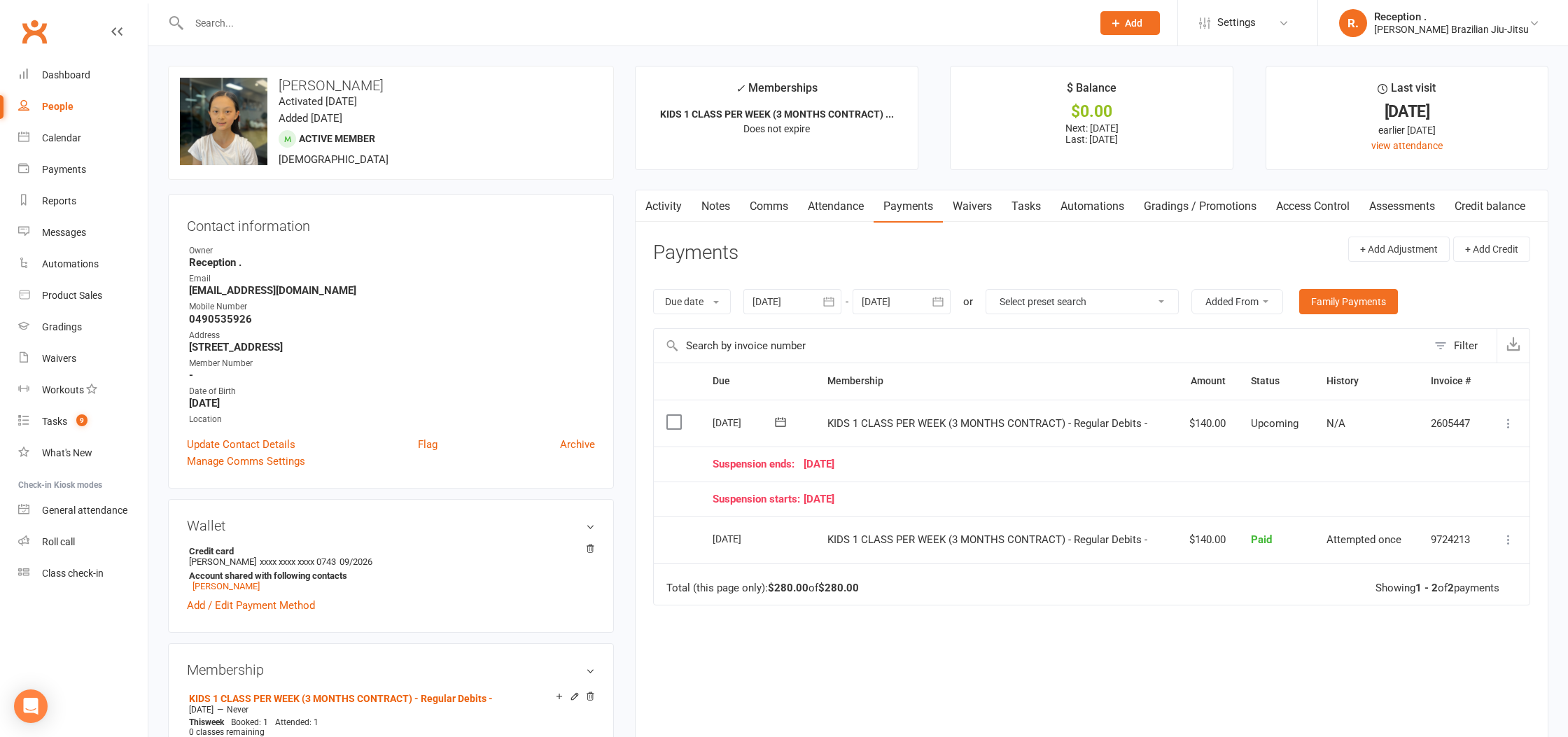
click at [34, 26] on link "Clubworx" at bounding box center [34, 31] width 35 height 35
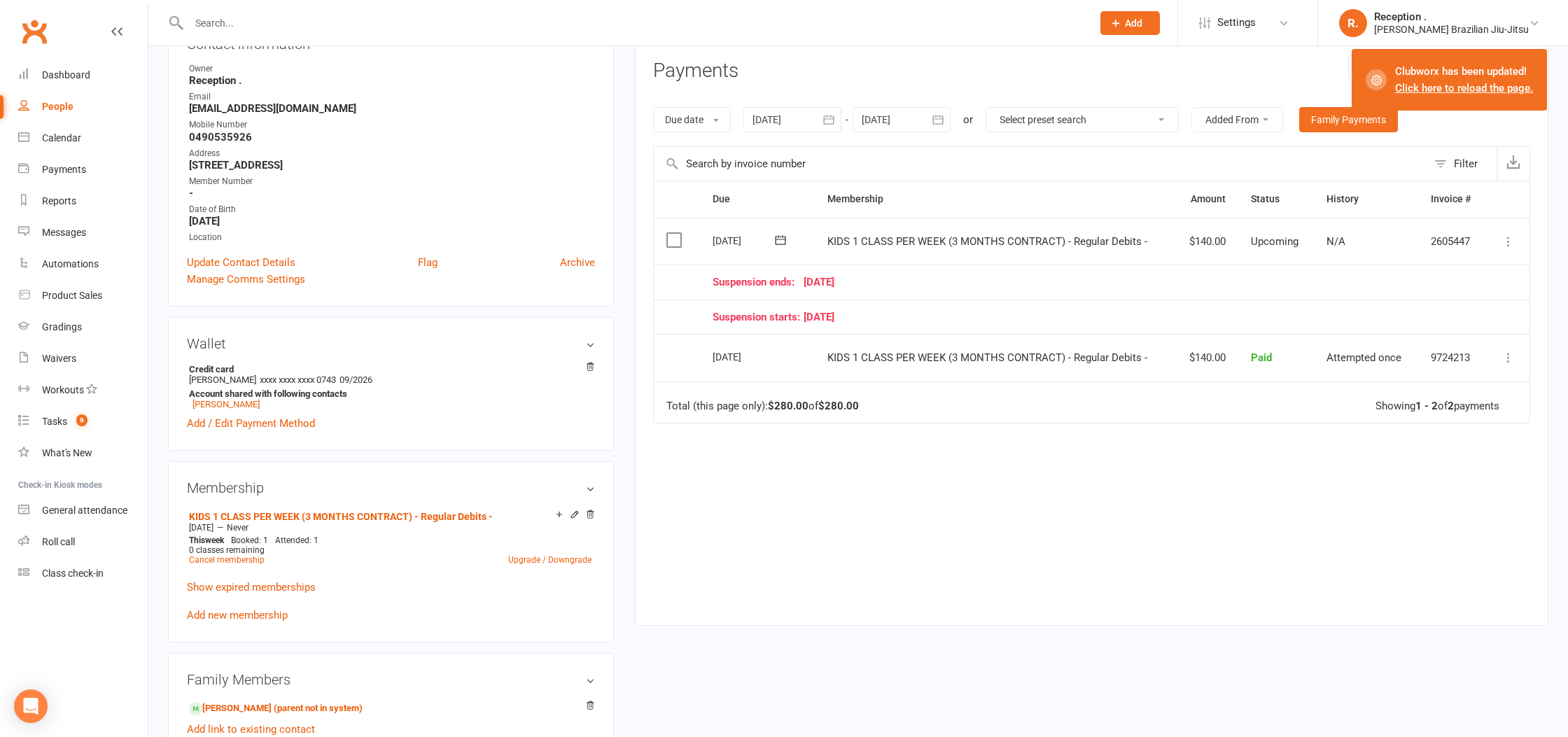
scroll to position [177, 0]
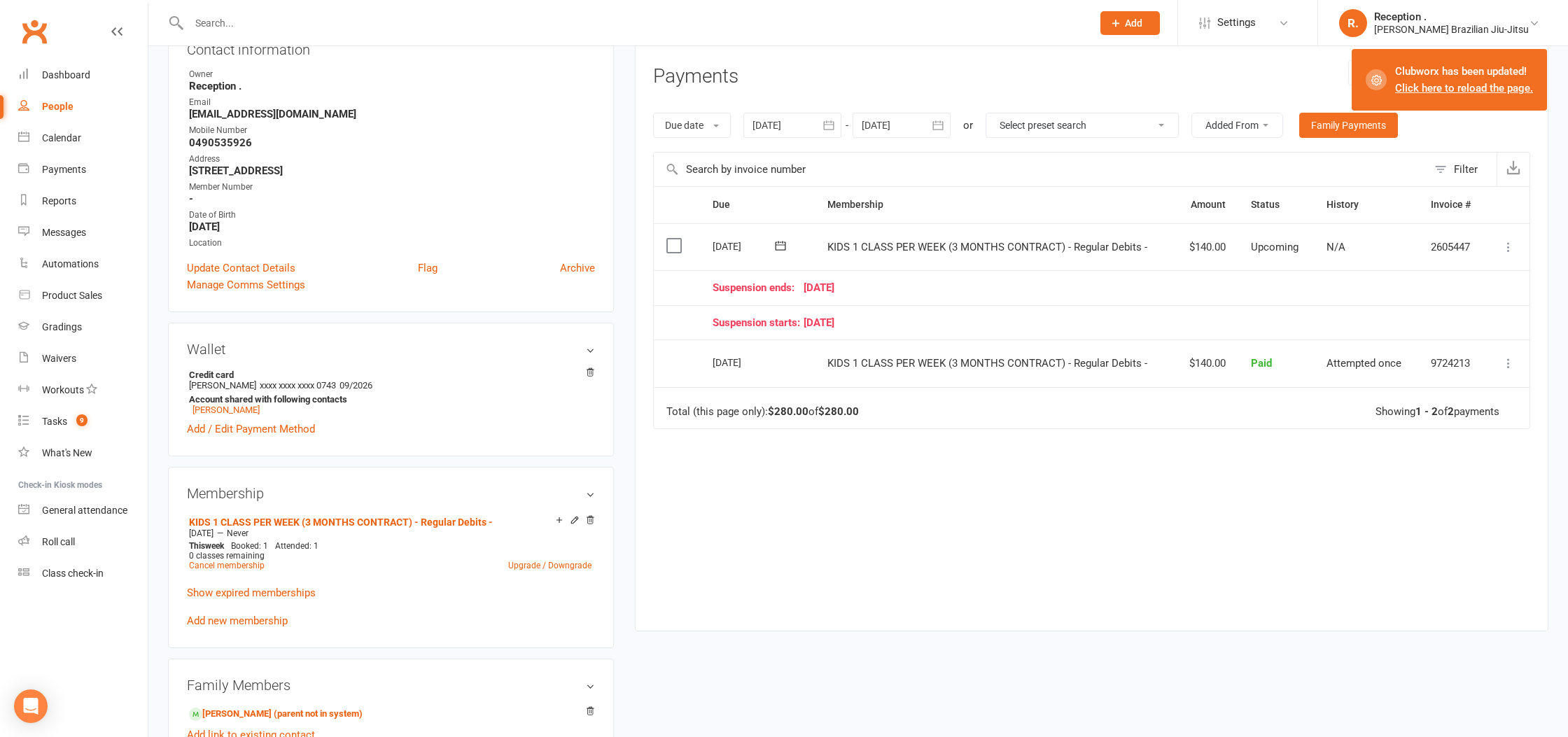
drag, startPoint x: 923, startPoint y: 321, endPoint x: 707, endPoint y: 284, distance: 219.1
click at [707, 284] on table "Due Contact Membership Amount Status History Invoice # Select this [DATE] [PERS…" at bounding box center [1091, 307] width 877 height 243
click at [953, 313] on td "Suspension starts: 22 September 25" at bounding box center [1093, 323] width 786 height 35
click at [802, 299] on td "Suspension ends: 05 October 25" at bounding box center [1093, 288] width 786 height 35
drag, startPoint x: 972, startPoint y: 309, endPoint x: 695, endPoint y: 278, distance: 278.7
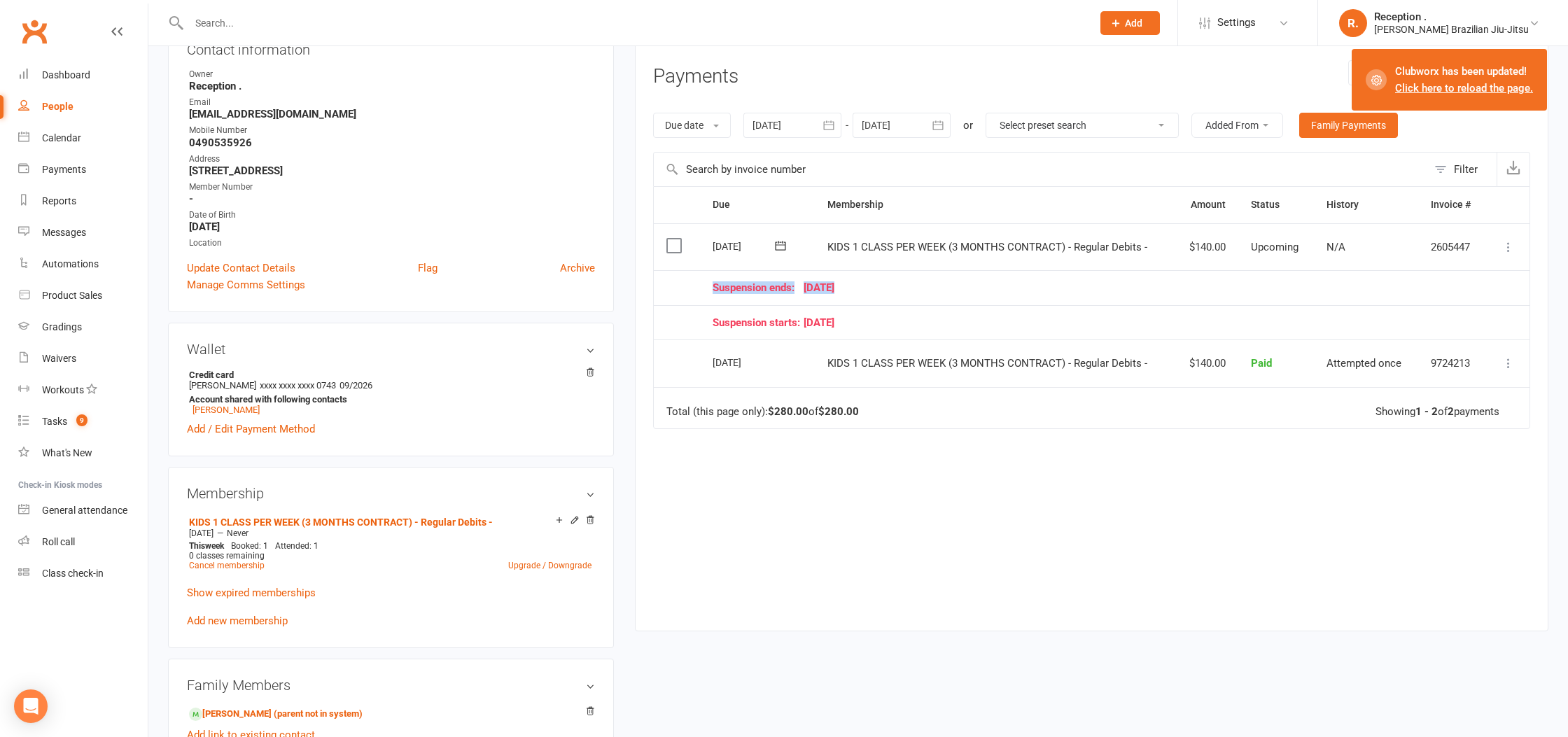
click at [685, 274] on table "Due Contact Membership Amount Status History Invoice # Select this 22 Oct 2025 …" at bounding box center [1091, 307] width 877 height 243
click at [881, 306] on td "Suspension starts: 22 September 25" at bounding box center [1093, 323] width 786 height 35
drag, startPoint x: 937, startPoint y: 327, endPoint x: 688, endPoint y: 290, distance: 251.7
click at [688, 290] on table "Due Contact Membership Amount Status History Invoice # Select this 22 Oct 2025 …" at bounding box center [1091, 307] width 877 height 243
click at [879, 313] on td "Suspension starts: 22 September 25" at bounding box center [1093, 323] width 786 height 35
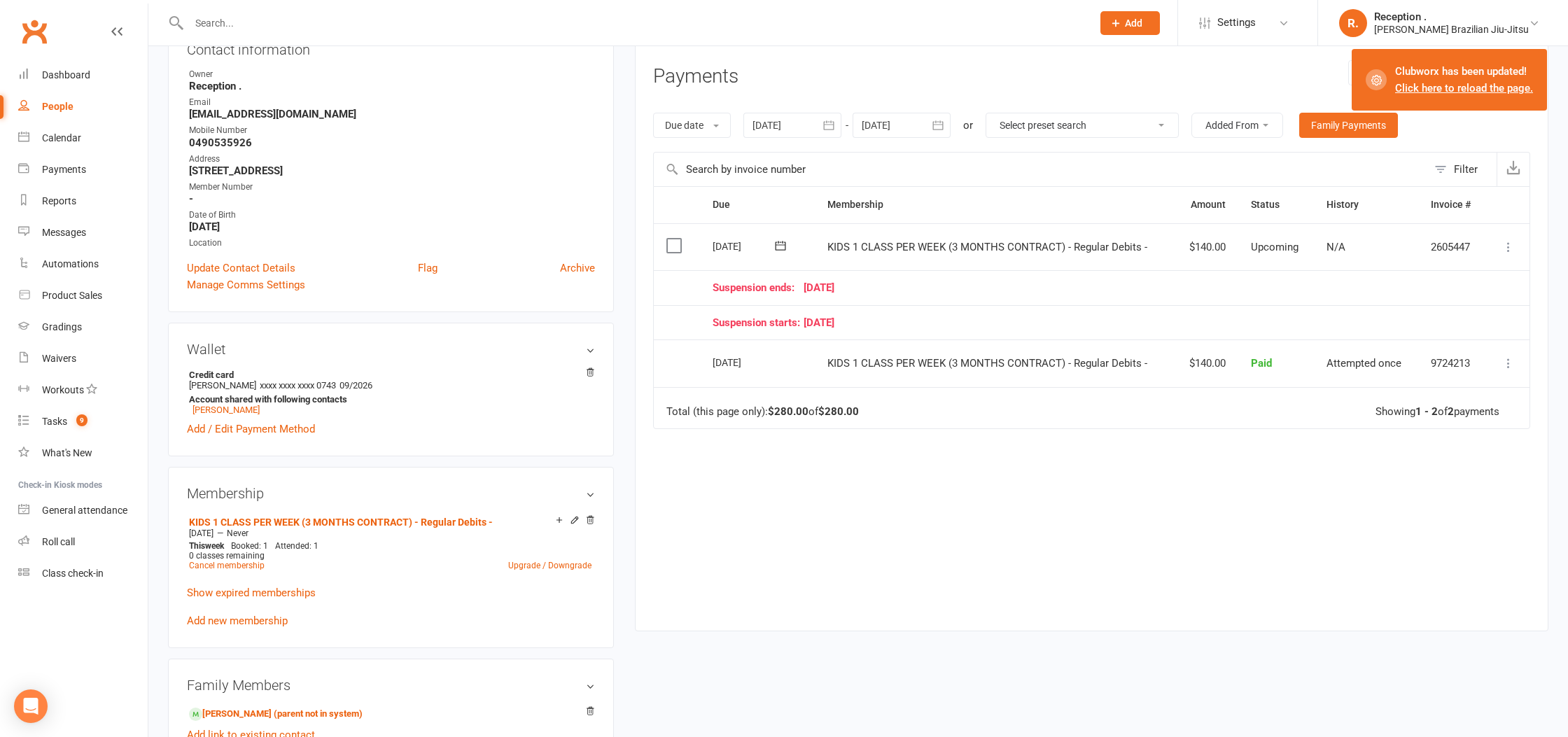
scroll to position [0, 0]
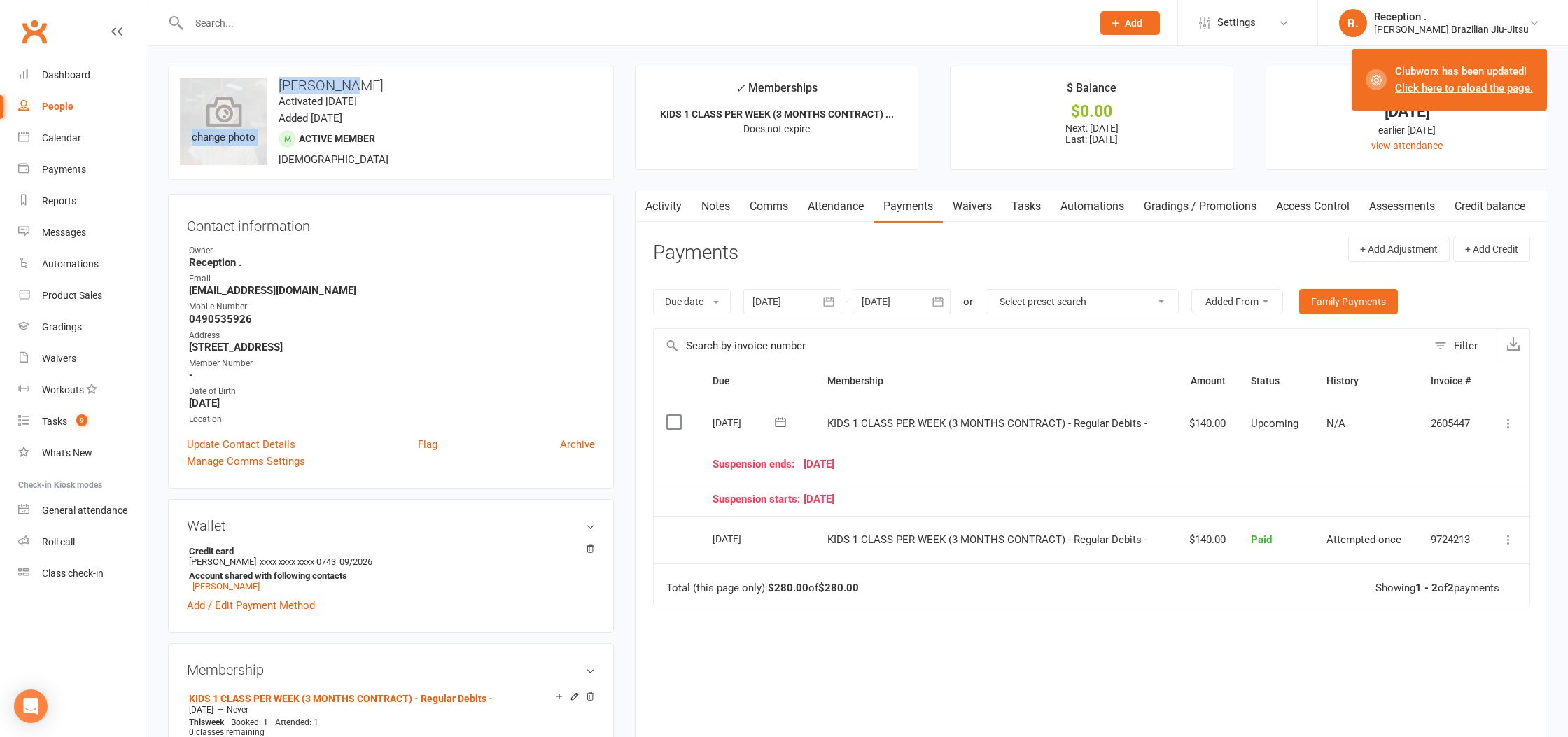
drag, startPoint x: 362, startPoint y: 88, endPoint x: 242, endPoint y: 81, distance: 120.2
click at [242, 81] on div "upload photo change photo Hannah Lin Activated 20 January, 2024 Added 20 Januar…" at bounding box center [391, 123] width 446 height 114
click at [357, 102] on time "Activated 20 January, 2024" at bounding box center [318, 102] width 78 height 13
drag, startPoint x: 330, startPoint y: 84, endPoint x: 279, endPoint y: 88, distance: 51.2
click at [279, 88] on h3 "Hannah Lin" at bounding box center [391, 85] width 422 height 16
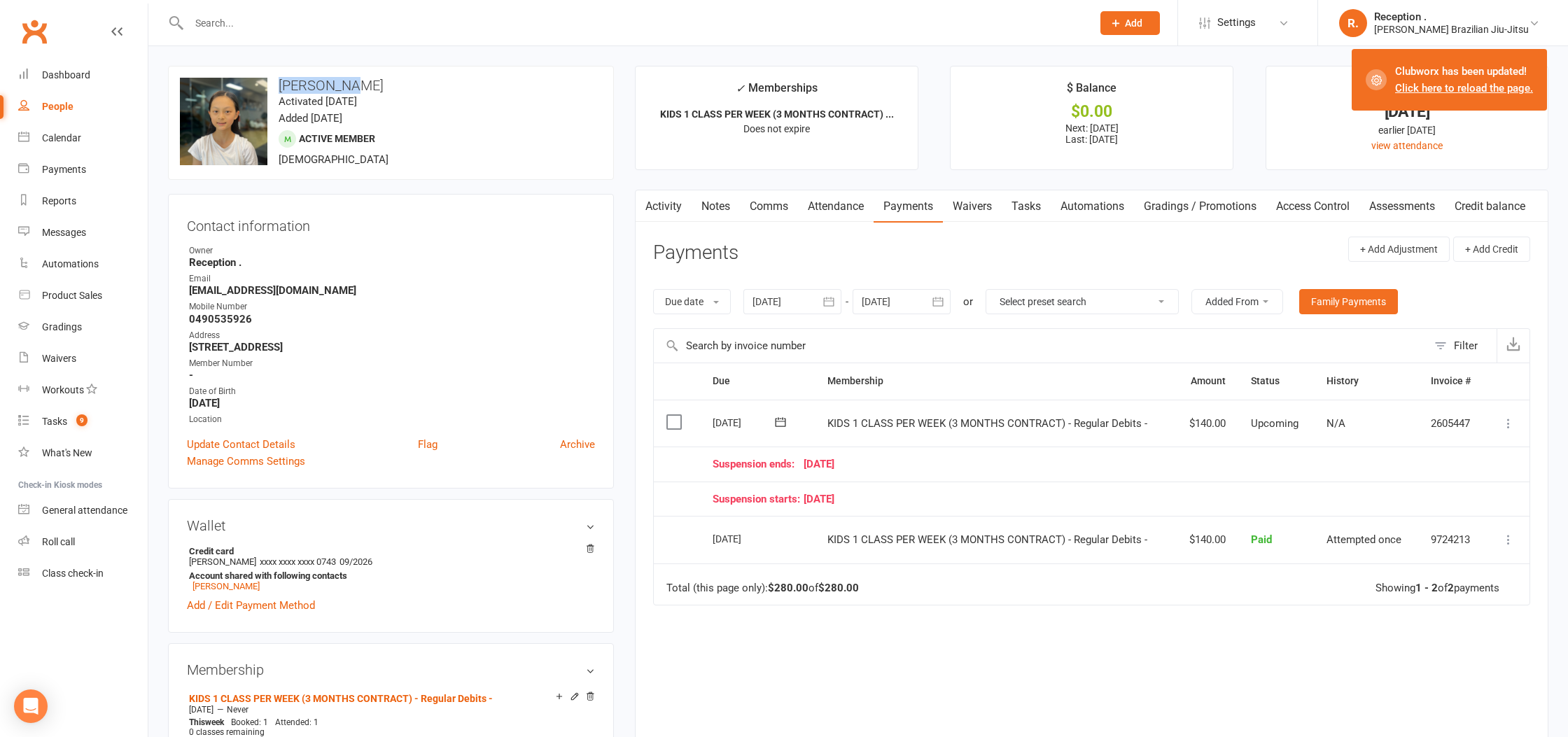
copy h3 "Hannah Lin"
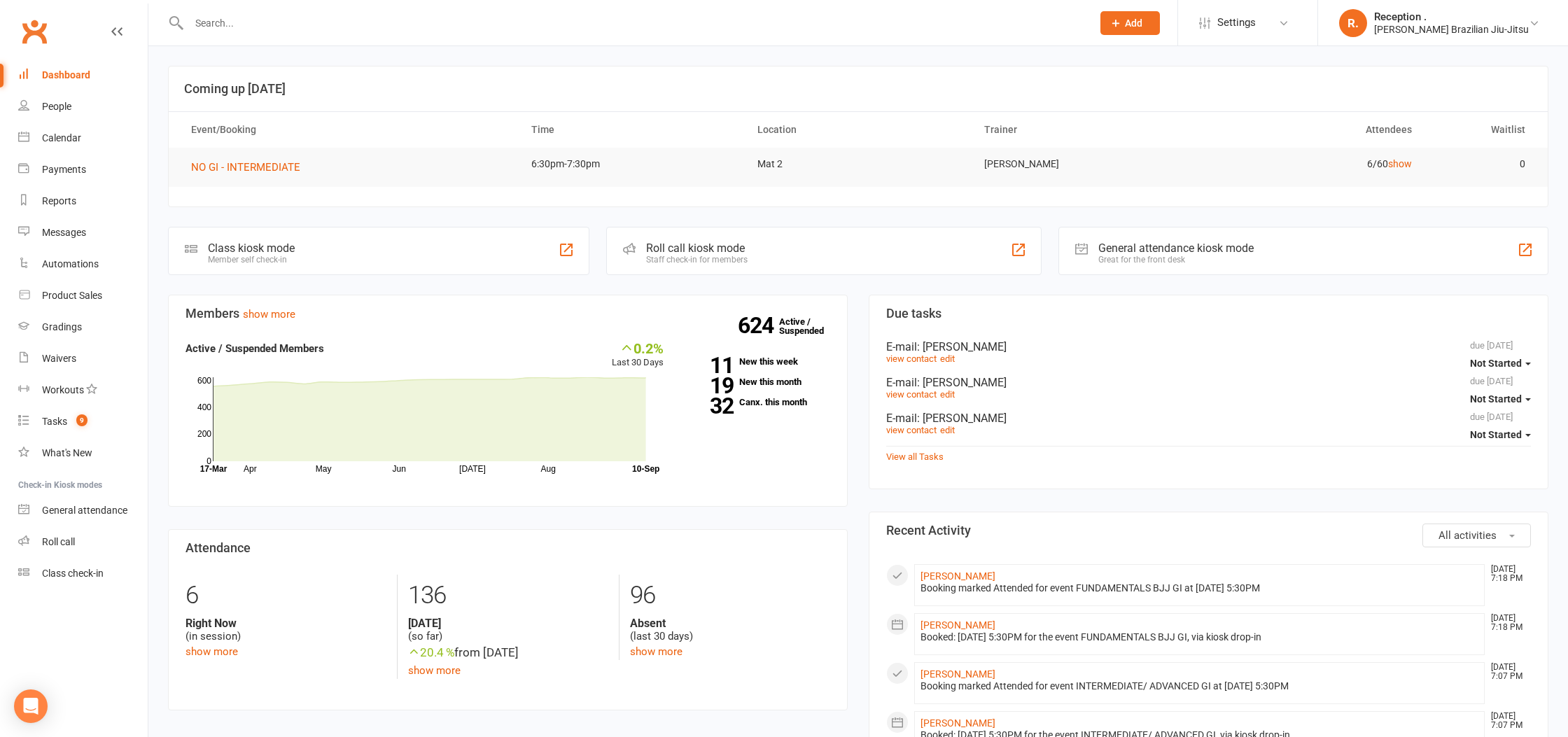
click at [235, 9] on div at bounding box center [625, 23] width 914 height 45
click at [234, 19] on input "text" at bounding box center [634, 23] width 898 height 20
paste input "[PERSON_NAME][EMAIL_ADDRESS][DOMAIN_NAME]"
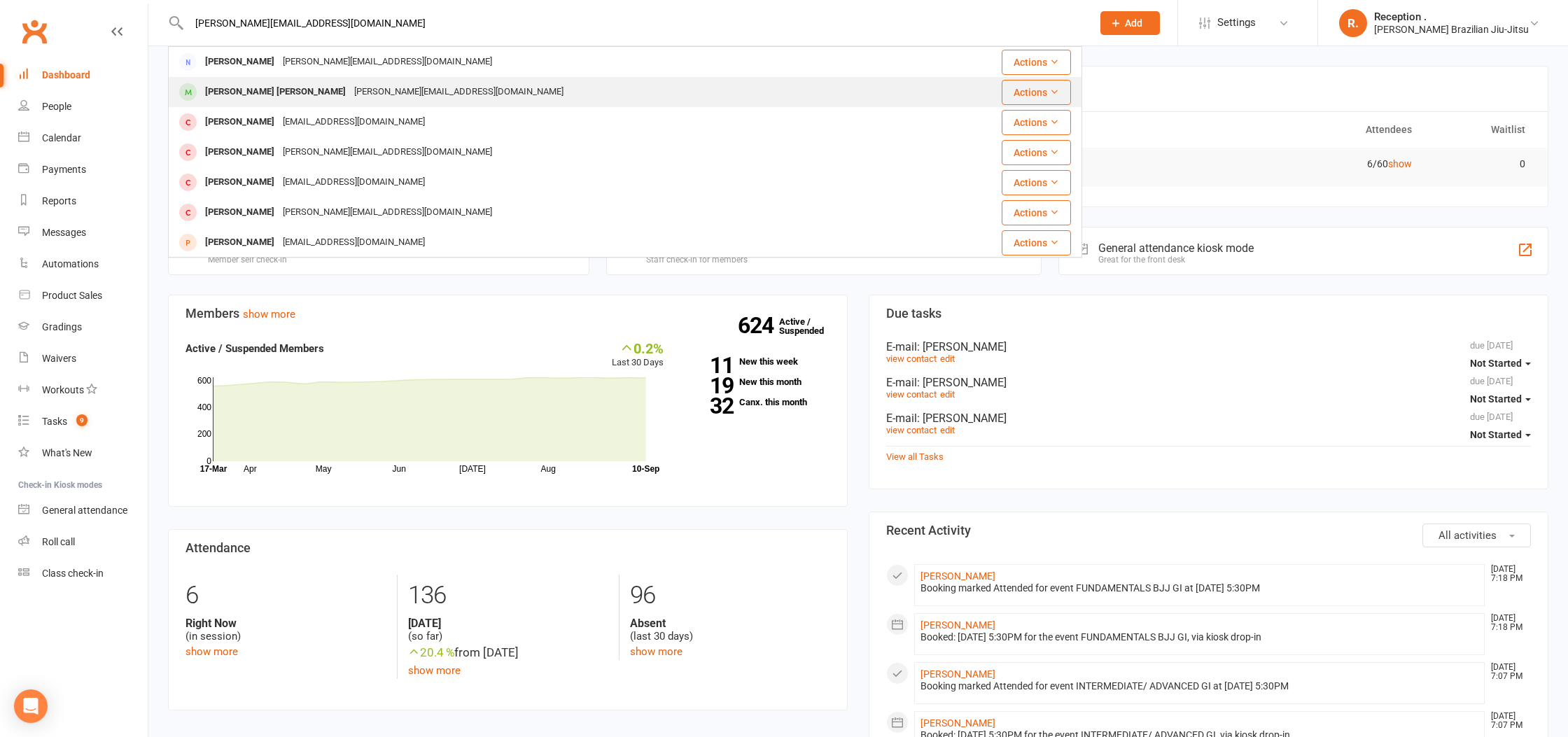
type input "[PERSON_NAME][EMAIL_ADDRESS][DOMAIN_NAME]"
click at [350, 84] on div "[PERSON_NAME][EMAIL_ADDRESS][DOMAIN_NAME]" at bounding box center [459, 92] width 218 height 20
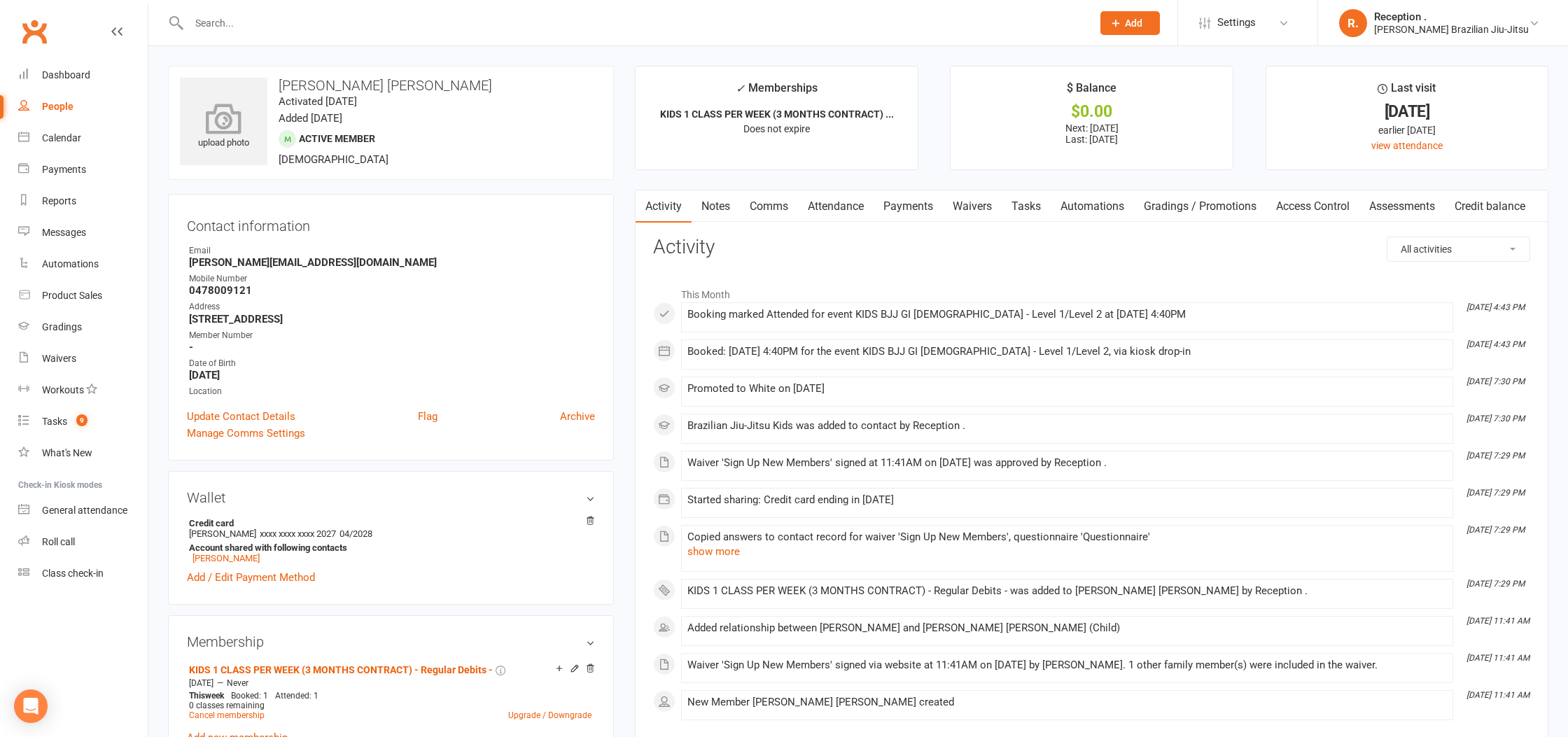
click at [231, 116] on icon at bounding box center [224, 118] width 97 height 30
drag, startPoint x: 391, startPoint y: 88, endPoint x: 274, endPoint y: 88, distance: 117.0
click at [274, 88] on h3 "[PERSON_NAME] [PERSON_NAME]" at bounding box center [391, 85] width 422 height 16
copy h3 "[PERSON_NAME] [PERSON_NAME]"
click at [222, 127] on icon at bounding box center [224, 118] width 97 height 30
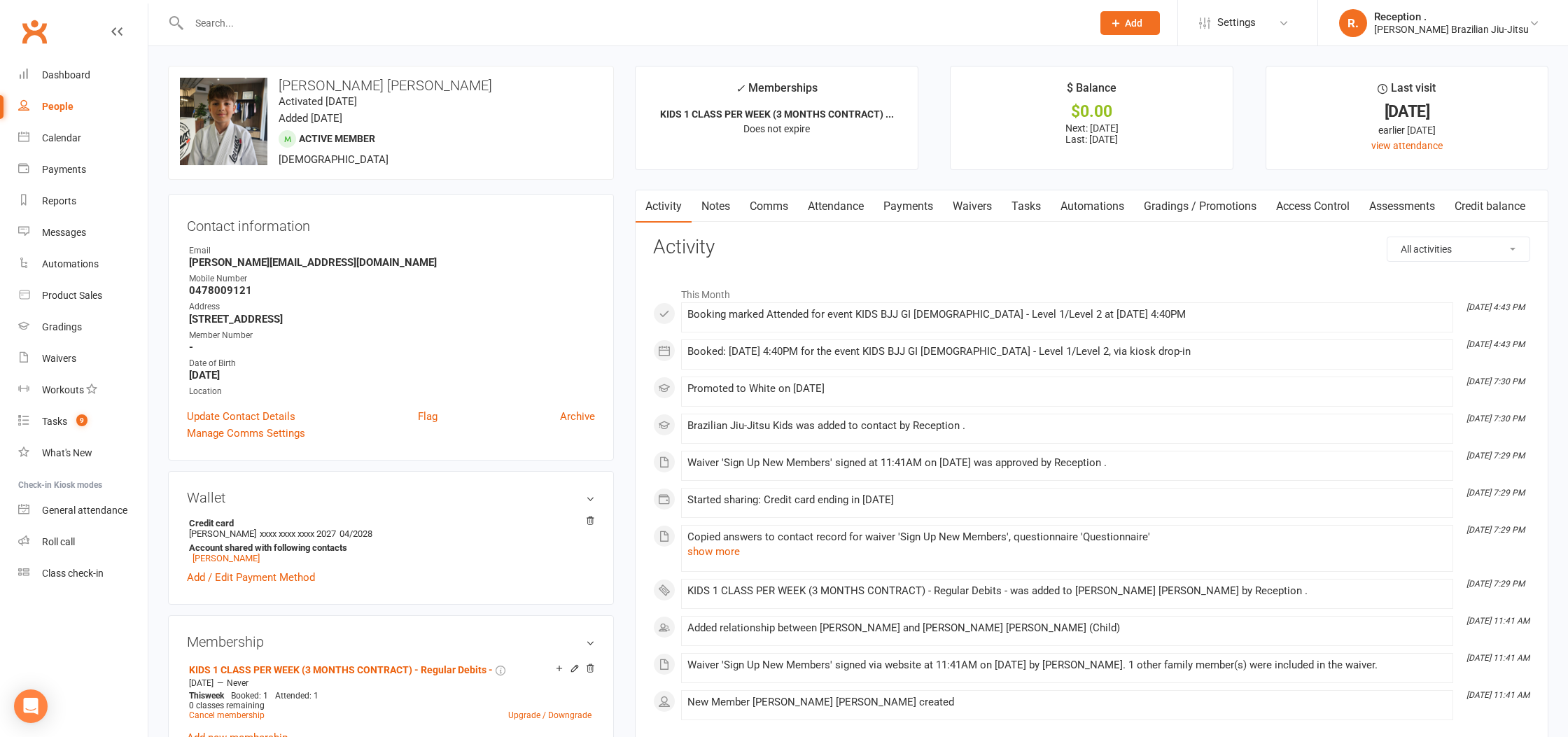
click at [347, 12] on div at bounding box center [625, 23] width 914 height 45
click at [345, 22] on input "text" at bounding box center [634, 23] width 898 height 20
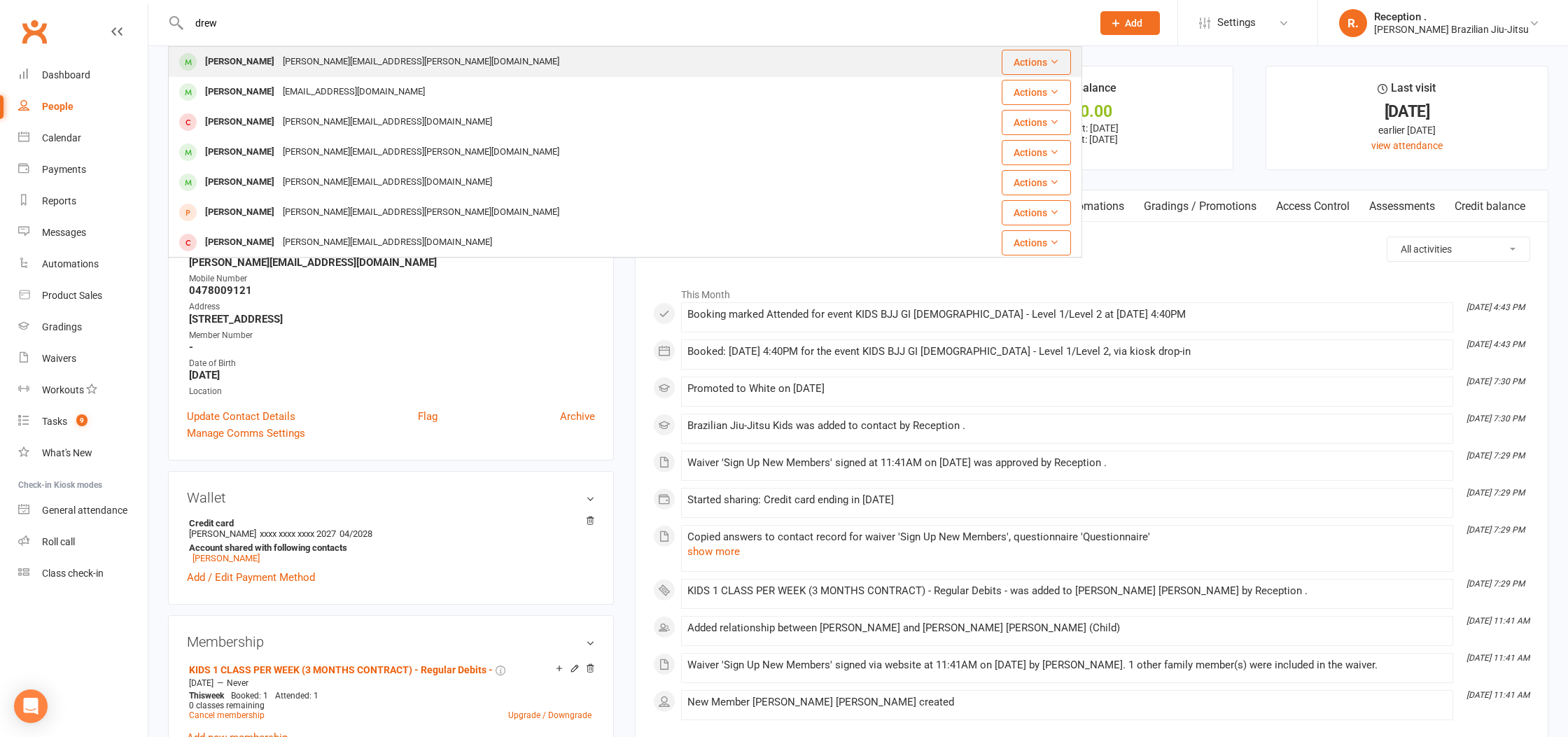
type input "drew"
click at [356, 63] on div "[PERSON_NAME][EMAIL_ADDRESS][PERSON_NAME][DOMAIN_NAME]" at bounding box center [421, 62] width 285 height 20
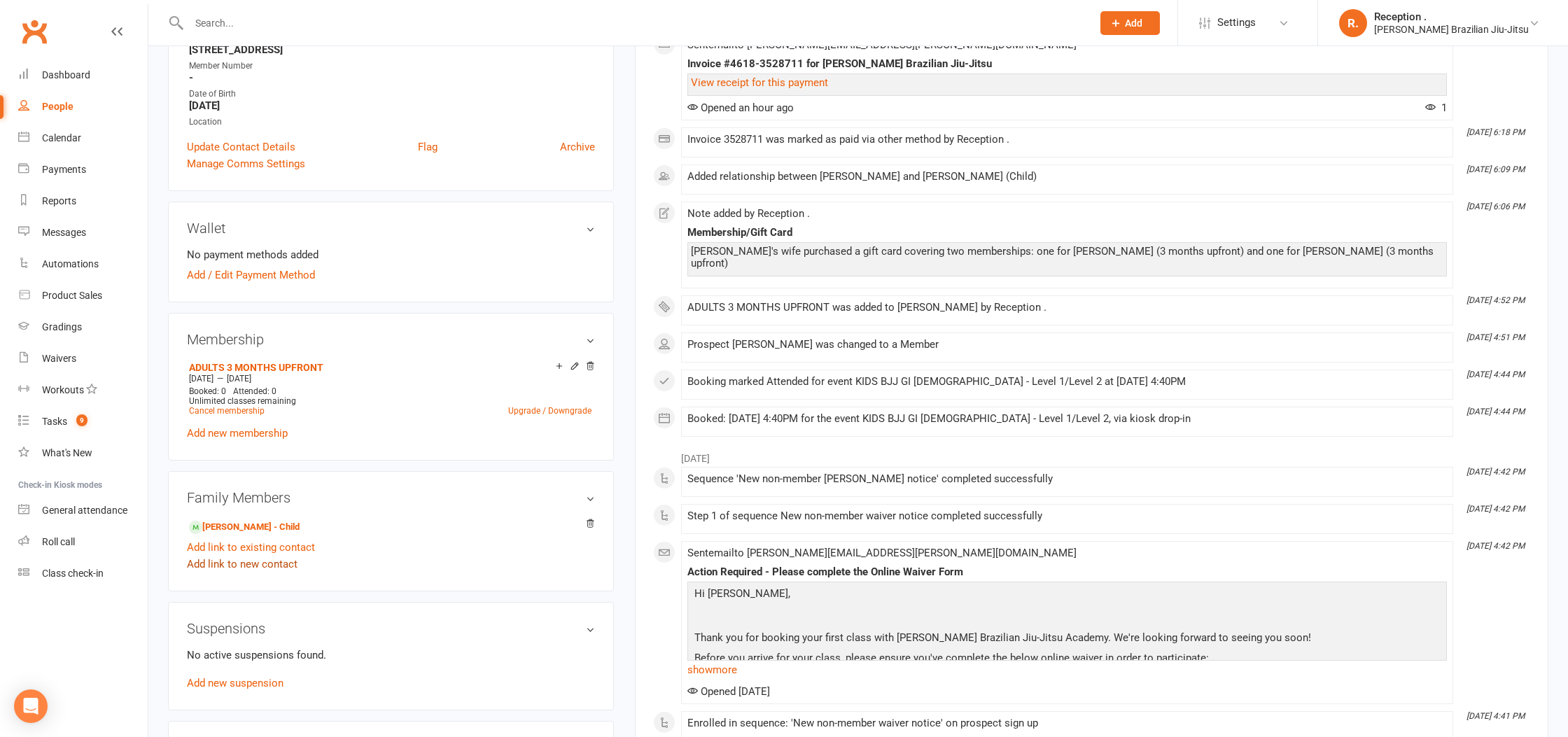
scroll to position [274, 0]
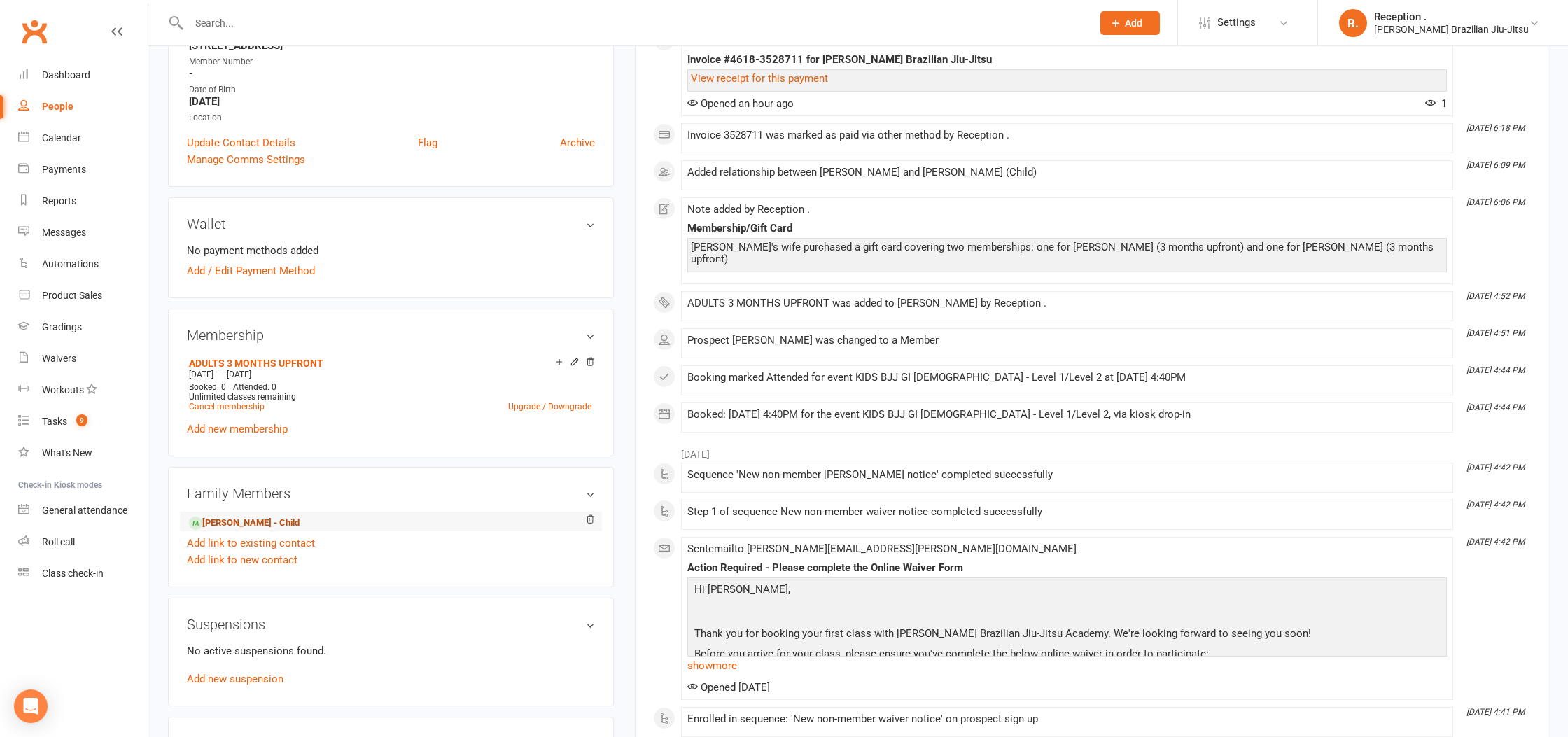
click at [223, 517] on link "[PERSON_NAME] - Child" at bounding box center [245, 523] width 111 height 15
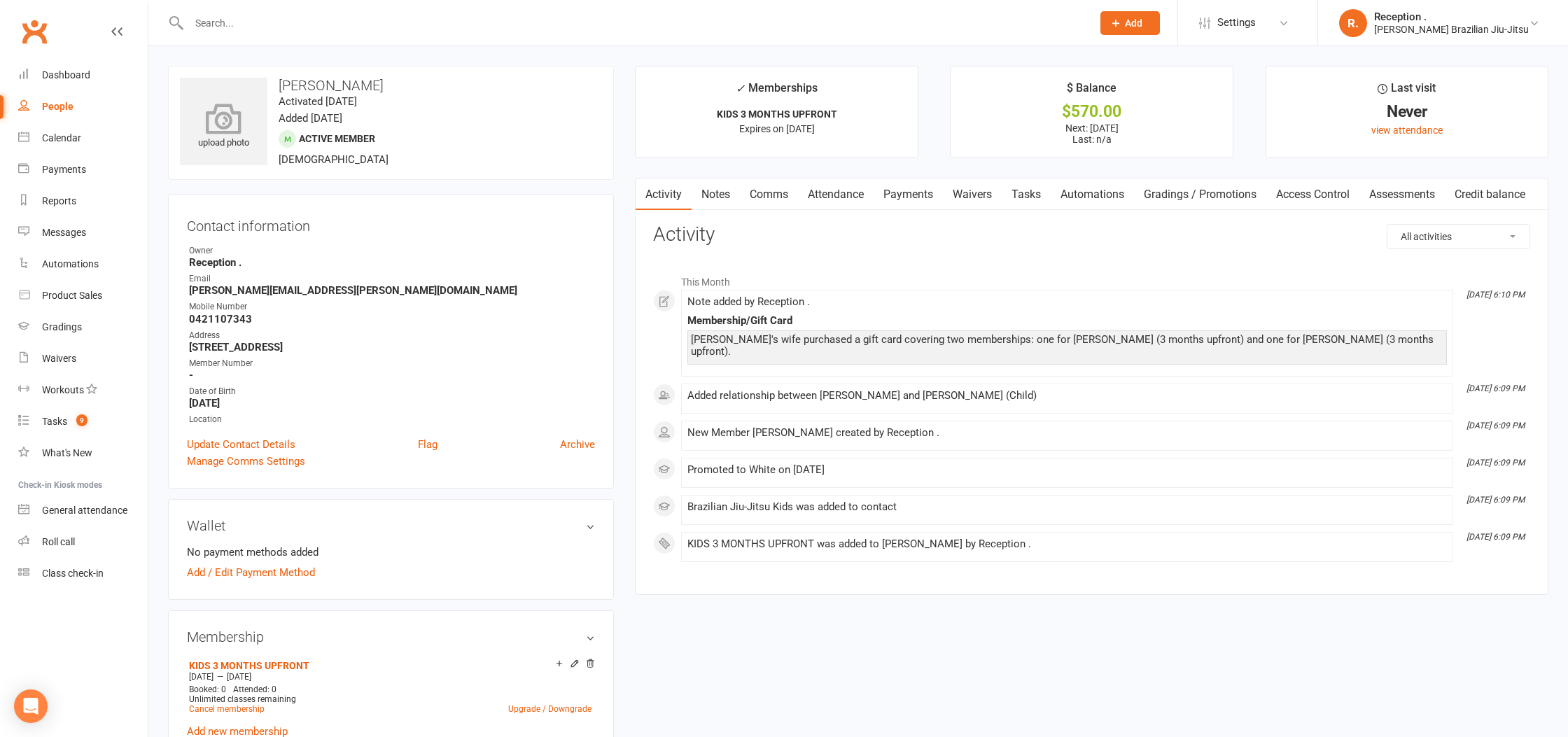
click at [200, 141] on div "upload photo" at bounding box center [223, 127] width 88 height 46
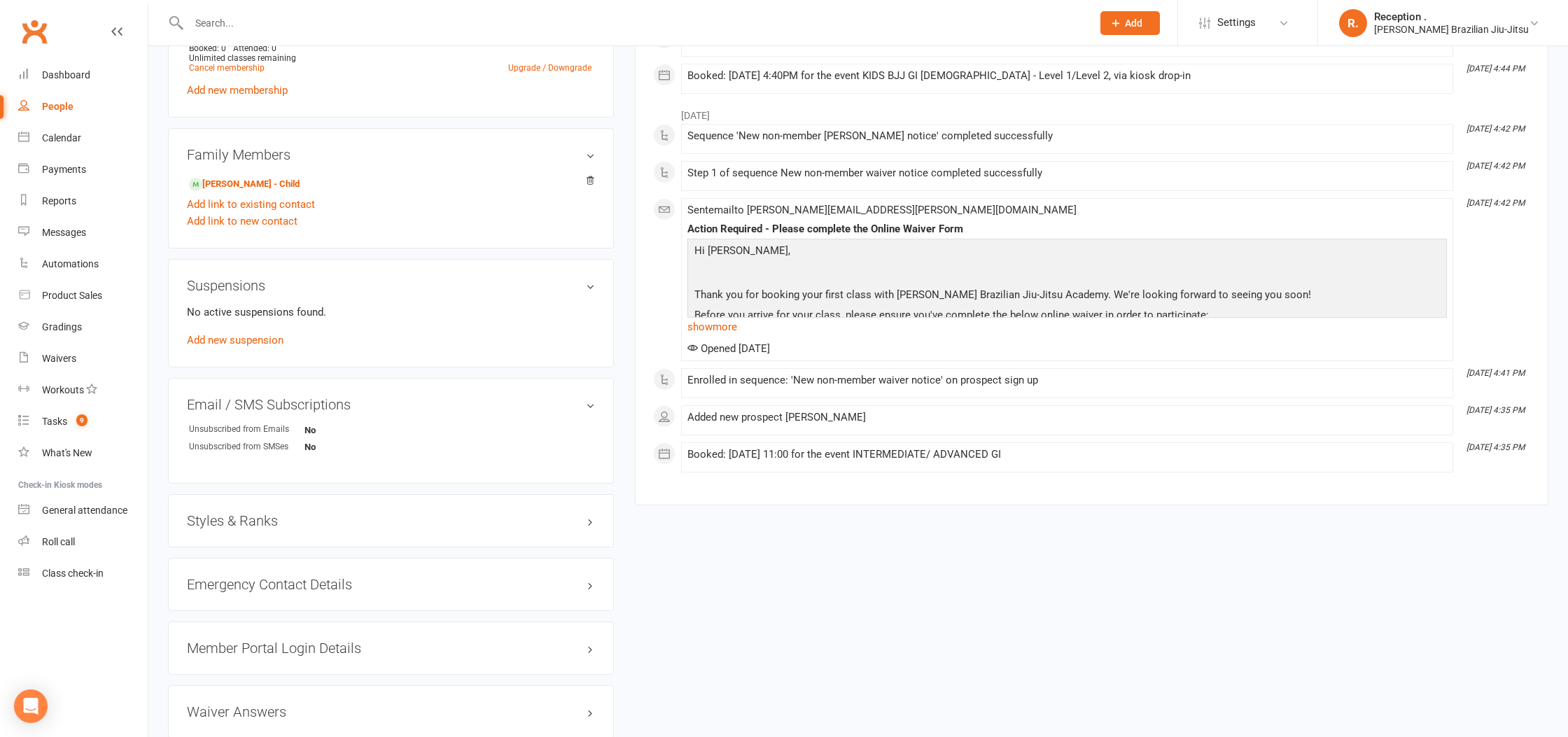
scroll to position [711, 0]
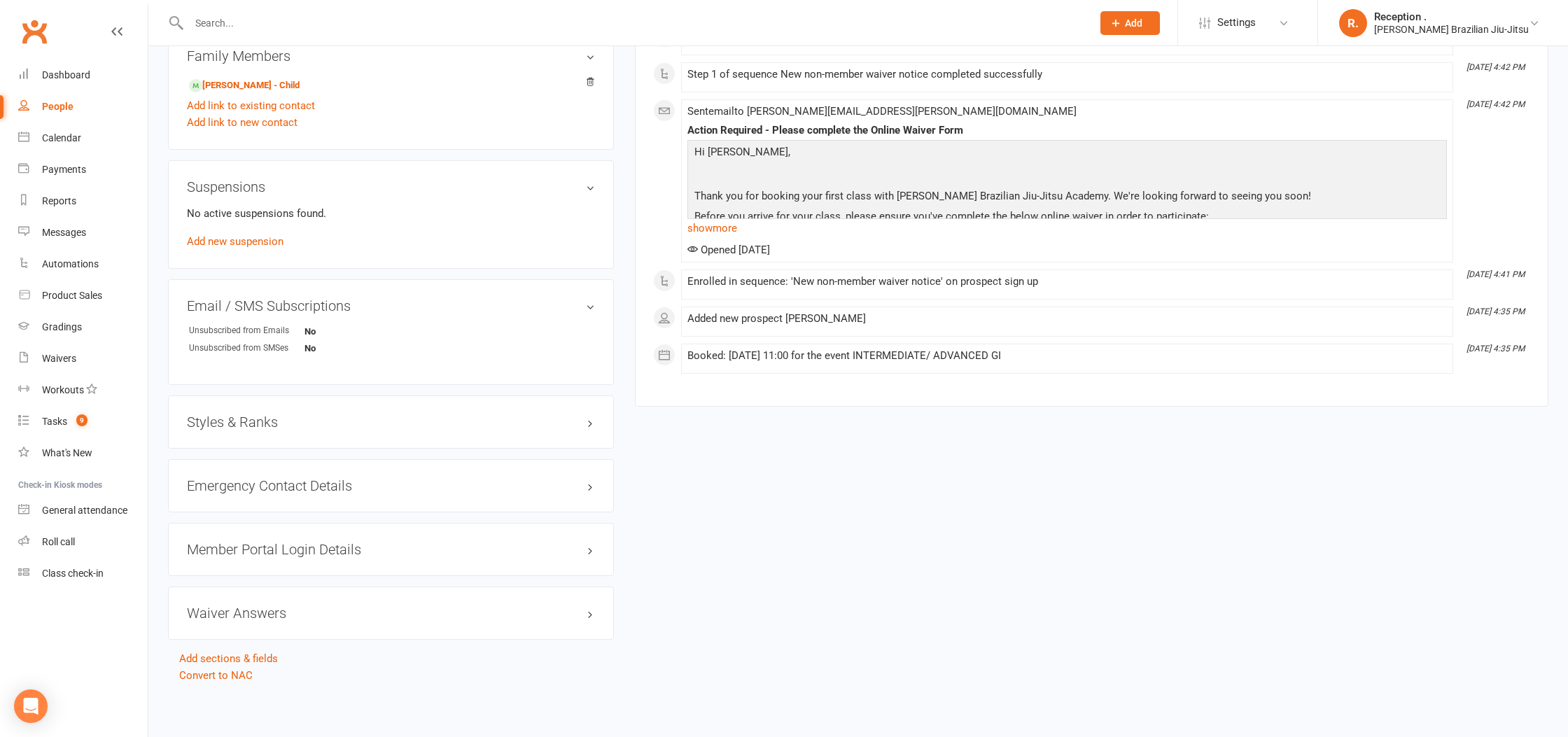
click at [250, 424] on h3 "Styles & Ranks" at bounding box center [391, 422] width 408 height 16
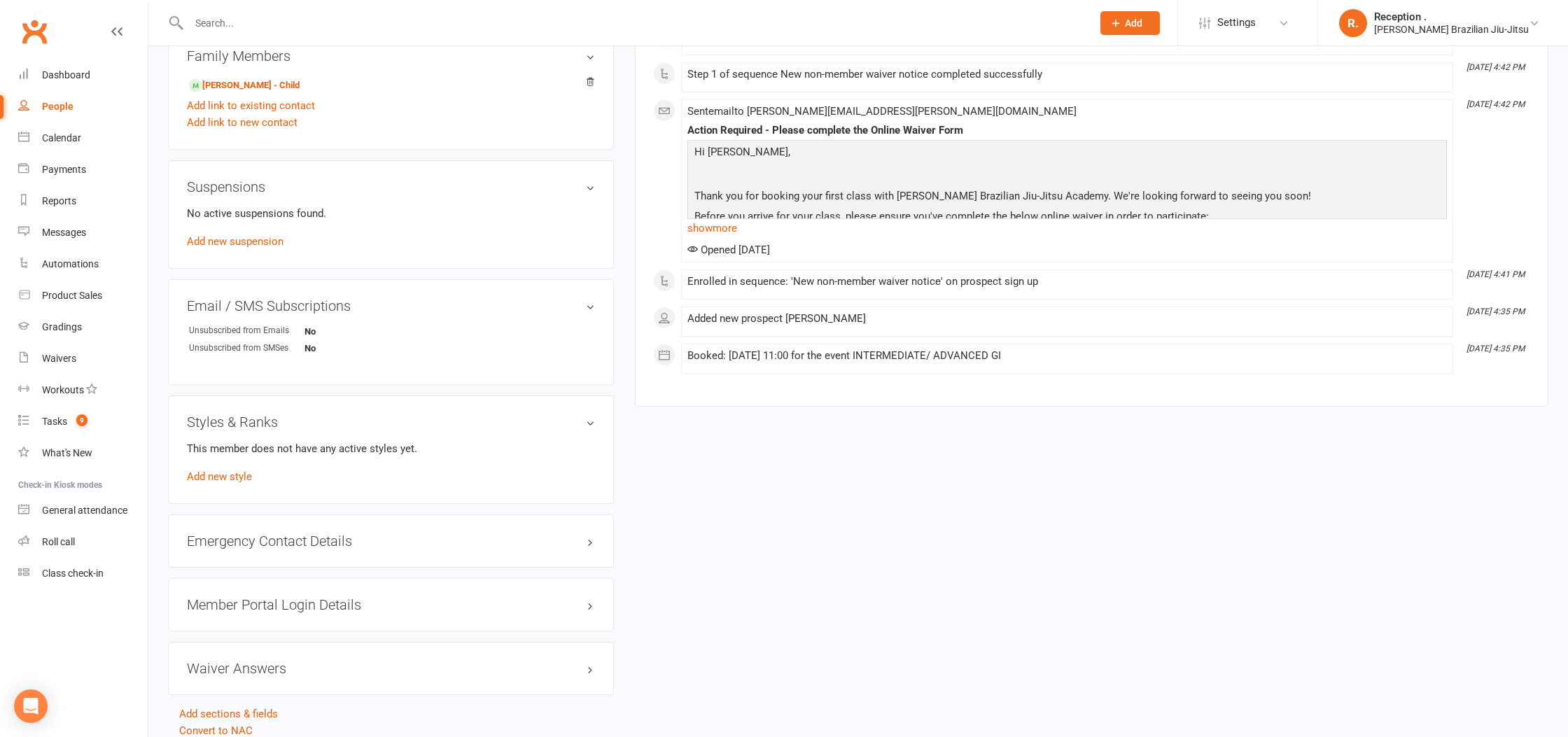
click at [231, 467] on div "This member does not have any active styles yet. Add new style" at bounding box center [391, 463] width 408 height 45
click at [230, 474] on link "Add new style" at bounding box center [219, 477] width 65 height 13
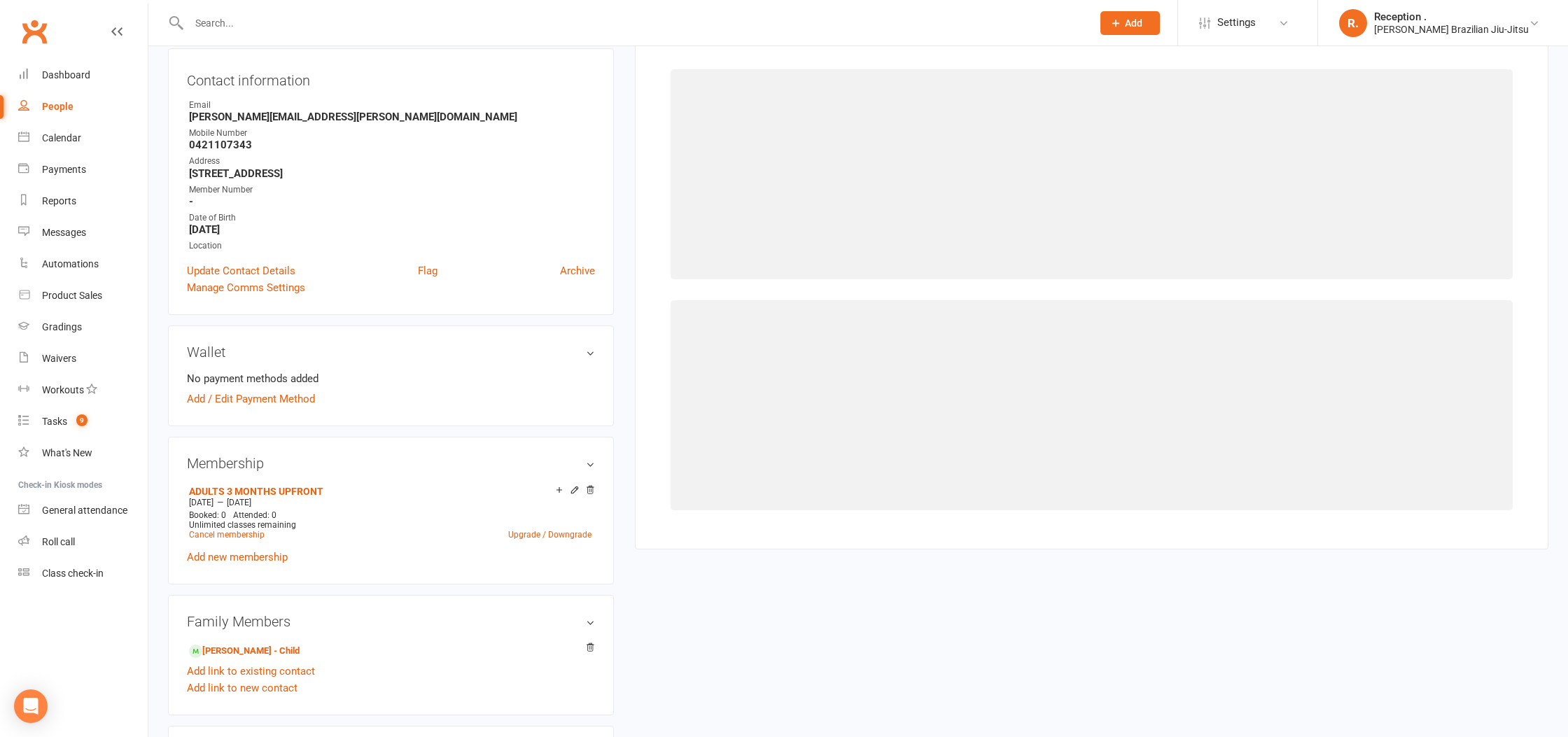
scroll to position [120, 0]
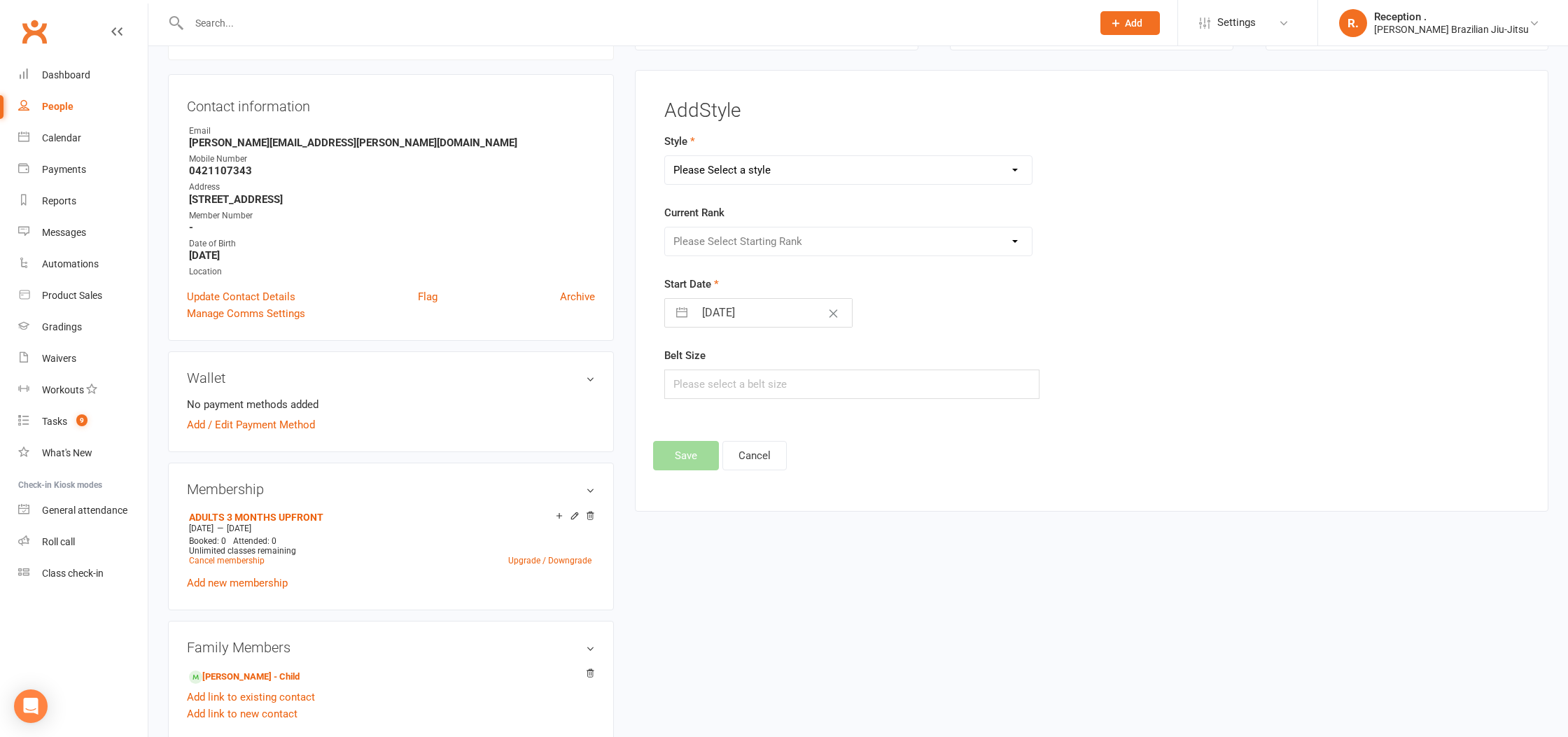
click at [767, 164] on select "Please Select a style Brazilian Jiu-Jitsu Adults Brazilian Jiu-Jitsu Kids" at bounding box center [848, 170] width 366 height 28
select select "1157"
click at [665, 156] on select "Please Select a style Brazilian Jiu-Jitsu Adults Brazilian Jiu-Jitsu Kids" at bounding box center [848, 170] width 366 height 28
click at [741, 241] on select "Please Select Starting Rank White White 1 Stripe White 2 Stripes White 3 Stripe…" at bounding box center [848, 241] width 366 height 28
select select "10886"
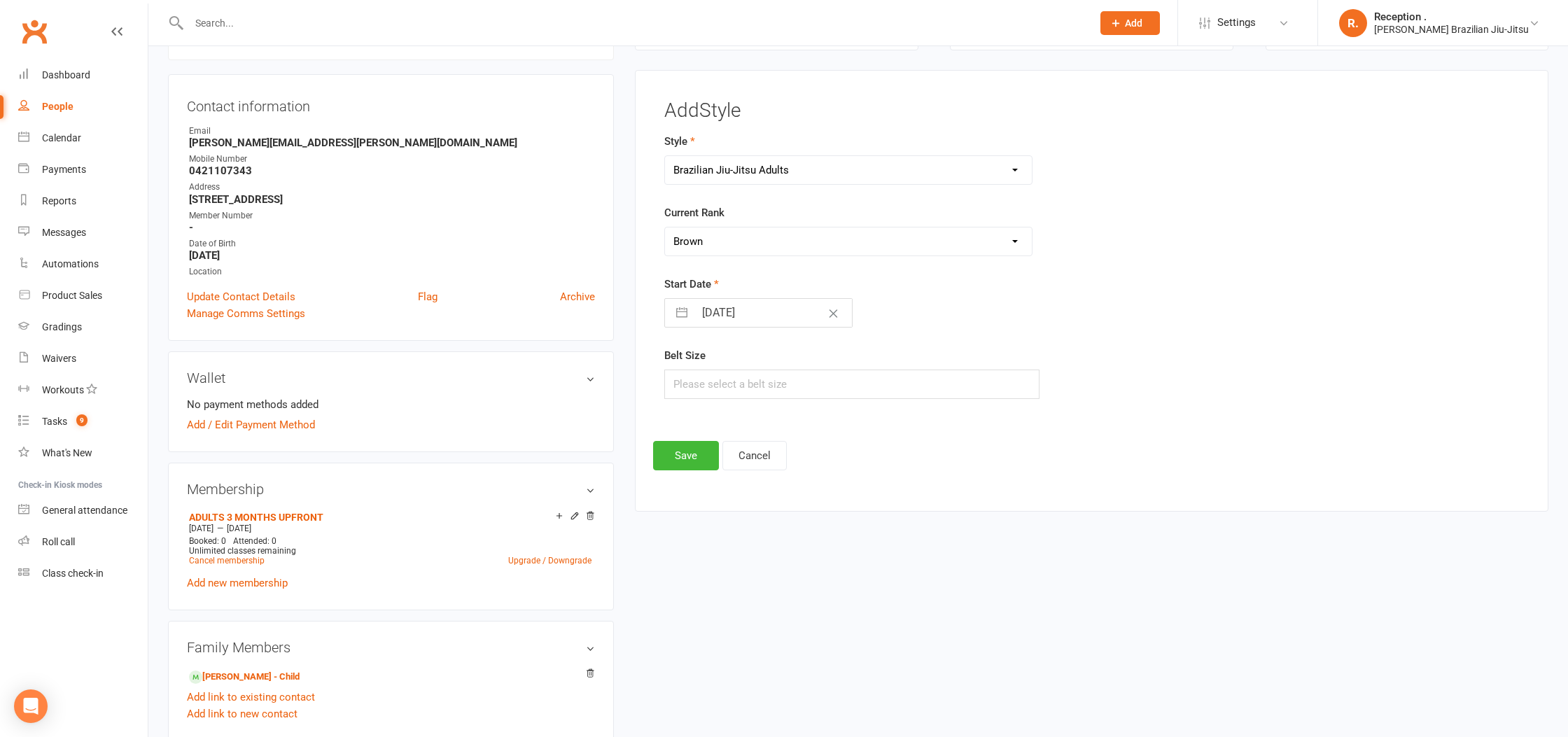
click at [665, 227] on select "Please Select Starting Rank White White 1 Stripe White 2 Stripes White 3 Stripe…" at bounding box center [848, 241] width 366 height 28
click at [673, 456] on button "Save" at bounding box center [686, 456] width 66 height 30
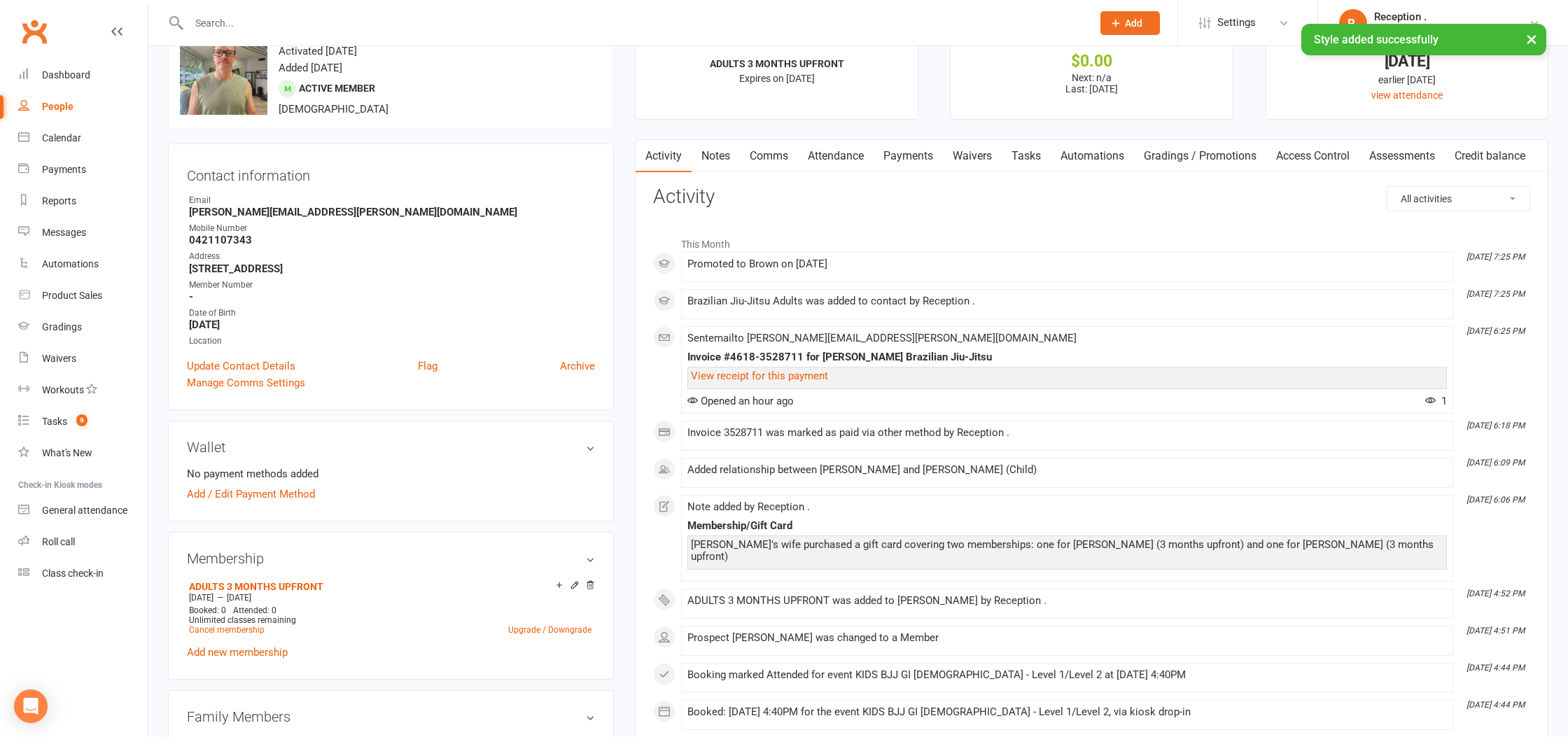
scroll to position [0, 0]
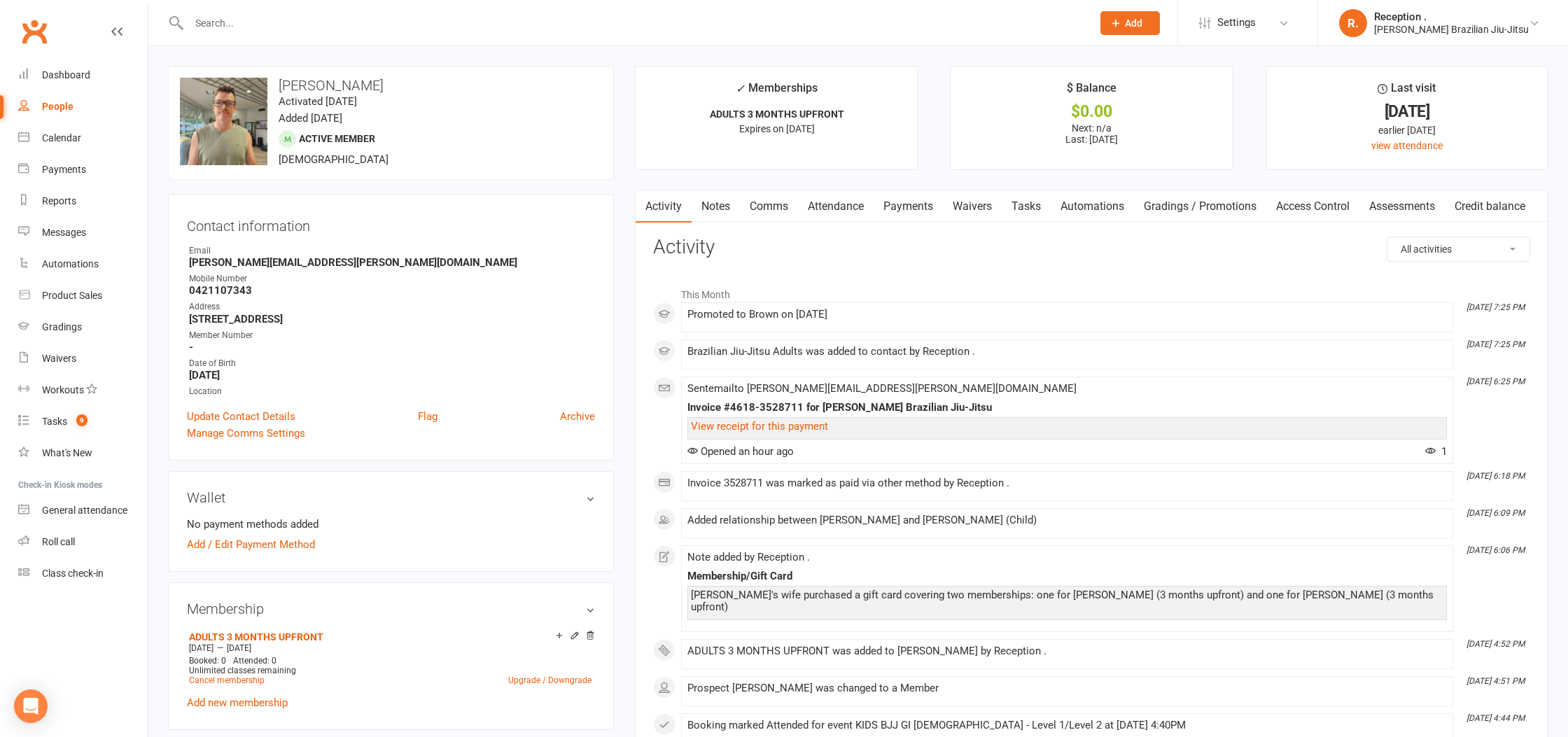
click at [886, 207] on link "Payments" at bounding box center [908, 206] width 70 height 32
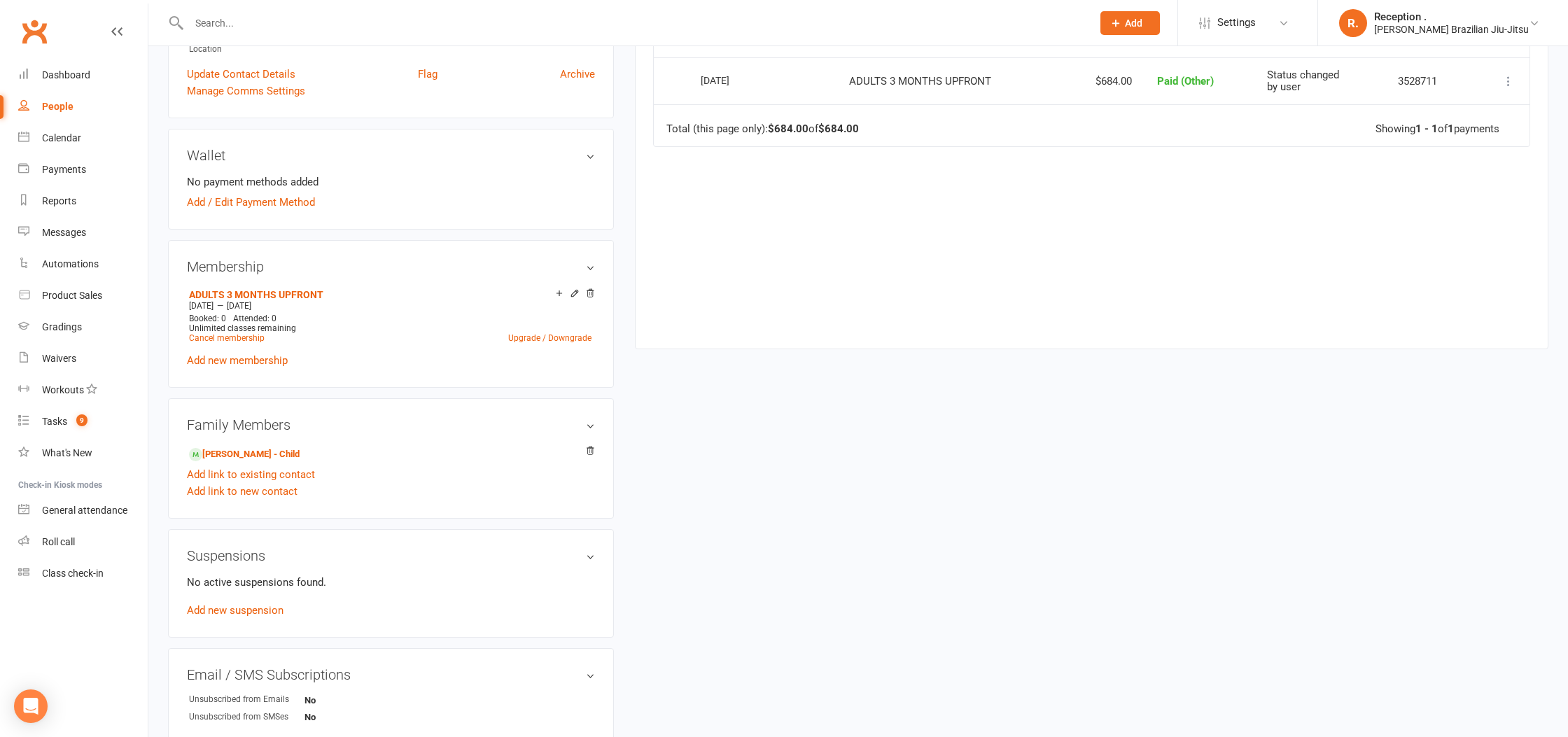
scroll to position [292, 0]
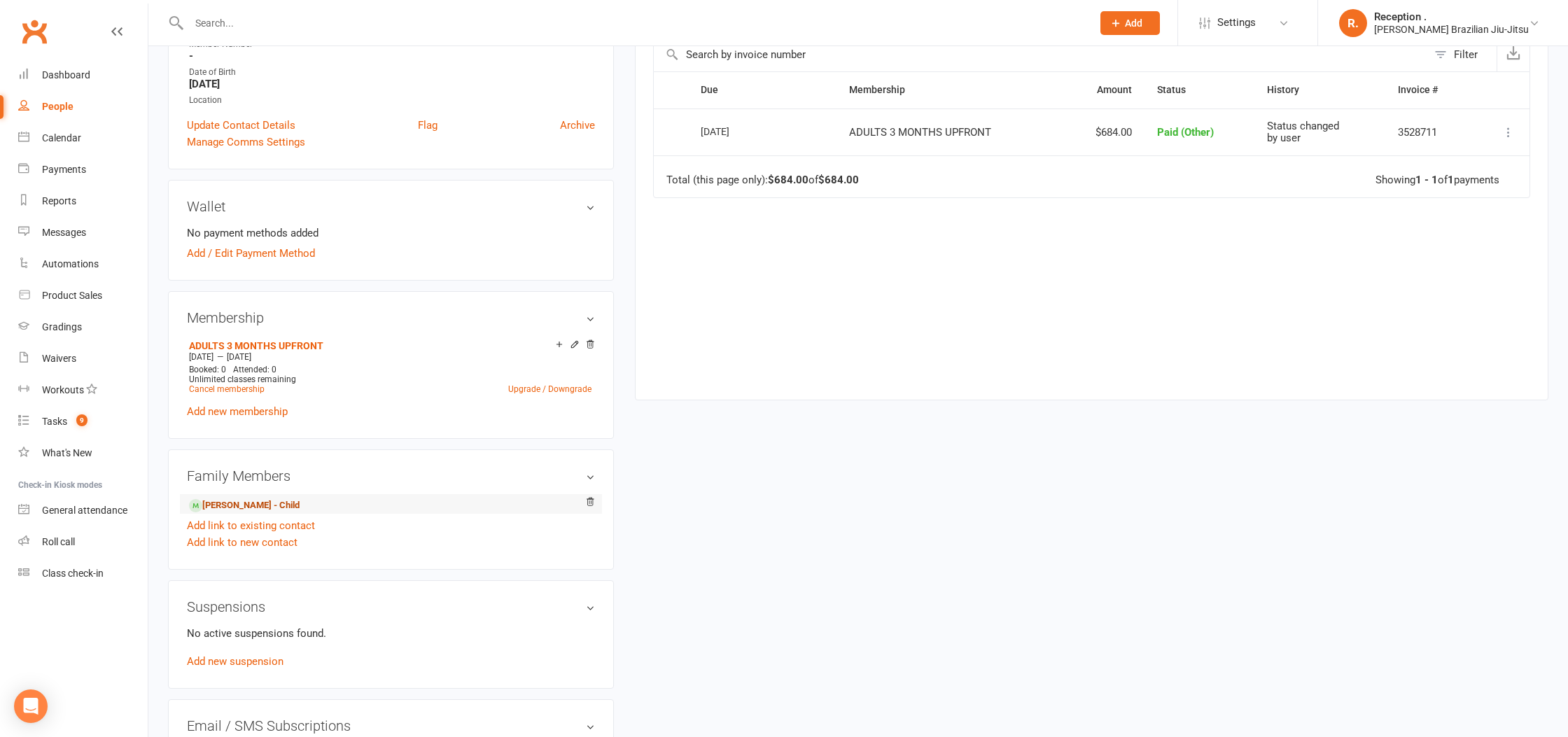
click at [250, 499] on link "[PERSON_NAME] - Child" at bounding box center [245, 506] width 111 height 15
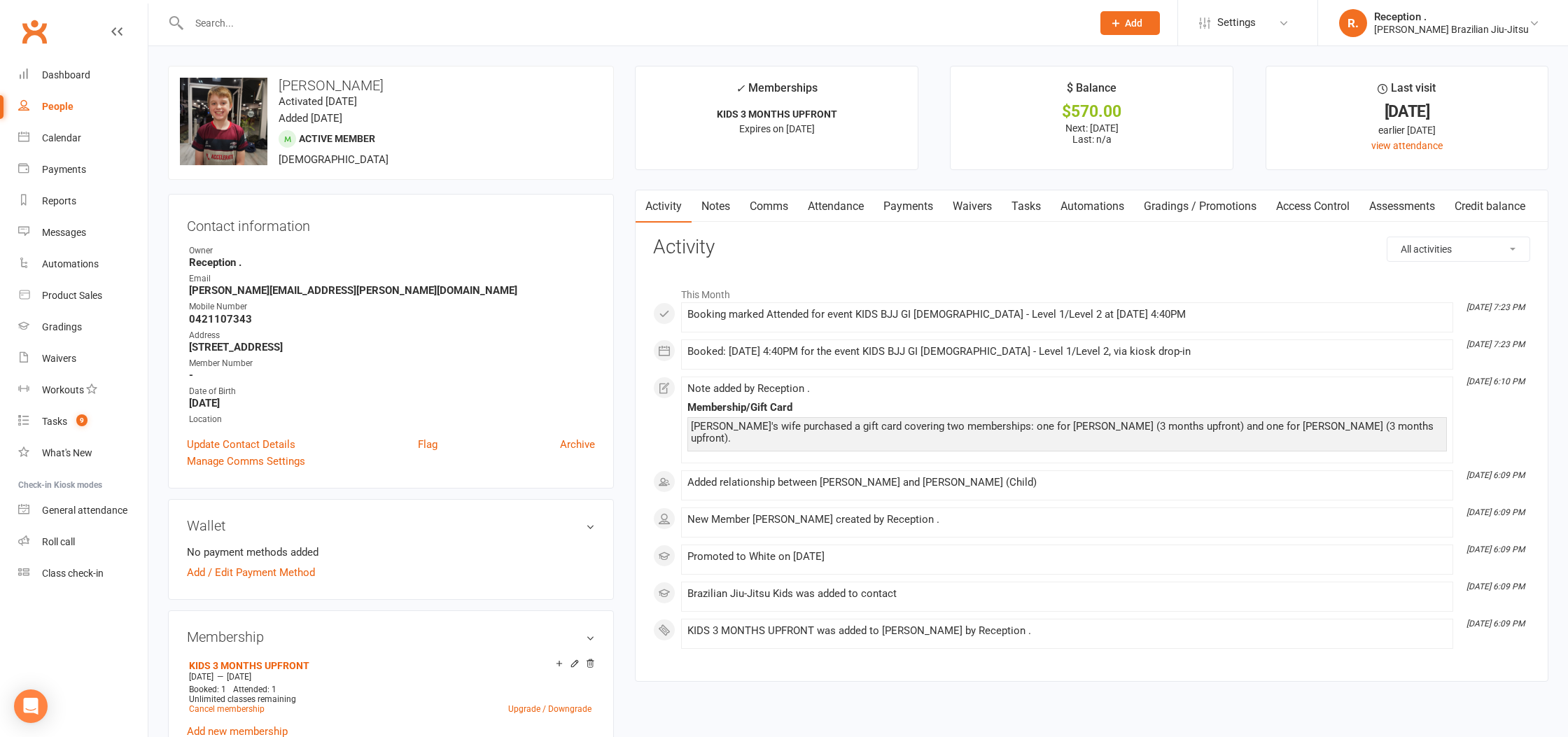
click at [905, 207] on link "Payments" at bounding box center [908, 206] width 70 height 32
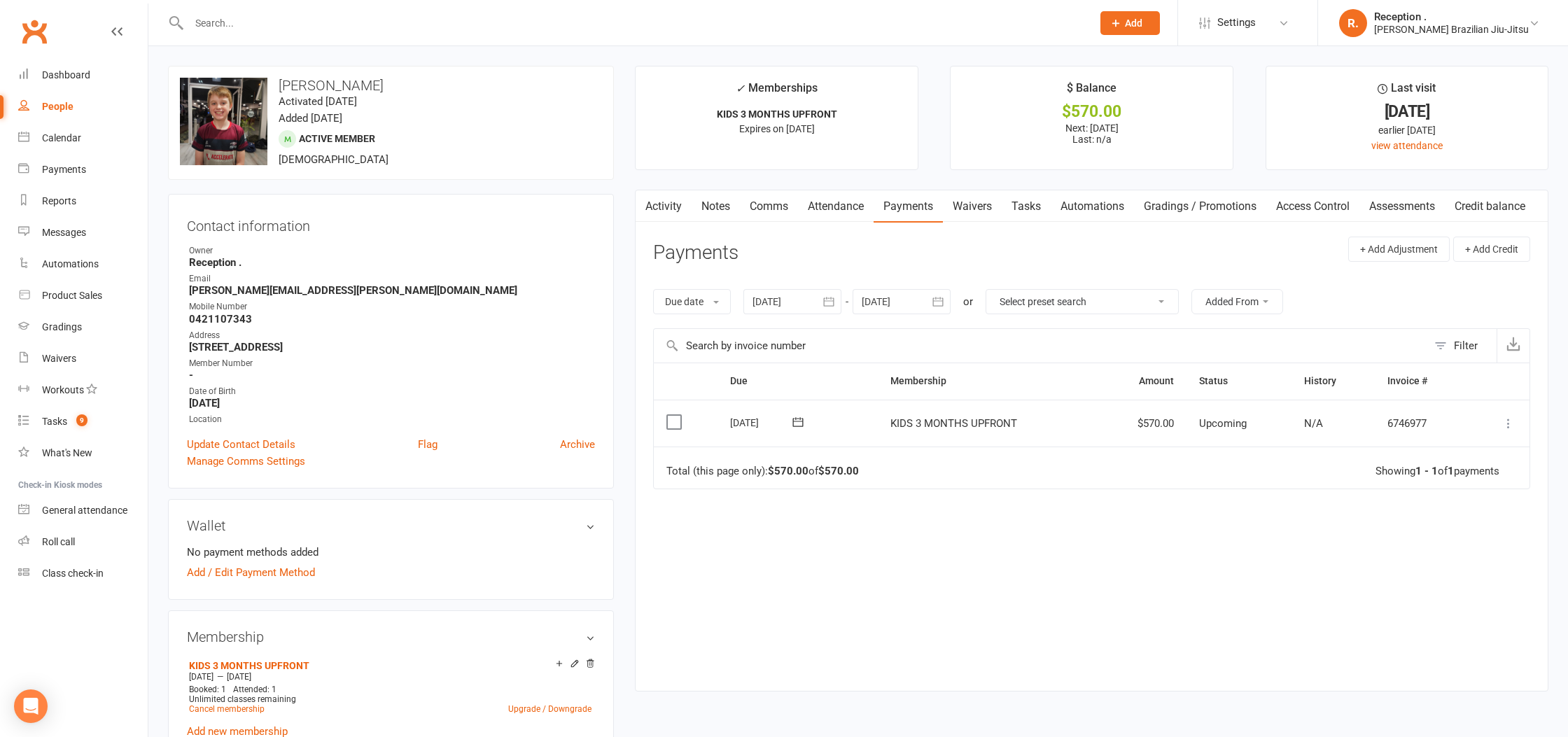
click at [1513, 428] on icon at bounding box center [1509, 424] width 14 height 14
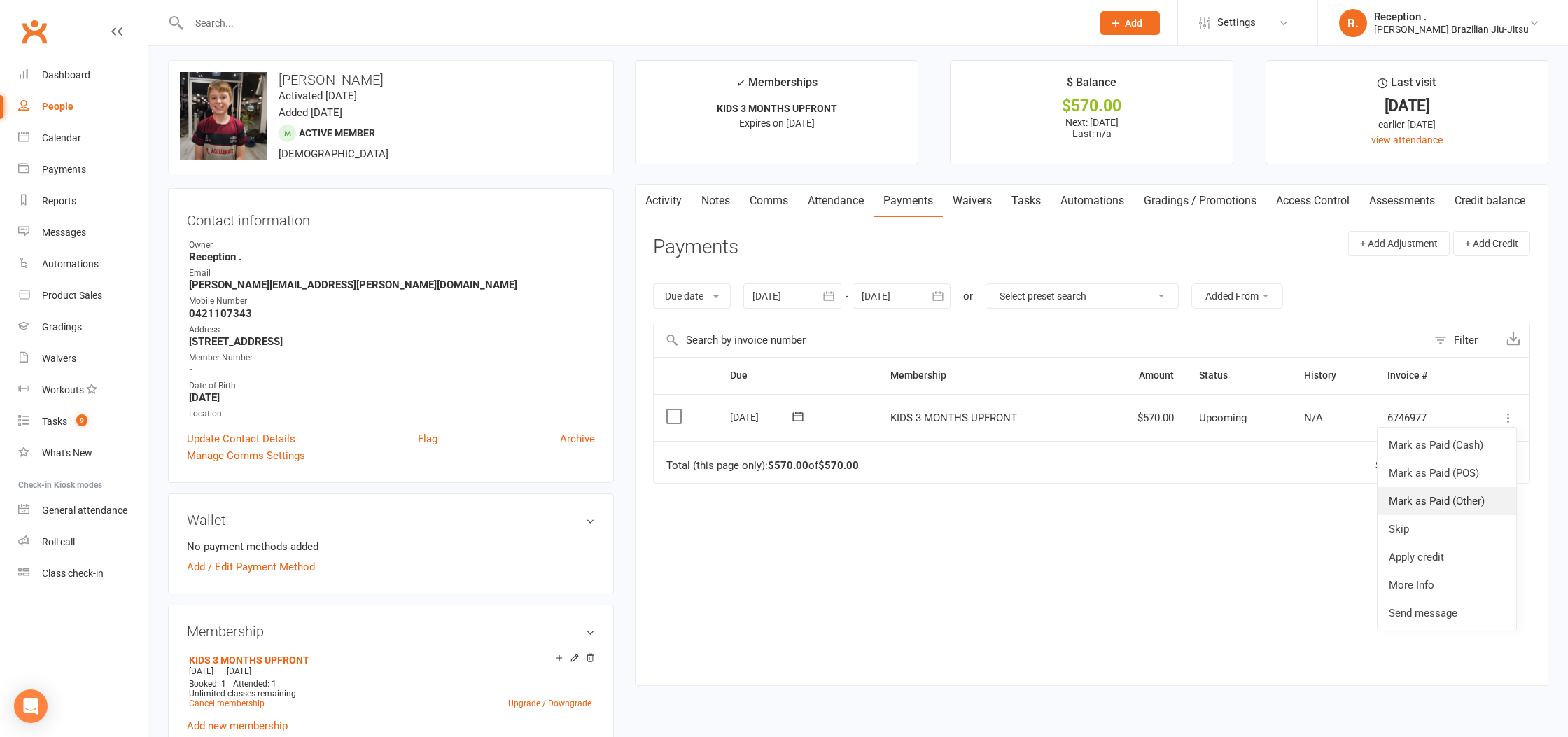
scroll to position [6, 0]
click at [1440, 497] on link "Mark as Paid (Other)" at bounding box center [1446, 501] width 138 height 28
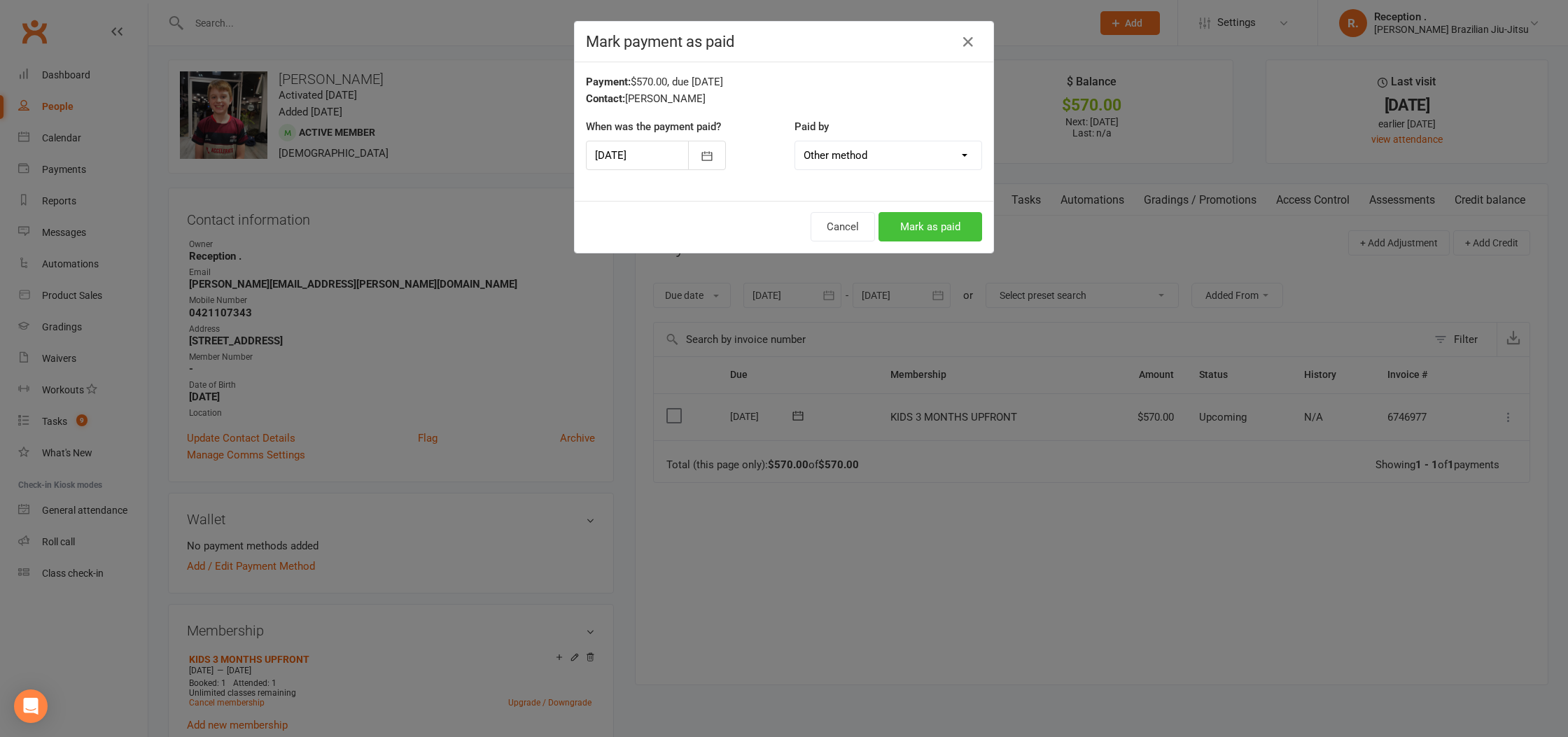
click at [906, 233] on button "Mark as paid" at bounding box center [930, 227] width 104 height 30
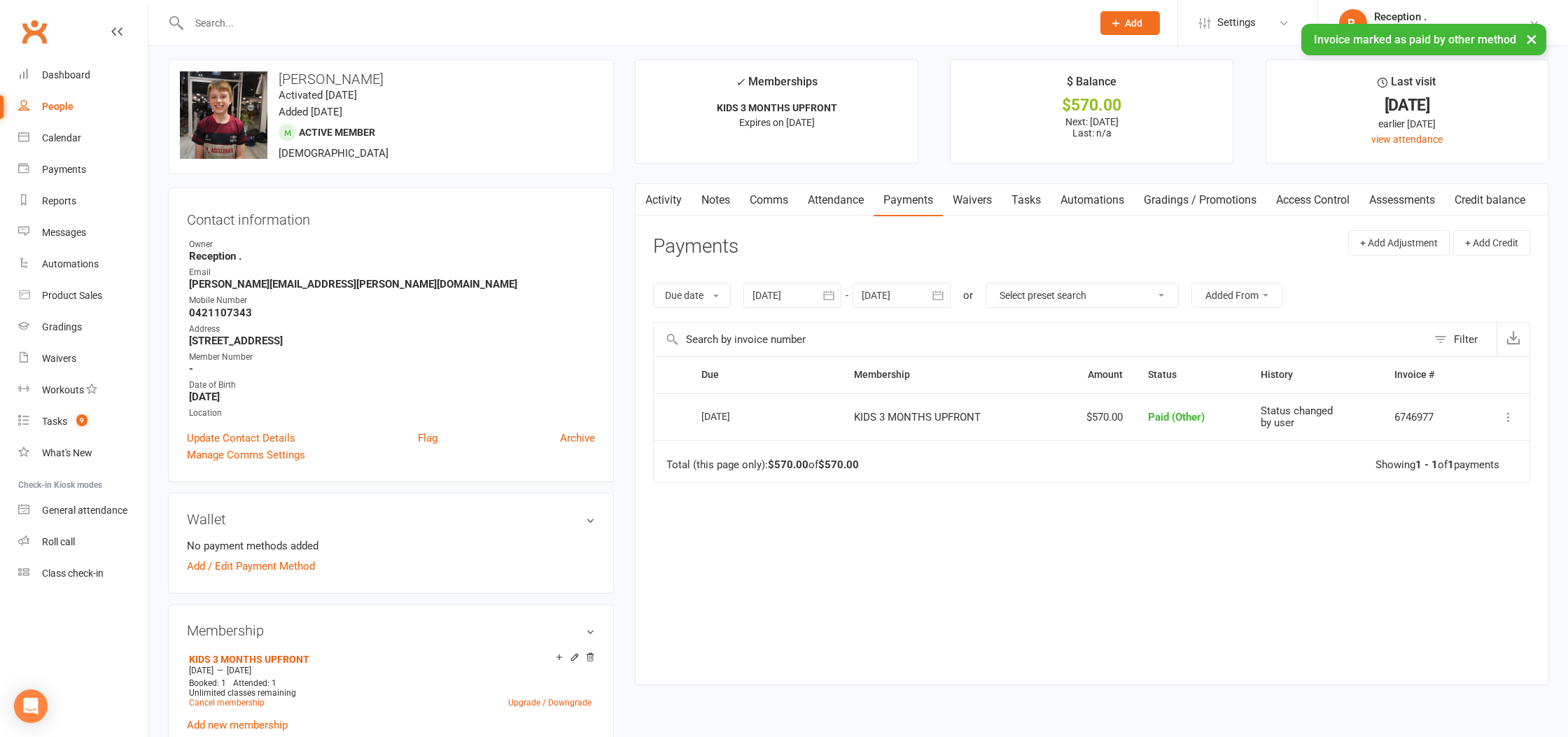
scroll to position [3, 0]
click at [734, 202] on link "Notes" at bounding box center [716, 202] width 48 height 32
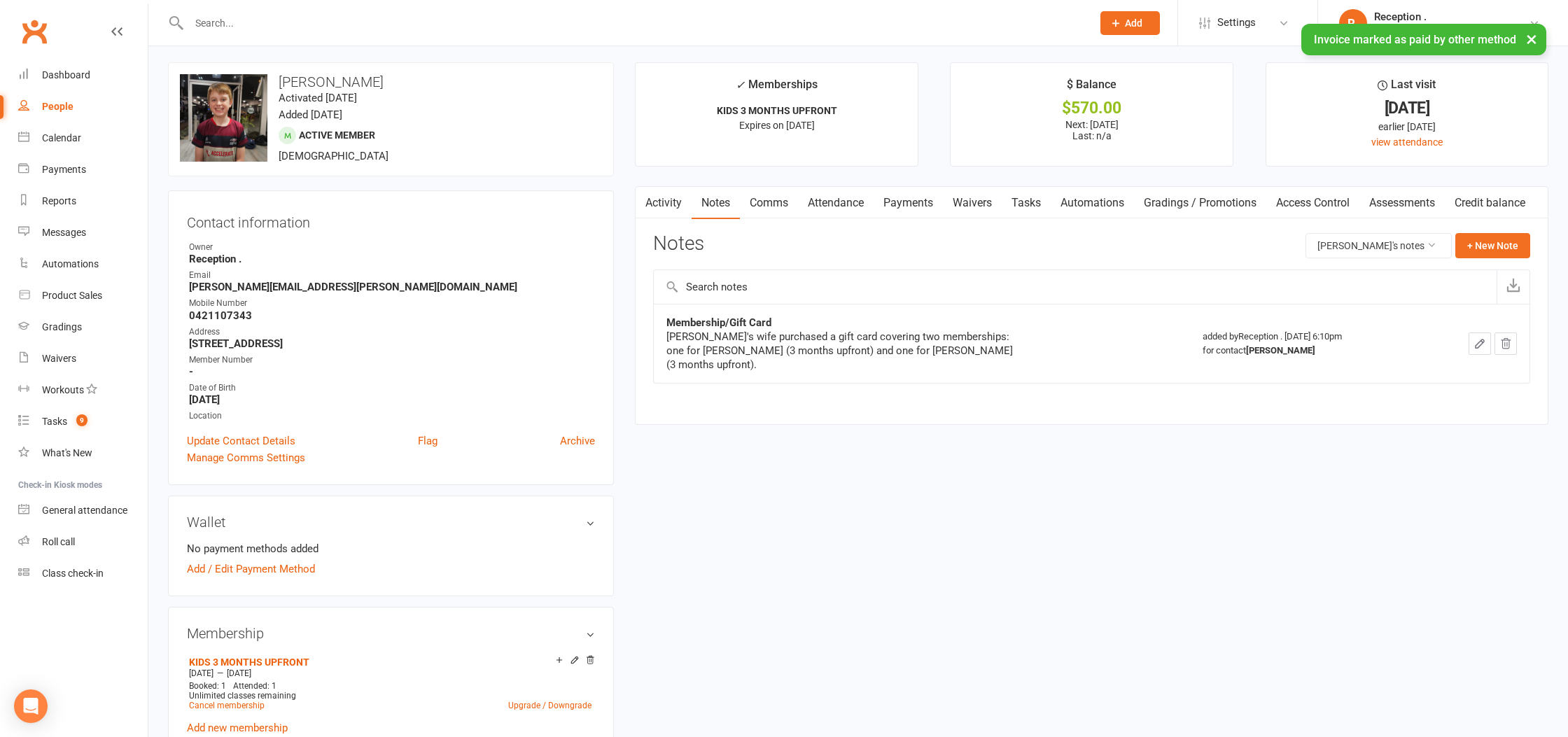
click at [888, 213] on link "Payments" at bounding box center [908, 202] width 70 height 32
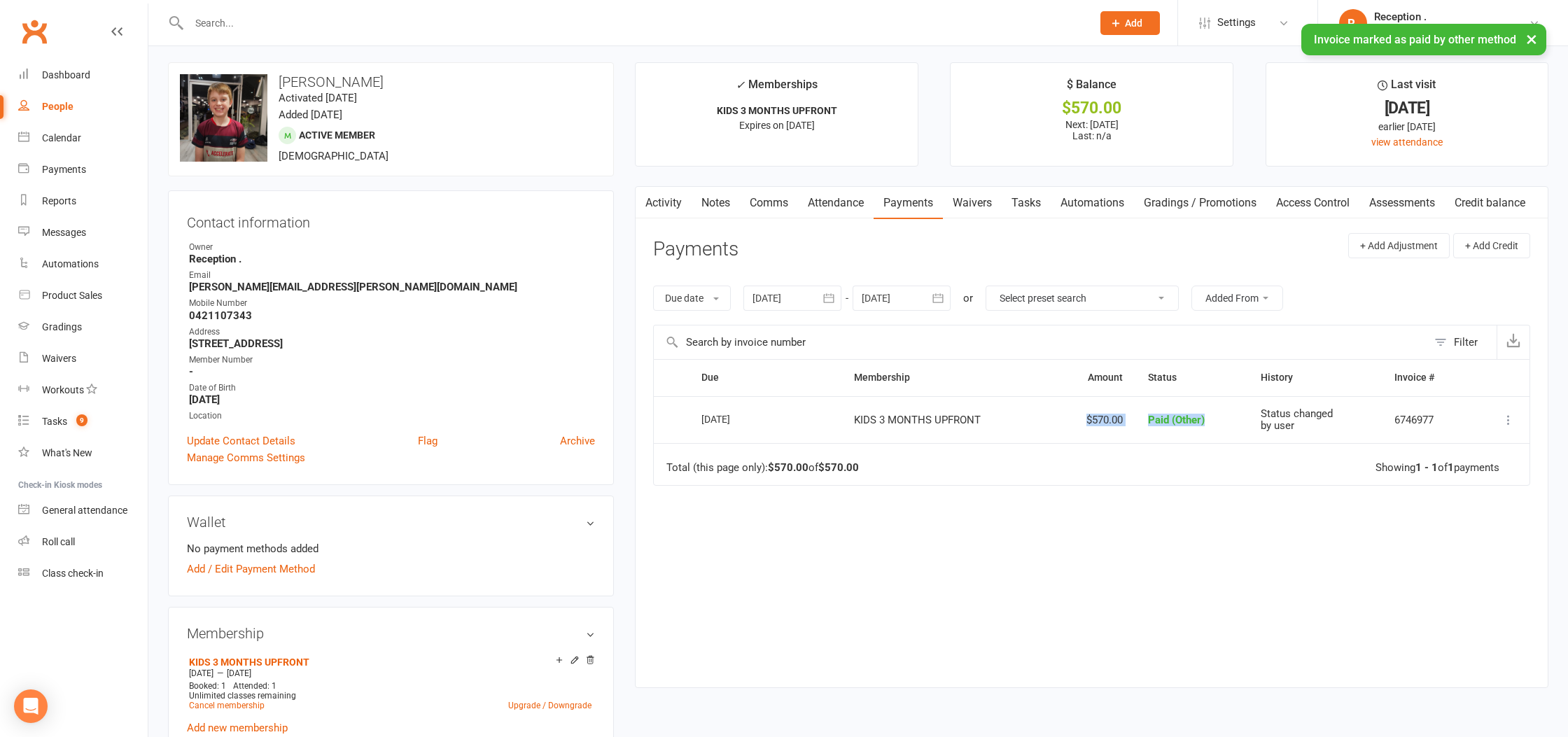
drag, startPoint x: 1173, startPoint y: 422, endPoint x: 1006, endPoint y: 420, distance: 167.0
click at [1006, 420] on tr "Select this [DATE] [PERSON_NAME] KIDS 3 MONTHS UPFRONT $570.00 Paid (Other) Sta…" at bounding box center [1091, 420] width 876 height 48
click at [1224, 413] on td "Paid (Other)" at bounding box center [1191, 420] width 113 height 48
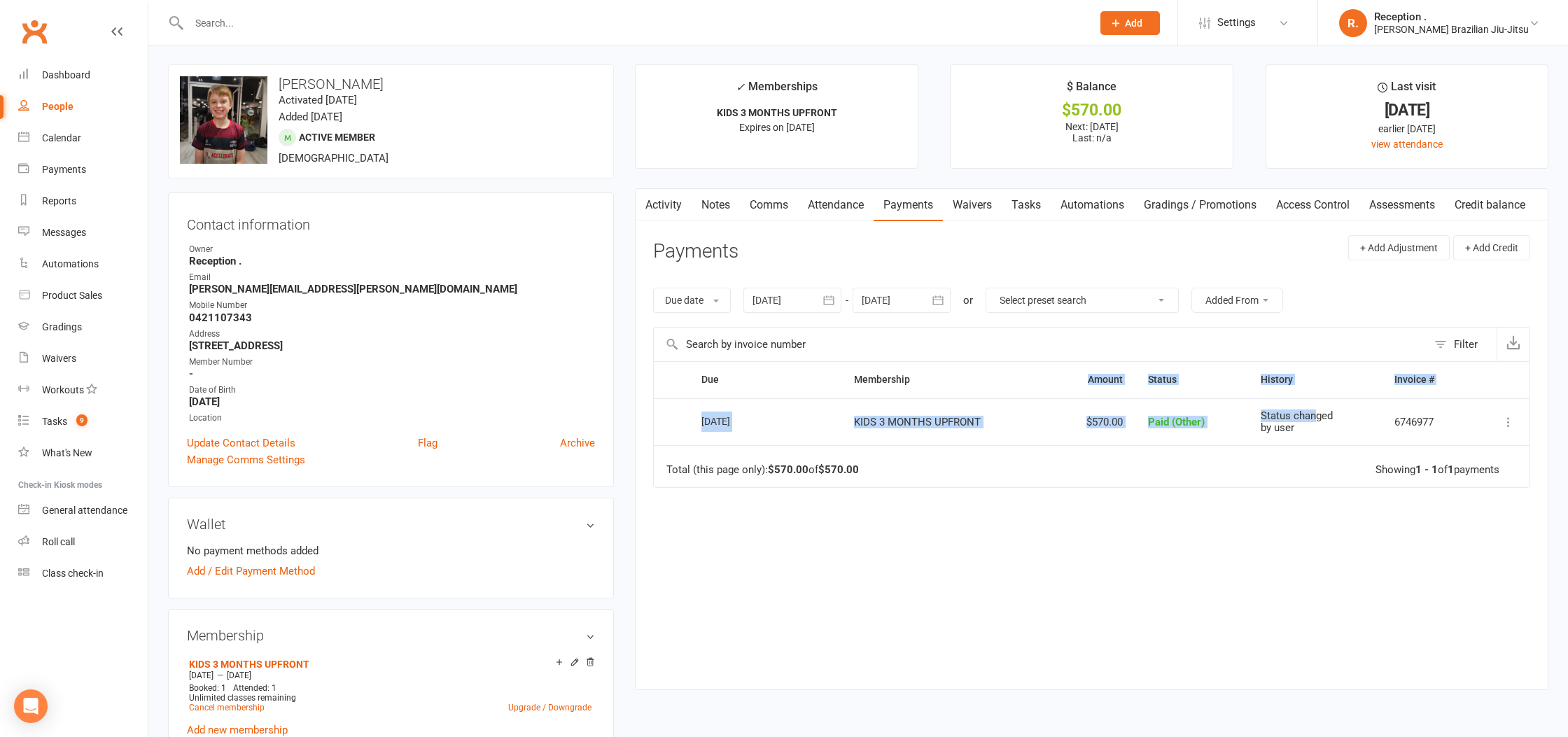
drag, startPoint x: 1259, startPoint y: 414, endPoint x: 1005, endPoint y: 394, distance: 254.8
click at [1011, 394] on table "Due Contact Membership Amount Status History Invoice # Select this [DATE] [PERS…" at bounding box center [1091, 424] width 877 height 126
click at [761, 370] on th "Due" at bounding box center [765, 380] width 152 height 36
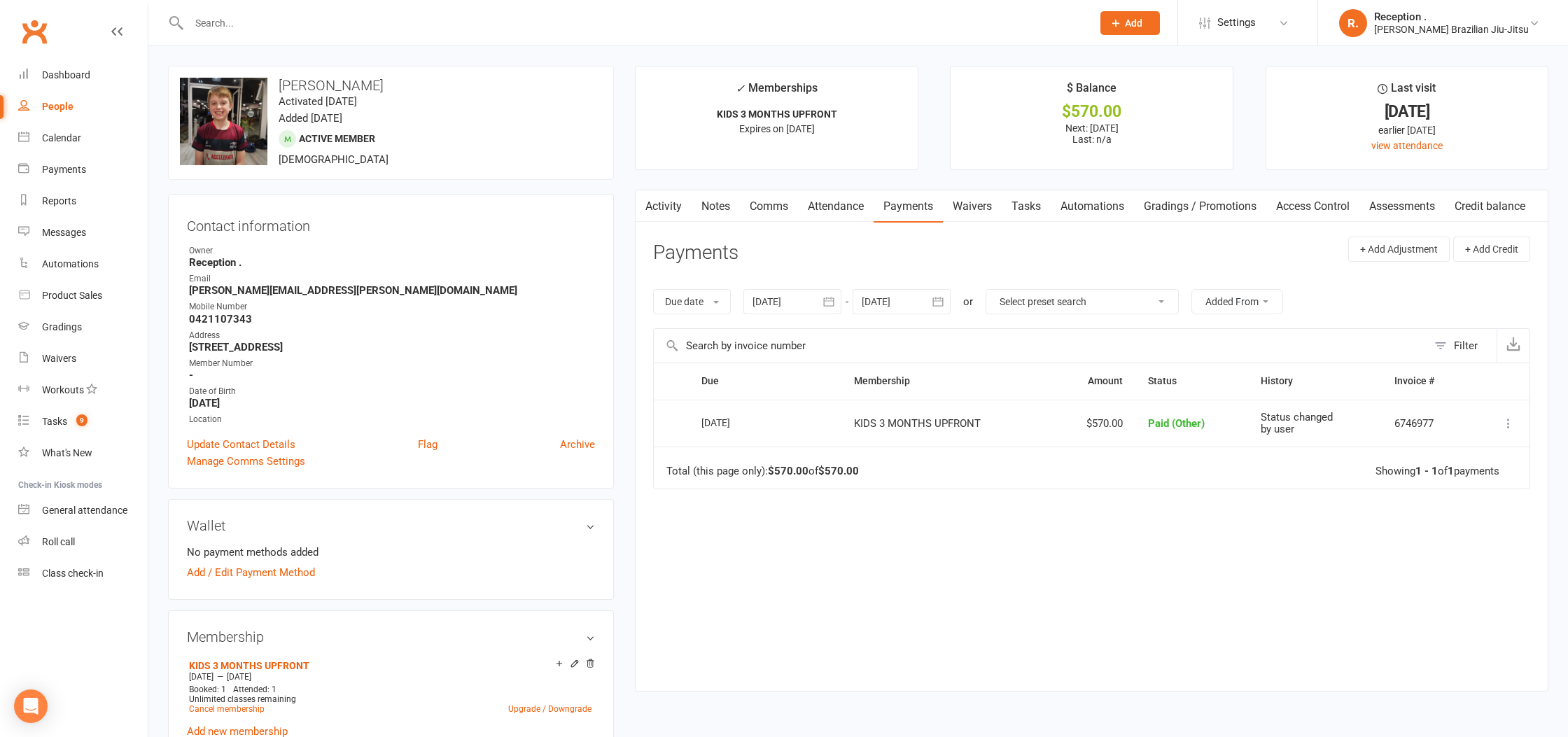
click at [265, 20] on input "text" at bounding box center [634, 23] width 898 height 20
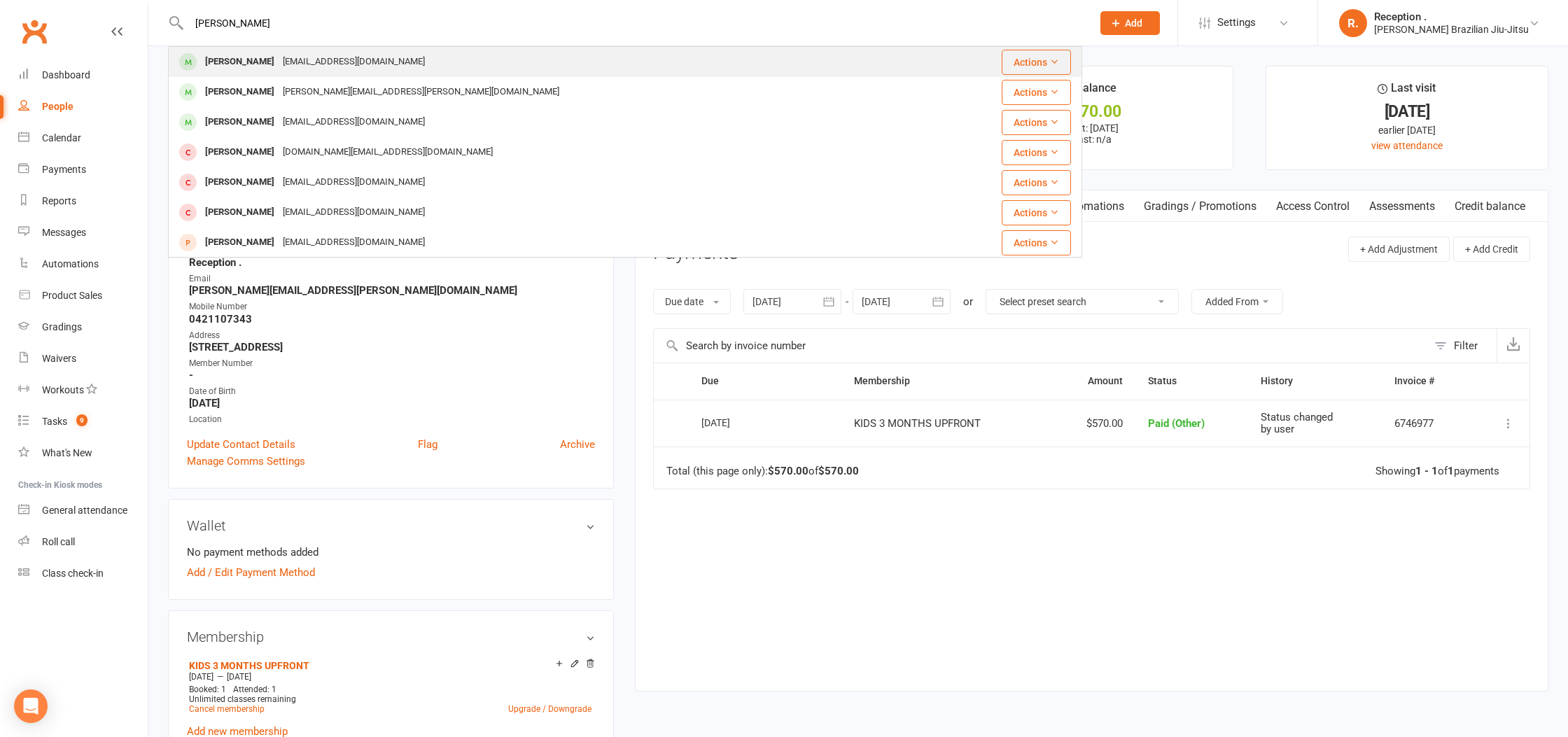
type input "[PERSON_NAME]"
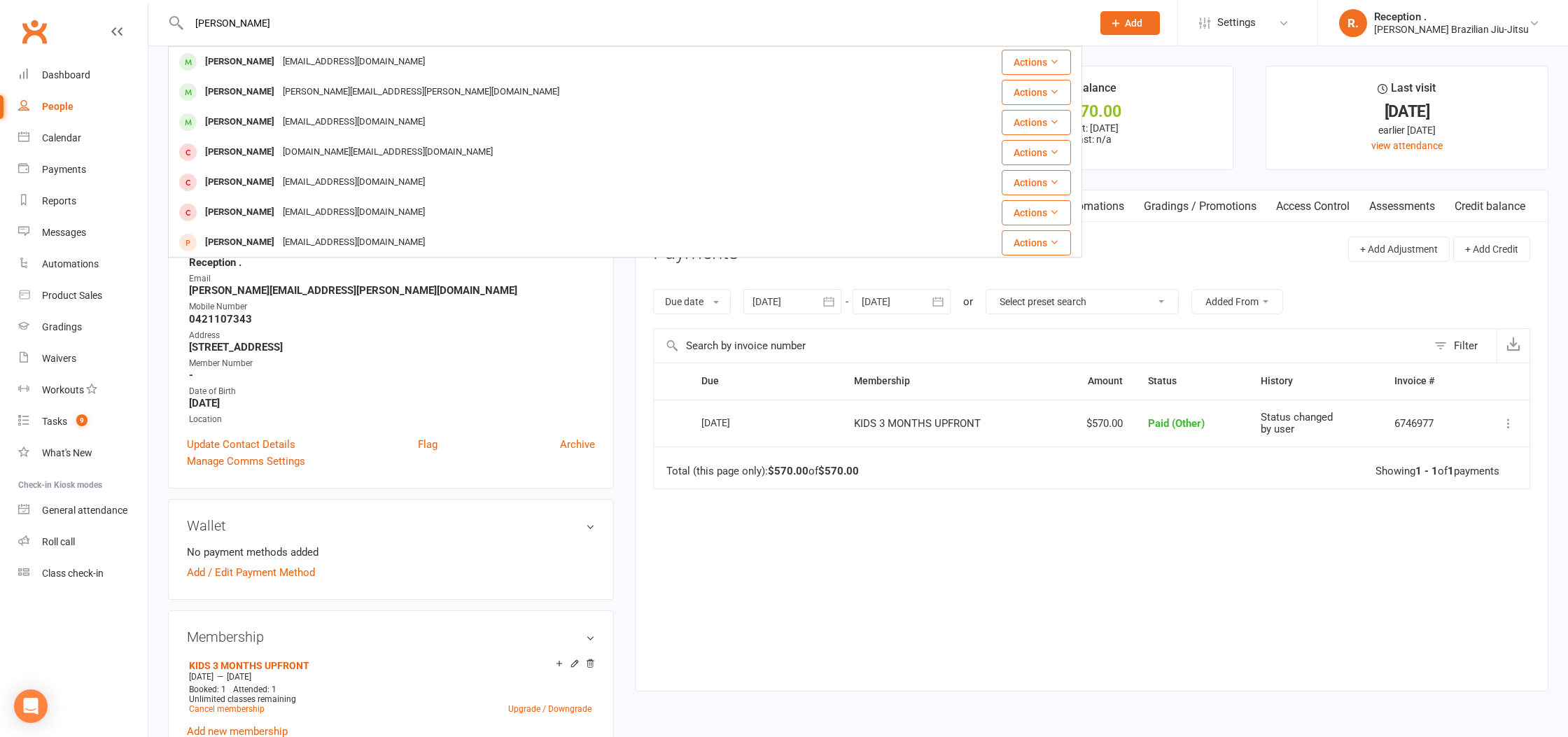
drag, startPoint x: 338, startPoint y: 66, endPoint x: 349, endPoint y: 70, distance: 11.7
click at [338, 66] on div "[EMAIL_ADDRESS][DOMAIN_NAME]" at bounding box center [354, 62] width 151 height 20
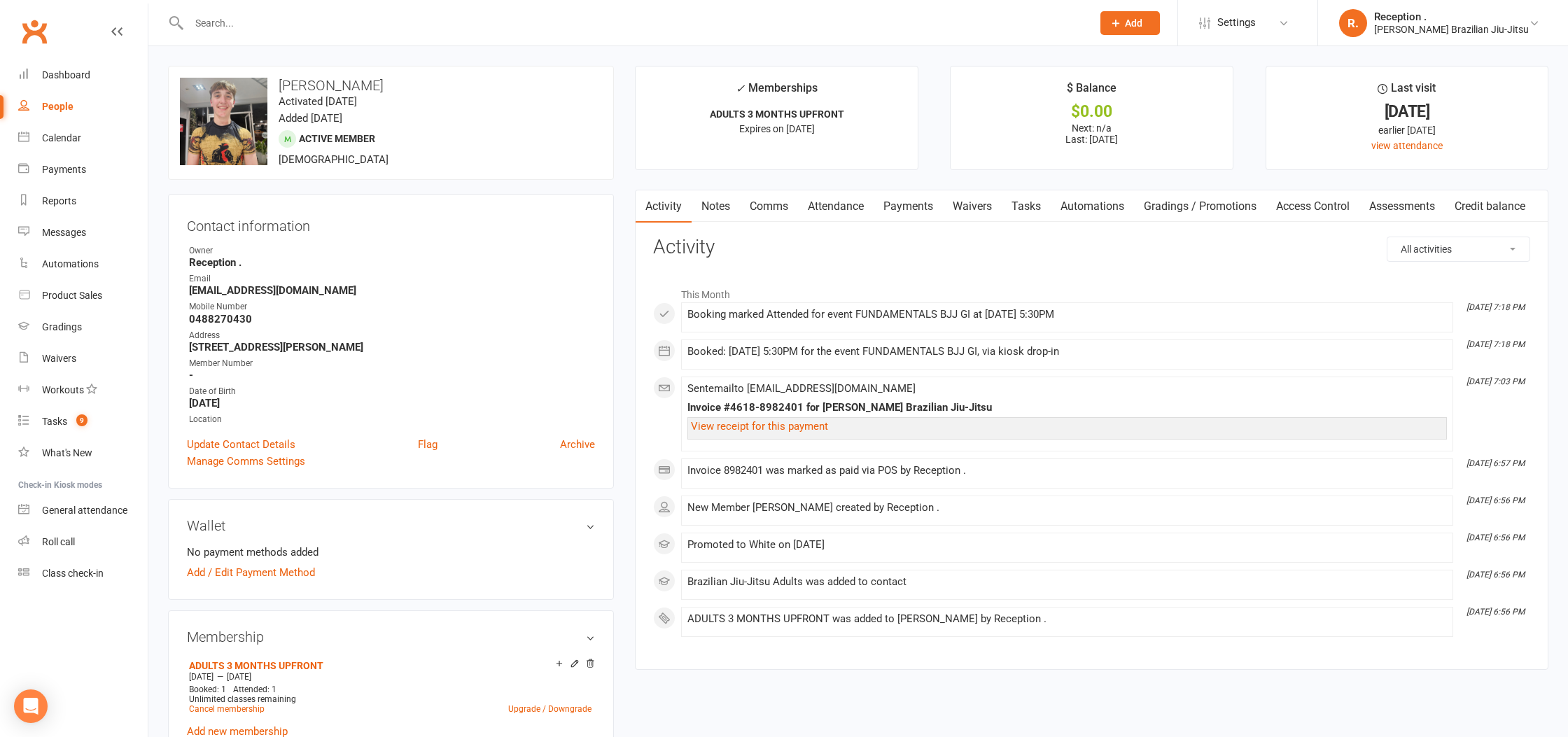
click at [926, 211] on link "Payments" at bounding box center [908, 206] width 70 height 32
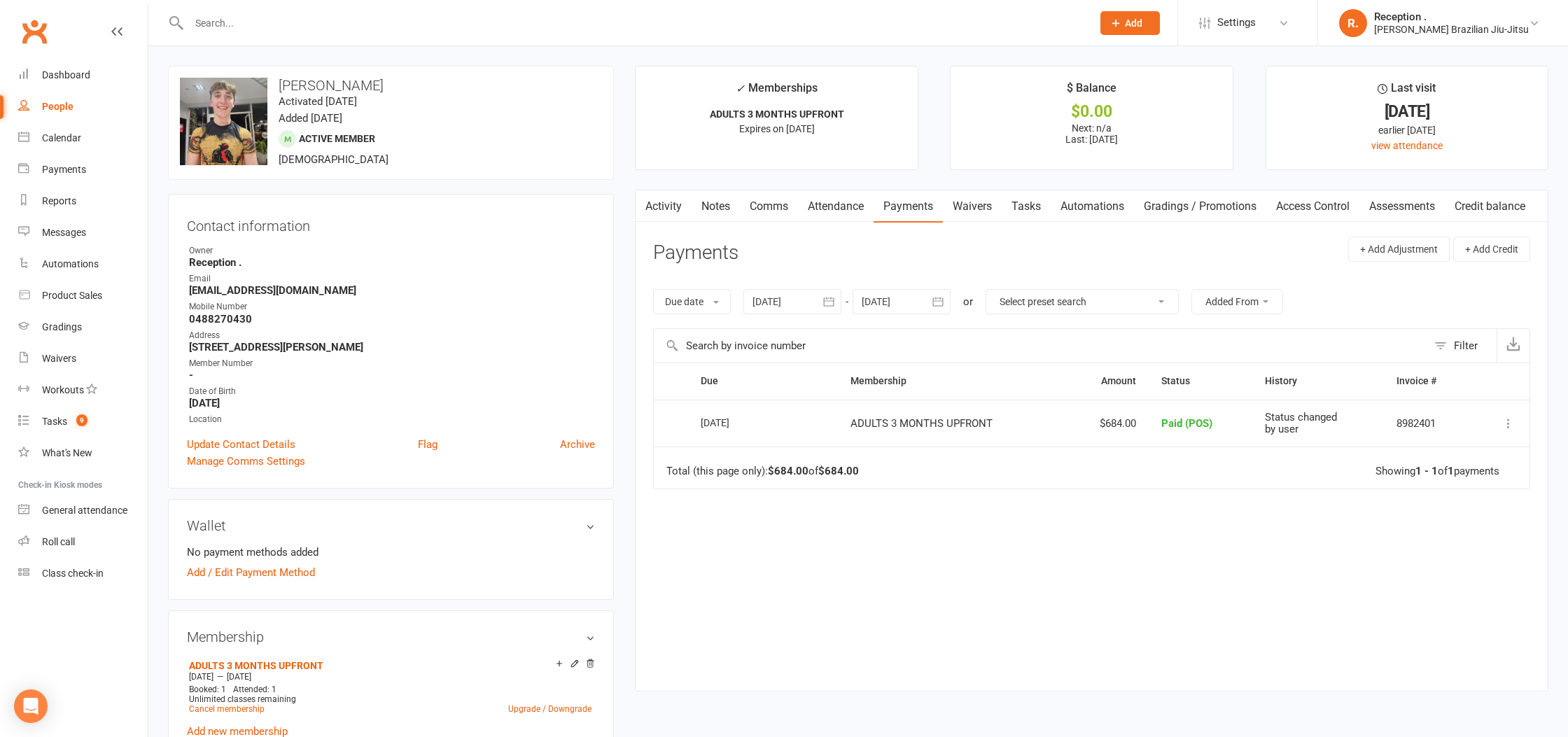
click at [219, 23] on input "text" at bounding box center [634, 23] width 898 height 20
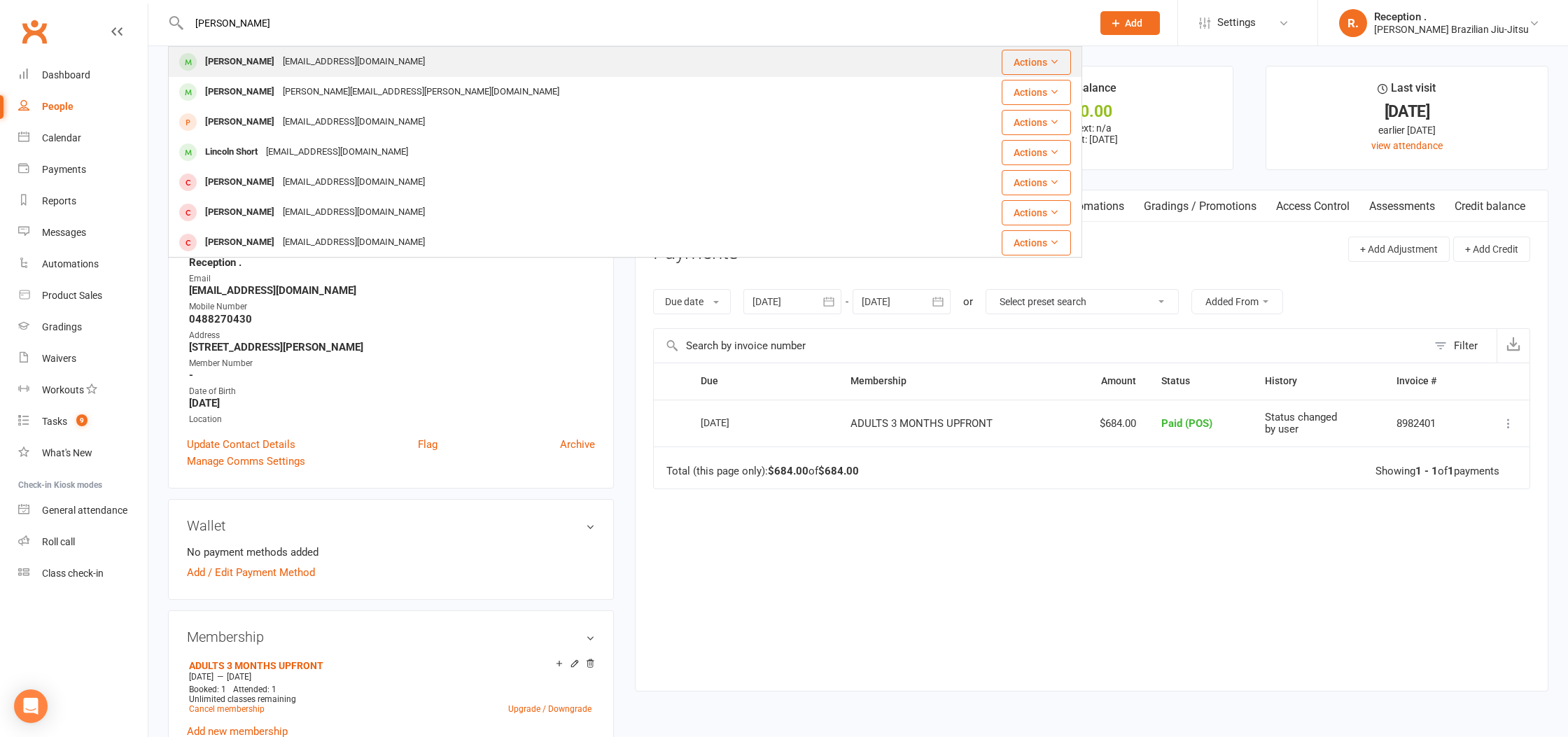
type input "[PERSON_NAME]"
click at [334, 60] on div "[EMAIL_ADDRESS][DOMAIN_NAME]" at bounding box center [354, 62] width 151 height 20
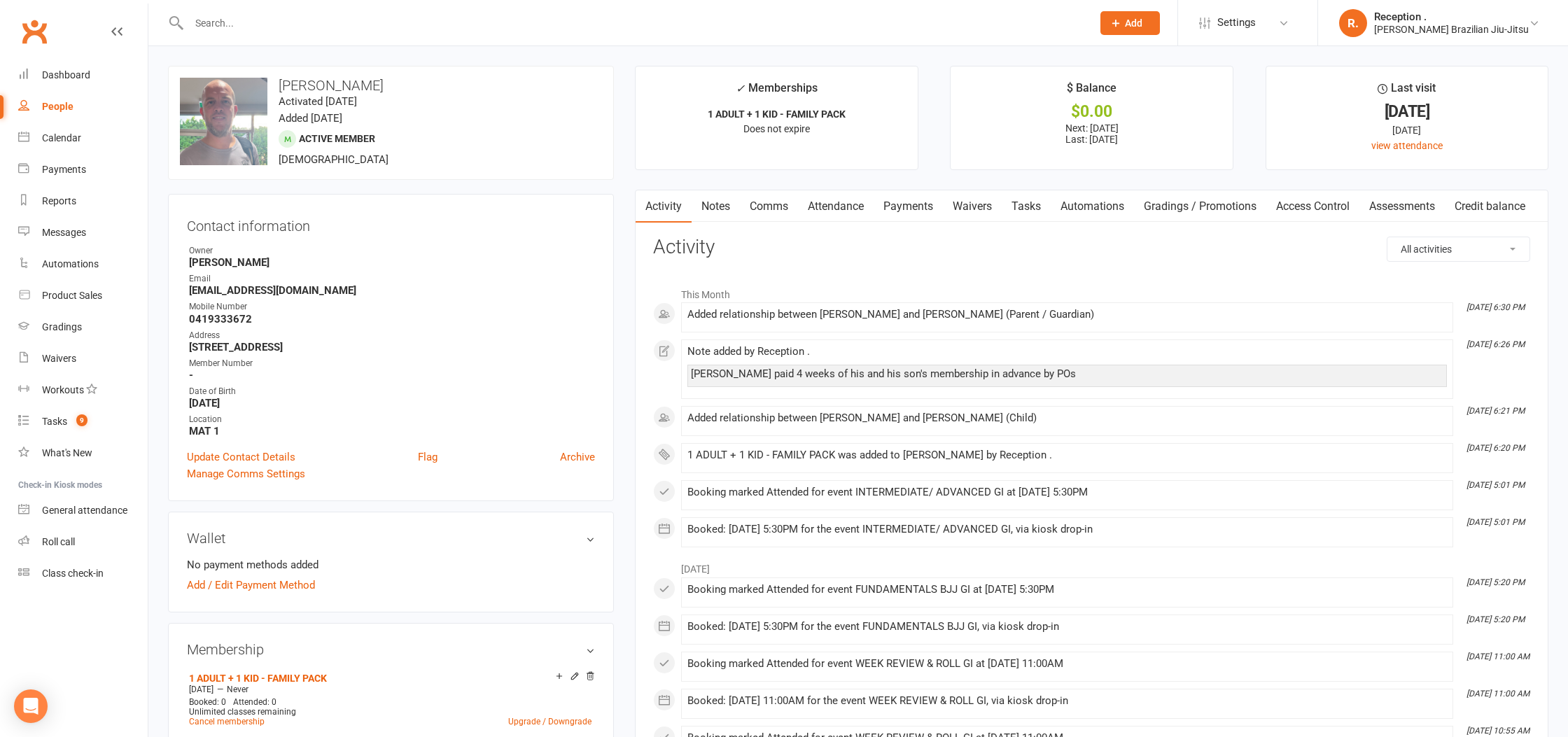
click at [905, 204] on link "Payments" at bounding box center [908, 206] width 70 height 32
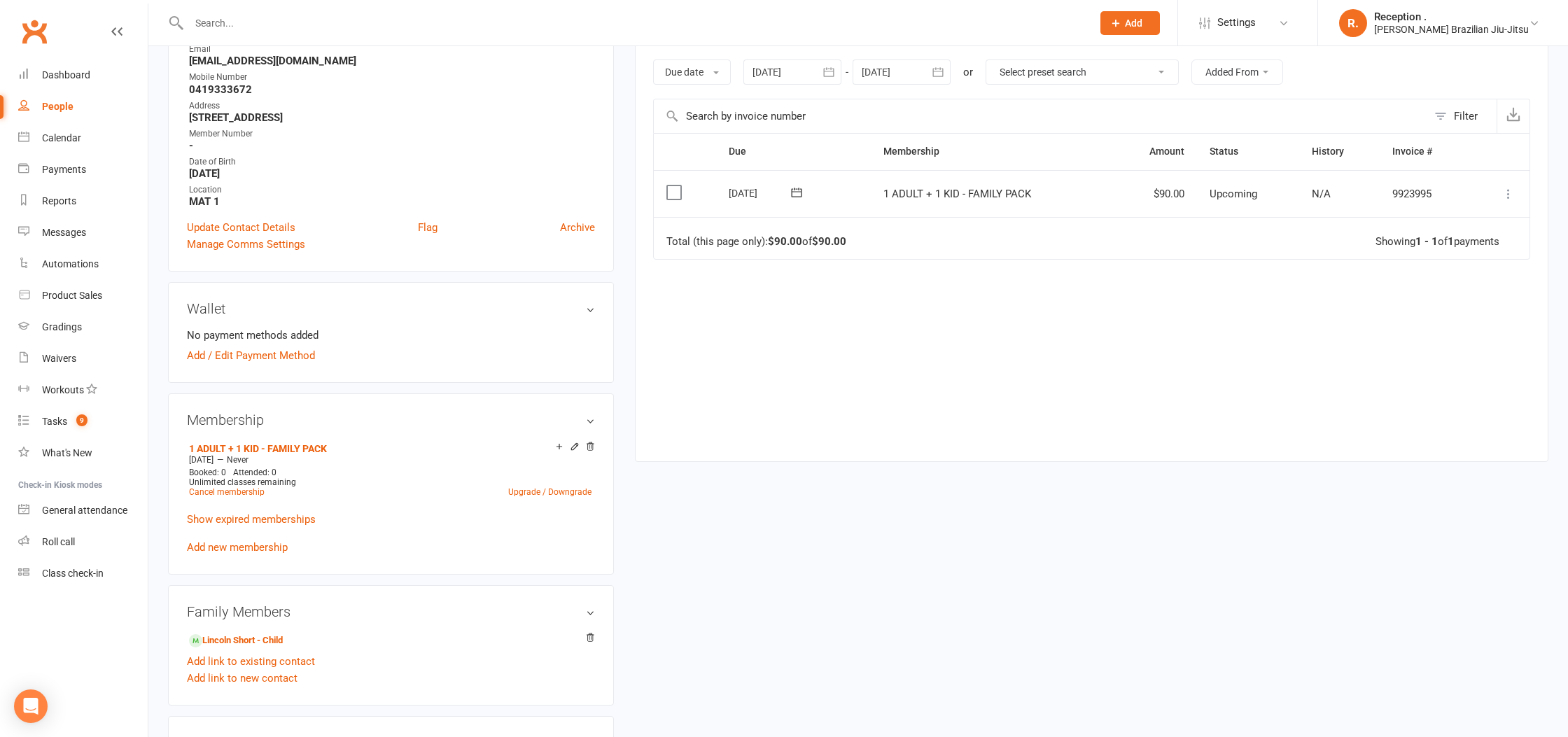
scroll to position [238, 0]
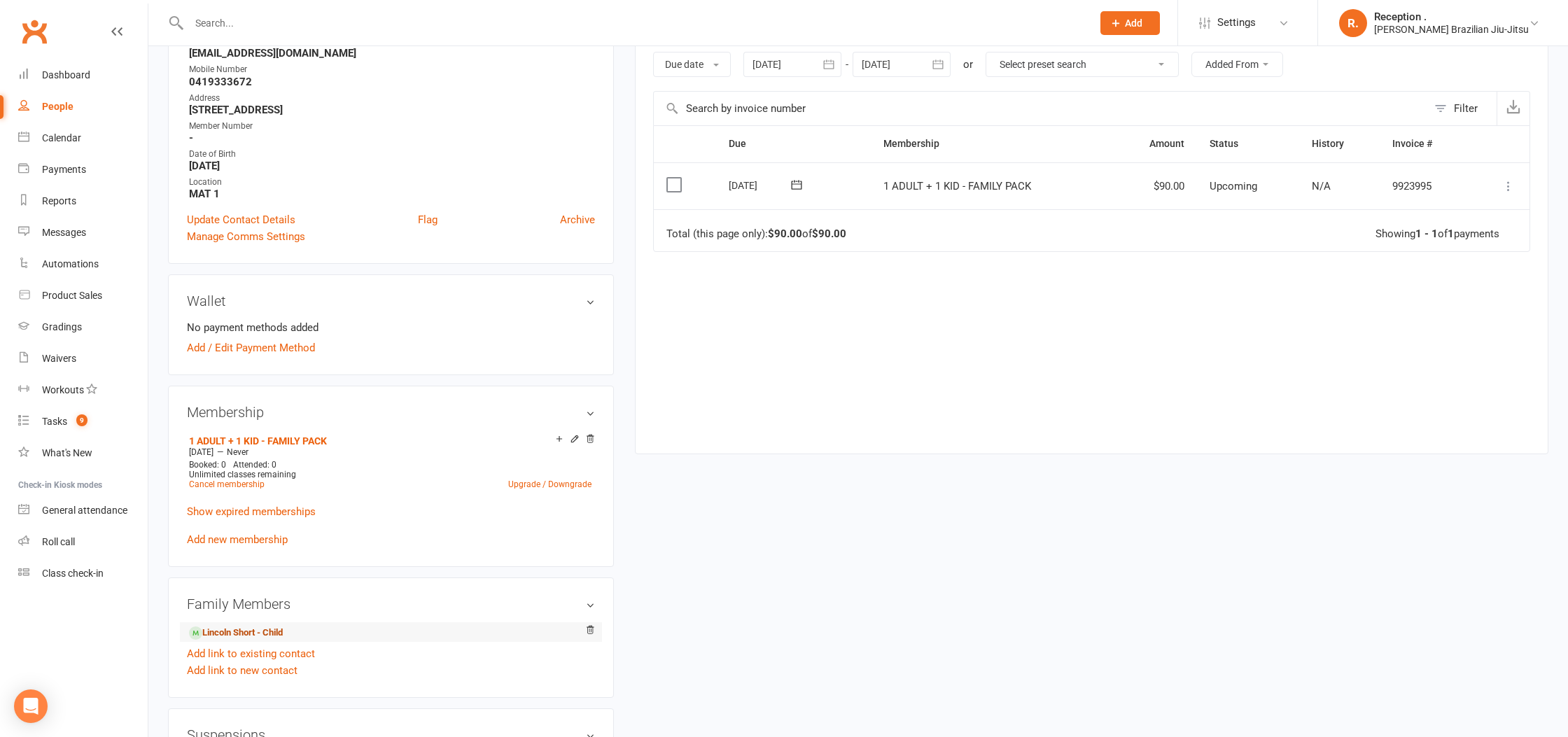
click at [256, 632] on link "Lincoln Short - Child" at bounding box center [236, 633] width 94 height 15
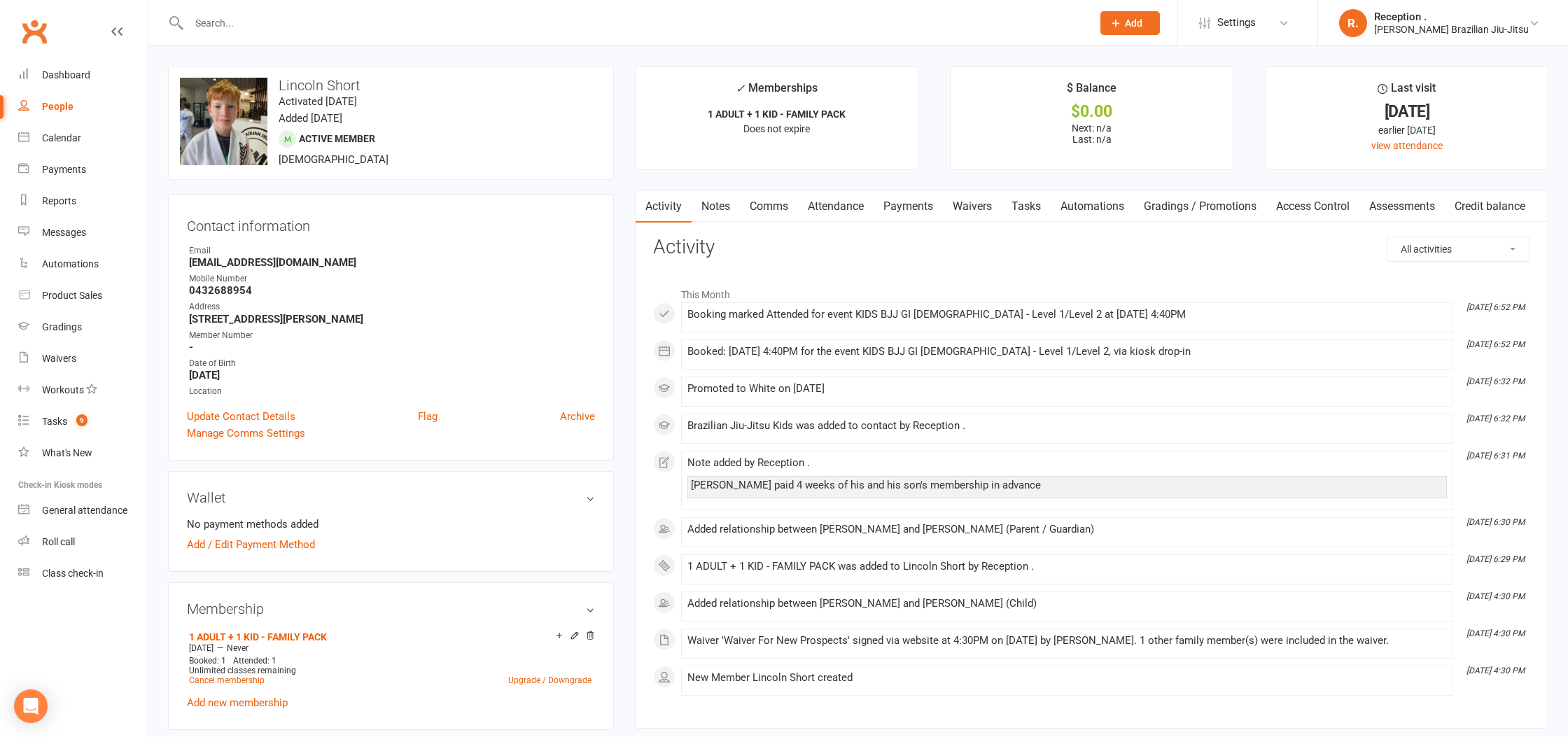
click at [897, 194] on link "Payments" at bounding box center [908, 206] width 70 height 32
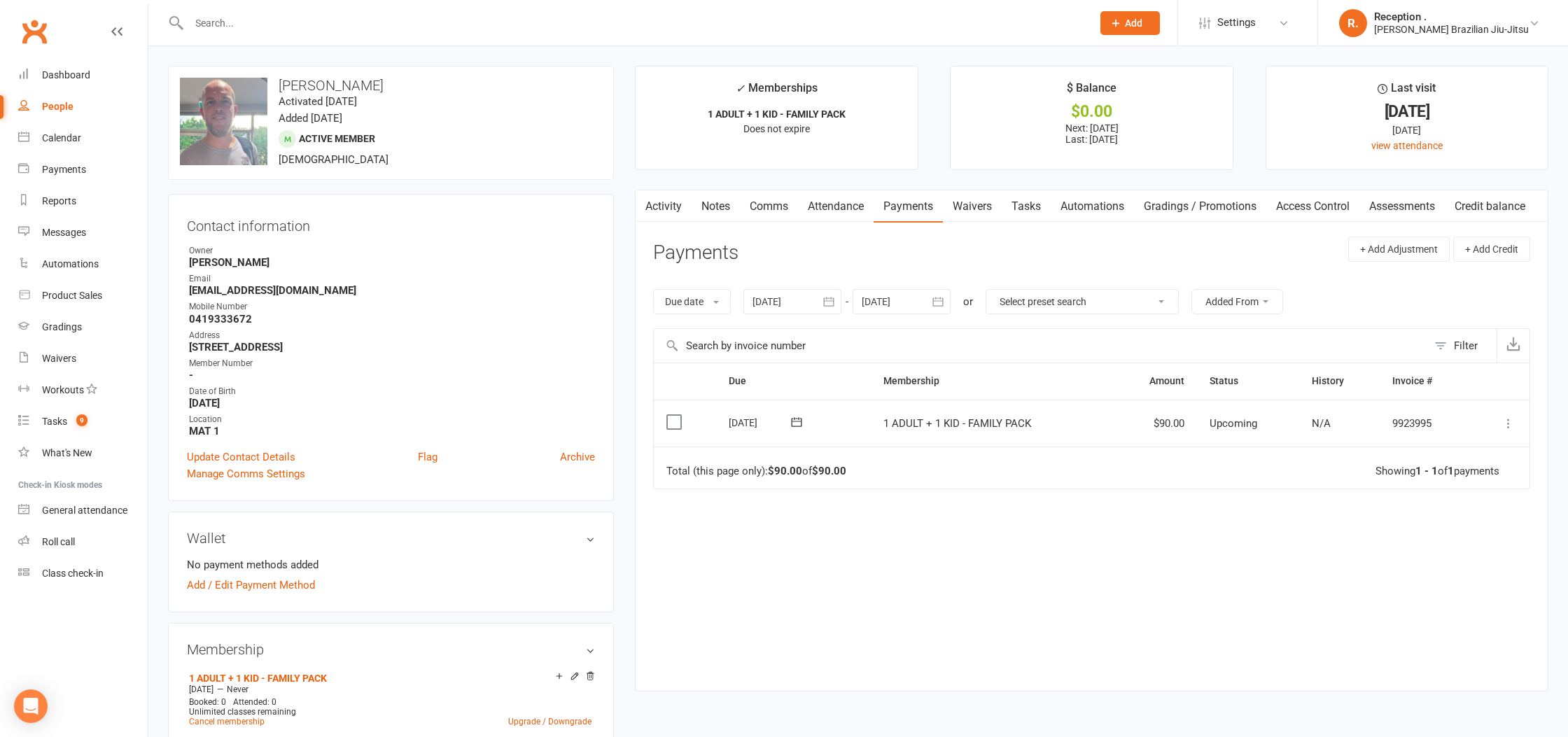
click at [938, 210] on link "Payments" at bounding box center [908, 206] width 70 height 32
click at [294, 15] on input "text" at bounding box center [634, 23] width 898 height 20
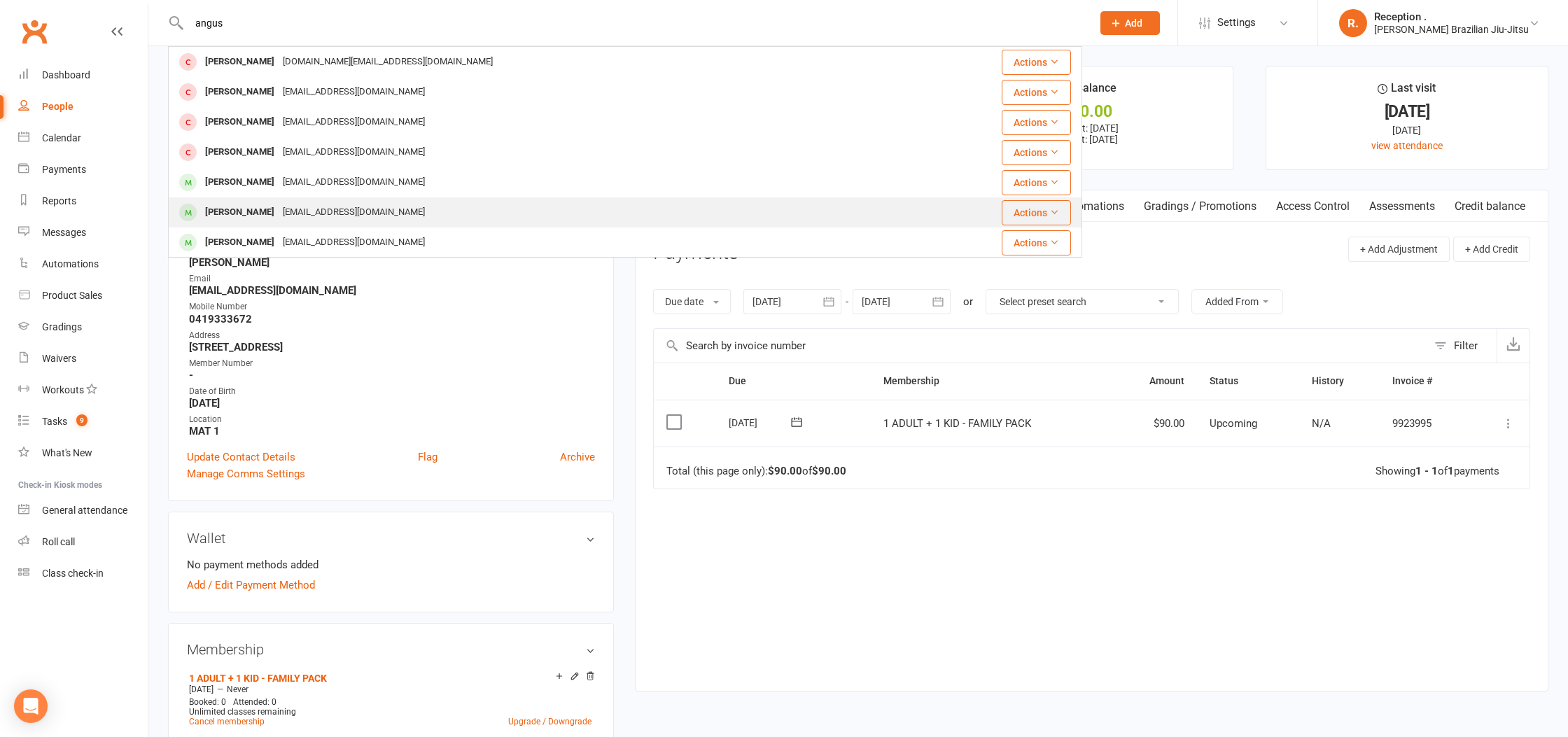
type input "angus"
click at [332, 209] on div "[EMAIL_ADDRESS][DOMAIN_NAME]" at bounding box center [354, 213] width 151 height 20
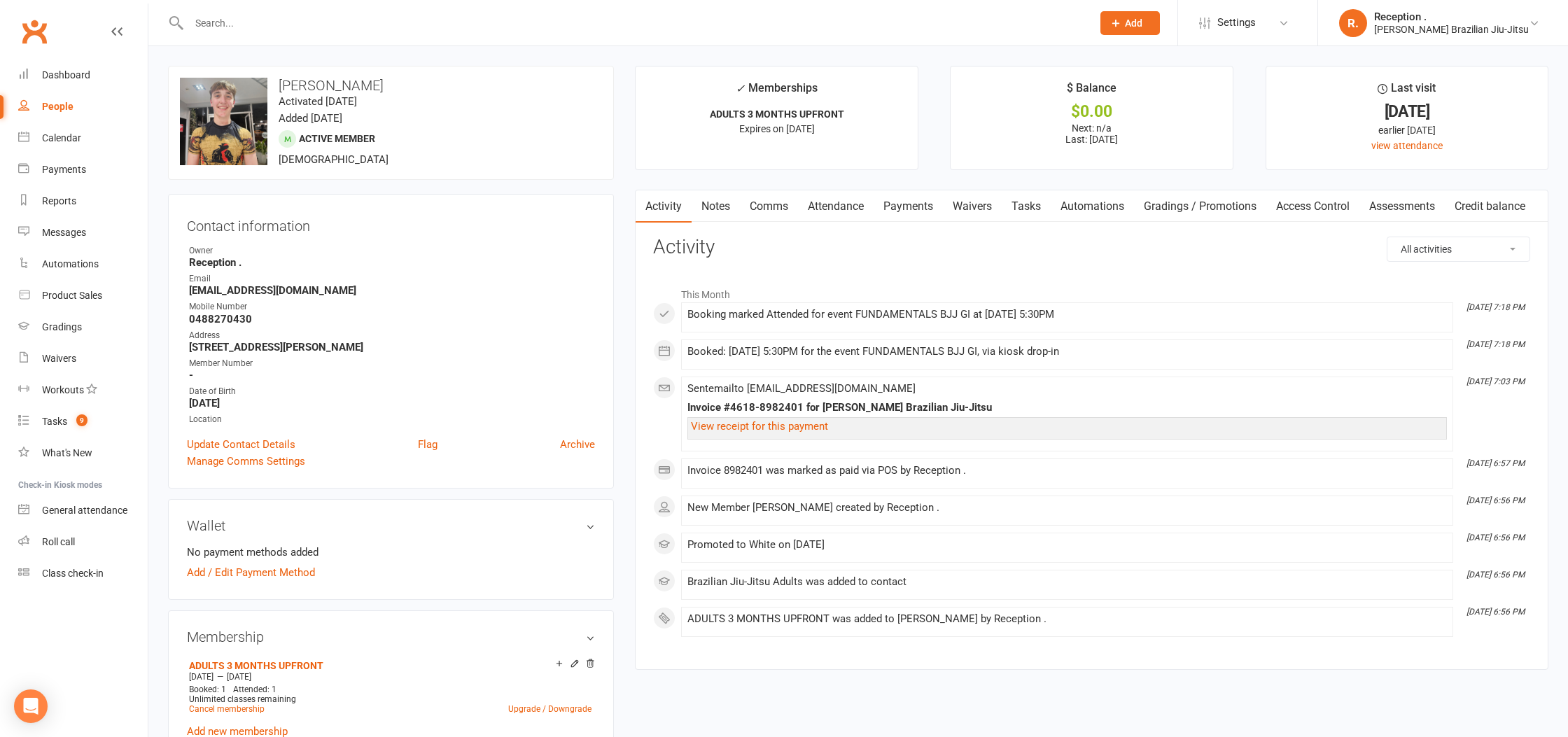
click at [900, 206] on link "Payments" at bounding box center [908, 206] width 70 height 32
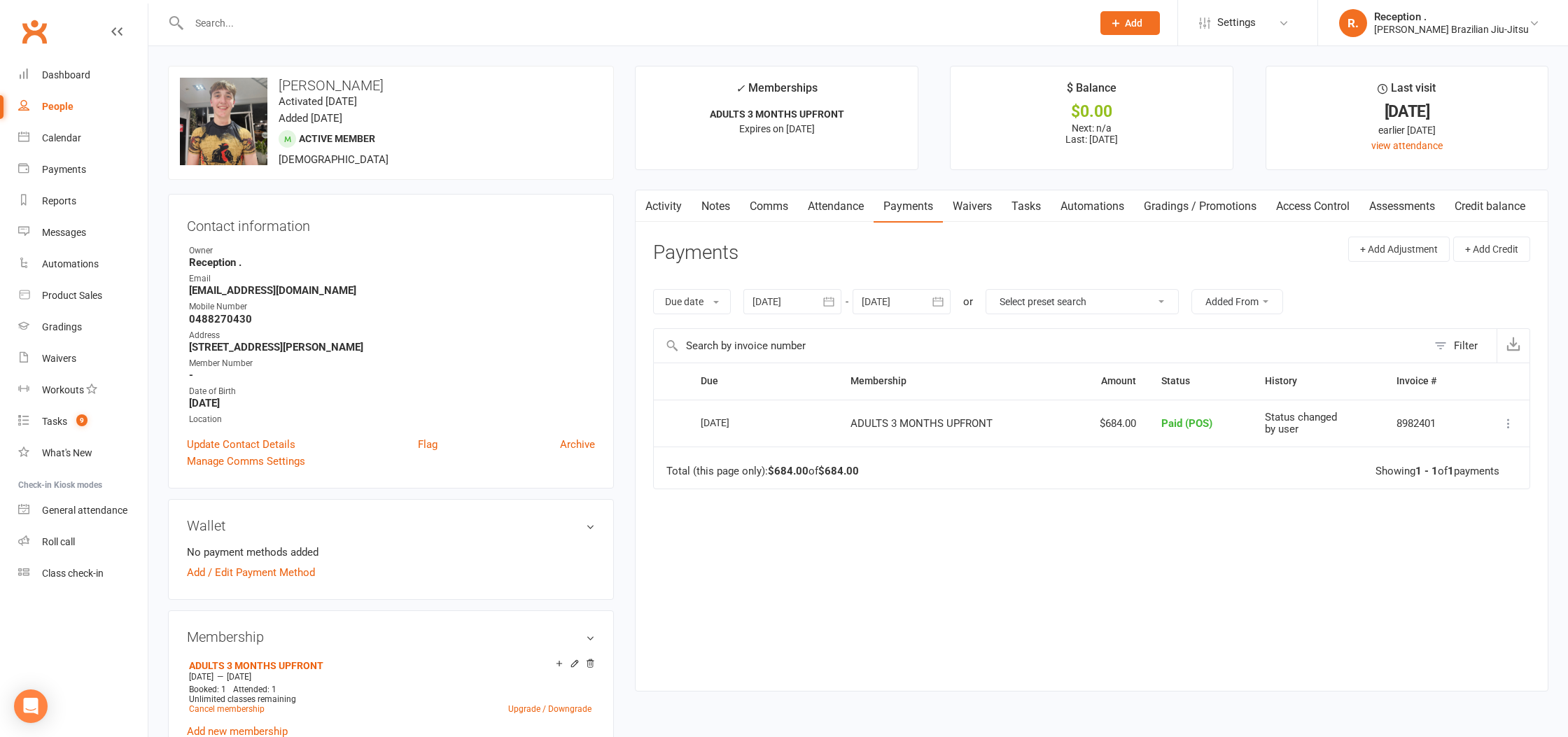
scroll to position [10, 0]
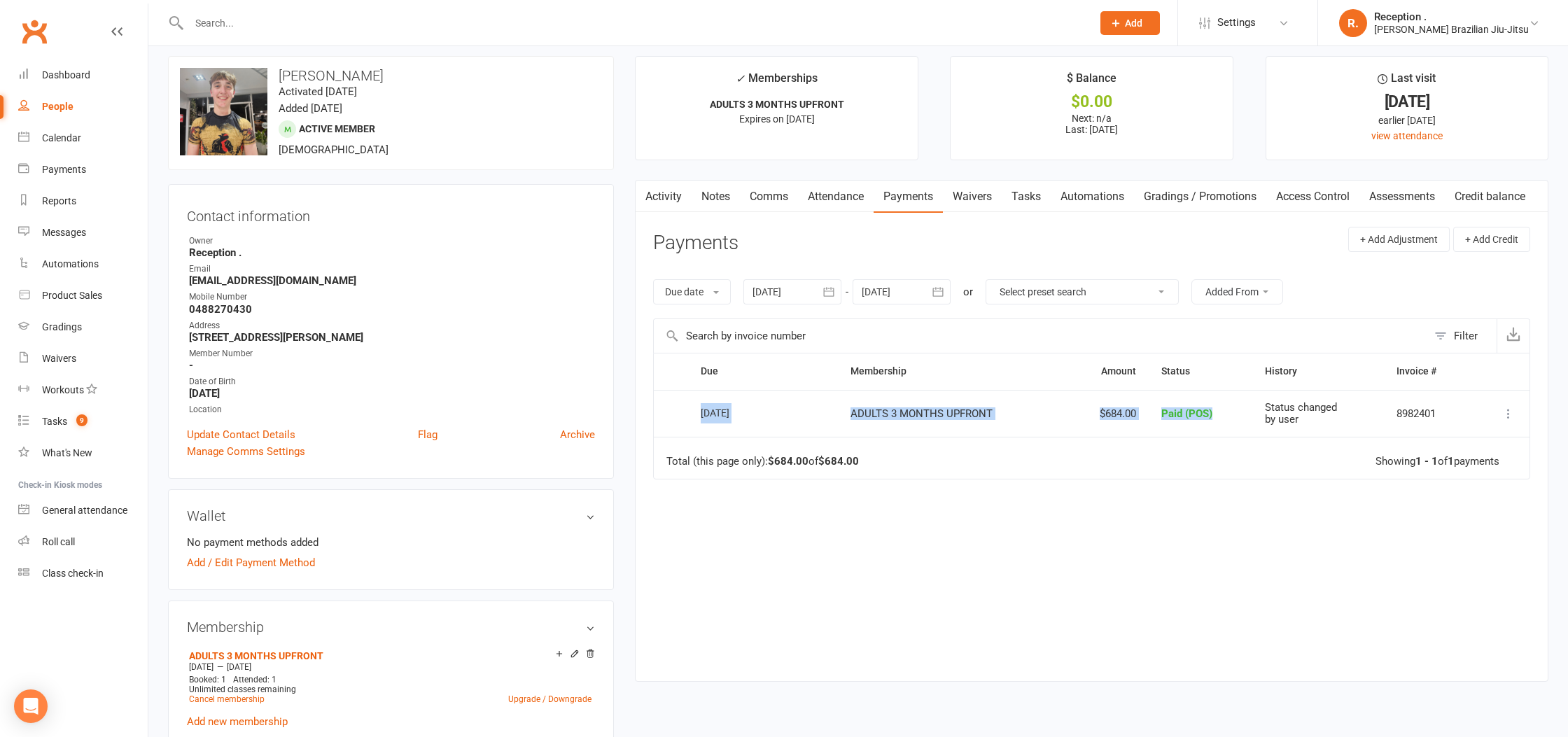
drag, startPoint x: 685, startPoint y: 408, endPoint x: 1187, endPoint y: 424, distance: 502.3
click at [1308, 400] on tr "Select this [DATE] [PERSON_NAME] ADULTS 3 MONTHS UPFRONT $684.00 Paid (POS) Sta…" at bounding box center [1091, 413] width 876 height 48
drag, startPoint x: 1044, startPoint y: 437, endPoint x: 1032, endPoint y: 437, distance: 12.0
click at [1038, 437] on td "Total (this page only): $684.00 of $684.00 Showing 1 - 1 of 1 payments" at bounding box center [1091, 458] width 876 height 42
drag, startPoint x: 698, startPoint y: 415, endPoint x: 1249, endPoint y: 419, distance: 551.0
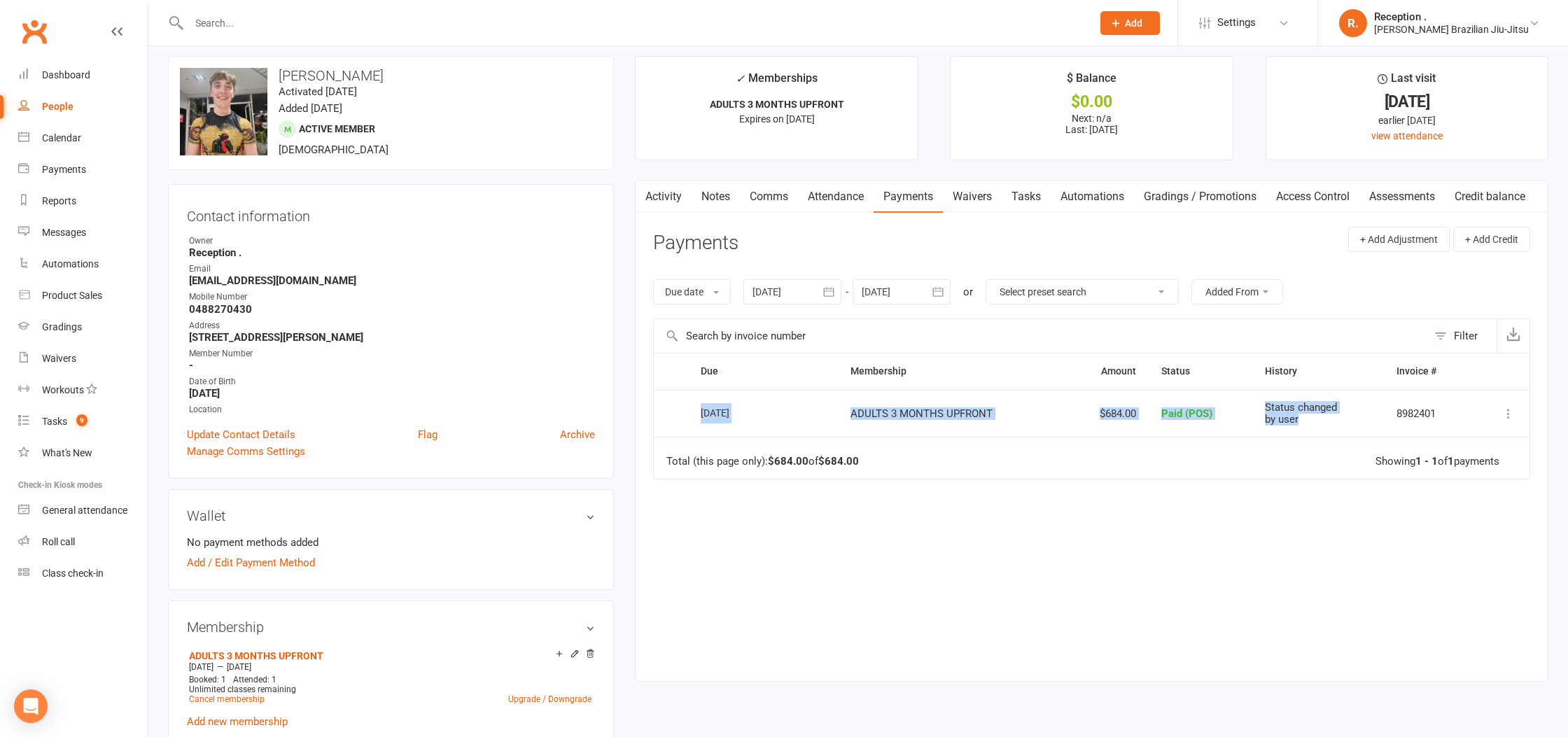
click at [1295, 413] on tr "Select this 10 Sep 2025 Angus Whitehill ADULTS 3 MONTHS UPFRONT $684.00 Paid (P…" at bounding box center [1091, 413] width 876 height 48
click at [1037, 438] on td "Total (this page only): $684.00 of $684.00 Showing 1 - 1 of 1 payments" at bounding box center [1091, 458] width 876 height 42
click at [223, 20] on input "text" at bounding box center [634, 23] width 898 height 20
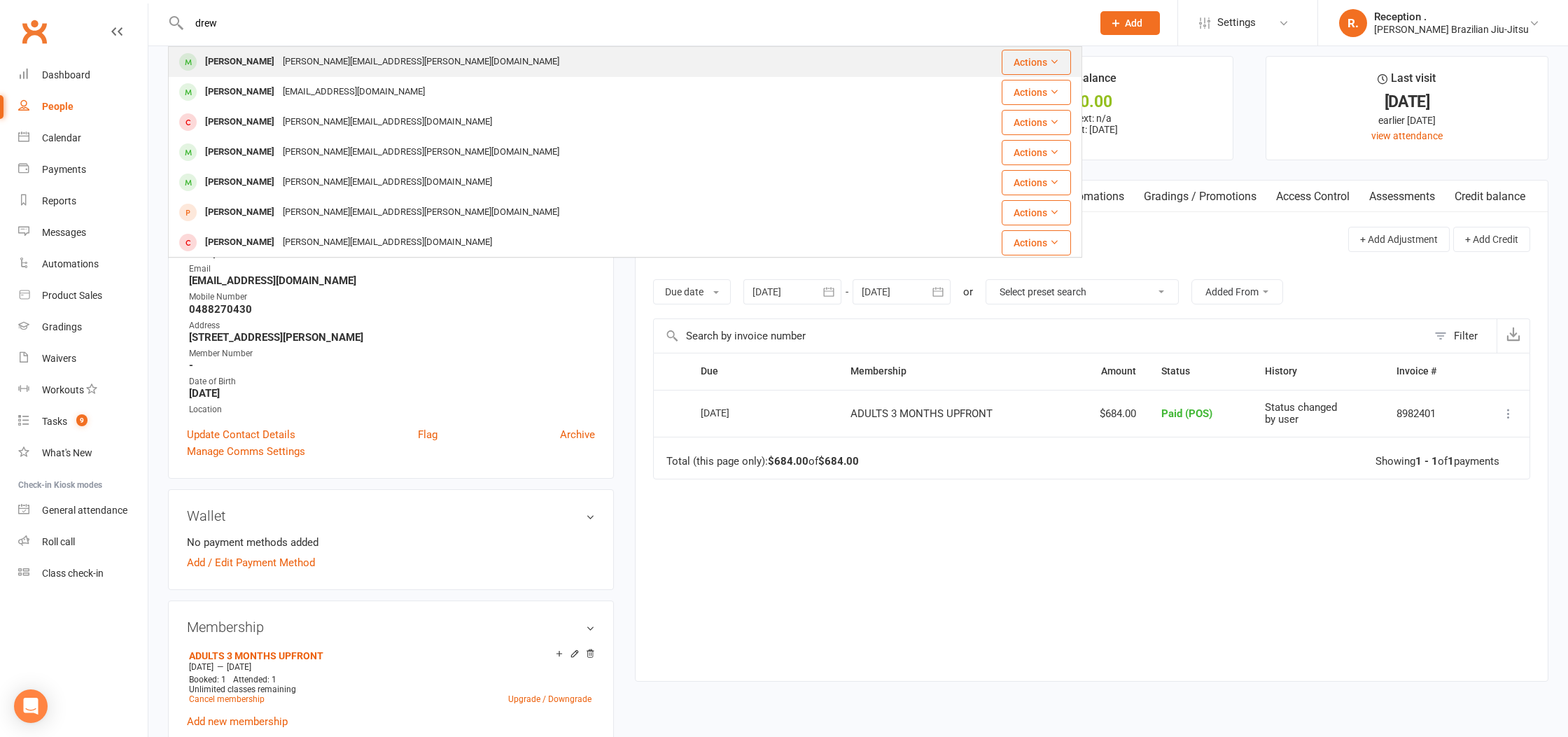
type input "drew"
click at [327, 62] on div "Drew.m.bevan@gmail.com" at bounding box center [421, 62] width 285 height 20
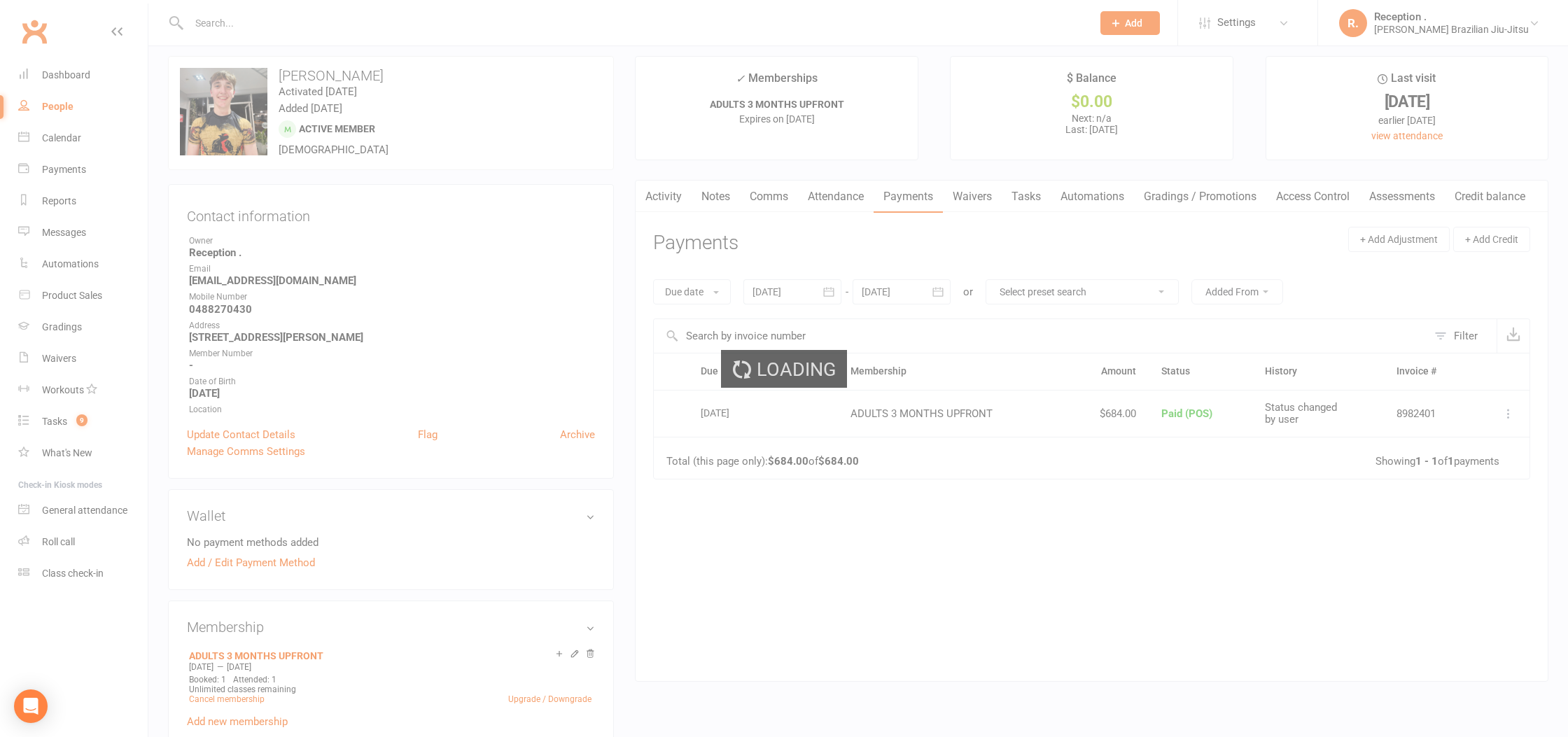
scroll to position [7, 0]
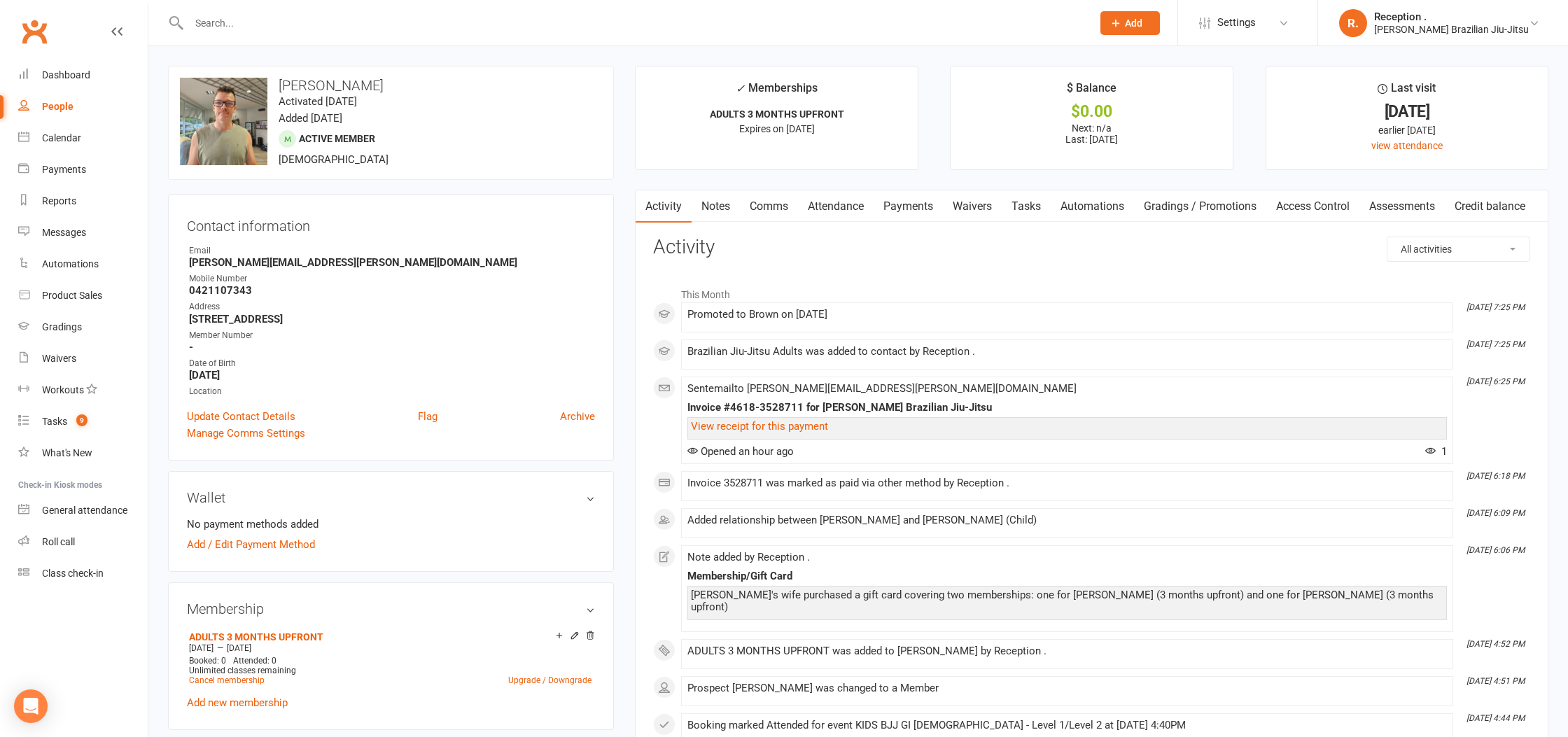
click at [921, 201] on link "Payments" at bounding box center [908, 206] width 70 height 32
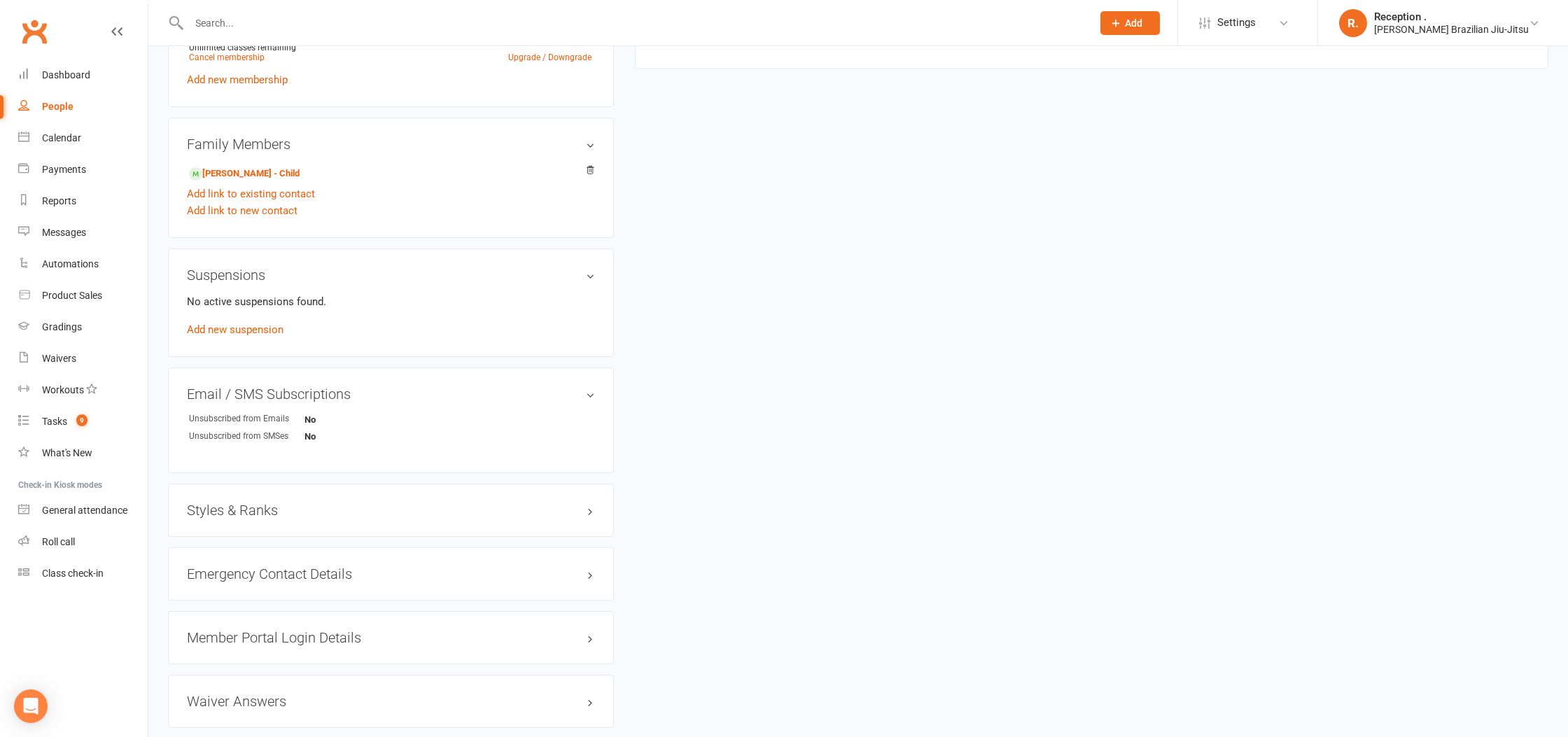
scroll to position [711, 0]
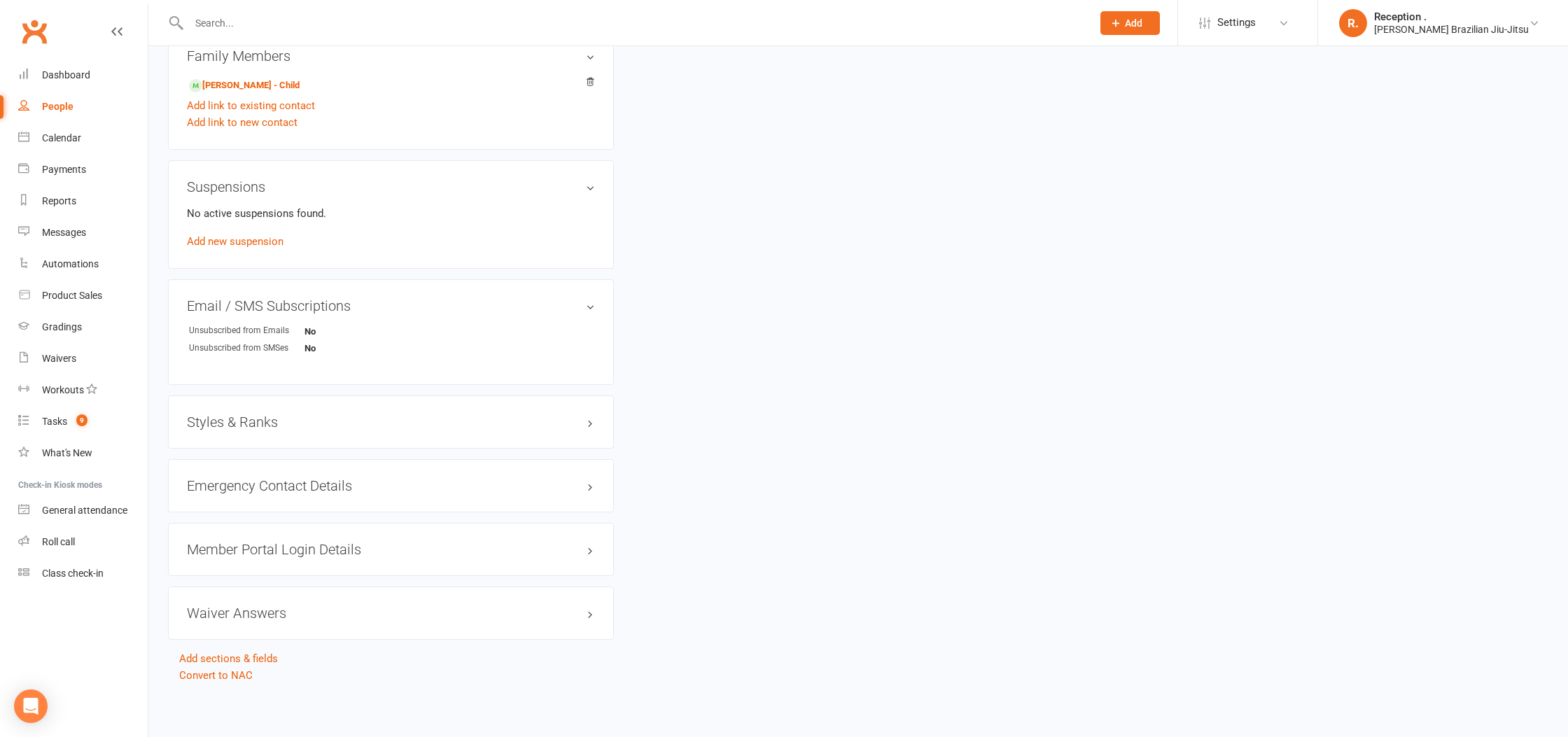
click at [304, 414] on h3 "Styles & Ranks" at bounding box center [391, 422] width 408 height 16
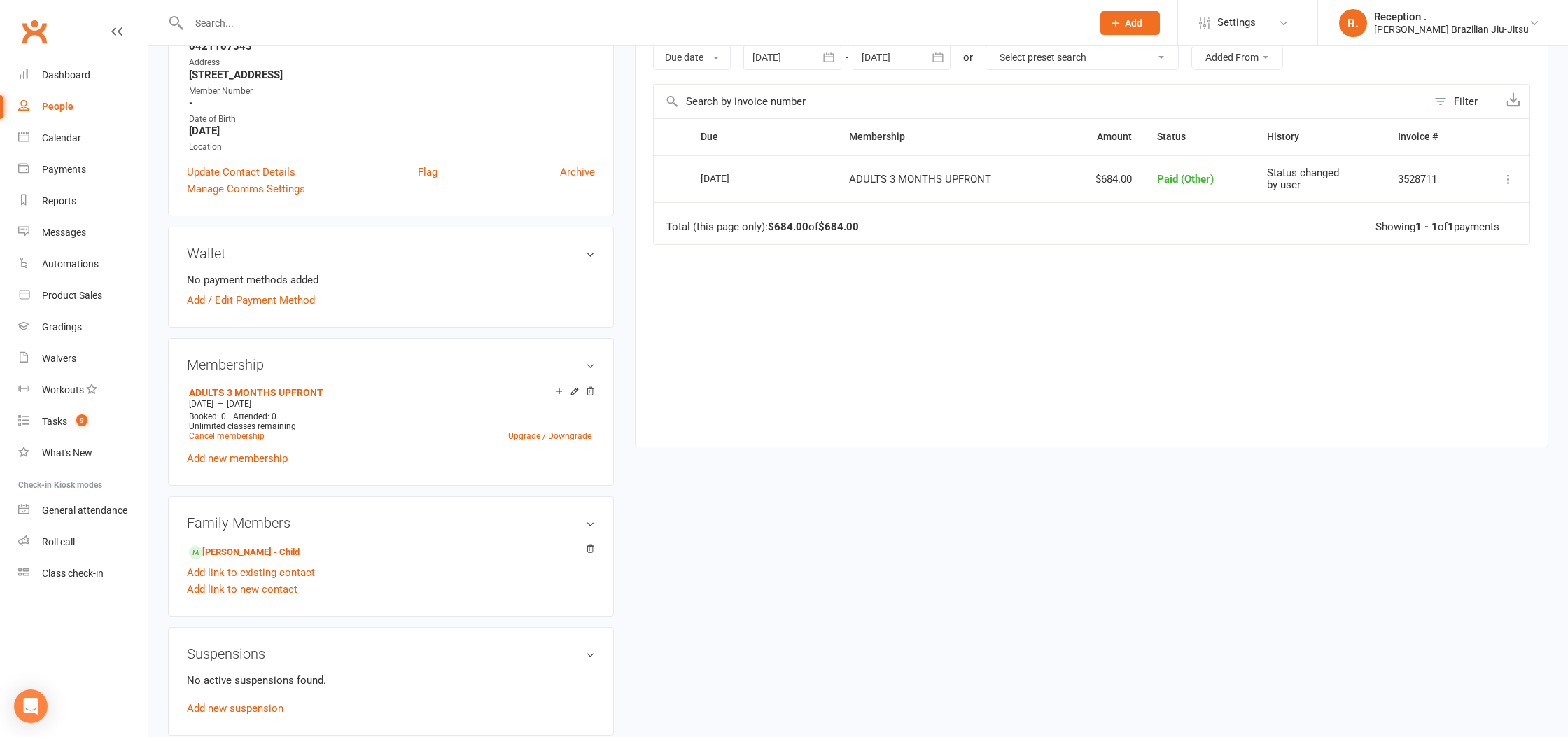
scroll to position [243, 0]
click at [247, 558] on link "Oliver Osnald - Child" at bounding box center [245, 554] width 111 height 15
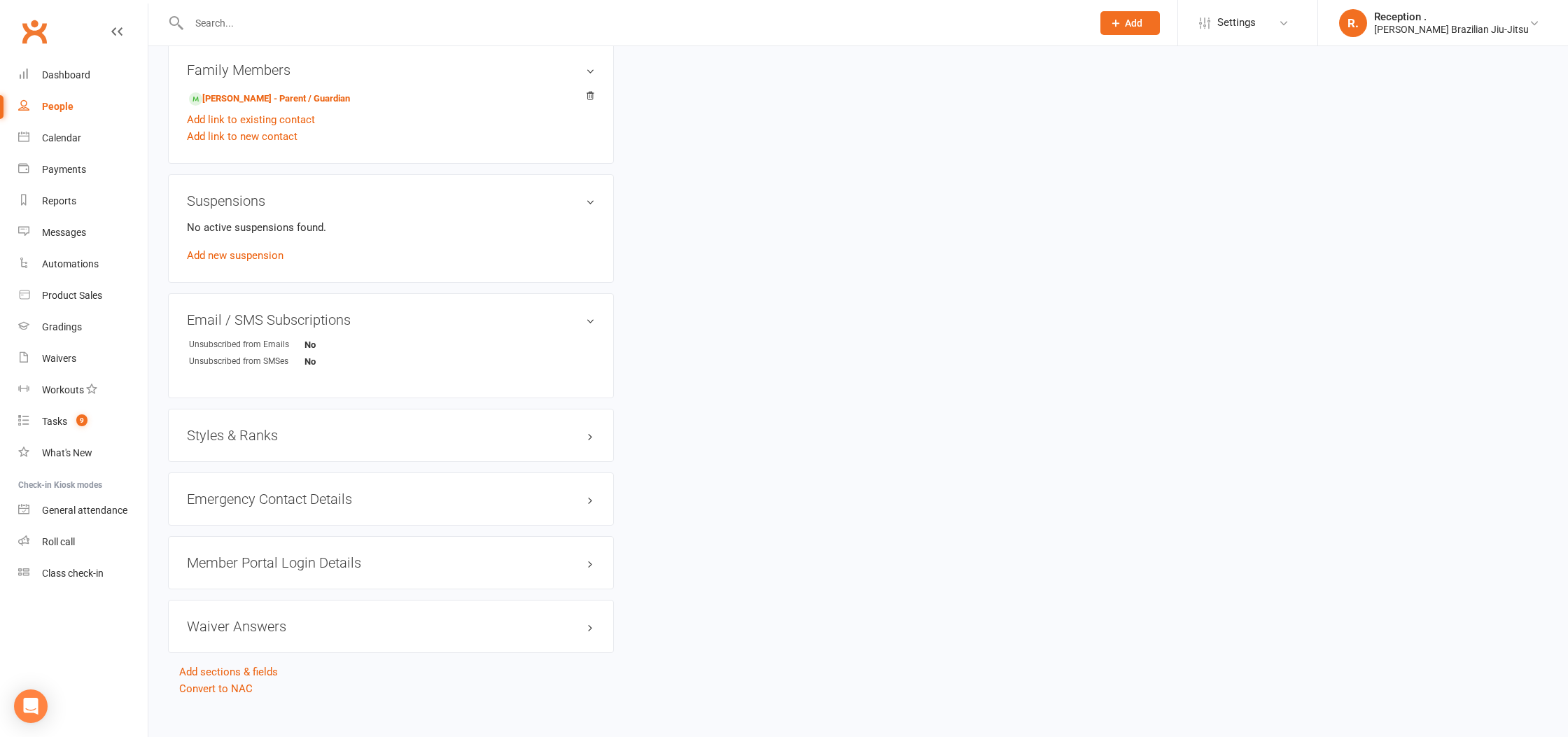
scroll to position [739, 0]
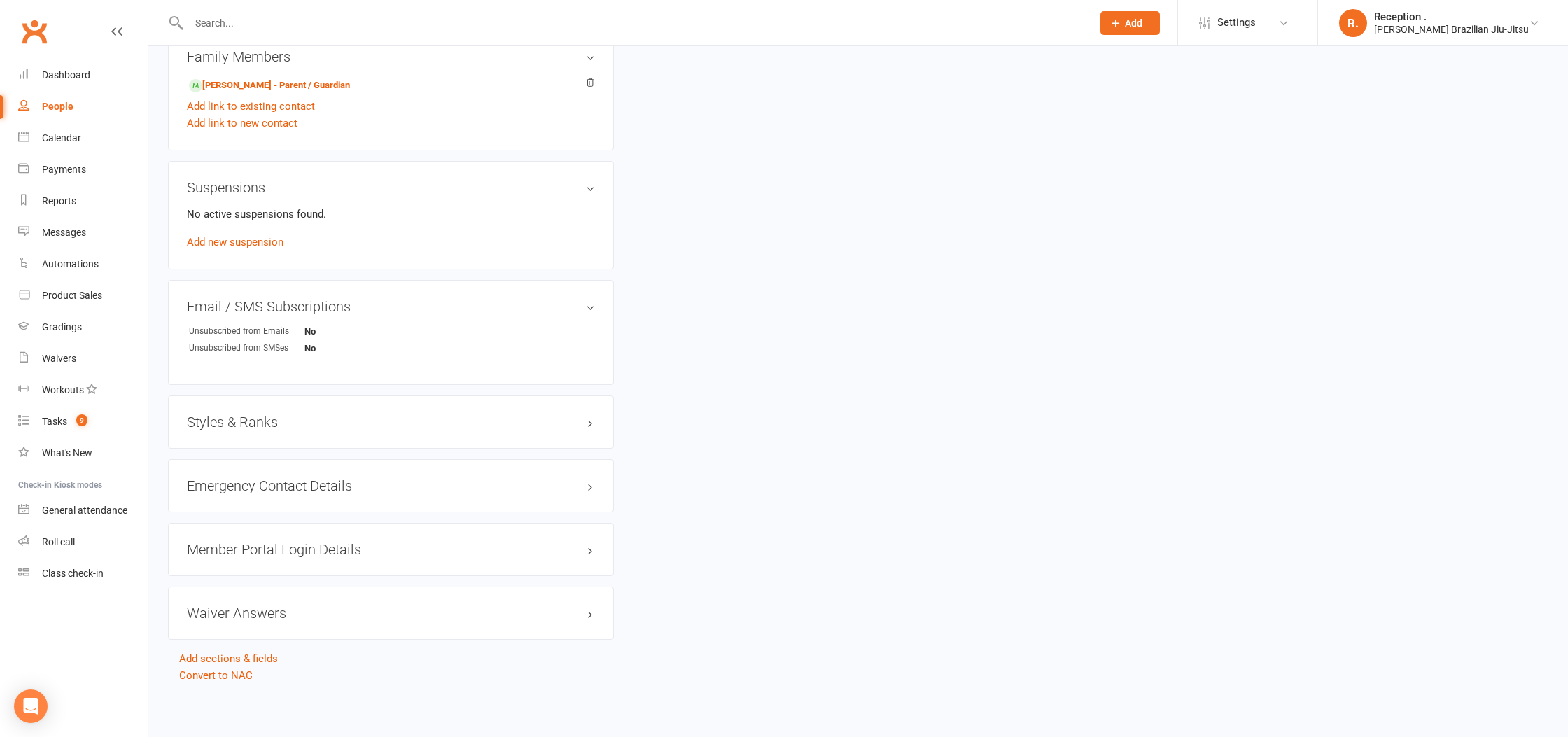
click at [558, 427] on h3 "Styles & Ranks" at bounding box center [391, 422] width 408 height 16
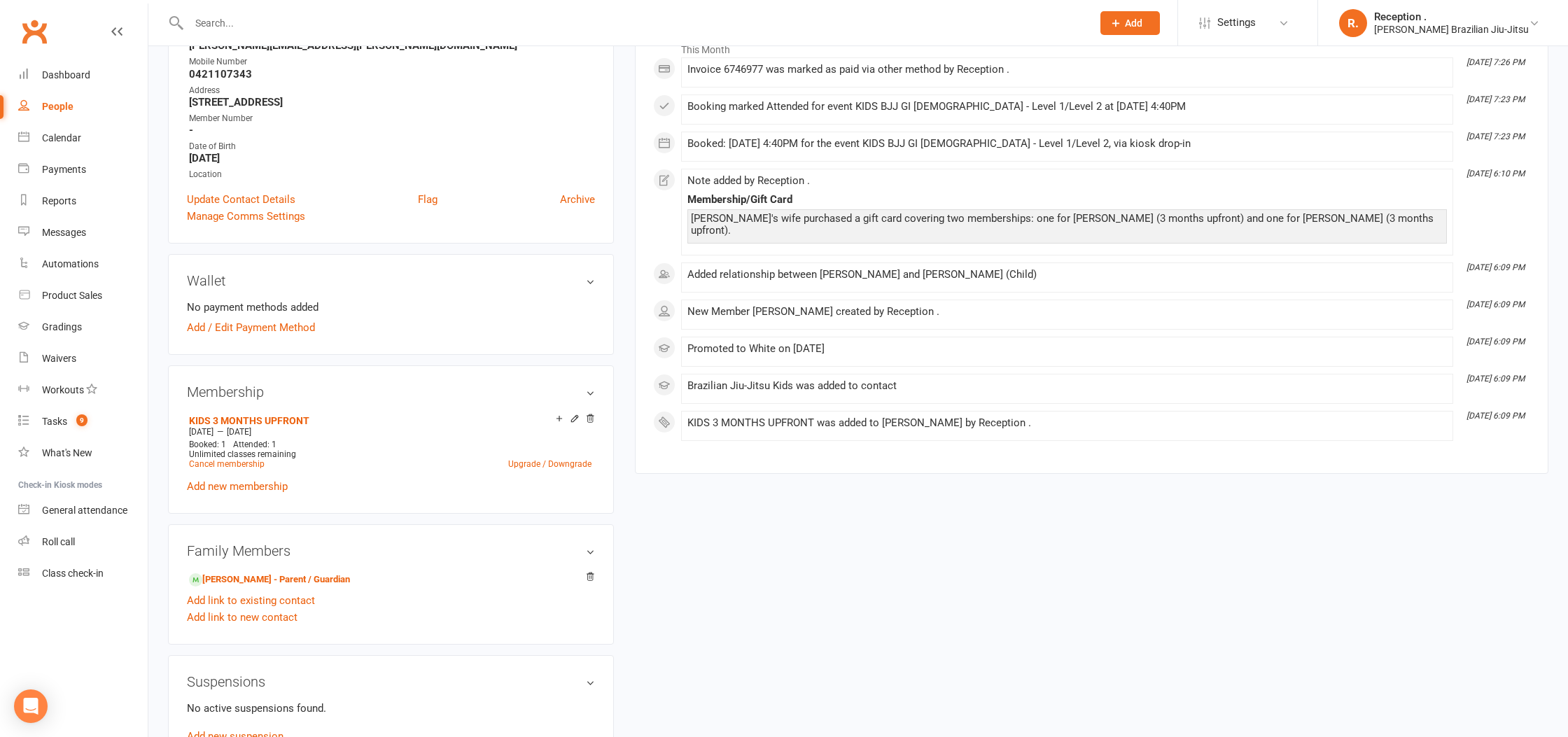
scroll to position [0, 0]
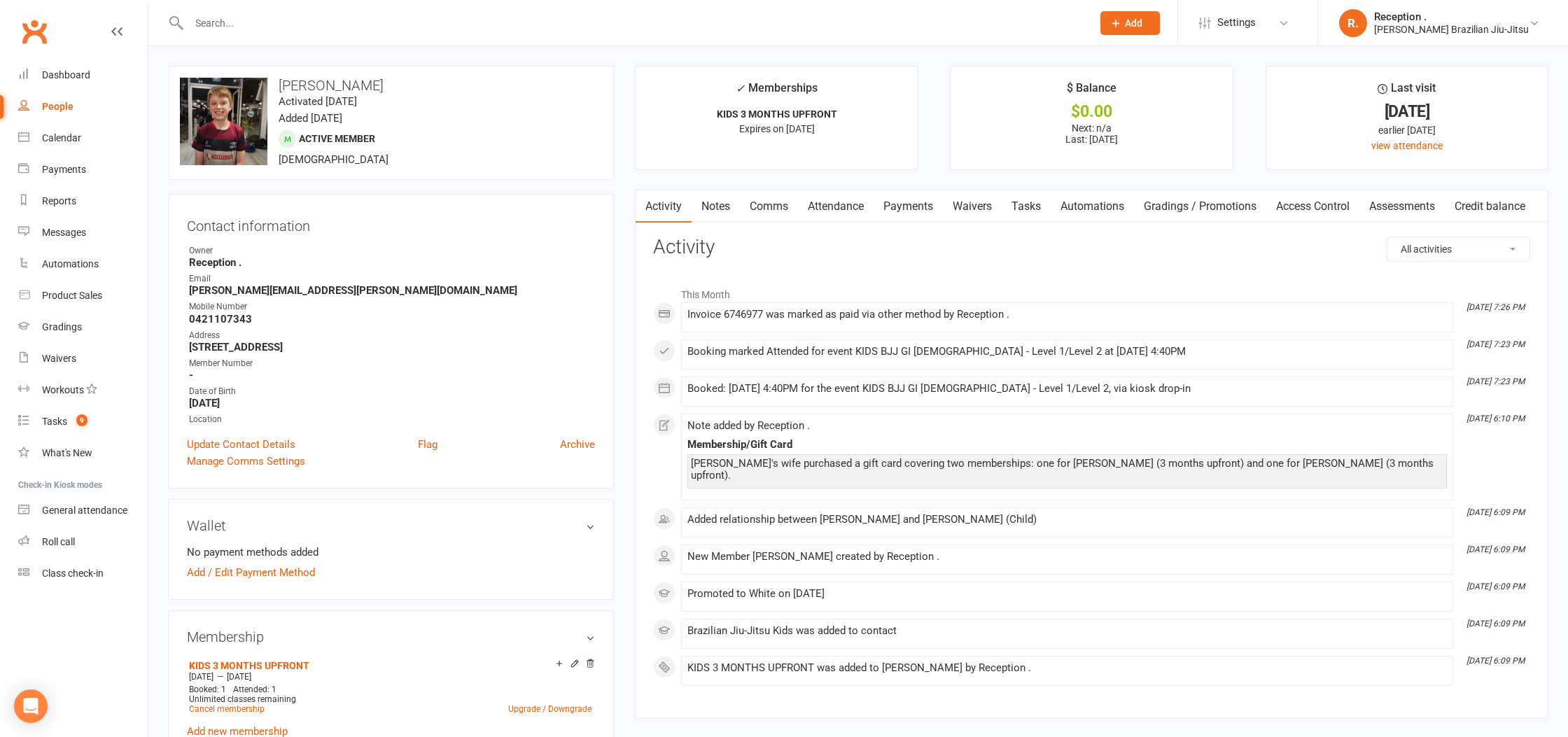
click at [883, 218] on link "Payments" at bounding box center [908, 206] width 70 height 32
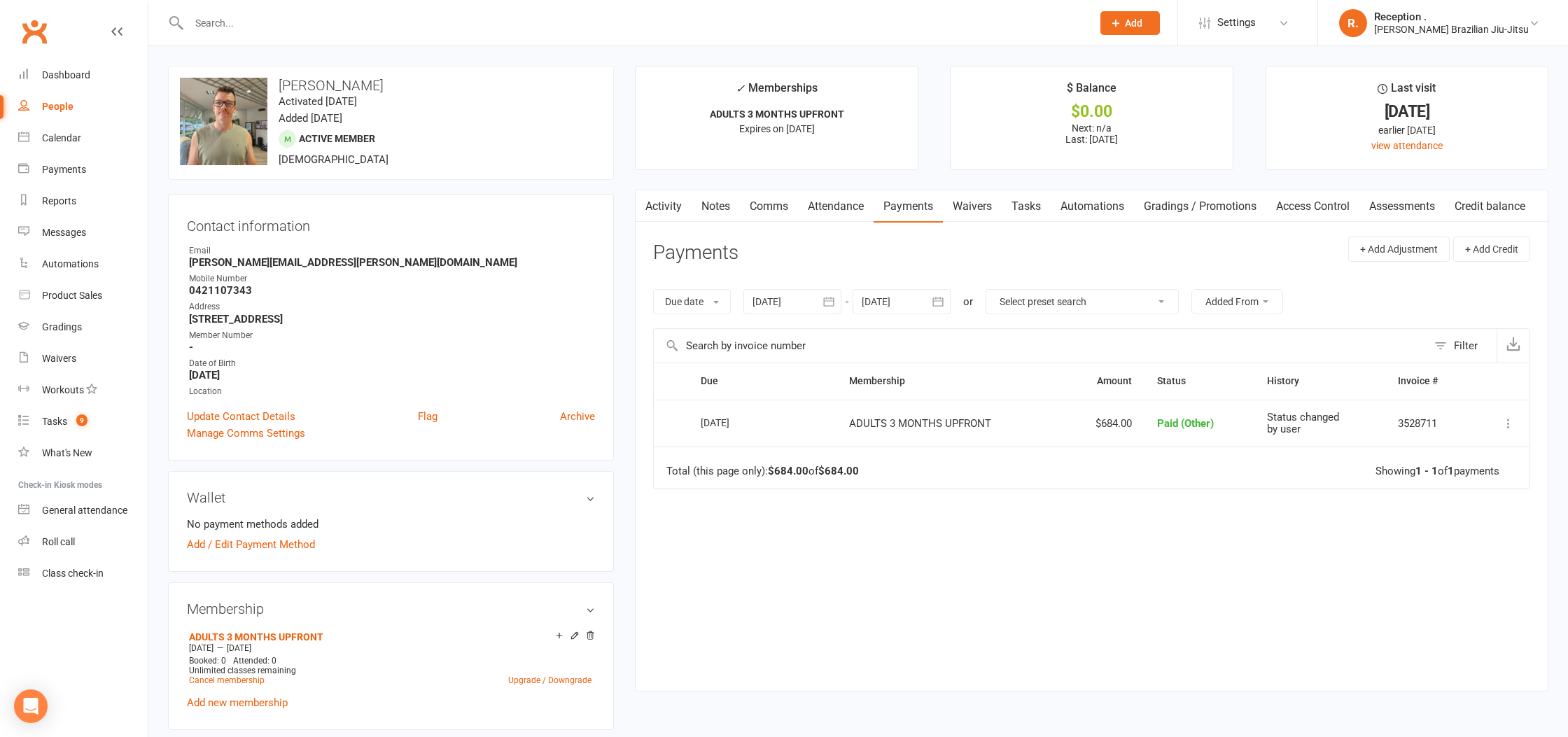
click at [970, 202] on link "Waivers" at bounding box center [972, 206] width 59 height 32
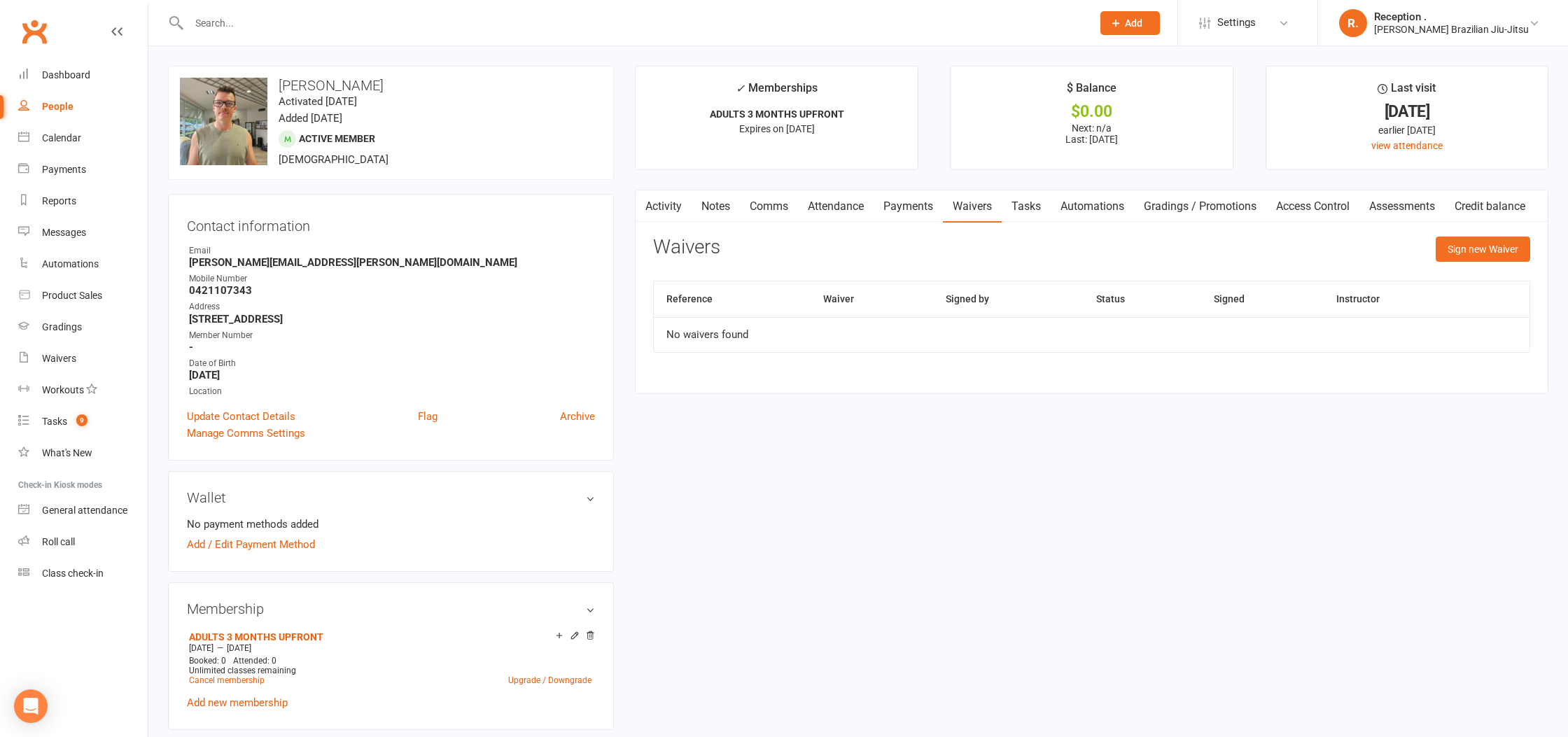
click at [891, 202] on link "Payments" at bounding box center [908, 206] width 70 height 32
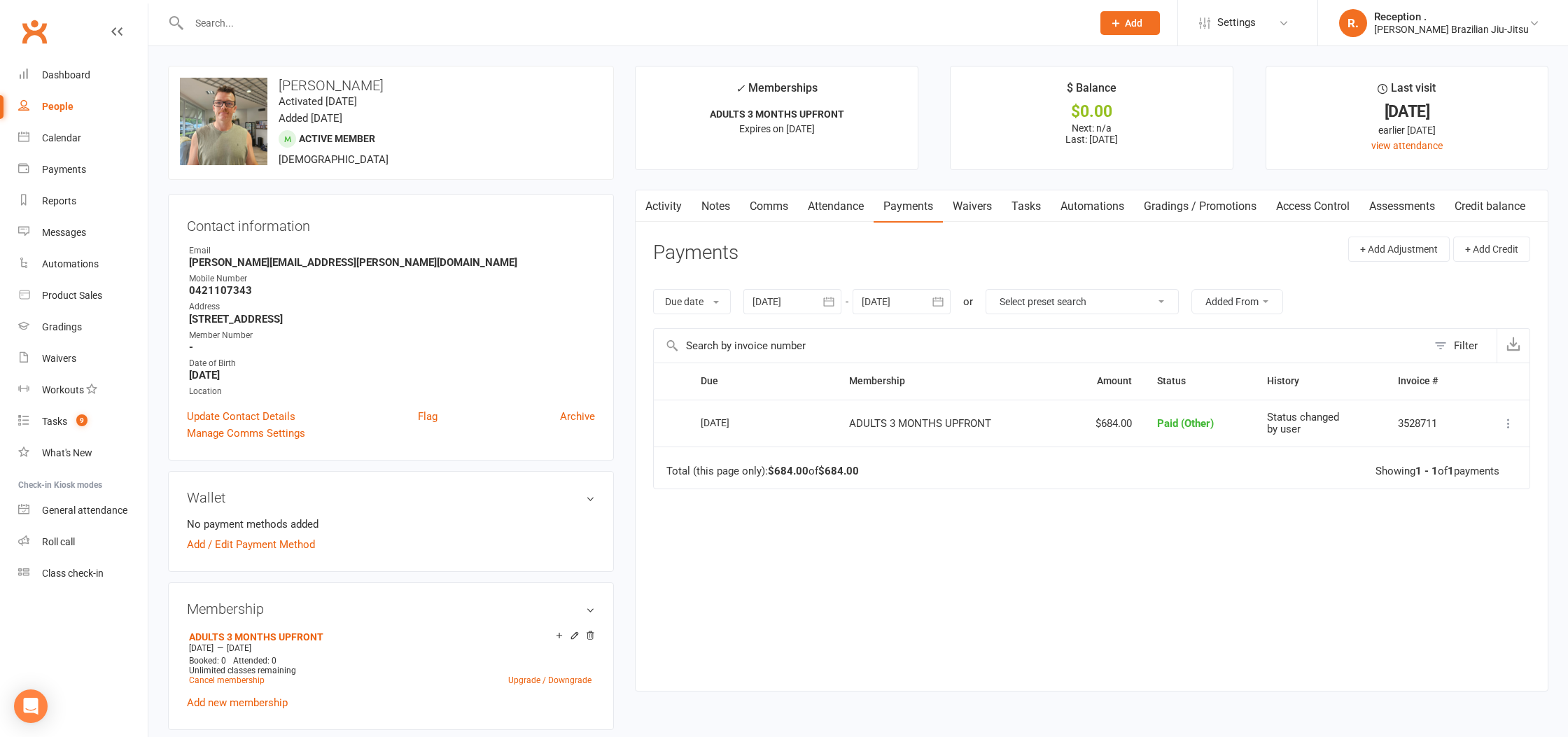
click at [297, 24] on input "text" at bounding box center [634, 23] width 898 height 20
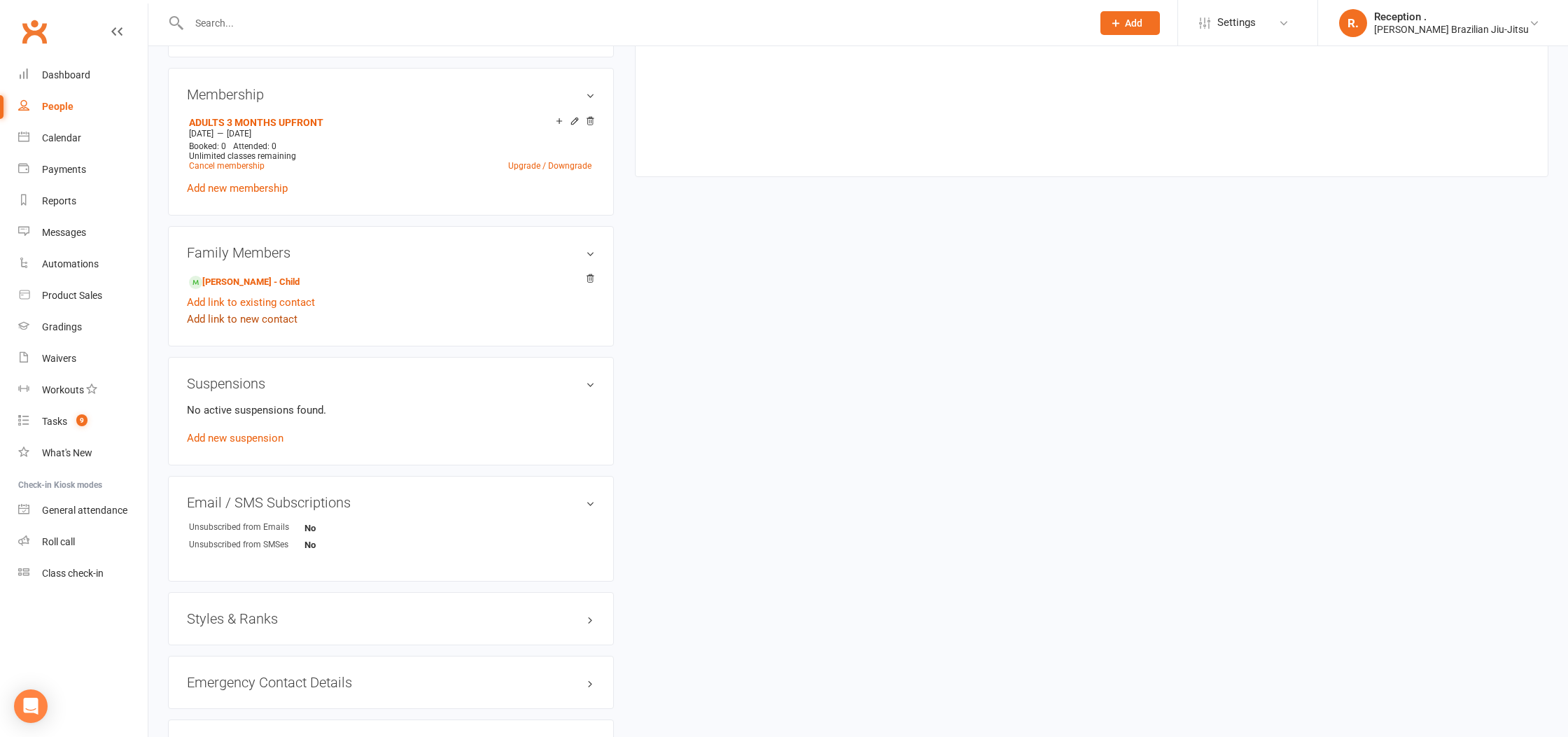
scroll to position [521, 0]
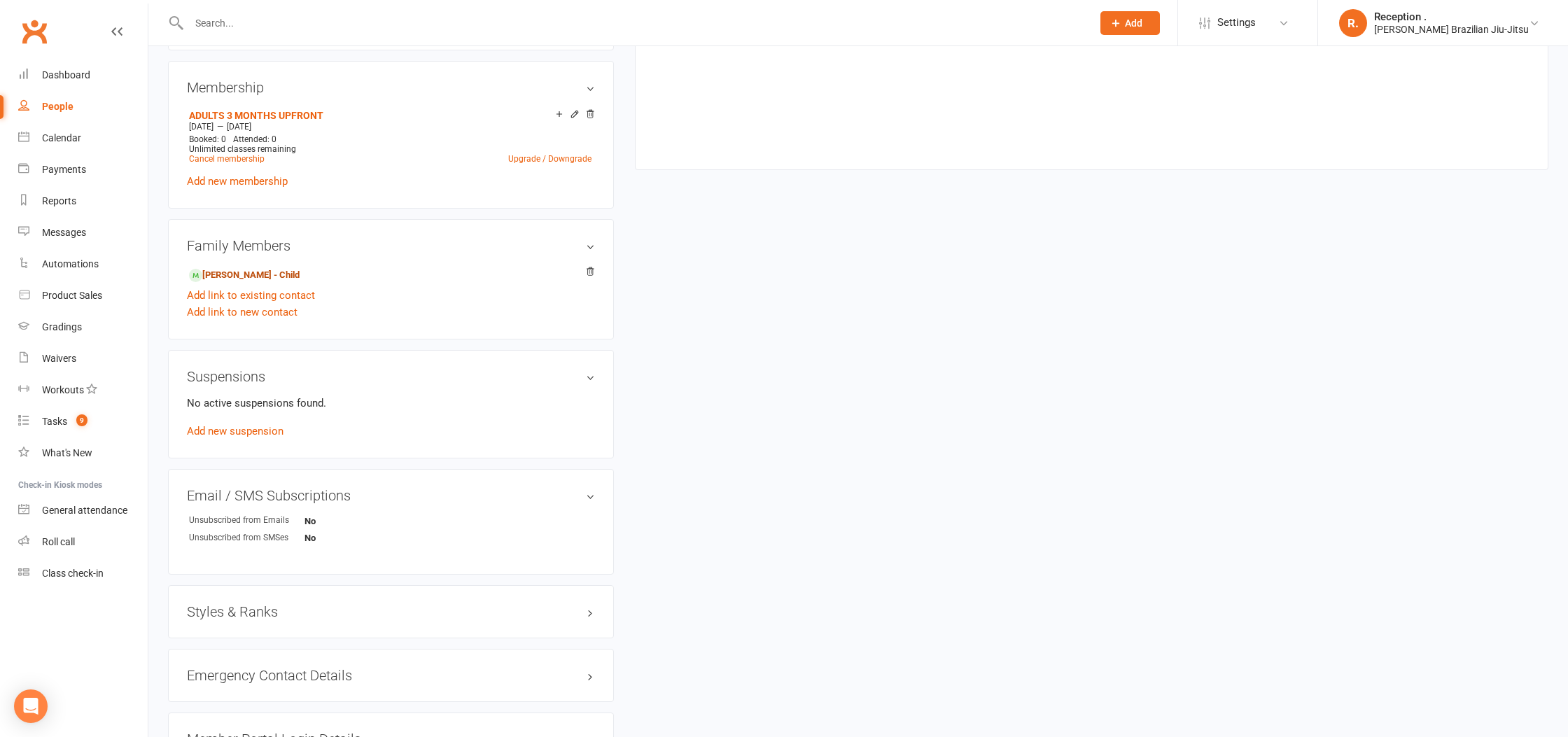
click at [245, 273] on link "Oliver Osnald - Child" at bounding box center [245, 275] width 111 height 15
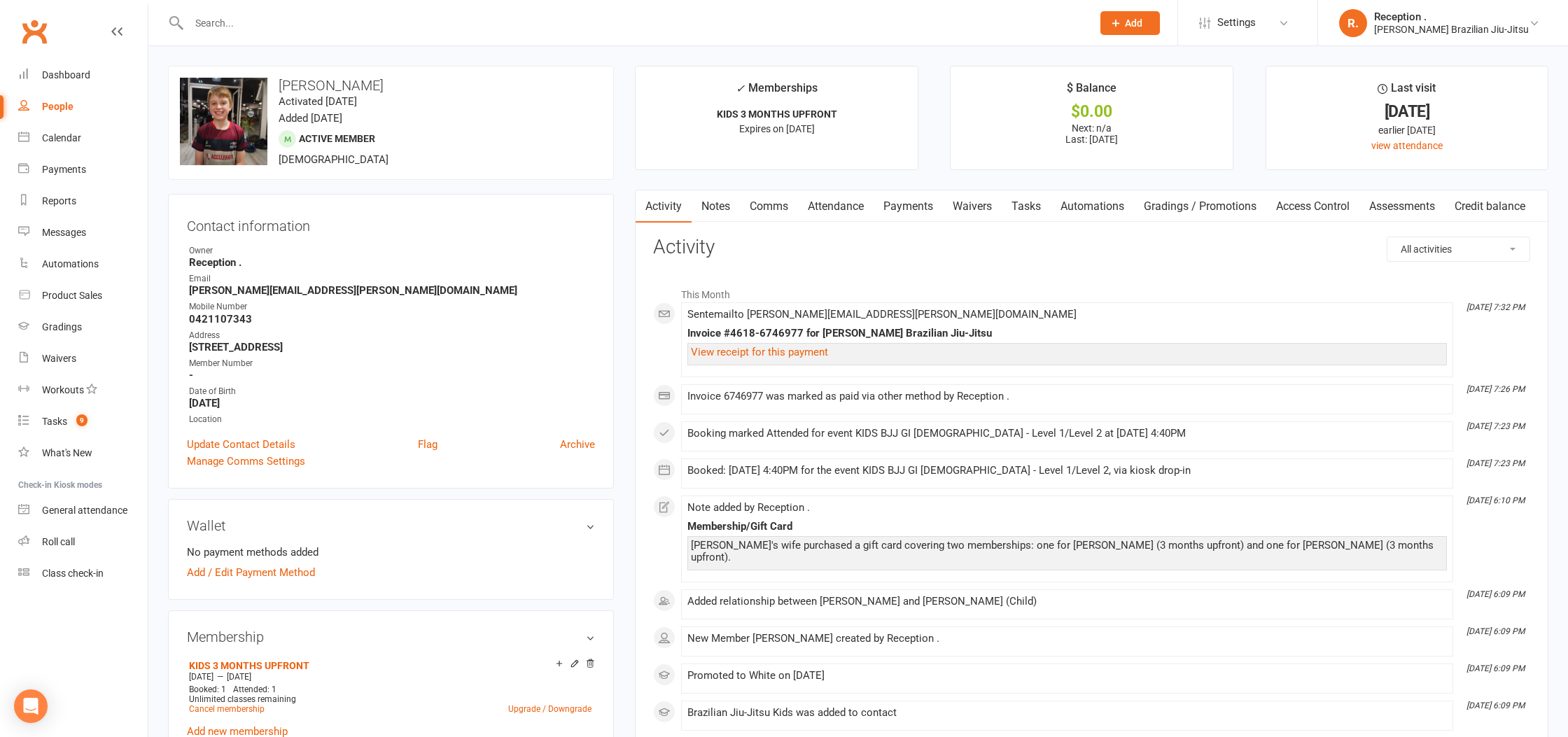
click at [962, 202] on link "Waivers" at bounding box center [972, 206] width 59 height 32
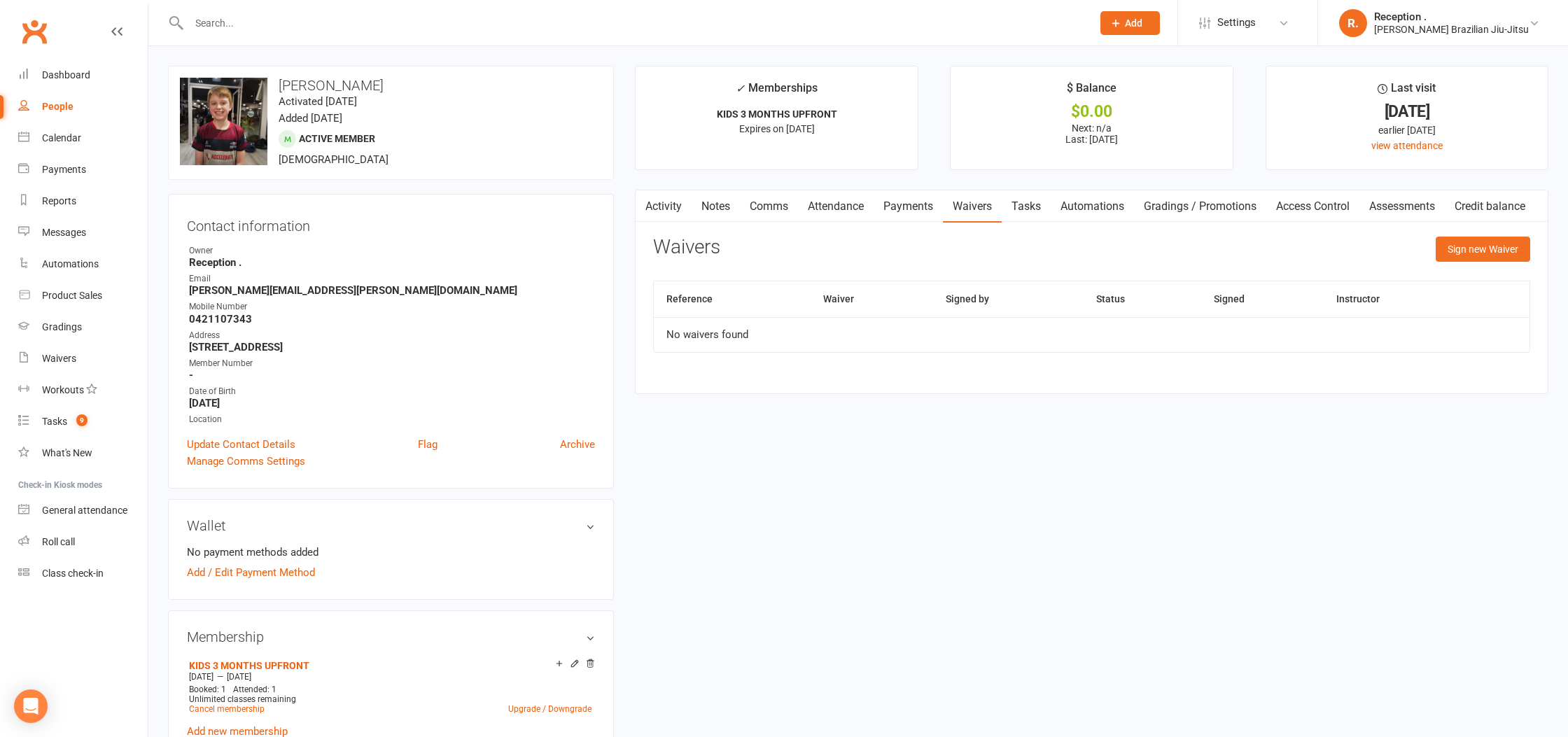
click at [911, 216] on link "Payments" at bounding box center [908, 206] width 70 height 32
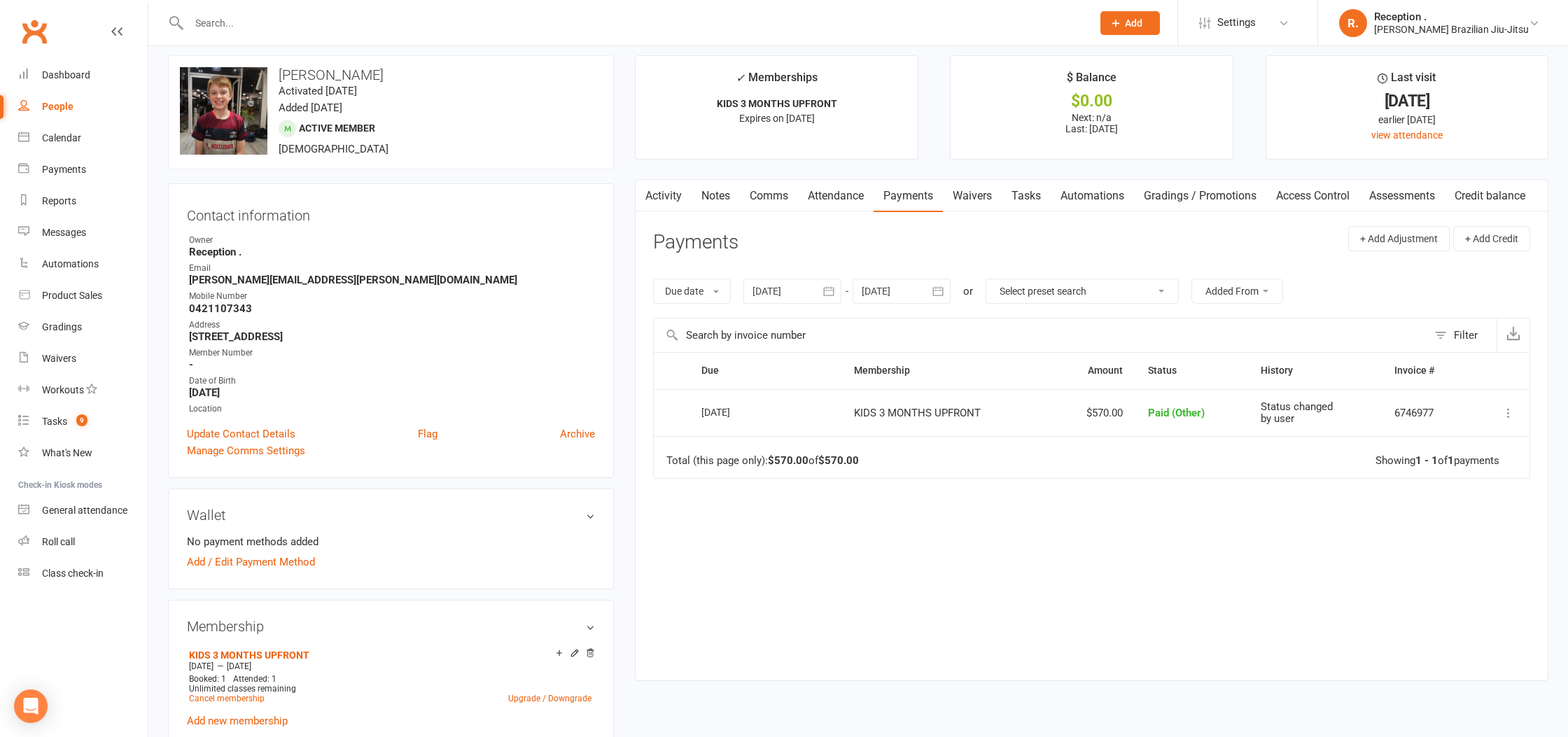
scroll to position [13, 0]
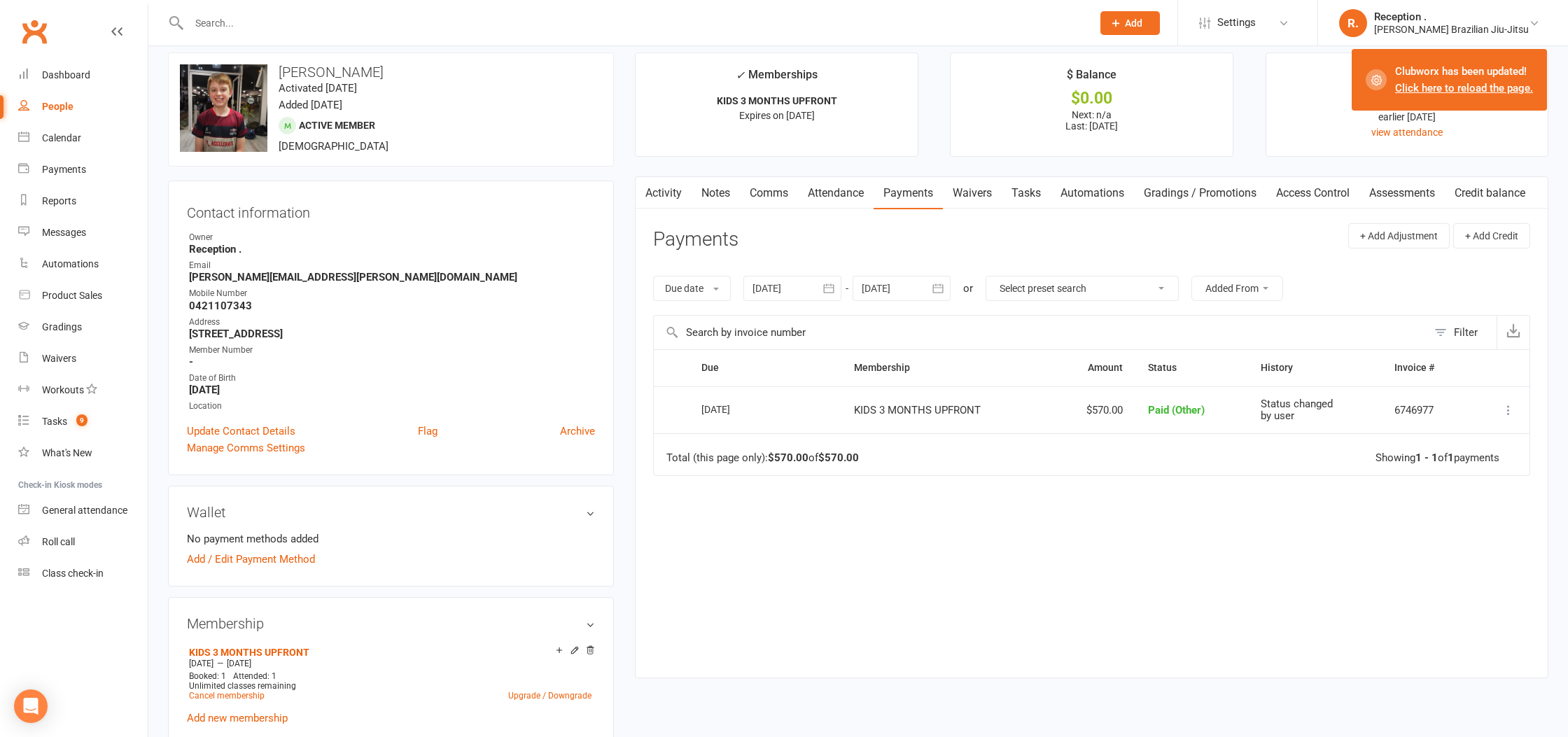
click at [361, 25] on input "text" at bounding box center [634, 23] width 898 height 20
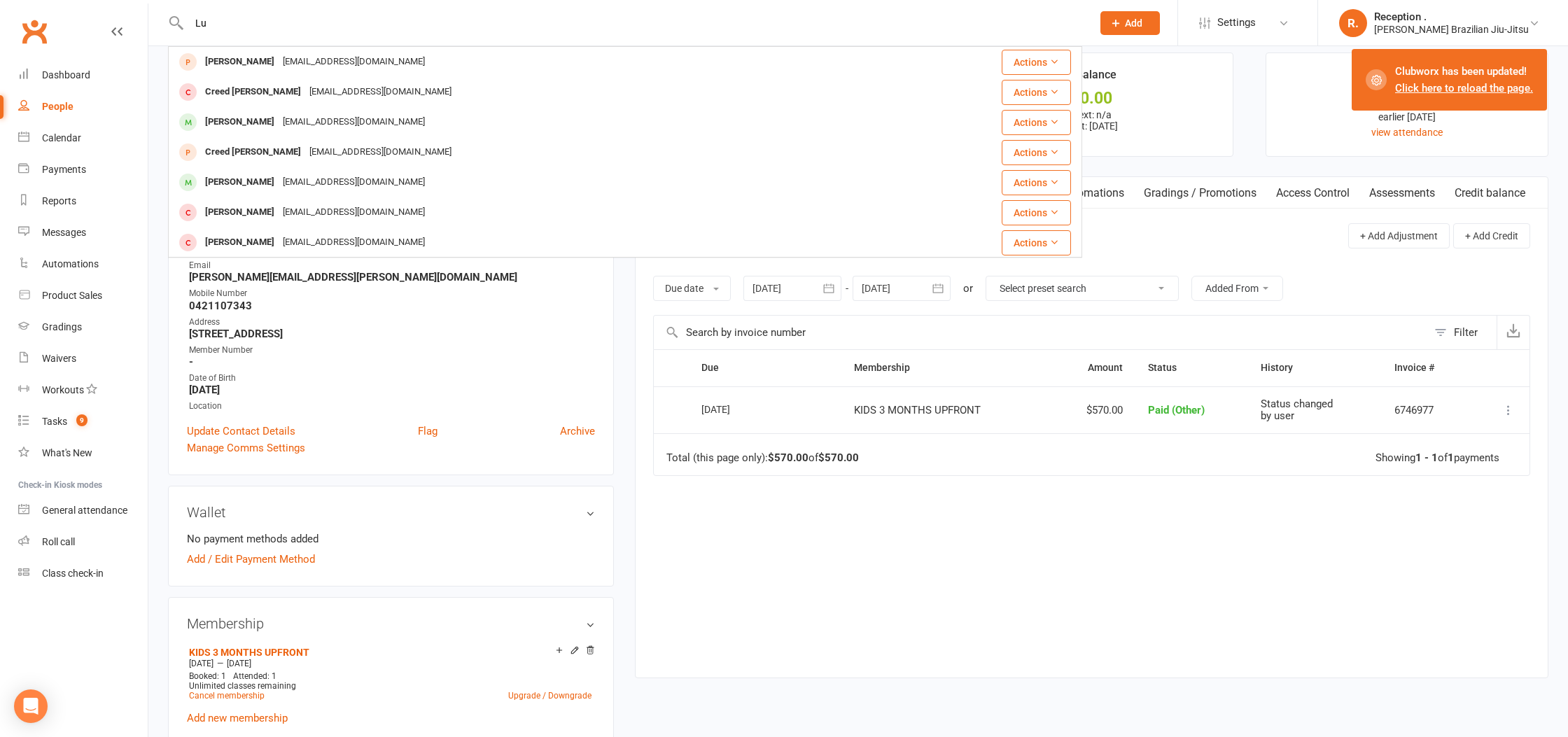
type input "L"
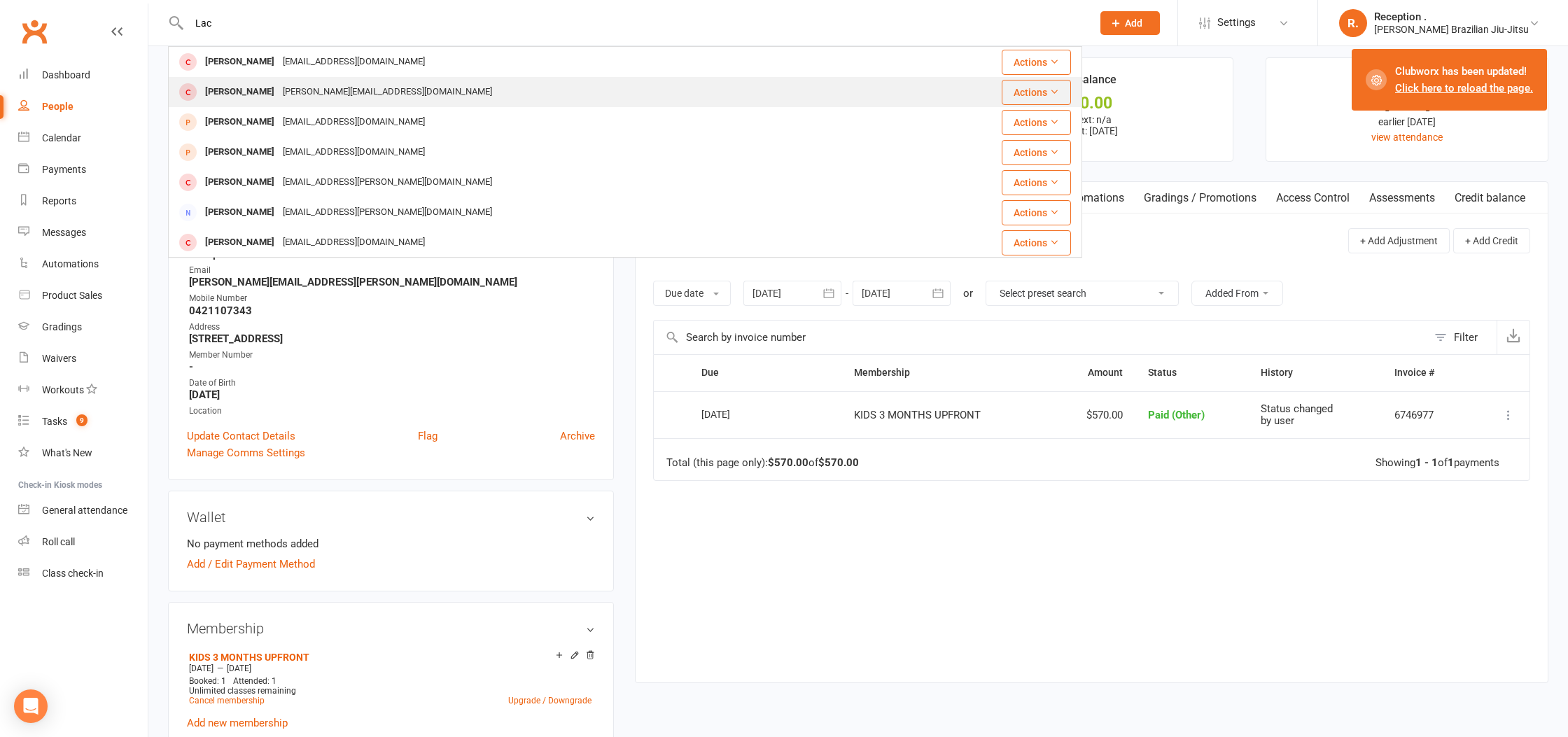
scroll to position [8, 0]
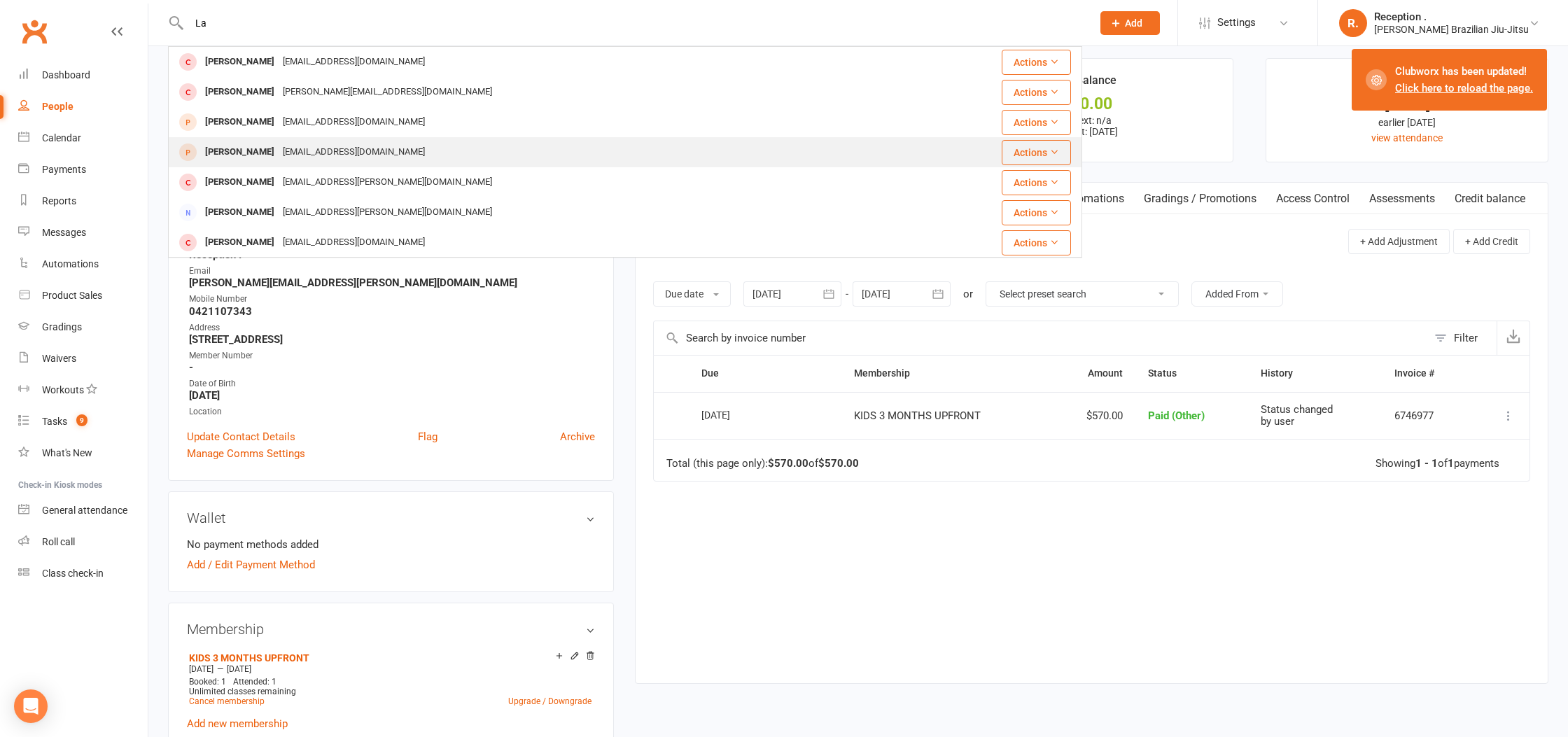
type input "L"
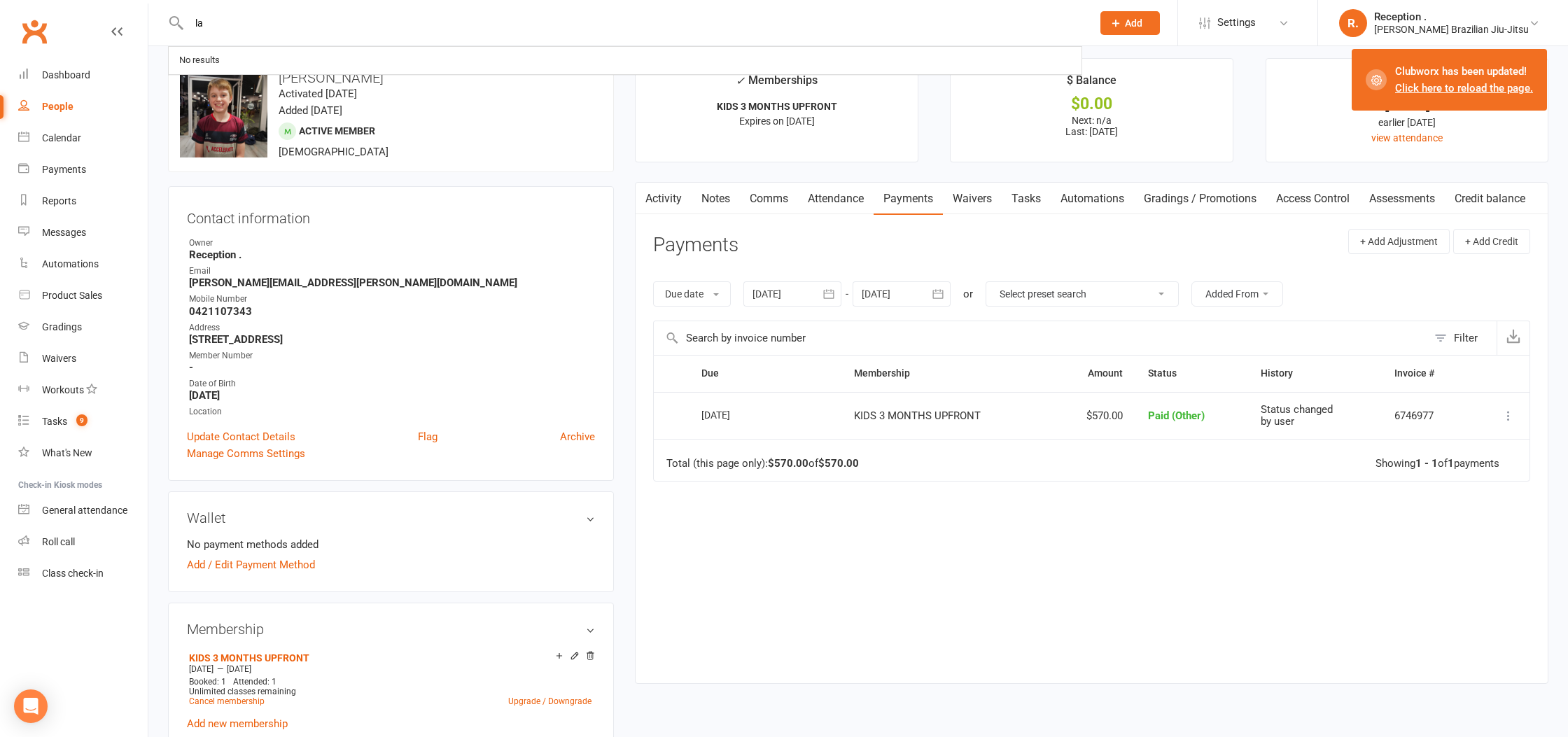
type input "l"
type input "k"
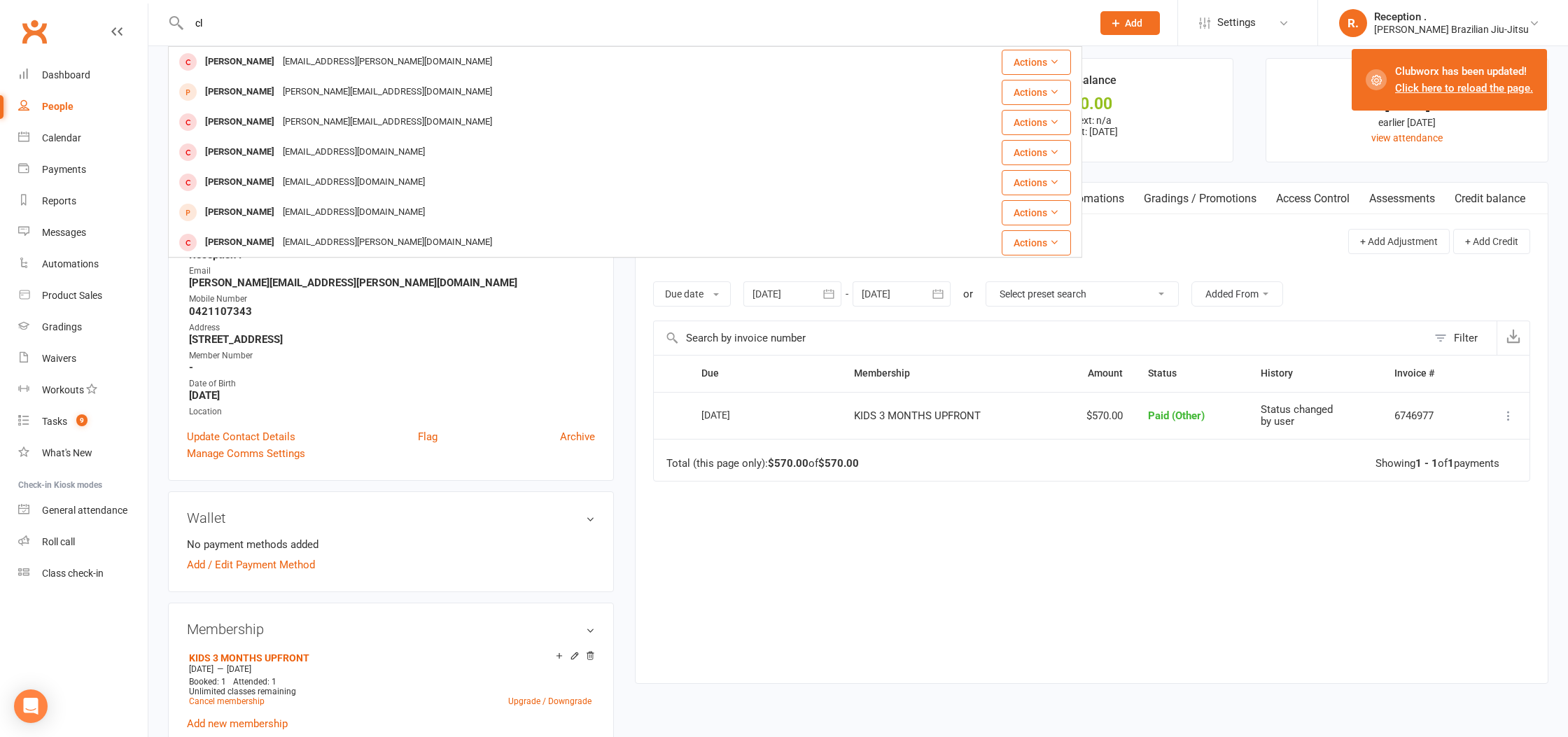
type input "c"
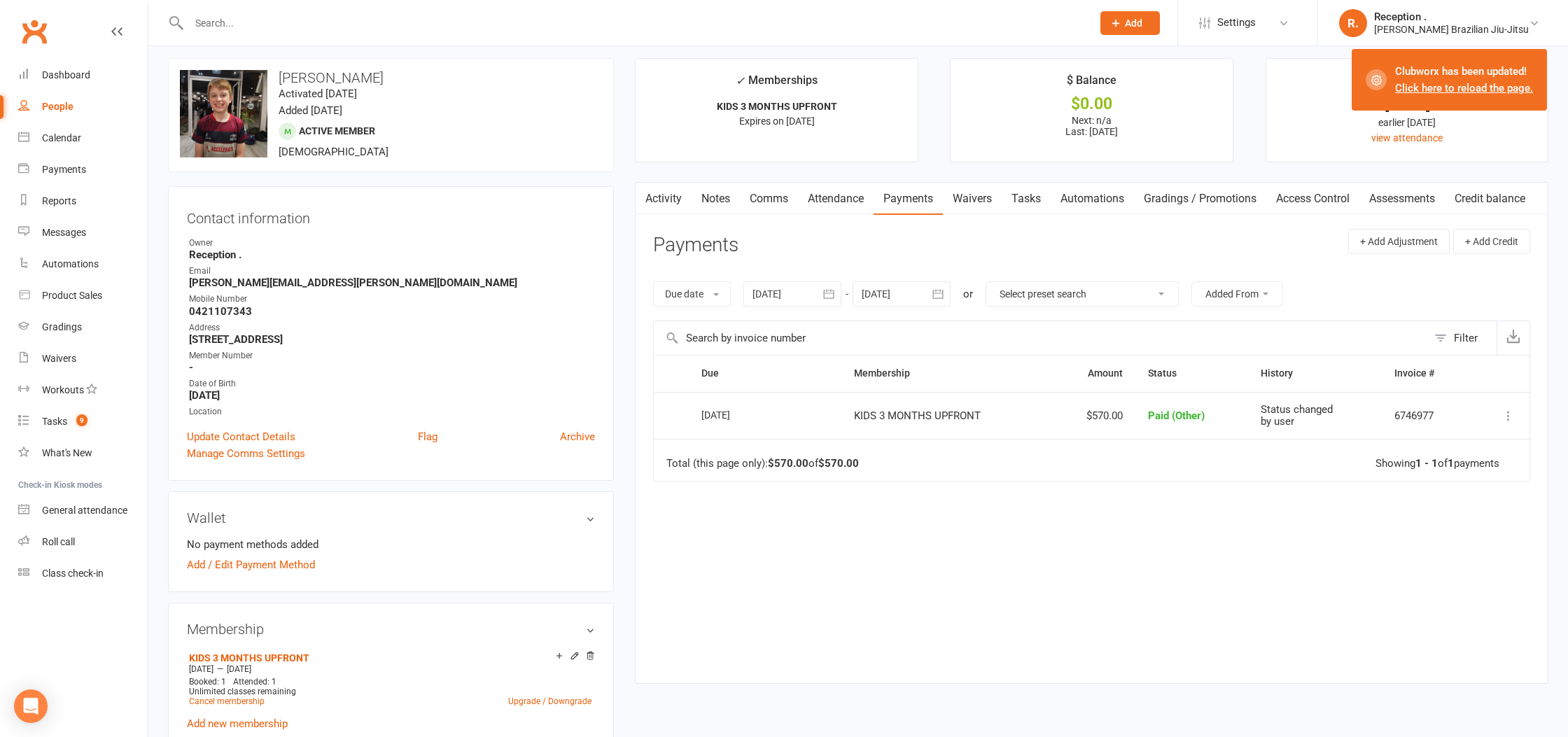
type input "c"
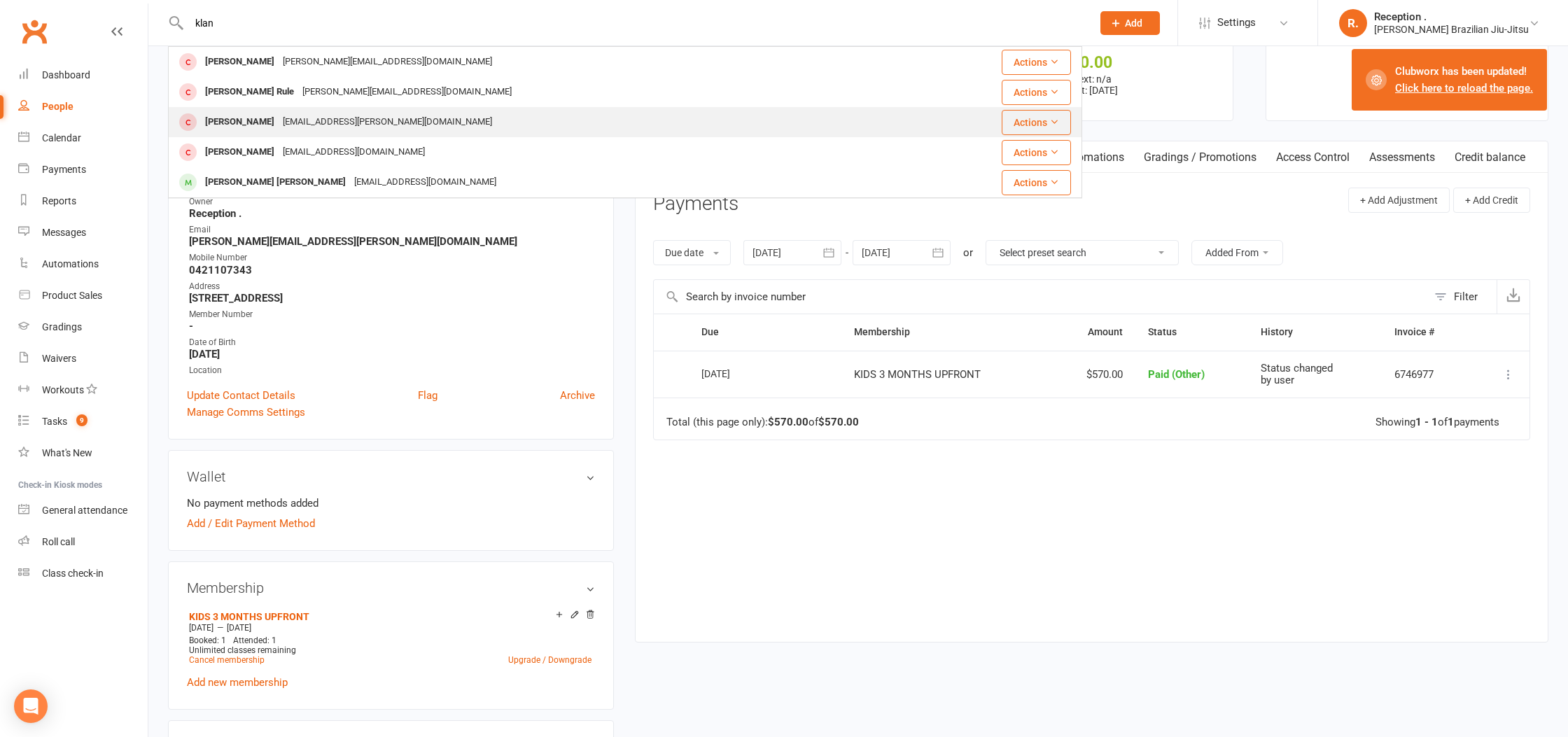
scroll to position [51, 0]
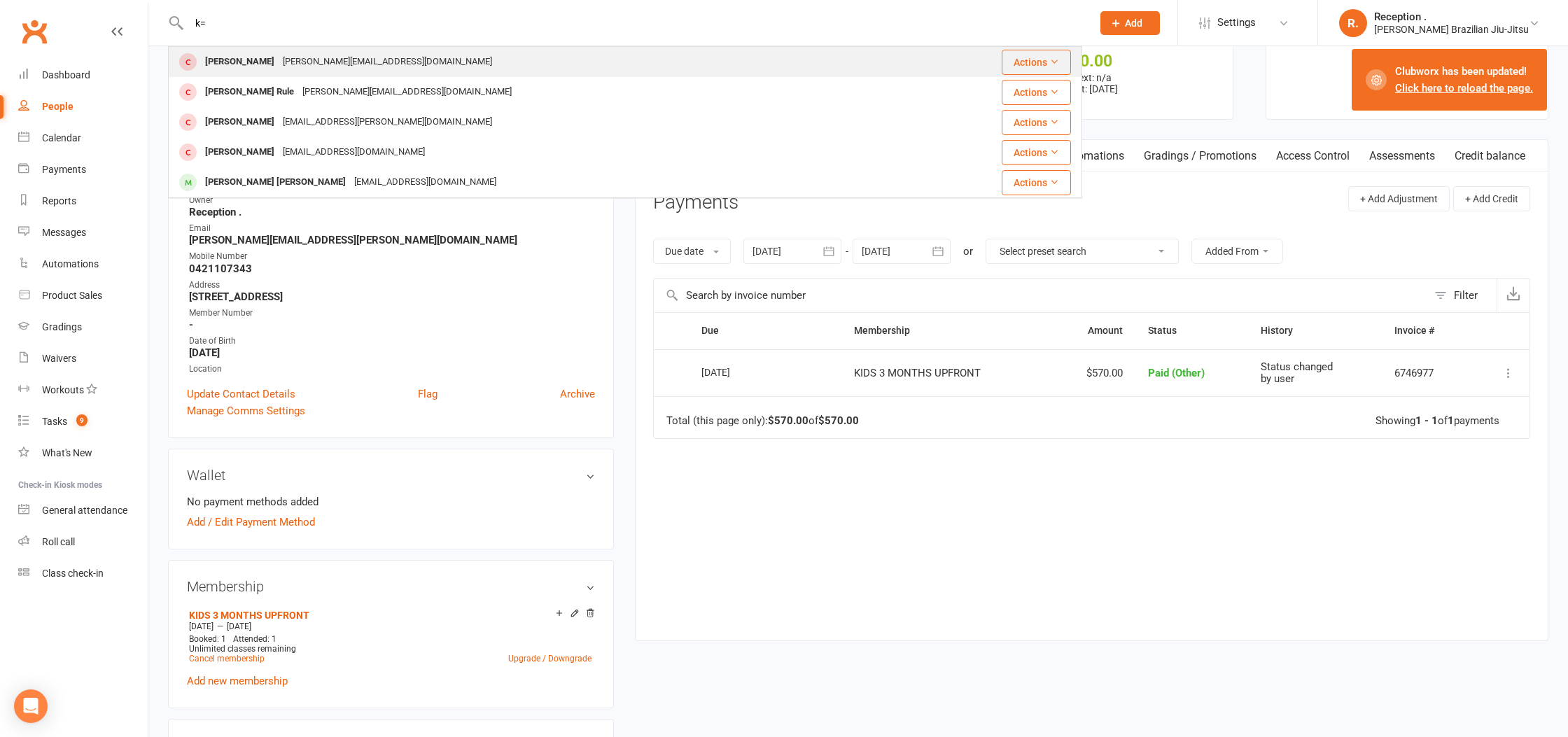
type input "k"
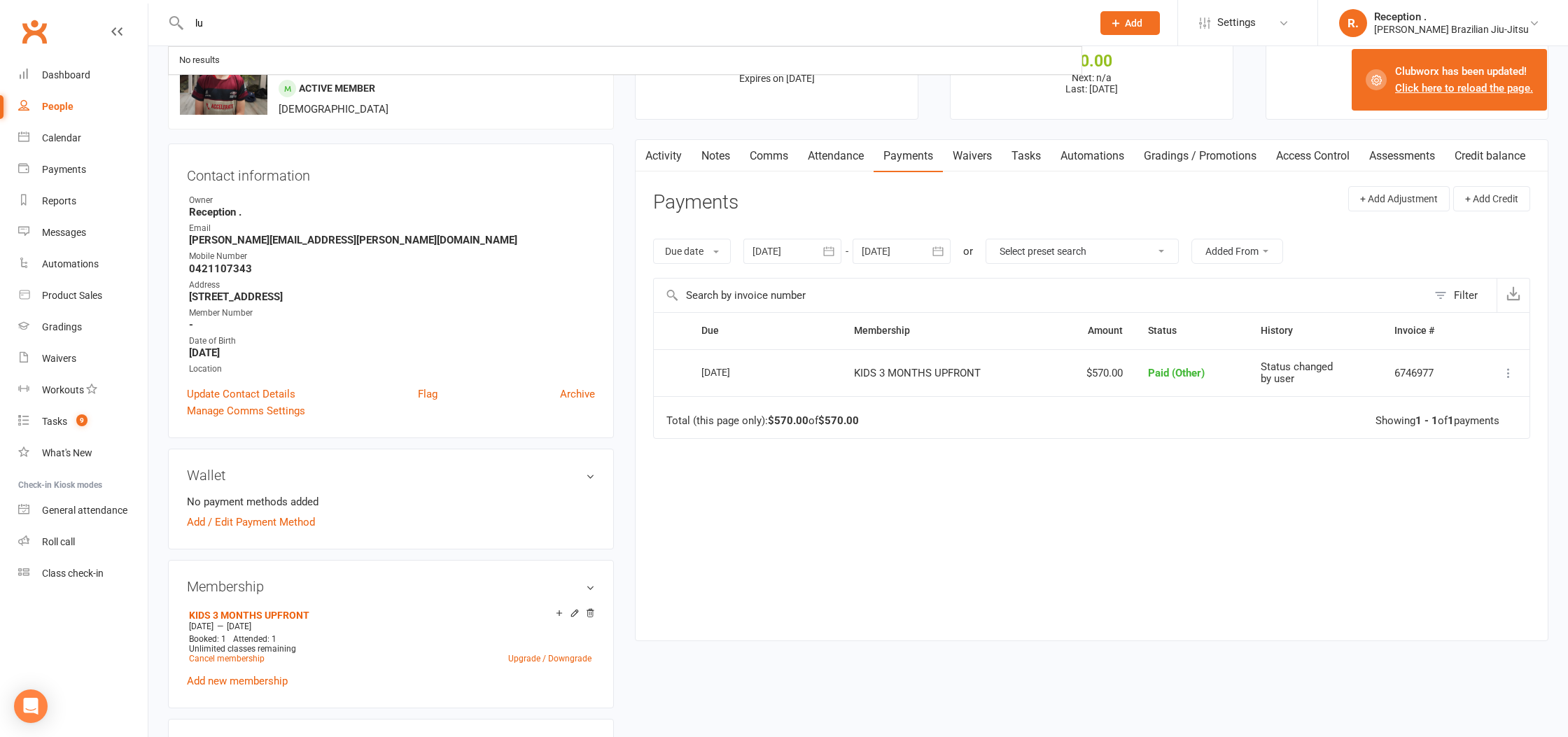
type input "l"
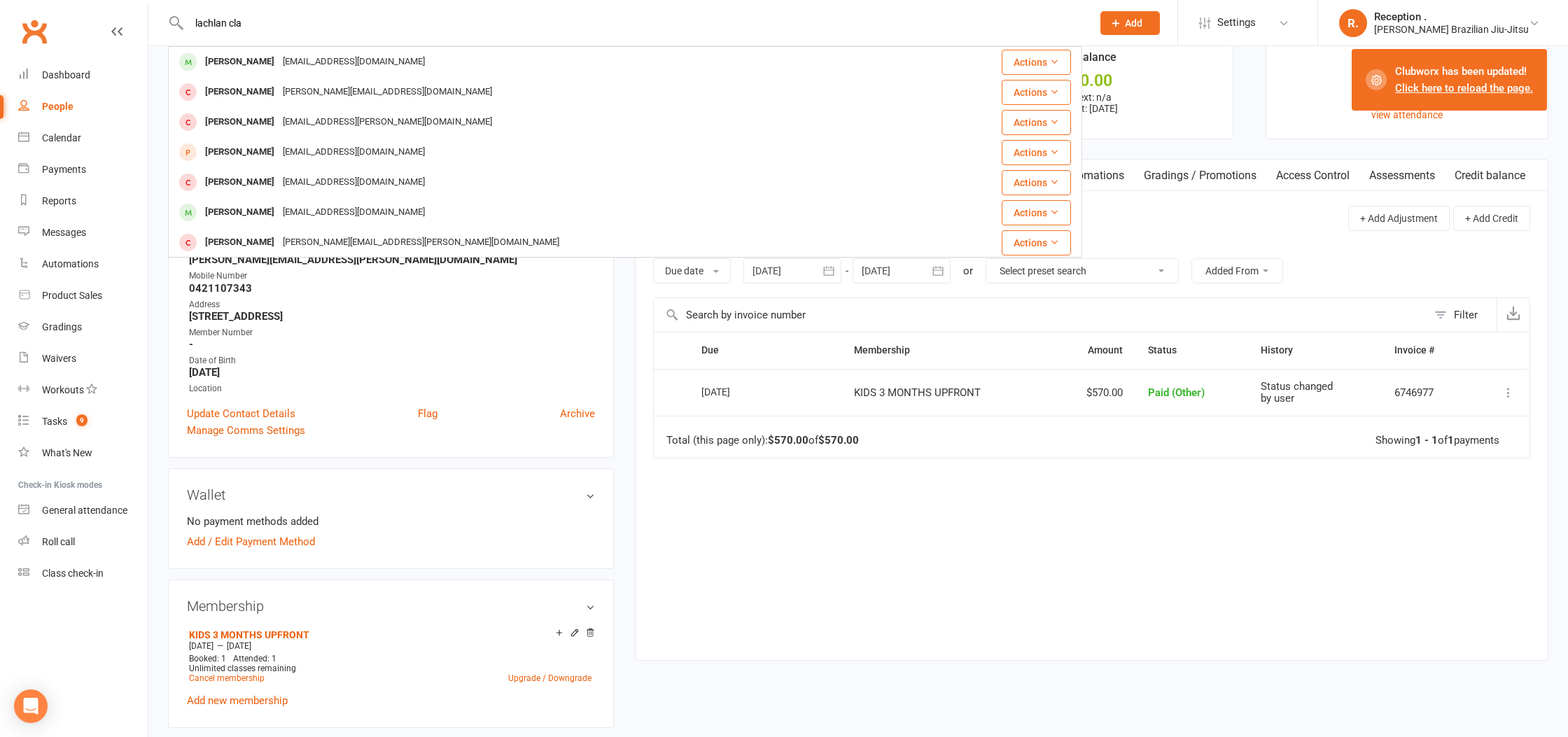
scroll to position [183, 0]
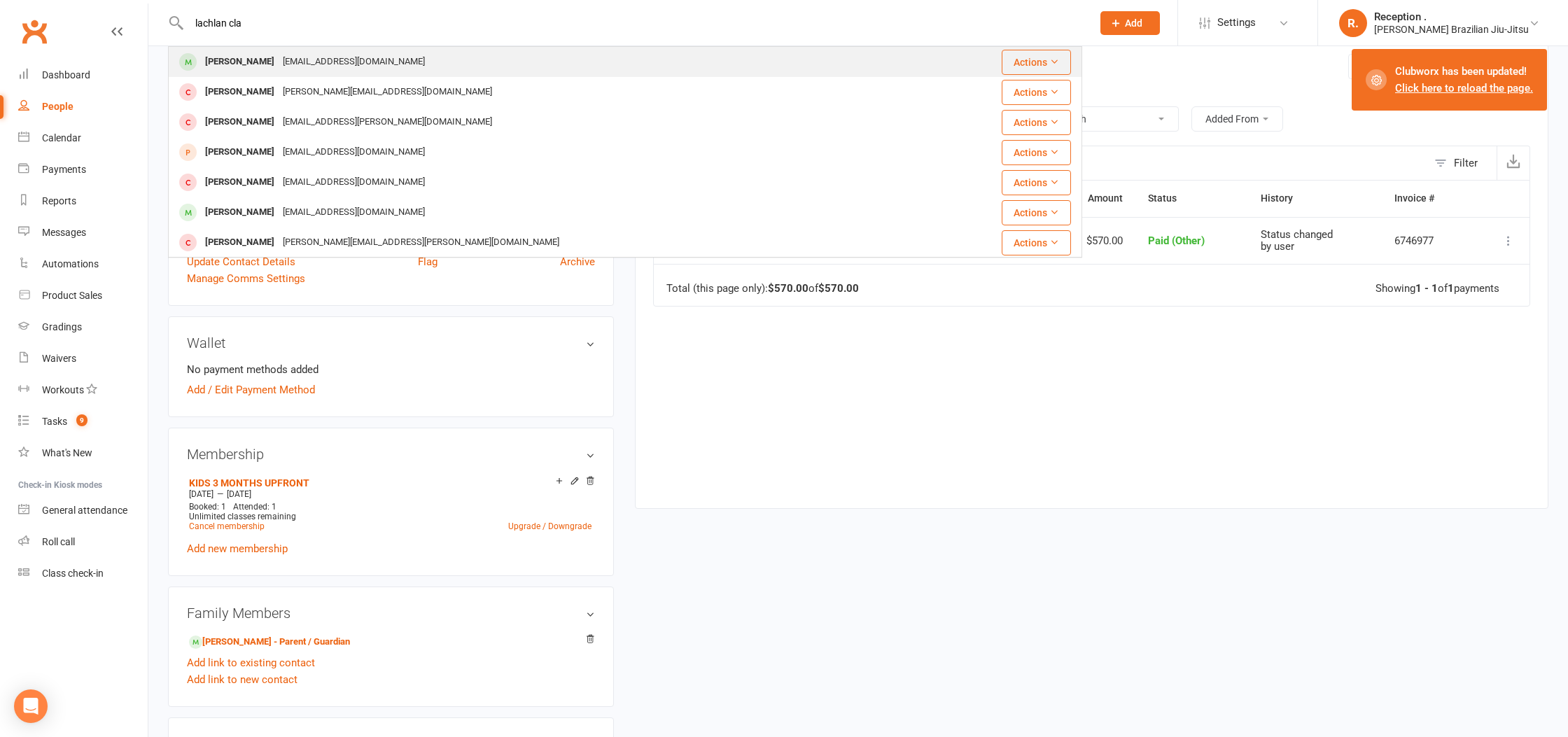
type input "lachlan cla"
click at [340, 52] on div "lachlanclancy90@hotmail.com" at bounding box center [354, 62] width 151 height 20
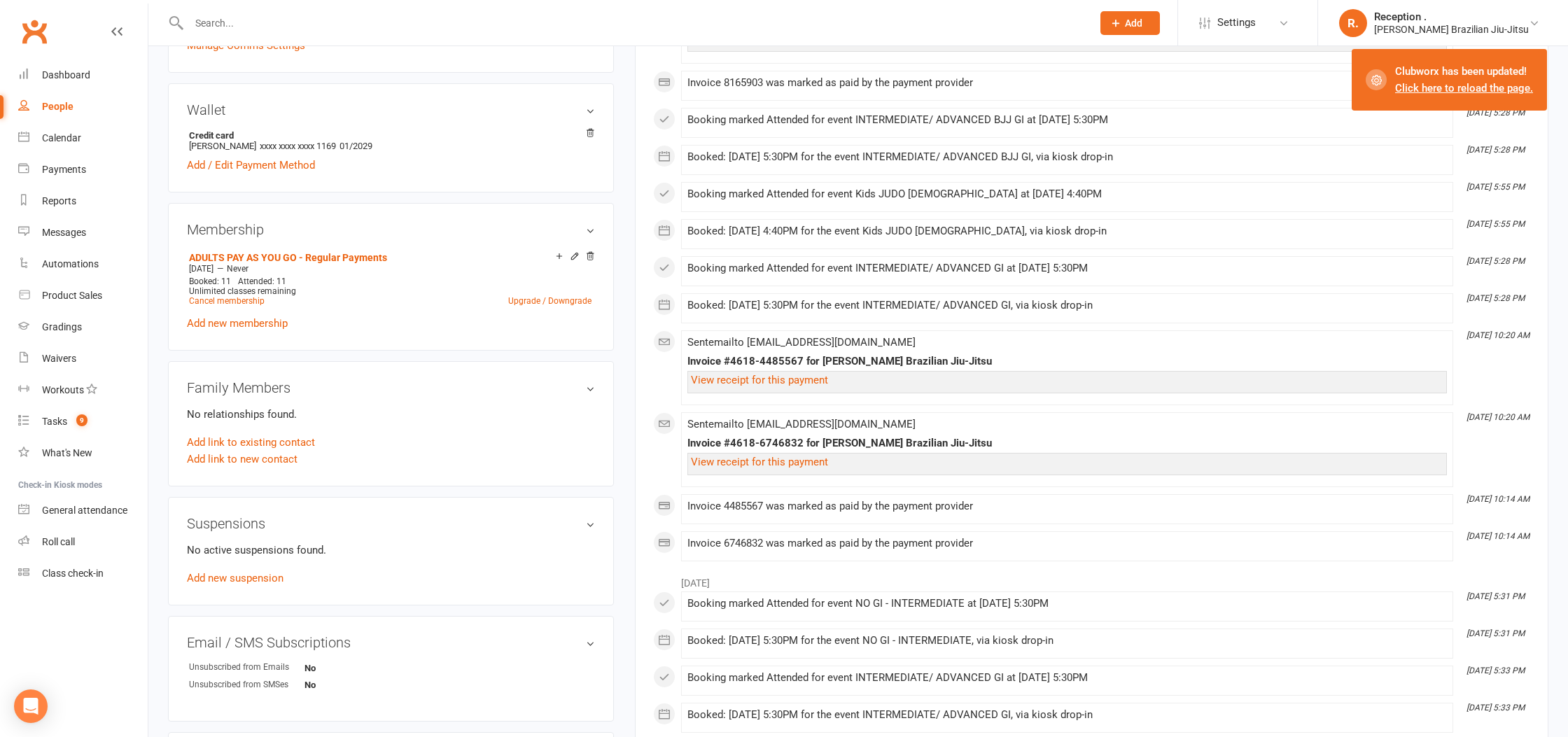
scroll to position [389, 0]
click at [245, 575] on link "Add new suspension" at bounding box center [235, 577] width 97 height 13
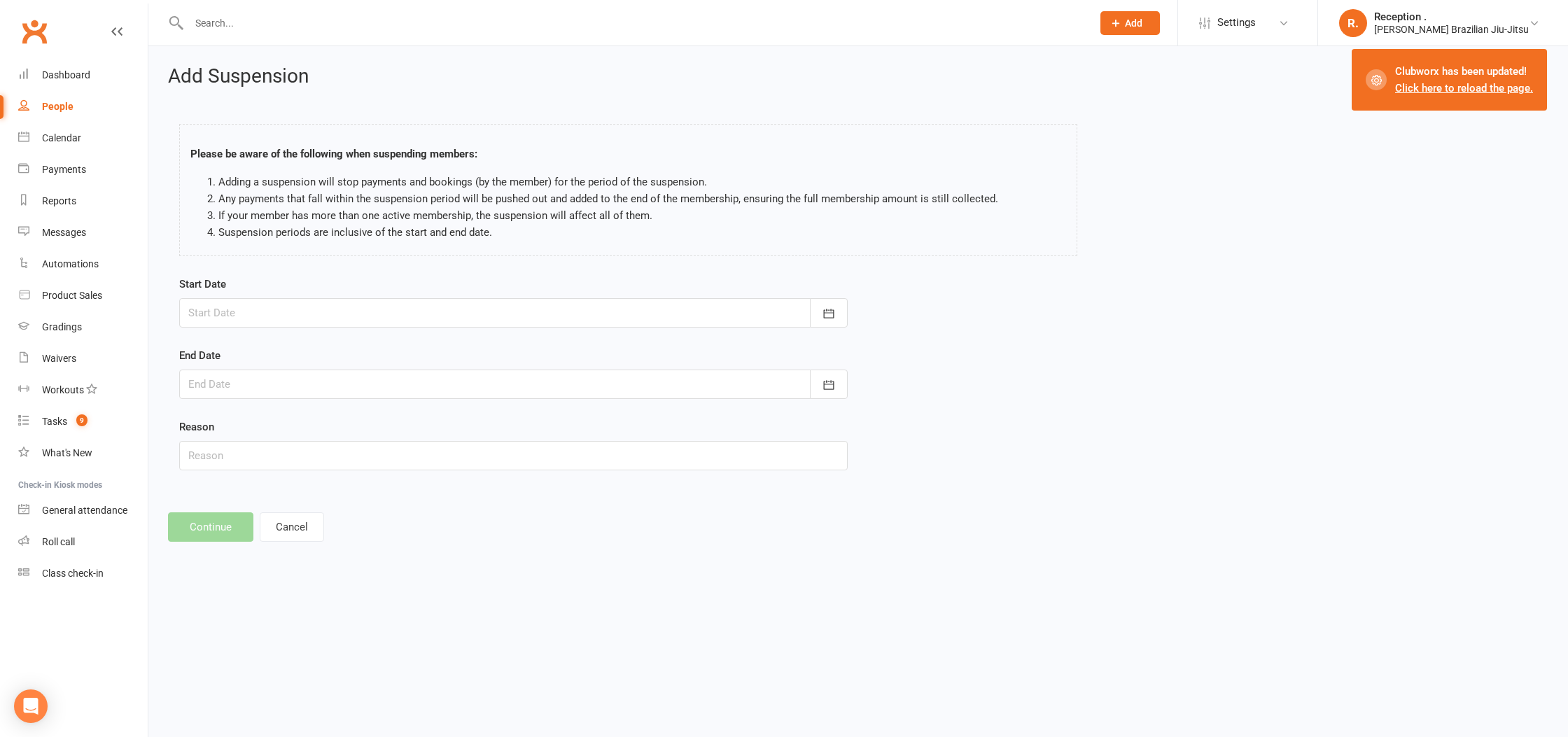
click at [313, 295] on div "Start Date September 2025 Sun Mon Tue Wed Thu Fri Sat 36 31 01 02 03 04 05 06 3…" at bounding box center [513, 302] width 669 height 52
click at [303, 308] on div at bounding box center [513, 313] width 669 height 30
click at [329, 430] on span "10" at bounding box center [328, 428] width 11 height 11
type input "[DATE]"
click at [287, 390] on div at bounding box center [513, 385] width 669 height 30
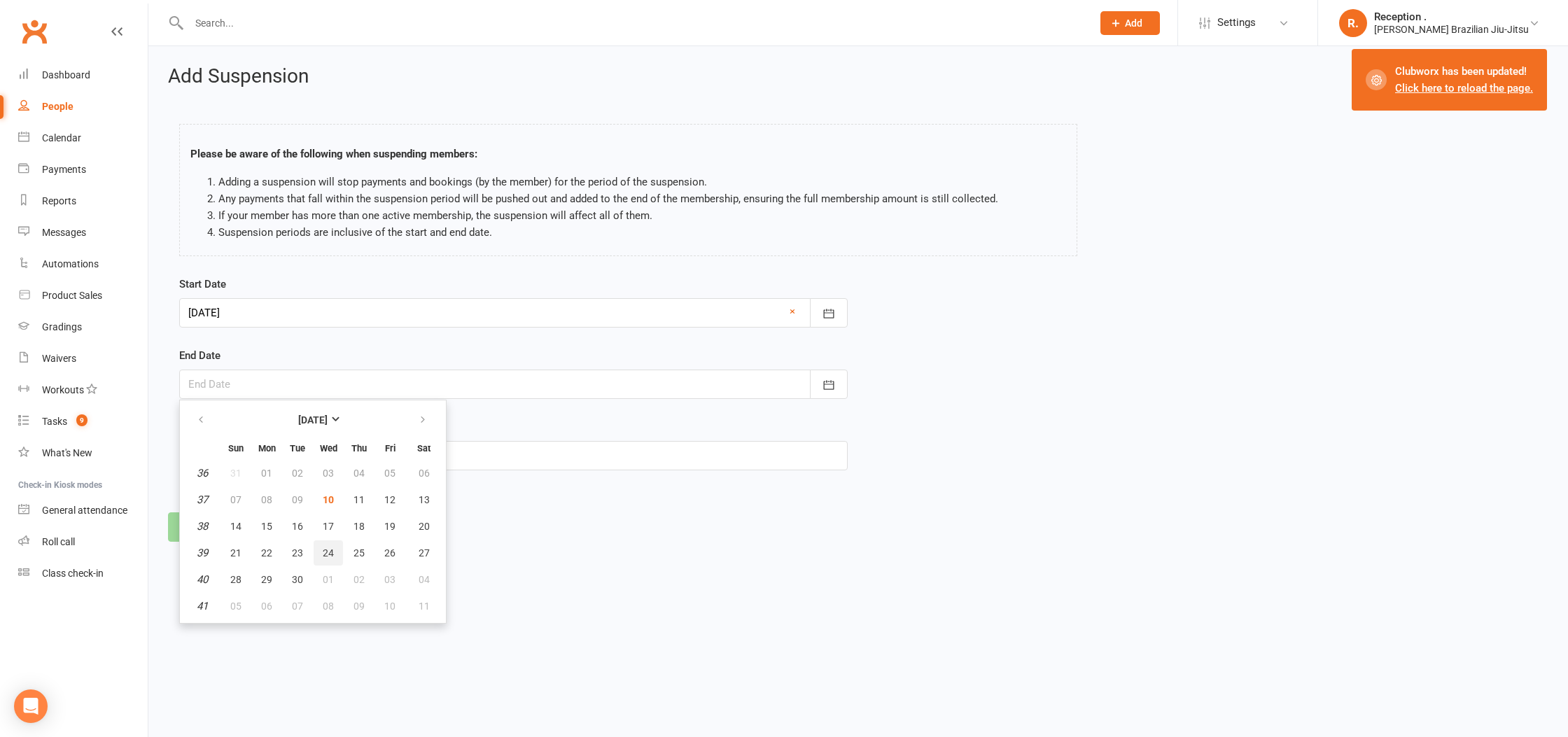
click at [333, 558] on button "24" at bounding box center [328, 553] width 30 height 25
type input "24 Sep 2025"
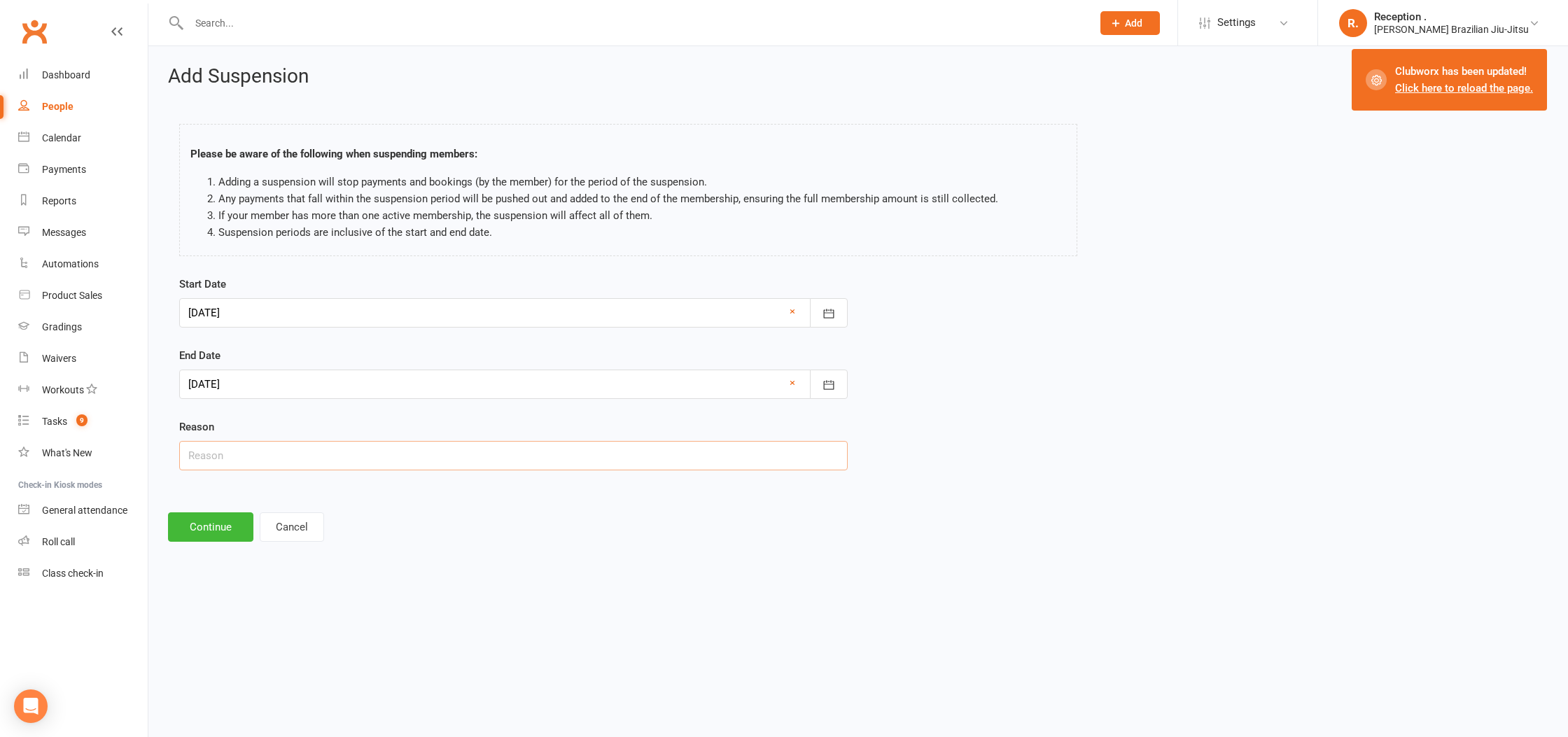
click at [230, 469] on input "text" at bounding box center [513, 456] width 669 height 30
click at [194, 460] on input "skin infection" at bounding box center [513, 456] width 669 height 30
type input "Skin infection"
click at [198, 541] on button "Continue" at bounding box center [210, 528] width 85 height 30
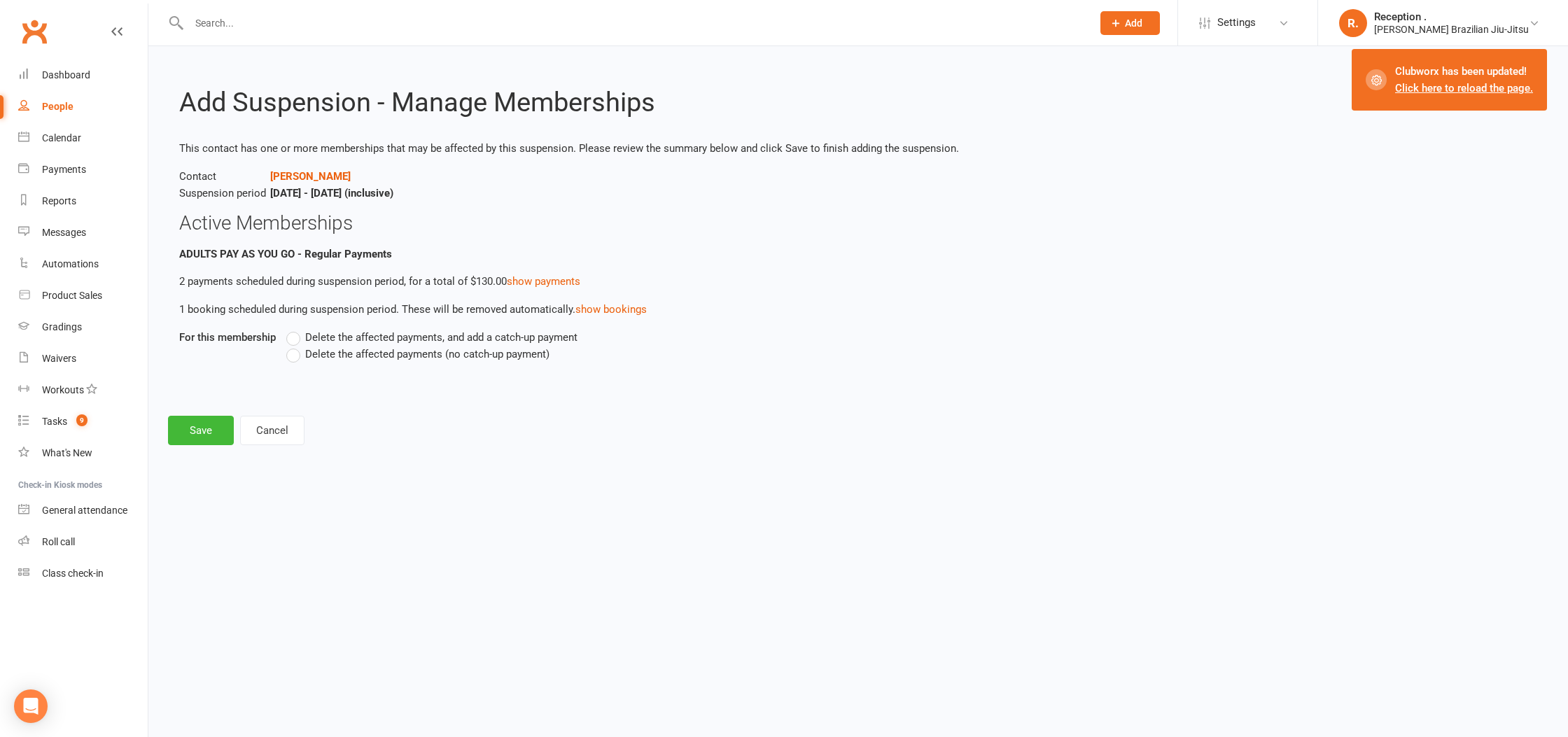
click at [353, 357] on span "Delete the affected payments (no catch-up payment)" at bounding box center [427, 353] width 245 height 15
click at [295, 346] on input "Delete the affected payments (no catch-up payment)" at bounding box center [291, 346] width 9 height 0
click at [188, 436] on button "Save" at bounding box center [201, 431] width 66 height 30
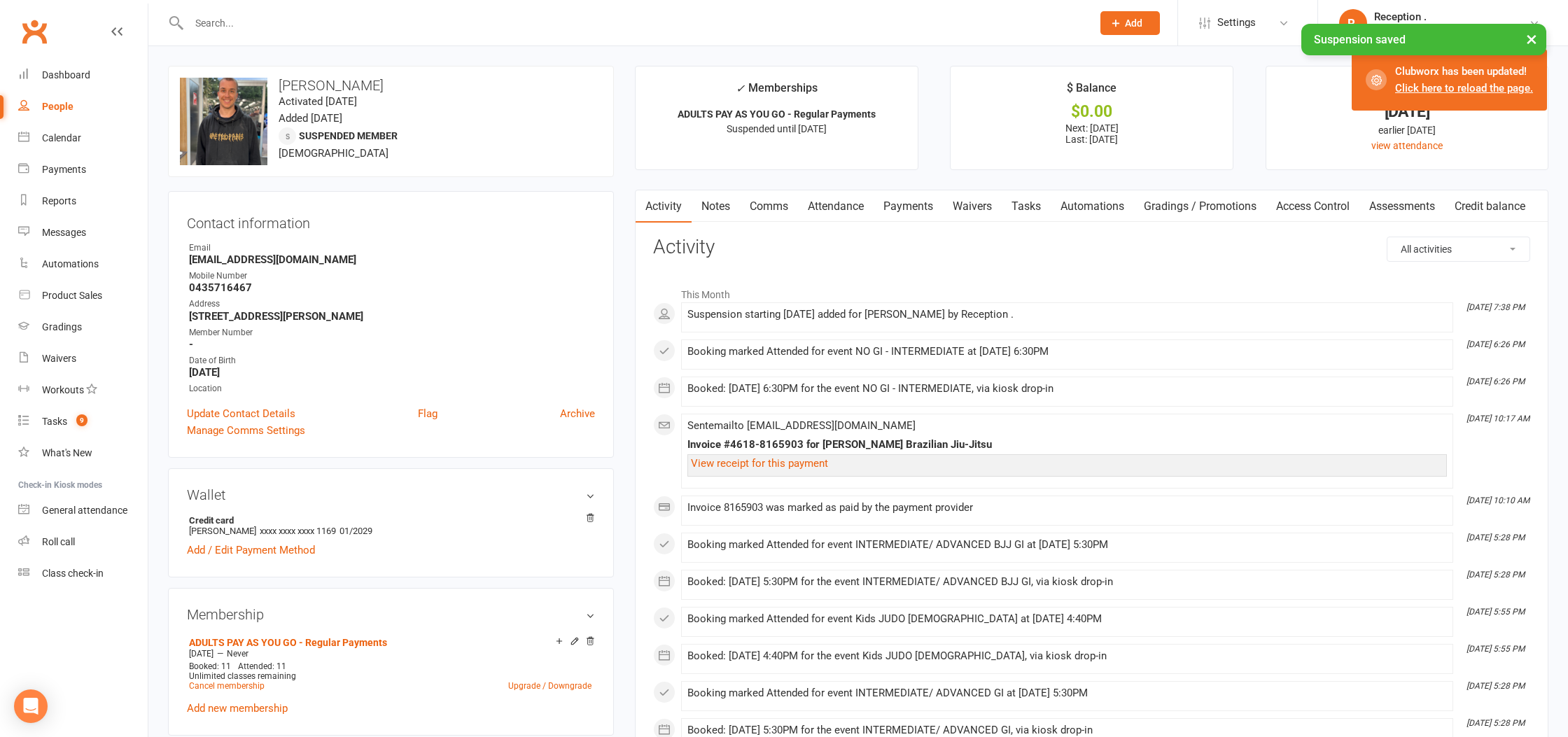
click at [927, 214] on link "Payments" at bounding box center [908, 206] width 70 height 32
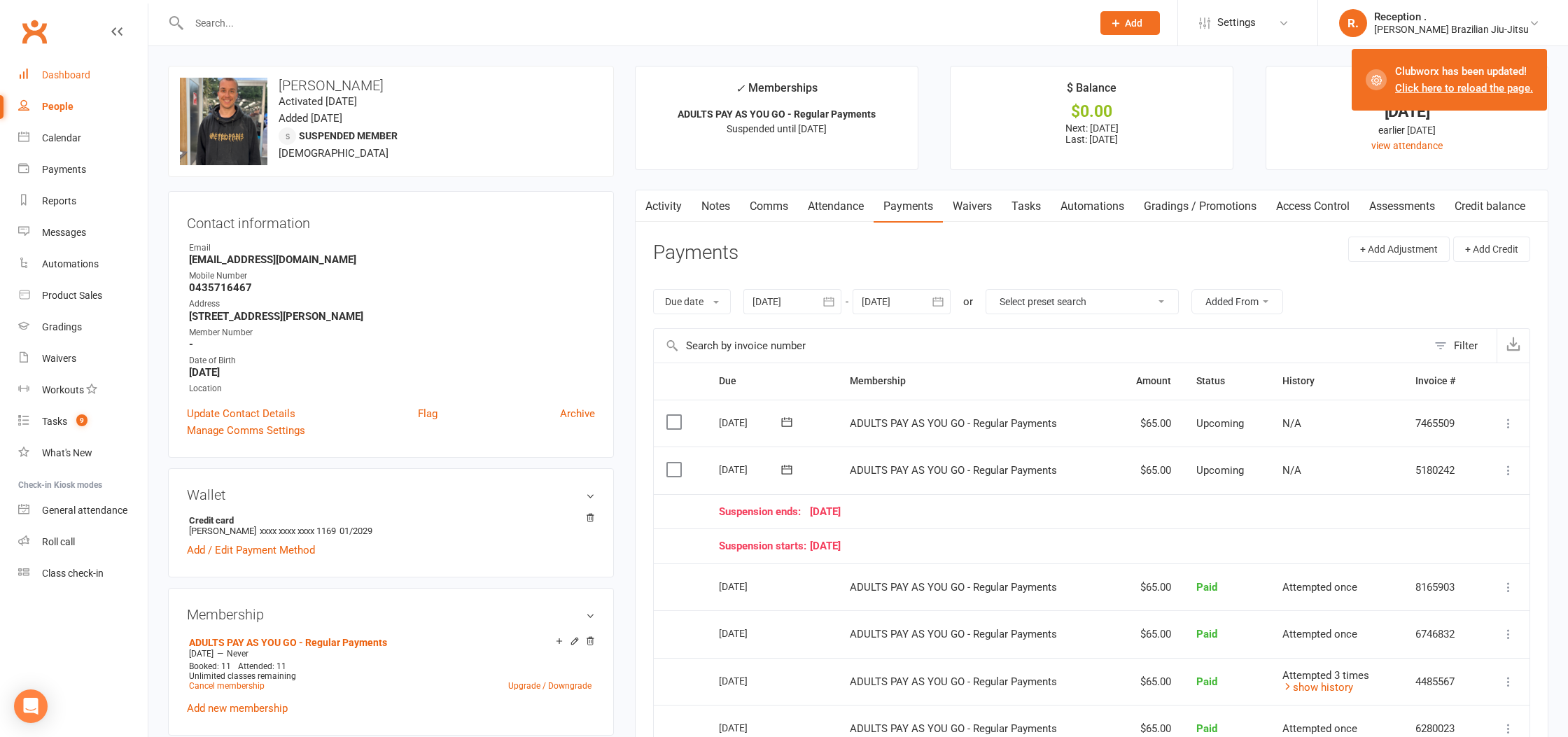
click at [70, 77] on div "Dashboard" at bounding box center [66, 75] width 48 height 11
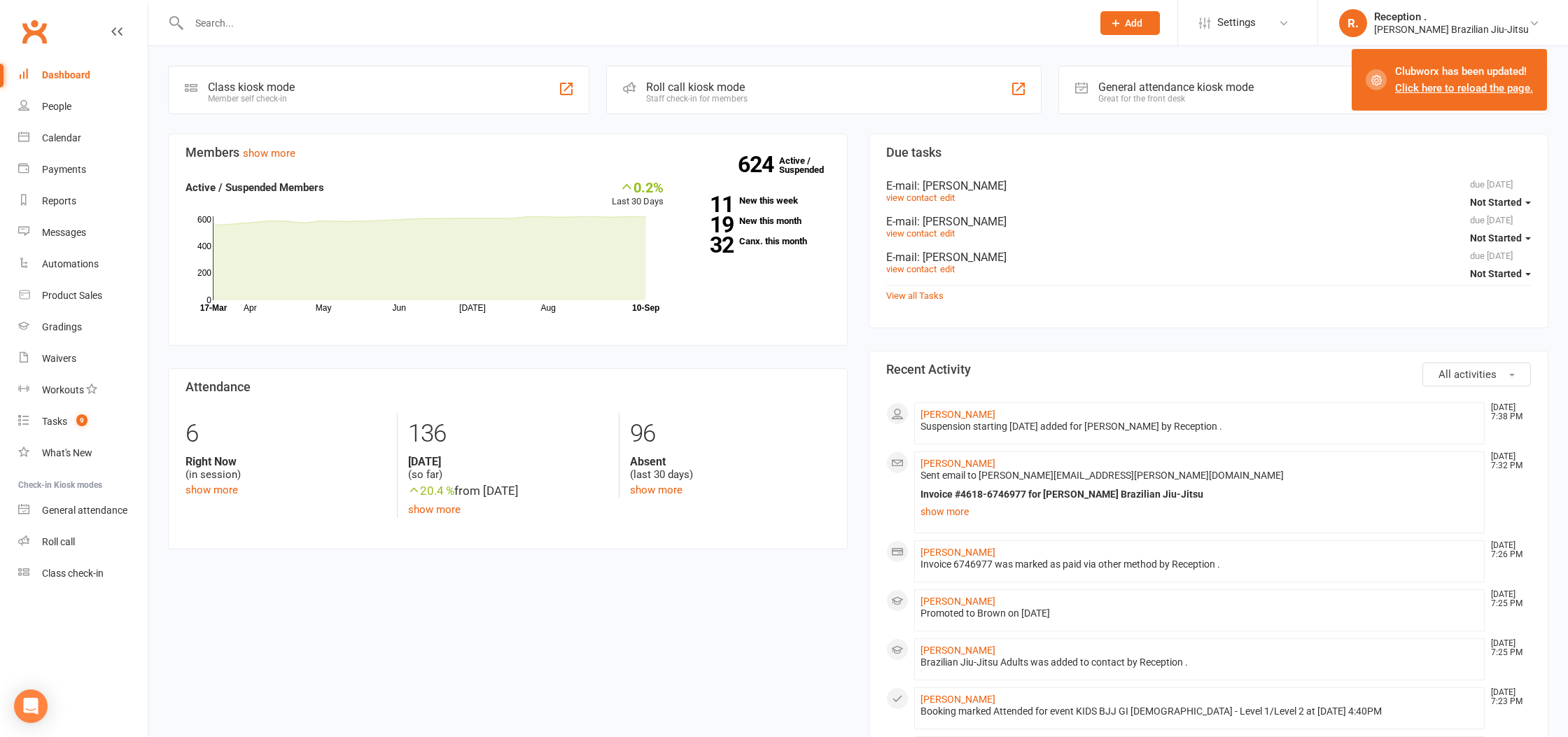
click at [293, 30] on input "text" at bounding box center [634, 23] width 898 height 20
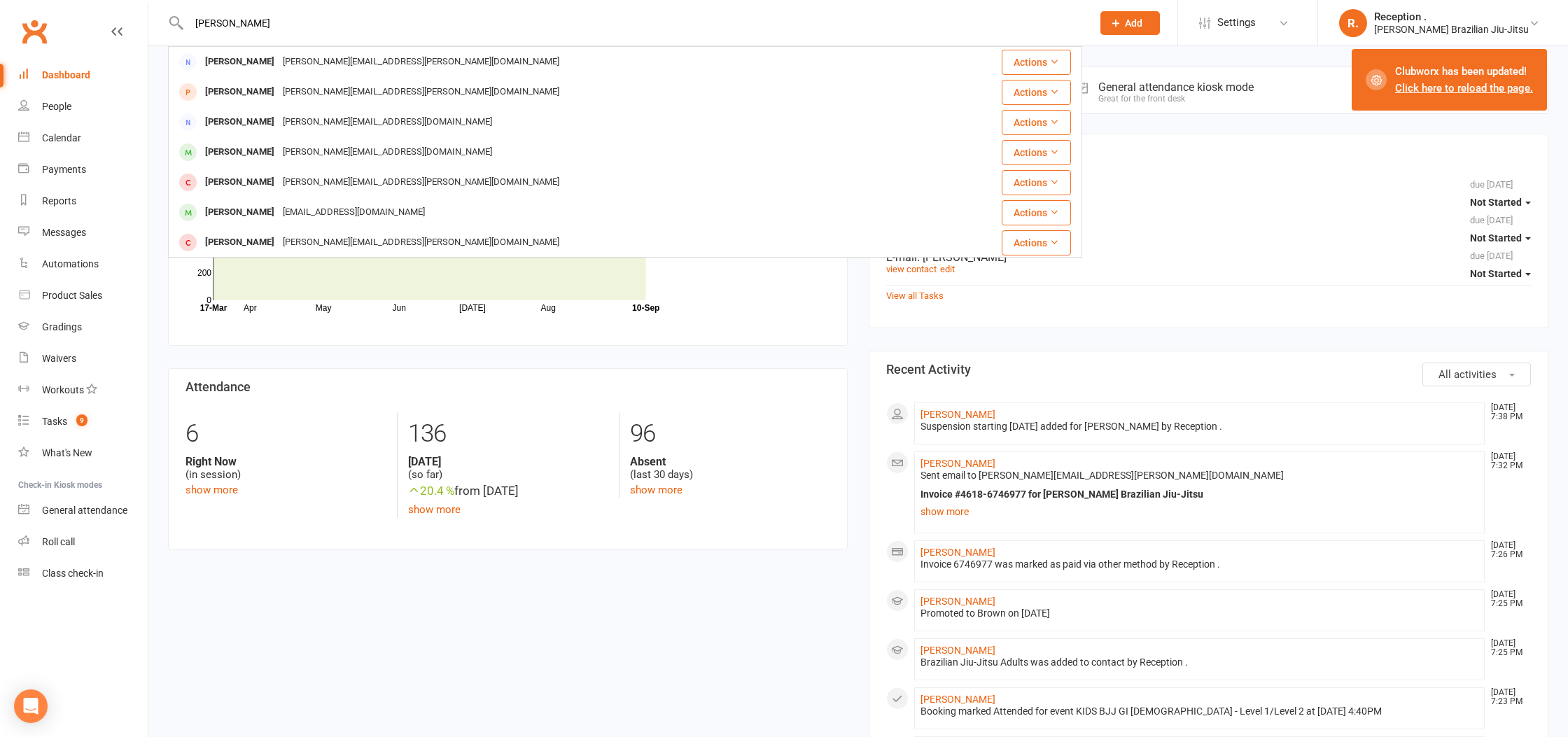
click at [276, 24] on input "oliver o" at bounding box center [634, 23] width 898 height 20
type input "o"
type input "drew"
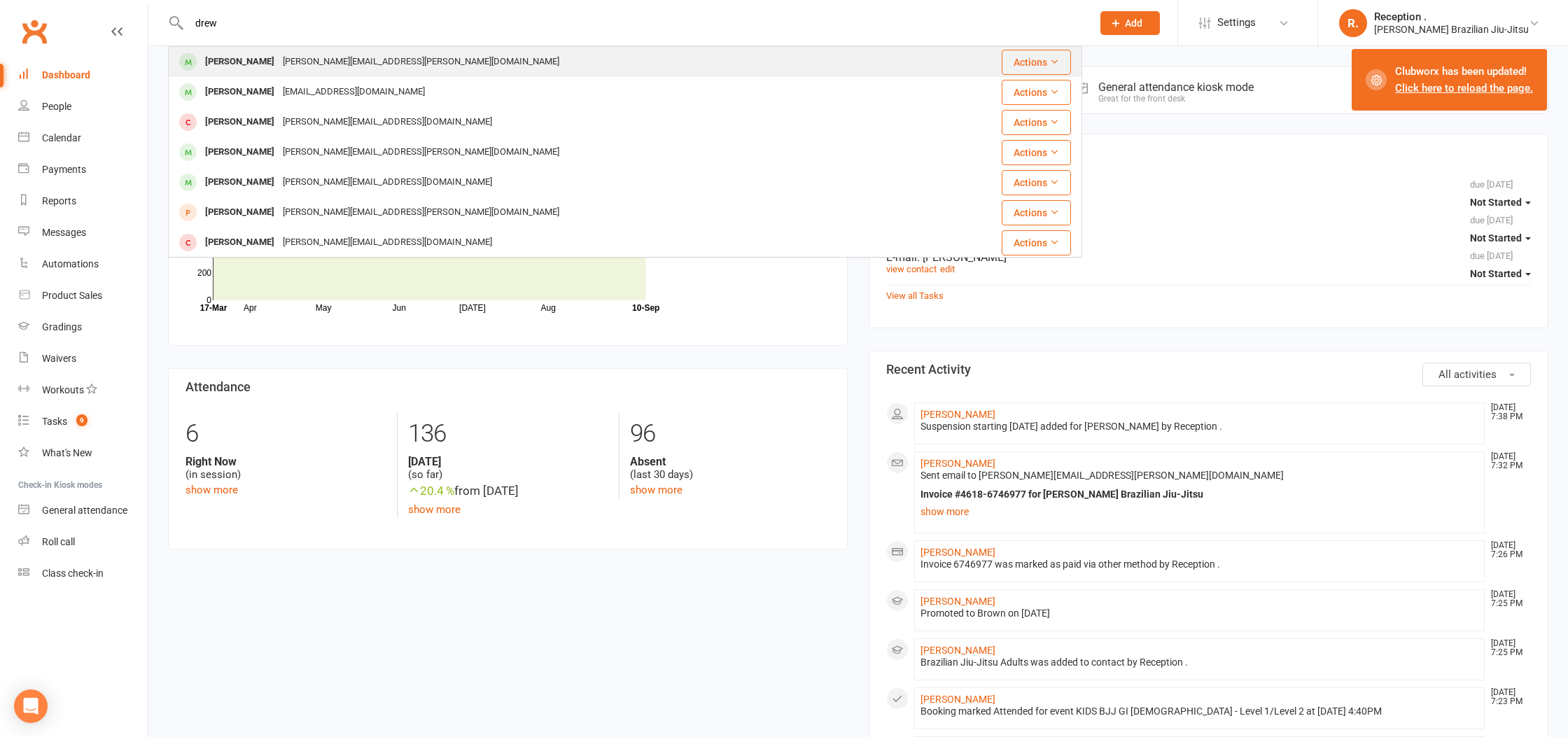
click at [326, 57] on div "Drew.m.bevan@gmail.com" at bounding box center [421, 62] width 285 height 20
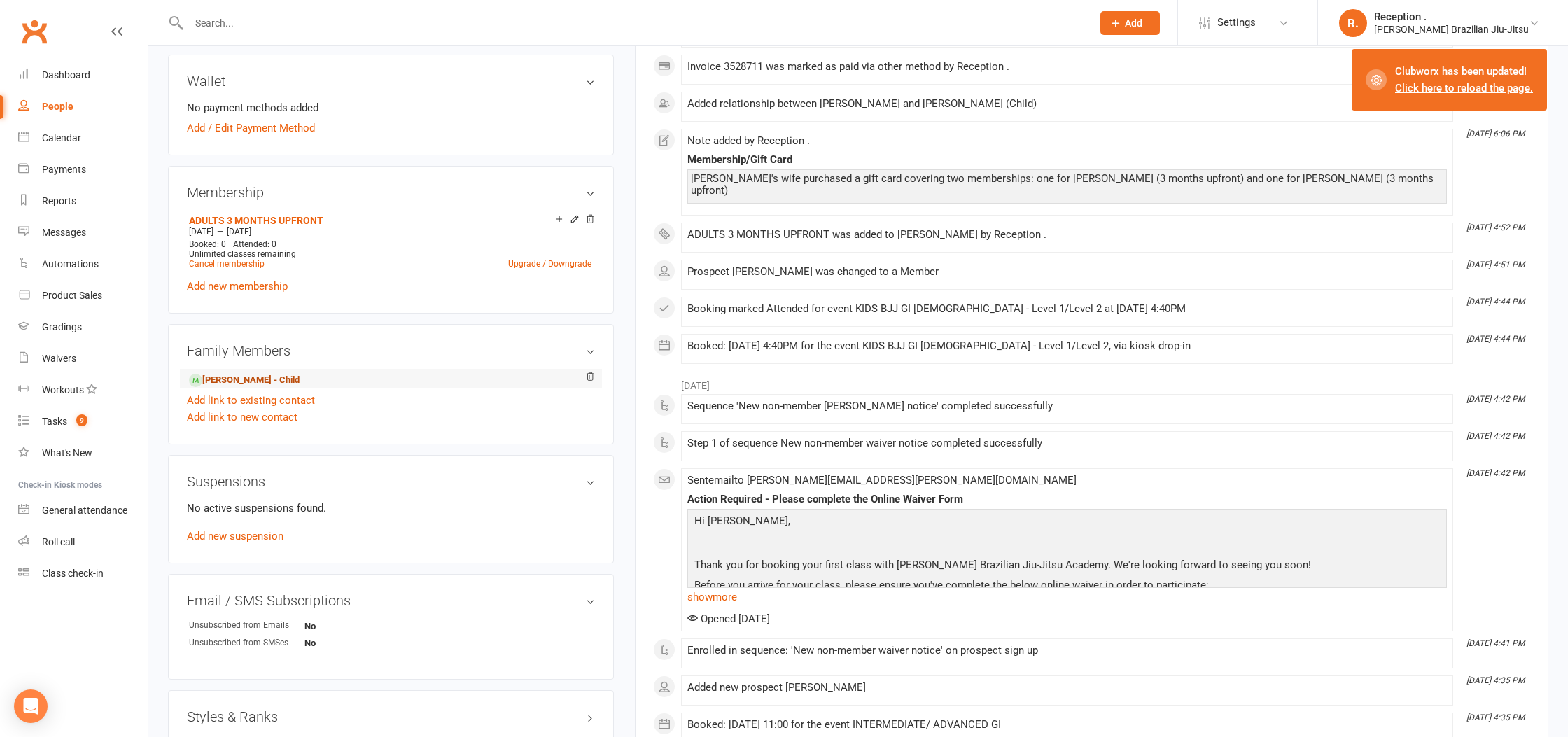
scroll to position [421, 0]
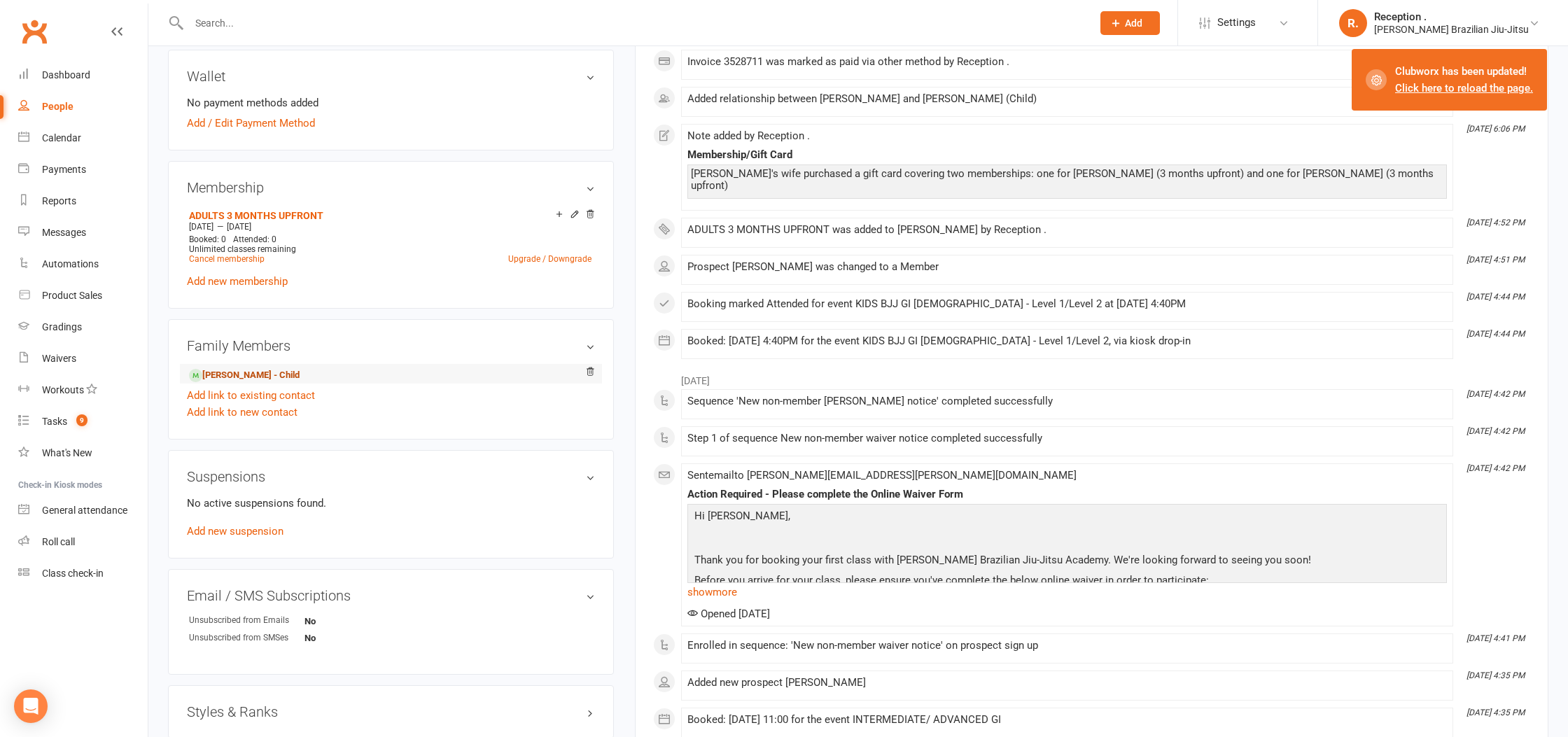
click at [232, 374] on link "Oliver Osnald - Child" at bounding box center [245, 375] width 111 height 15
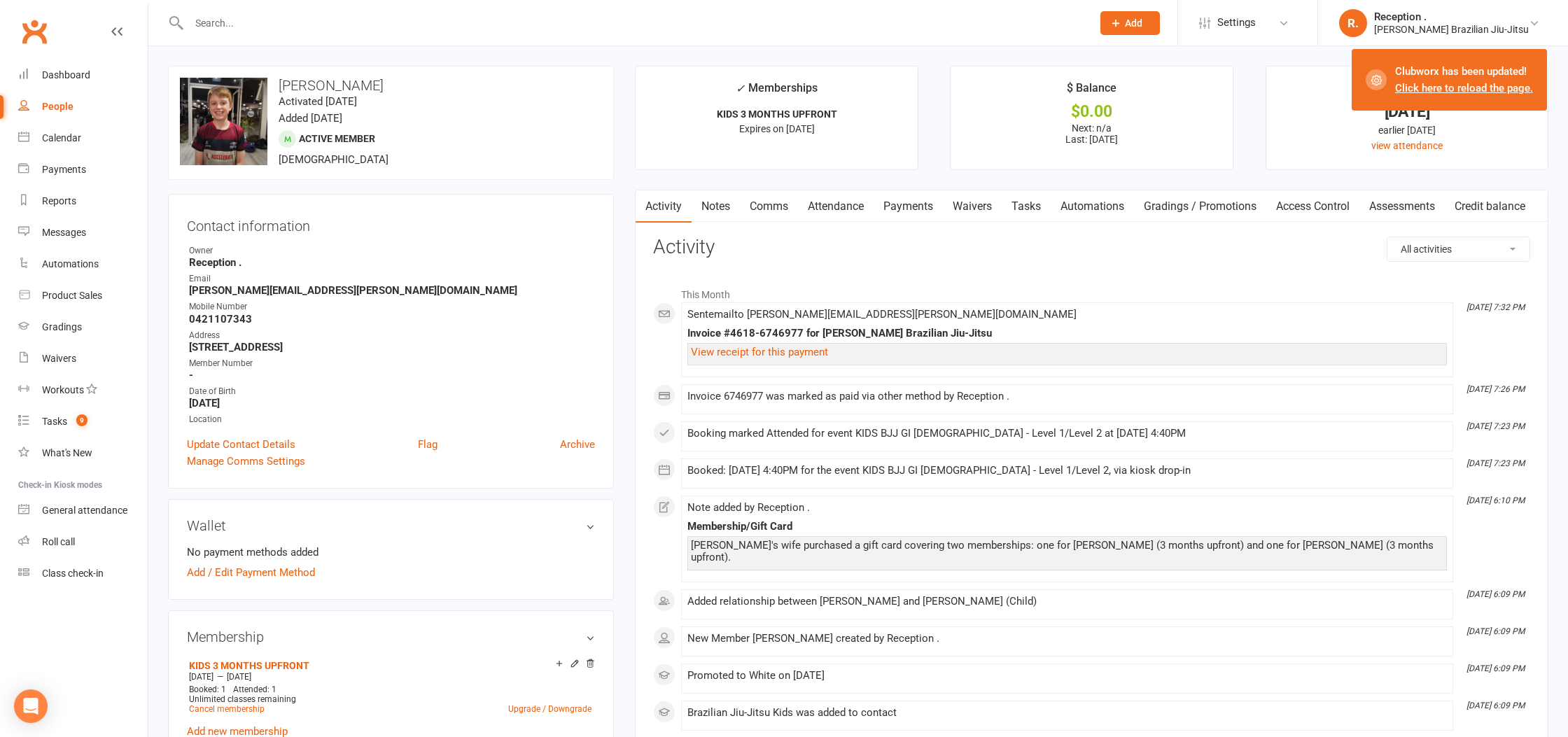
click at [852, 202] on link "Attendance" at bounding box center [835, 206] width 76 height 32
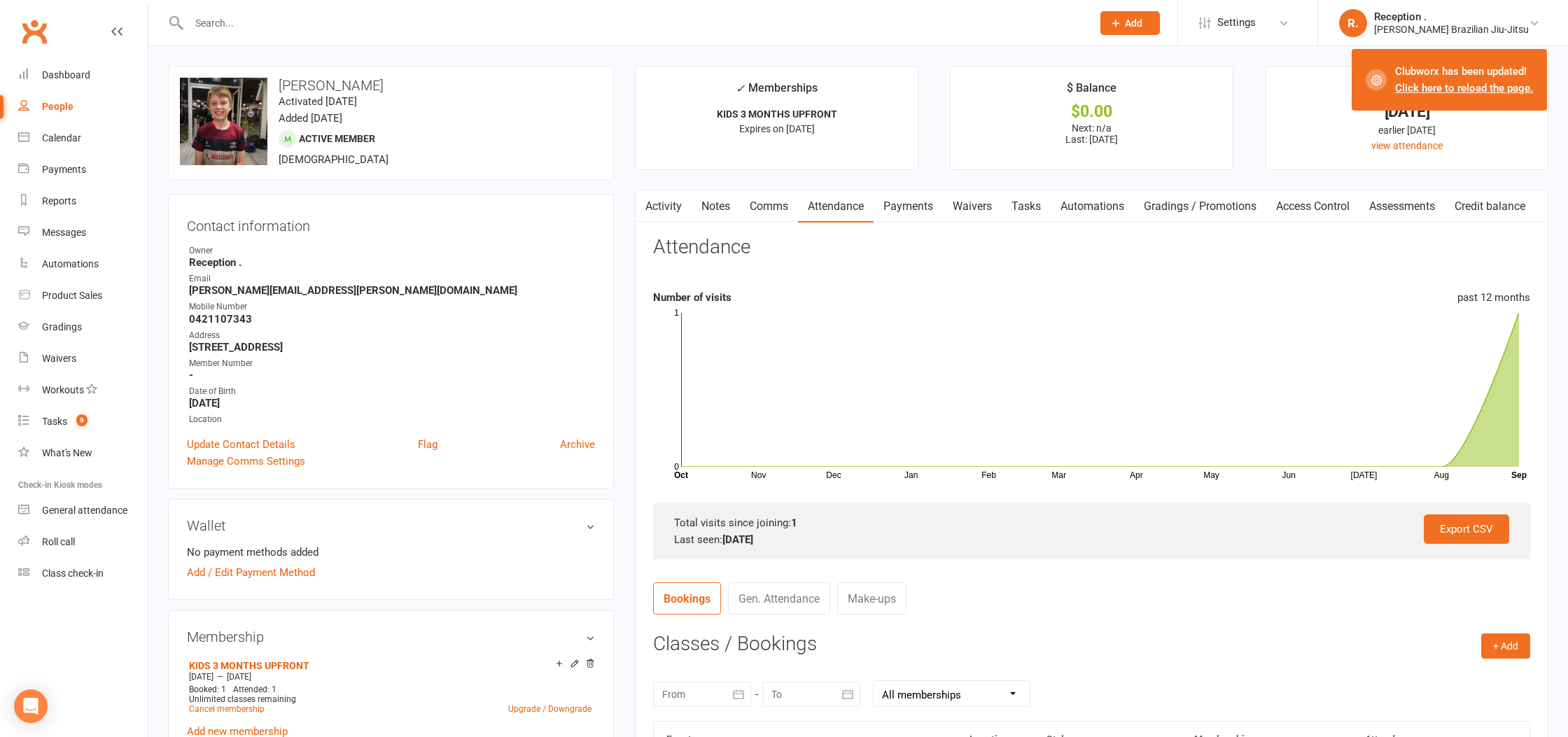
click at [921, 206] on link "Payments" at bounding box center [908, 206] width 70 height 32
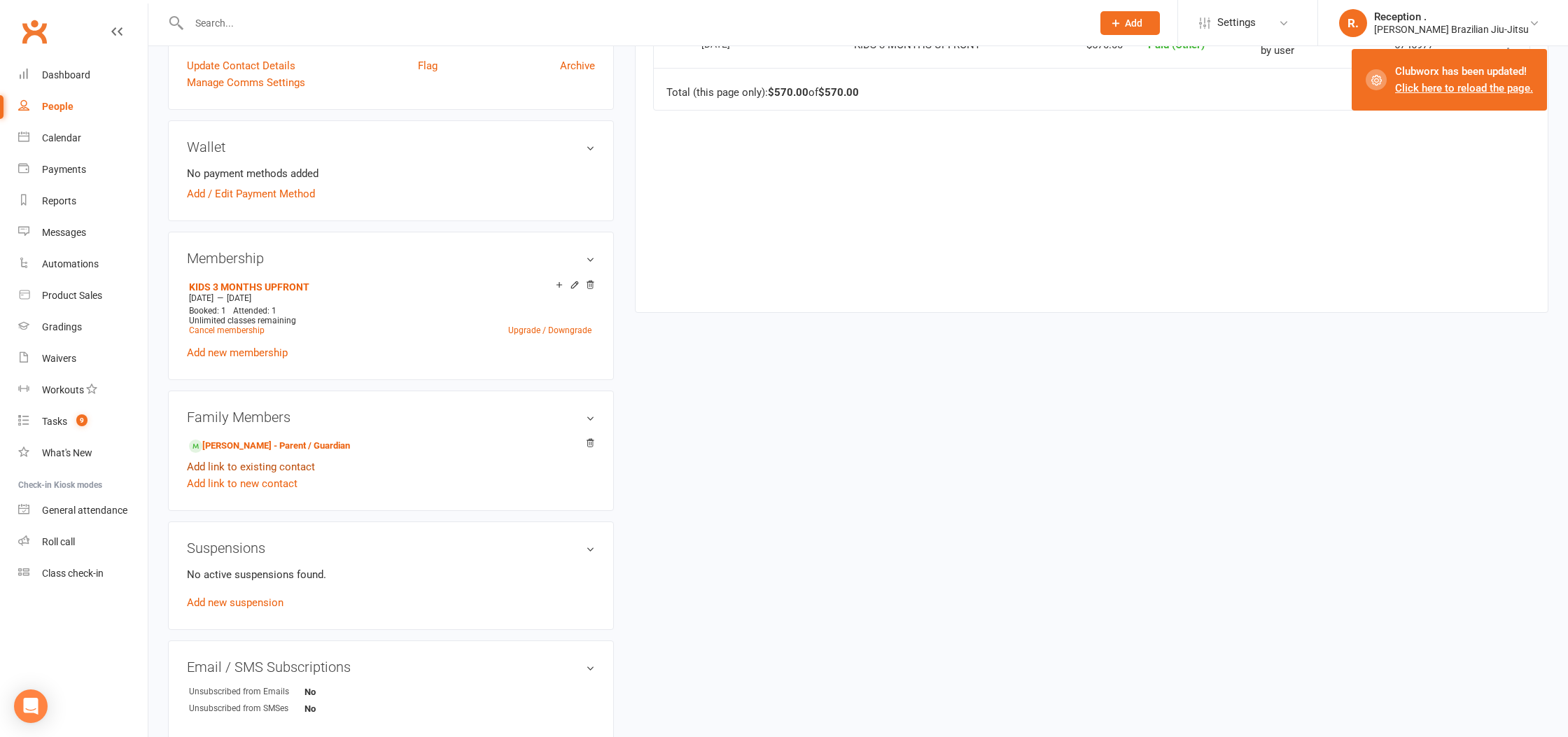
scroll to position [381, 0]
click at [252, 442] on link "Drew Bevan - Parent / Guardian" at bounding box center [270, 443] width 161 height 15
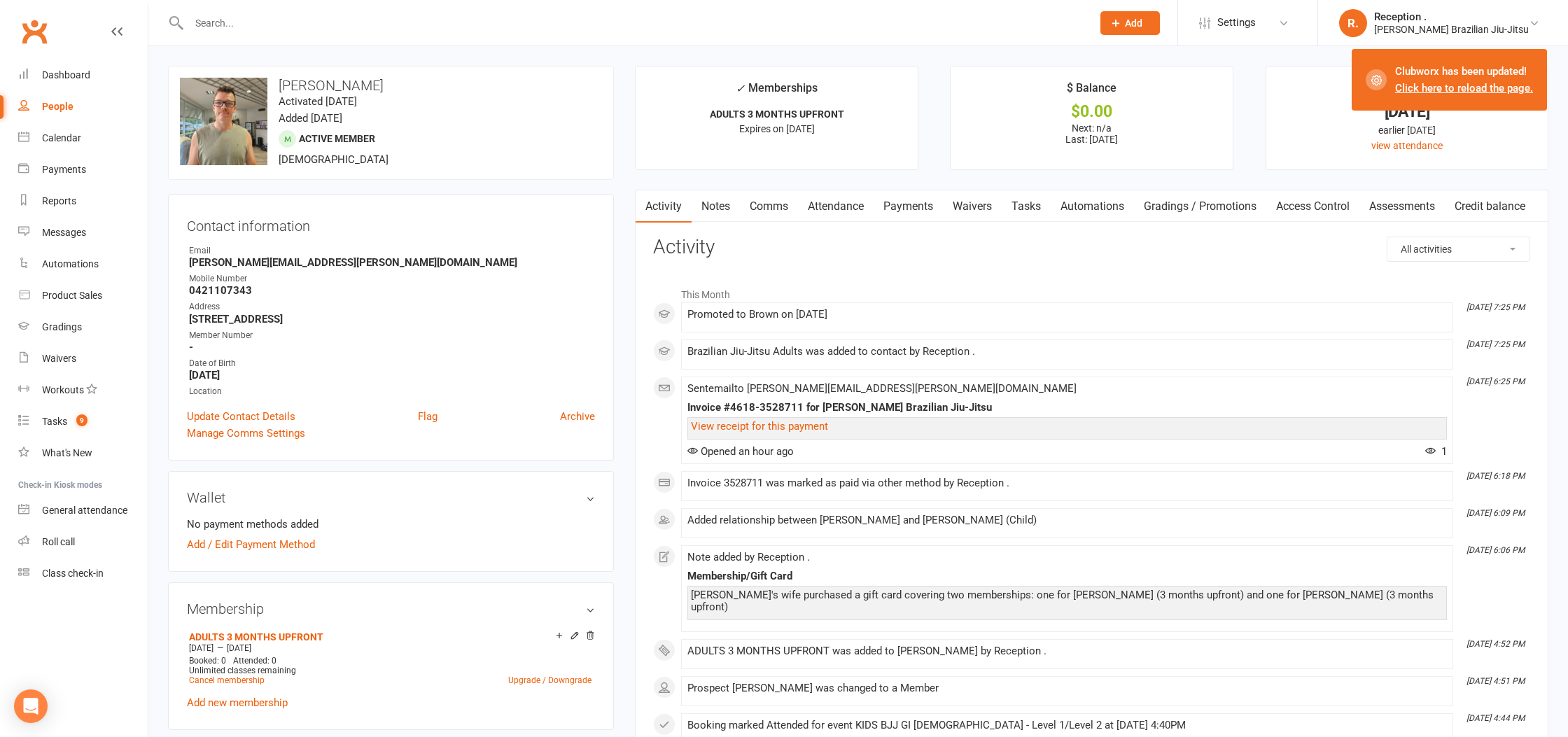
click at [908, 215] on link "Payments" at bounding box center [908, 206] width 70 height 32
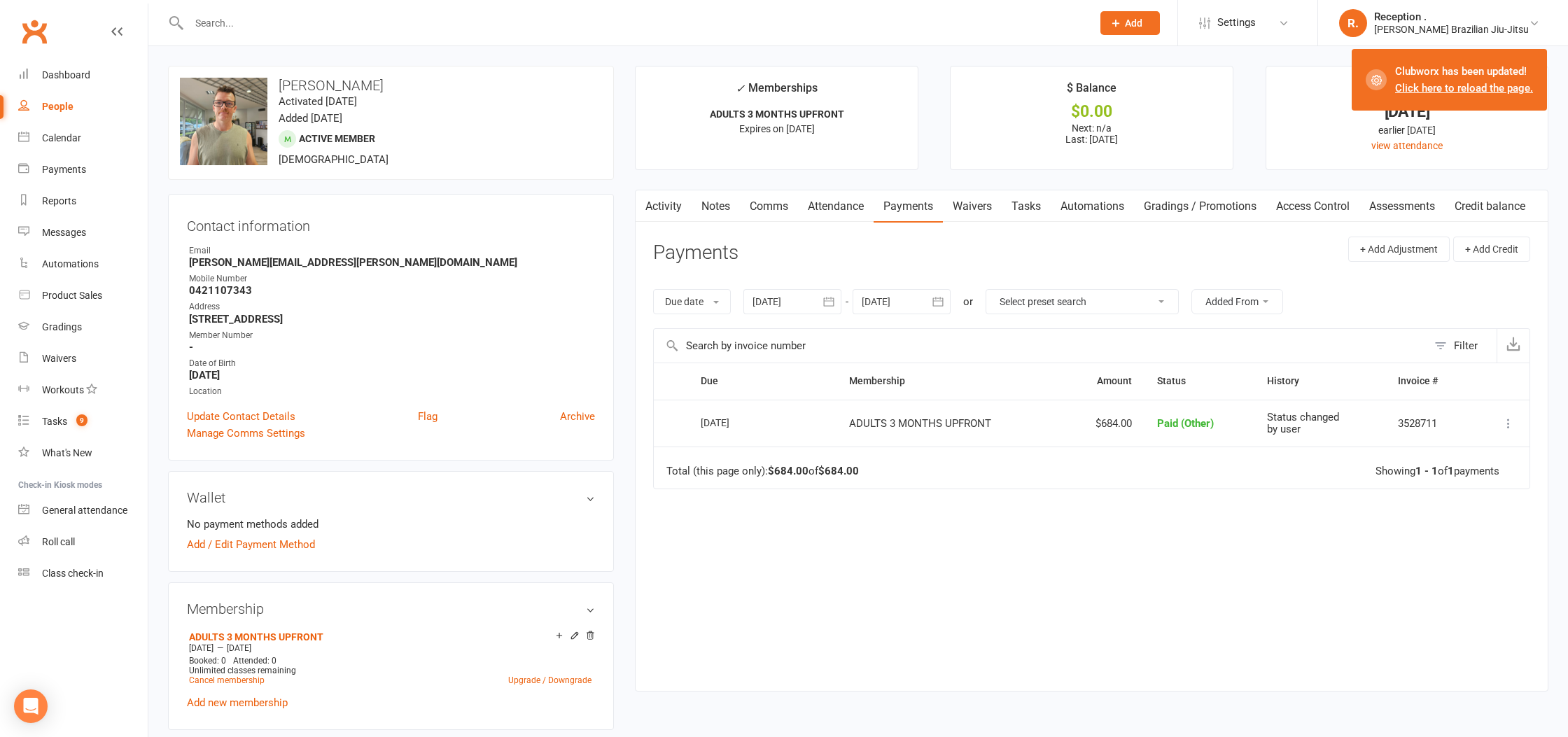
click at [313, 14] on input "text" at bounding box center [634, 23] width 898 height 20
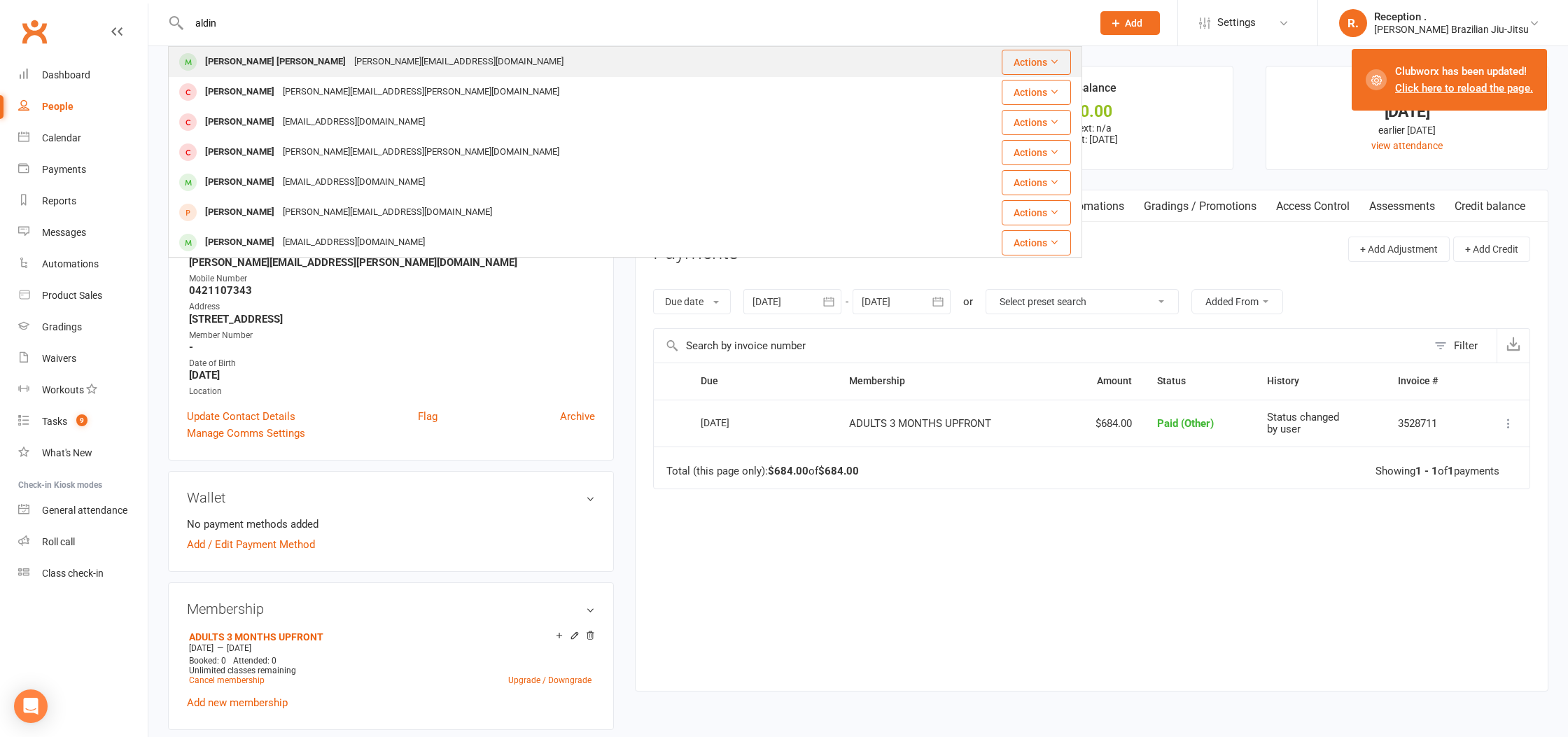
type input "aldin"
click at [350, 59] on div "aida.emic@hotmail.com" at bounding box center [459, 62] width 218 height 20
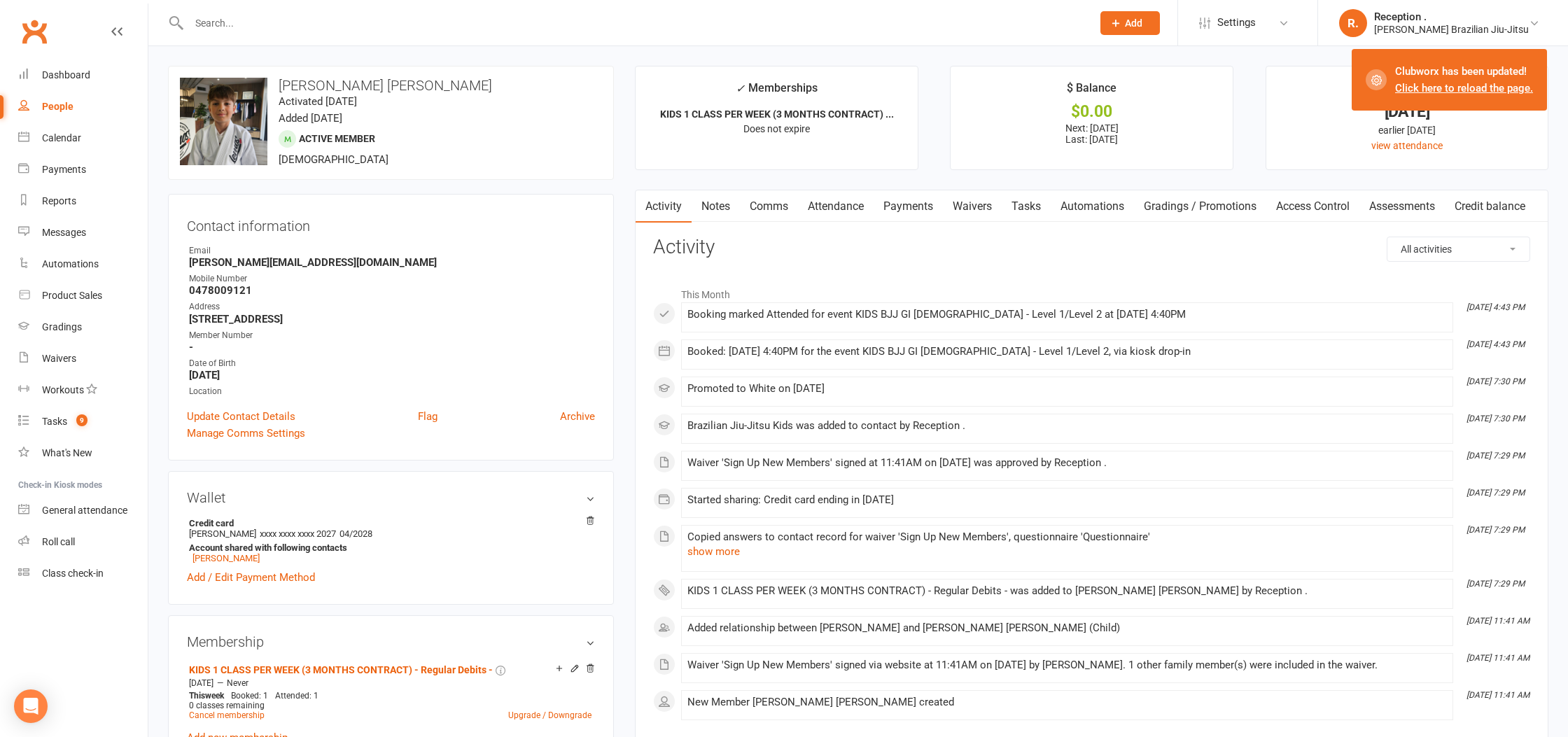
click at [884, 203] on link "Payments" at bounding box center [908, 206] width 70 height 32
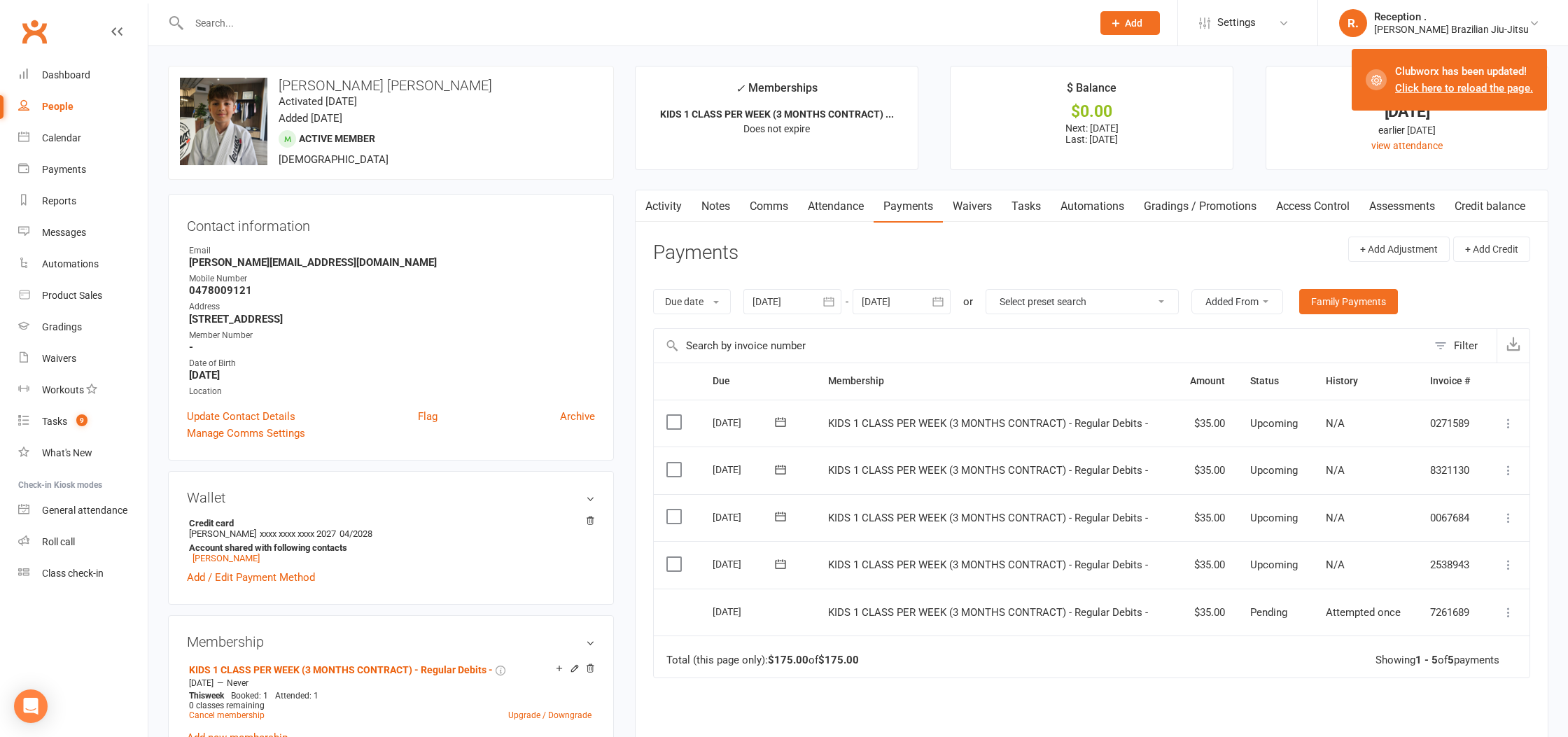
click at [311, 23] on input "text" at bounding box center [634, 23] width 898 height 20
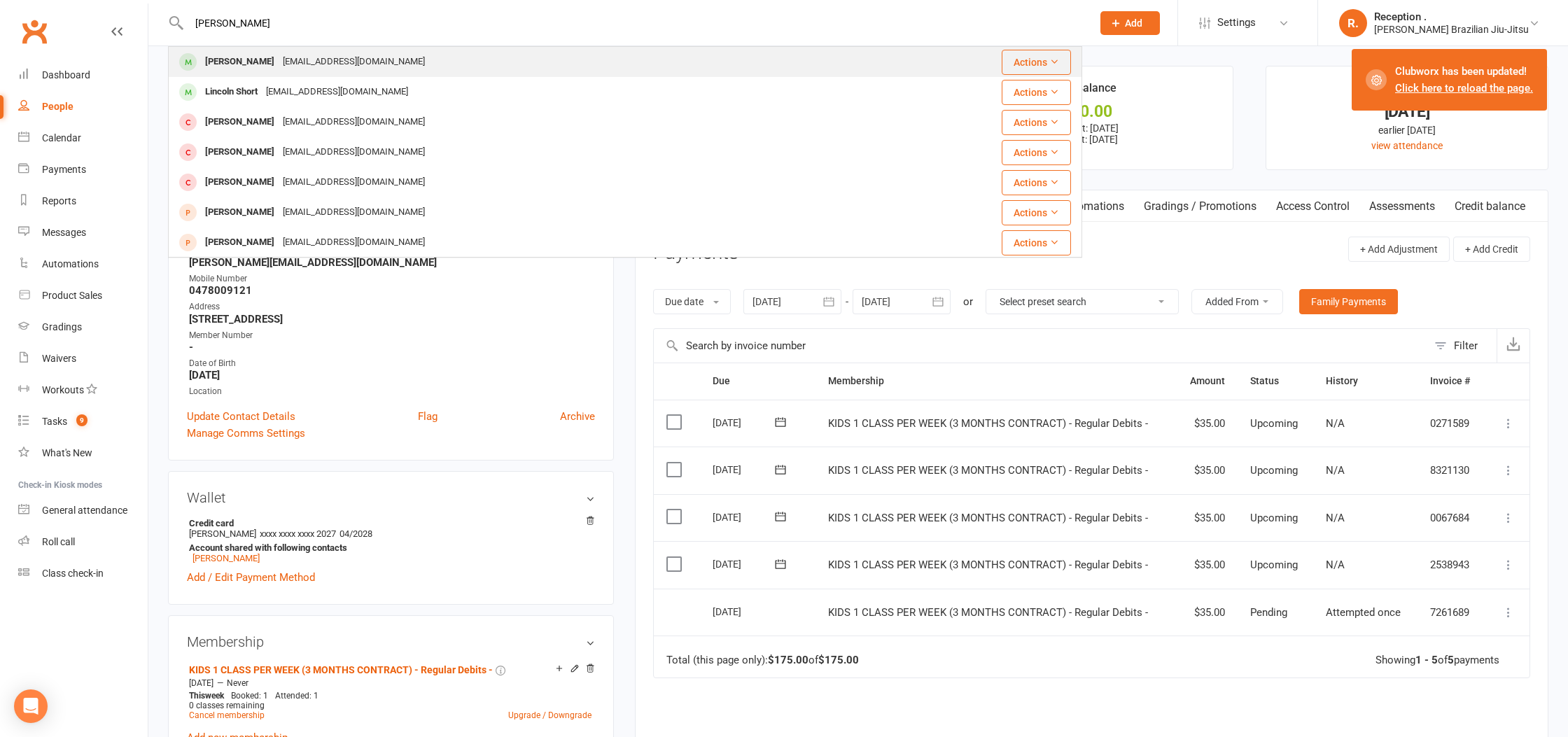
type input "sam short"
click at [333, 67] on div "sam_j_short@hotmail.com" at bounding box center [354, 62] width 151 height 20
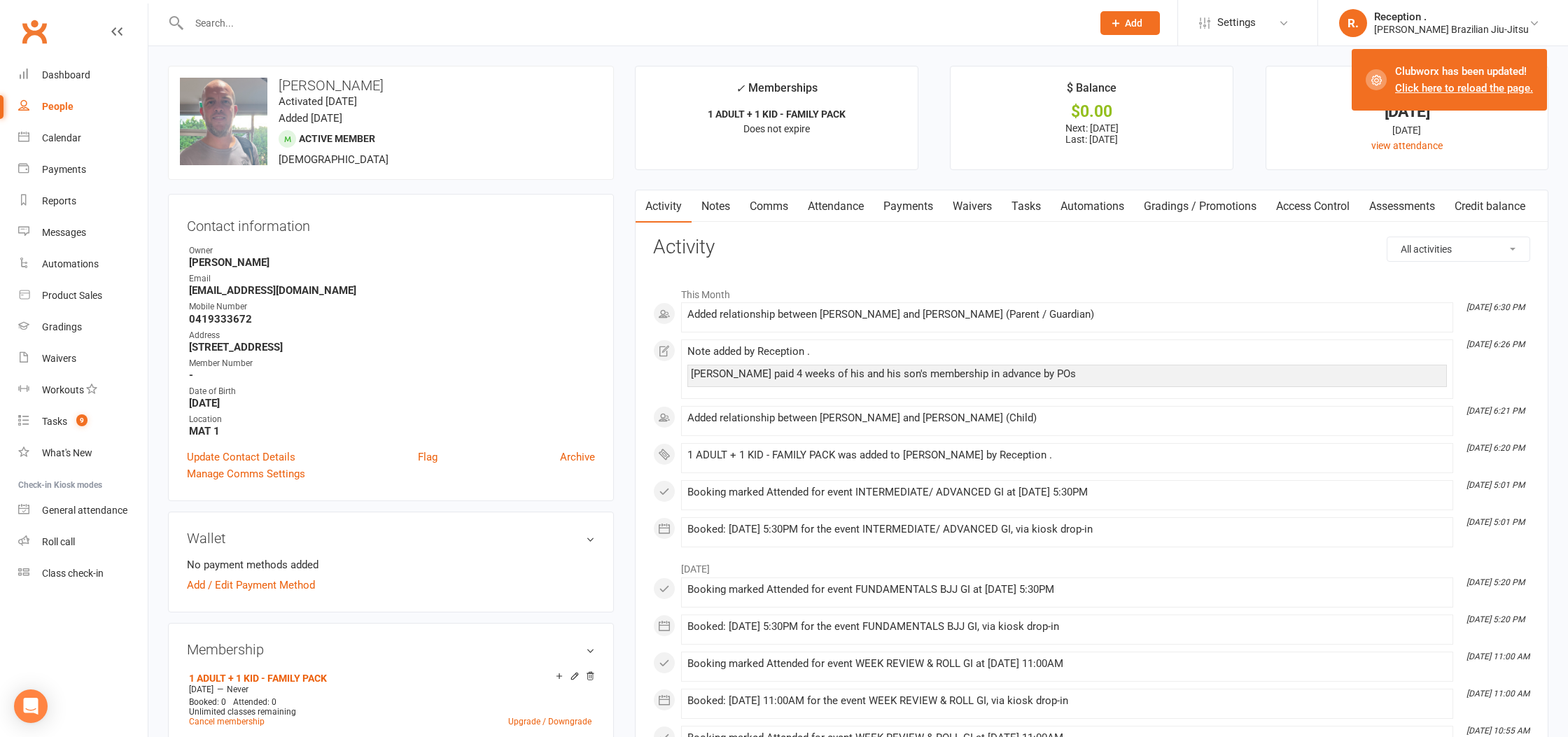
click at [919, 203] on link "Payments" at bounding box center [908, 206] width 70 height 32
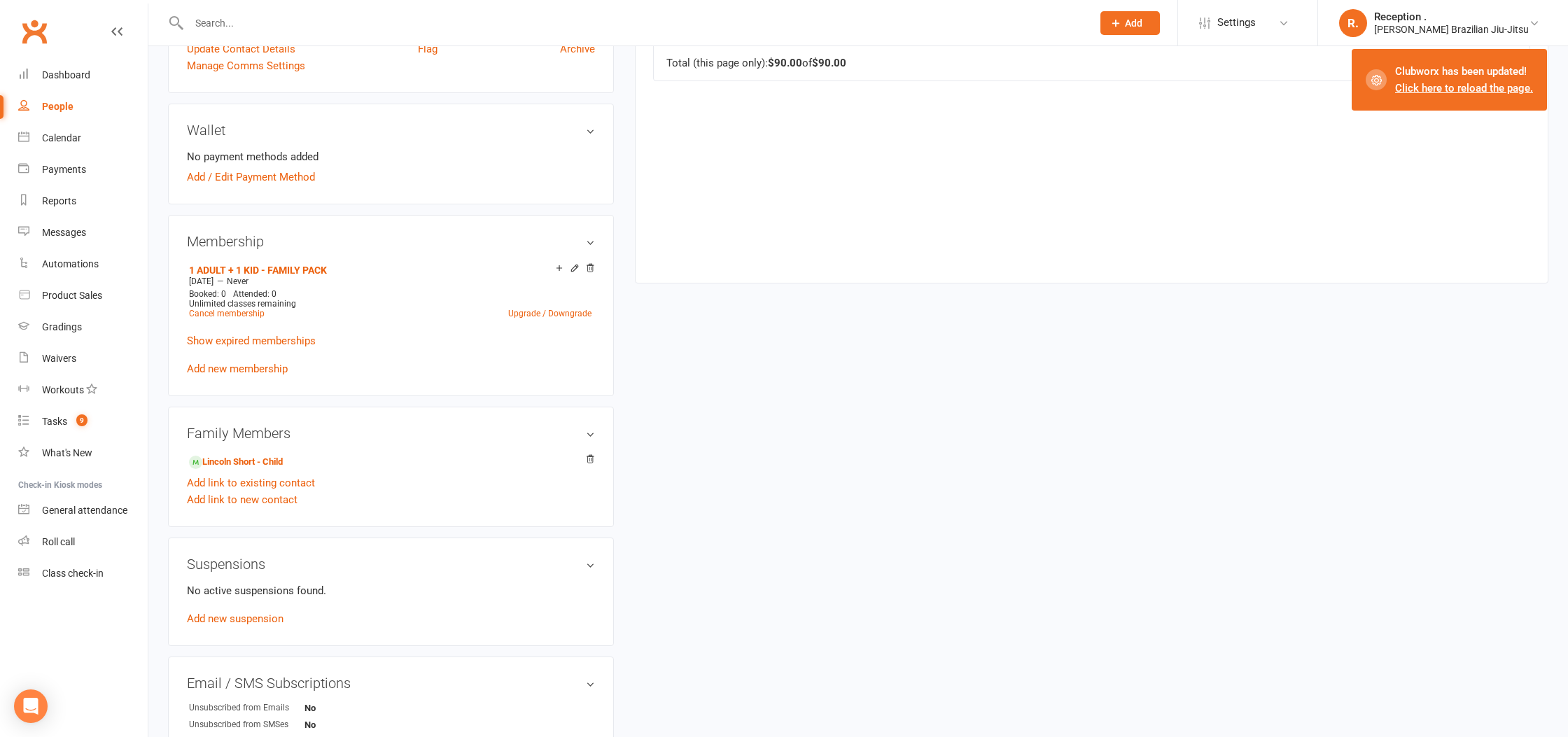
scroll to position [415, 0]
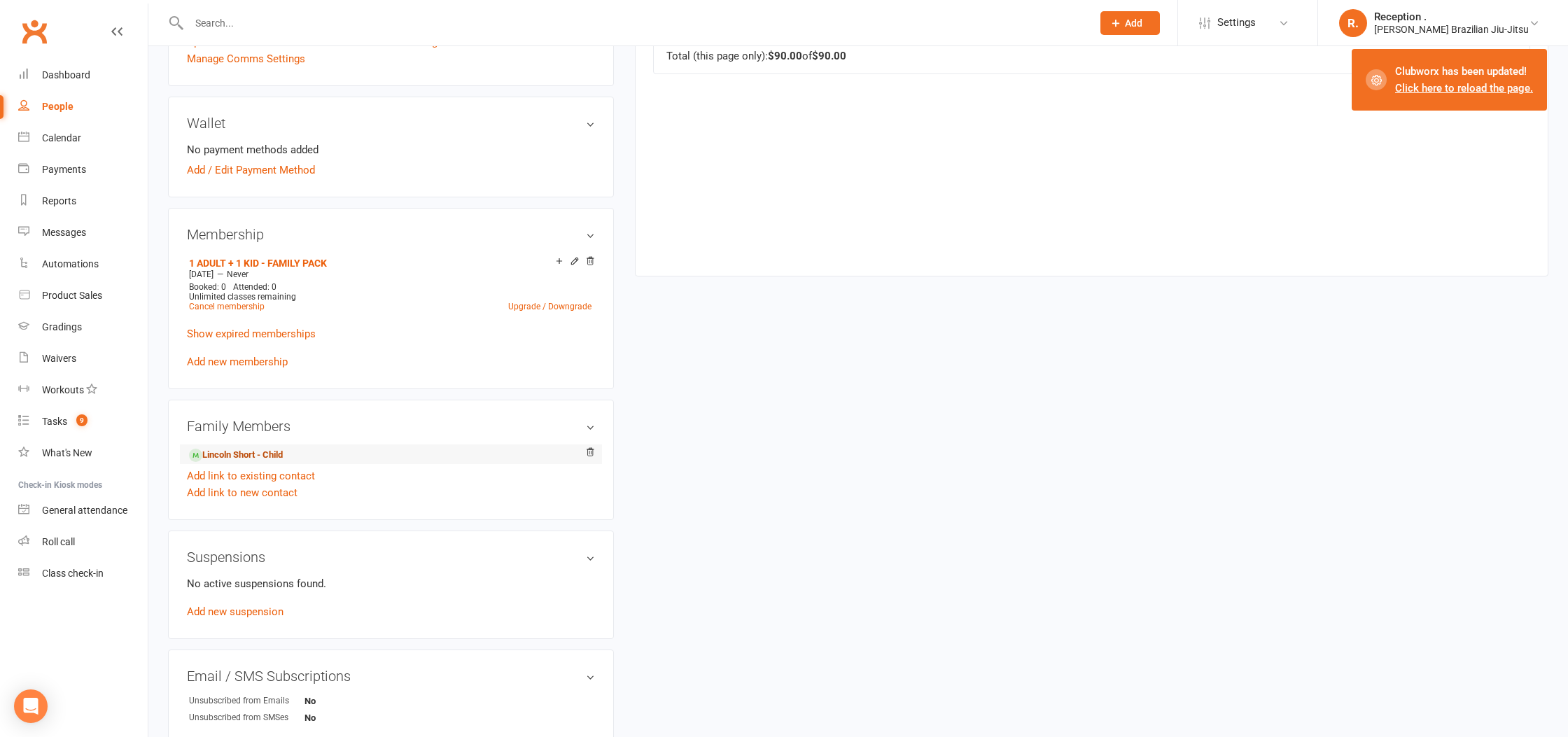
click at [270, 448] on link "Lincoln Short - Child" at bounding box center [236, 455] width 94 height 15
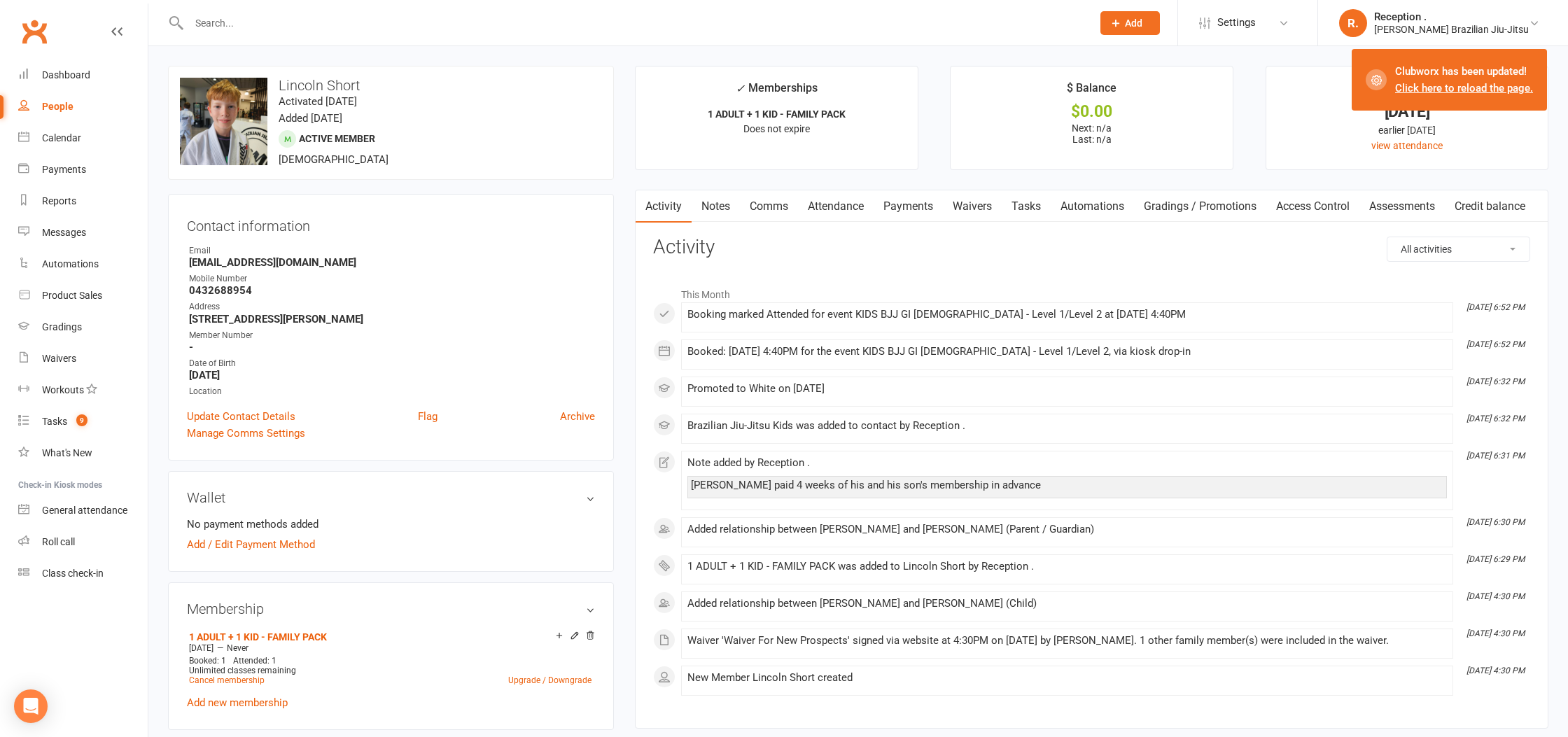
click at [916, 219] on link "Payments" at bounding box center [908, 206] width 70 height 32
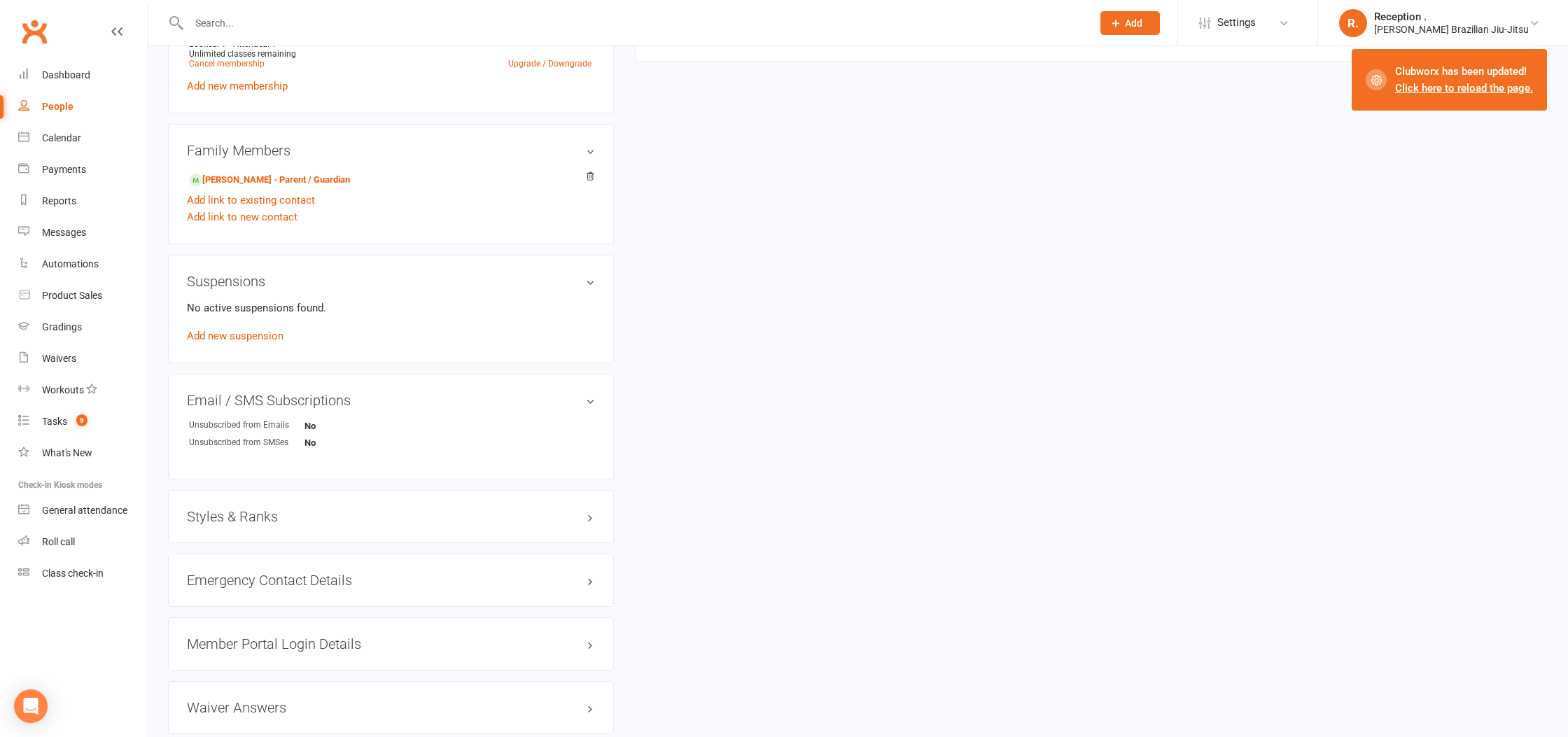
scroll to position [711, 0]
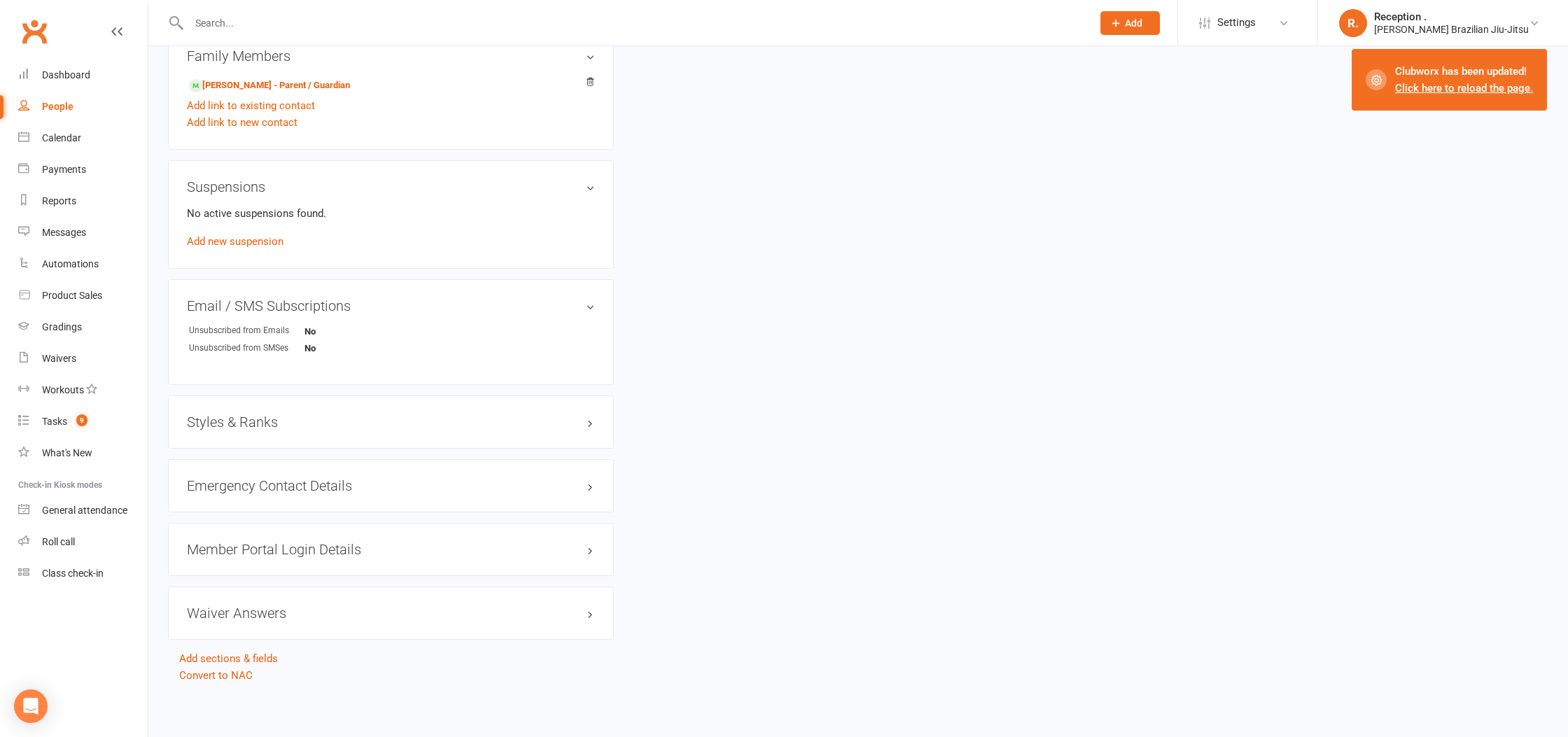
click at [286, 424] on h3 "Styles & Ranks" at bounding box center [391, 422] width 408 height 16
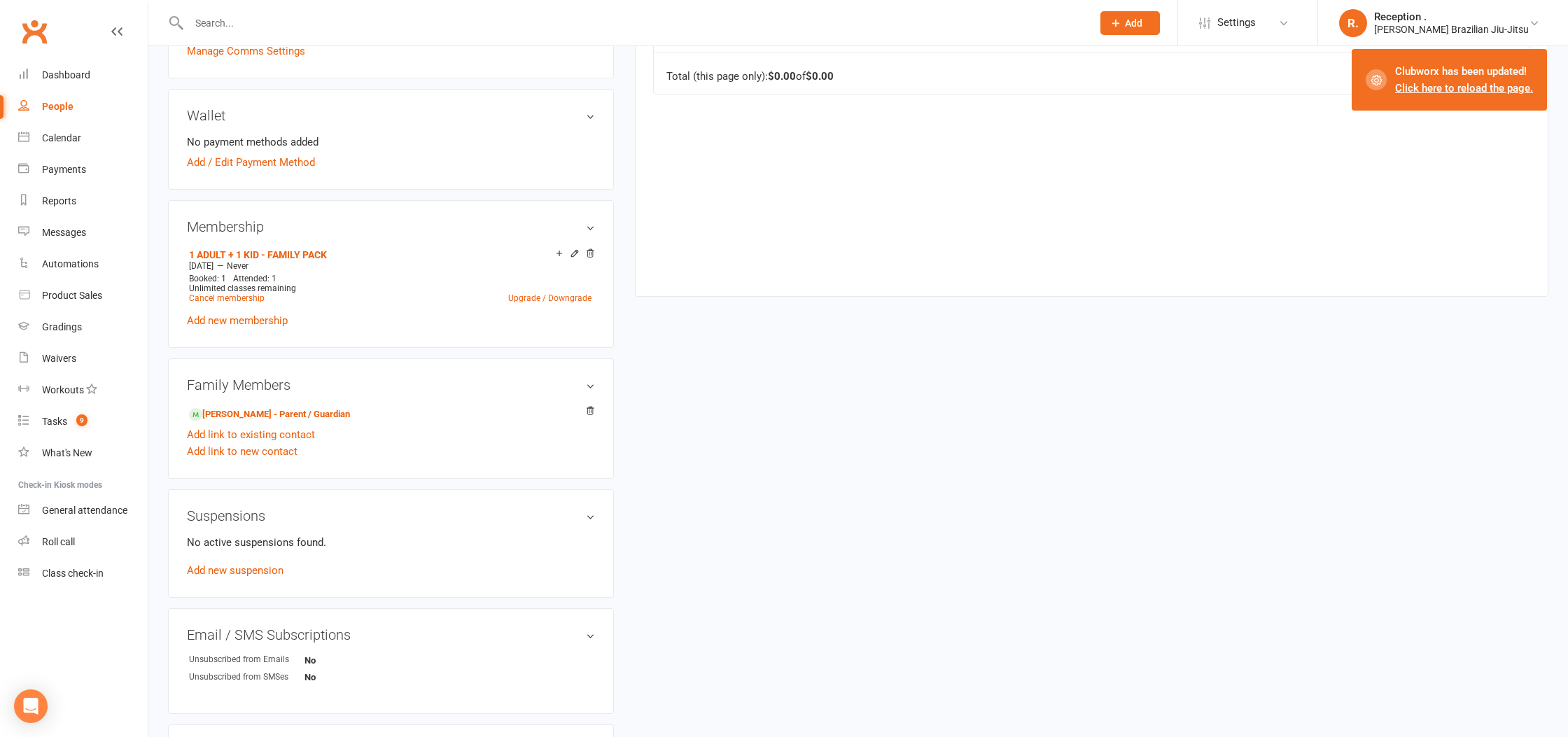
scroll to position [421, 0]
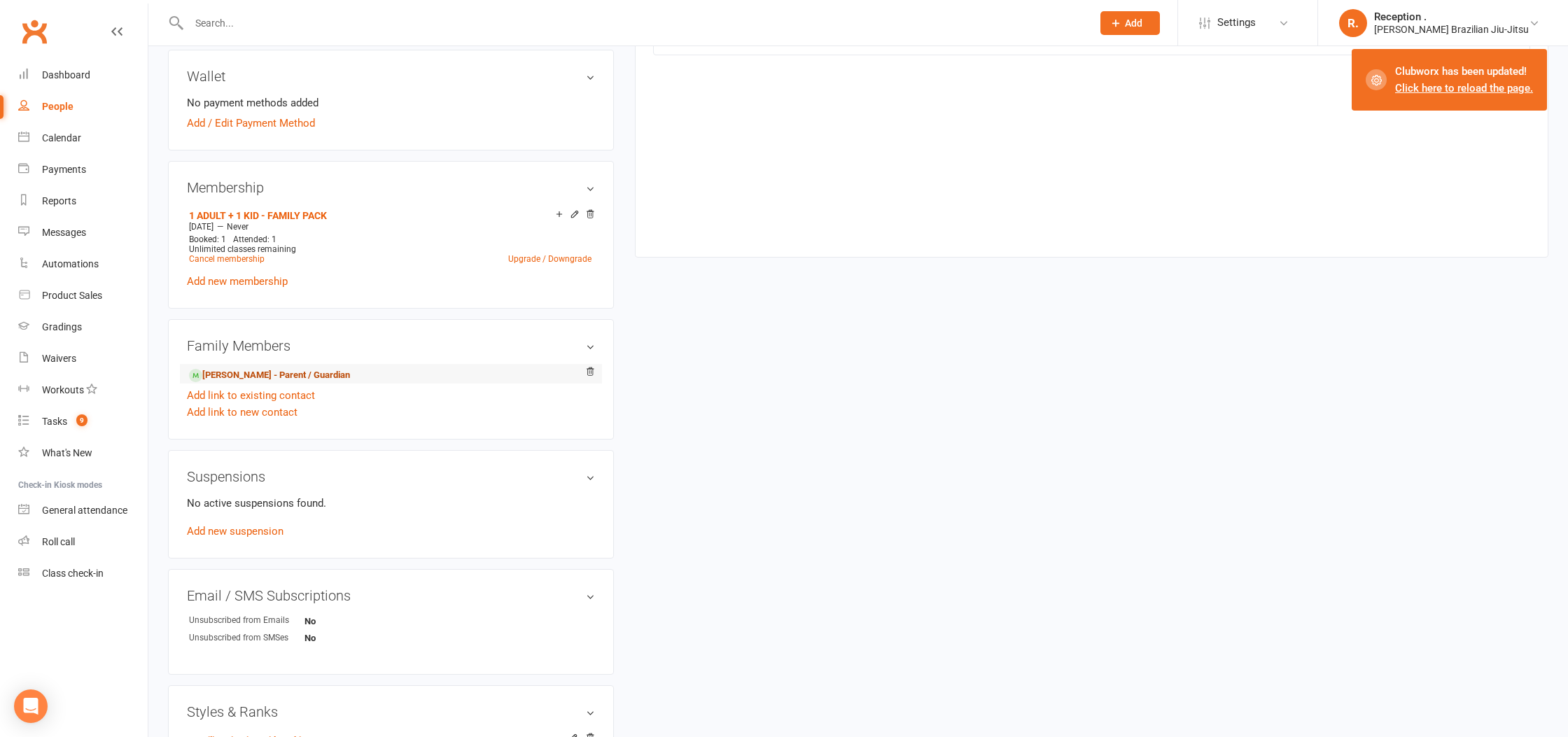
click at [290, 374] on link "Sam Short - Parent / Guardian" at bounding box center [270, 375] width 161 height 15
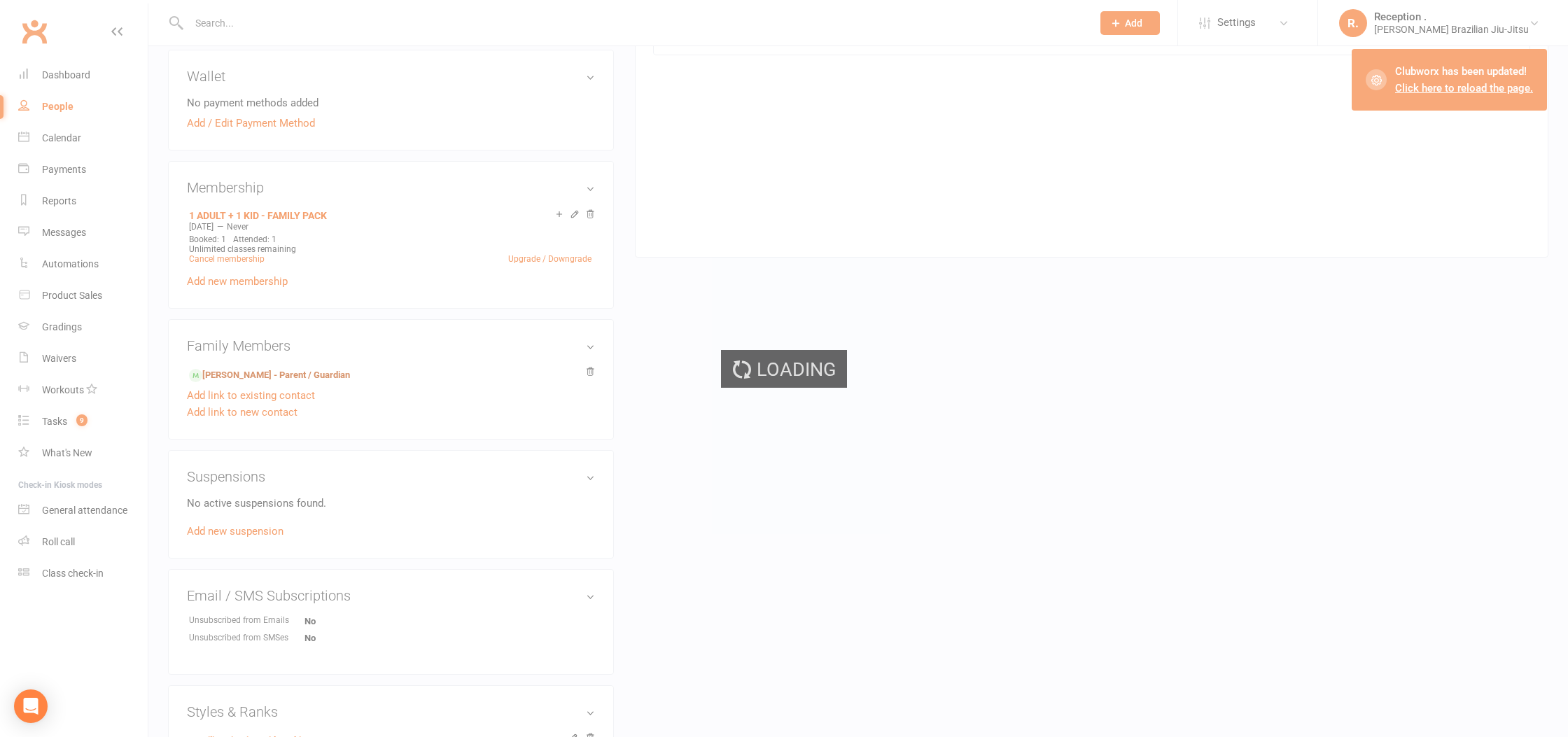
scroll to position [420, 0]
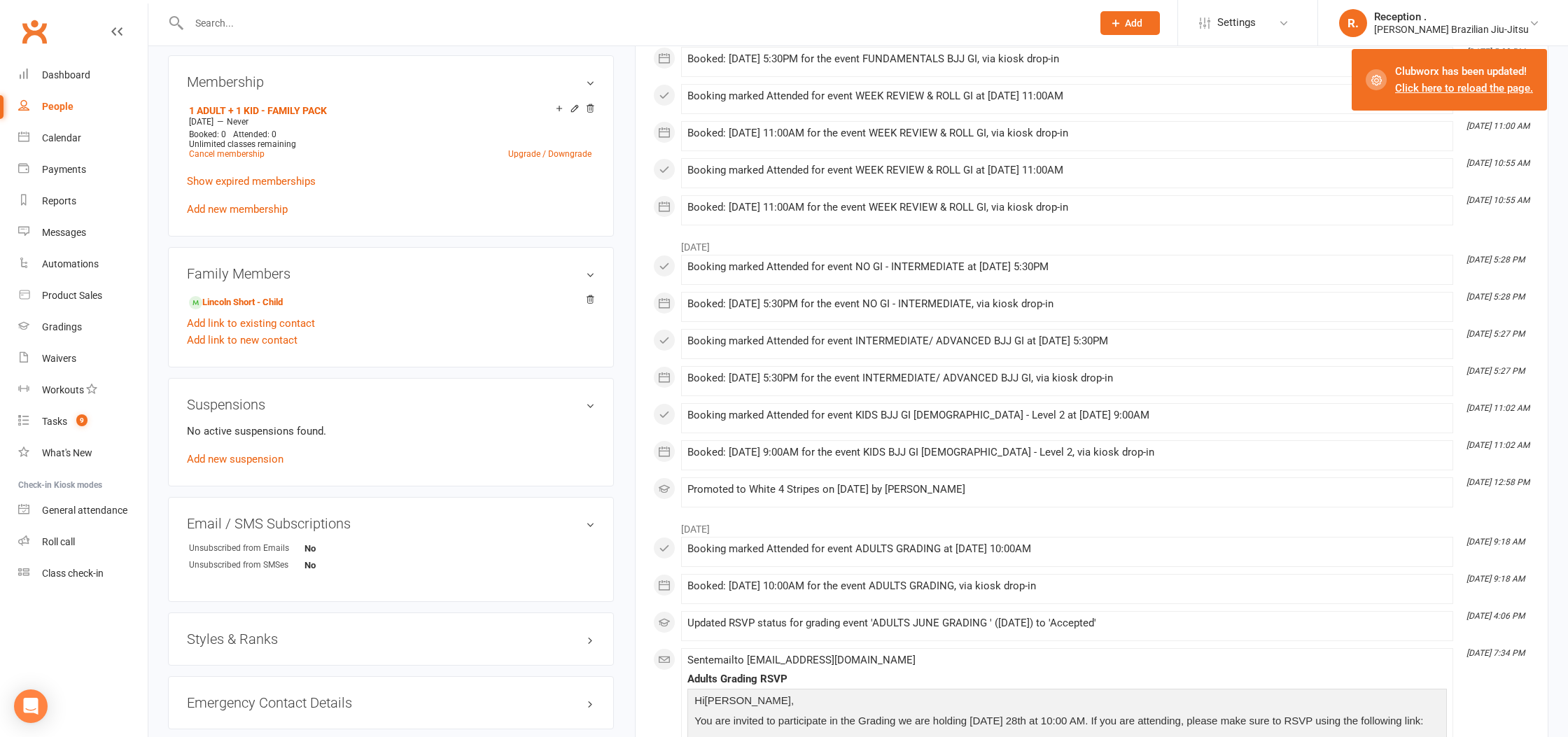
scroll to position [572, 0]
click at [303, 636] on h3 "Styles & Ranks" at bounding box center [391, 635] width 408 height 16
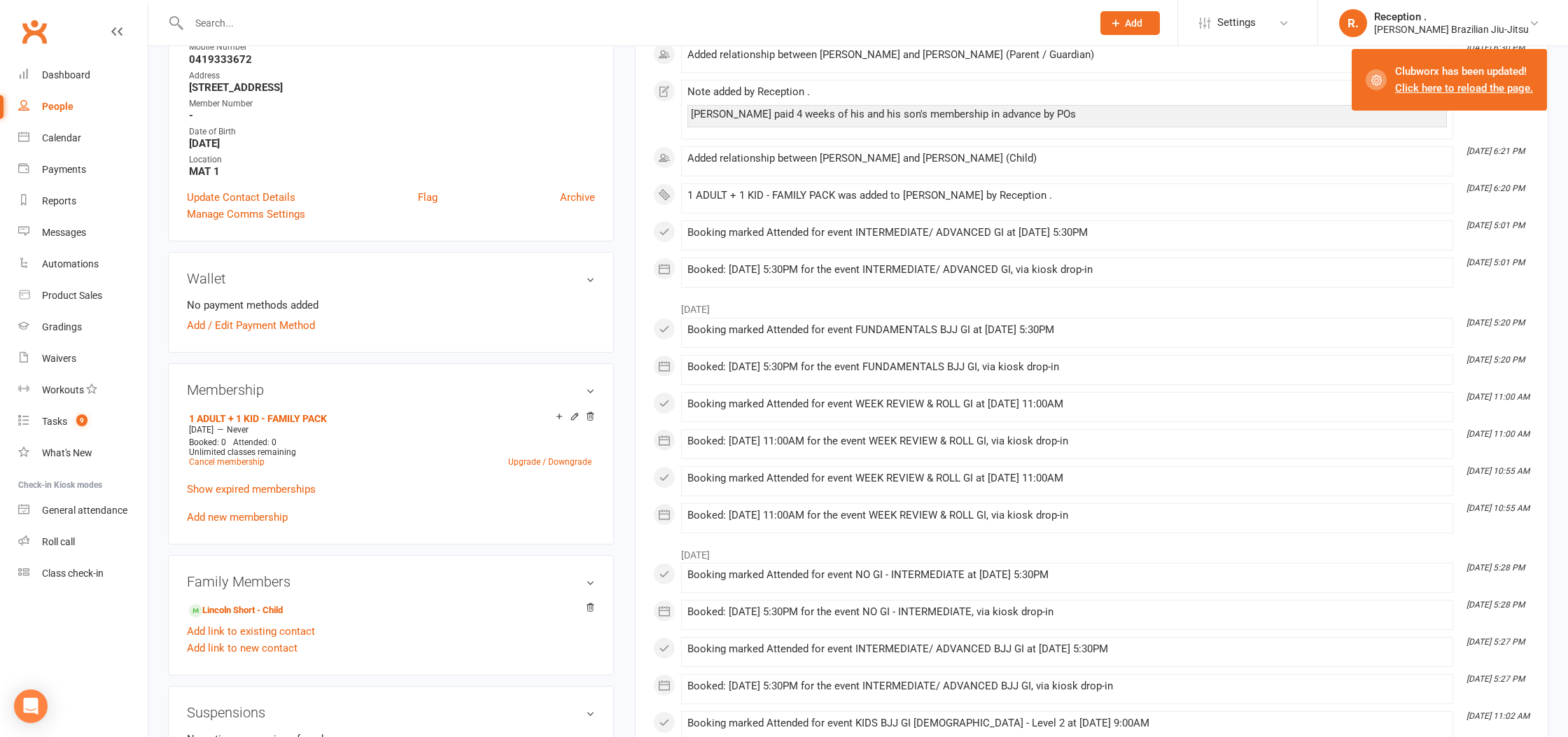
scroll to position [0, 0]
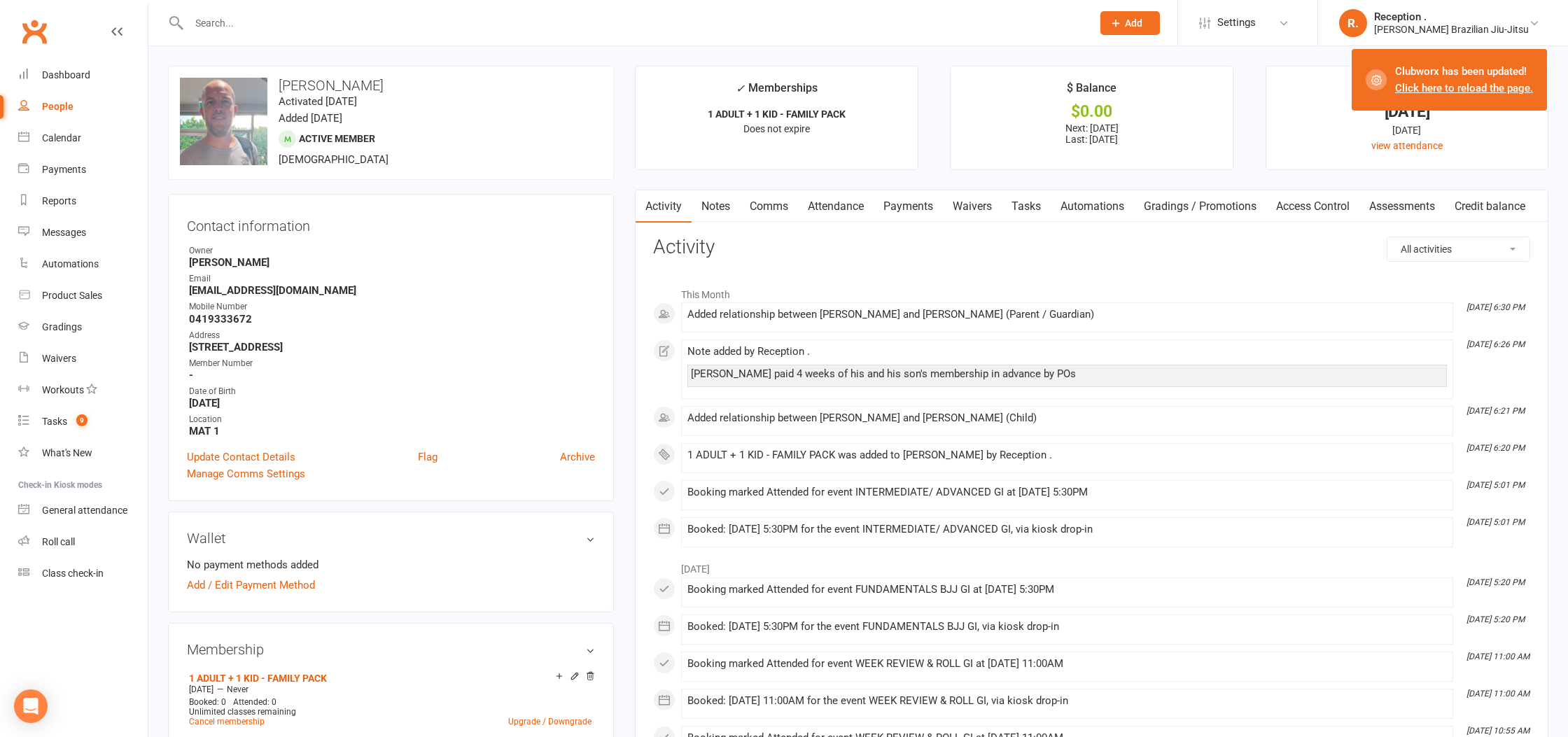
click at [885, 209] on link "Payments" at bounding box center [908, 206] width 70 height 32
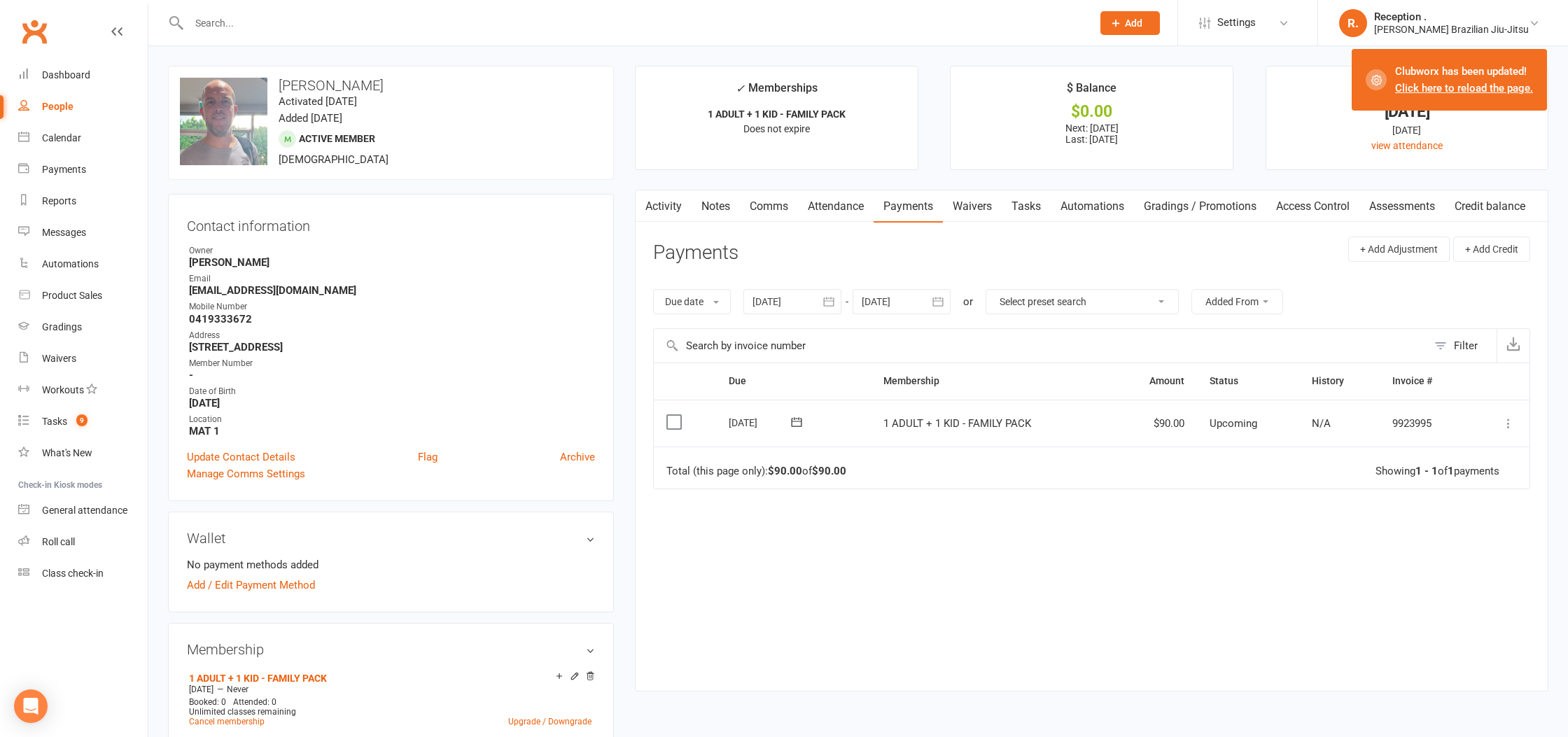
drag, startPoint x: 14, startPoint y: 31, endPoint x: 80, endPoint y: 5, distance: 70.9
click at [15, 30] on div "Clubworx" at bounding box center [73, 40] width 148 height 52
click at [320, 25] on input "text" at bounding box center [634, 23] width 898 height 20
paste input "alexkonoak@gmail.com"
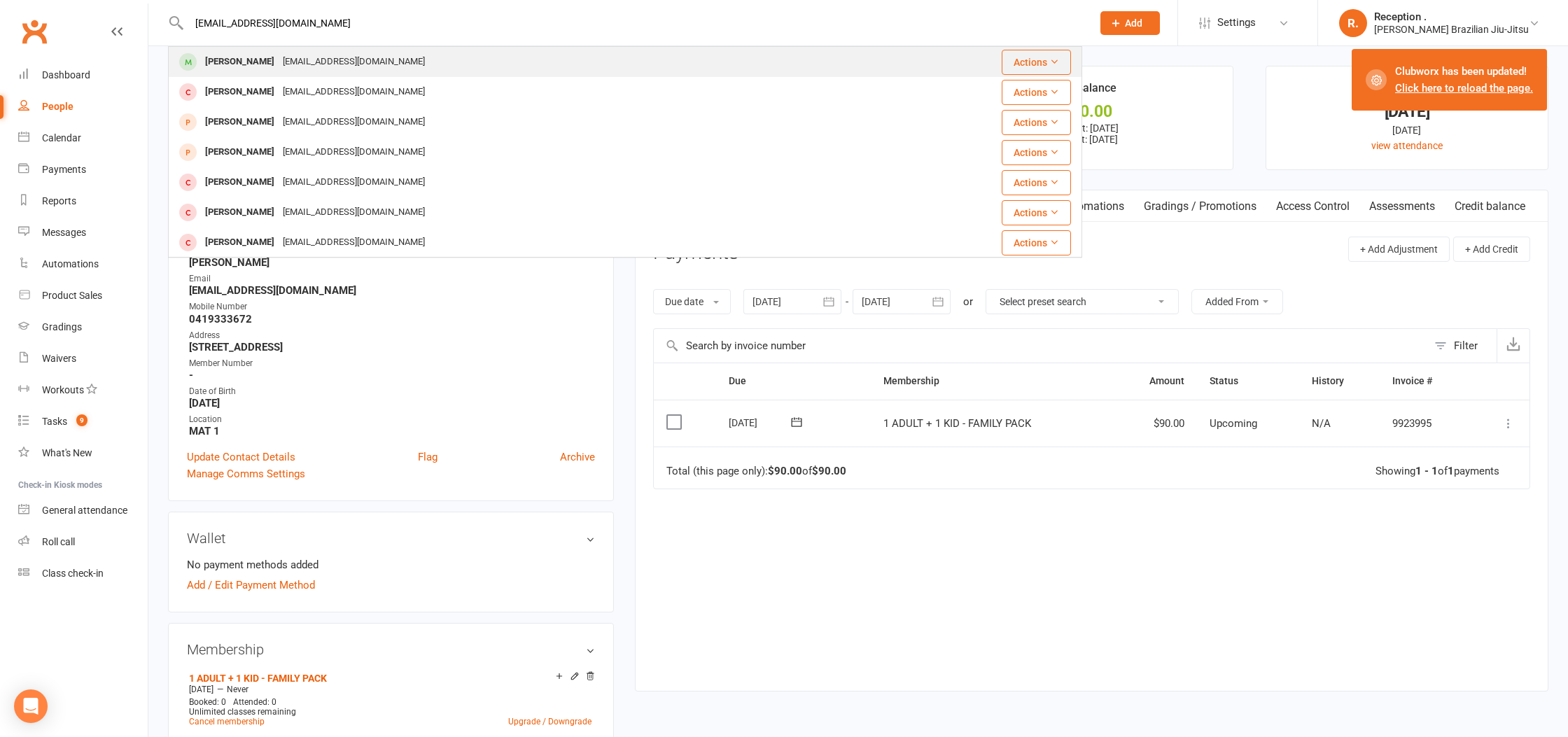
type input "alexkonoak@gmail.com"
click at [294, 68] on div "alexkonoak@gmail.com" at bounding box center [354, 62] width 151 height 20
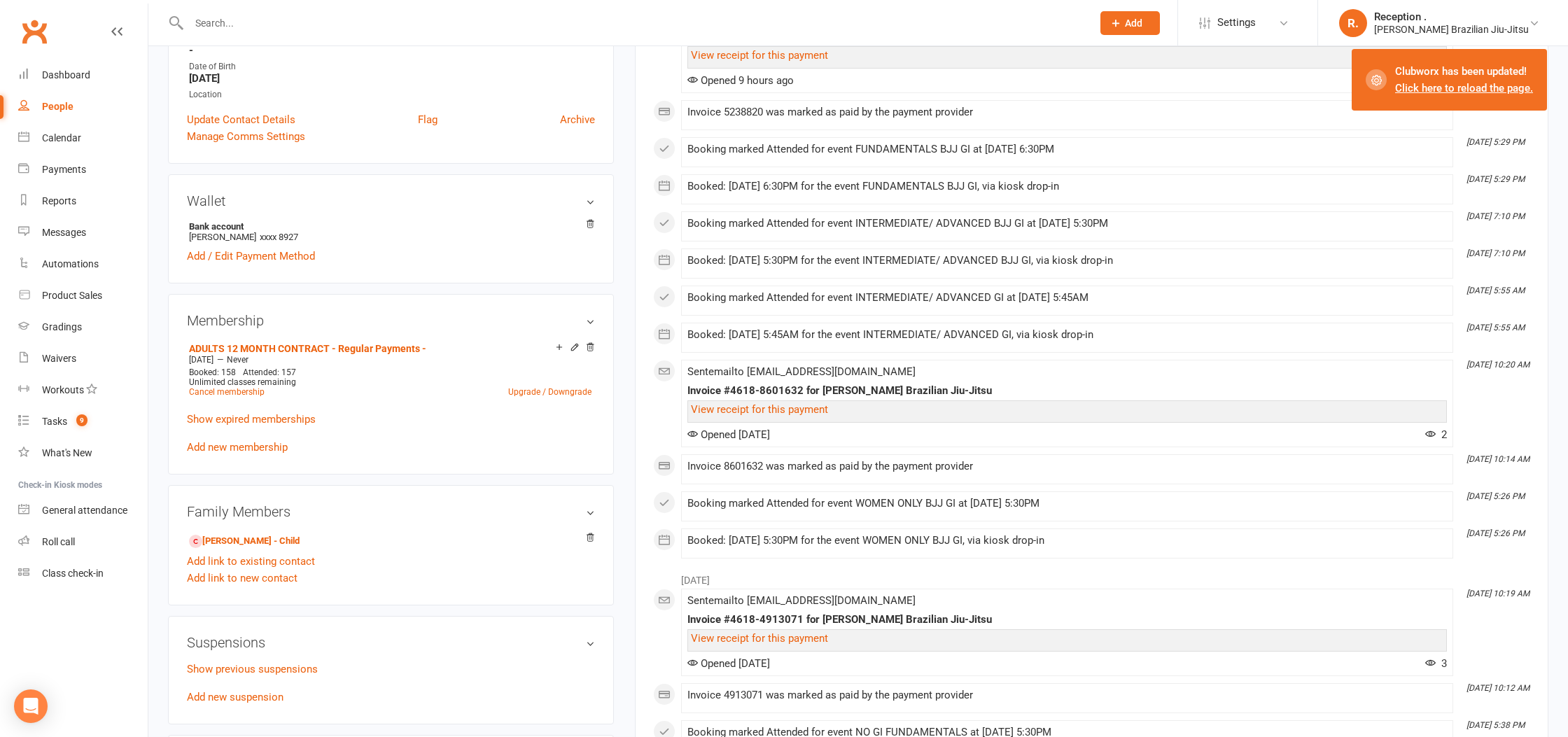
scroll to position [305, 0]
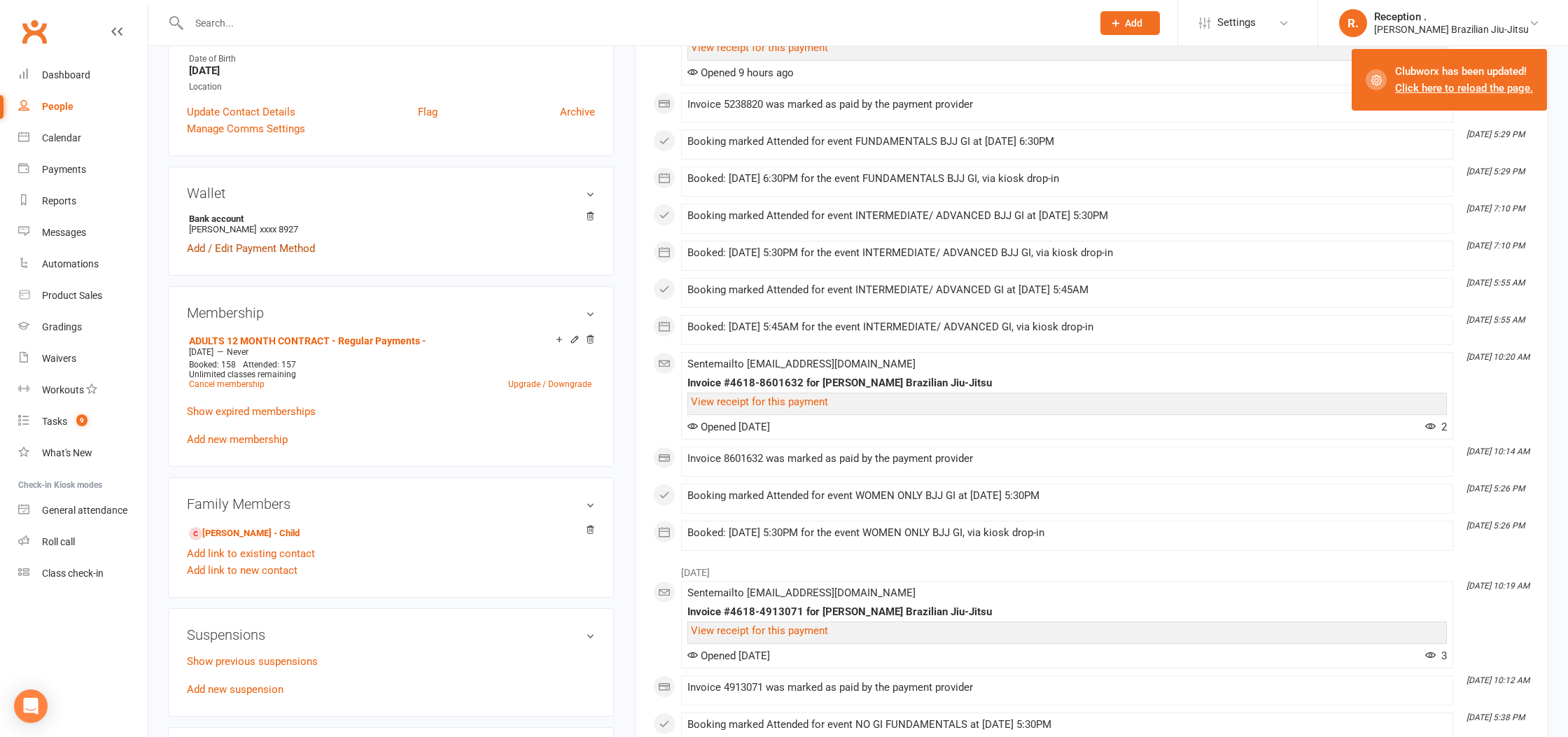
click at [269, 252] on link "Add / Edit Payment Method" at bounding box center [251, 249] width 128 height 17
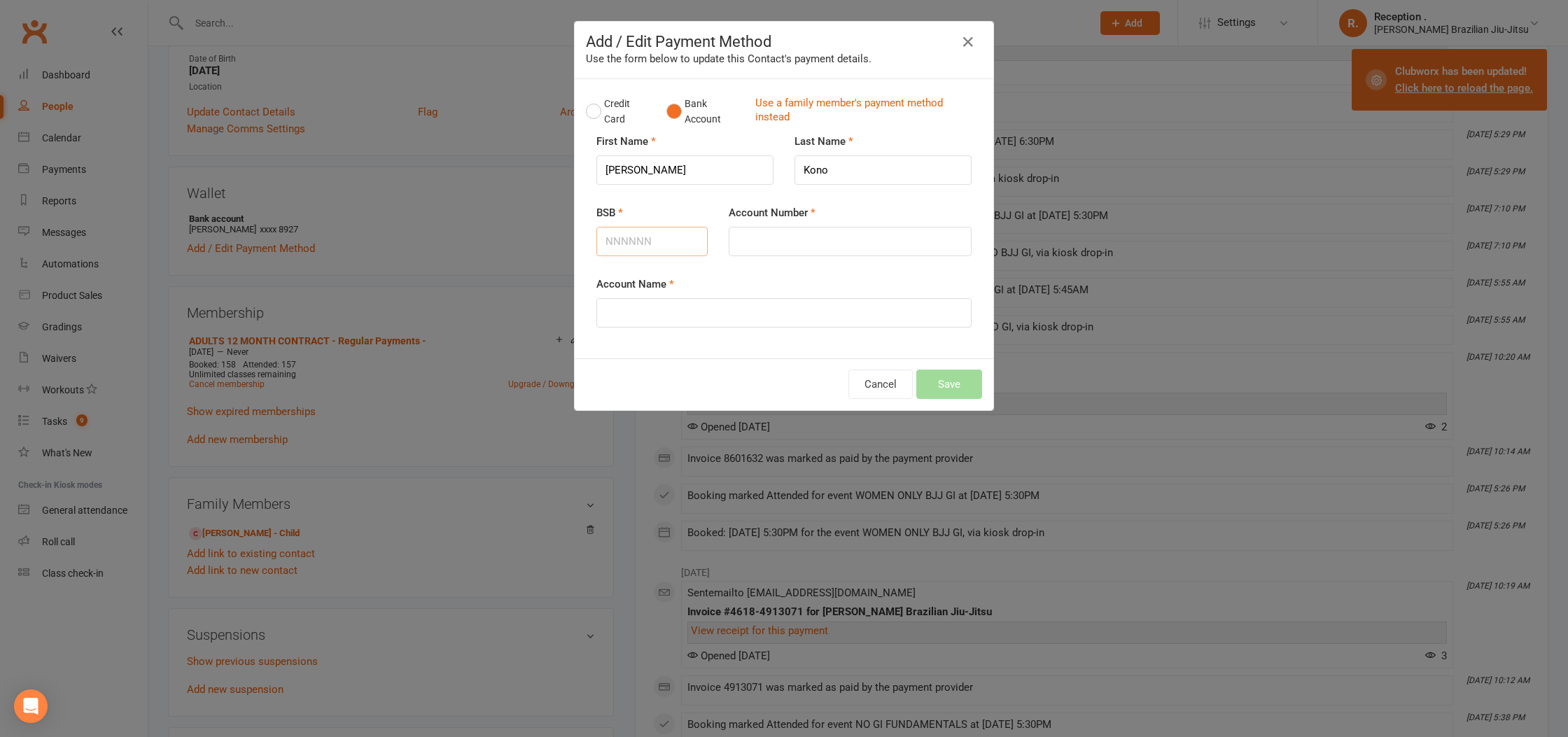
click at [655, 242] on input "BSB" at bounding box center [652, 241] width 111 height 30
paste input "014018"
type input "014018"
click at [791, 226] on div "Account Number" at bounding box center [850, 231] width 243 height 52
click at [794, 236] on input "Account Number" at bounding box center [850, 241] width 243 height 30
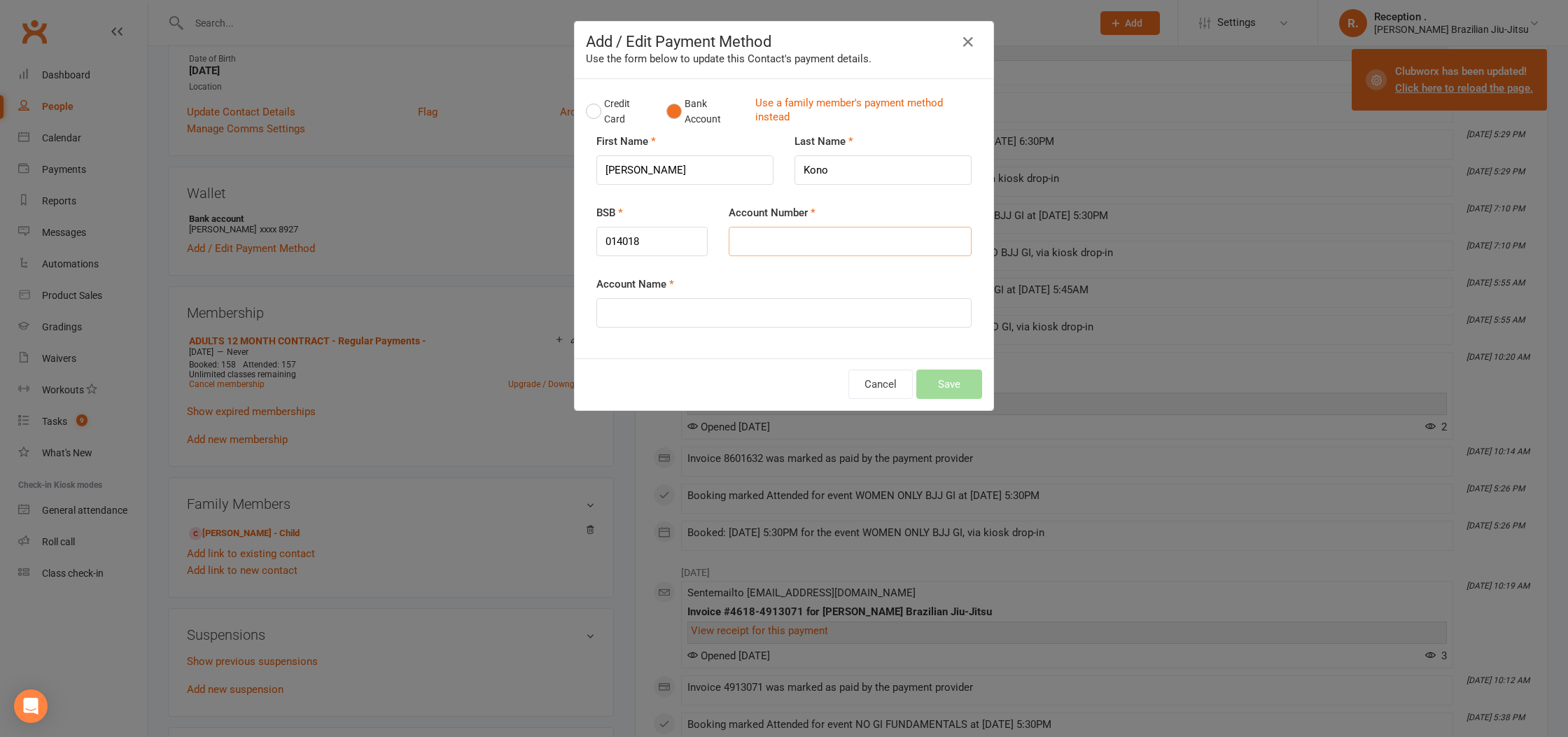
paste input "796498325"
type input "796498325"
click at [716, 311] on input "Account Name" at bounding box center [784, 313] width 375 height 30
type input "S"
type input "a"
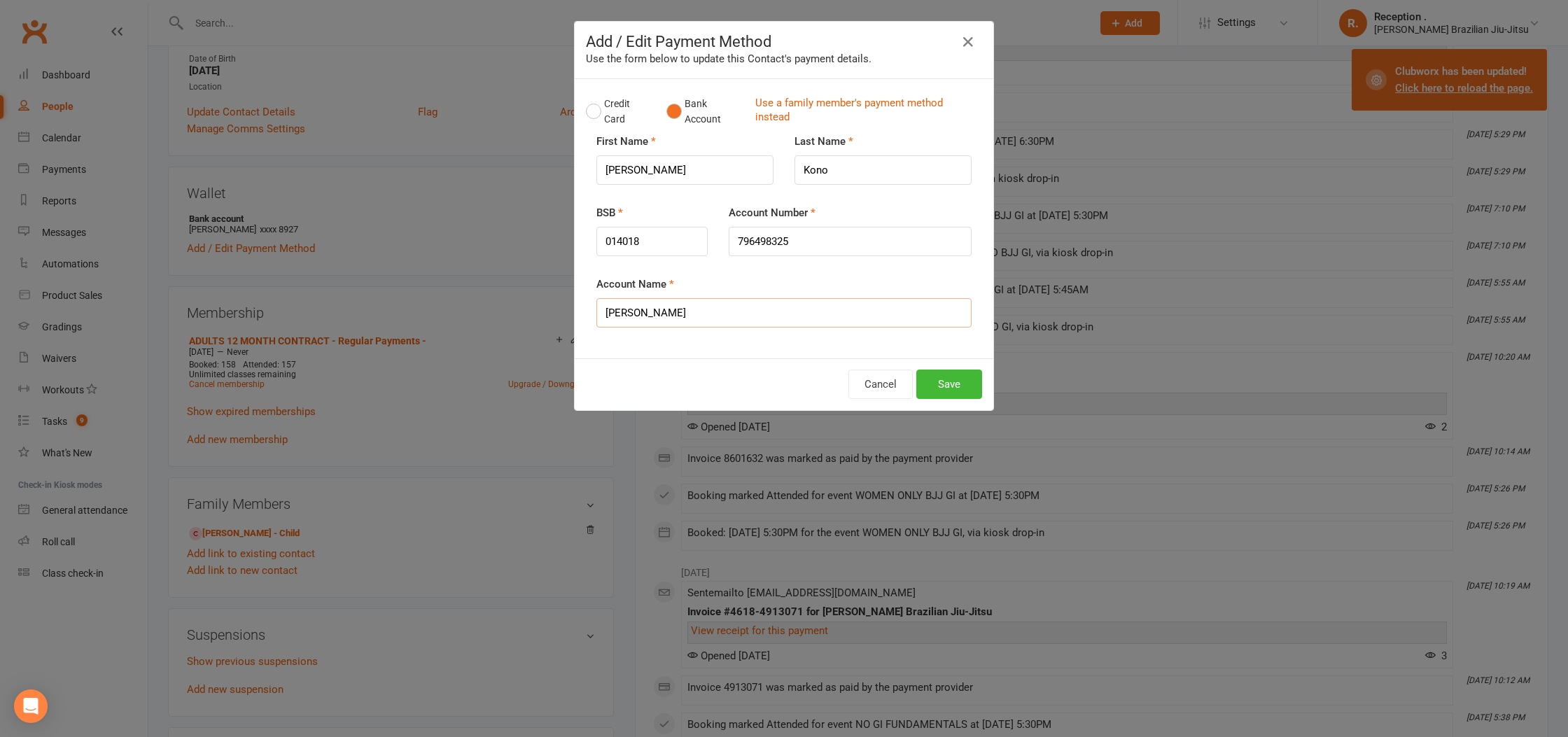
type input "[PERSON_NAME]"
click at [965, 392] on button "Save" at bounding box center [949, 385] width 66 height 30
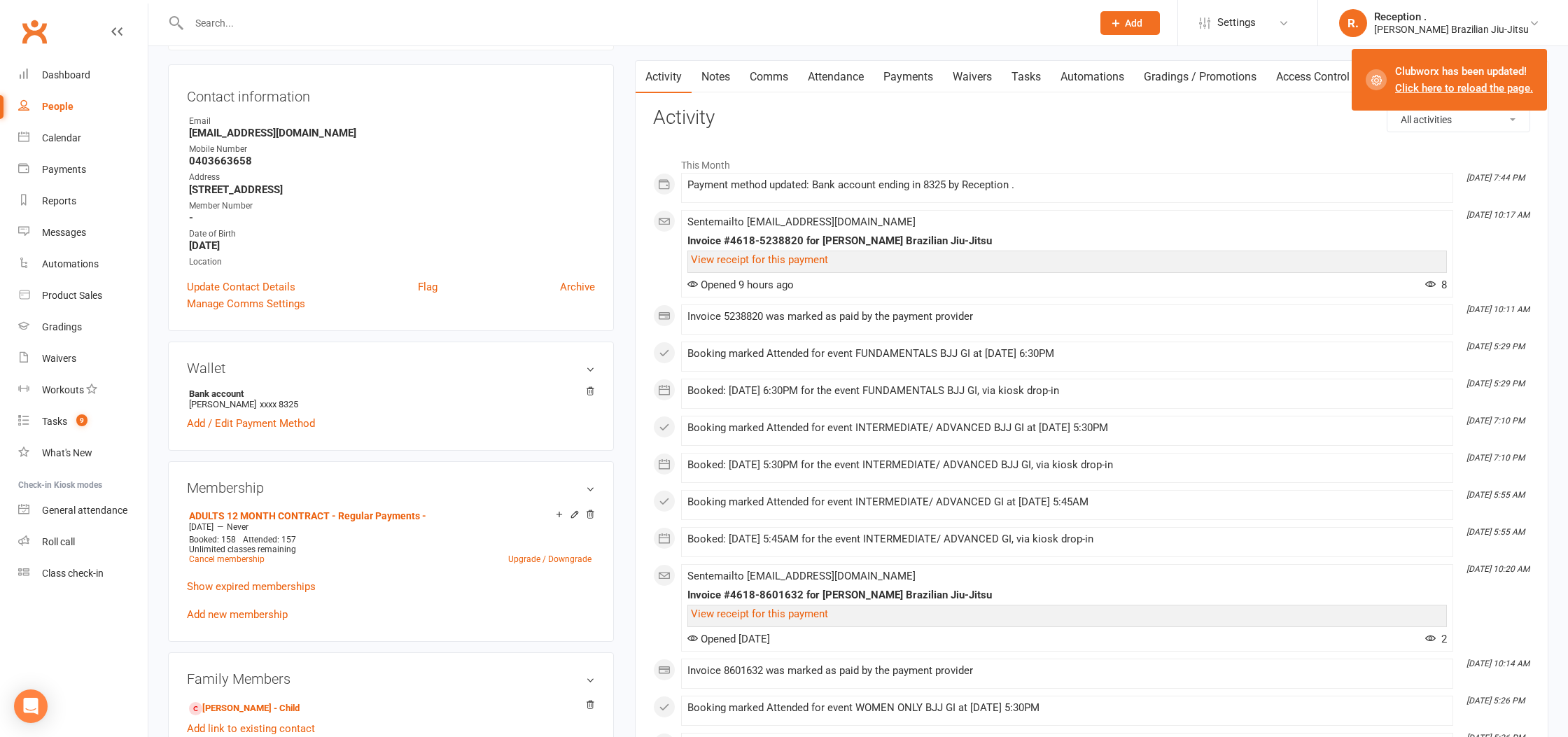
scroll to position [129, 0]
click at [68, 86] on link "Dashboard" at bounding box center [83, 75] width 130 height 31
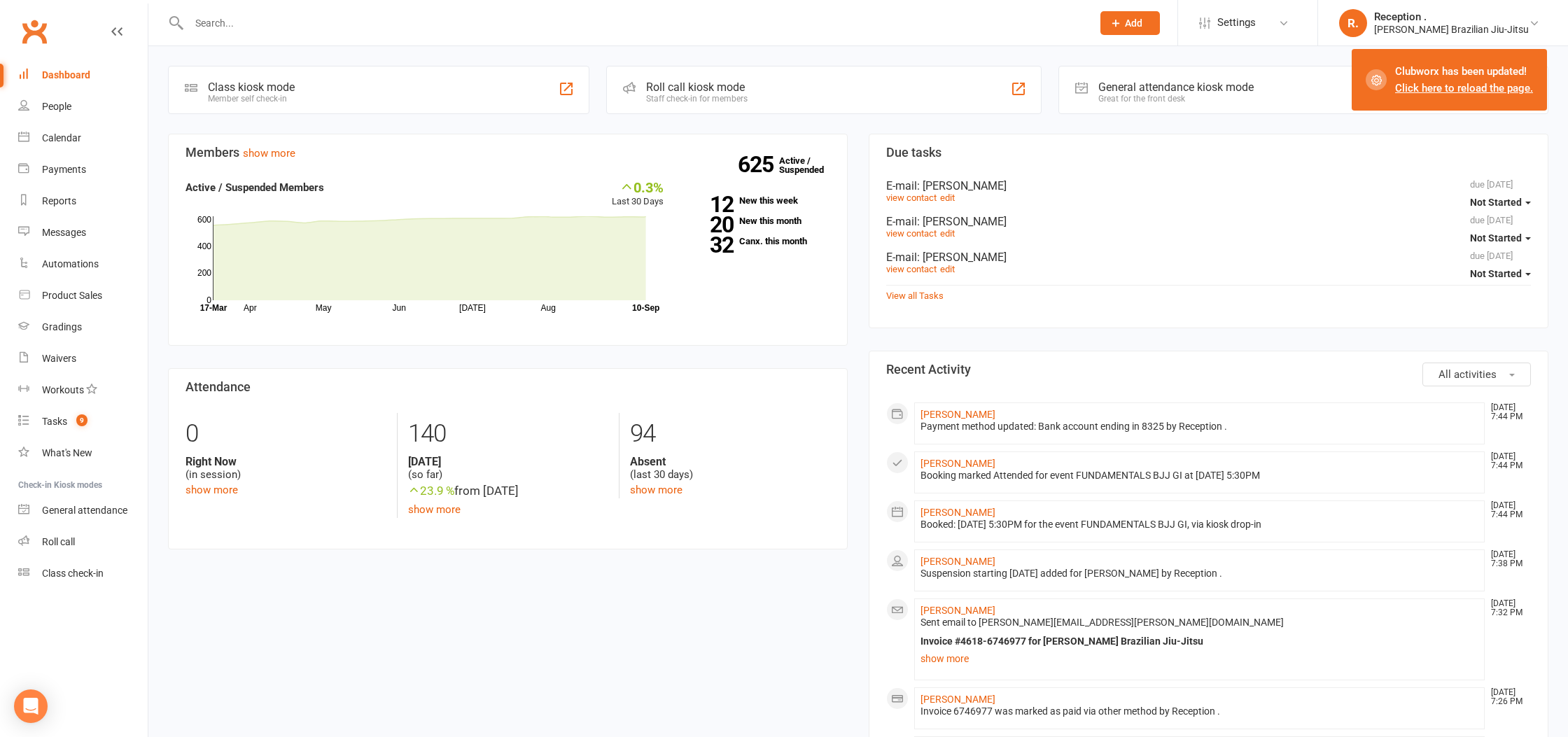
click at [310, 36] on div at bounding box center [625, 23] width 914 height 45
click at [313, 27] on input "text" at bounding box center [634, 23] width 898 height 20
type input "angus whit"
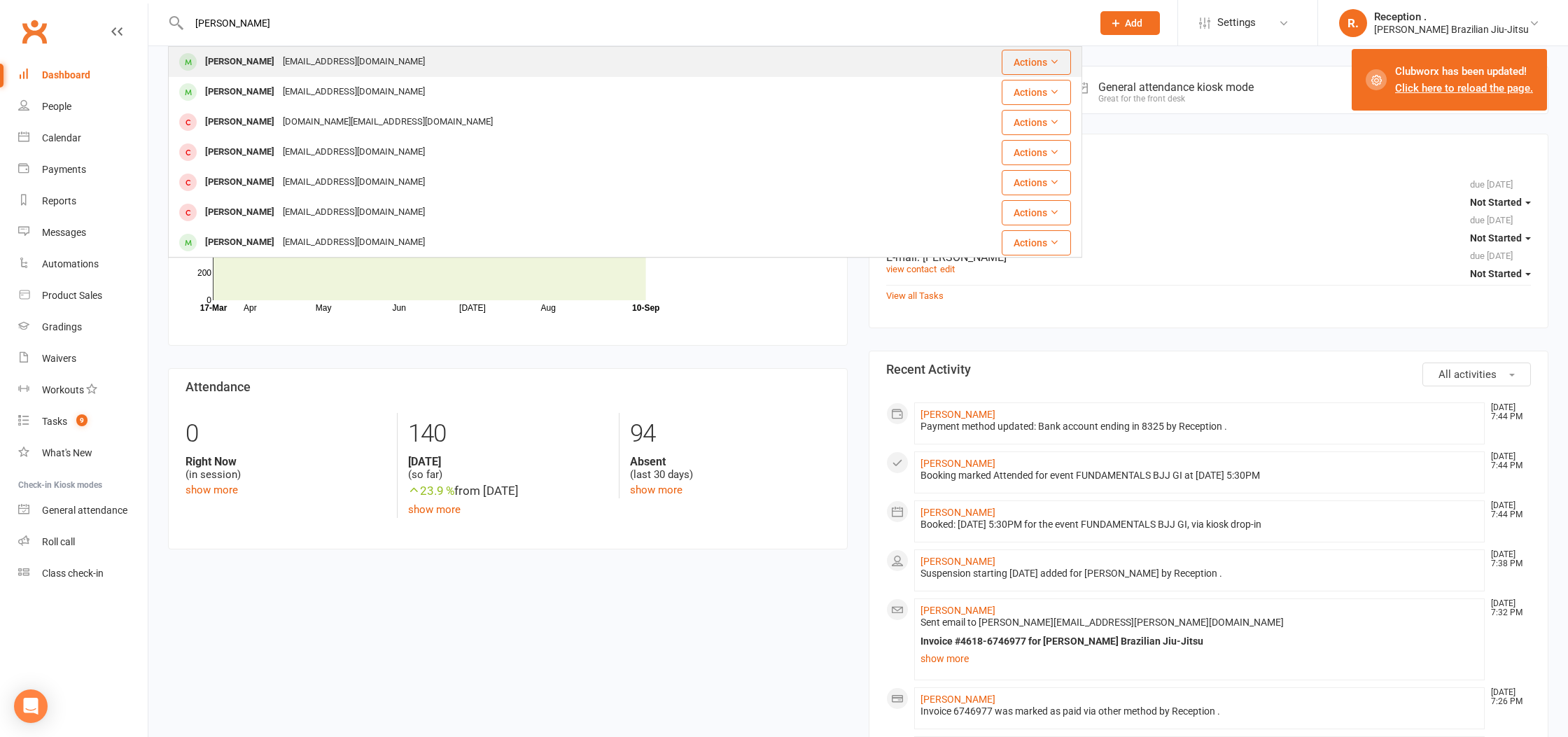
click at [260, 66] on div "[PERSON_NAME]" at bounding box center [239, 62] width 77 height 20
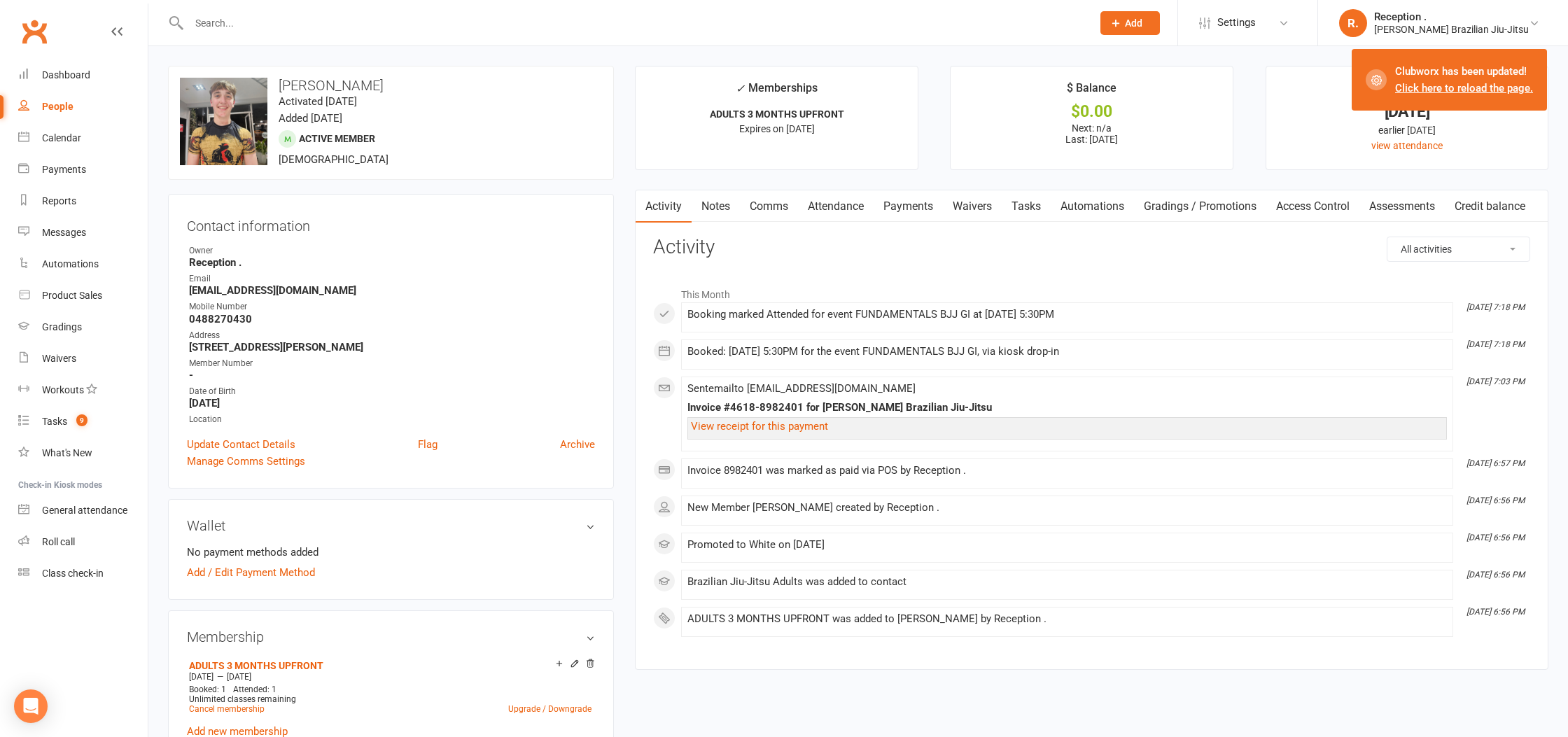
click at [41, 39] on link "Clubworx" at bounding box center [34, 31] width 35 height 35
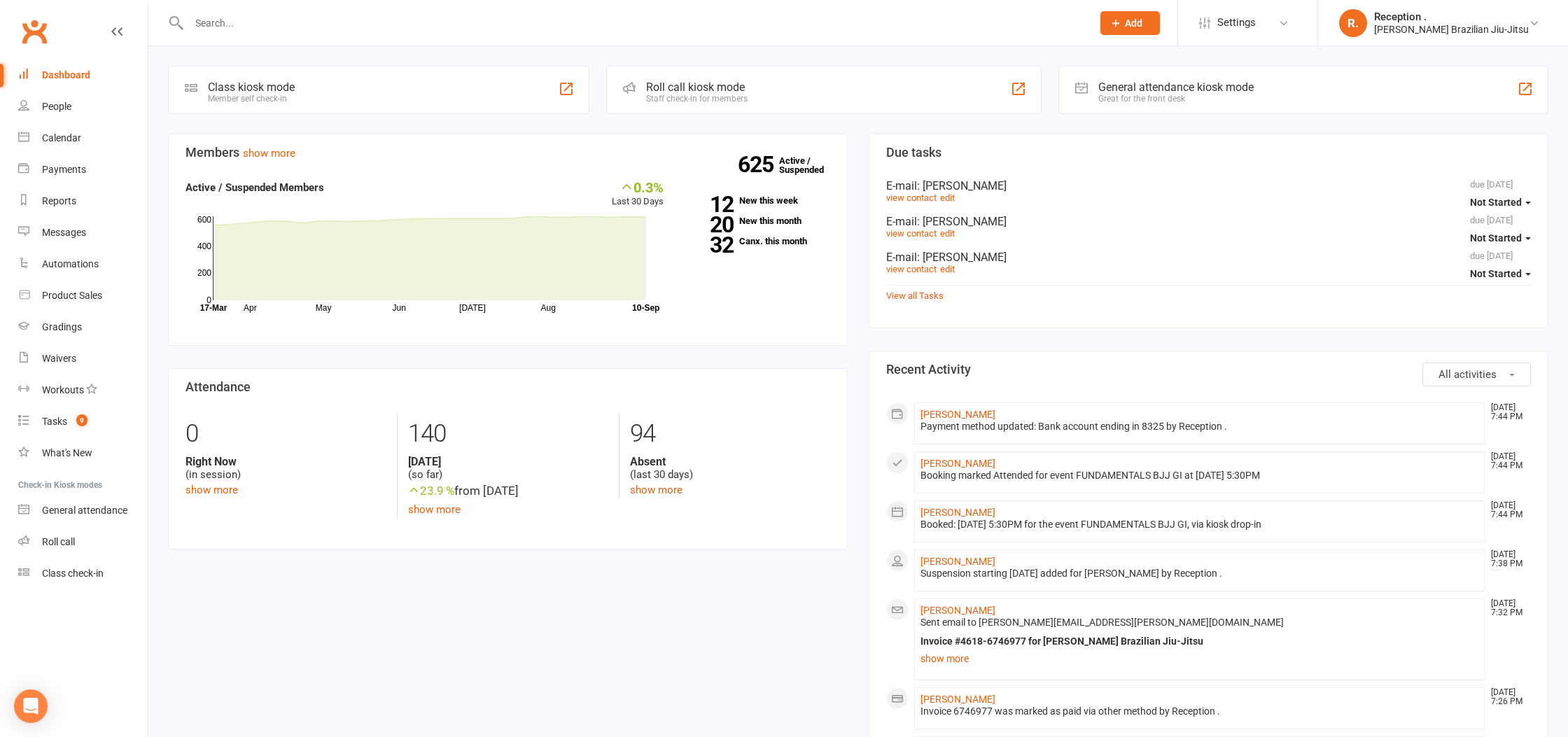
drag, startPoint x: 278, startPoint y: 1, endPoint x: 270, endPoint y: 10, distance: 12.0
click at [273, 5] on div at bounding box center [625, 23] width 914 height 45
click at [264, 17] on input "text" at bounding box center [634, 23] width 898 height 20
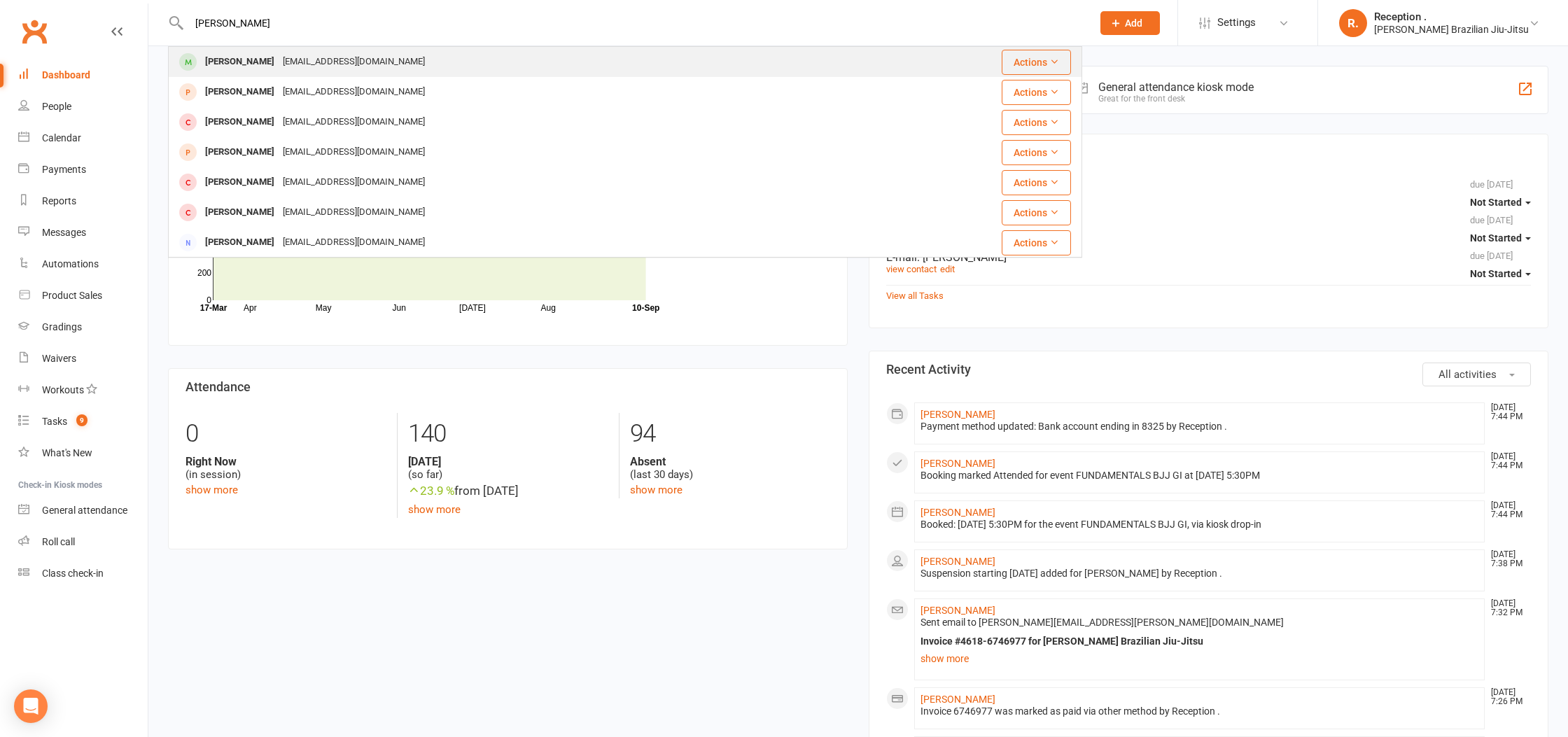
type input "[PERSON_NAME]"
click at [321, 64] on div "[EMAIL_ADDRESS][DOMAIN_NAME]" at bounding box center [354, 62] width 151 height 20
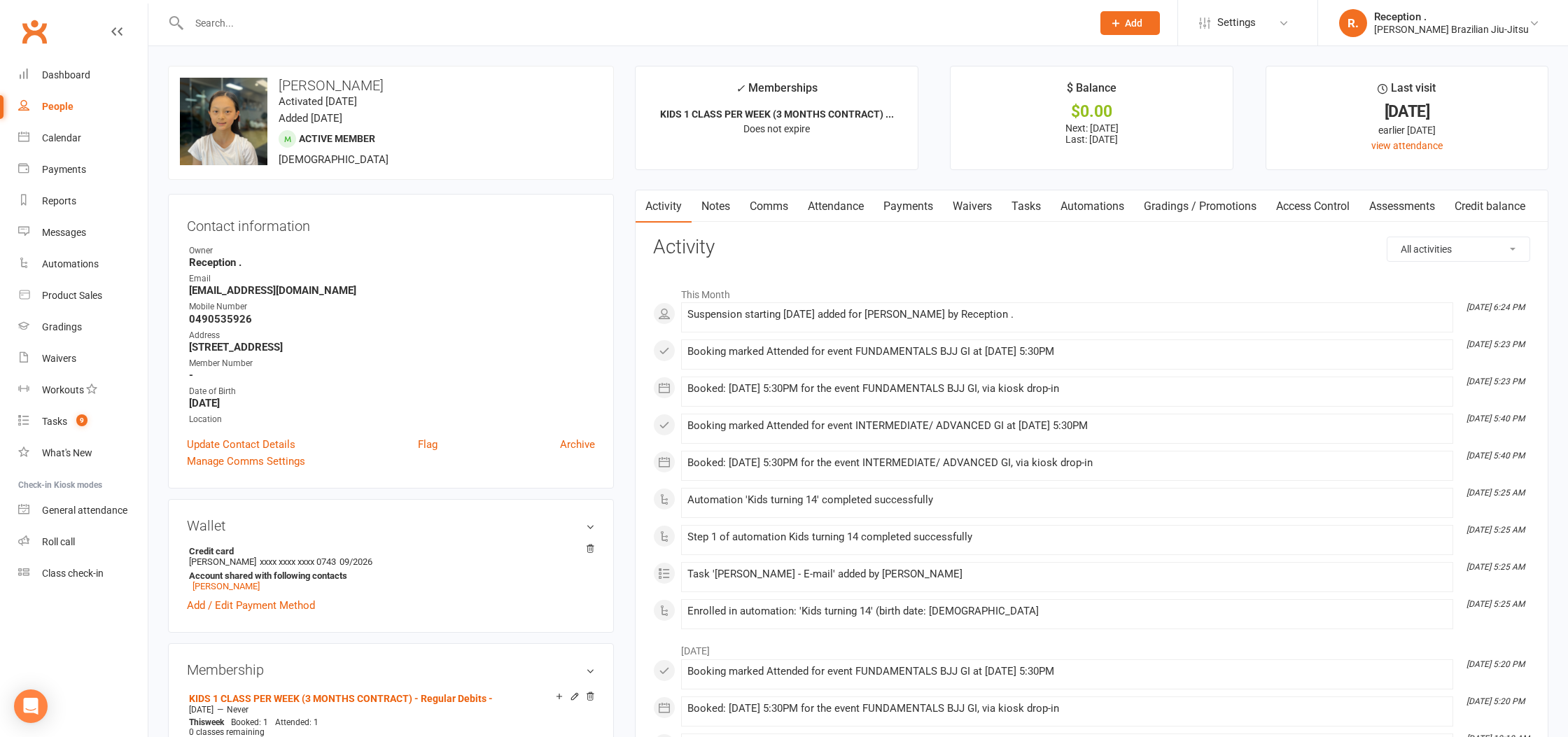
click at [913, 195] on link "Payments" at bounding box center [908, 206] width 70 height 32
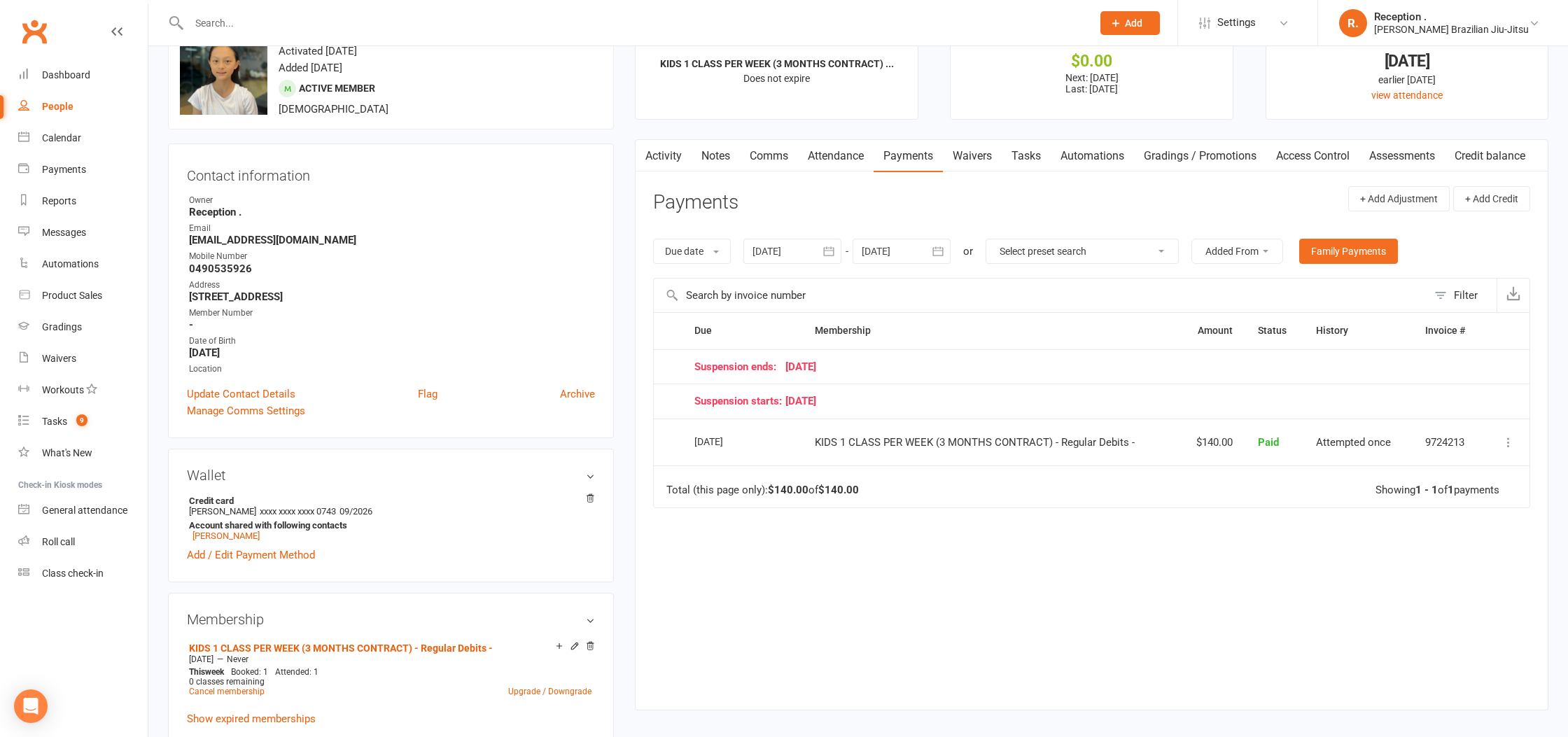
scroll to position [102, 0]
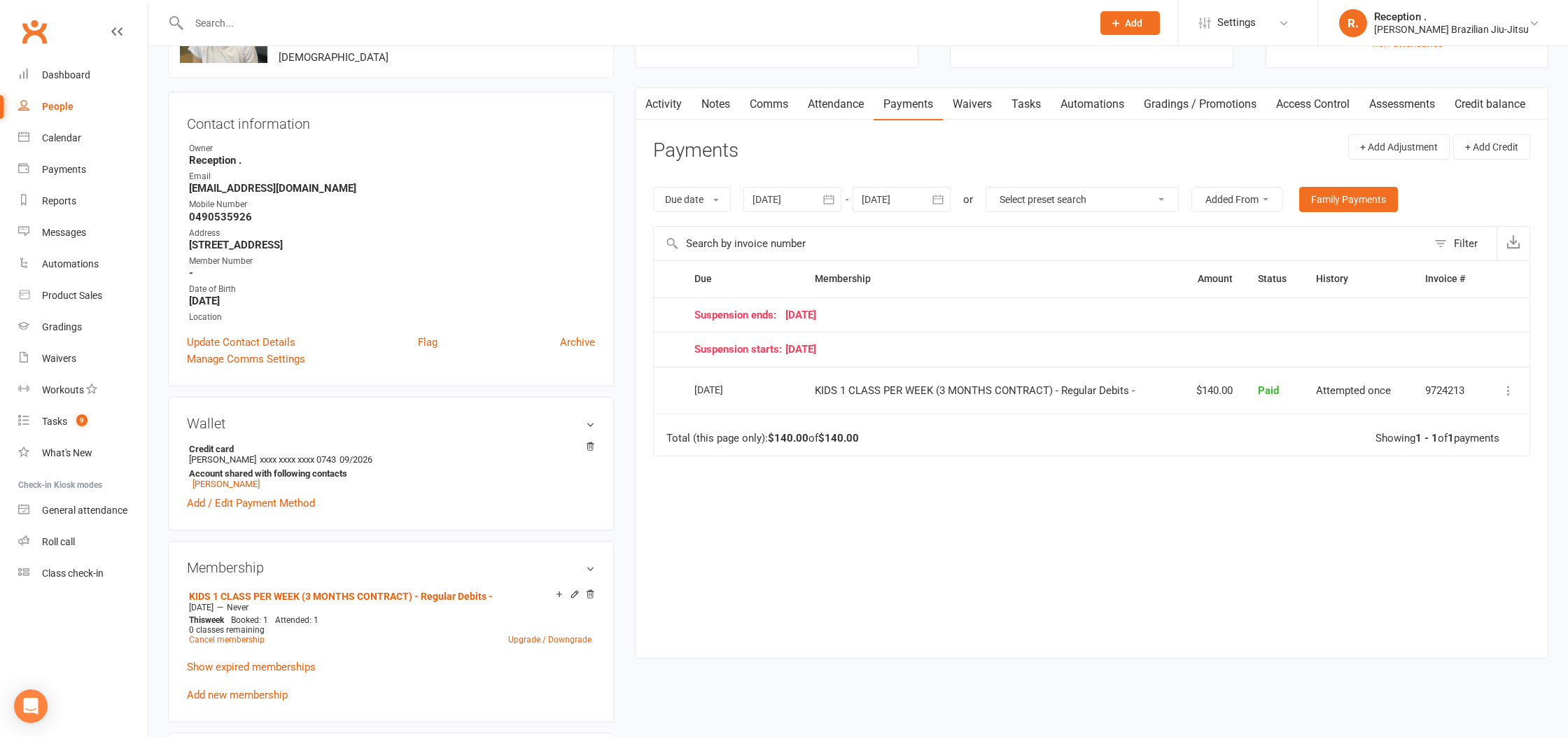
click at [902, 204] on div at bounding box center [901, 199] width 98 height 25
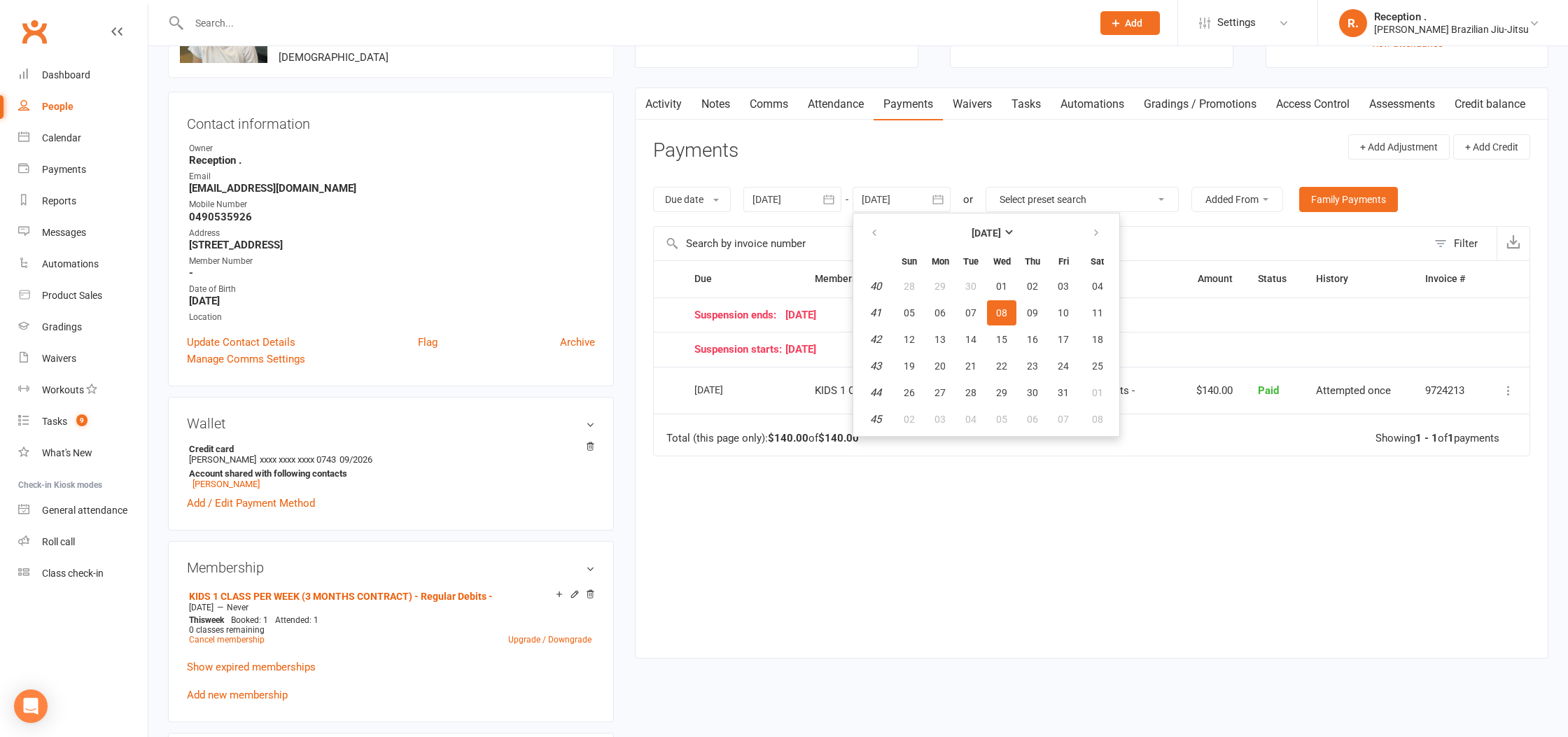
click at [1145, 518] on div "Due Contact Membership Amount Status History Invoice # Suspension ends: [DATE] …" at bounding box center [1091, 448] width 877 height 376
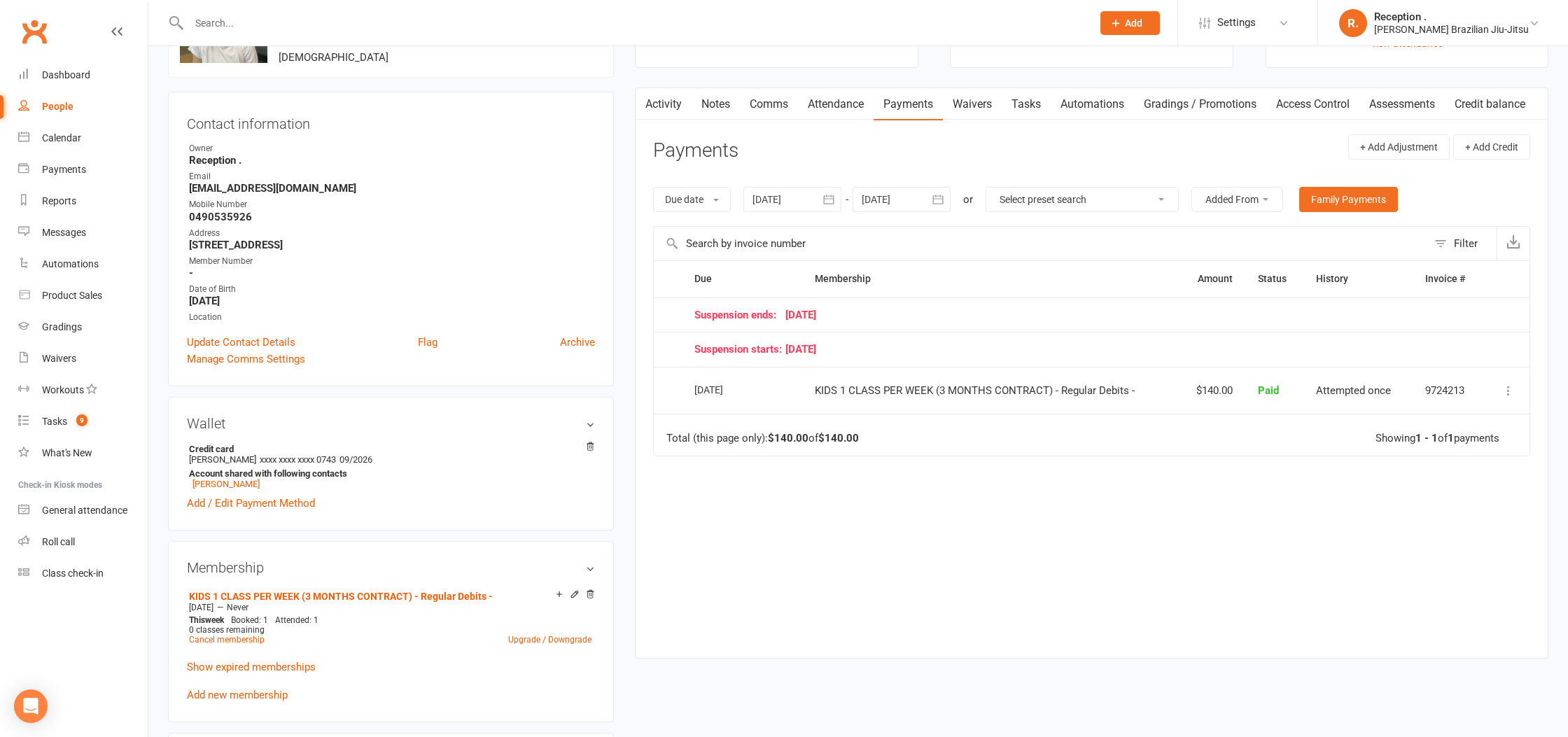
click at [916, 198] on div at bounding box center [901, 199] width 98 height 25
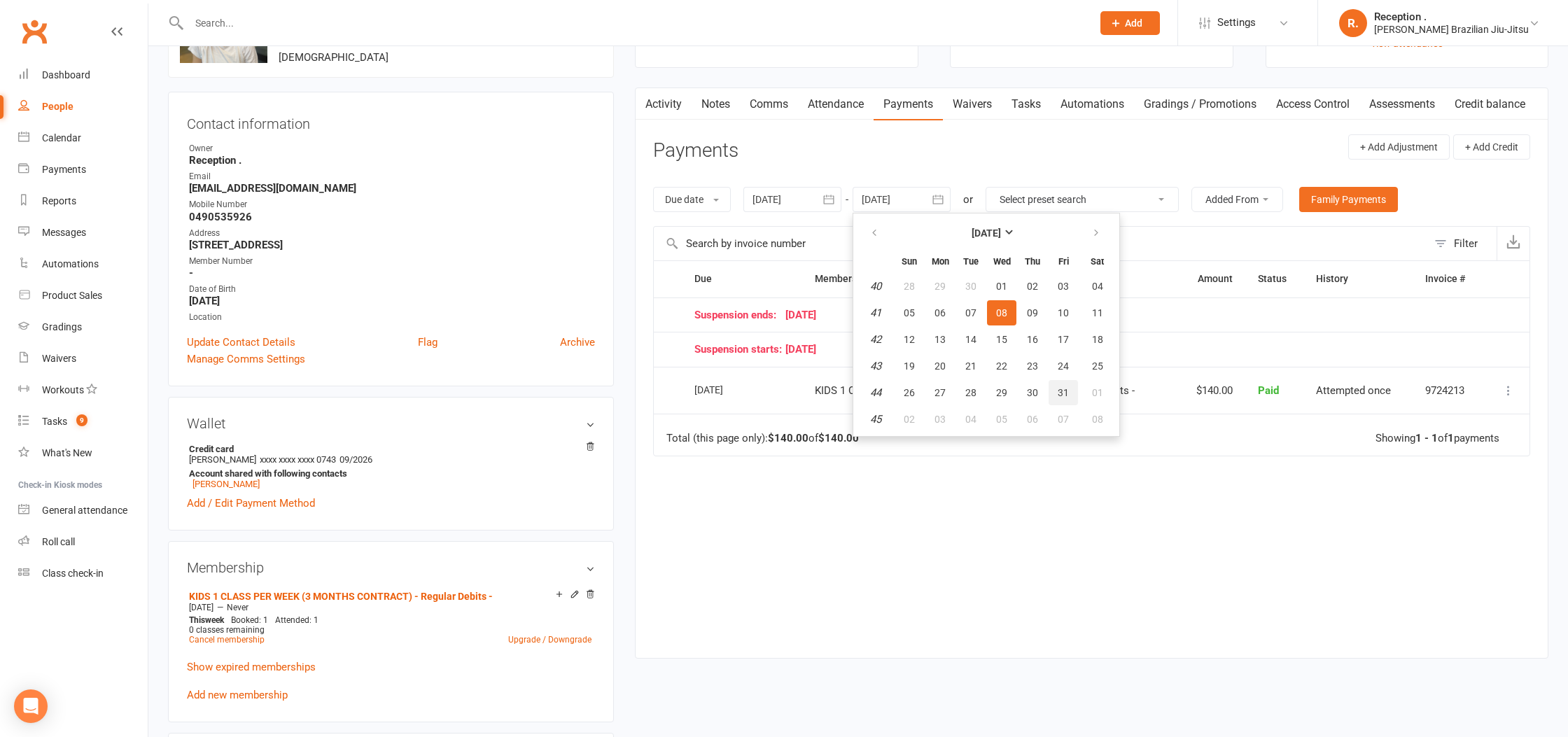
click at [1062, 396] on span "31" at bounding box center [1063, 392] width 11 height 11
type input "[DATE]"
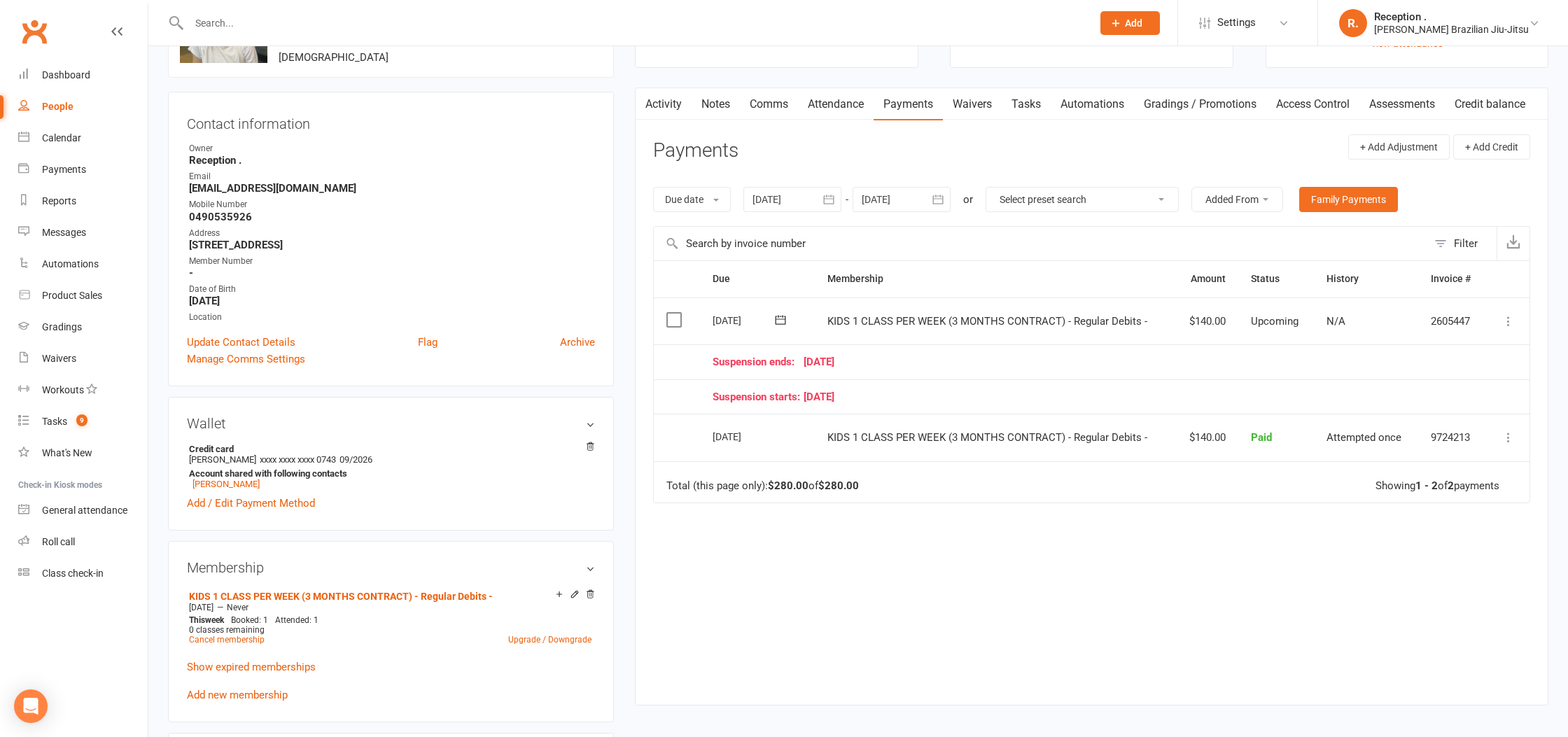
drag, startPoint x: 943, startPoint y: 400, endPoint x: 698, endPoint y: 359, distance: 248.4
click at [698, 359] on table "Due Contact Membership Amount Status History Invoice # Select this [DATE] [PERS…" at bounding box center [1091, 381] width 877 height 243
drag, startPoint x: 996, startPoint y: 400, endPoint x: 698, endPoint y: 363, distance: 300.3
click at [698, 363] on table "Due Contact Membership Amount Status History Invoice # Select this [DATE] [PERS…" at bounding box center [1091, 381] width 877 height 243
click at [965, 381] on td "Suspension starts: [DATE]" at bounding box center [1093, 397] width 786 height 35
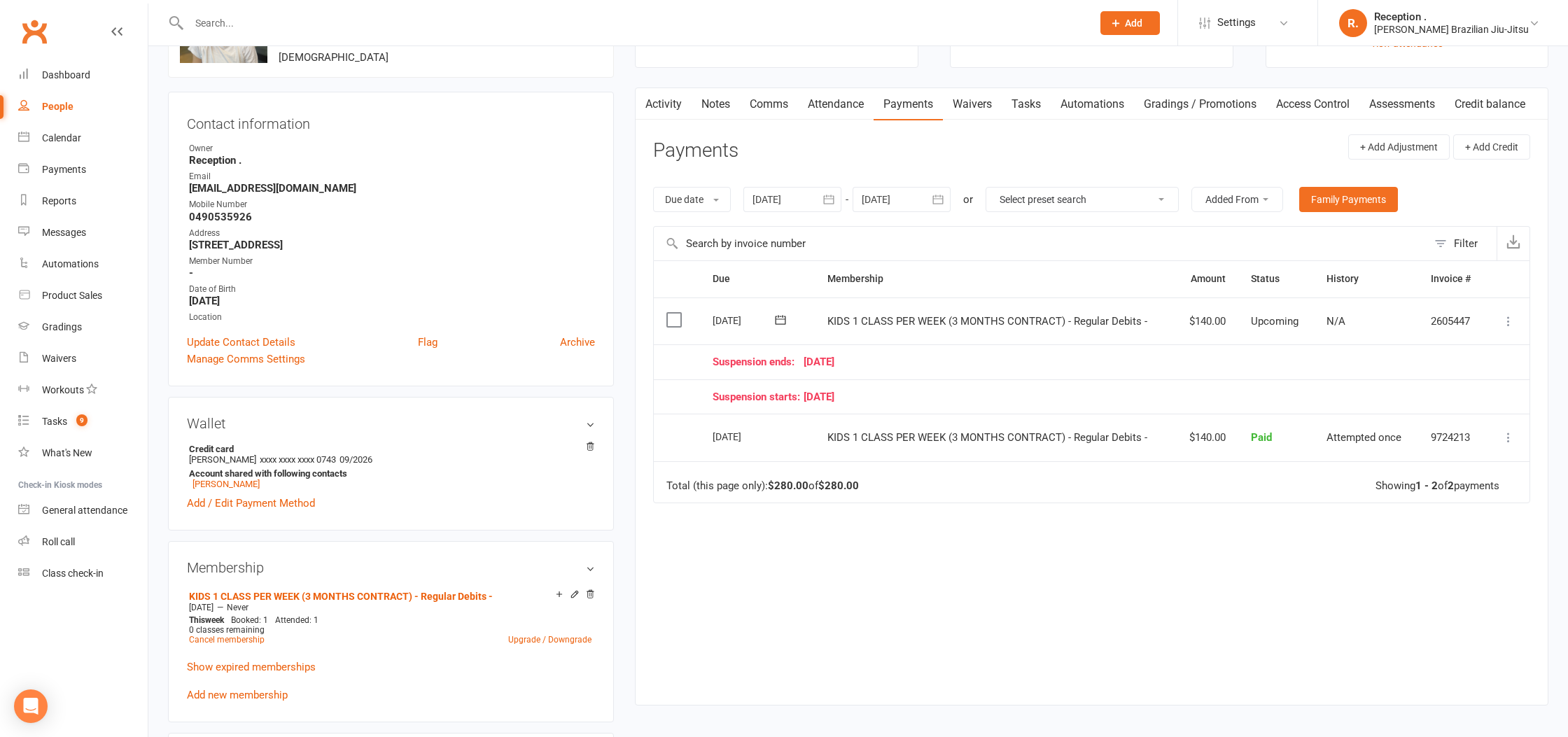
drag, startPoint x: 784, startPoint y: 356, endPoint x: 676, endPoint y: 356, distance: 108.0
click at [676, 356] on tr "Suspension ends: [DATE]" at bounding box center [1091, 362] width 876 height 35
drag, startPoint x: 837, startPoint y: 375, endPoint x: 847, endPoint y: 380, distance: 11.2
click at [838, 376] on td "Suspension ends: [DATE]" at bounding box center [1093, 362] width 786 height 35
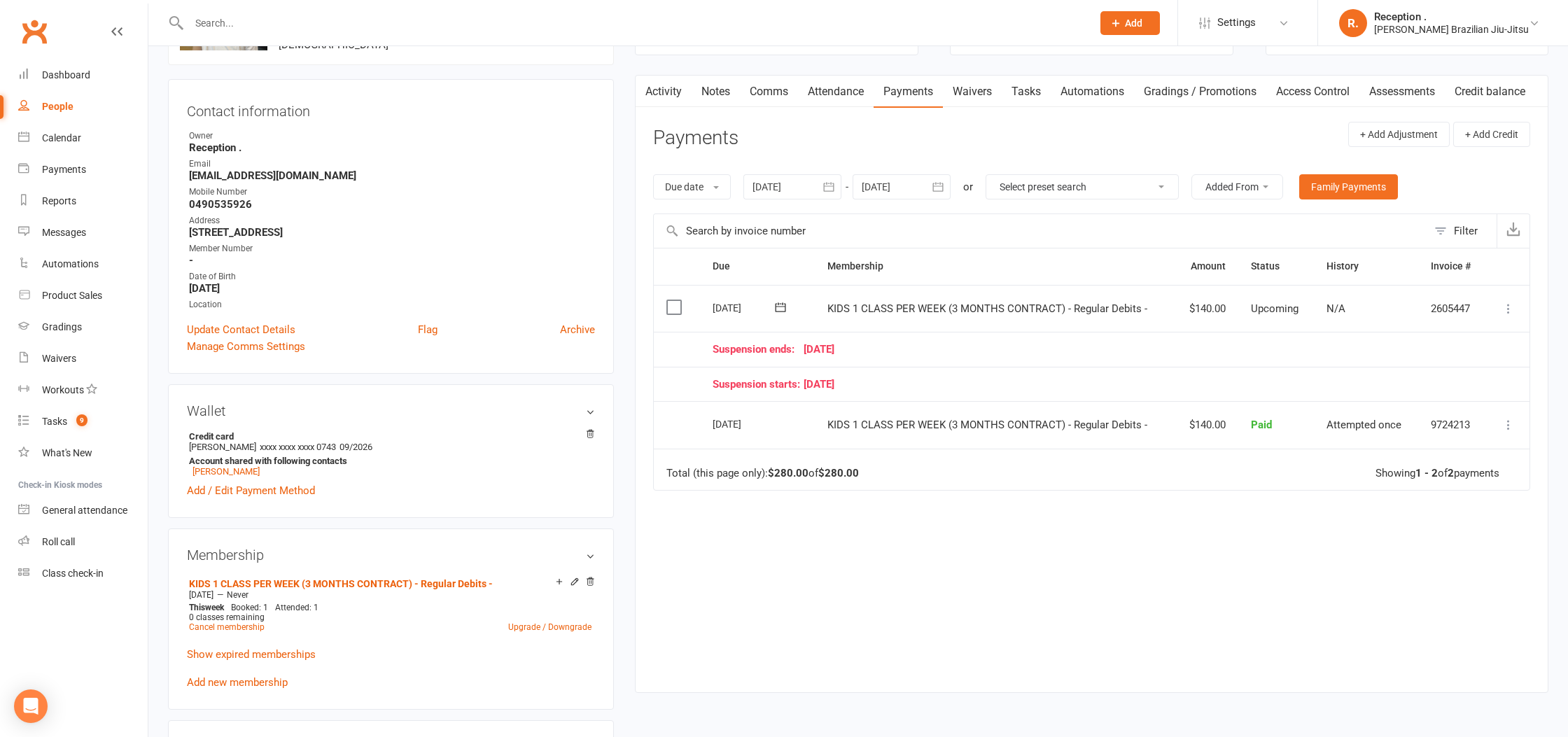
scroll to position [13, 0]
